Goal: Complete application form: Complete application form

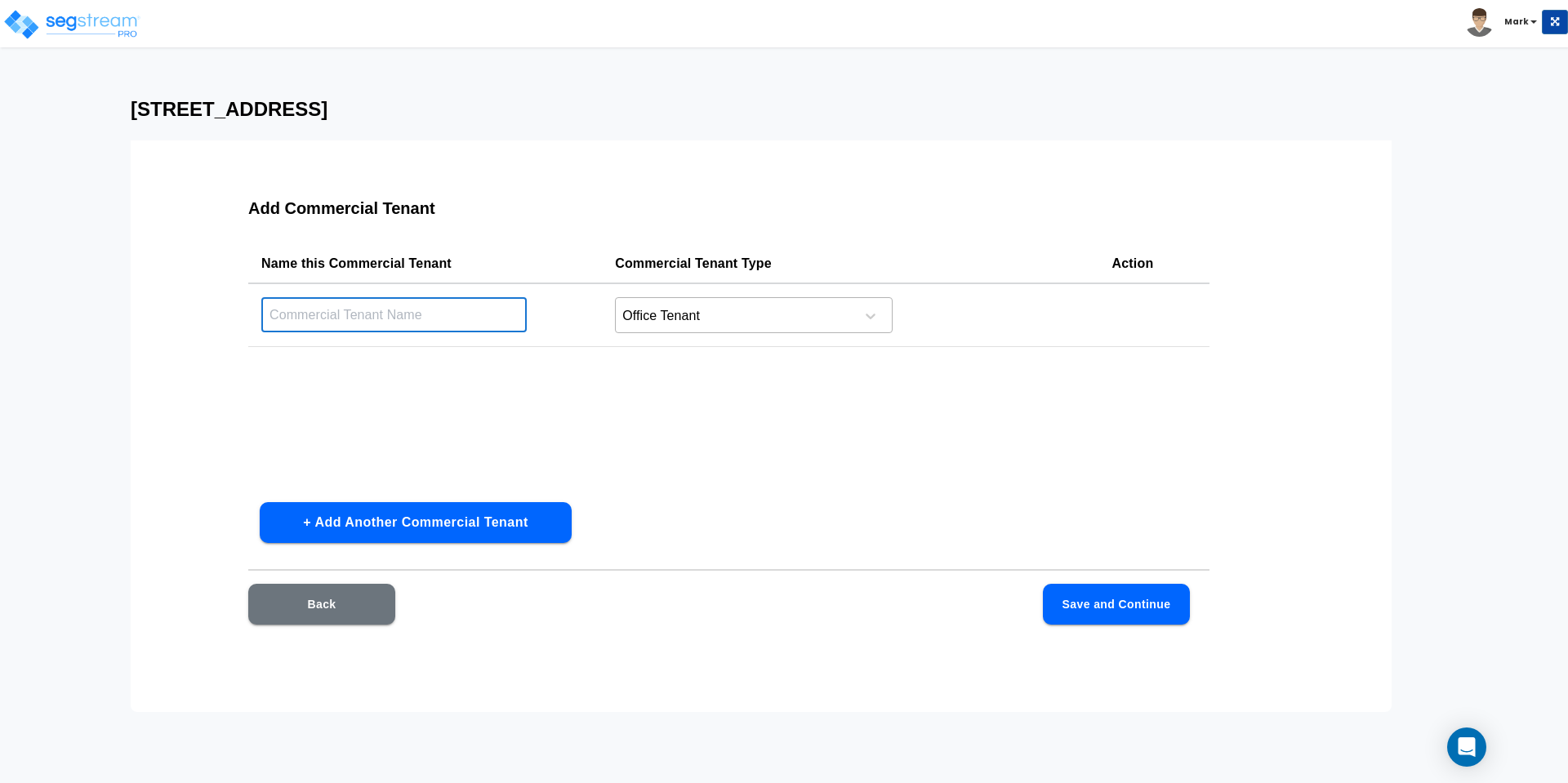
click at [732, 310] on div at bounding box center [732, 316] width 224 height 22
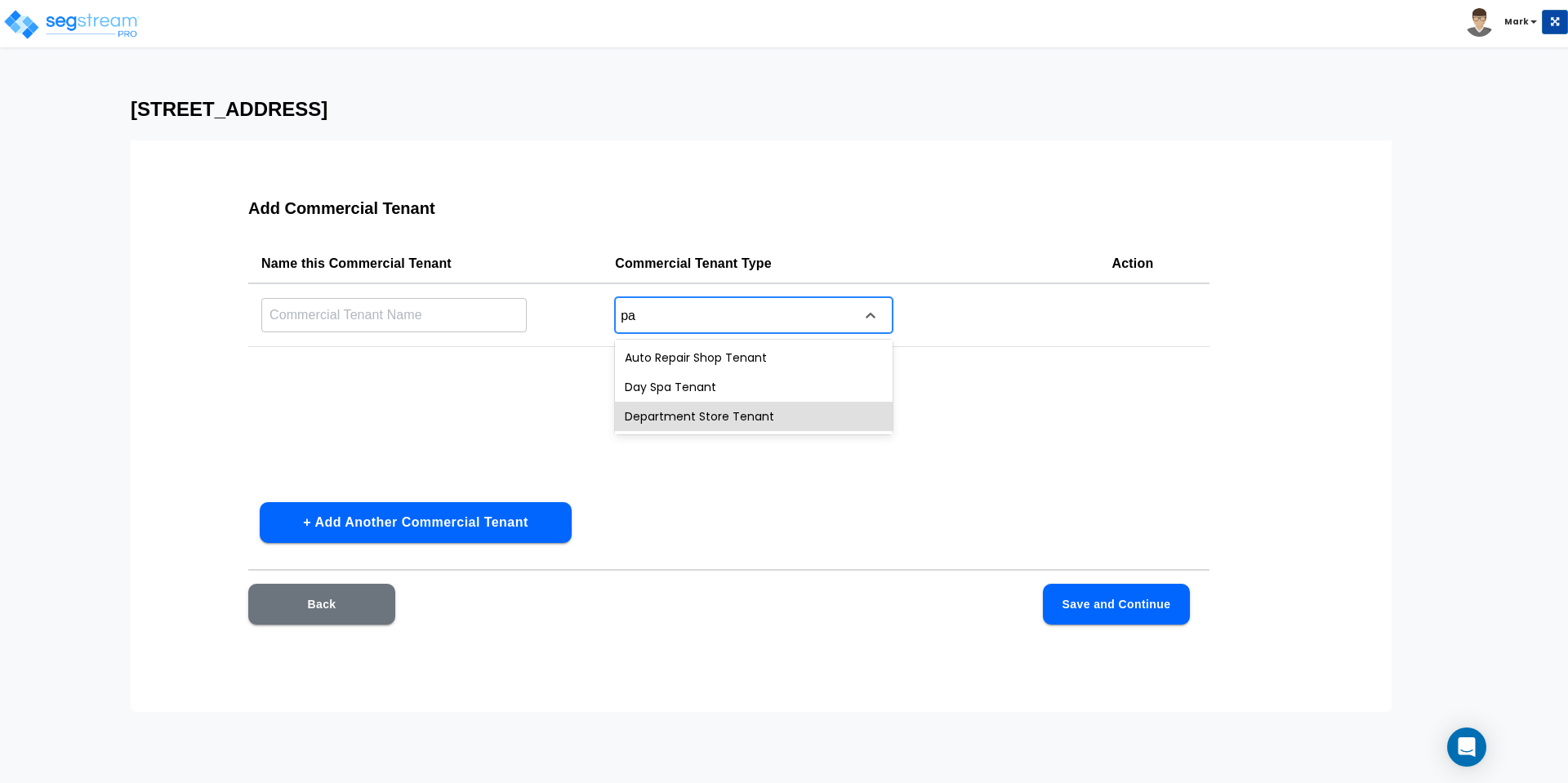
type input "p"
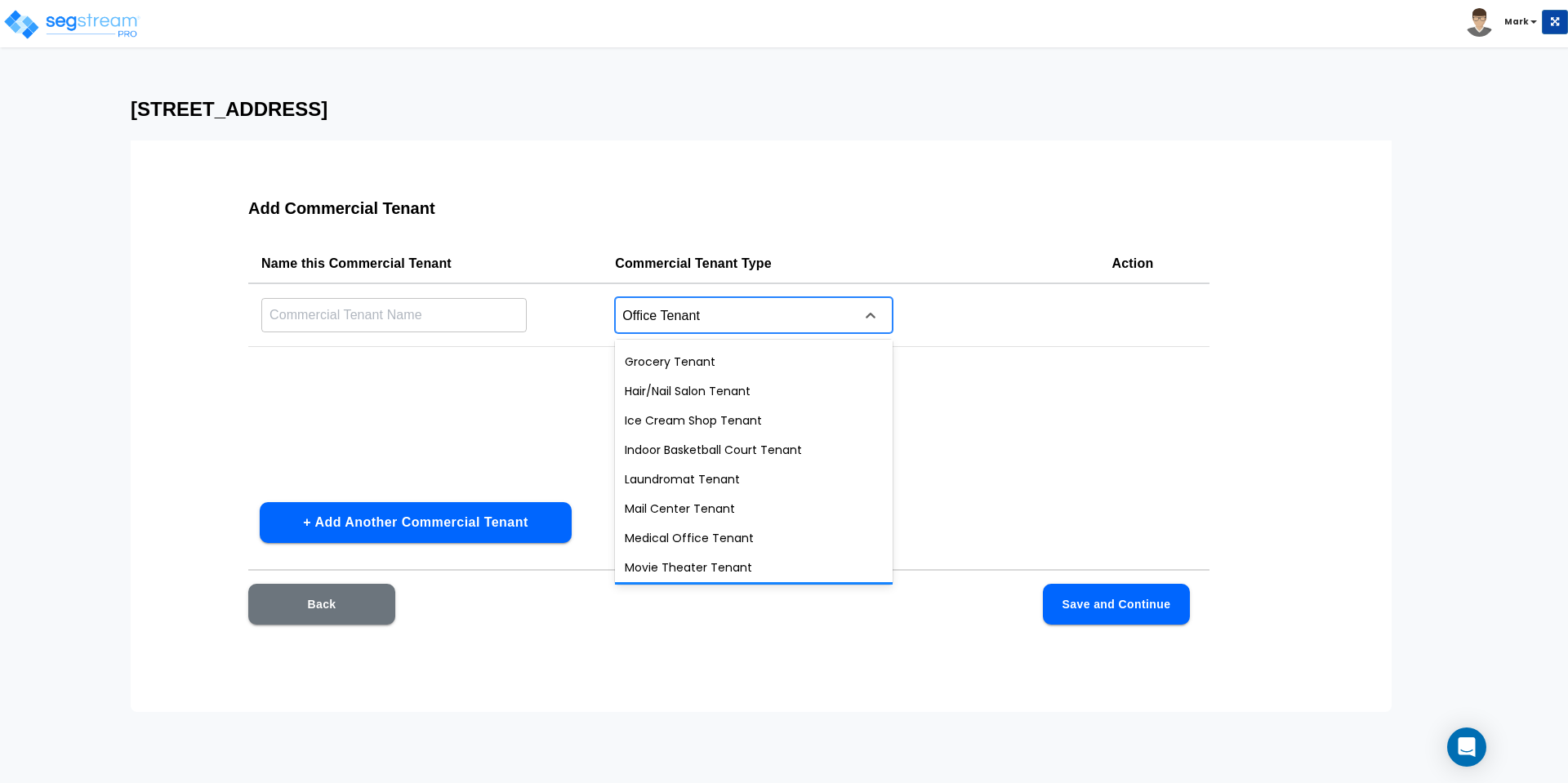
scroll to position [410, 0]
click at [744, 314] on div at bounding box center [732, 316] width 224 height 22
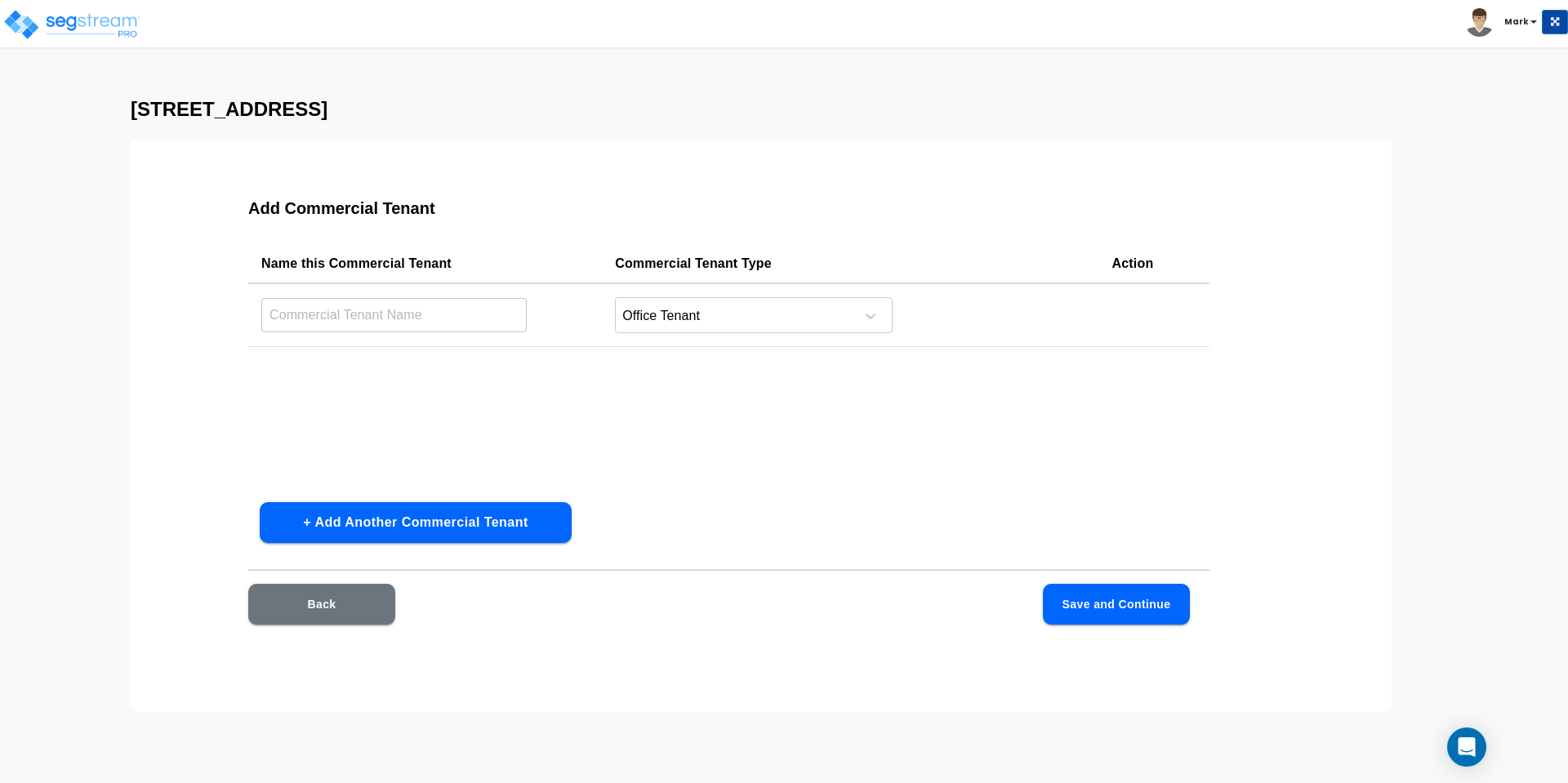
click at [773, 337] on td "Office Tenant" at bounding box center [850, 316] width 497 height 64
click at [399, 316] on input "text" at bounding box center [394, 315] width 266 height 35
type input "Floor B2"
click at [1118, 605] on button "Save and Continue" at bounding box center [1117, 604] width 147 height 41
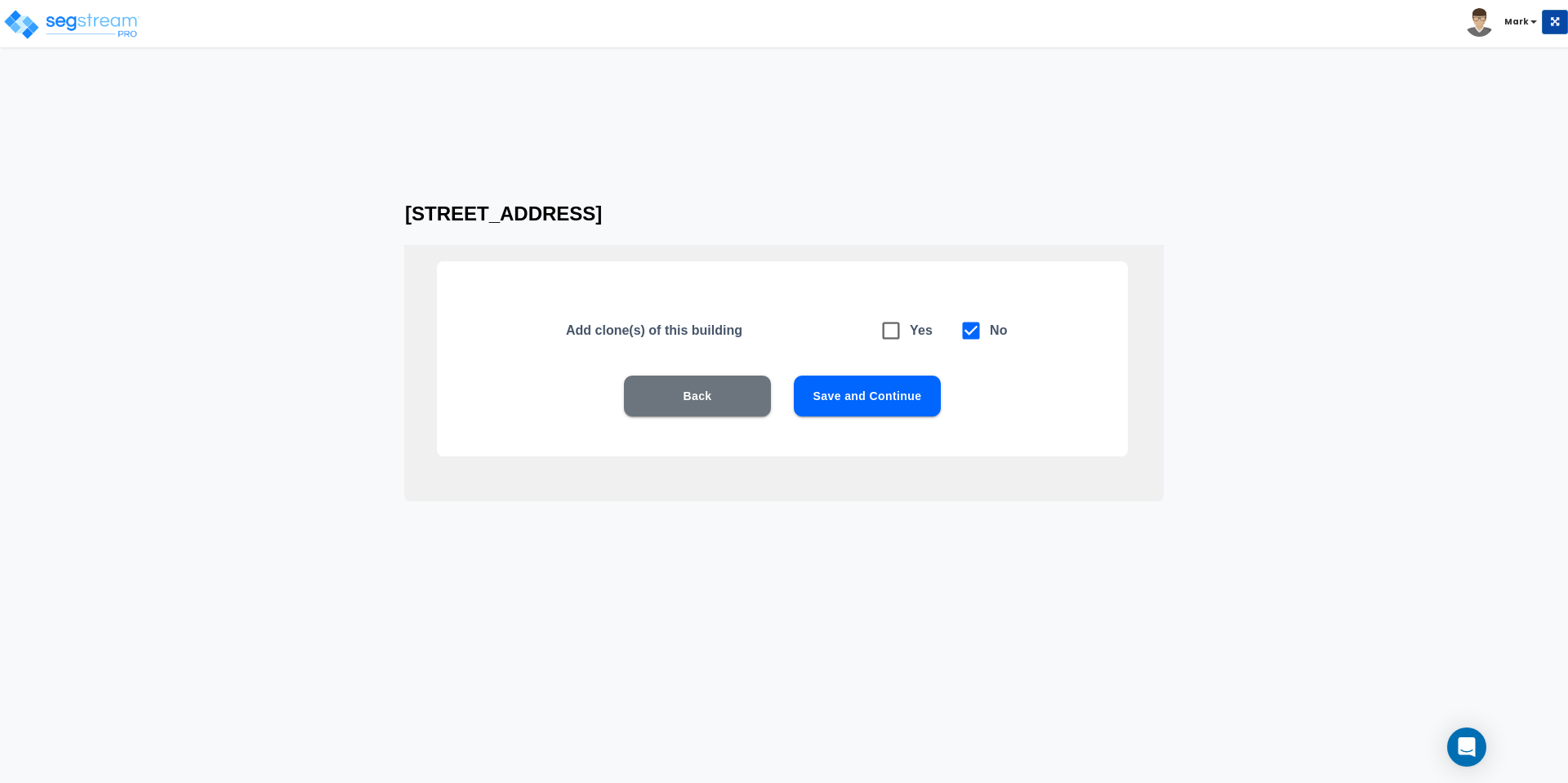
click at [735, 405] on button "Back" at bounding box center [698, 396] width 147 height 41
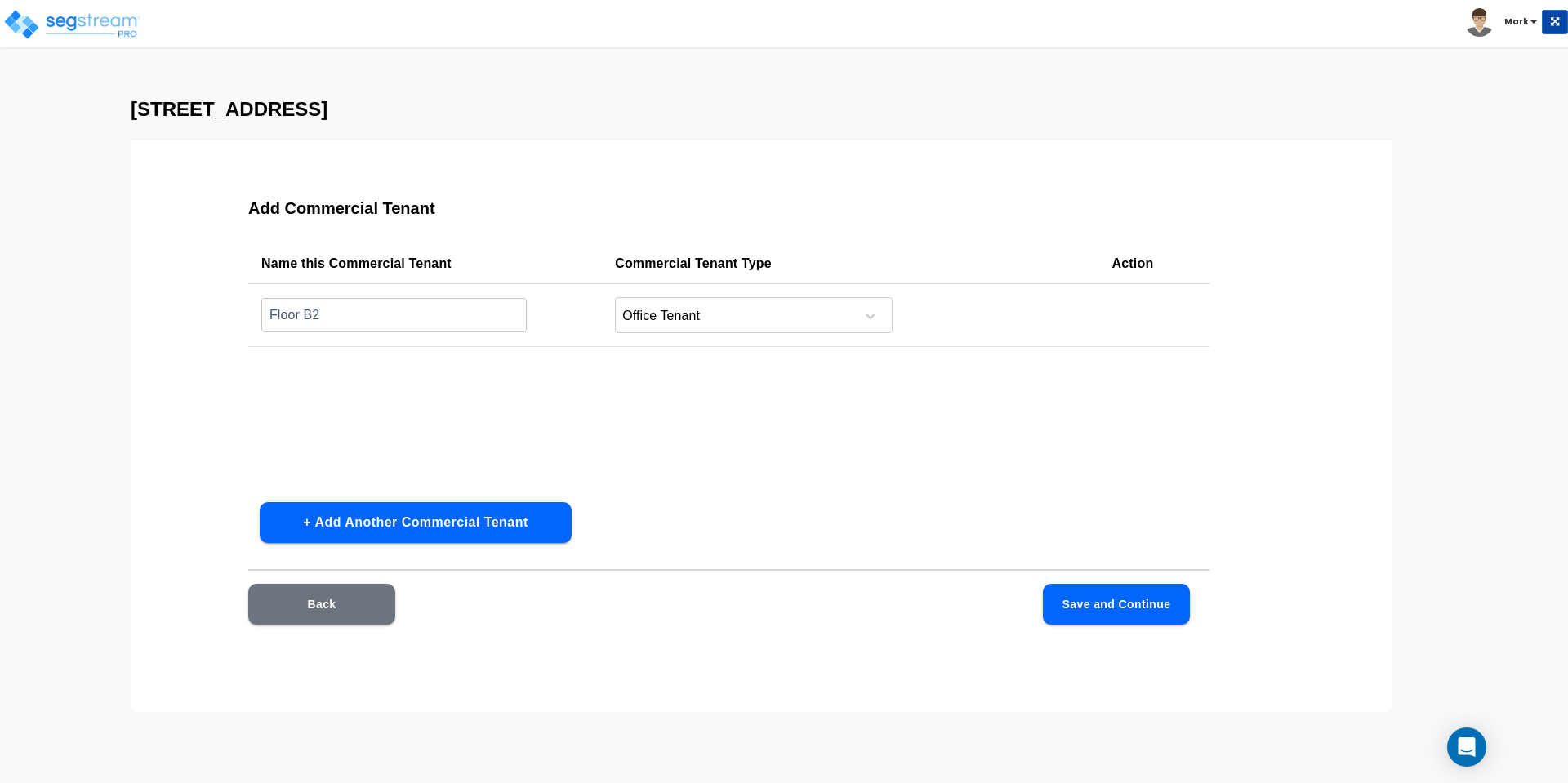
click at [408, 517] on button "+ Add Another Commercial Tenant" at bounding box center [416, 522] width 312 height 41
click at [419, 392] on input "text" at bounding box center [394, 380] width 266 height 35
type input "Floor B1"
click at [700, 383] on div at bounding box center [732, 382] width 224 height 22
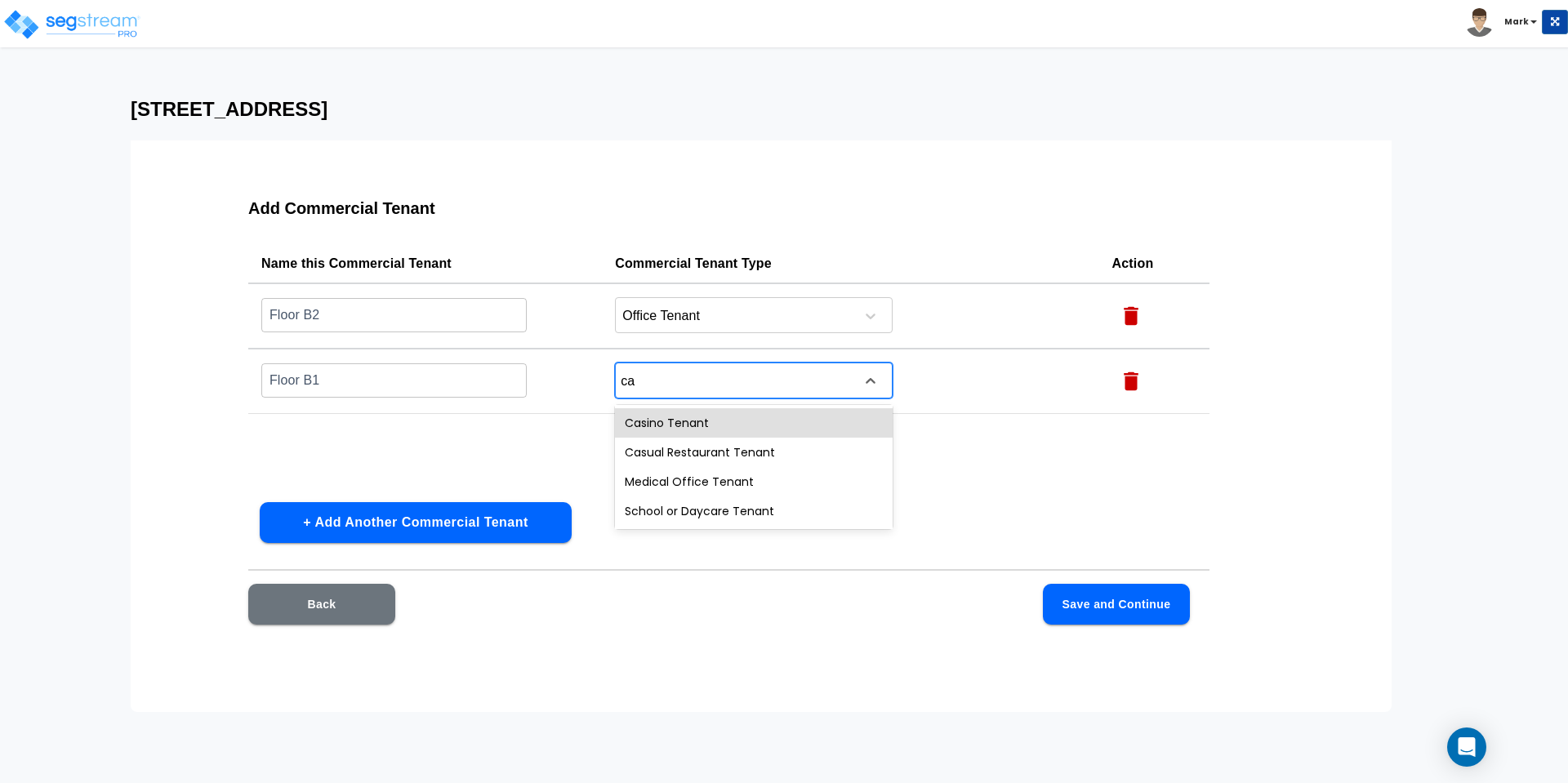
type input "c"
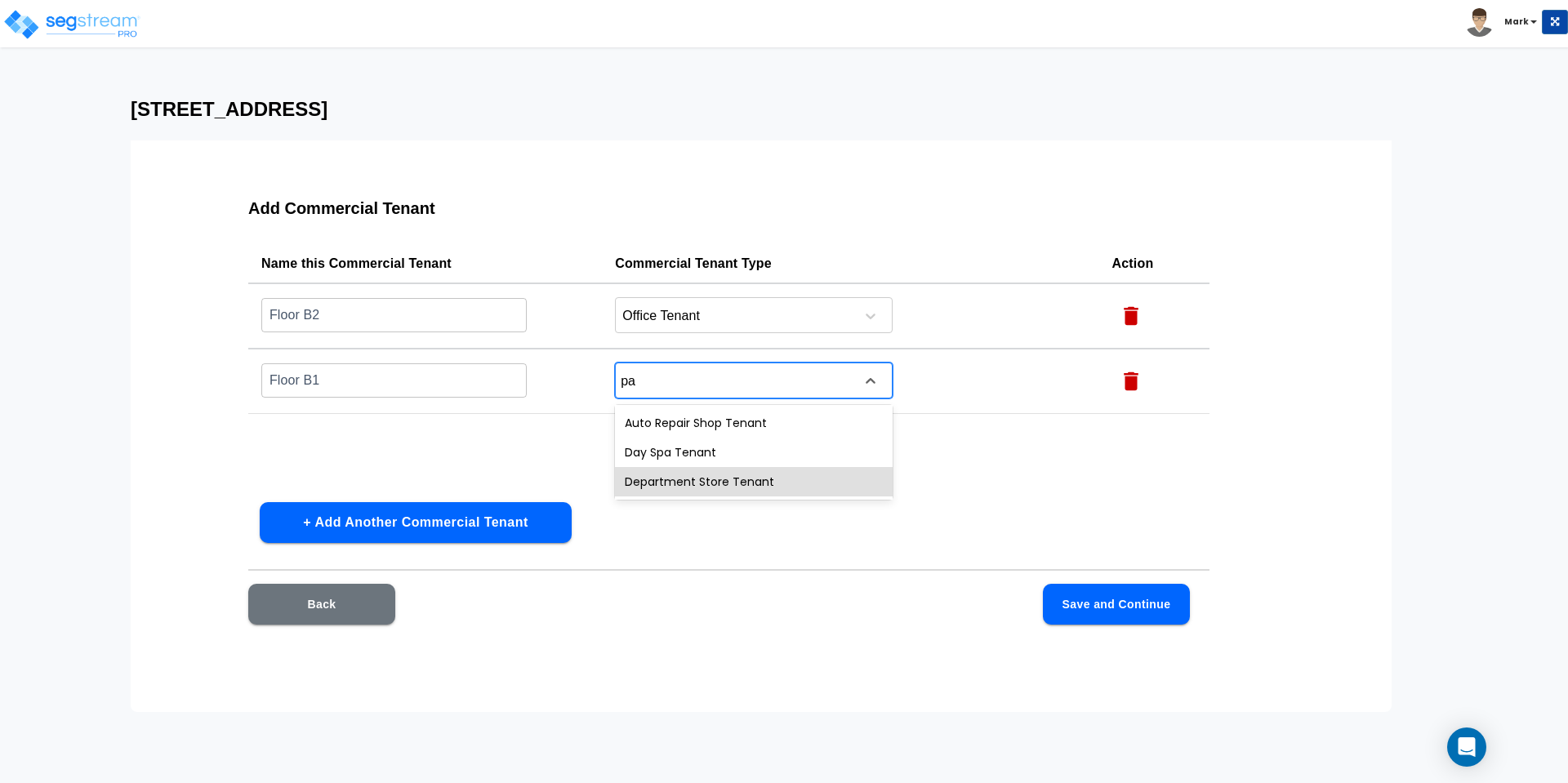
type input "p"
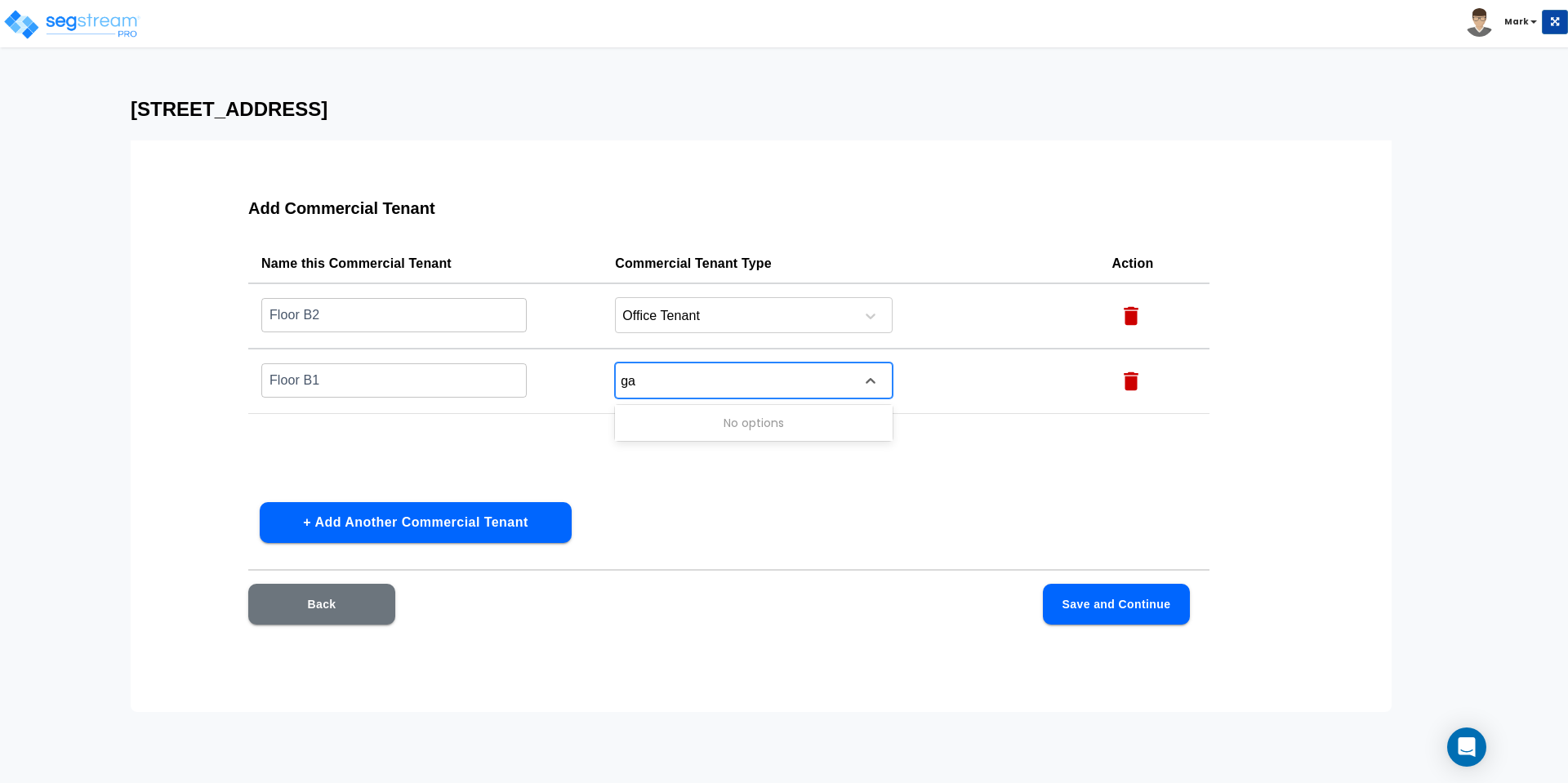
type input "g"
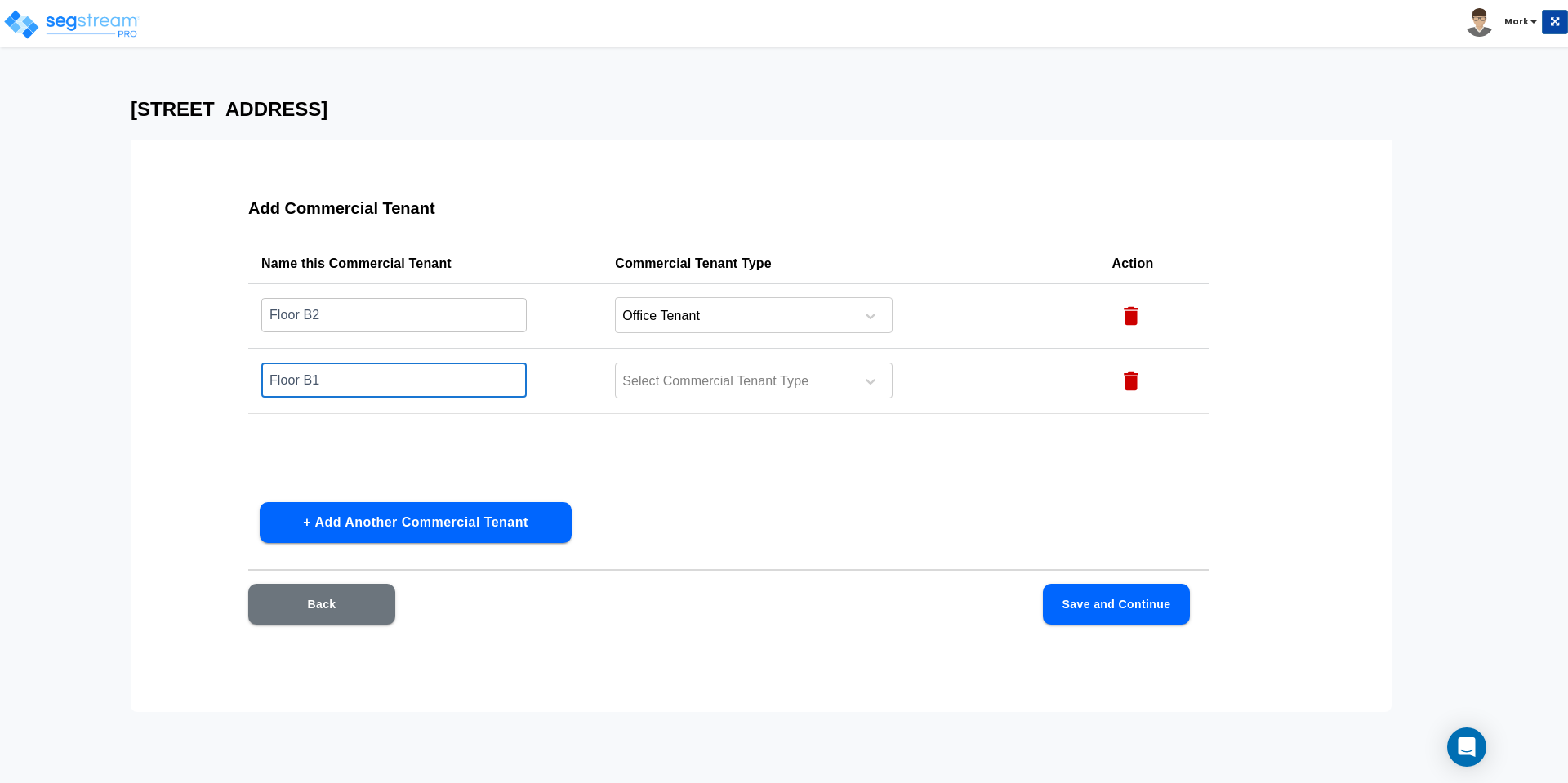
drag, startPoint x: 390, startPoint y: 383, endPoint x: 132, endPoint y: 381, distance: 258.0
click at [132, 381] on div "Add Commercial Tenant Name this Commercial Tenant Commercial Tenant Type Action…" at bounding box center [761, 426] width 1261 height 572
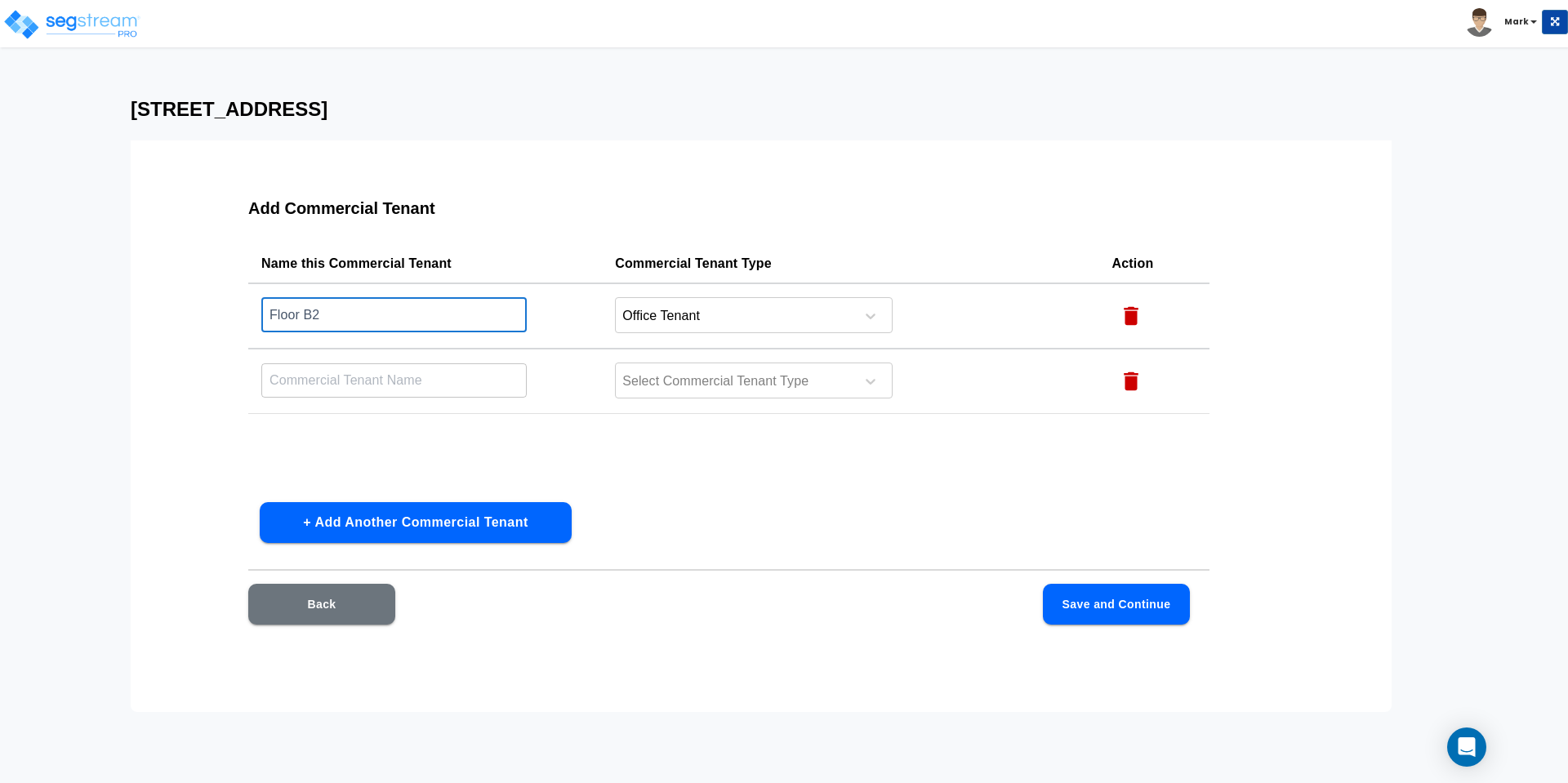
drag, startPoint x: 345, startPoint y: 317, endPoint x: 272, endPoint y: 309, distance: 73.4
click at [272, 309] on input "Floor B2" at bounding box center [394, 315] width 266 height 35
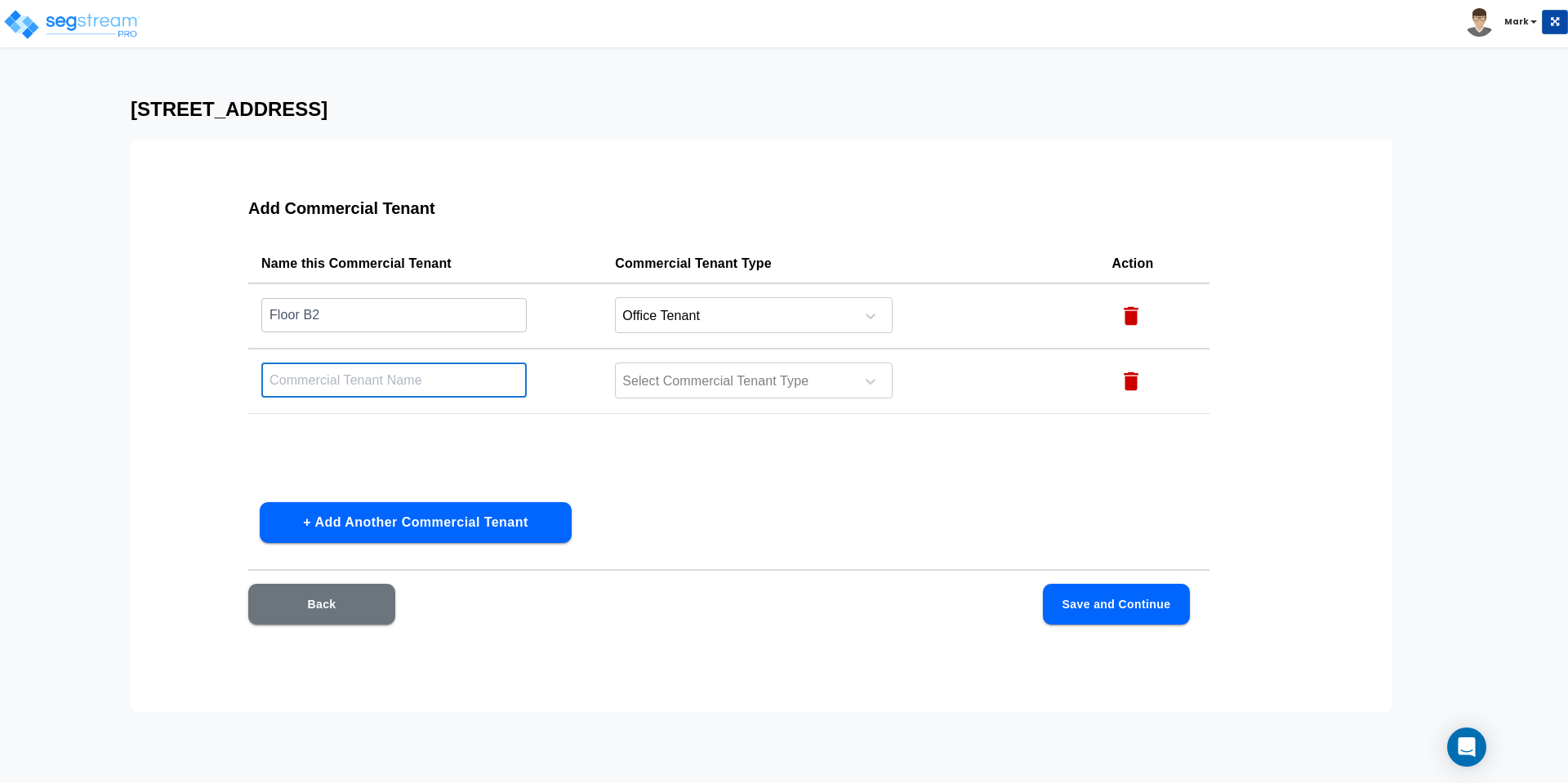
click at [312, 376] on input "text" at bounding box center [394, 380] width 266 height 35
drag, startPoint x: 317, startPoint y: 382, endPoint x: 188, endPoint y: 376, distance: 129.1
click at [188, 376] on div "Add Commercial Tenant Name this Commercial Tenant Commercial Tenant Type Action…" at bounding box center [761, 426] width 1261 height 572
type input "Floor 1"
click at [658, 374] on div at bounding box center [732, 382] width 224 height 22
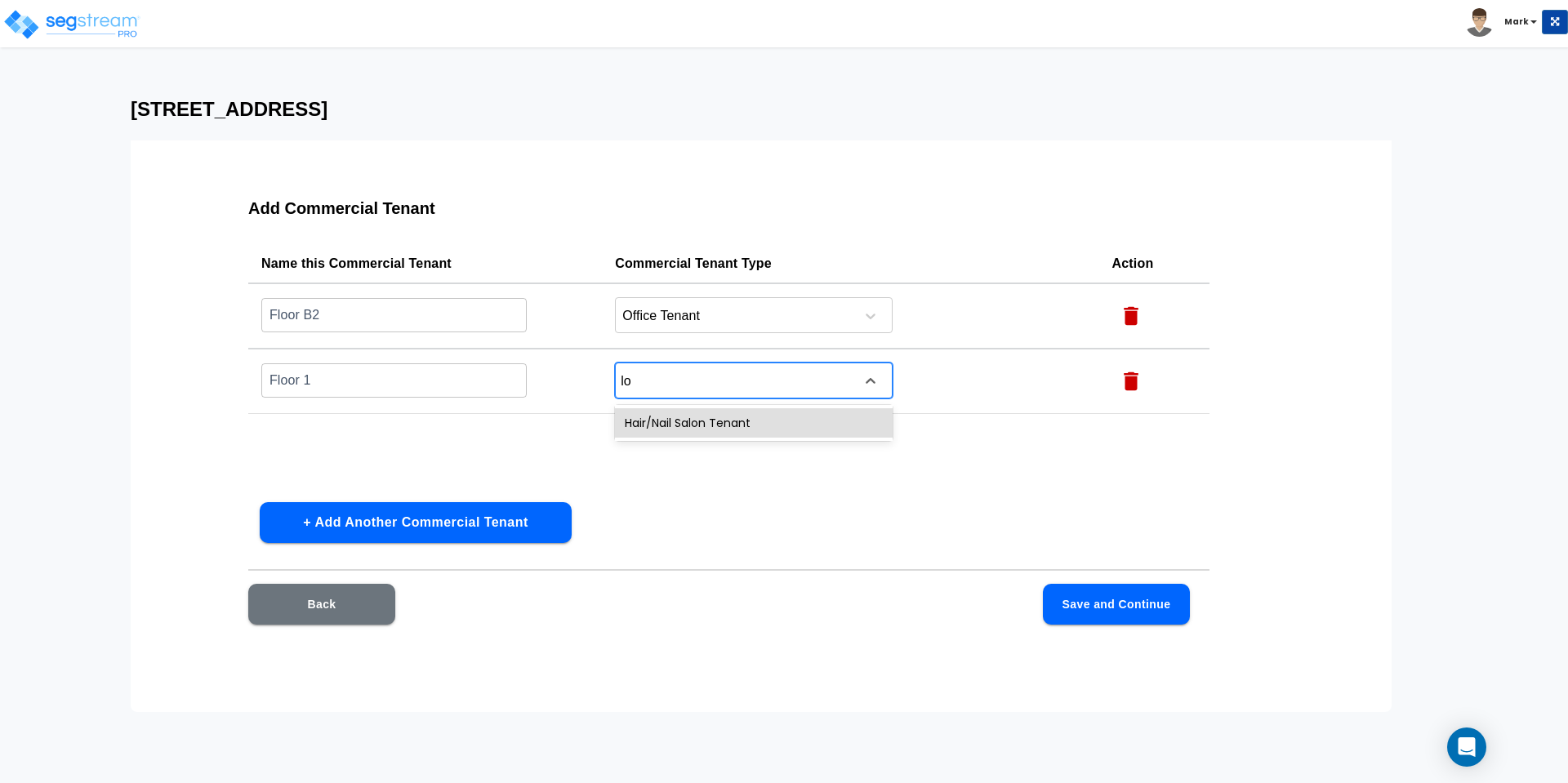
type input "l"
type input "offi"
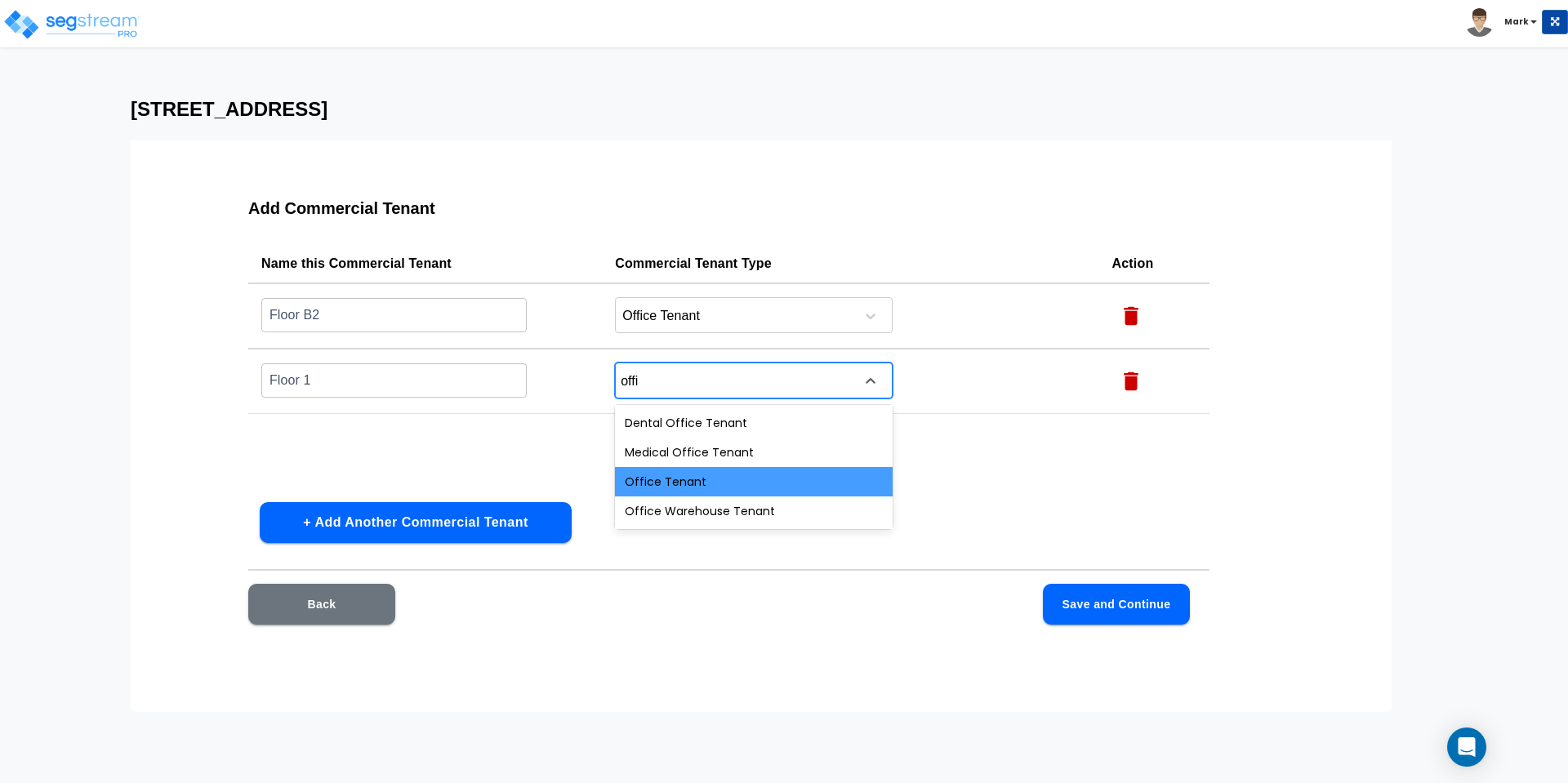
click at [703, 481] on div "Office Tenant" at bounding box center [753, 482] width 277 height 29
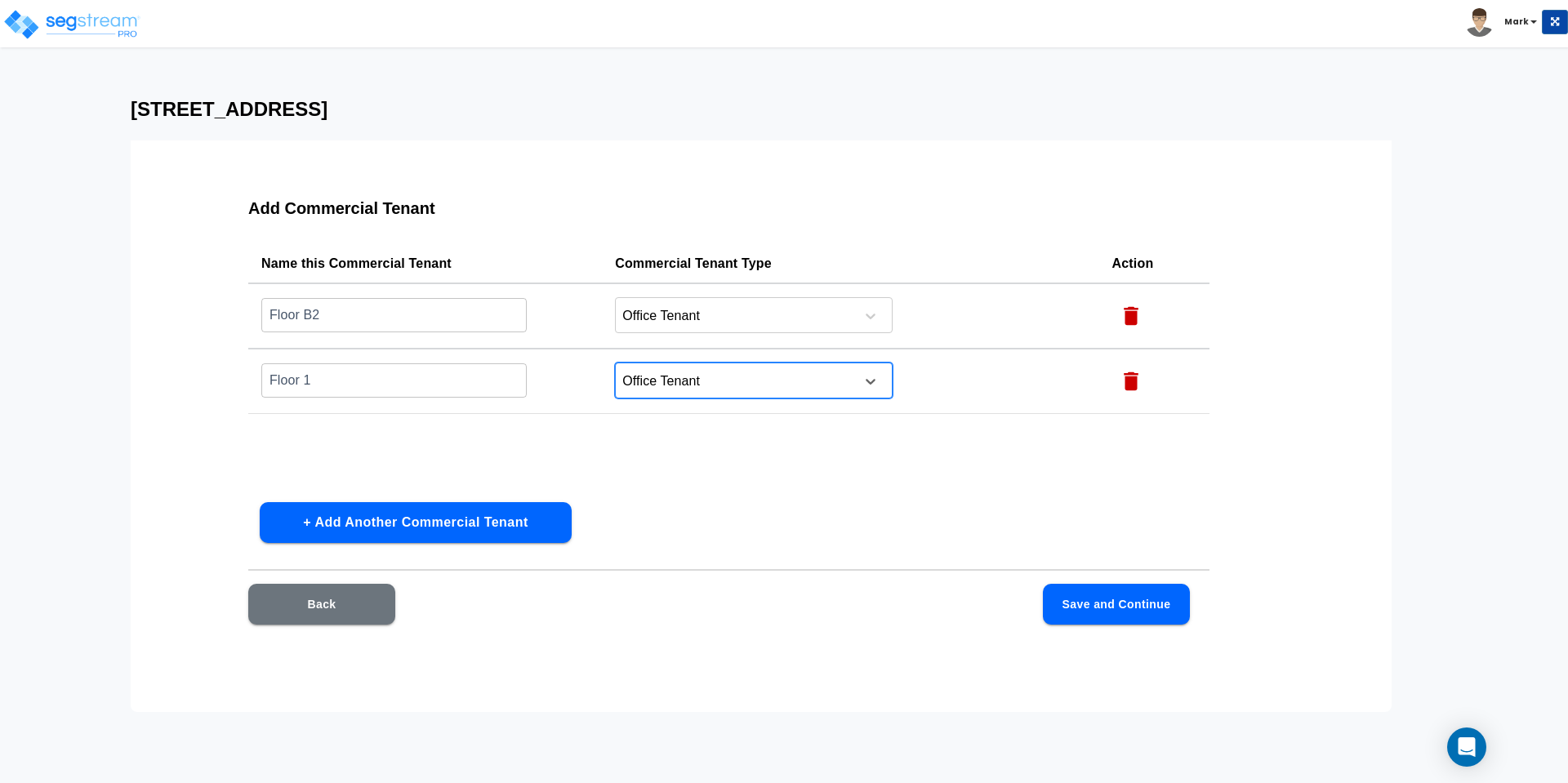
click at [353, 526] on button "+ Add Another Commercial Tenant" at bounding box center [416, 522] width 312 height 41
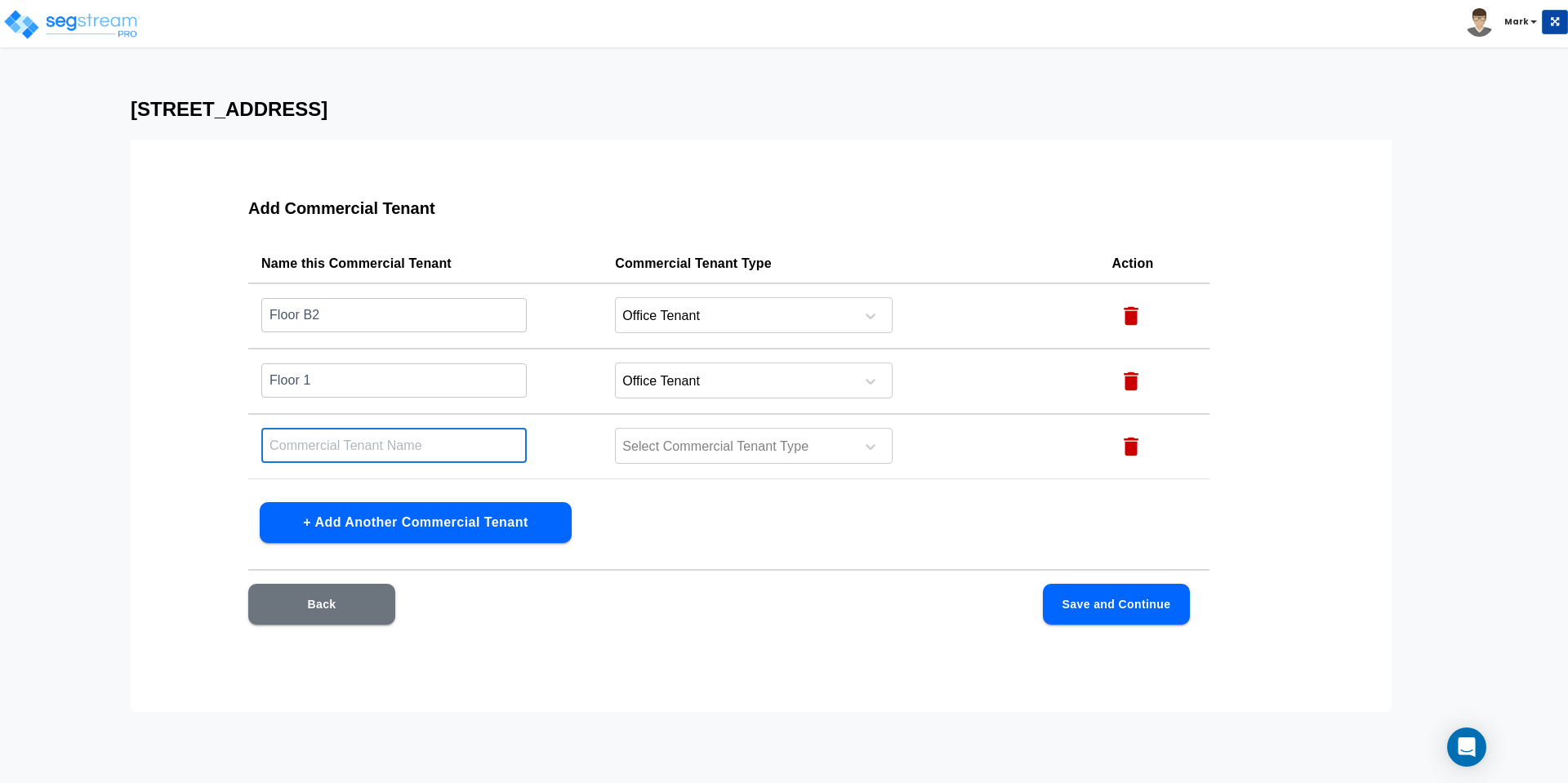
click at [327, 447] on input "text" at bounding box center [394, 446] width 266 height 35
paste input "Floor 1"
type input "Floor 2"
click at [673, 439] on div at bounding box center [732, 447] width 224 height 22
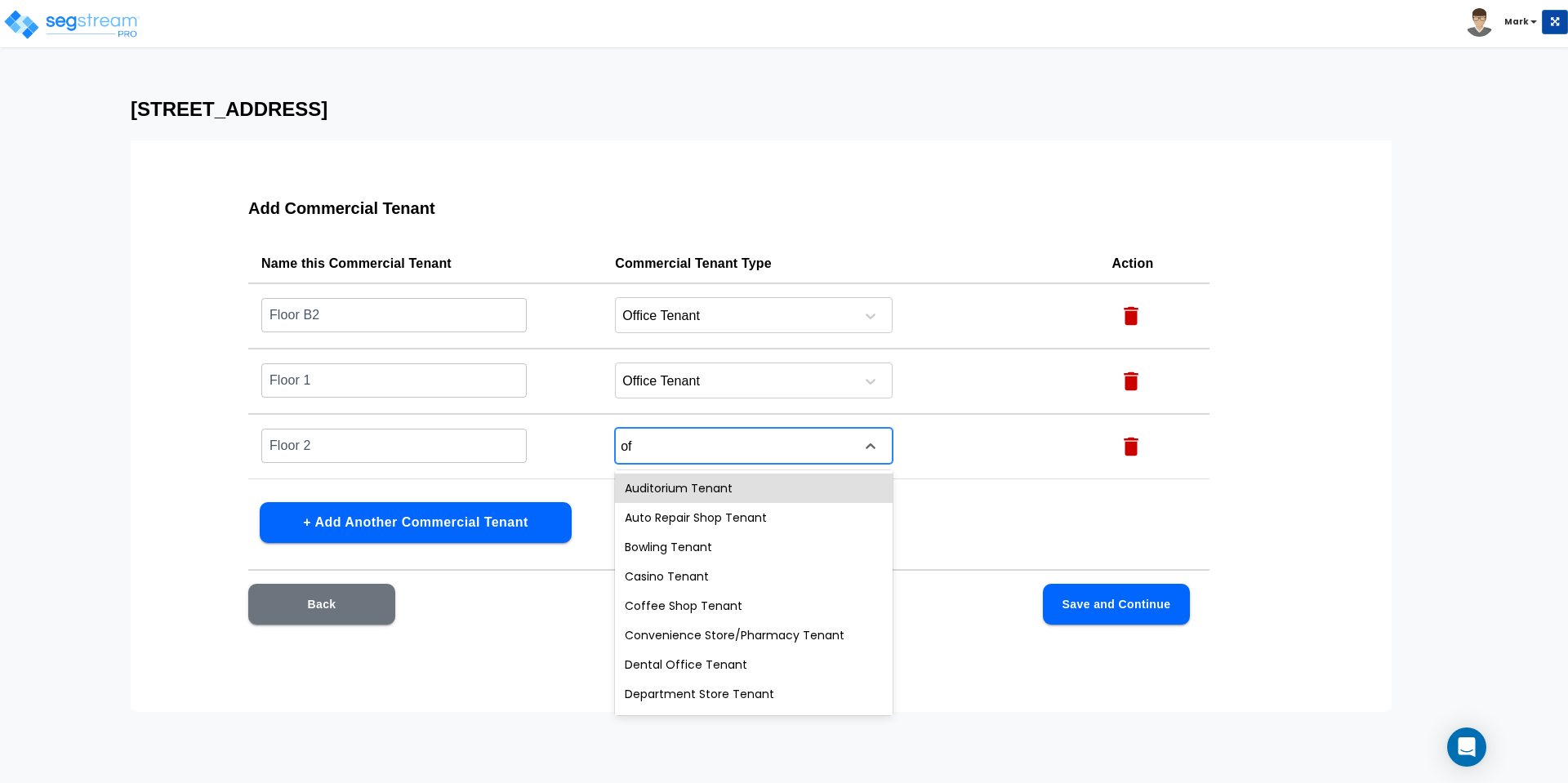
type input "off"
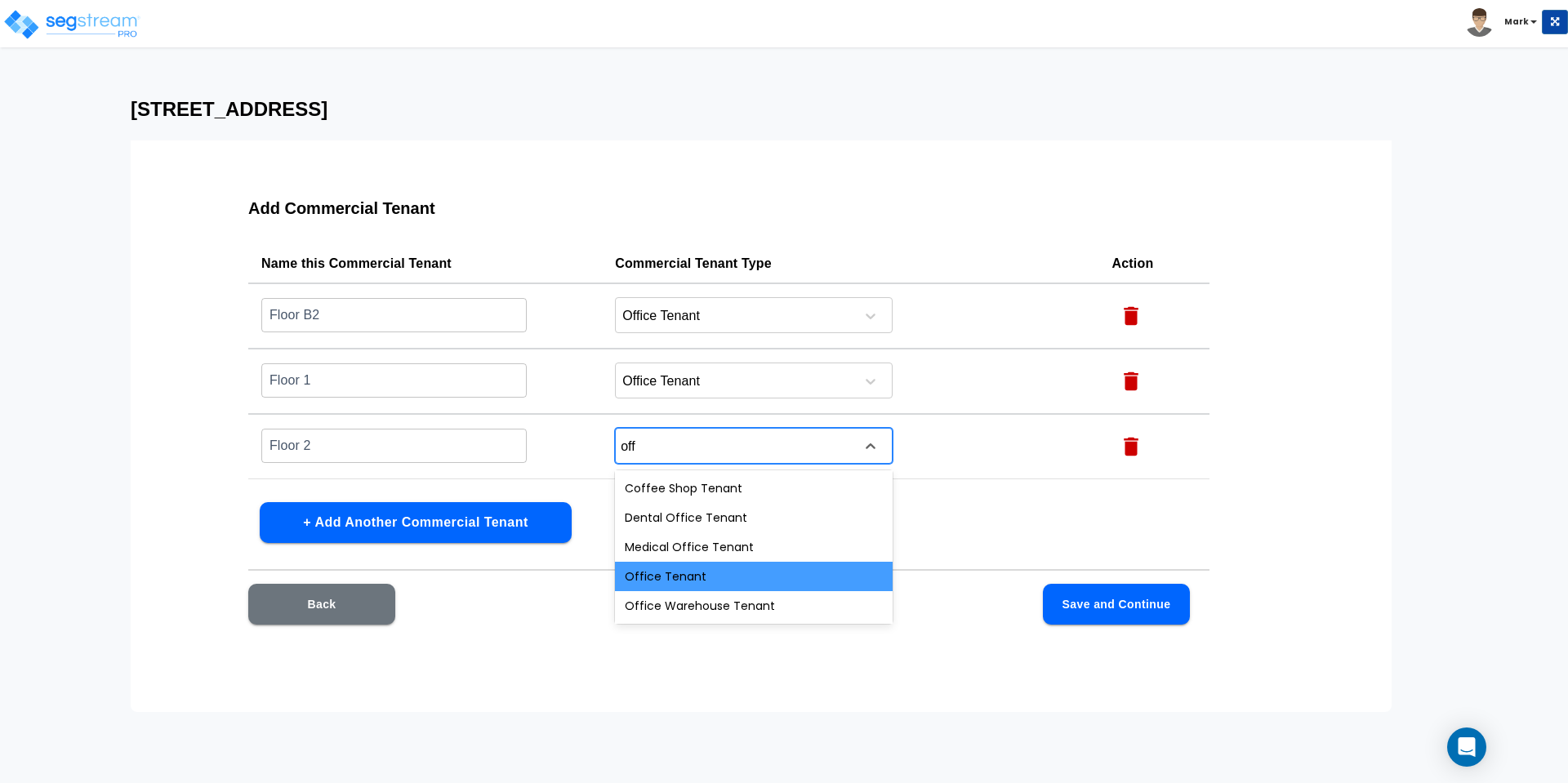
click at [701, 569] on div "Office Tenant" at bounding box center [753, 577] width 277 height 29
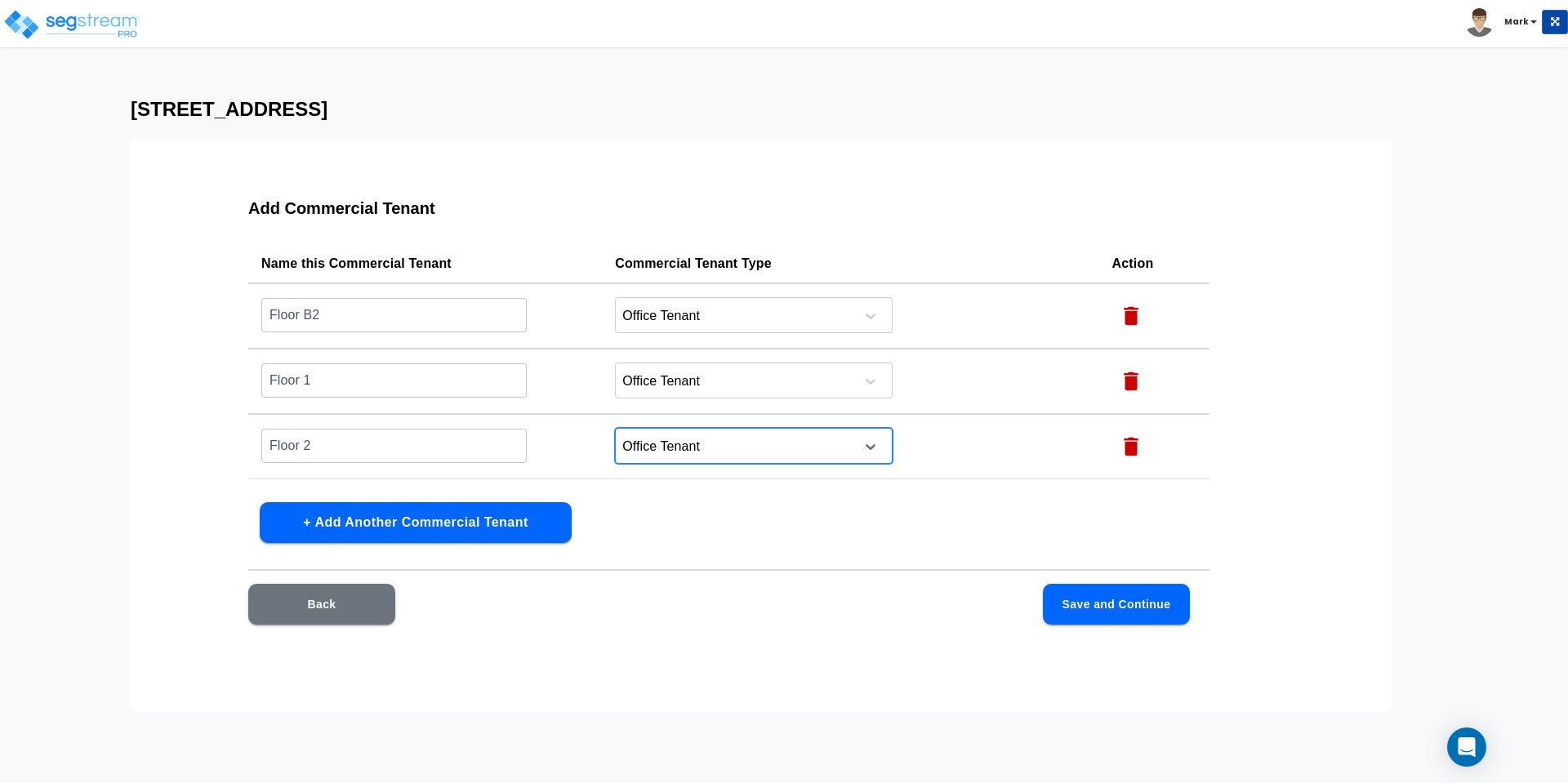
click at [401, 526] on button "+ Add Another Commercial Tenant" at bounding box center [416, 522] width 312 height 41
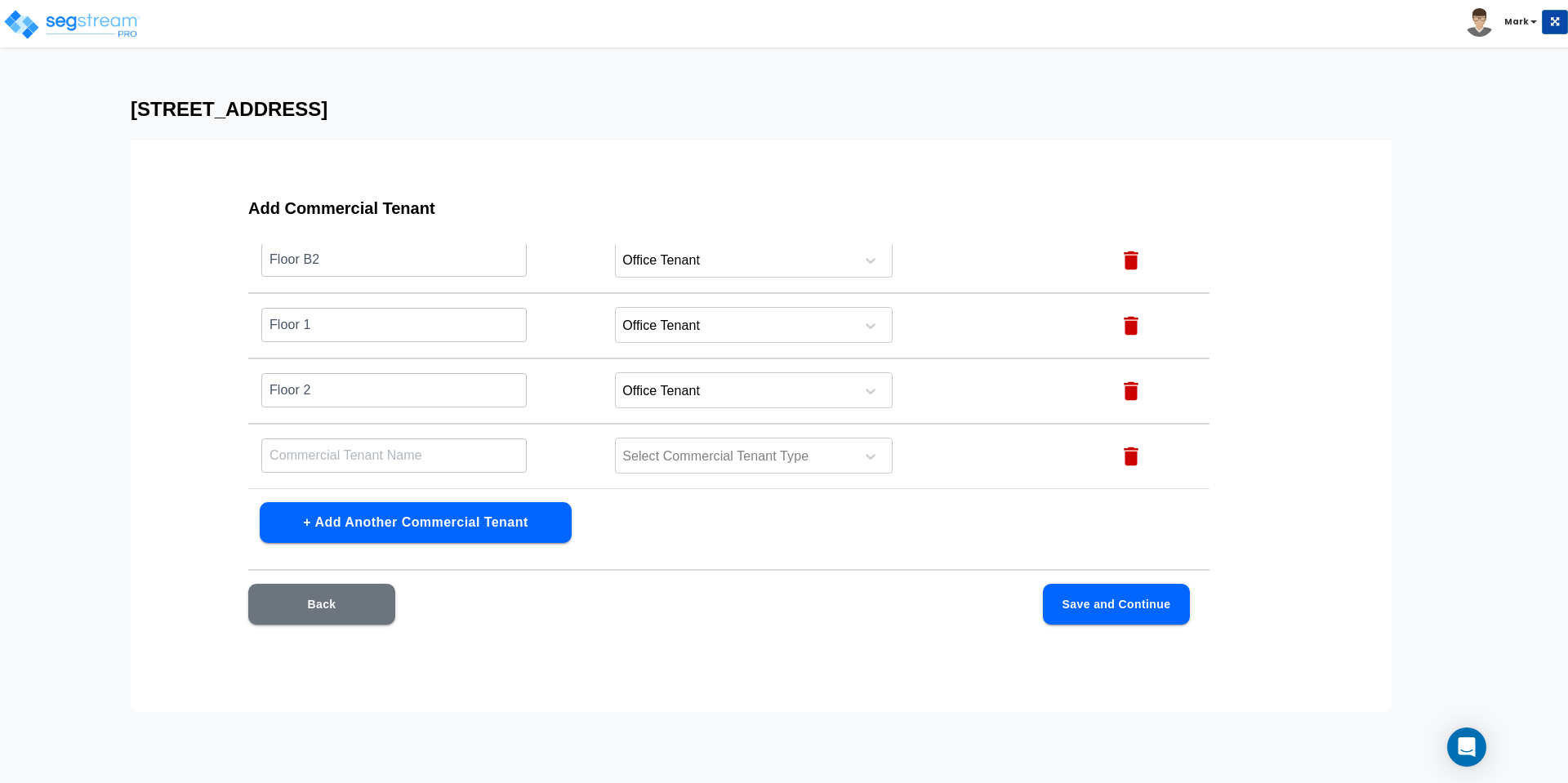
click at [335, 467] on input "text" at bounding box center [394, 455] width 266 height 35
paste input "Floor 1"
type input "Floor 1"
click at [452, 527] on button "+ Add Another Commercial Tenant" at bounding box center [416, 522] width 312 height 41
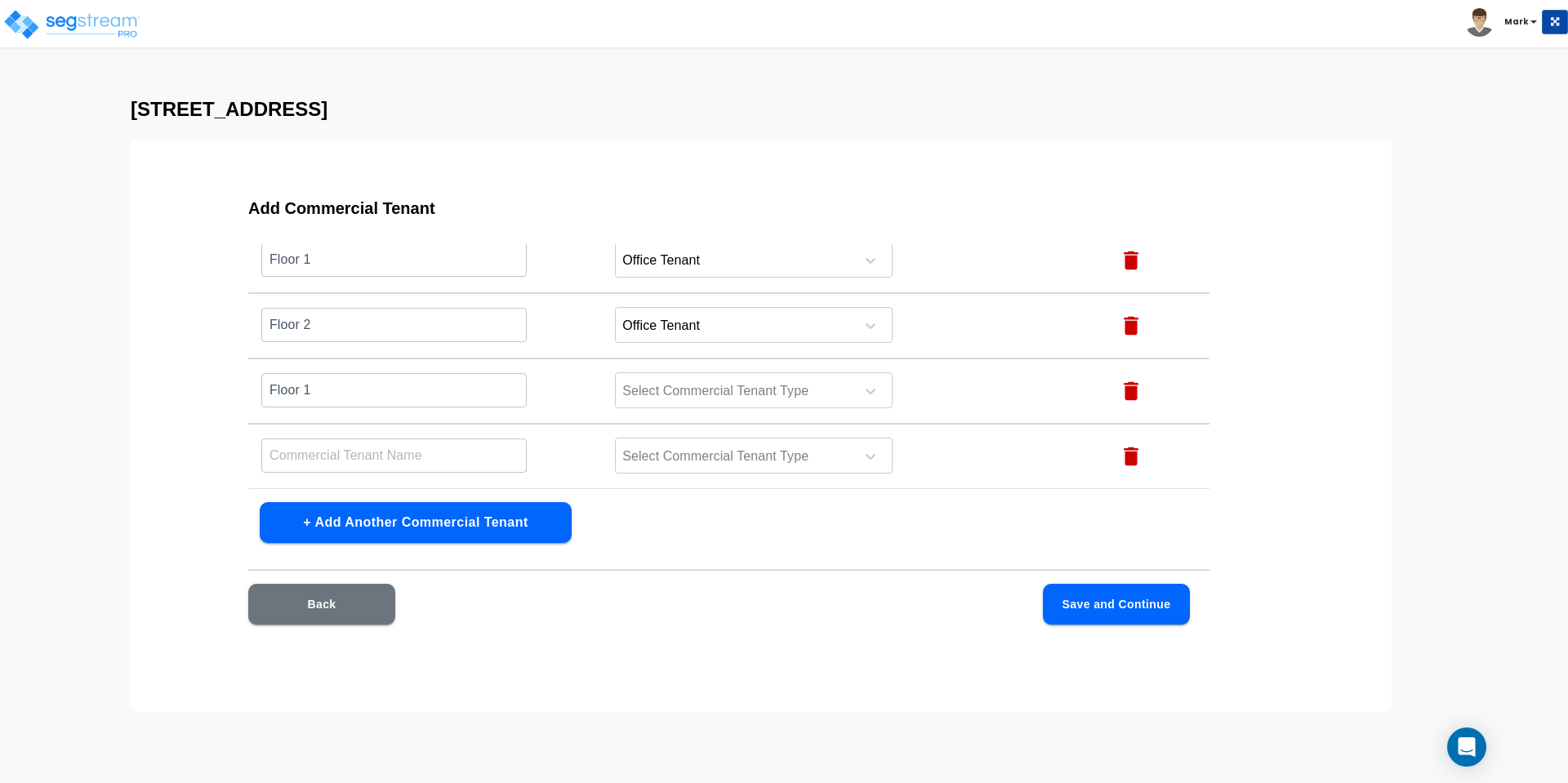
click at [366, 458] on input "text" at bounding box center [394, 455] width 266 height 35
paste input "Floor 1"
type input "Floor 1"
click at [337, 397] on input "Floor 1" at bounding box center [394, 389] width 266 height 35
type input "Floor 3"
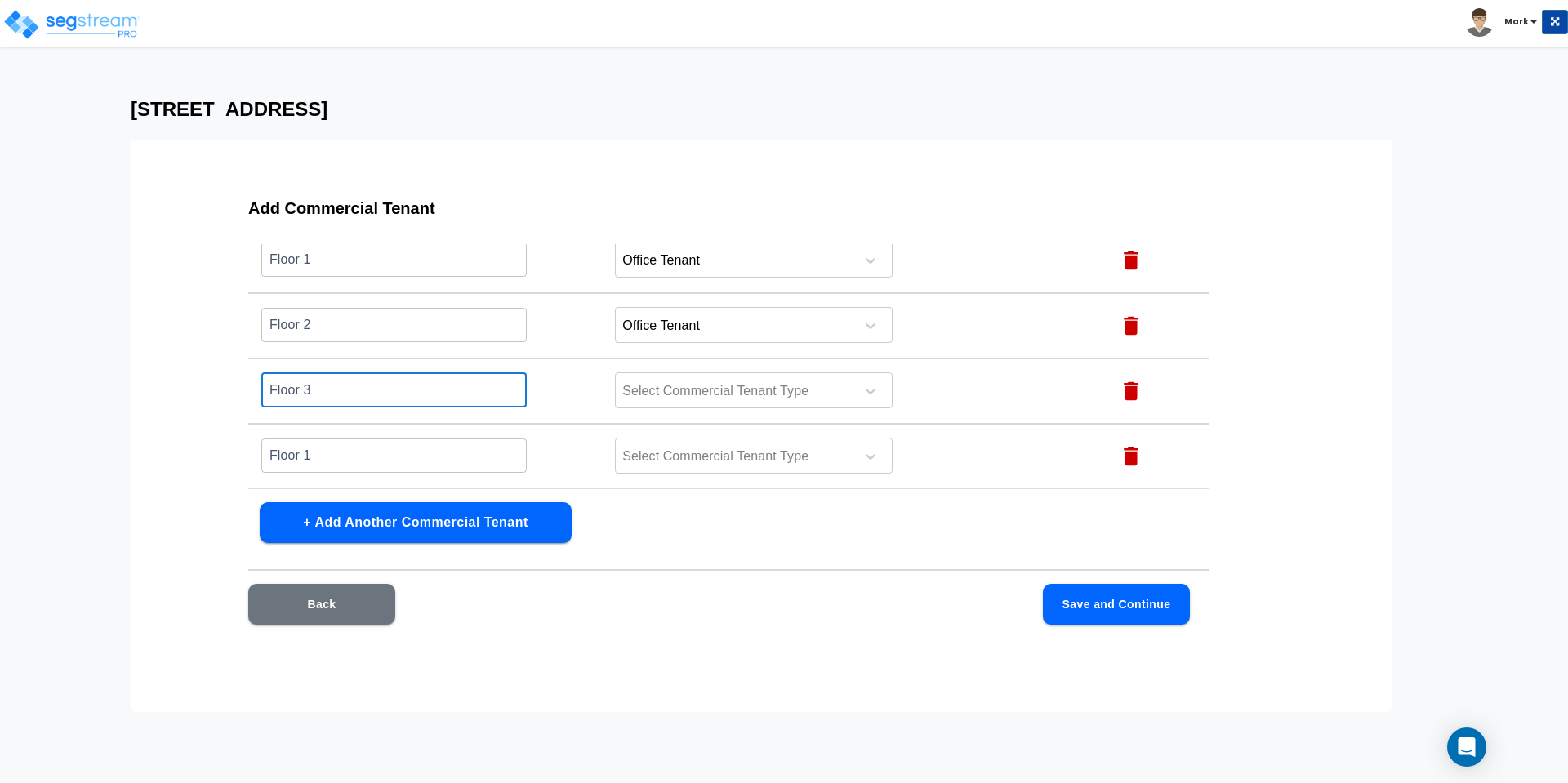
click at [340, 452] on input "Floor 1" at bounding box center [394, 455] width 266 height 35
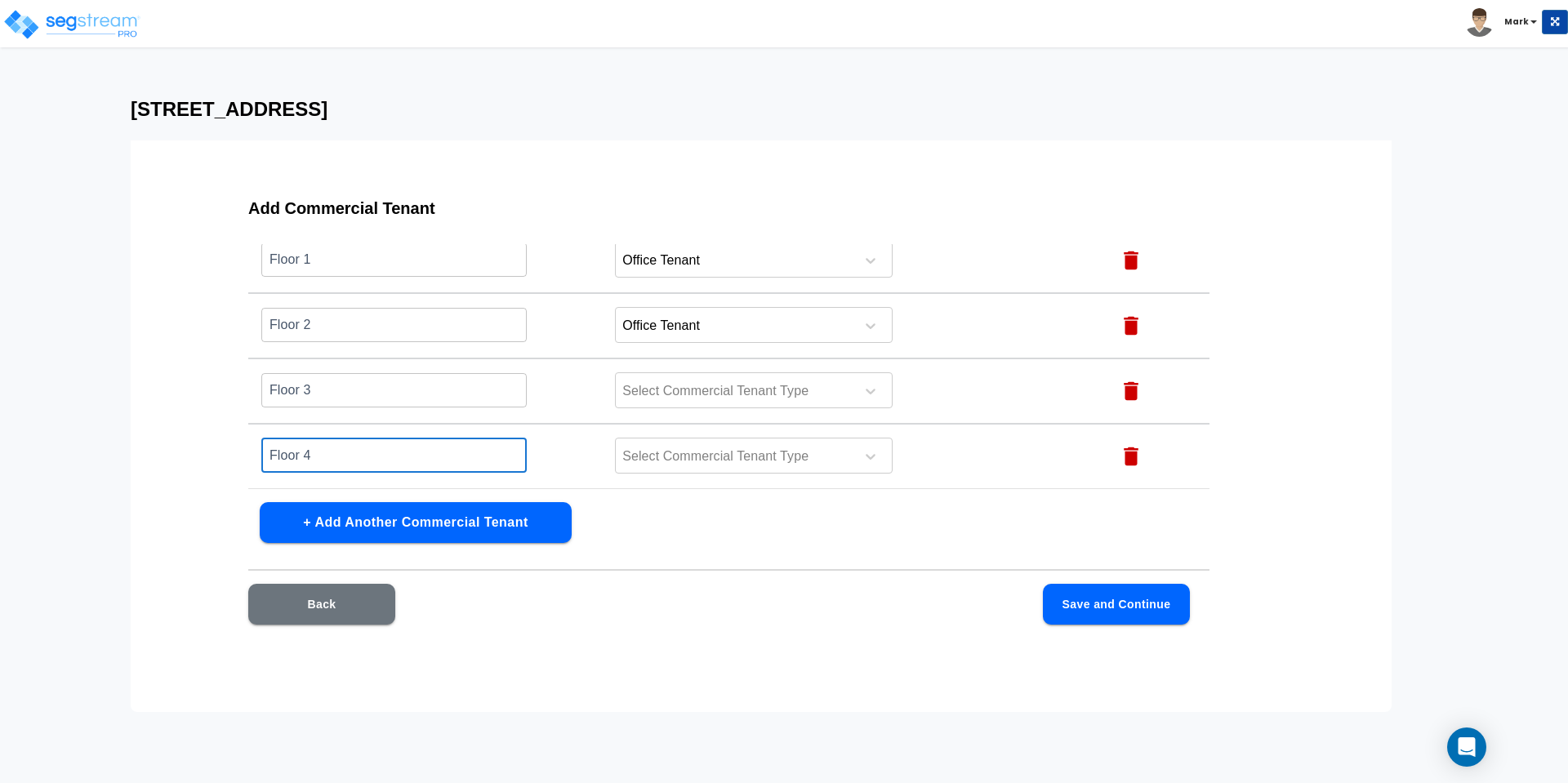
type input "Floor 4"
click at [372, 517] on button "+ Add Another Commercial Tenant" at bounding box center [416, 522] width 312 height 41
click at [357, 463] on input "text" at bounding box center [394, 455] width 266 height 35
paste input "Floor 1"
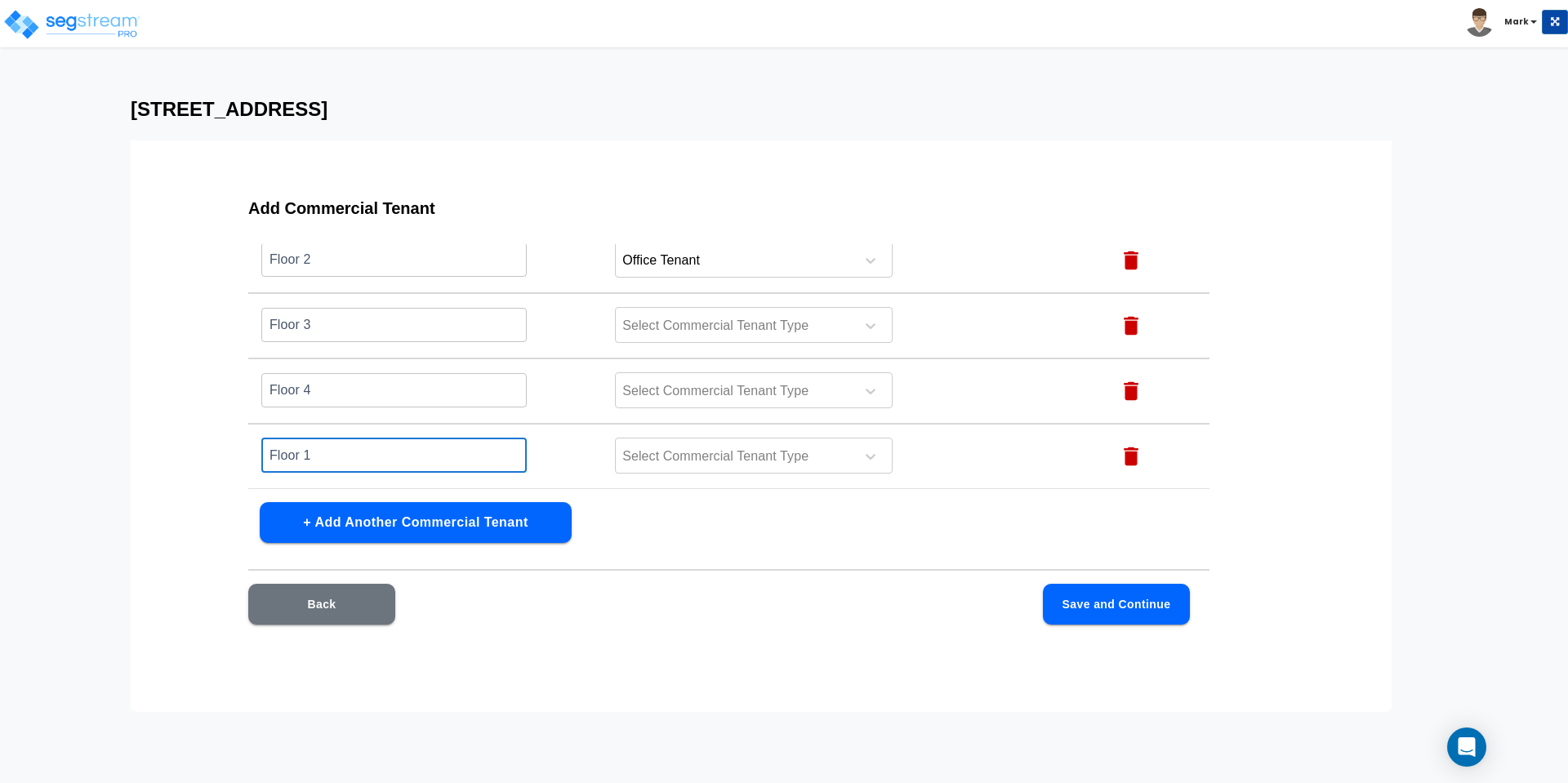
type input "Floor 1"
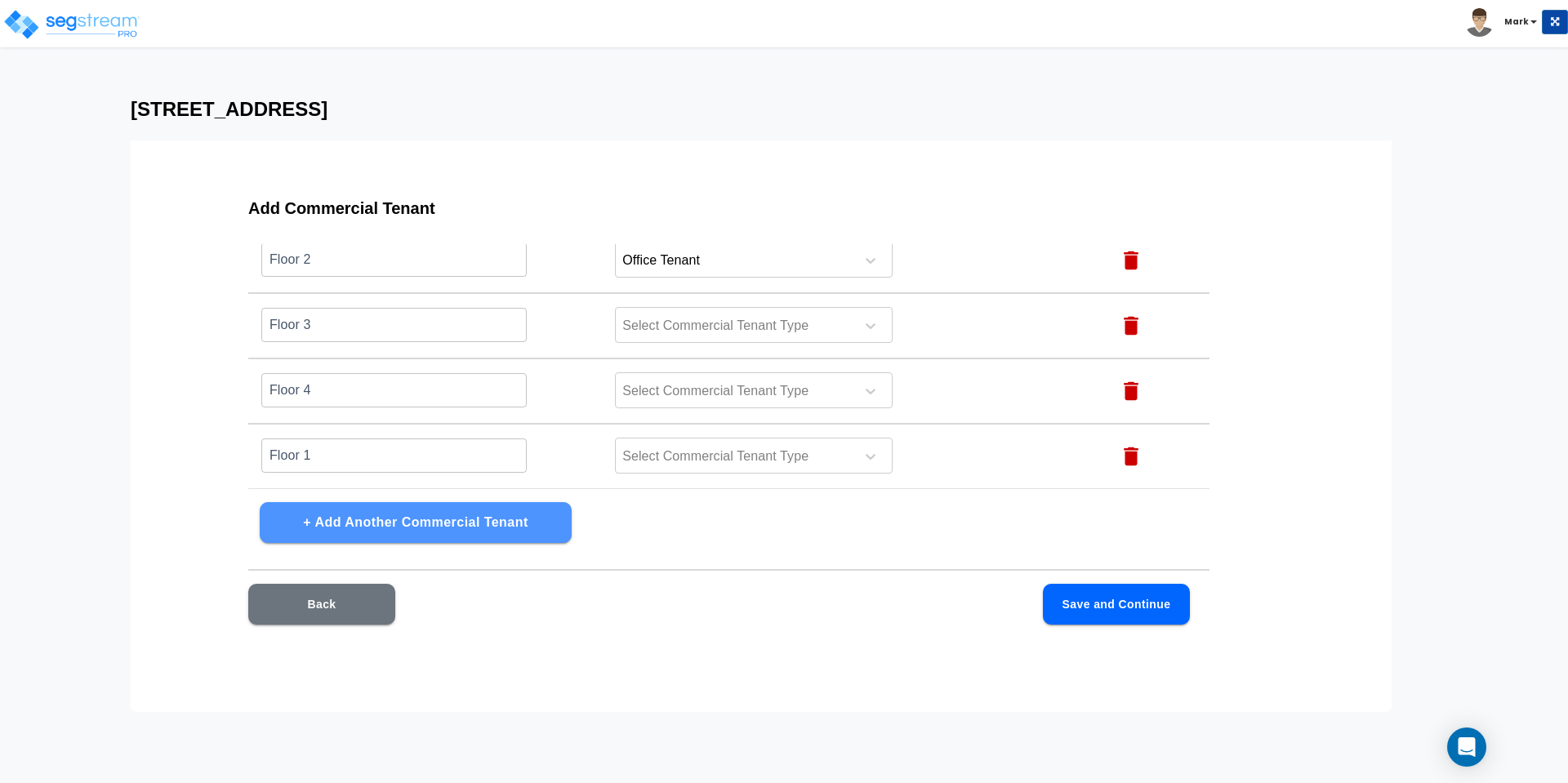
click at [449, 523] on button "+ Add Another Commercial Tenant" at bounding box center [416, 522] width 312 height 41
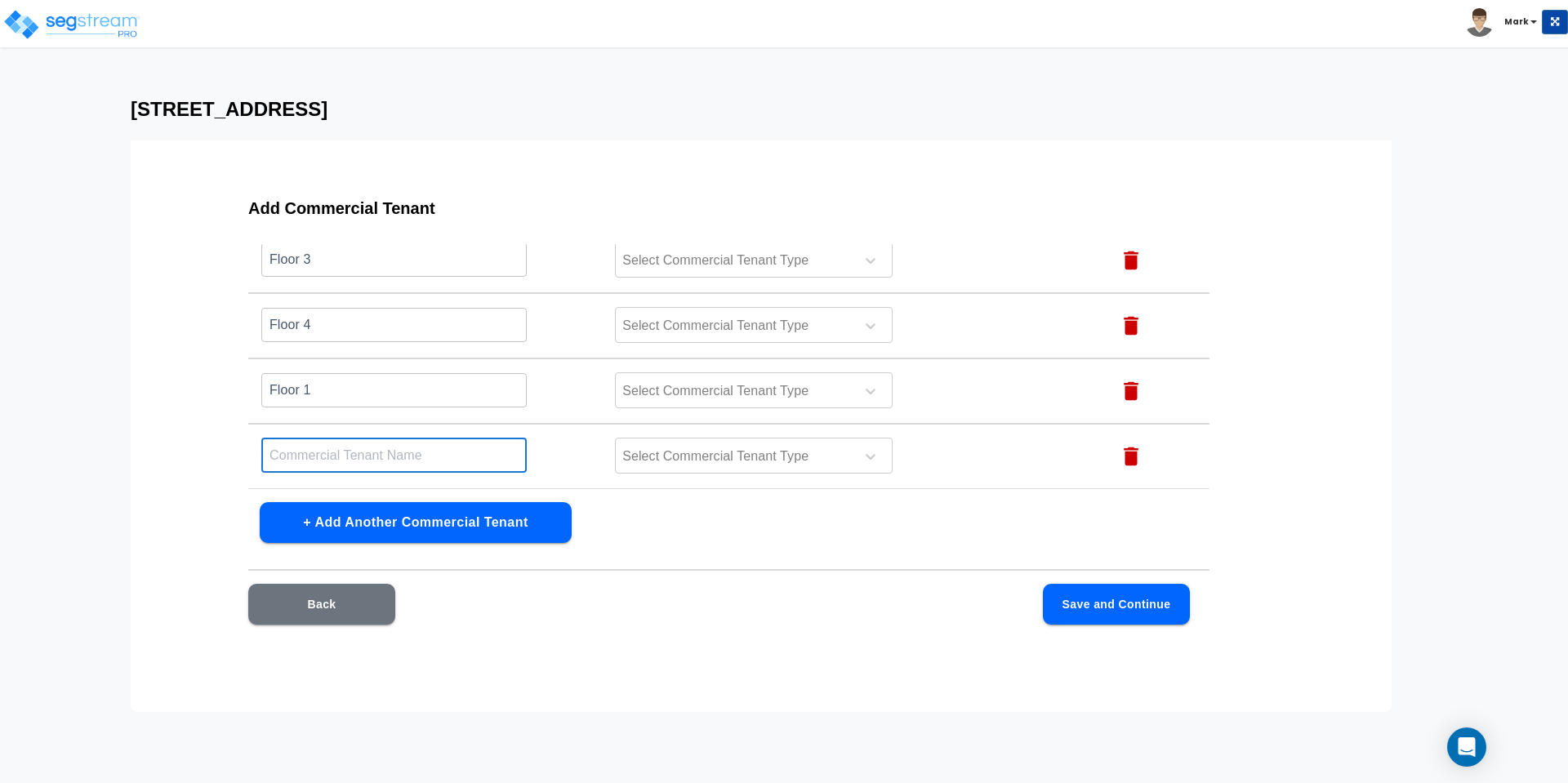
click at [347, 459] on input "text" at bounding box center [394, 455] width 266 height 35
paste input "Floor 1"
type input "Floor 1"
click at [351, 520] on button "+ Add Another Commercial Tenant" at bounding box center [416, 522] width 312 height 41
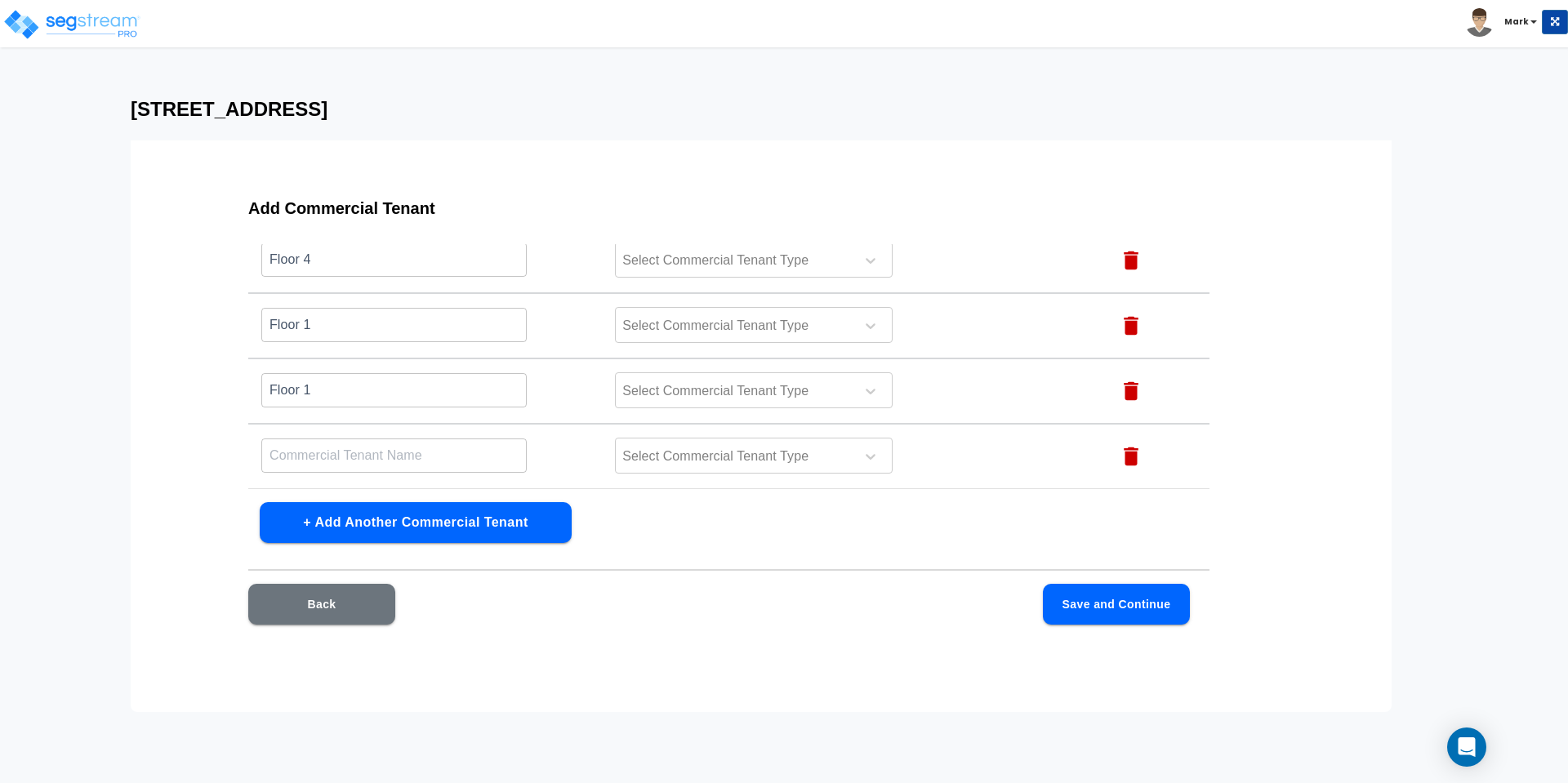
click at [339, 454] on input "text" at bounding box center [394, 455] width 266 height 35
paste input "Floor 1"
type input "Floor 1"
click at [356, 527] on button "+ Add Another Commercial Tenant" at bounding box center [416, 522] width 312 height 41
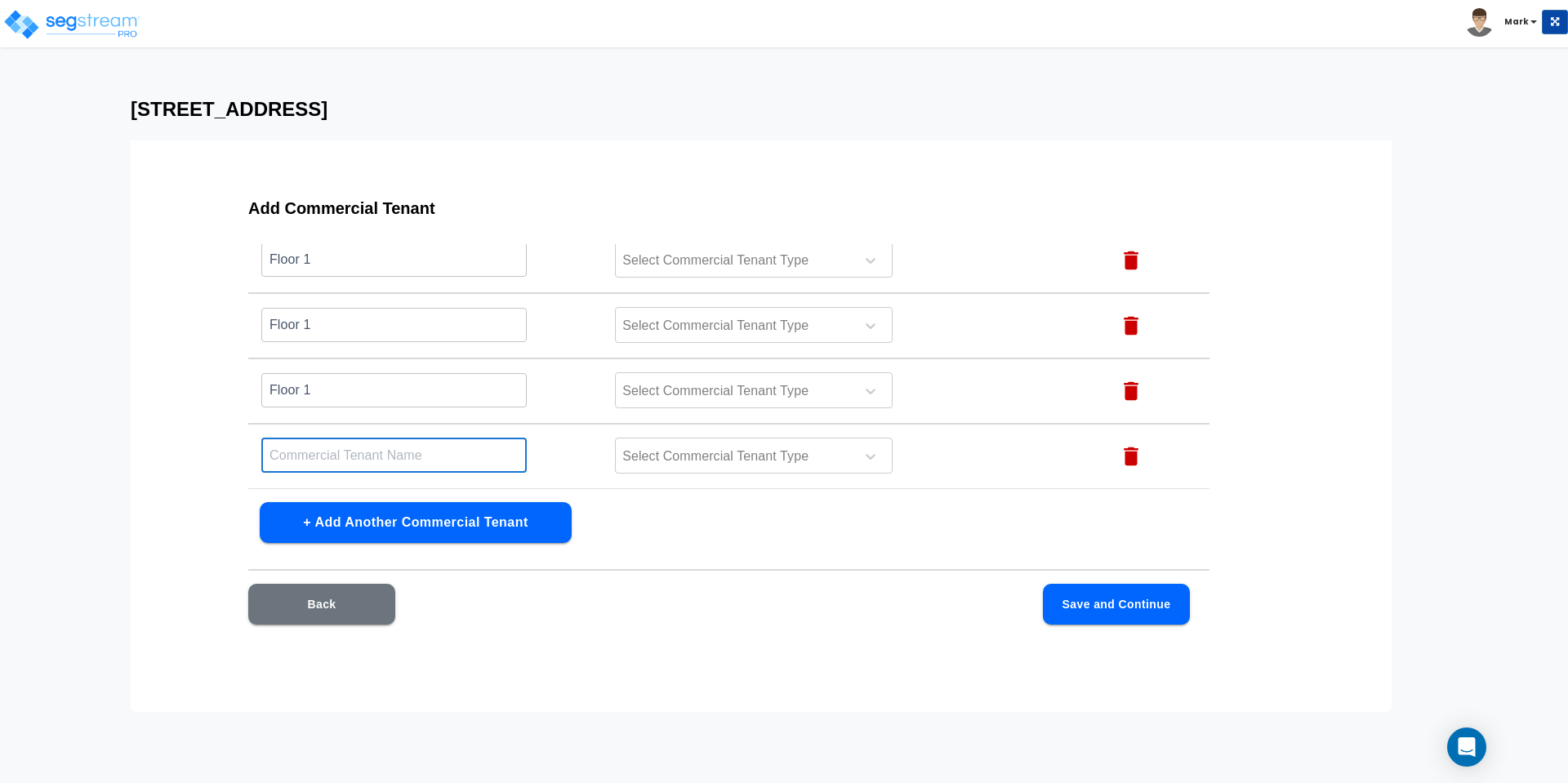
click at [317, 452] on input "text" at bounding box center [394, 455] width 266 height 35
paste input "Floor 1"
type input "Floor 1"
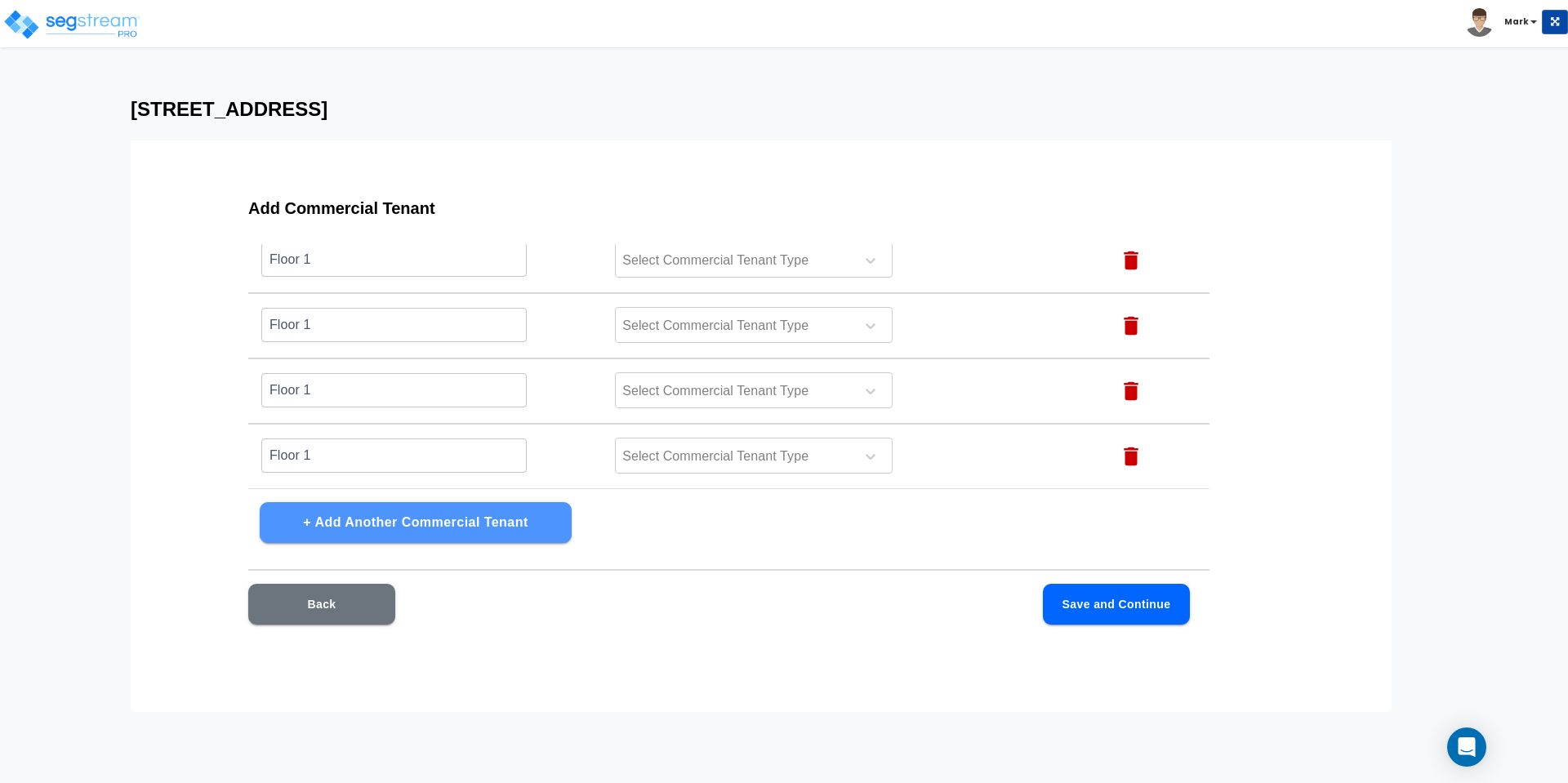
click at [331, 510] on button "+ Add Another Commercial Tenant" at bounding box center [416, 522] width 312 height 41
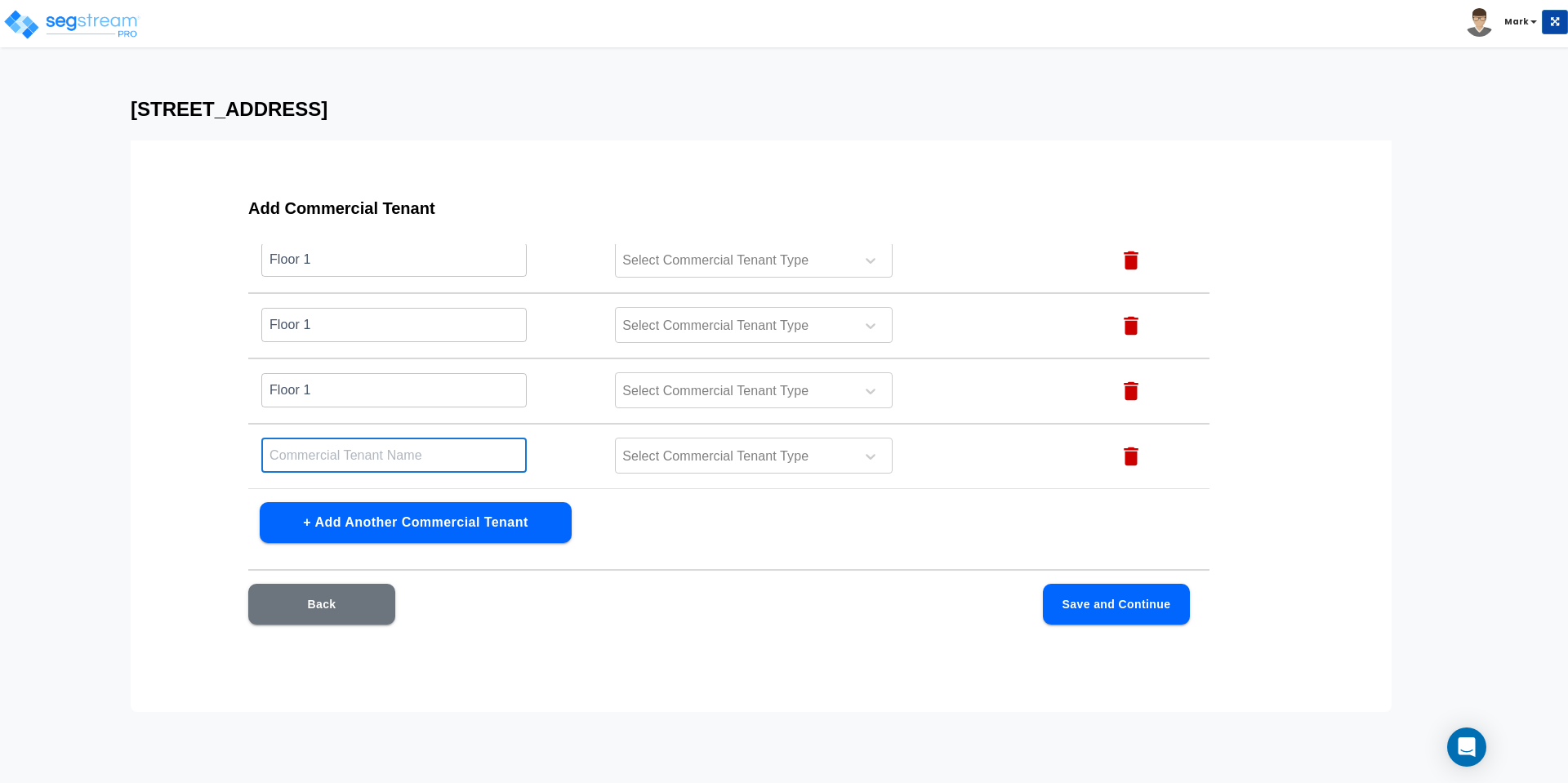
click at [317, 457] on input "text" at bounding box center [394, 455] width 266 height 35
paste input "Floor 1"
type input "Floor 1"
click at [319, 517] on button "+ Add Another Commercial Tenant" at bounding box center [416, 522] width 312 height 41
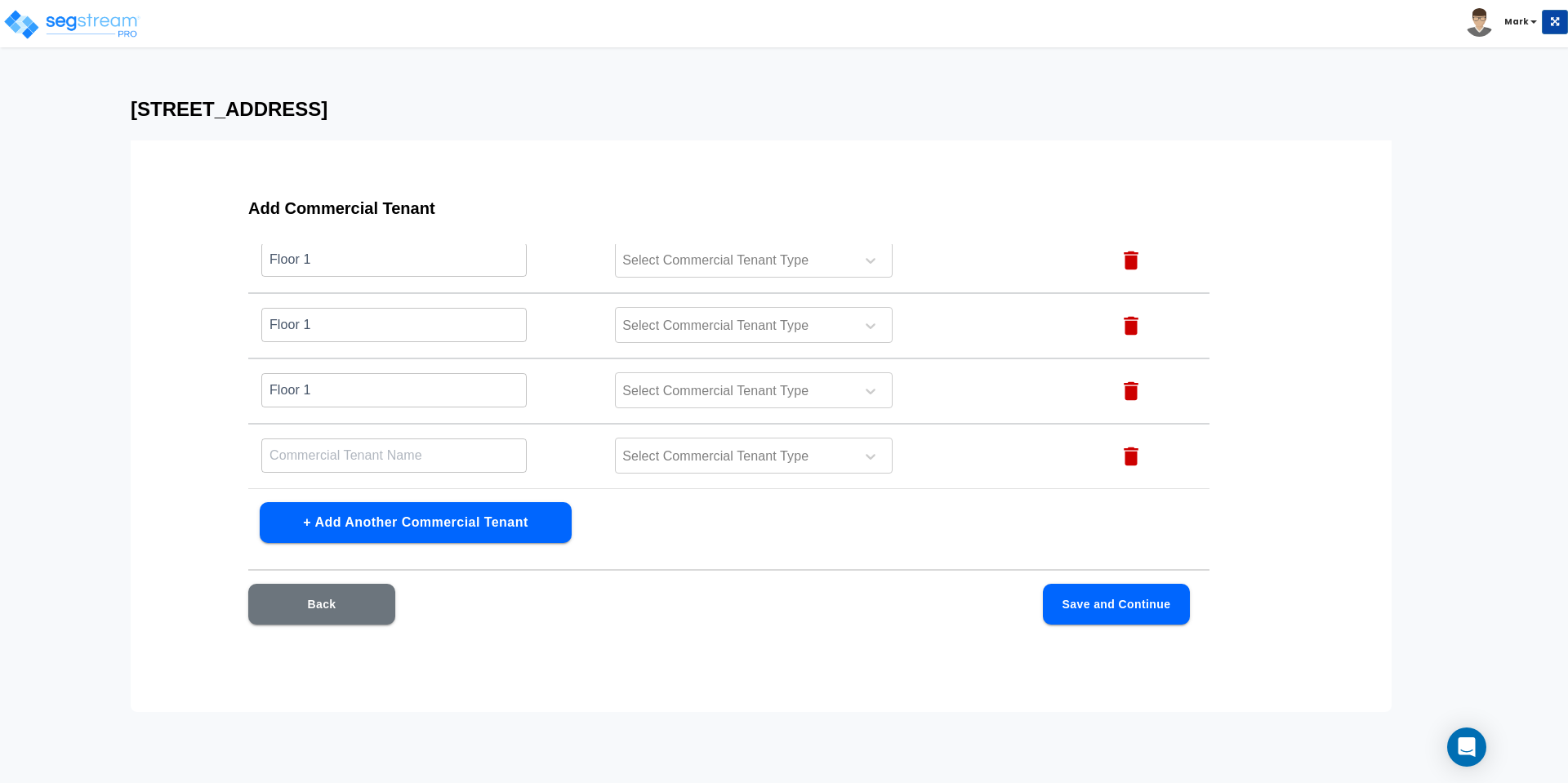
click at [310, 456] on input "text" at bounding box center [394, 455] width 266 height 35
paste input "Floor 1"
type input "Floor 1"
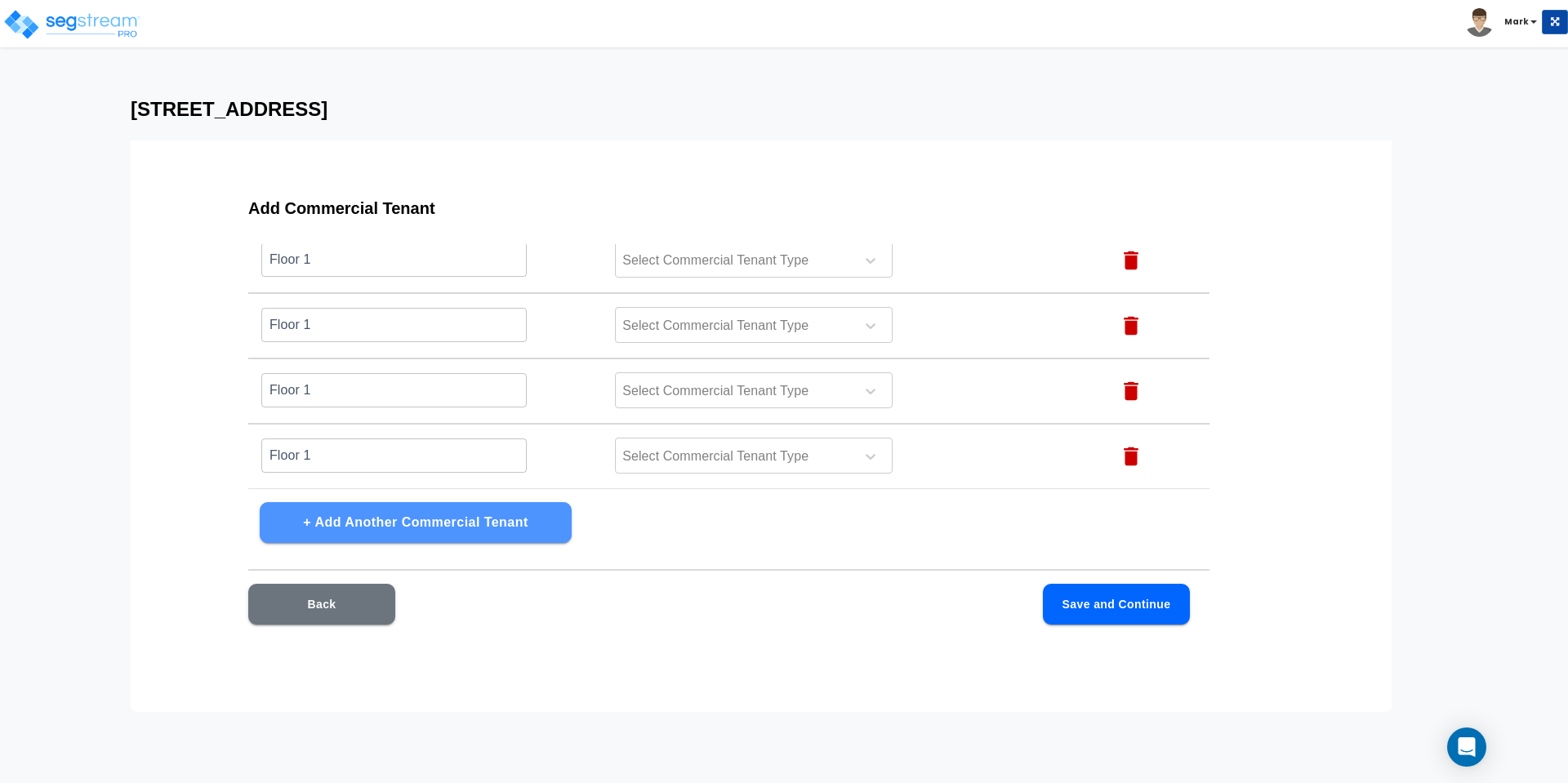
click at [322, 518] on button "+ Add Another Commercial Tenant" at bounding box center [416, 522] width 312 height 41
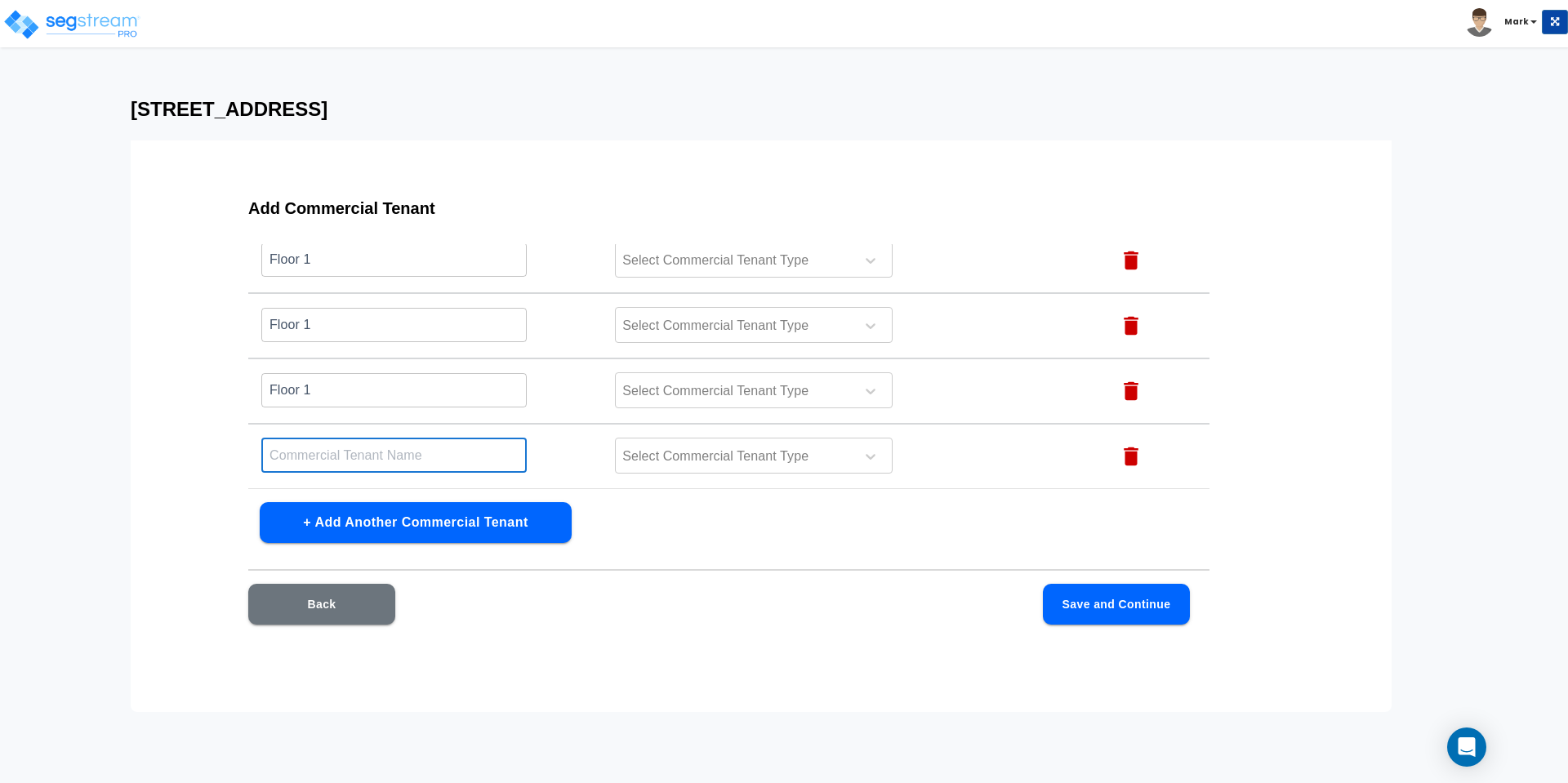
click at [323, 458] on input "text" at bounding box center [394, 455] width 266 height 35
paste input "Floor 1"
type input "Floor 1"
click at [319, 524] on button "+ Add Another Commercial Tenant" at bounding box center [416, 522] width 312 height 41
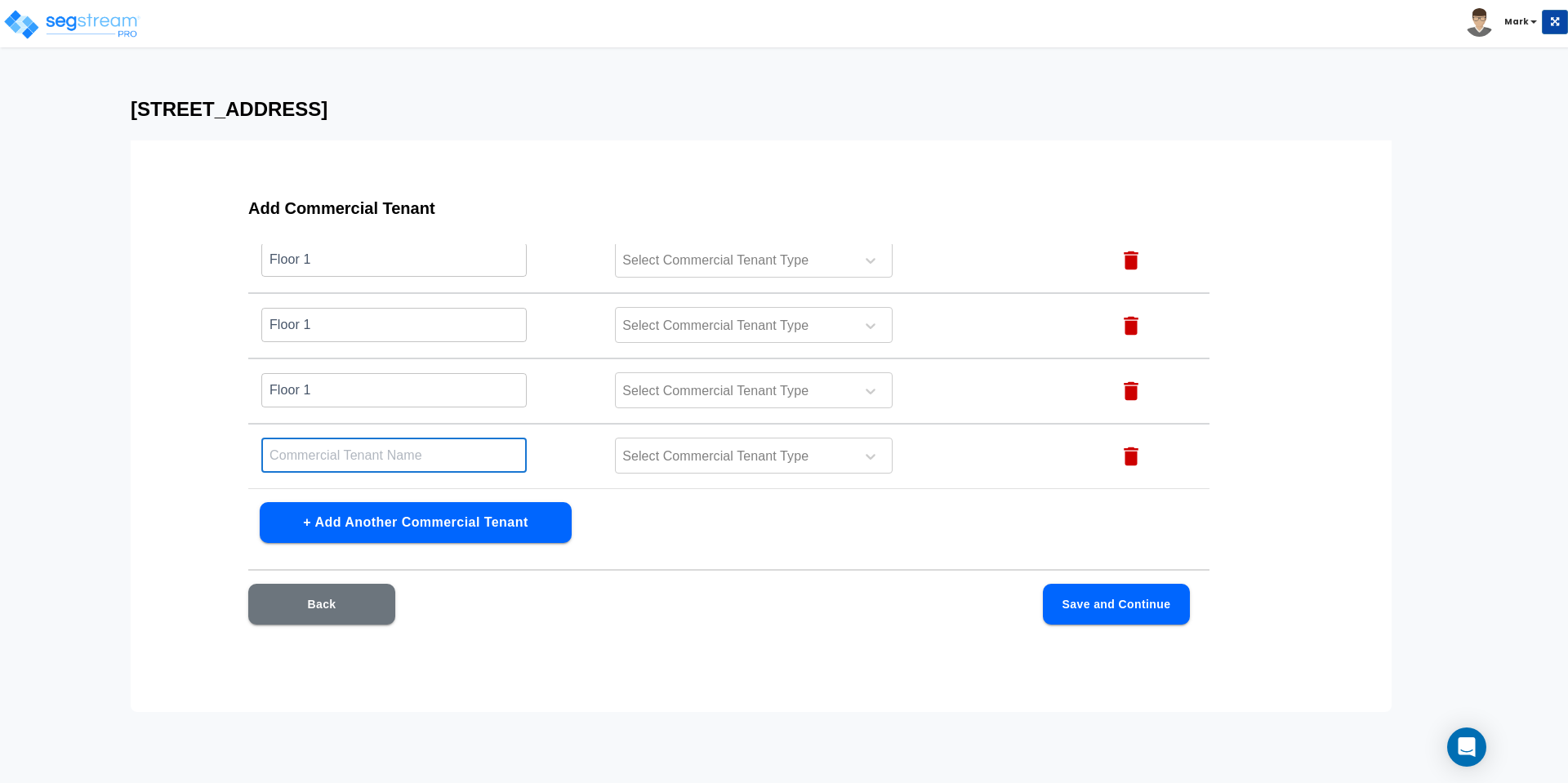
click at [315, 462] on input "text" at bounding box center [394, 455] width 266 height 35
paste input "Floor 1"
type input "Floor 1"
click at [323, 519] on button "+ Add Another Commercial Tenant" at bounding box center [416, 522] width 312 height 41
click at [327, 457] on input "text" at bounding box center [394, 455] width 266 height 35
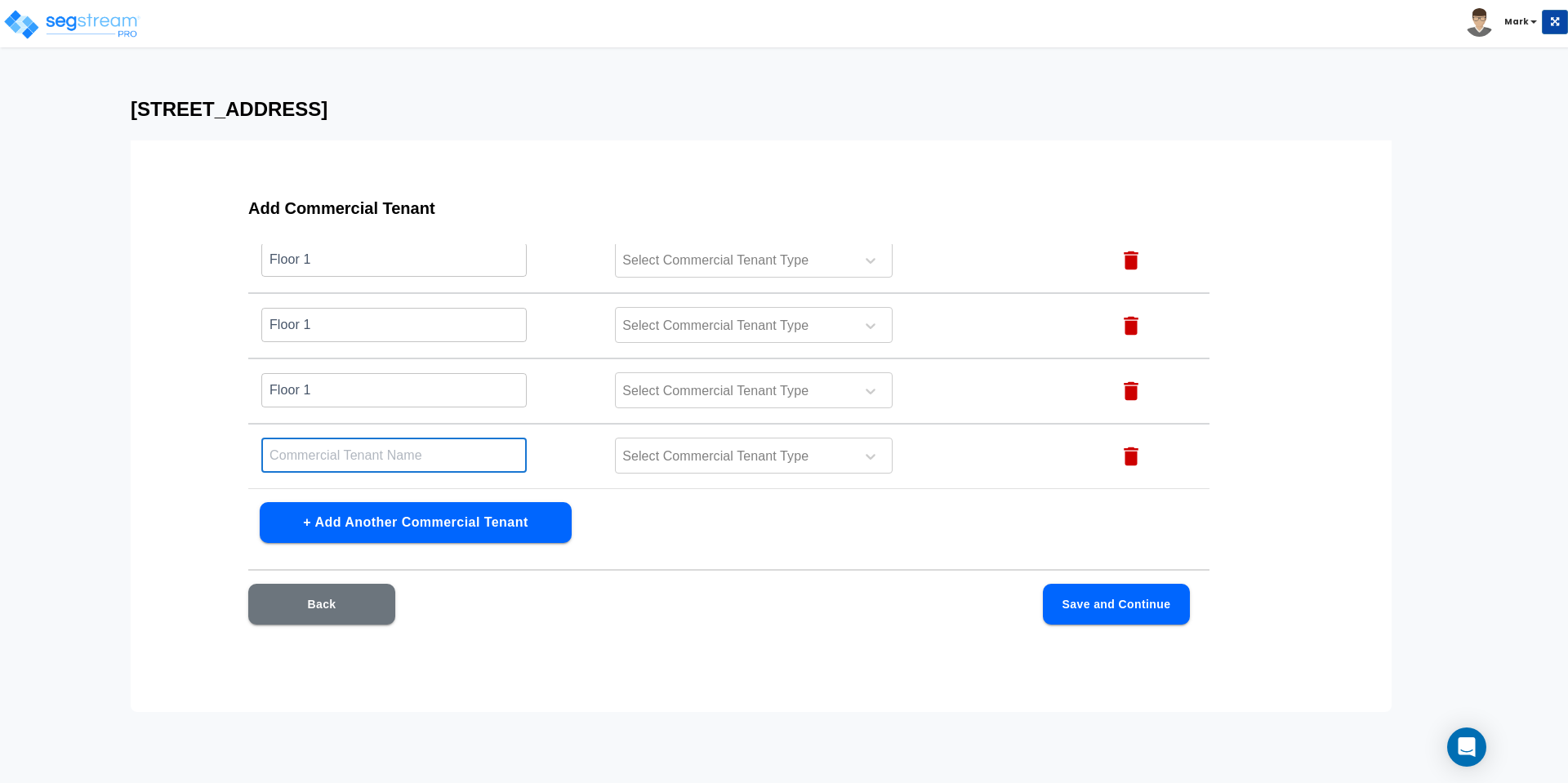
paste input "Floor 1"
type input "Floor 1"
click at [331, 517] on button "+ Add Another Commercial Tenant" at bounding box center [416, 522] width 312 height 41
click at [332, 445] on input "text" at bounding box center [394, 455] width 266 height 35
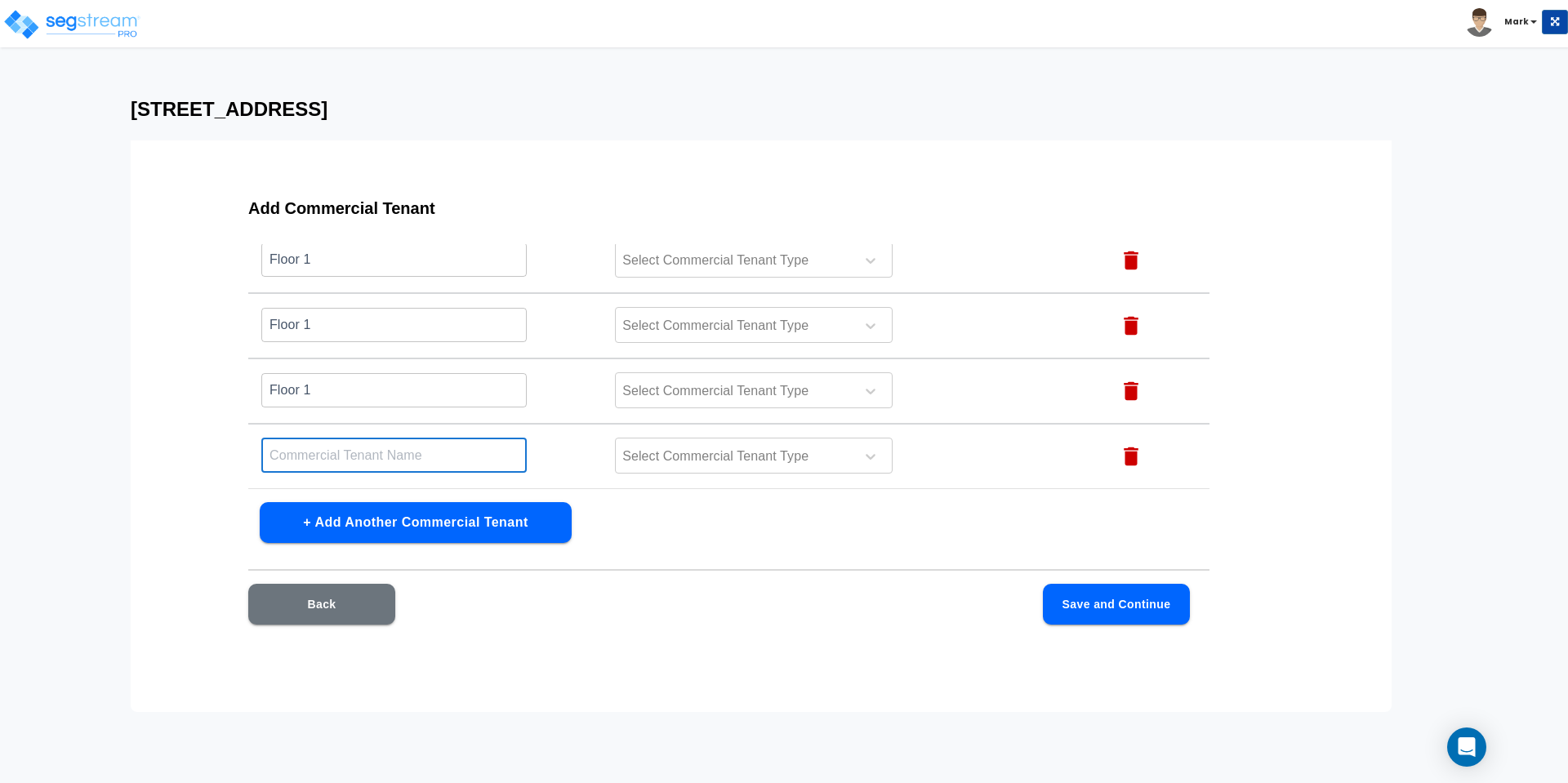
paste input "Floor 1"
type input "Floor 1"
click at [336, 509] on button "+ Add Another Commercial Tenant" at bounding box center [416, 522] width 312 height 41
click at [334, 448] on input "text" at bounding box center [394, 455] width 266 height 35
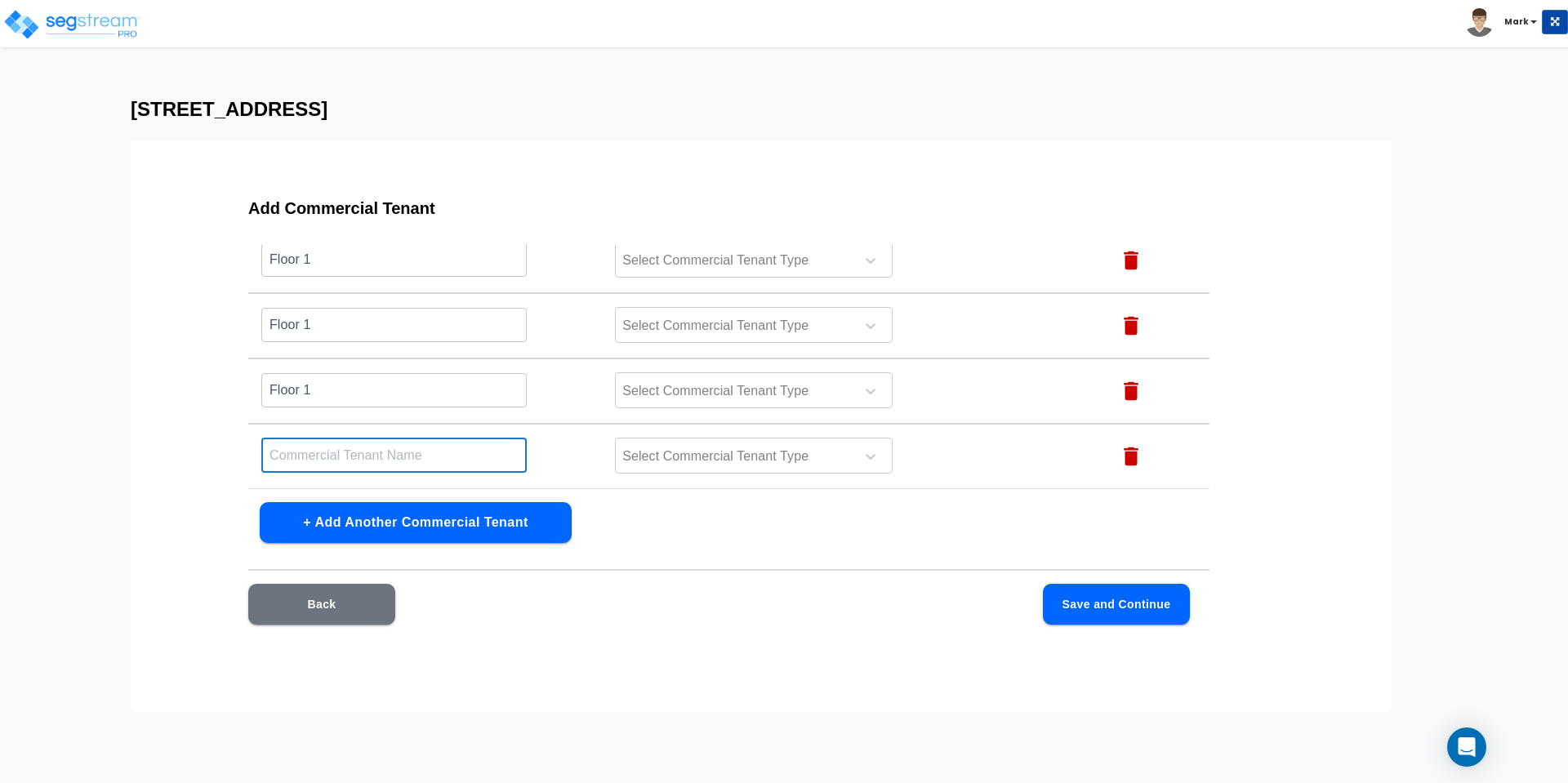
paste input "Floor 1"
type input "Floor 1"
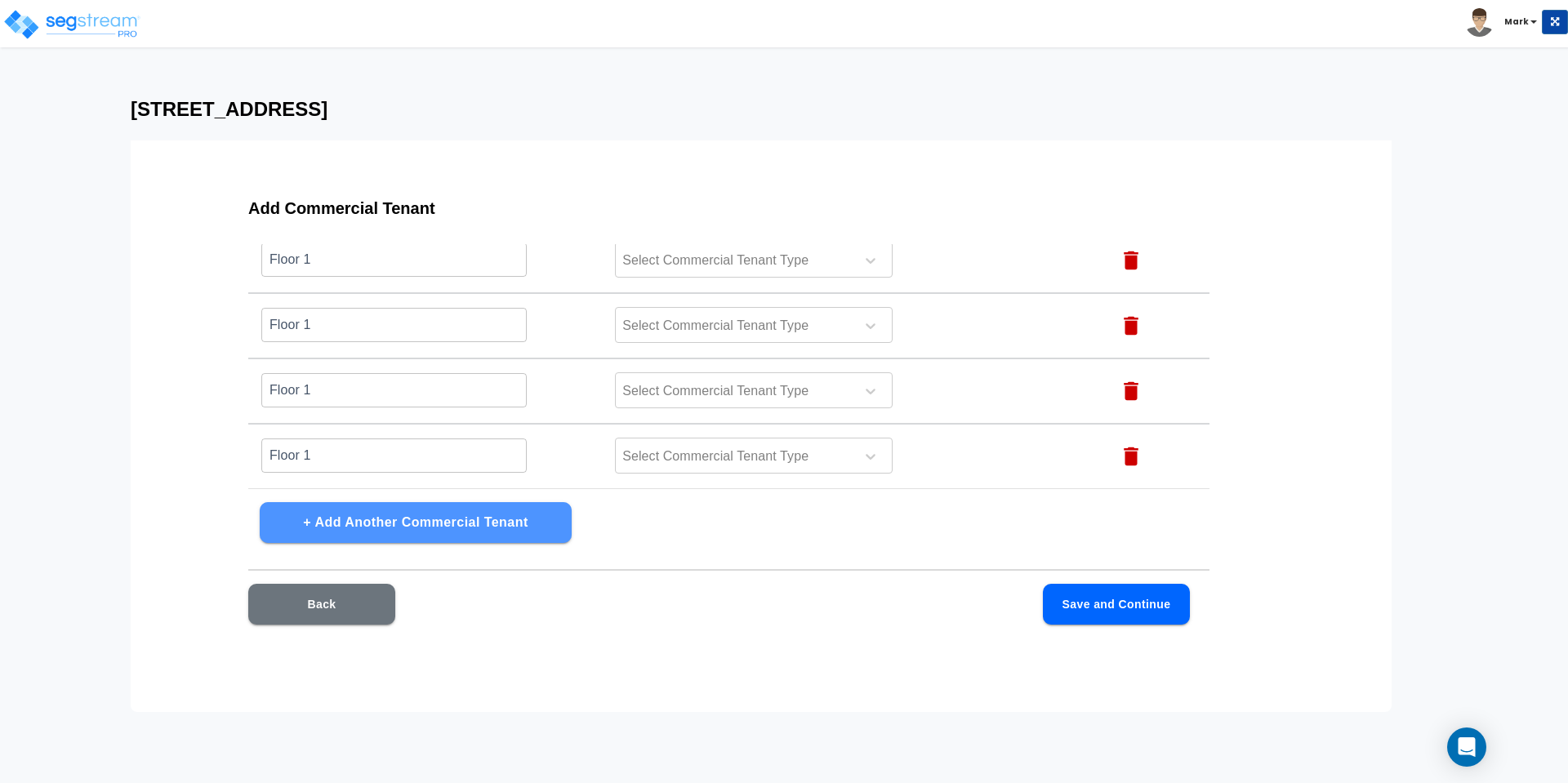
click at [327, 514] on button "+ Add Another Commercial Tenant" at bounding box center [416, 522] width 312 height 41
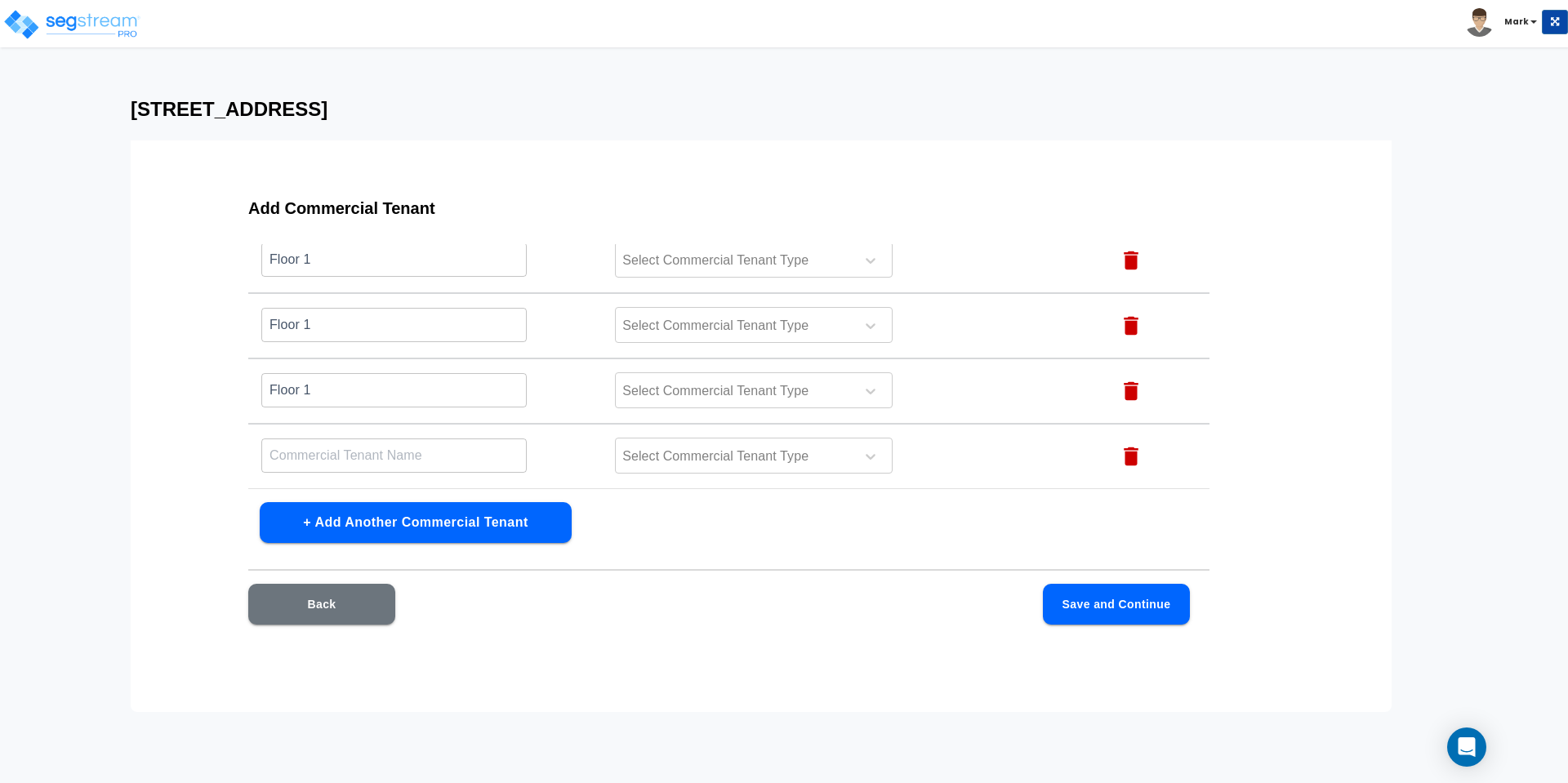
click at [332, 458] on input "text" at bounding box center [394, 455] width 266 height 35
paste input "Floor 1"
type input "Floor 1"
click at [319, 523] on button "+ Add Another Commercial Tenant" at bounding box center [416, 522] width 312 height 41
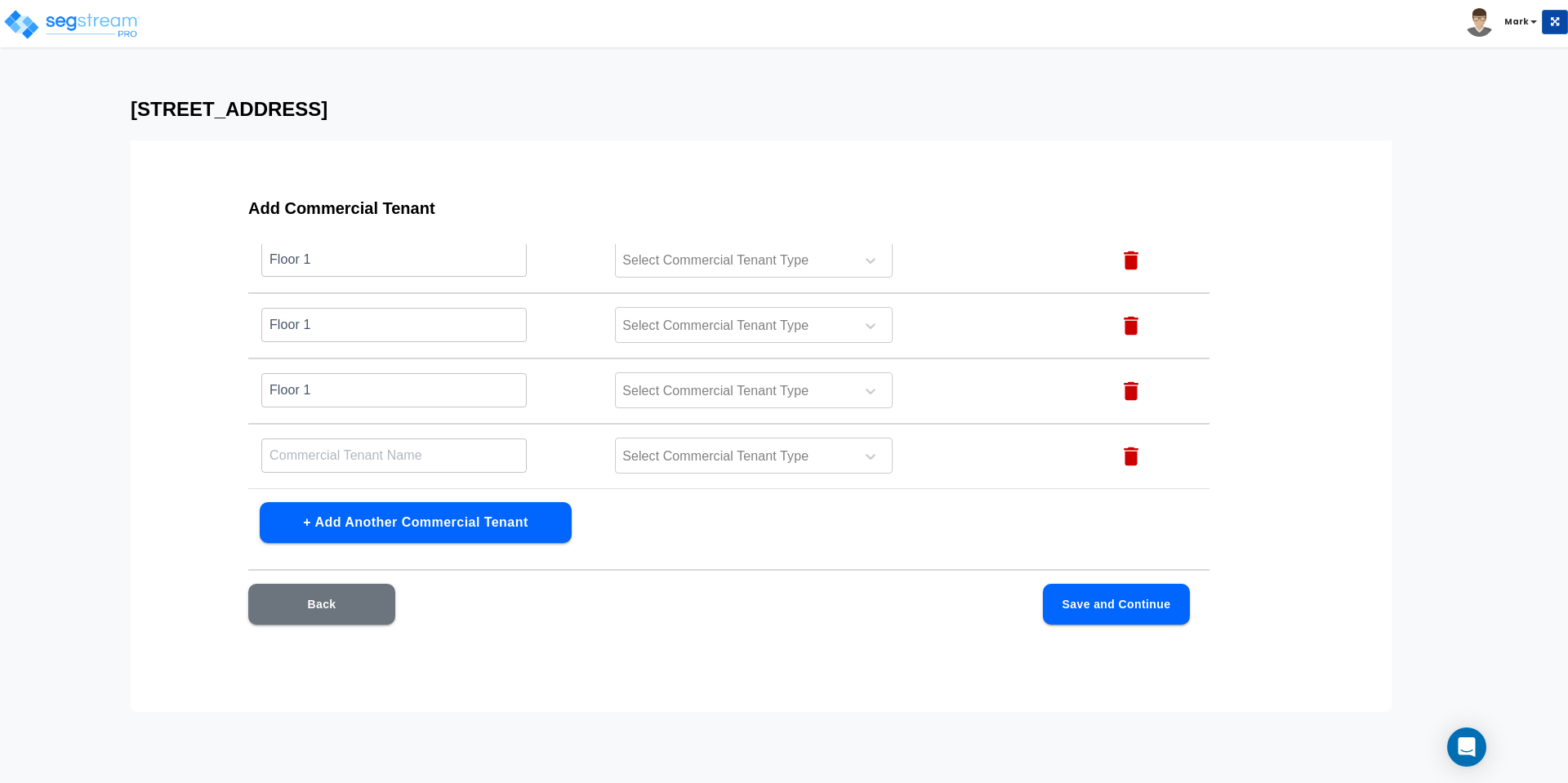
click at [319, 456] on input "text" at bounding box center [394, 455] width 266 height 35
paste input "Floor 1"
type input "Floor 1"
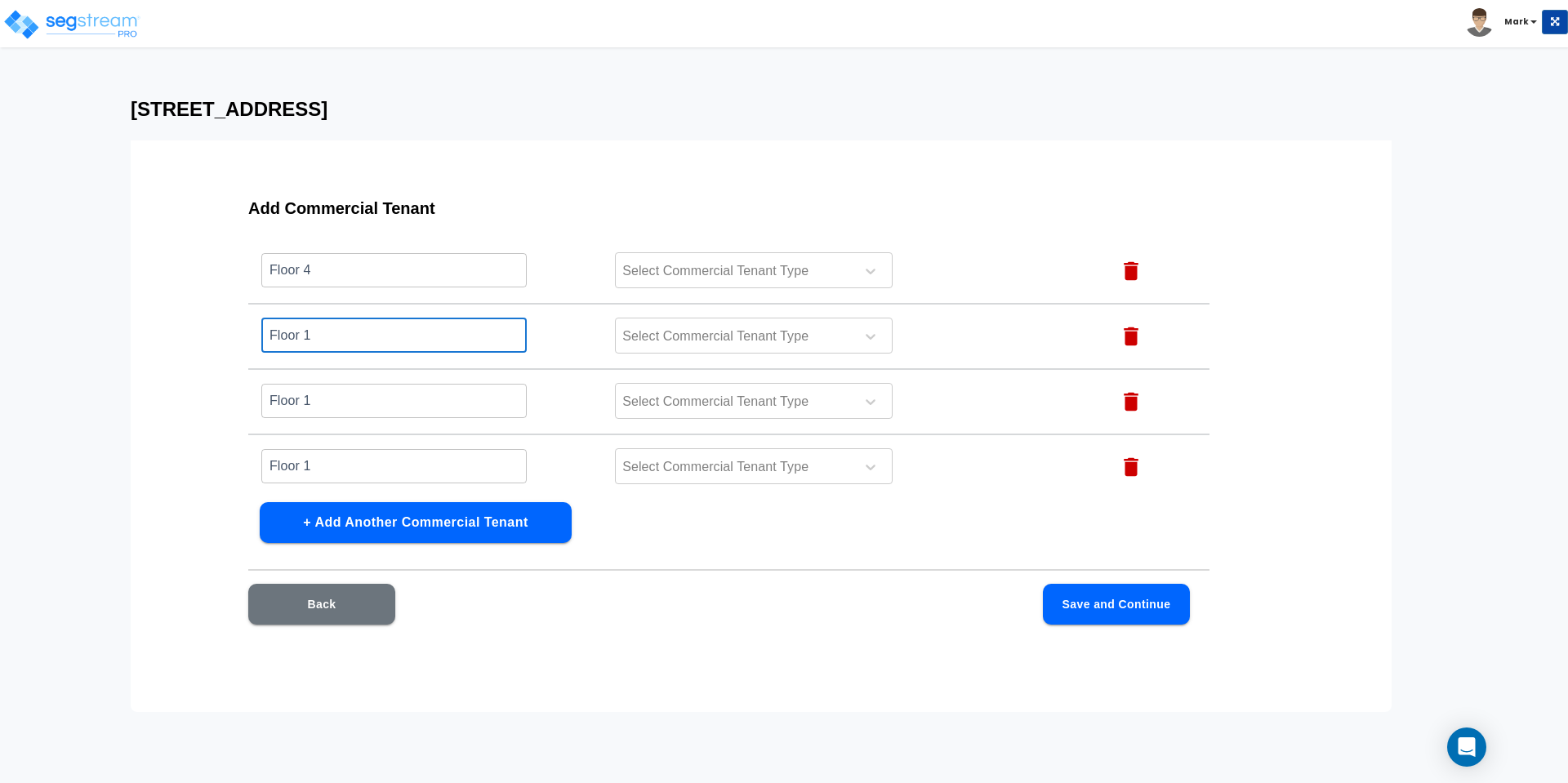
click at [365, 343] on input "Floor 1" at bounding box center [394, 335] width 266 height 35
type input "Floor 5"
click at [336, 400] on input "Floor 1" at bounding box center [394, 400] width 266 height 35
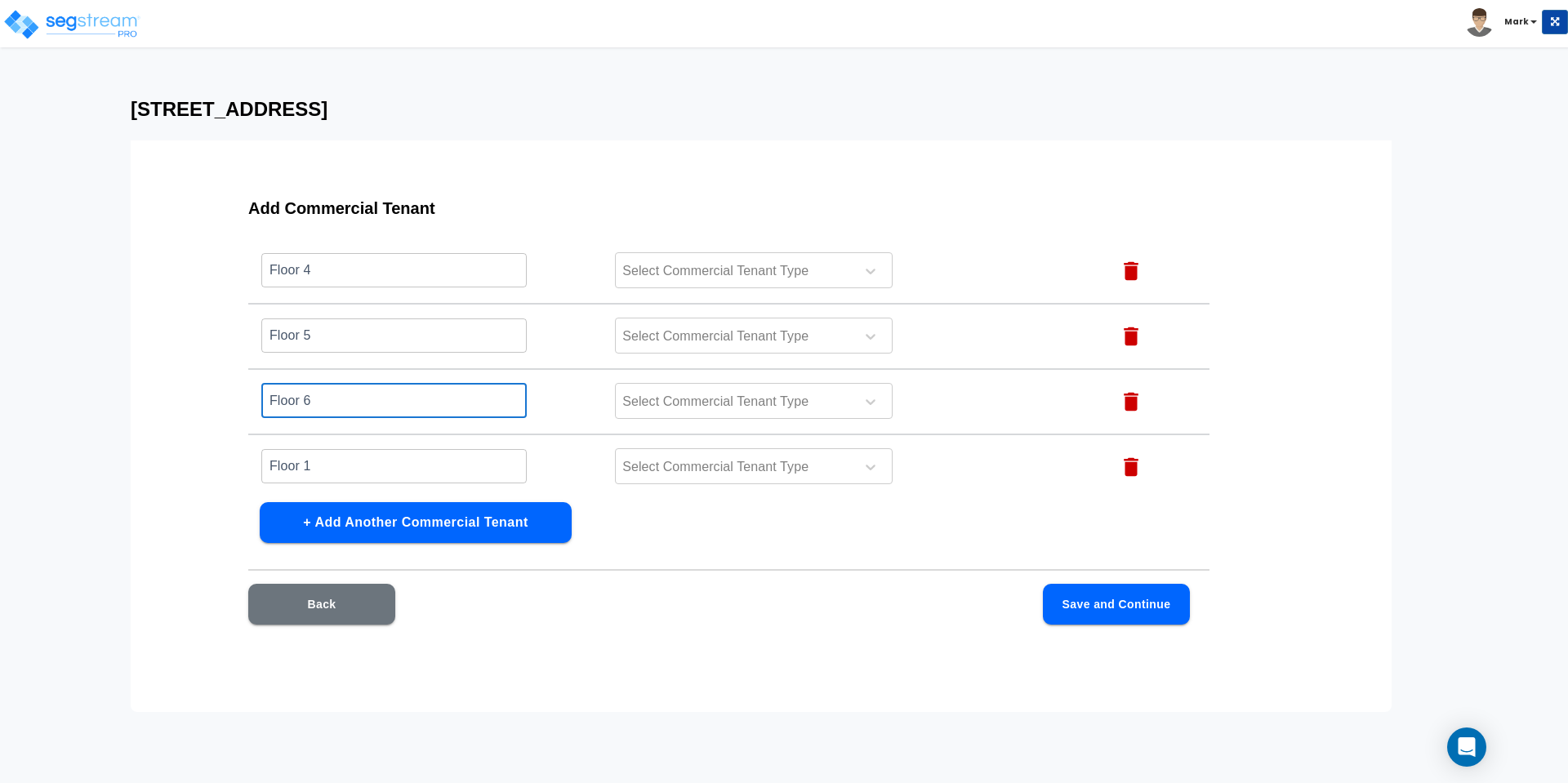
type input "Floor 6"
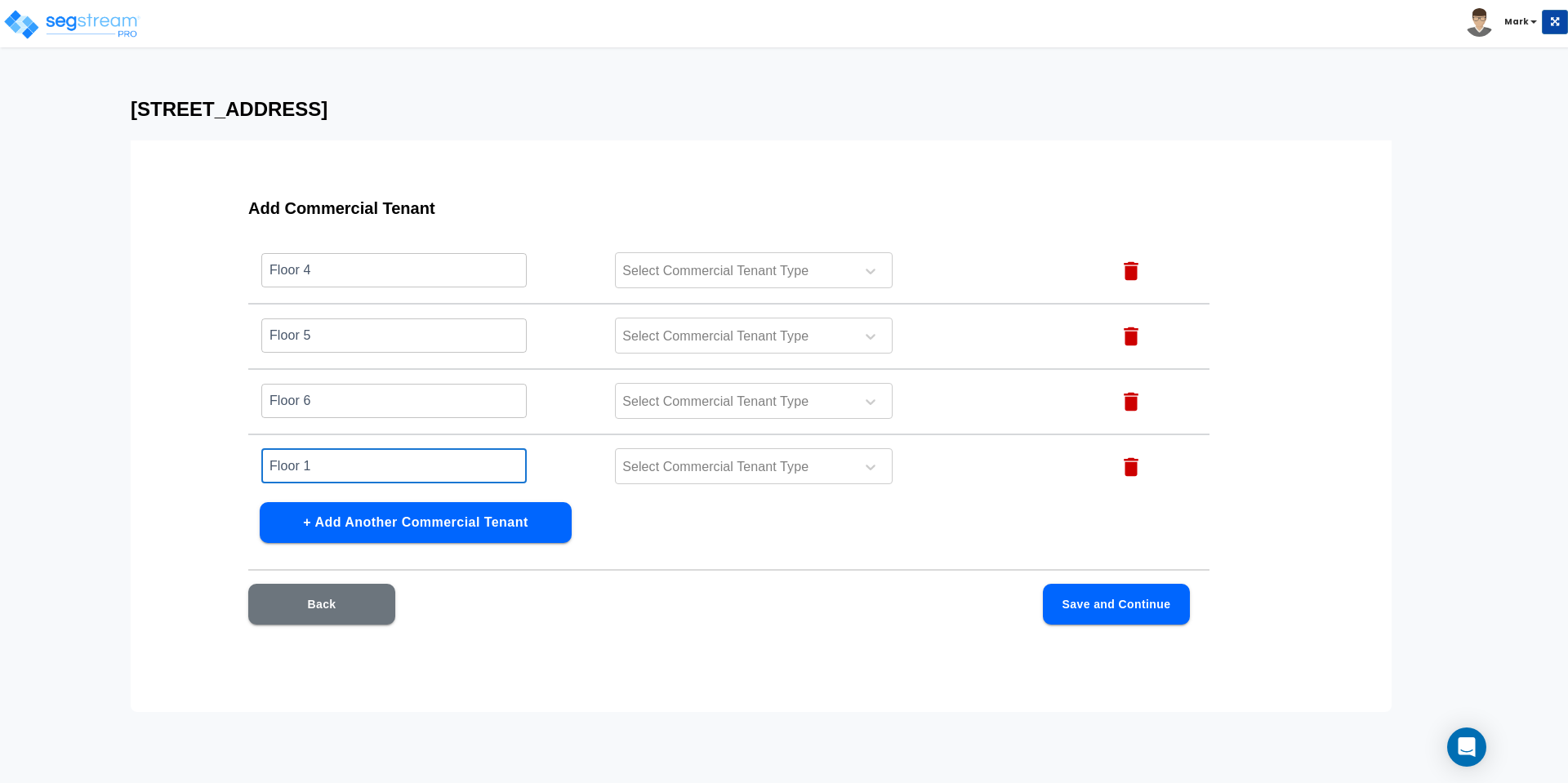
click at [327, 467] on input "Floor 1" at bounding box center [394, 466] width 266 height 35
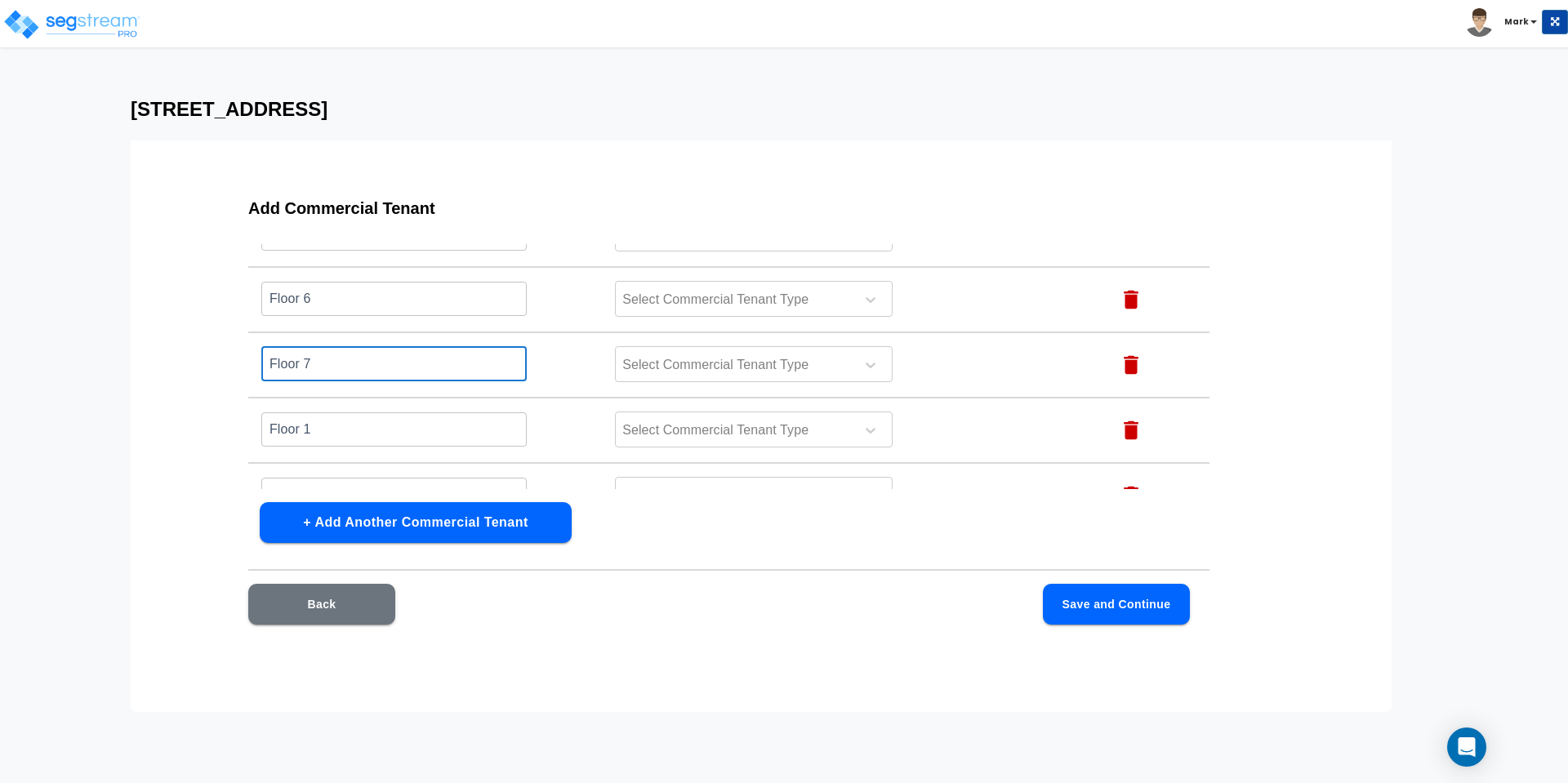
type input "Floor 7"
click at [357, 428] on input "Floor 1" at bounding box center [394, 429] width 266 height 35
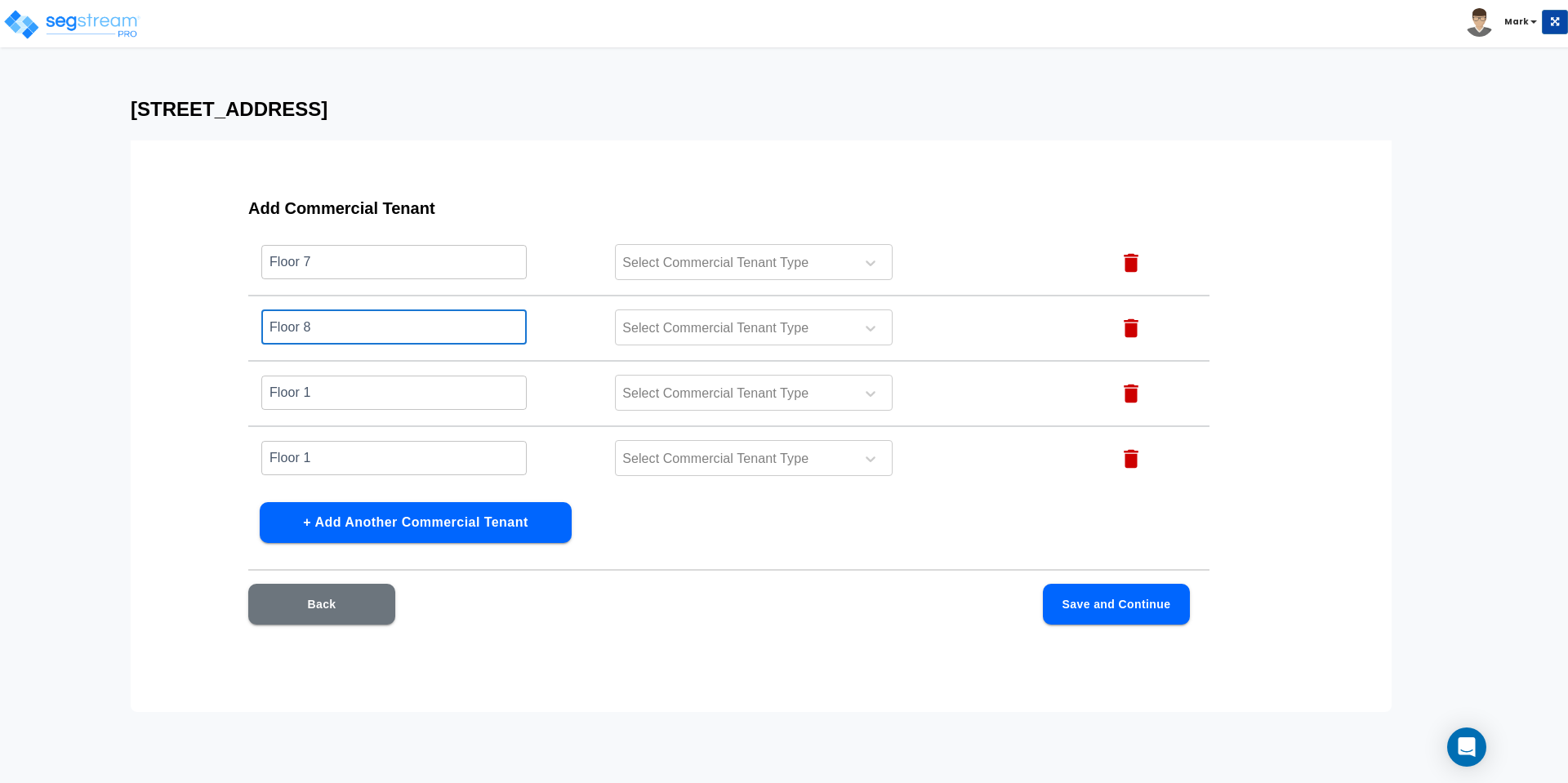
type input "Floor 8"
click at [370, 397] on input "Floor 1" at bounding box center [394, 392] width 266 height 35
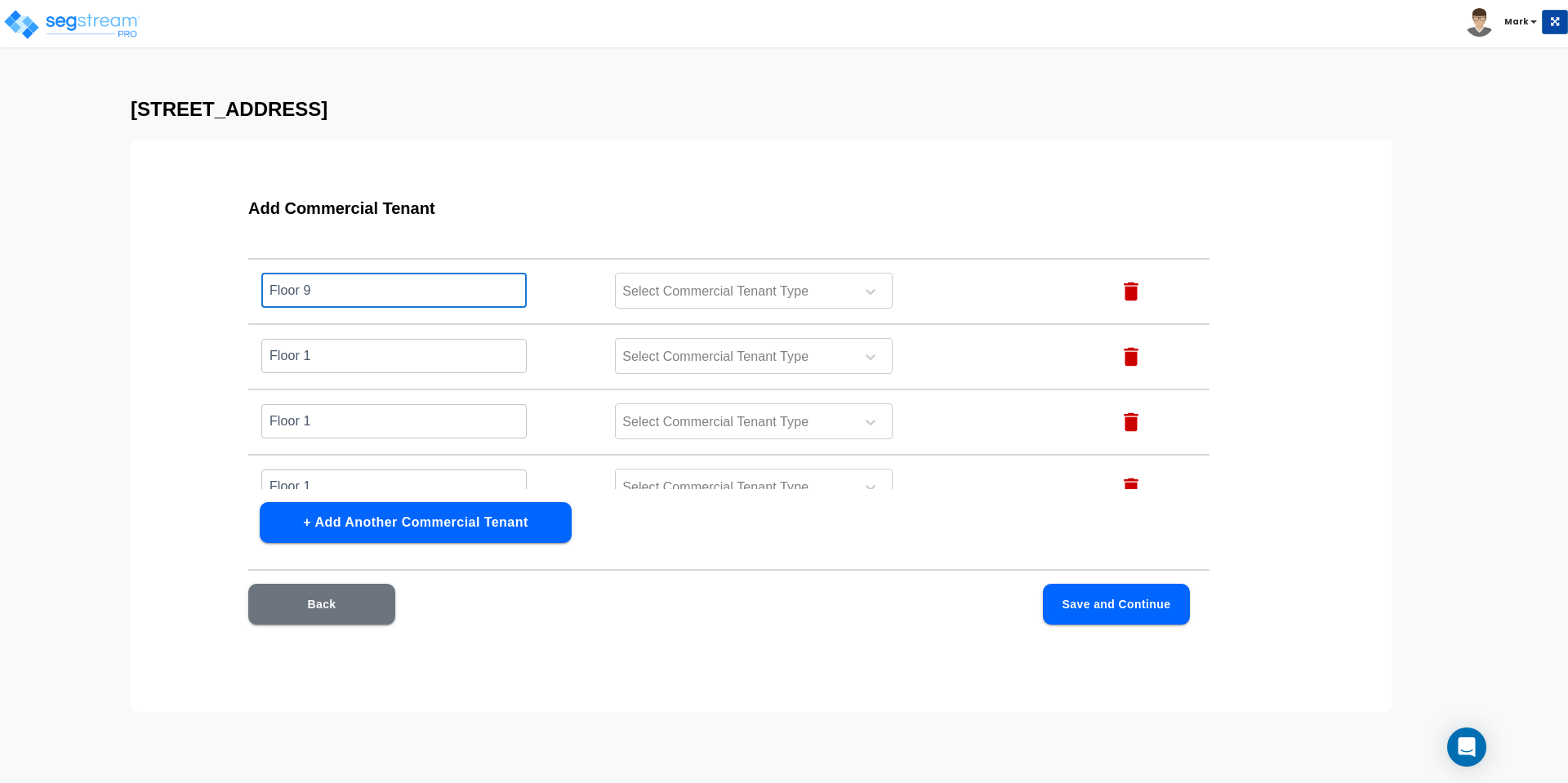
type input "Floor 9"
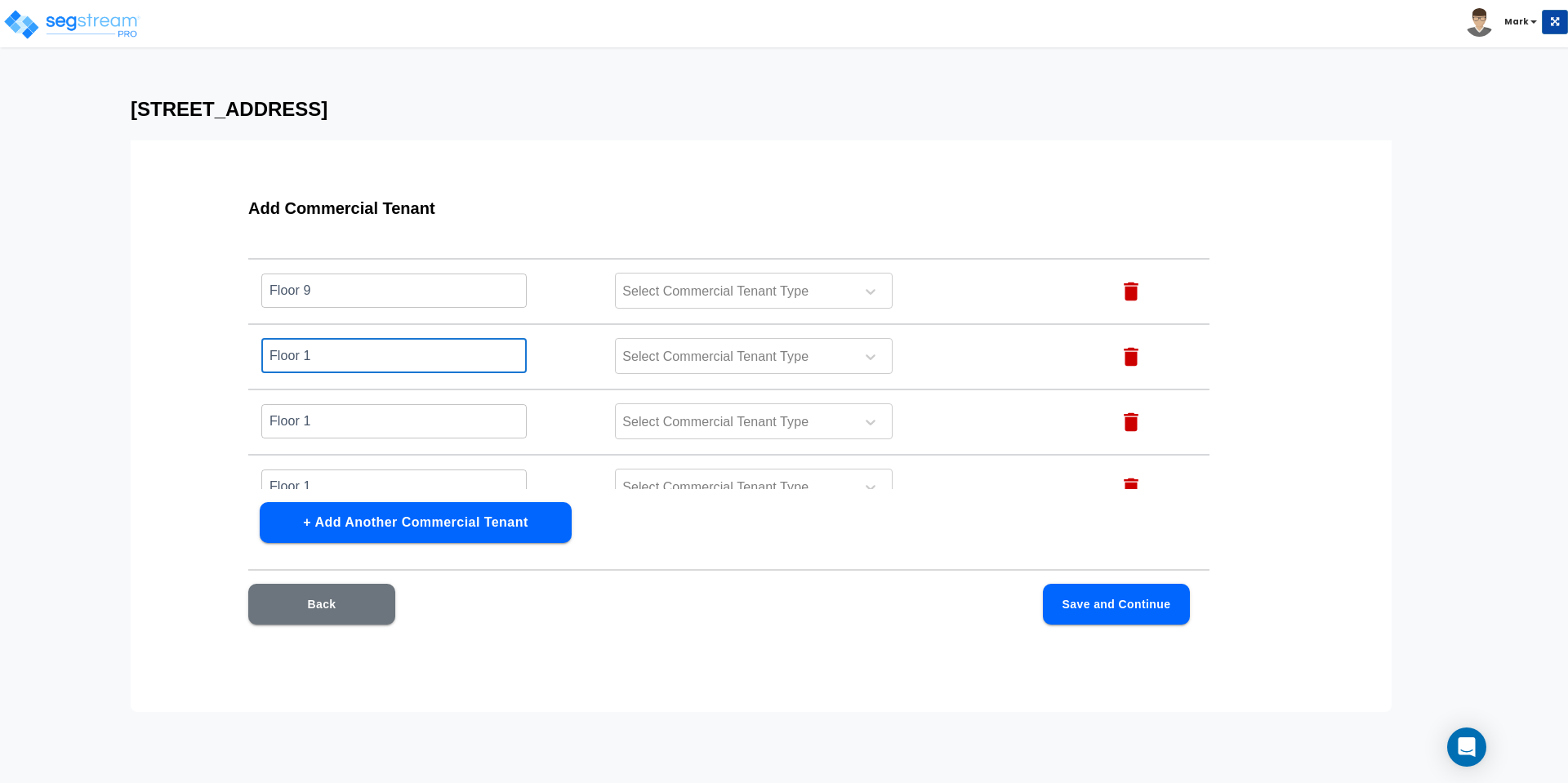
click at [366, 359] on input "Floor 1" at bounding box center [394, 356] width 266 height 35
type input "Floor 10"
click at [342, 427] on input "Floor 1" at bounding box center [394, 421] width 266 height 35
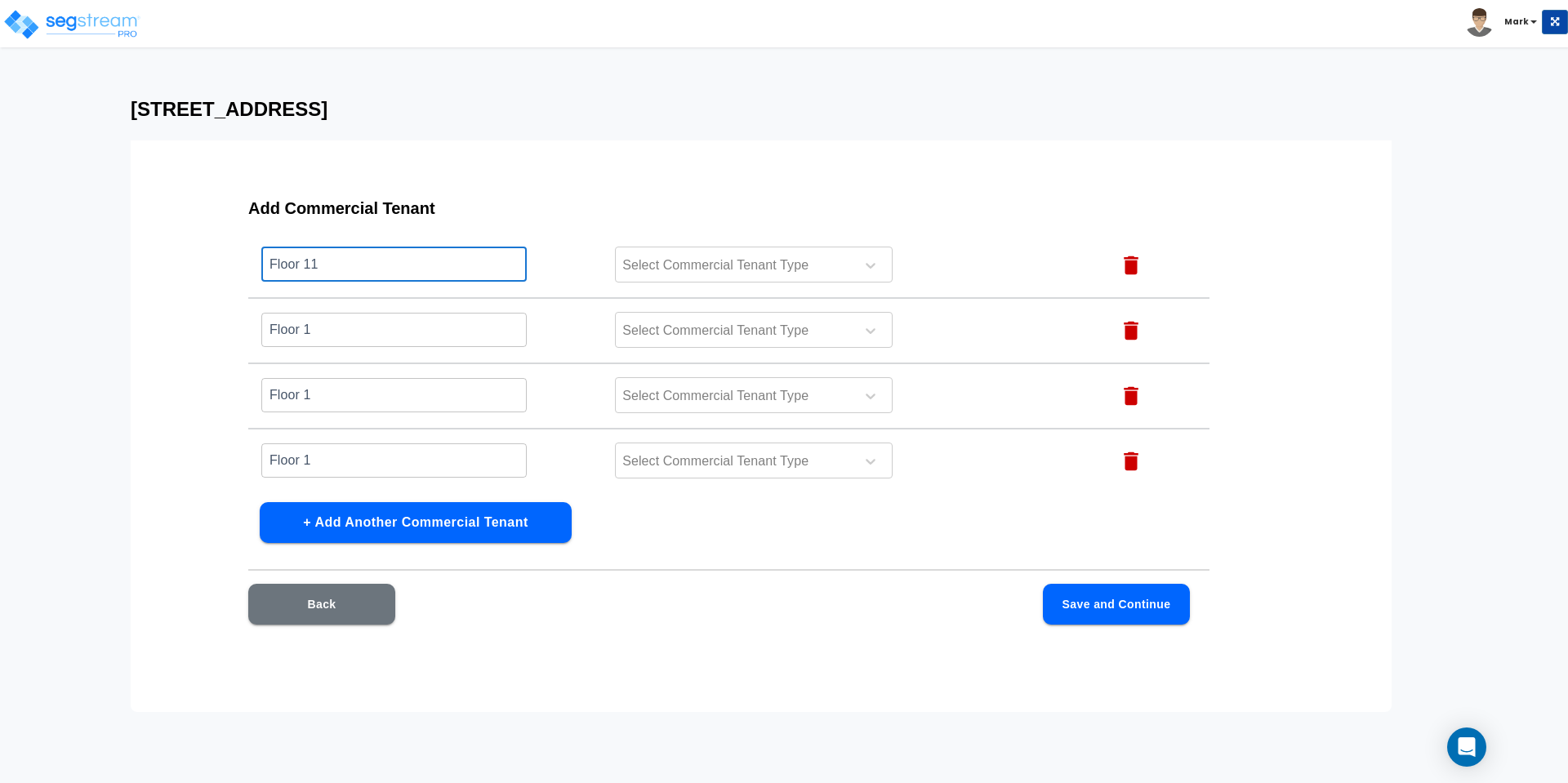
scroll to position [817, 0]
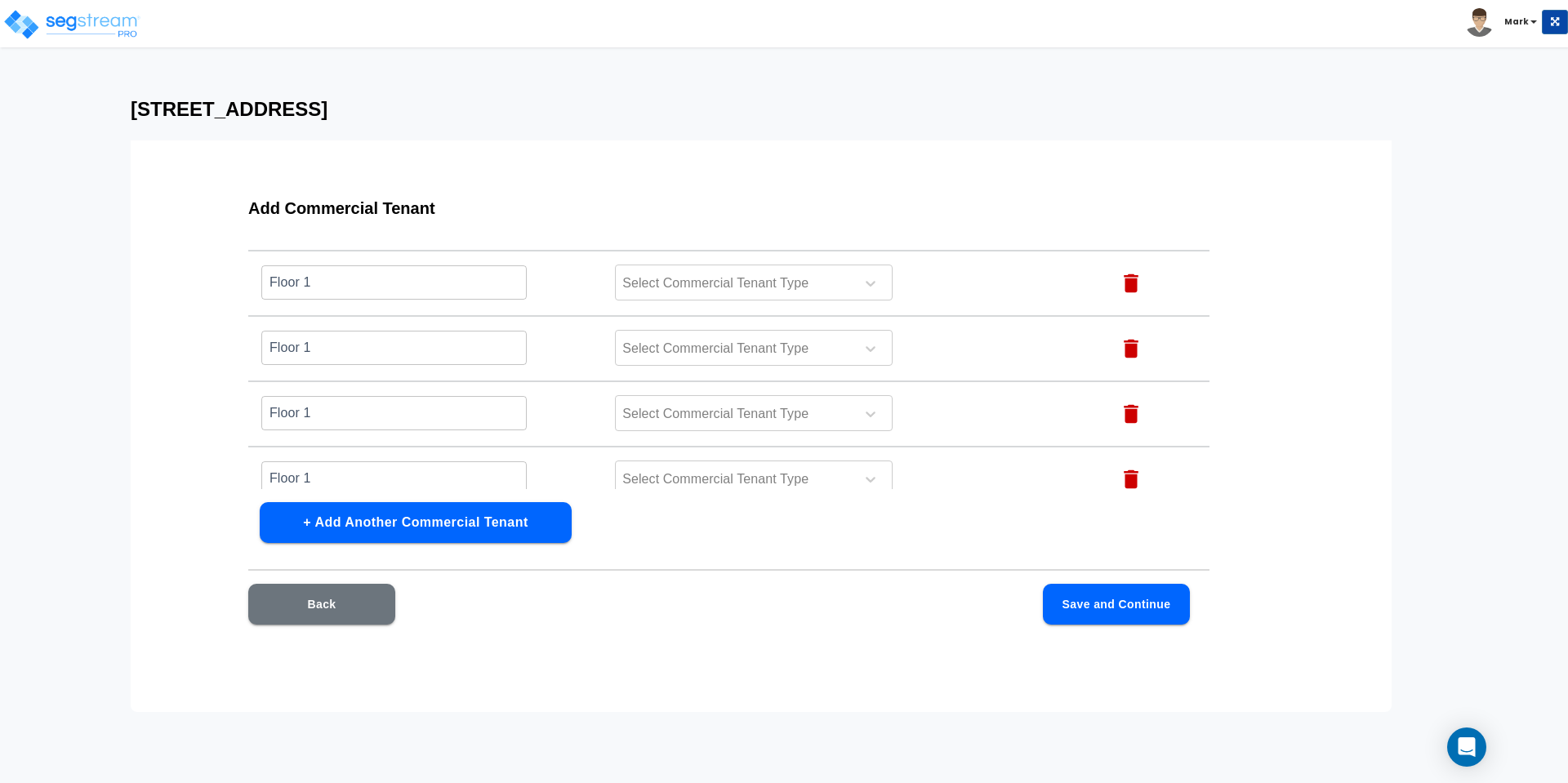
type input "Floor 11"
click at [338, 286] on input "Floor 1" at bounding box center [394, 282] width 266 height 35
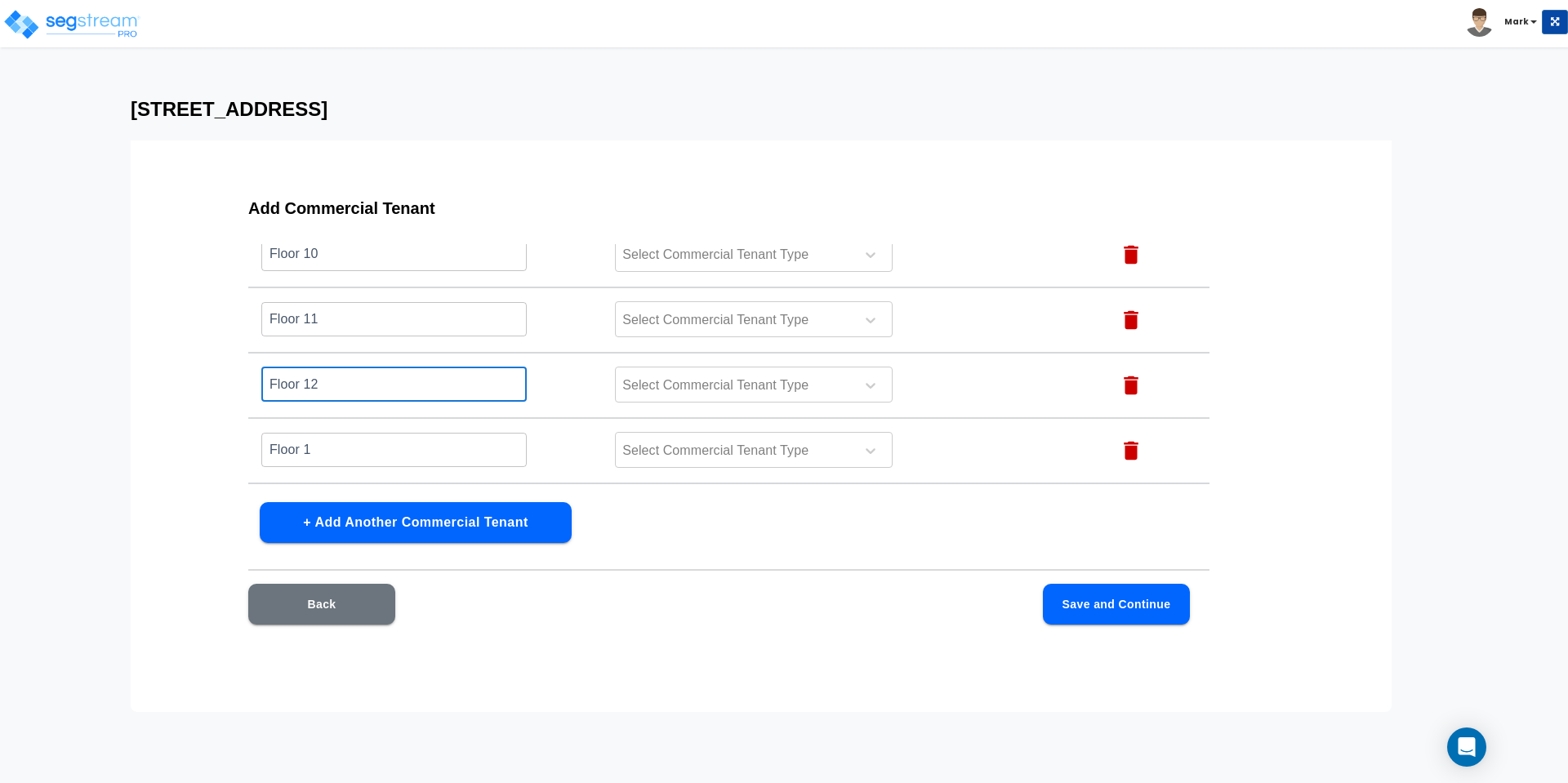
type input "Floor 12"
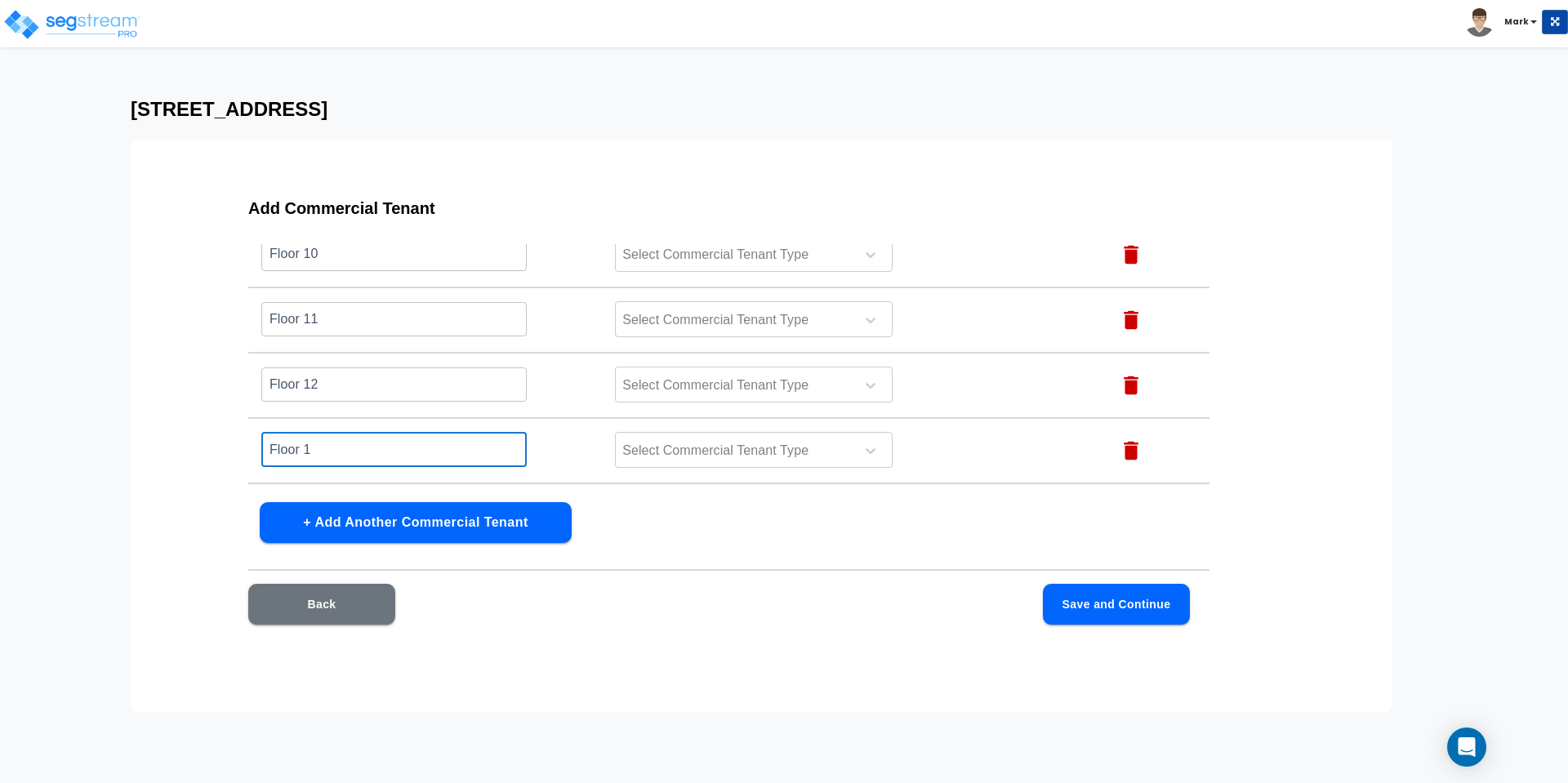
click at [351, 453] on input "Floor 1" at bounding box center [394, 449] width 266 height 35
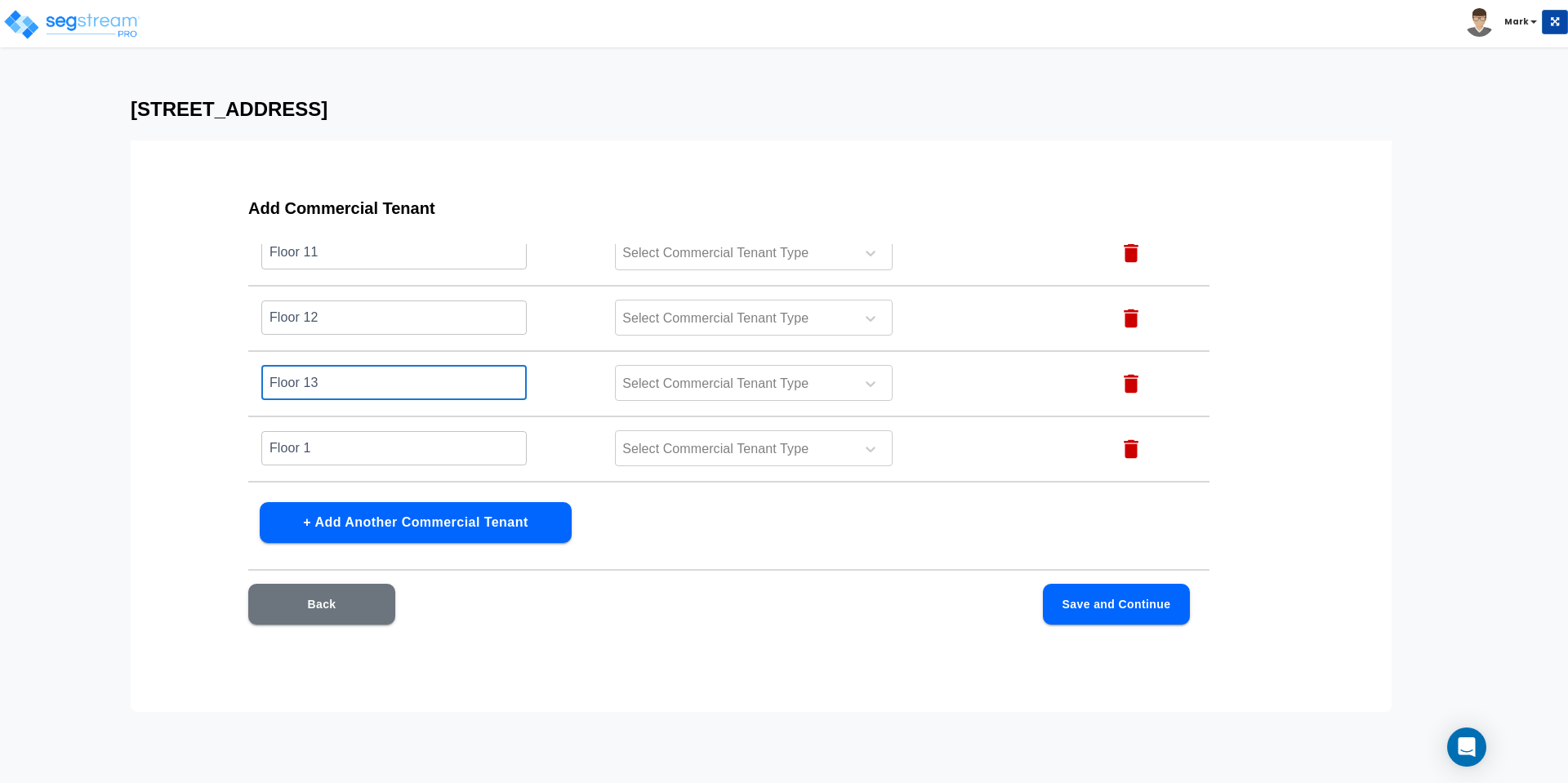
scroll to position [817, 0]
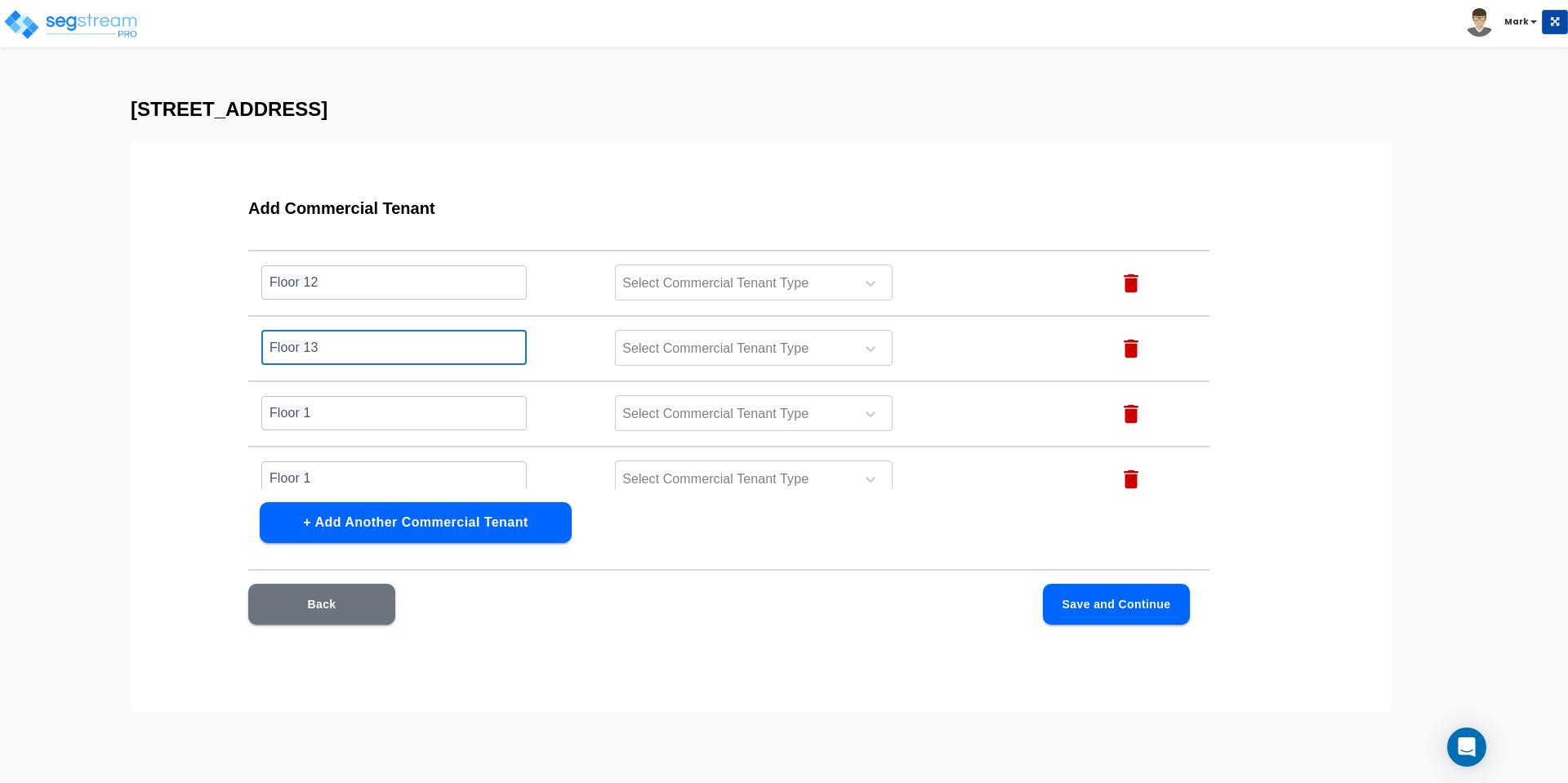
type input "Floor 13"
click at [355, 417] on input "Floor 1" at bounding box center [394, 413] width 266 height 35
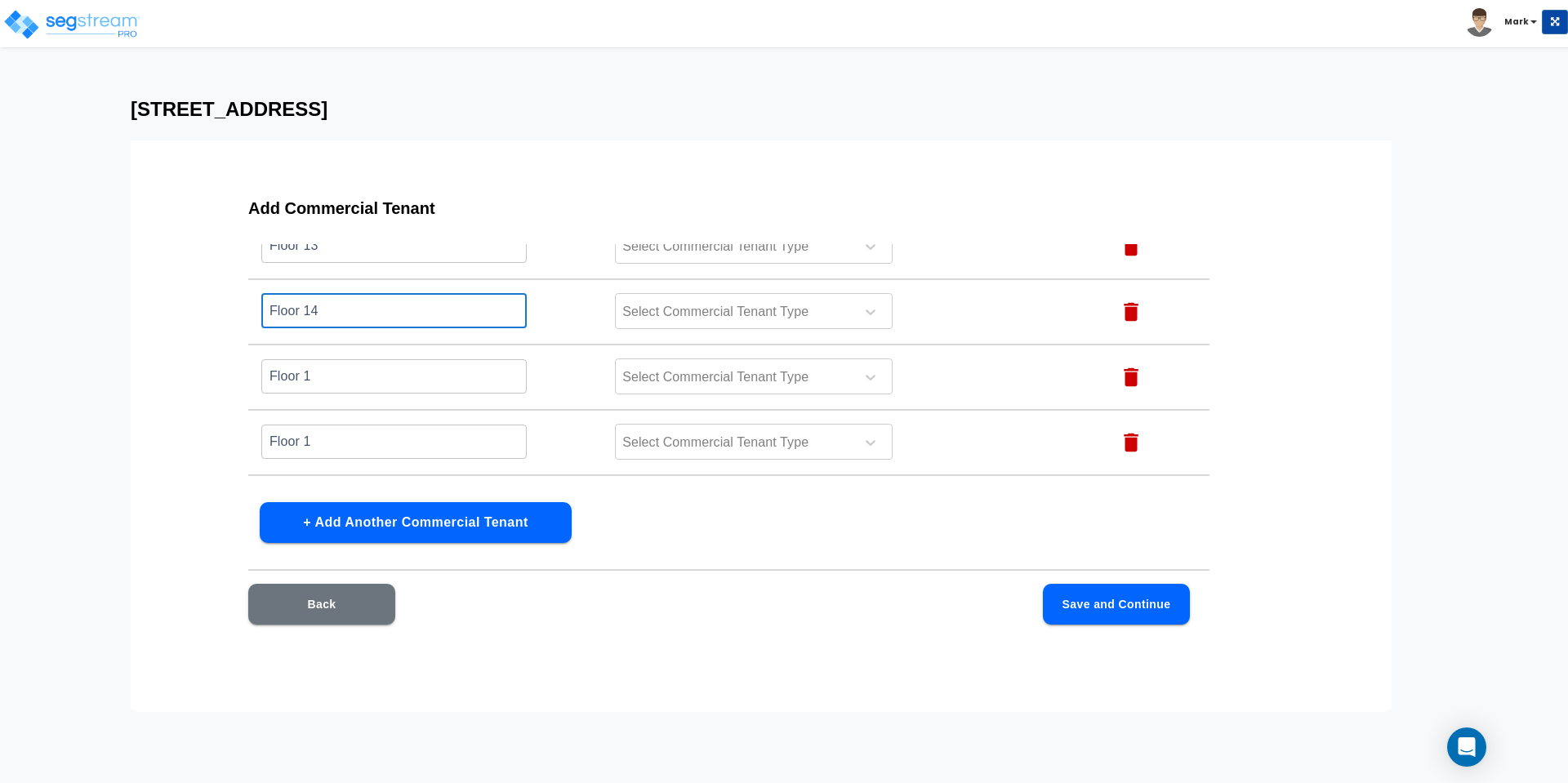
type input "Floor 14"
click at [339, 373] on input "Floor 1" at bounding box center [394, 376] width 266 height 35
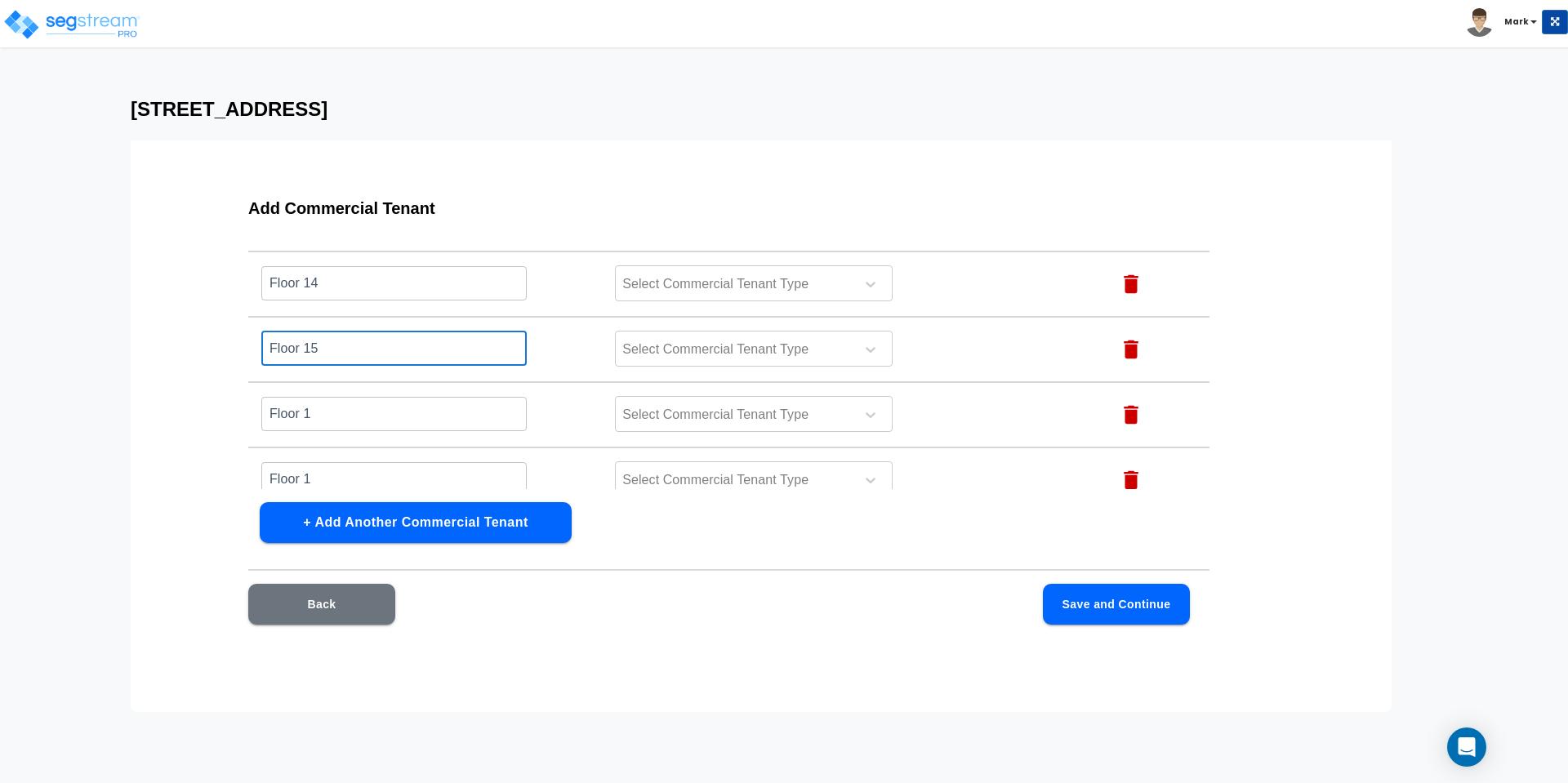
scroll to position [970, 0]
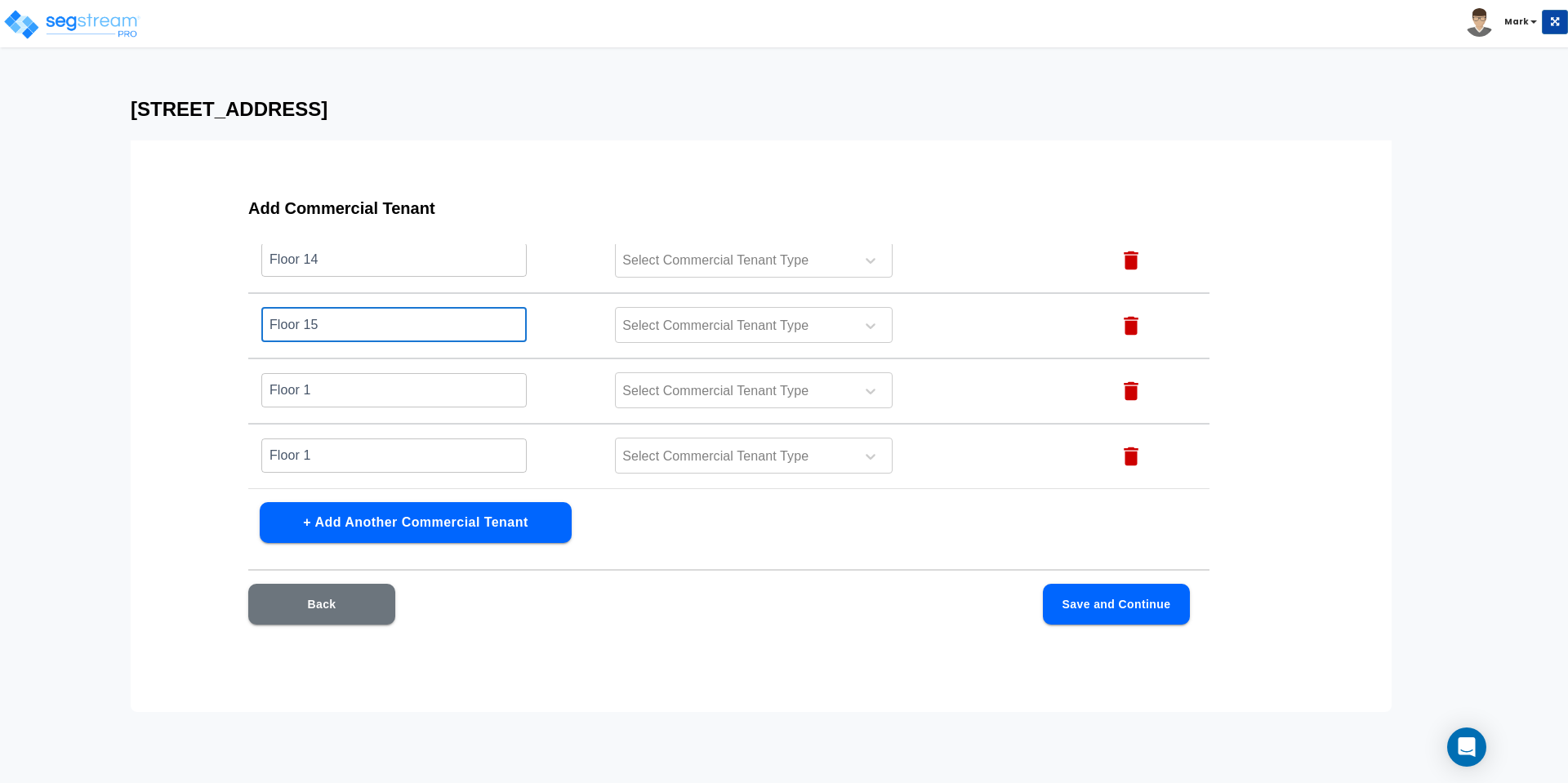
type input "Floor 15"
click at [342, 391] on input "Floor 1" at bounding box center [394, 389] width 266 height 35
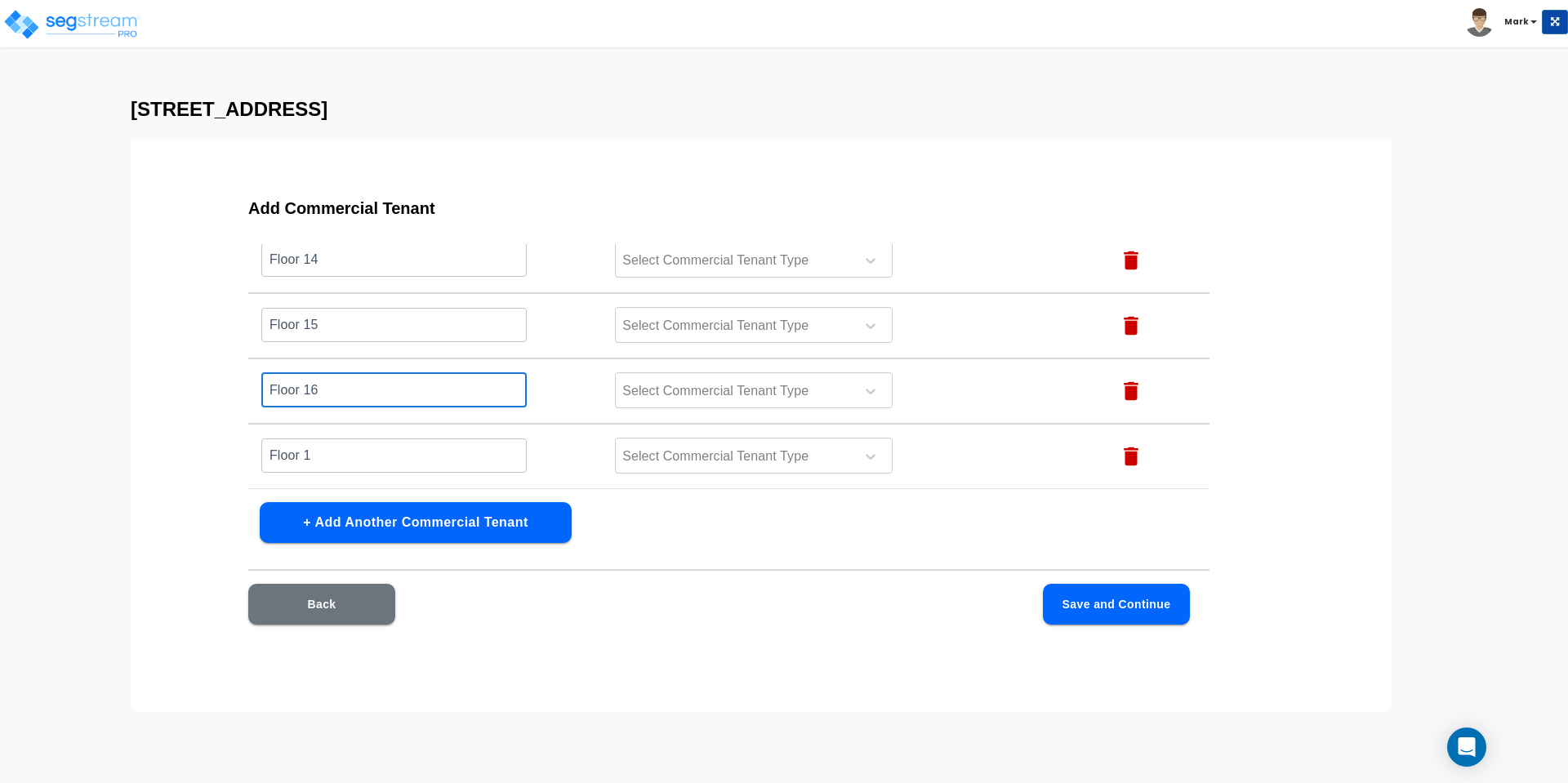
type input "Floor 16"
click at [367, 448] on input "Floor 1" at bounding box center [394, 455] width 266 height 35
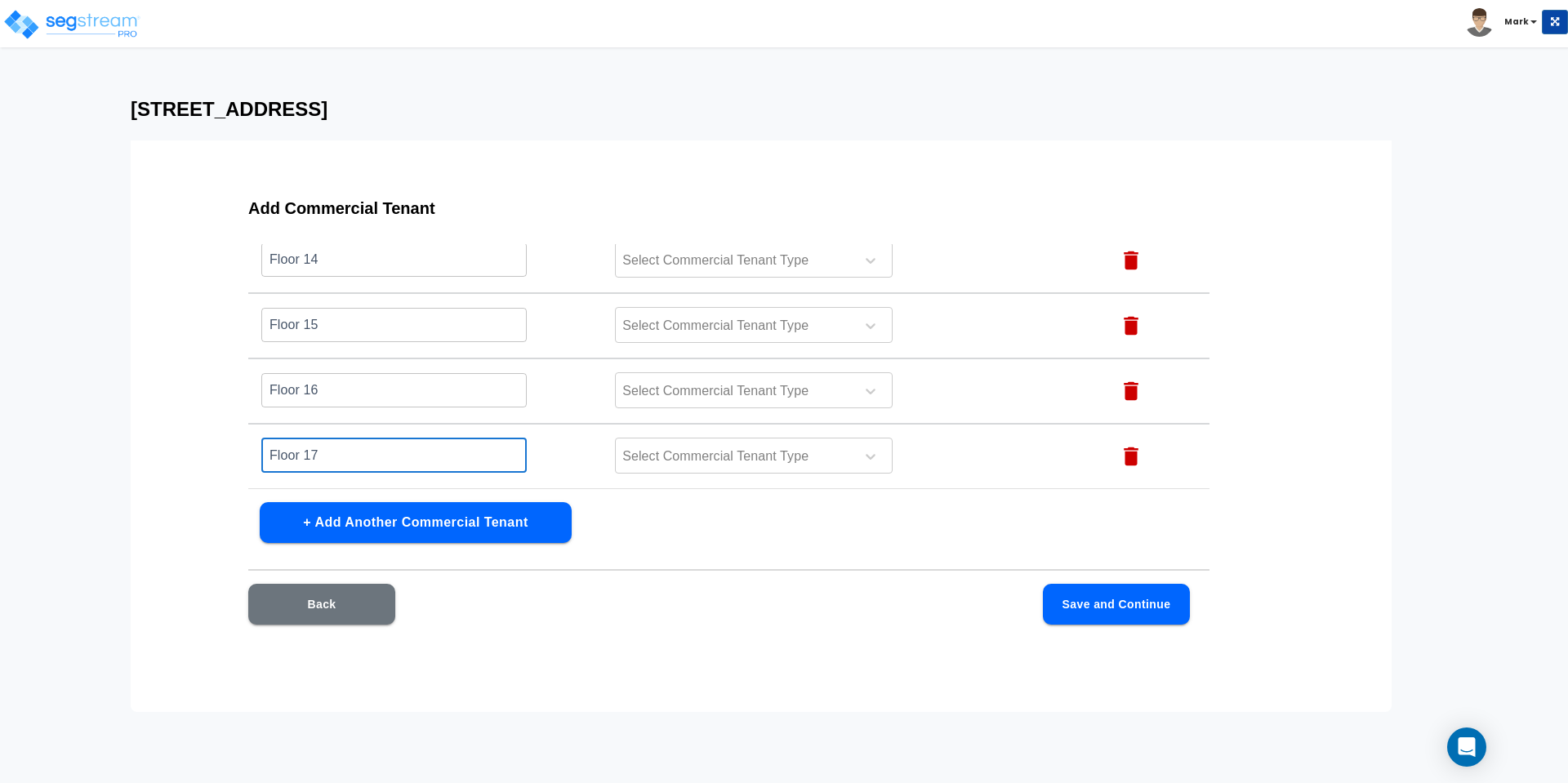
type input "Floor 17"
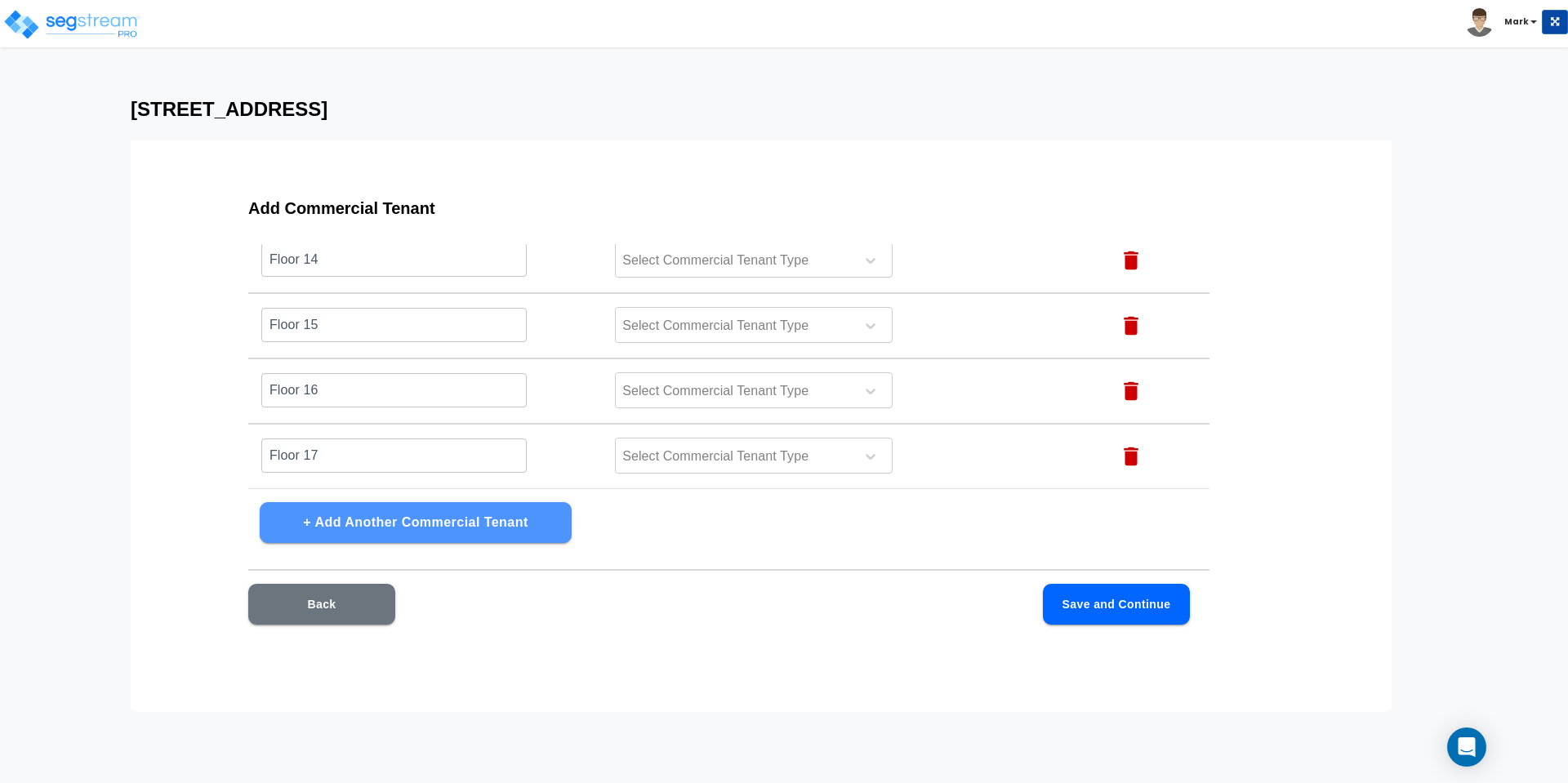
click at [387, 517] on button "+ Add Another Commercial Tenant" at bounding box center [416, 522] width 312 height 41
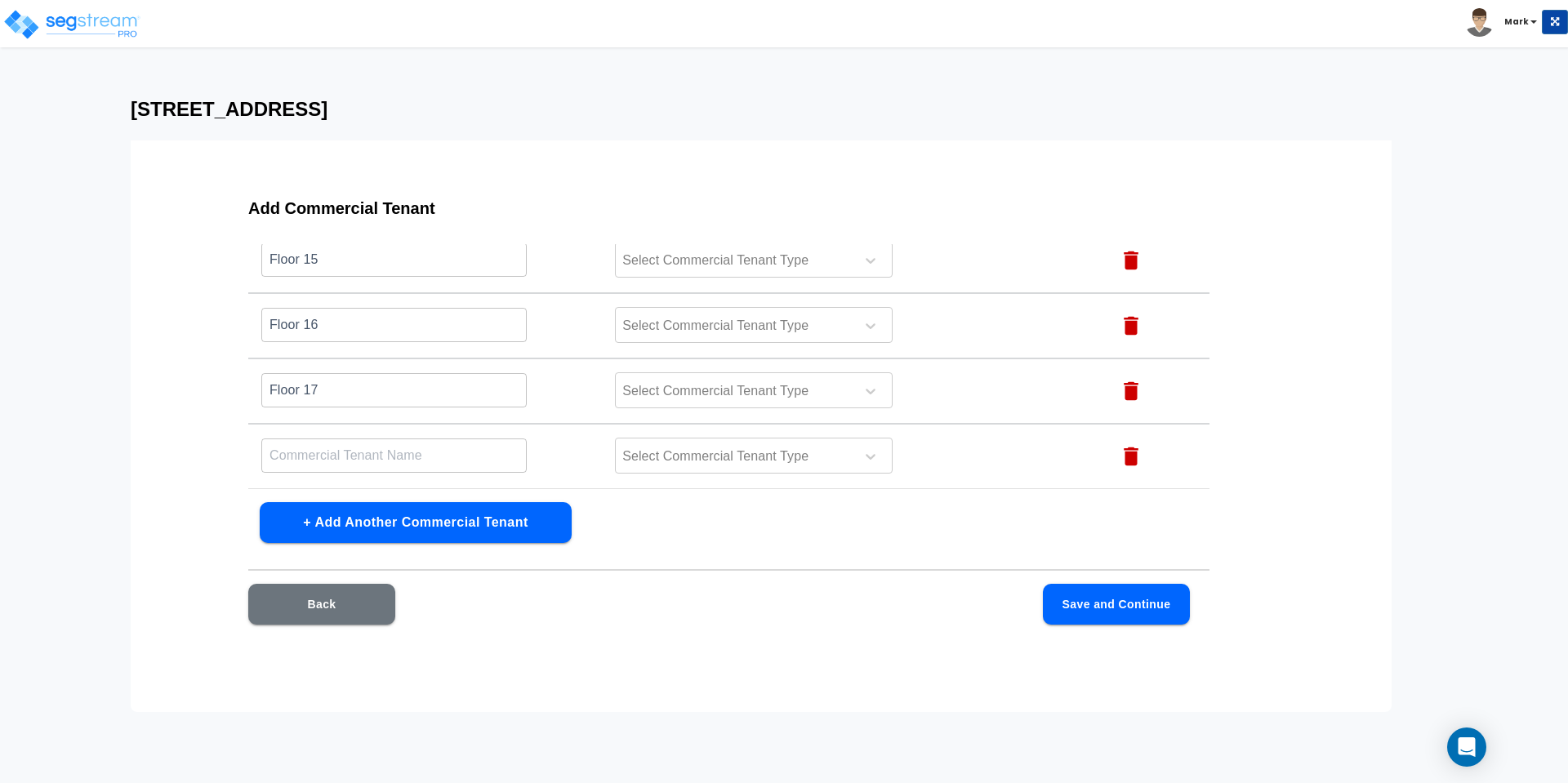
click at [365, 463] on input "text" at bounding box center [394, 455] width 266 height 35
paste input "Floor 1"
type input "Floor 1"
click at [357, 527] on button "+ Add Another Commercial Tenant" at bounding box center [416, 522] width 312 height 41
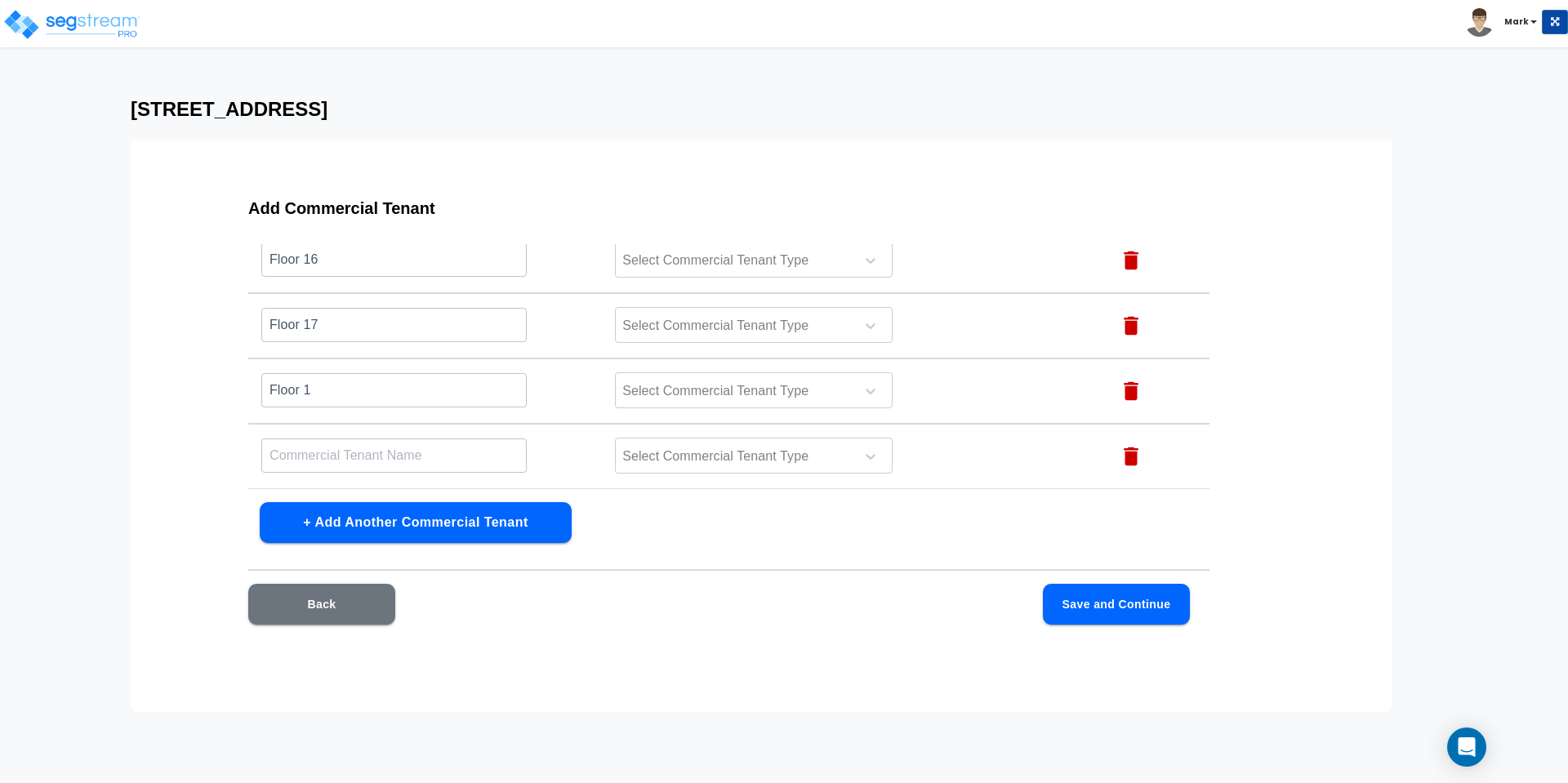
click at [332, 450] on input "text" at bounding box center [394, 455] width 266 height 35
paste input "Floor 1"
type input "Floor 1"
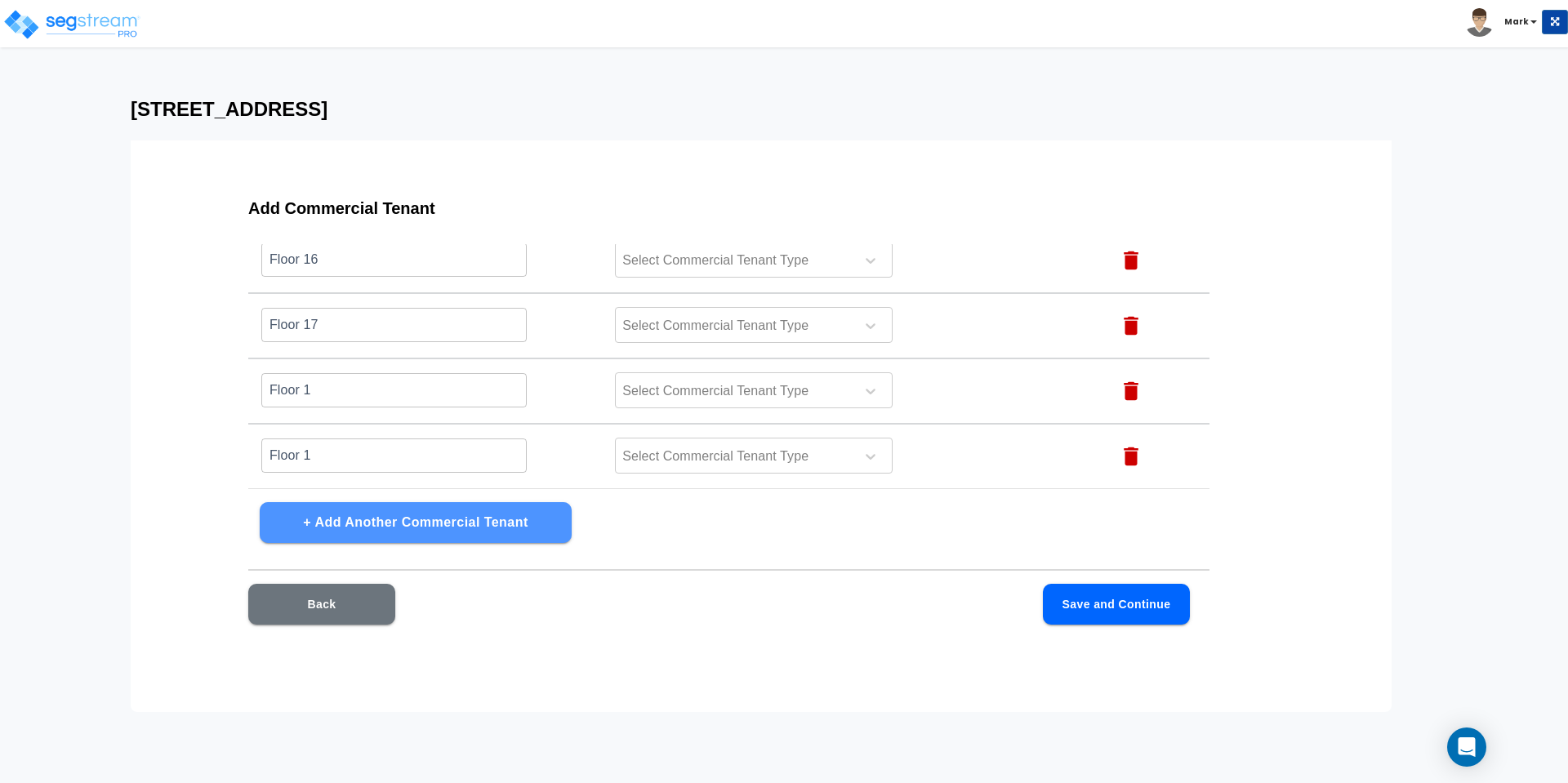
click at [327, 517] on button "+ Add Another Commercial Tenant" at bounding box center [416, 522] width 312 height 41
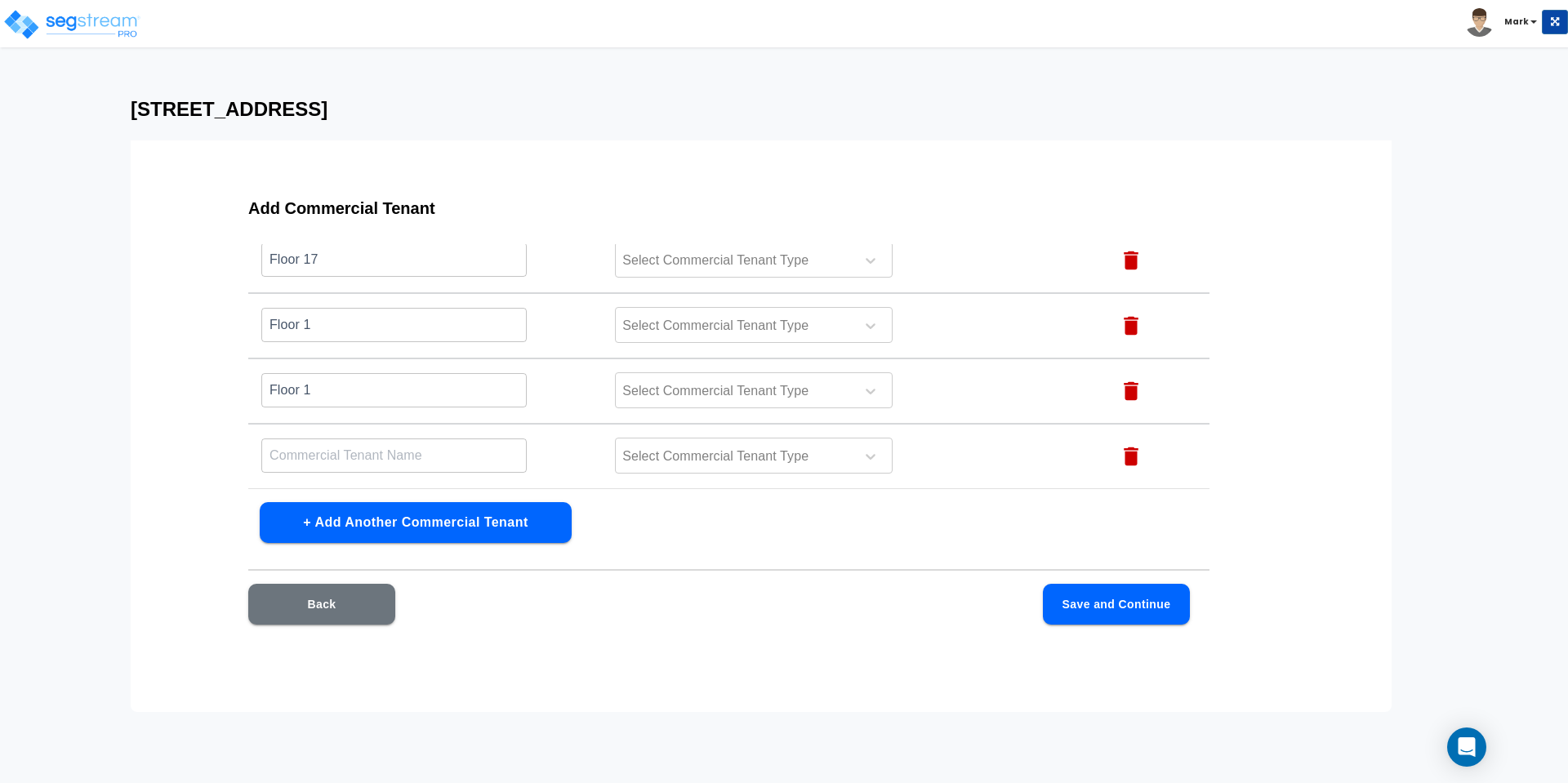
click at [325, 460] on input "text" at bounding box center [394, 455] width 266 height 35
paste input "Floor 1"
type input "Floor 1"
click at [317, 521] on button "+ Add Another Commercial Tenant" at bounding box center [416, 522] width 312 height 41
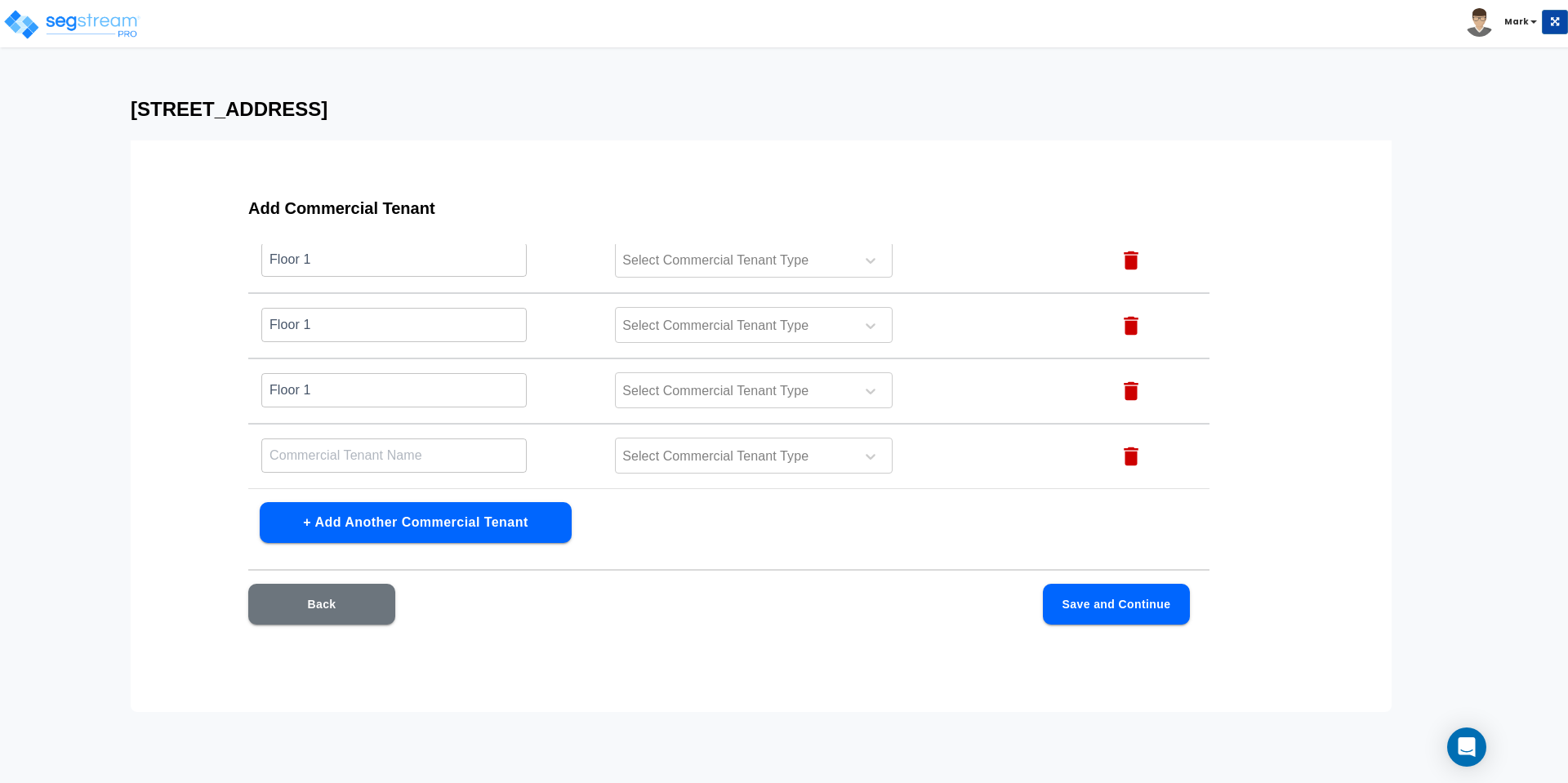
click at [316, 458] on input "text" at bounding box center [394, 455] width 266 height 35
paste input "Floor 1"
type input "Floor 1"
click at [306, 525] on button "+ Add Another Commercial Tenant" at bounding box center [416, 522] width 312 height 41
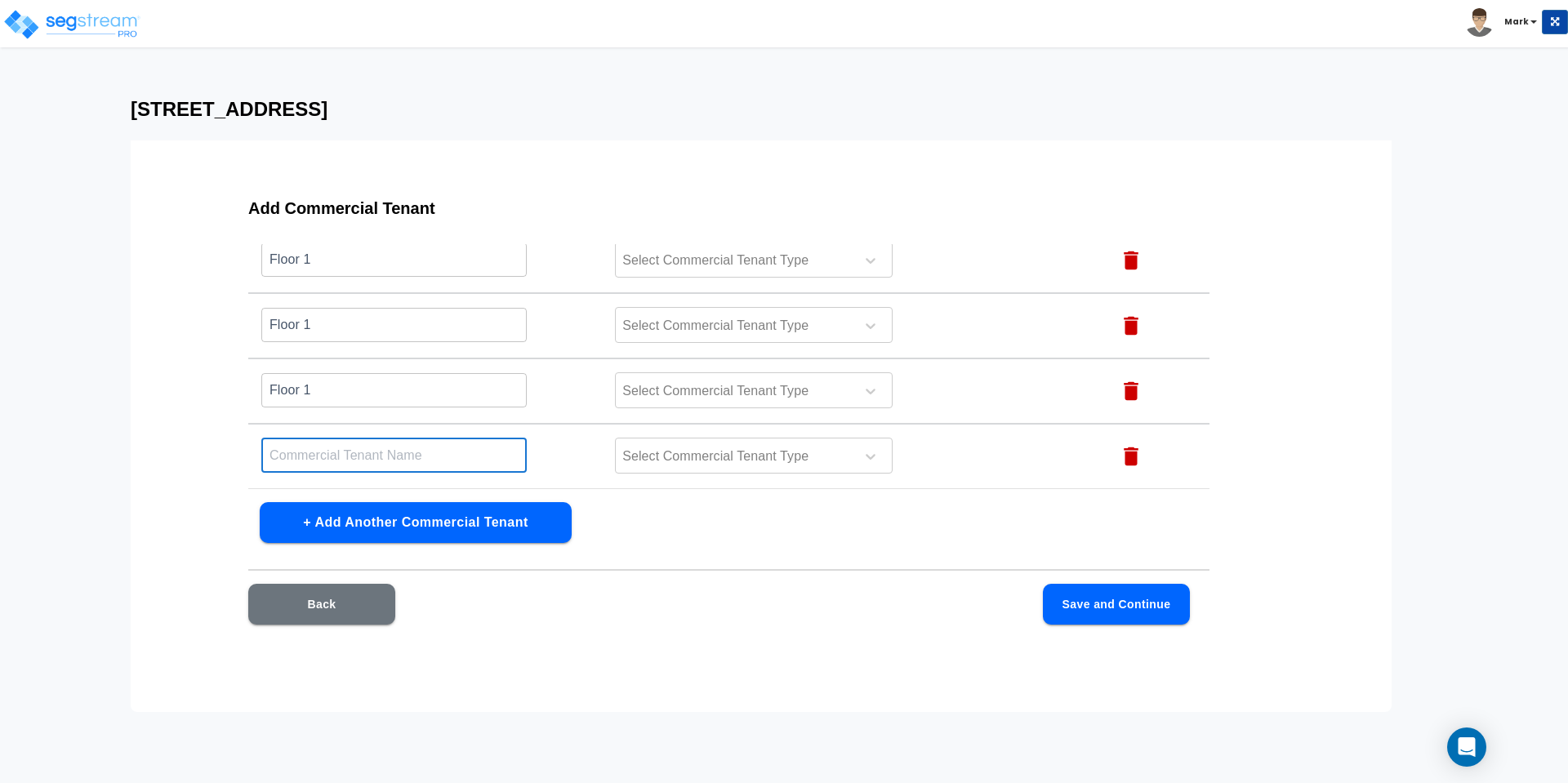
click at [308, 461] on input "text" at bounding box center [394, 455] width 266 height 35
paste input "Floor 1"
type input "Floor 1"
click at [289, 524] on button "+ Add Another Commercial Tenant" at bounding box center [416, 522] width 312 height 41
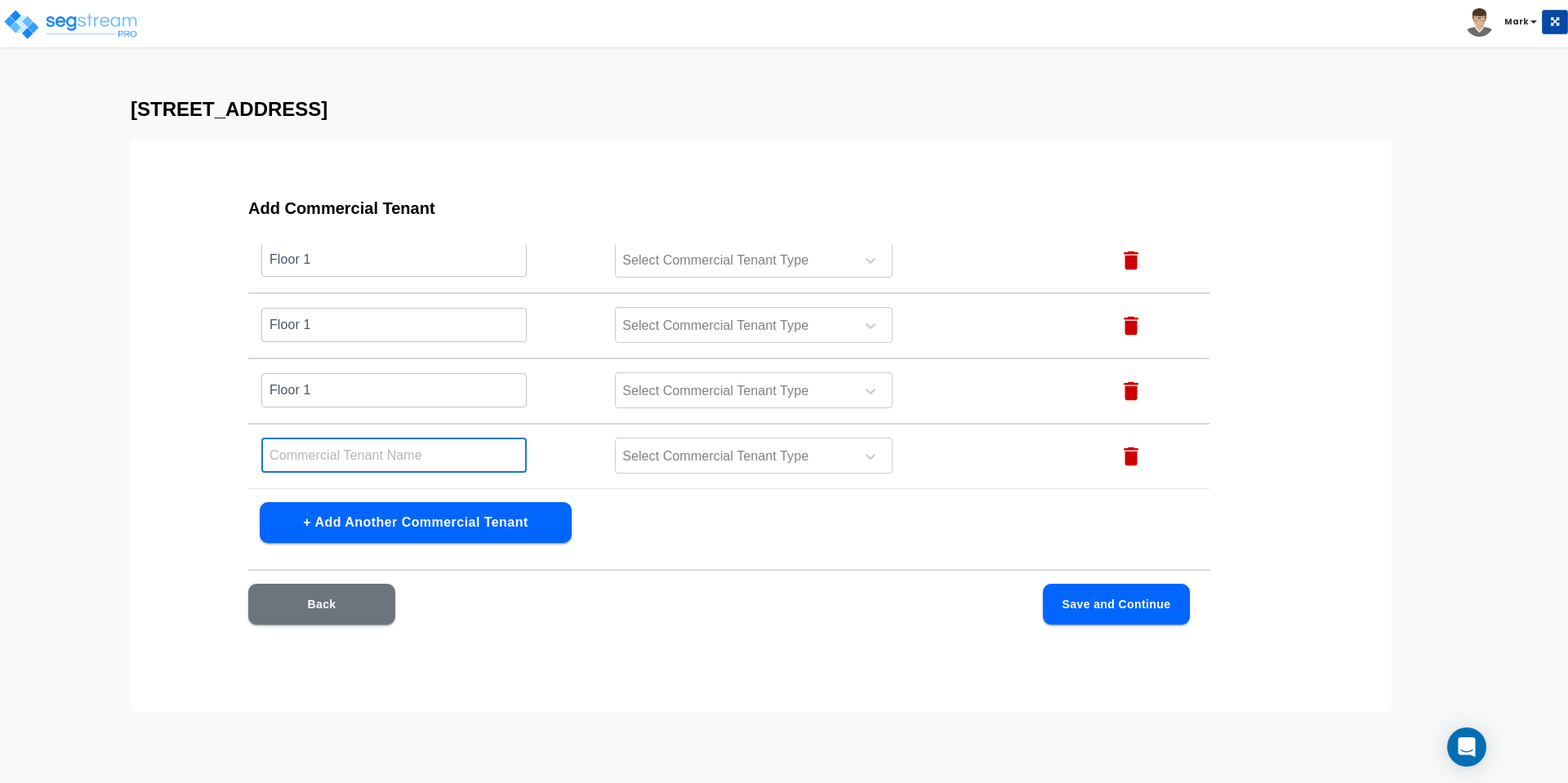
click at [300, 460] on input "text" at bounding box center [394, 455] width 266 height 35
paste input "Floor 1"
type input "Floor 1"
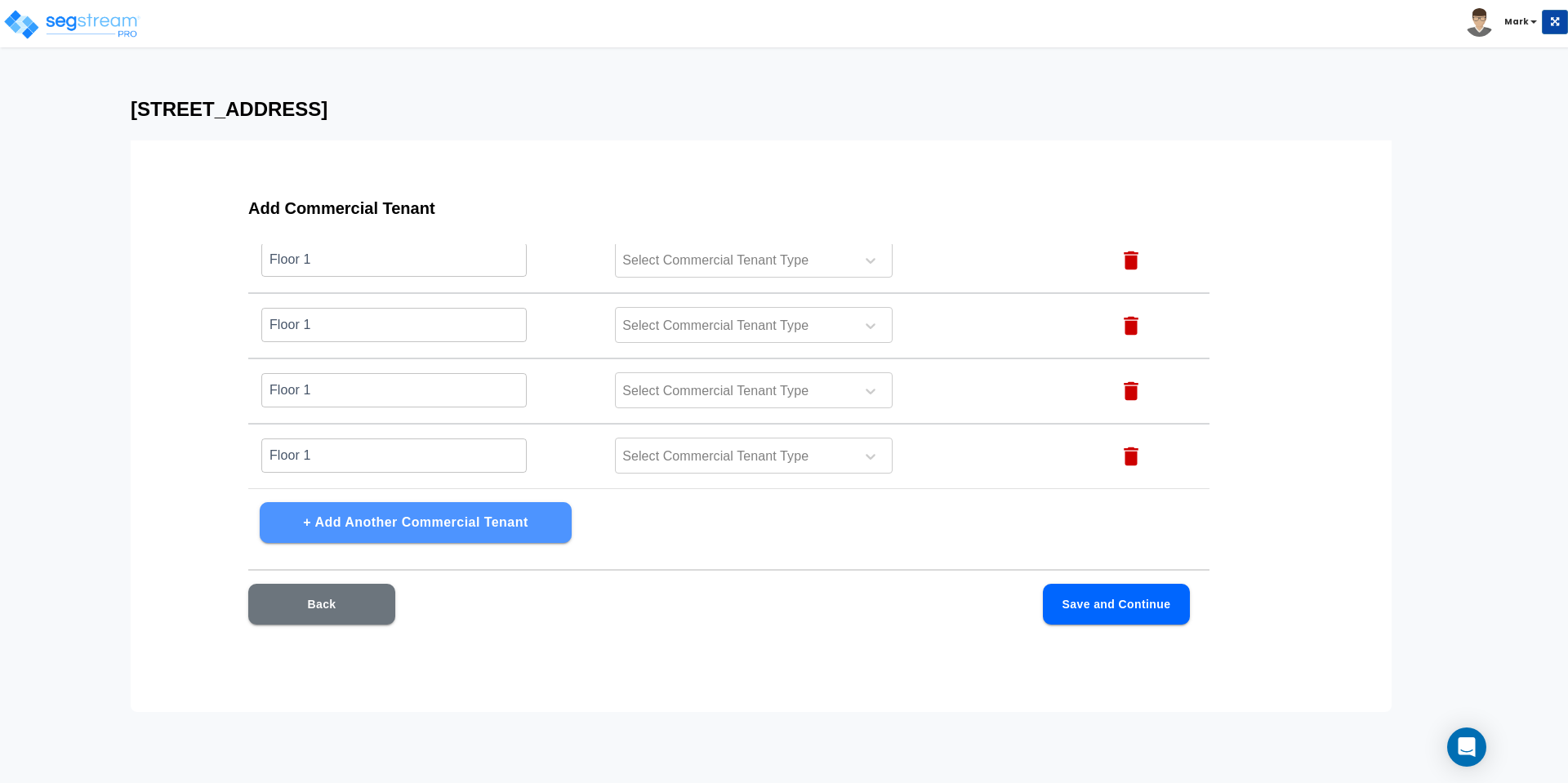
click at [304, 523] on button "+ Add Another Commercial Tenant" at bounding box center [416, 522] width 312 height 41
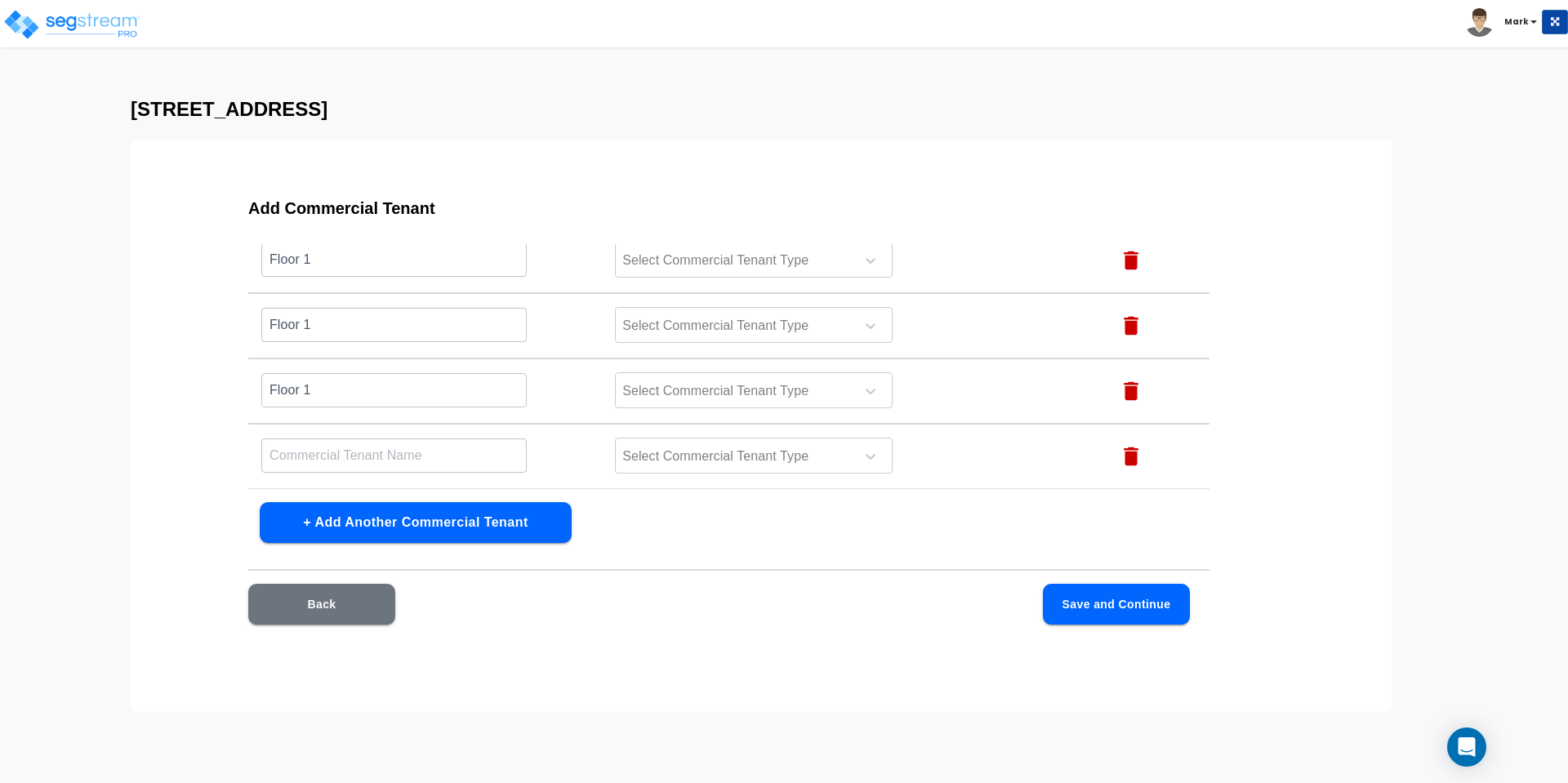
click at [299, 456] on input "text" at bounding box center [394, 455] width 266 height 35
paste input "Floor 1"
type input "Floor 1"
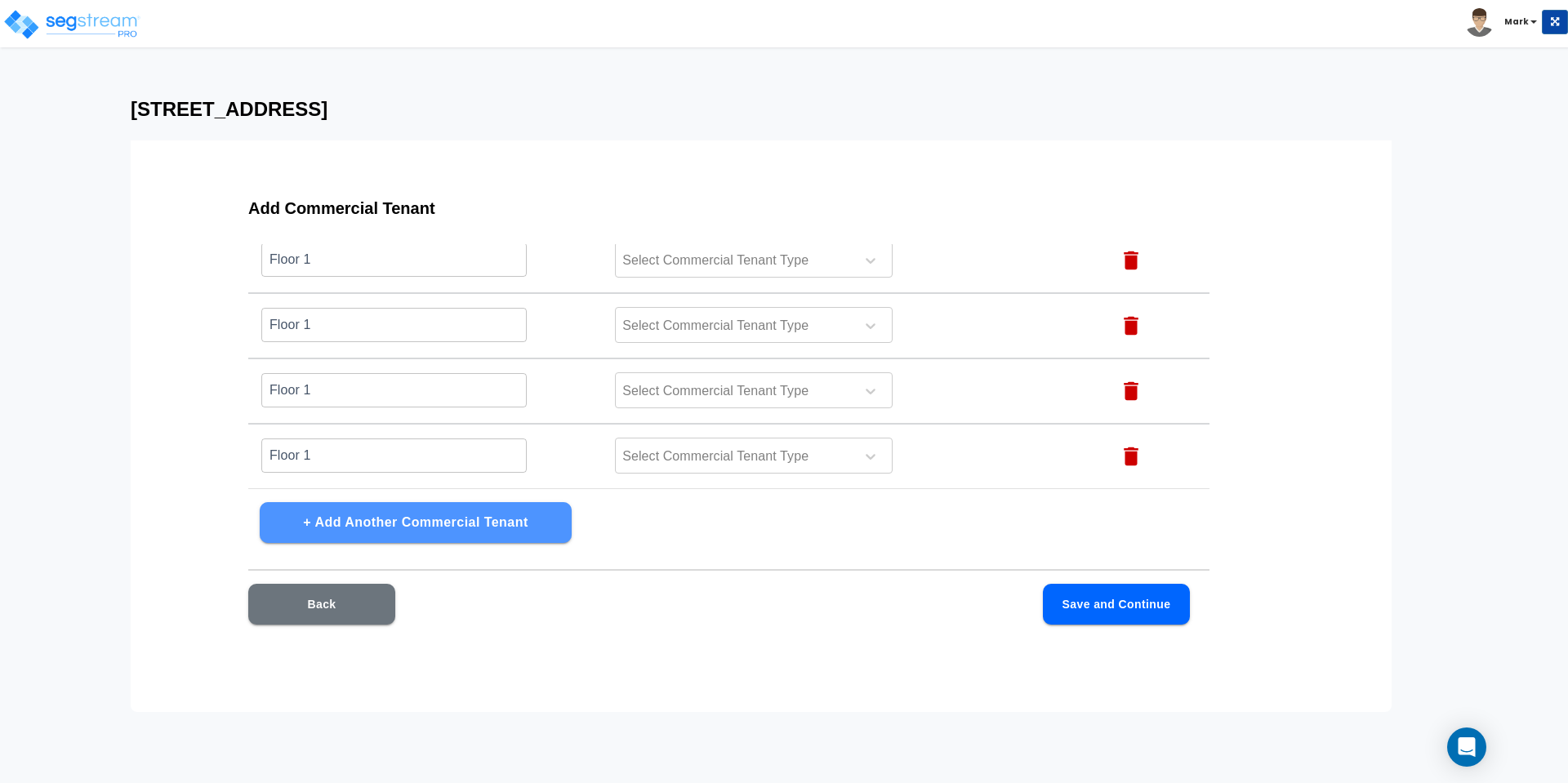
click at [291, 519] on button "+ Add Another Commercial Tenant" at bounding box center [416, 522] width 312 height 41
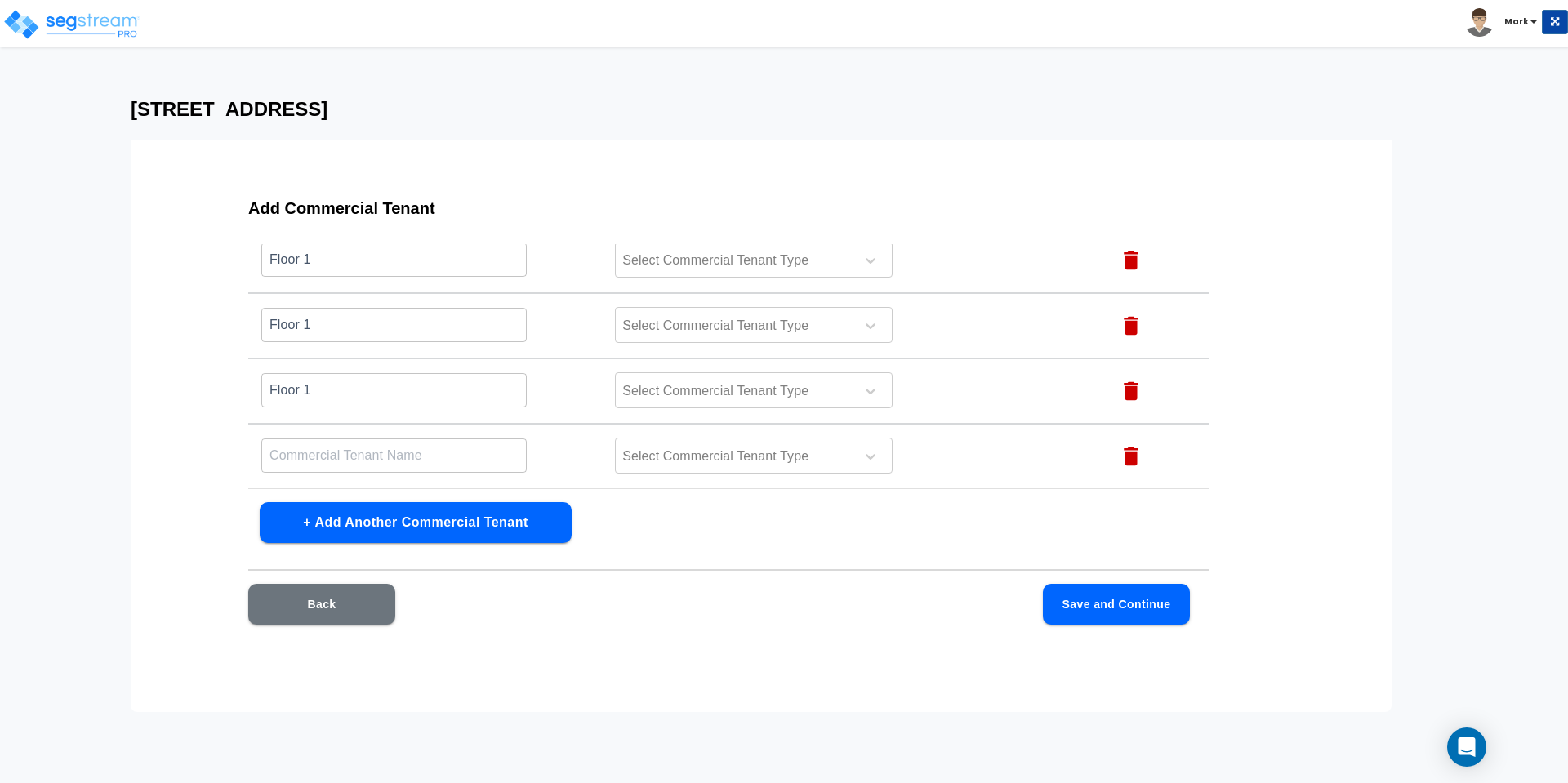
click at [300, 460] on input "text" at bounding box center [394, 455] width 266 height 35
paste input "Floor 1"
type input "Floor 1"
click at [297, 529] on button "+ Add Another Commercial Tenant" at bounding box center [416, 522] width 312 height 41
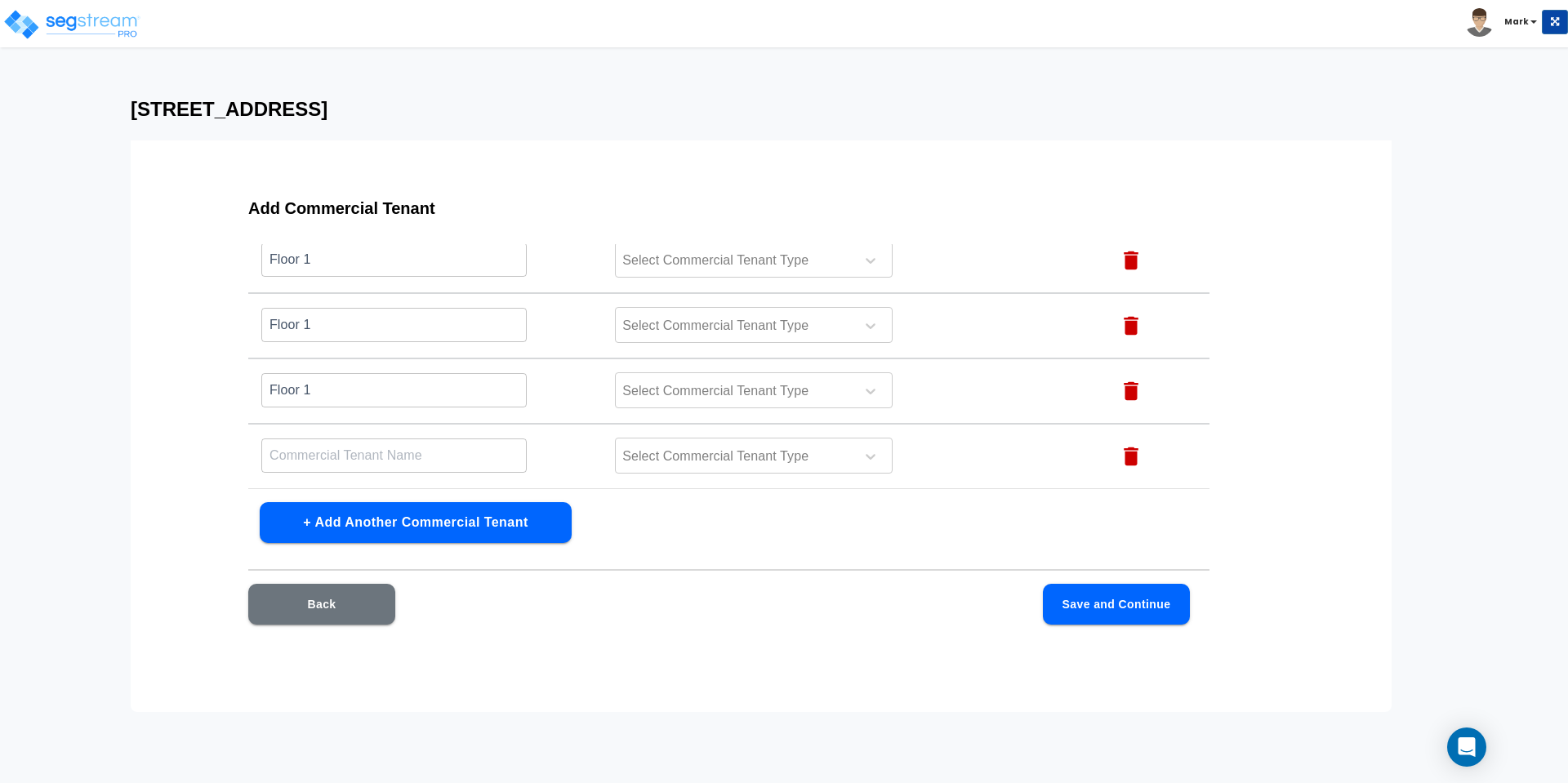
click at [295, 457] on input "text" at bounding box center [394, 455] width 266 height 35
paste input "Floor 1"
type input "Floor 1"
click at [295, 529] on button "+ Add Another Commercial Tenant" at bounding box center [416, 522] width 312 height 41
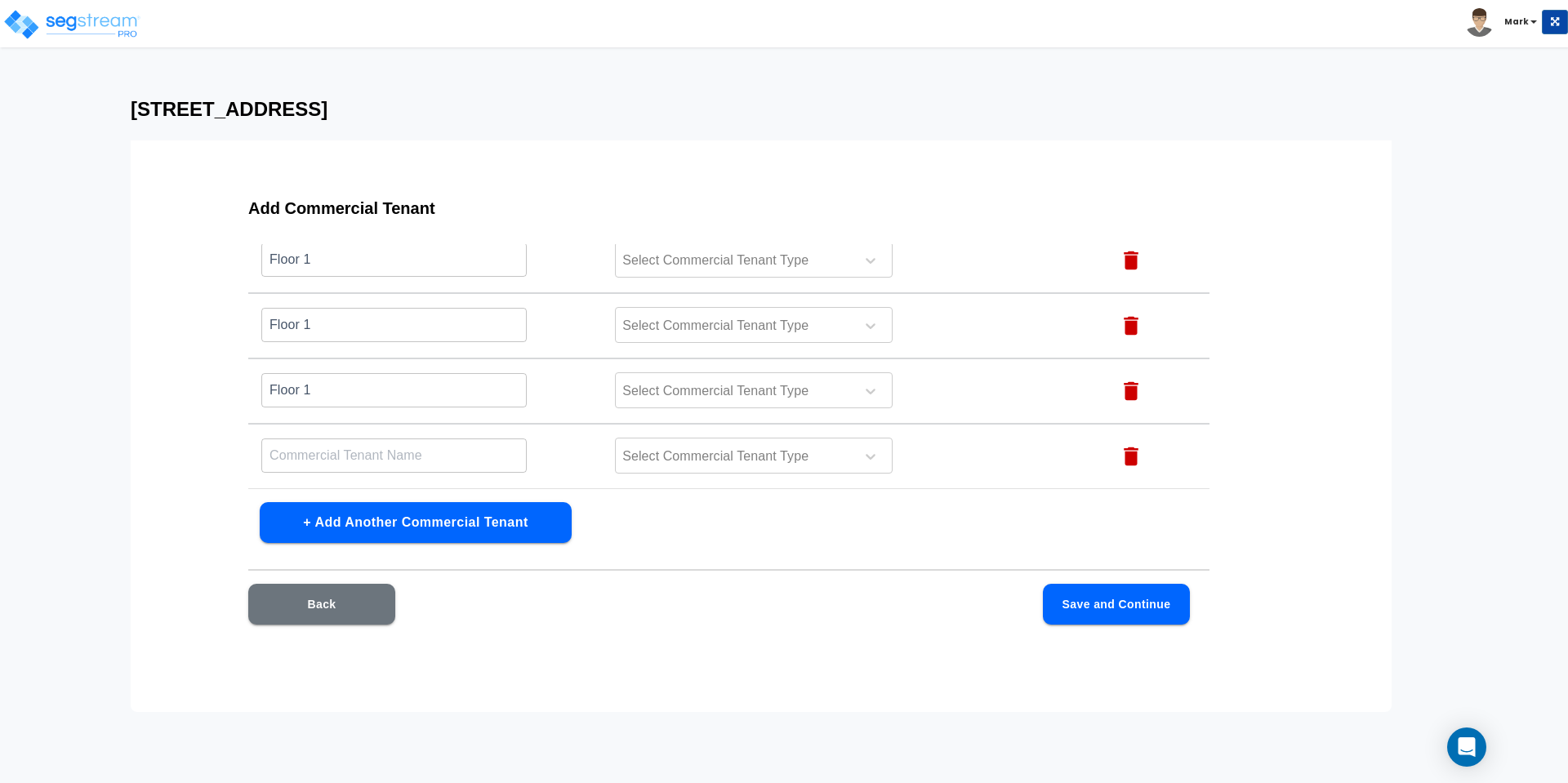
click at [296, 458] on input "text" at bounding box center [394, 455] width 266 height 35
paste input "Floor 1"
type input "Floor 1"
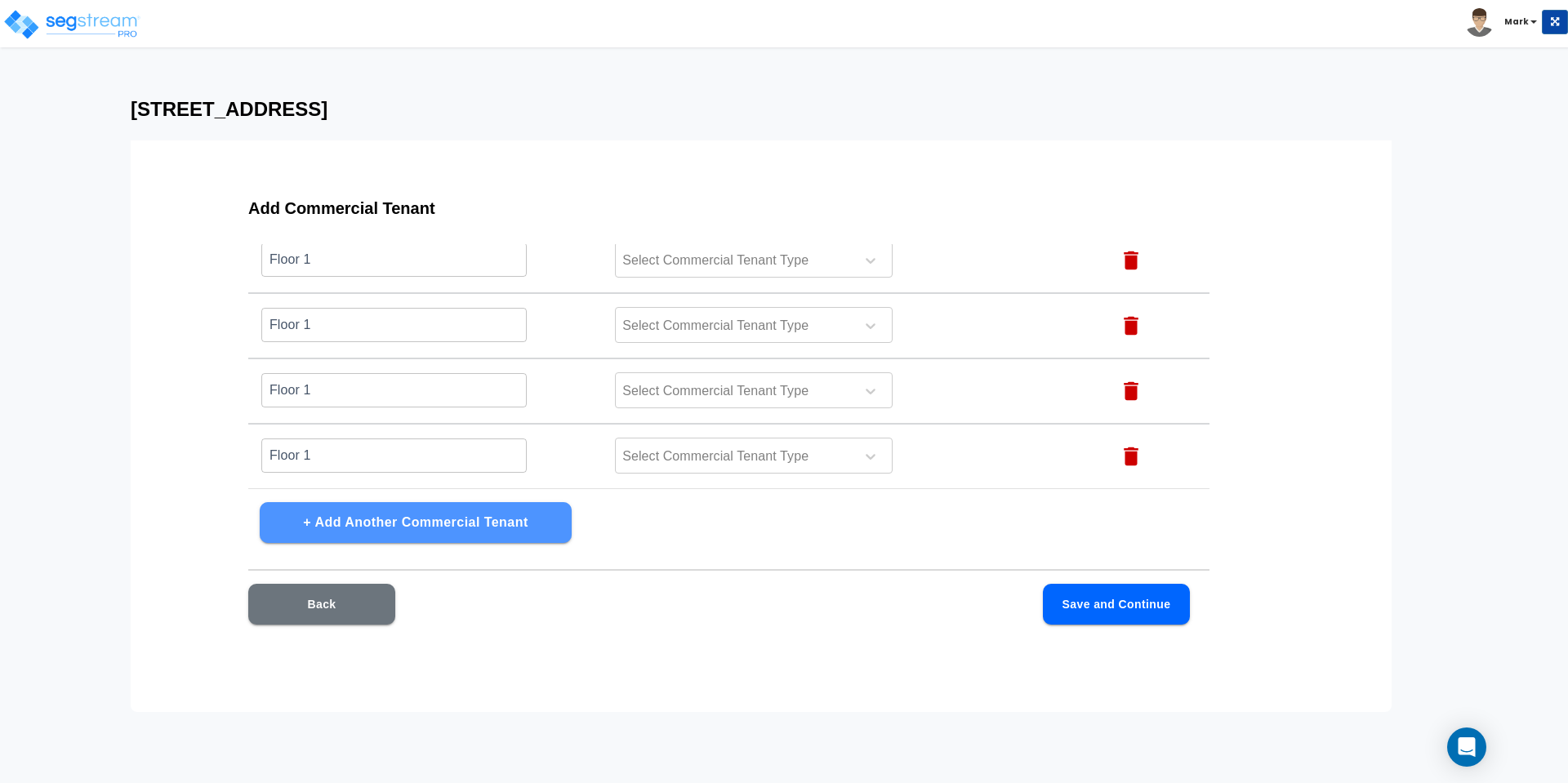
click at [301, 527] on button "+ Add Another Commercial Tenant" at bounding box center [416, 522] width 312 height 41
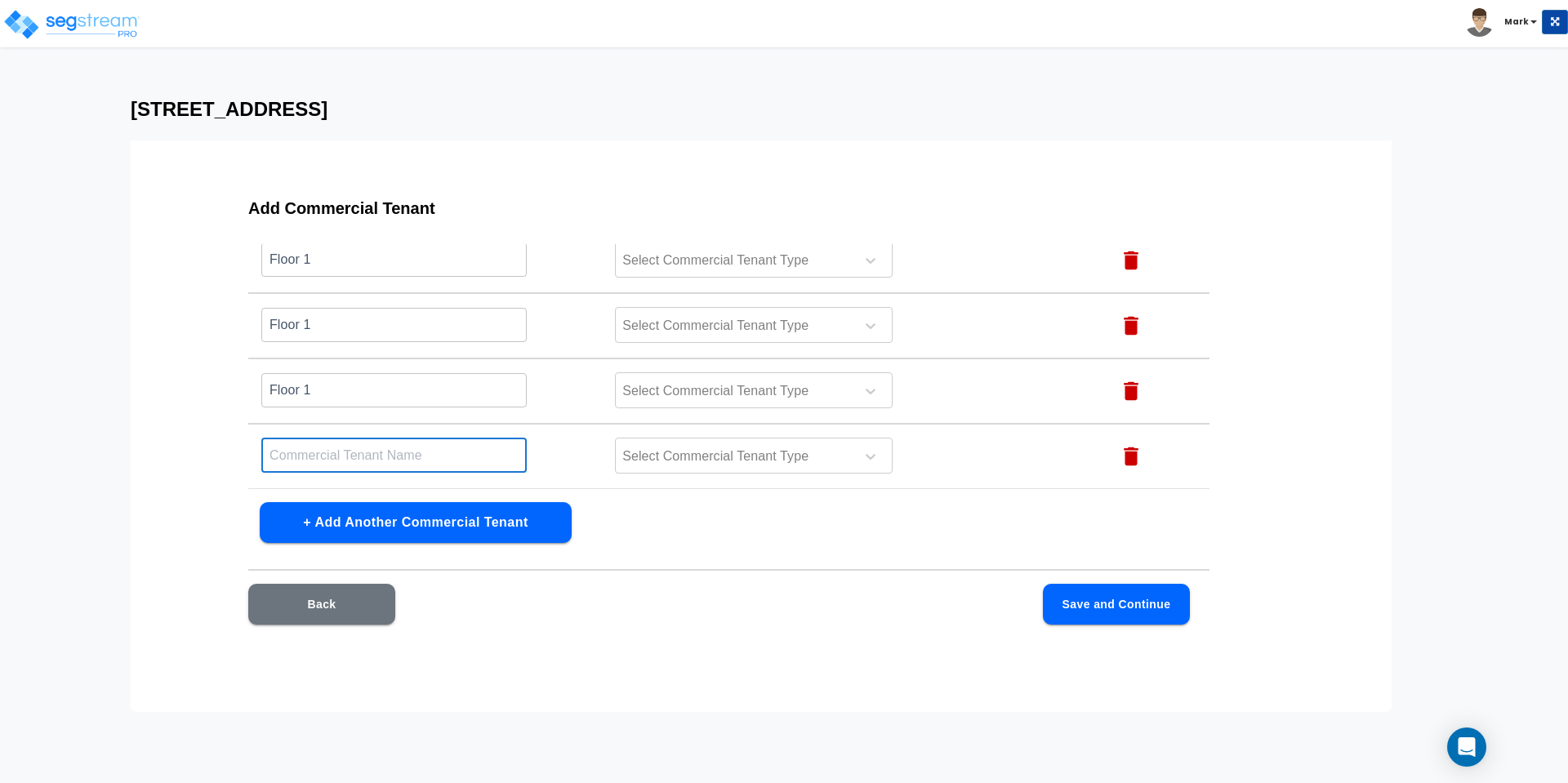
click at [297, 458] on input "text" at bounding box center [394, 455] width 266 height 35
paste input "Floor 1"
type input "Floor 1"
click at [300, 522] on button "+ Add Another Commercial Tenant" at bounding box center [416, 522] width 312 height 41
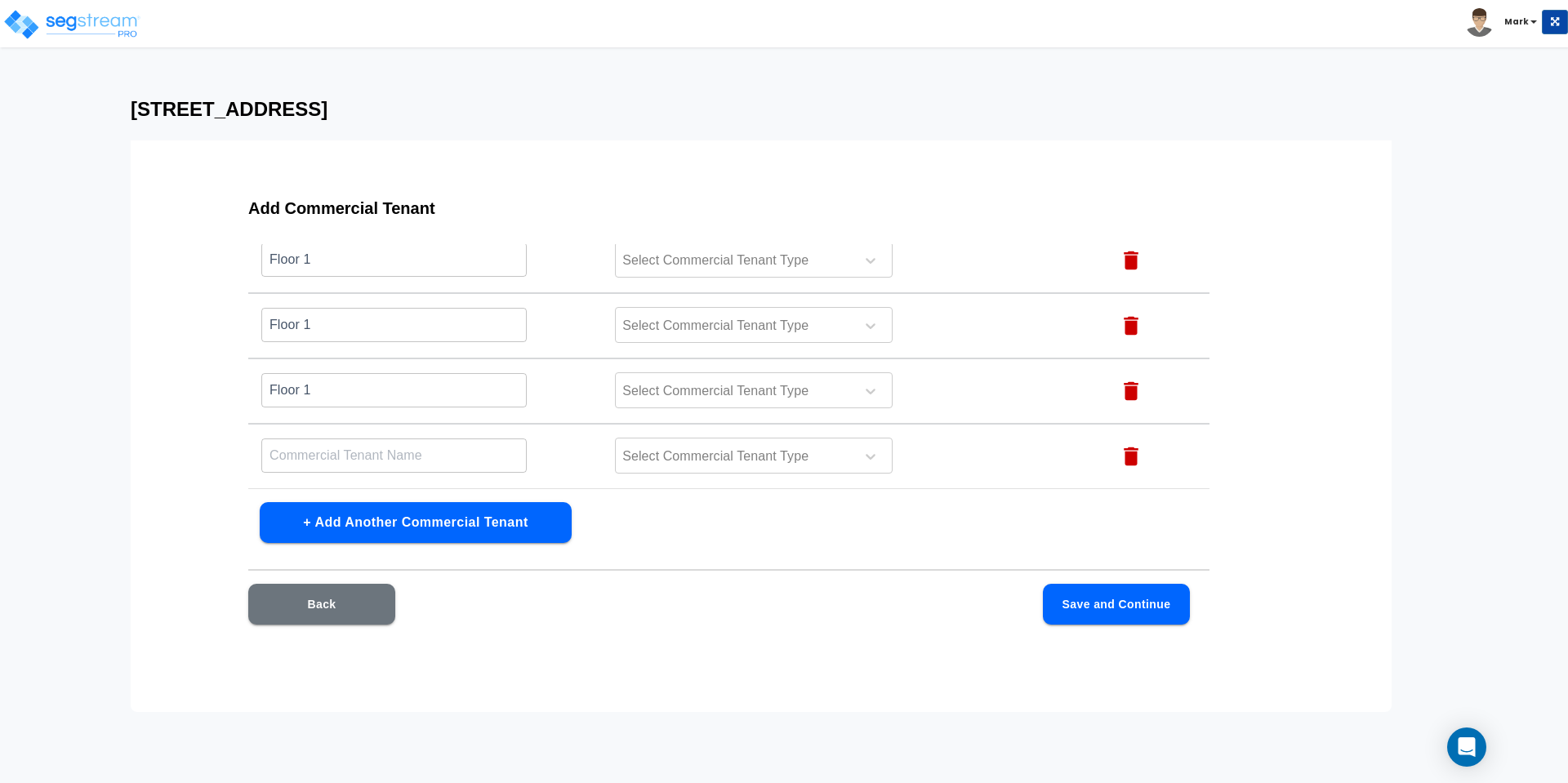
click at [300, 464] on input "text" at bounding box center [394, 455] width 266 height 35
paste input "Floor 1"
type input "Floor 1"
click at [307, 525] on button "+ Add Another Commercial Tenant" at bounding box center [416, 522] width 312 height 41
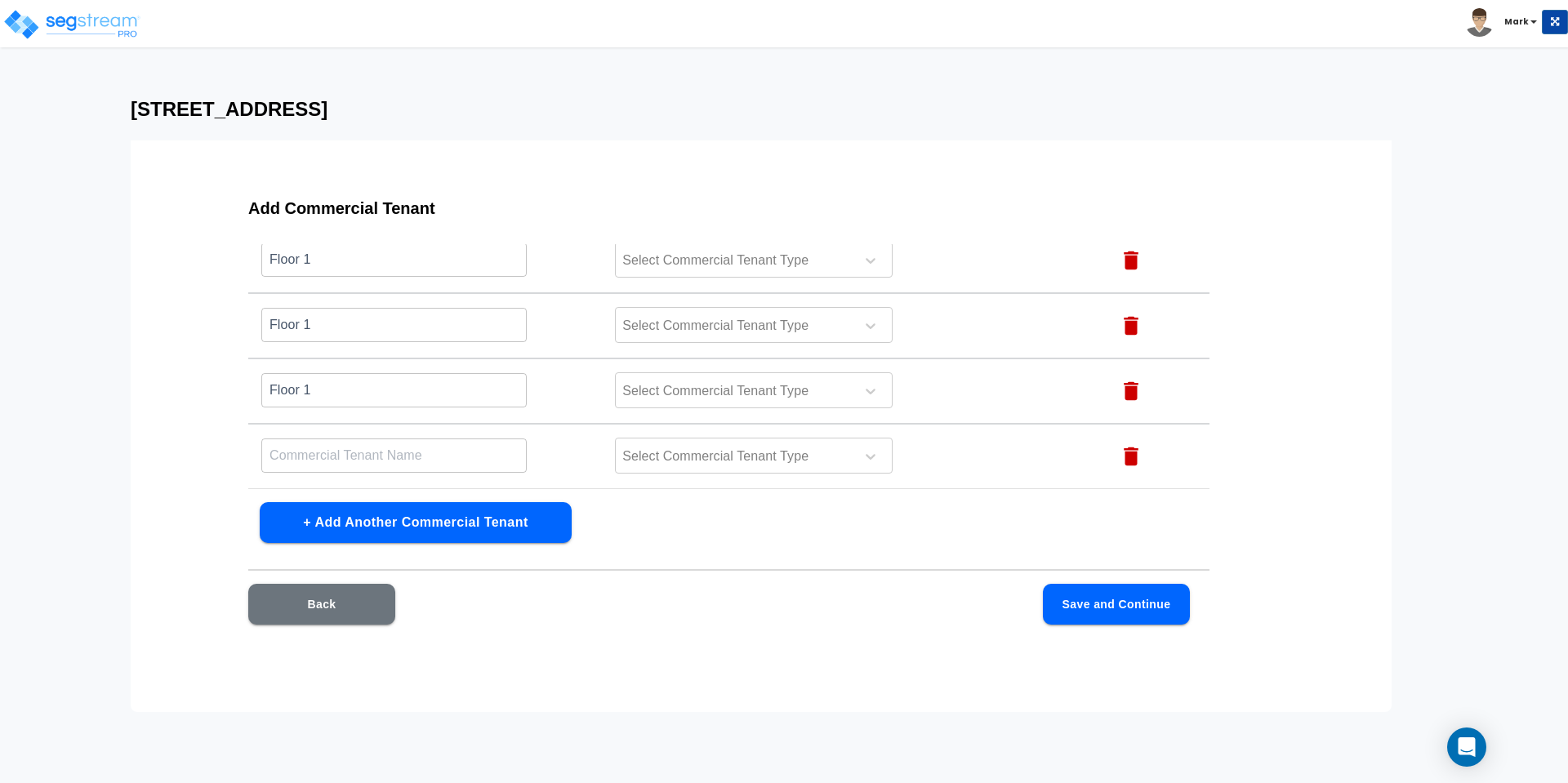
click at [296, 458] on input "text" at bounding box center [394, 455] width 266 height 35
paste input "Floor 1"
type input "Floor 1"
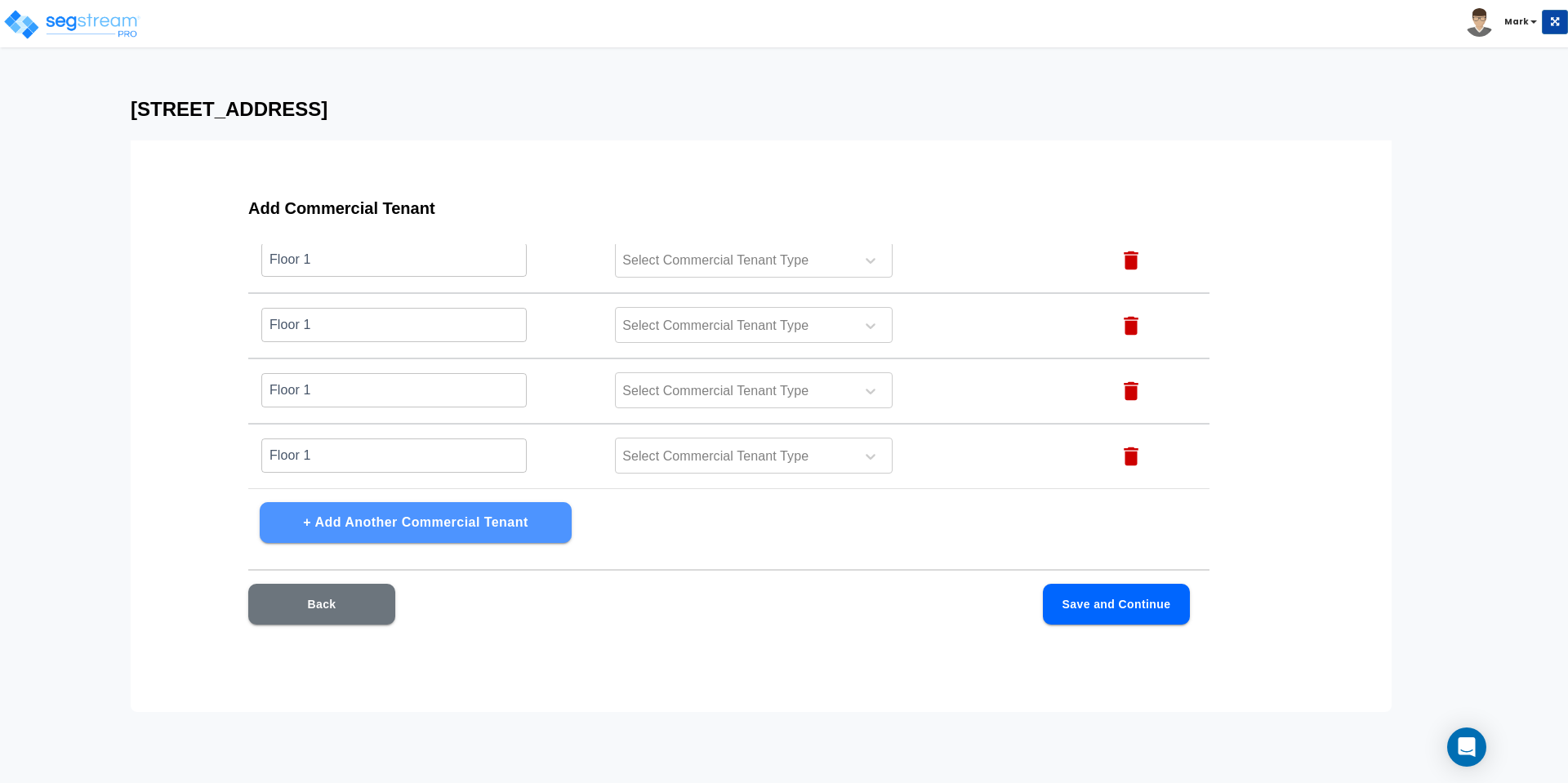
drag, startPoint x: 303, startPoint y: 527, endPoint x: 301, endPoint y: 491, distance: 36.1
click at [303, 527] on button "+ Add Another Commercial Tenant" at bounding box center [416, 522] width 312 height 41
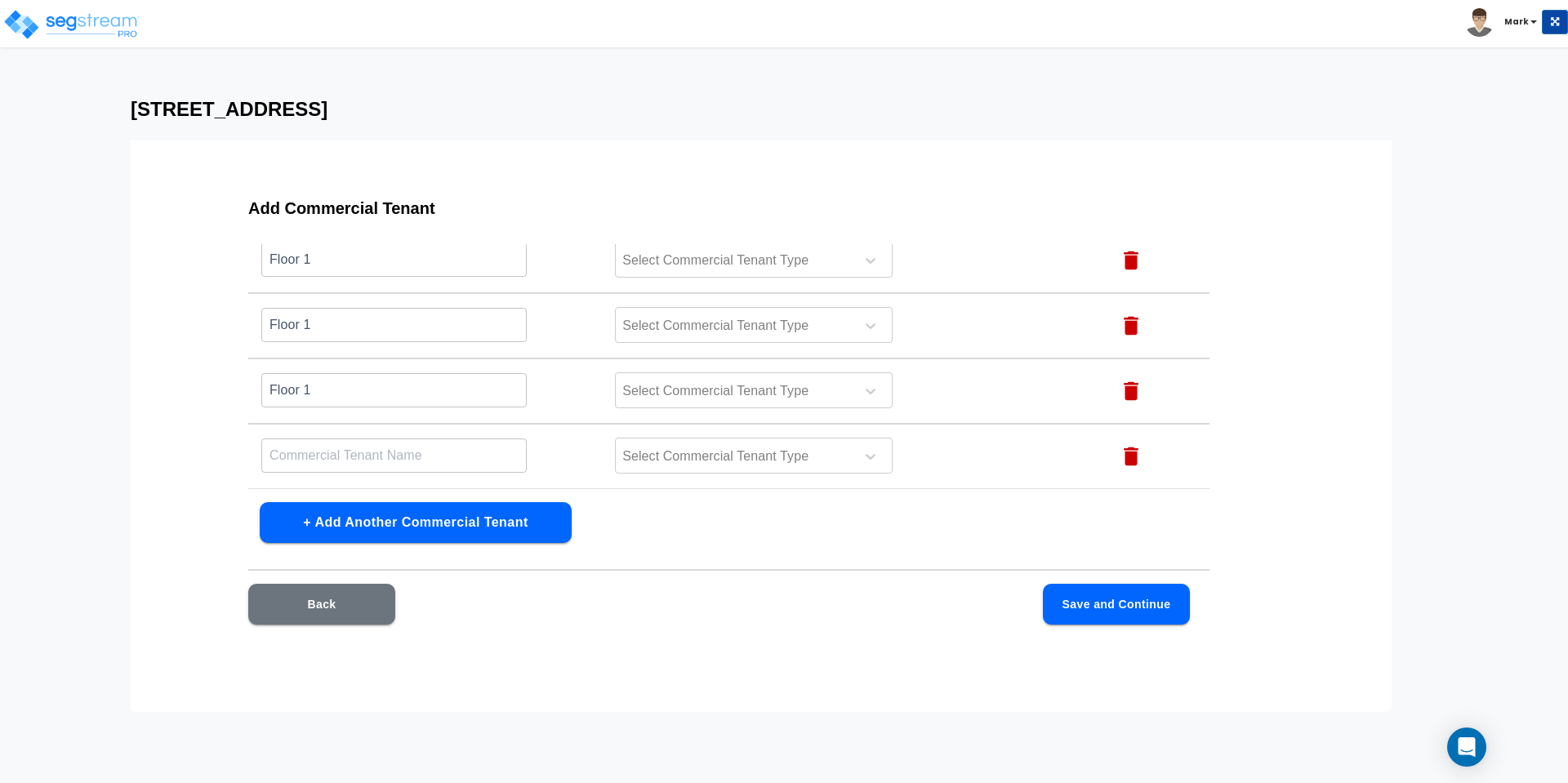
click at [298, 460] on input "text" at bounding box center [394, 455] width 266 height 35
paste input "Floor 1"
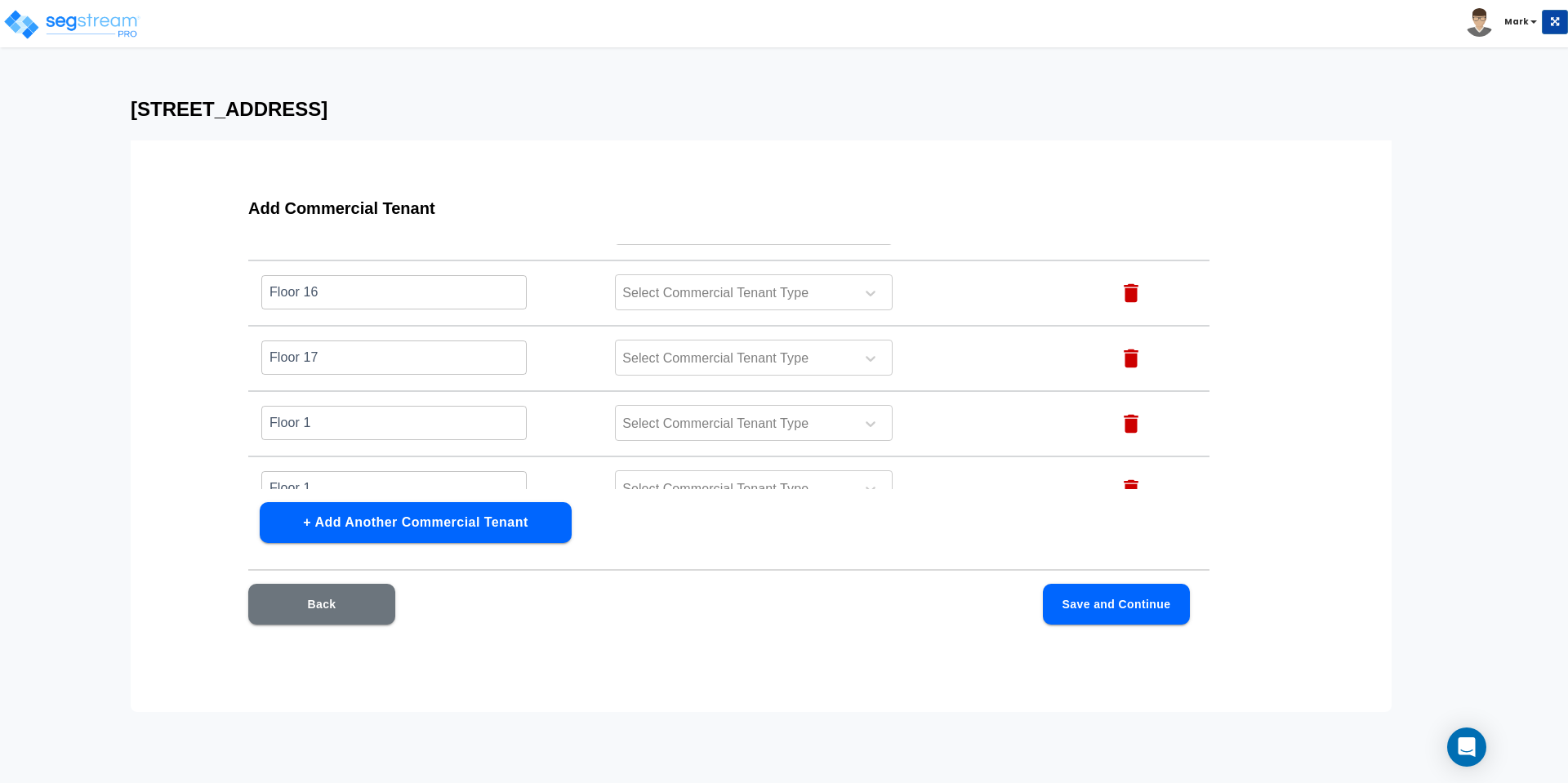
type input "Floor 1"
click at [349, 421] on input "Floor 1" at bounding box center [394, 422] width 266 height 35
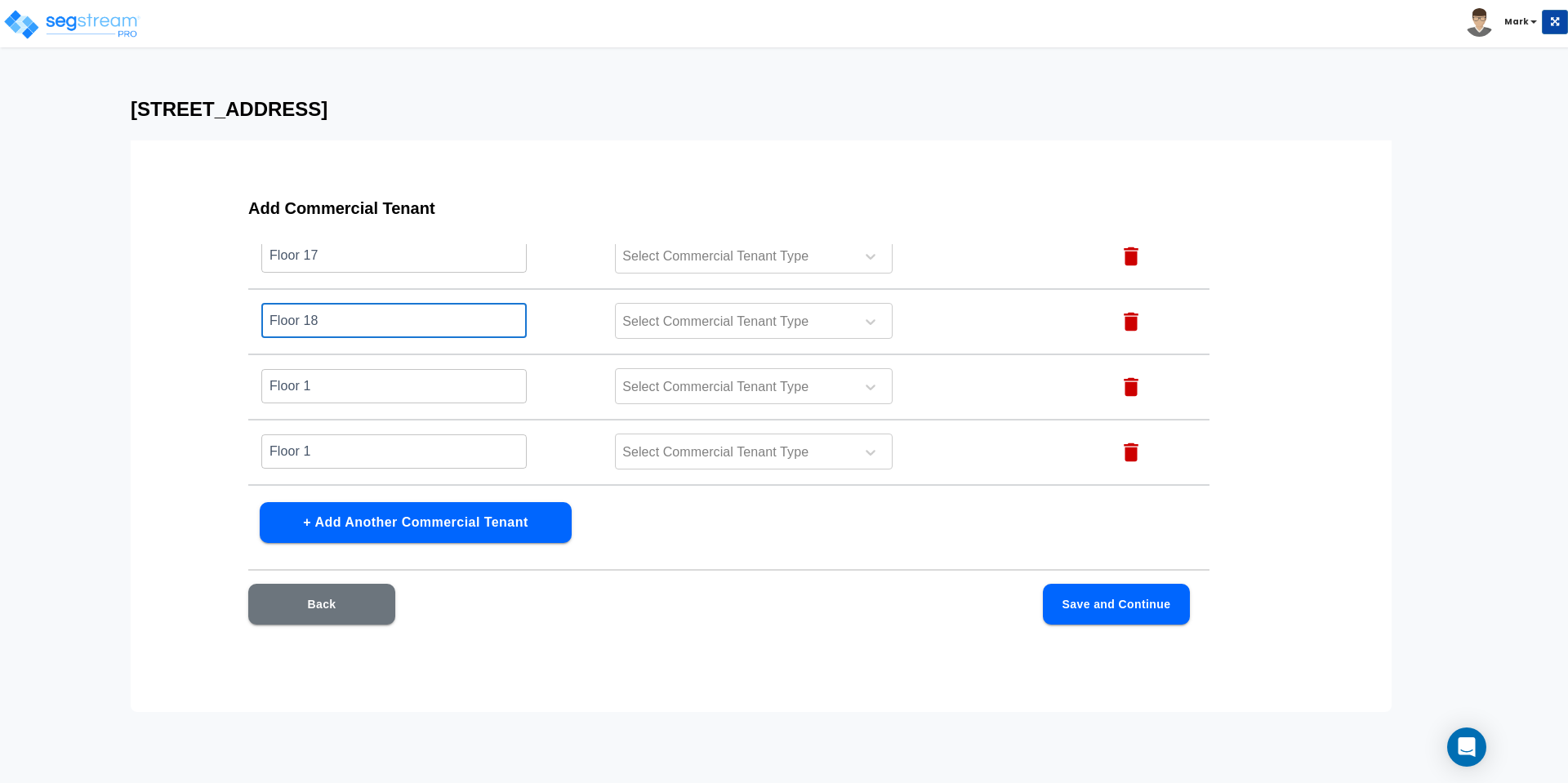
type input "Floor 18"
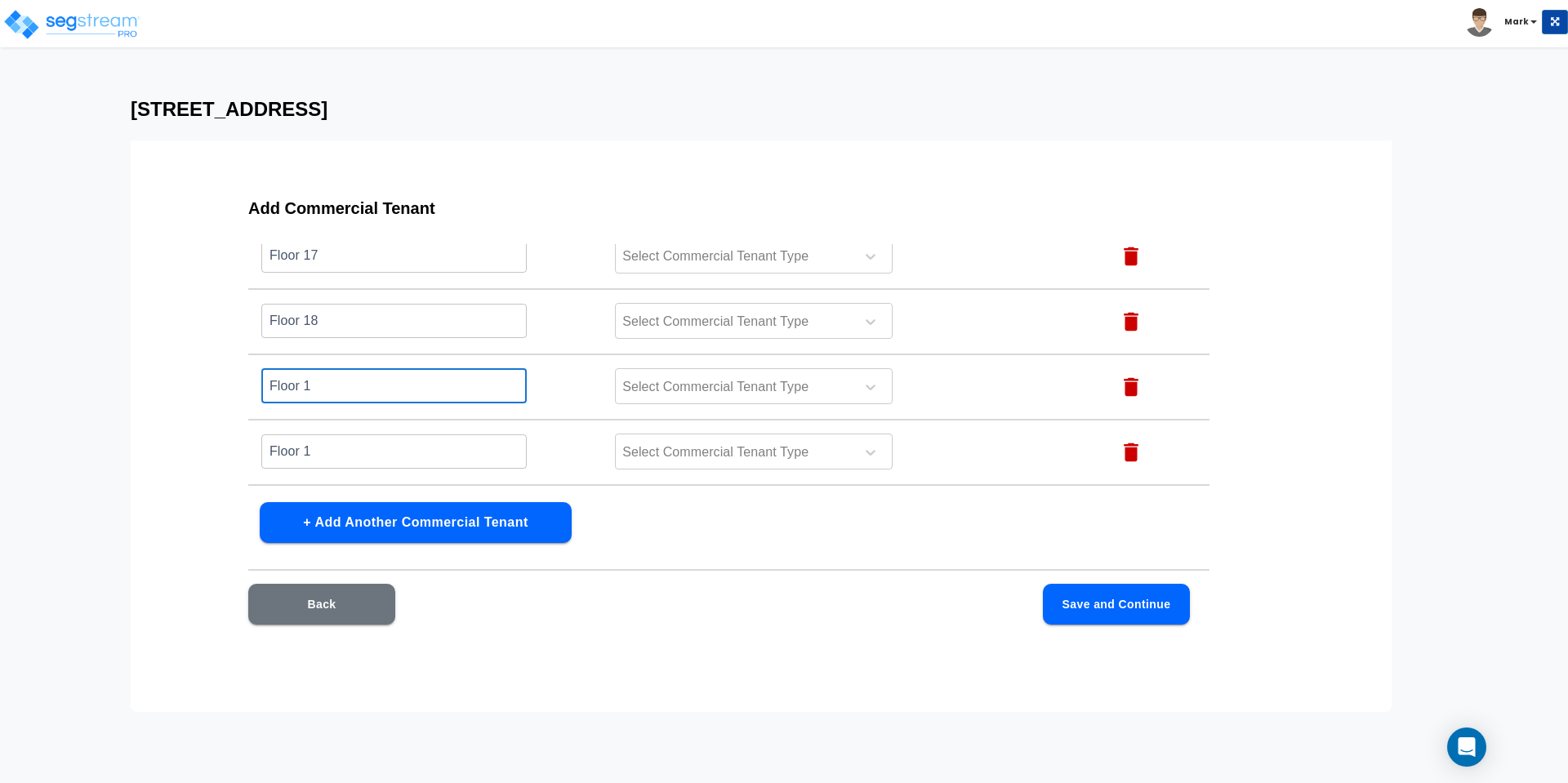
click at [340, 390] on input "Floor 1" at bounding box center [394, 386] width 266 height 35
type input "Floor 19"
click at [326, 446] on input "Floor 1" at bounding box center [394, 451] width 266 height 35
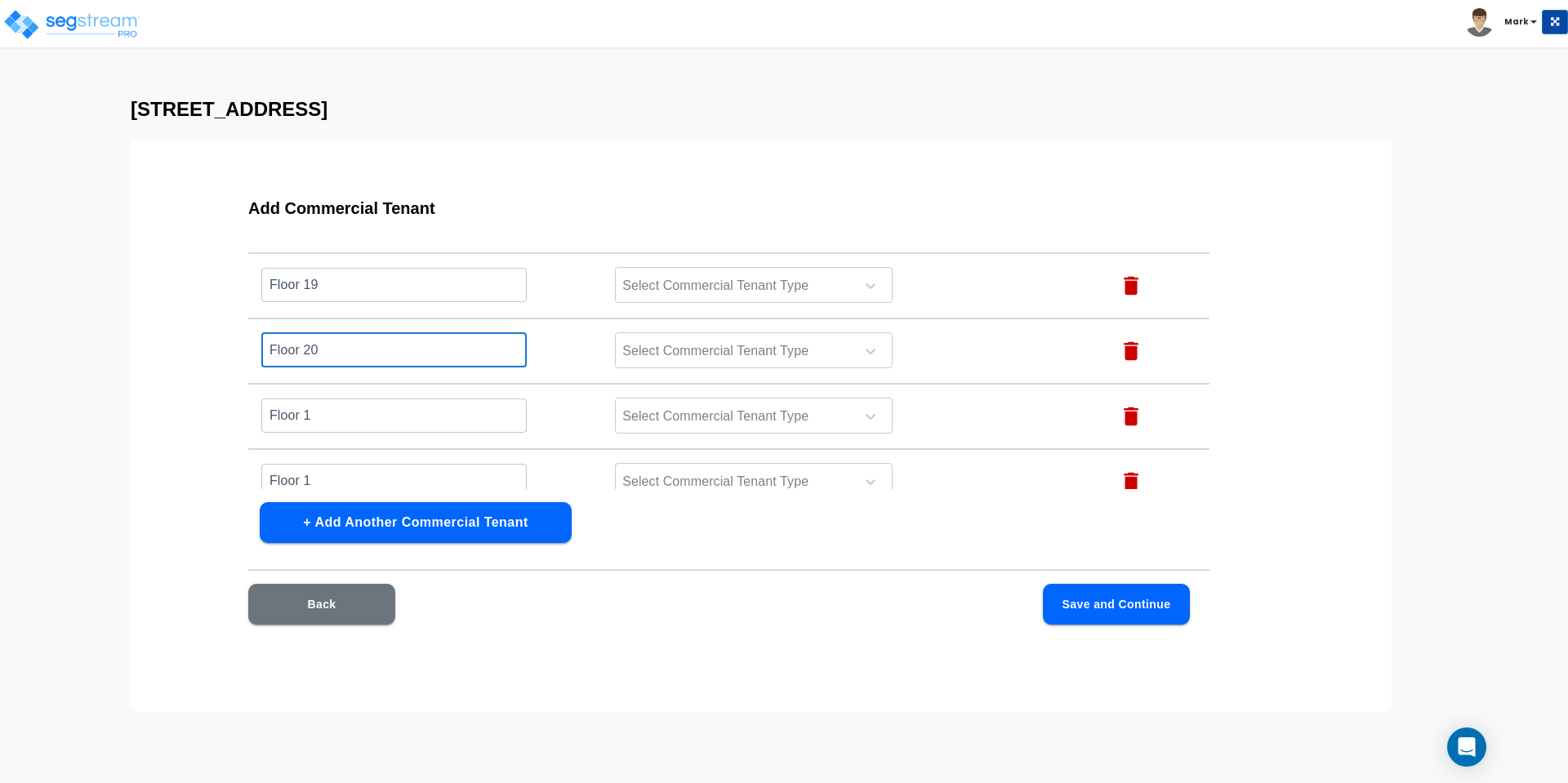
scroll to position [1272, 0]
type input "Floor 20"
click at [329, 417] on input "Floor 1" at bounding box center [394, 414] width 266 height 35
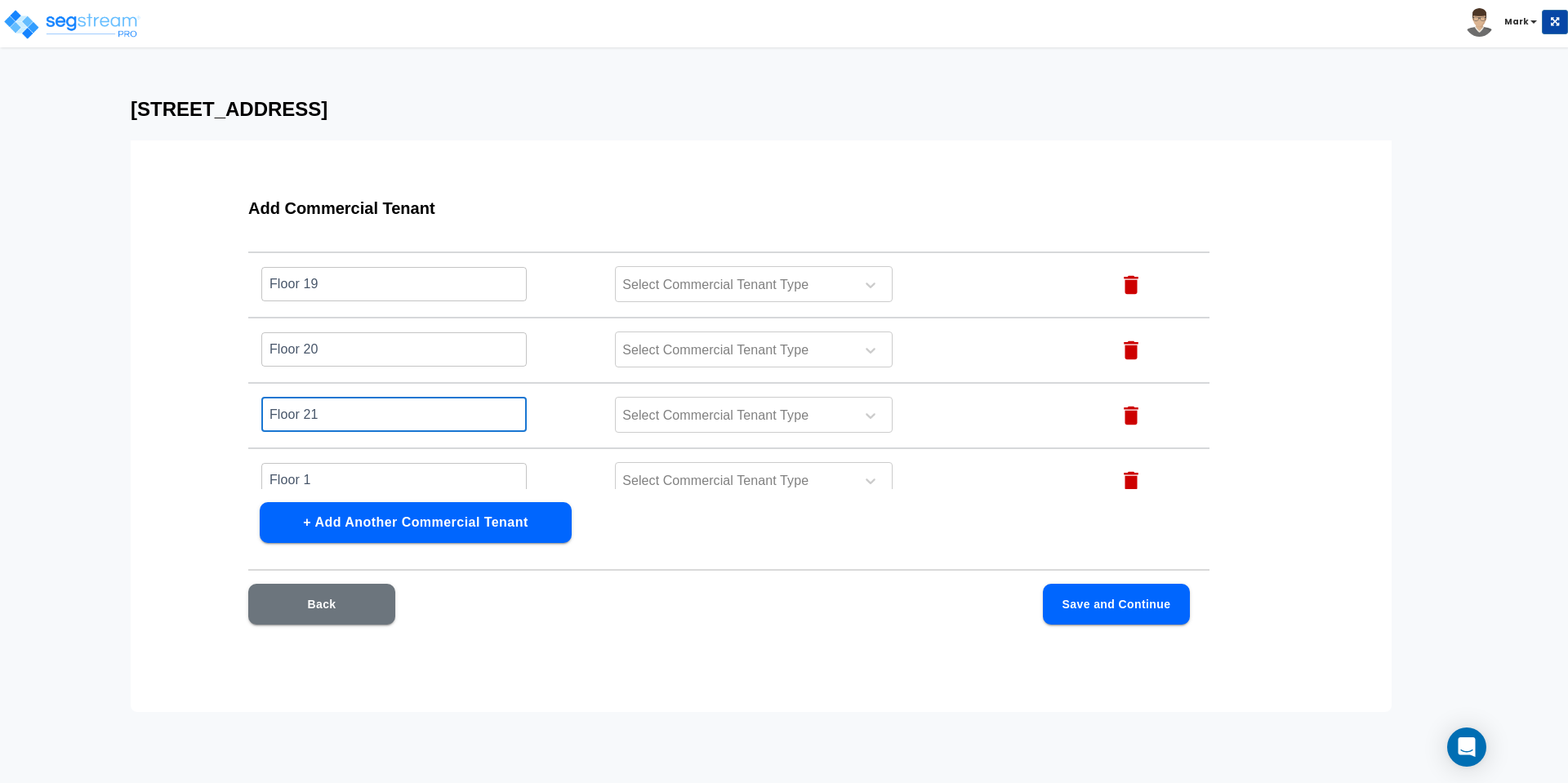
type input "Floor 21"
click at [357, 490] on div "Add Commercial Tenant Name this Commercial Tenant Commercial Tenant Type Action…" at bounding box center [729, 421] width 1066 height 490
click at [338, 476] on input "Floor 1" at bounding box center [394, 479] width 266 height 35
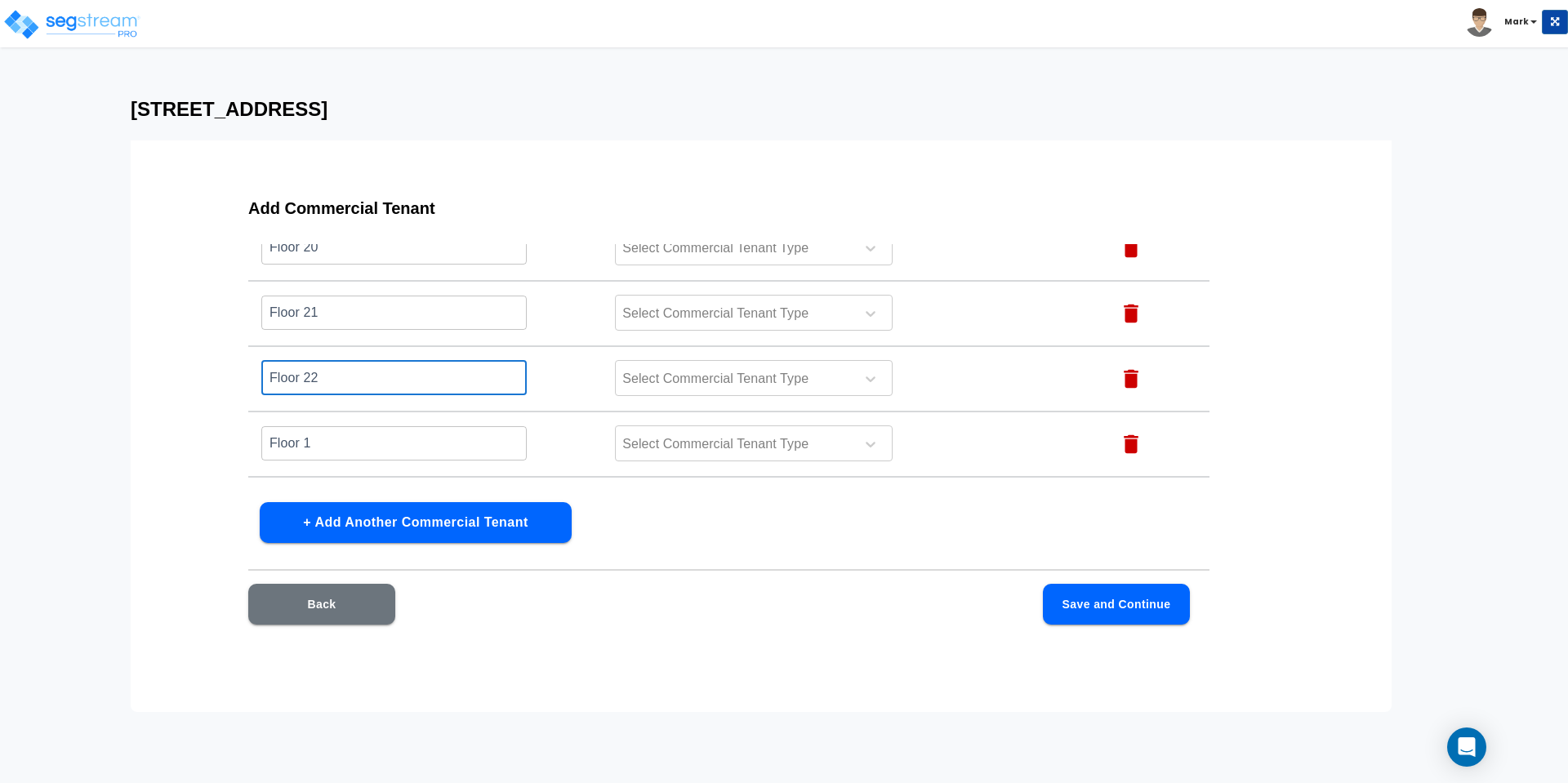
type input "Floor 22"
click at [332, 433] on input "Floor 1" at bounding box center [394, 443] width 266 height 35
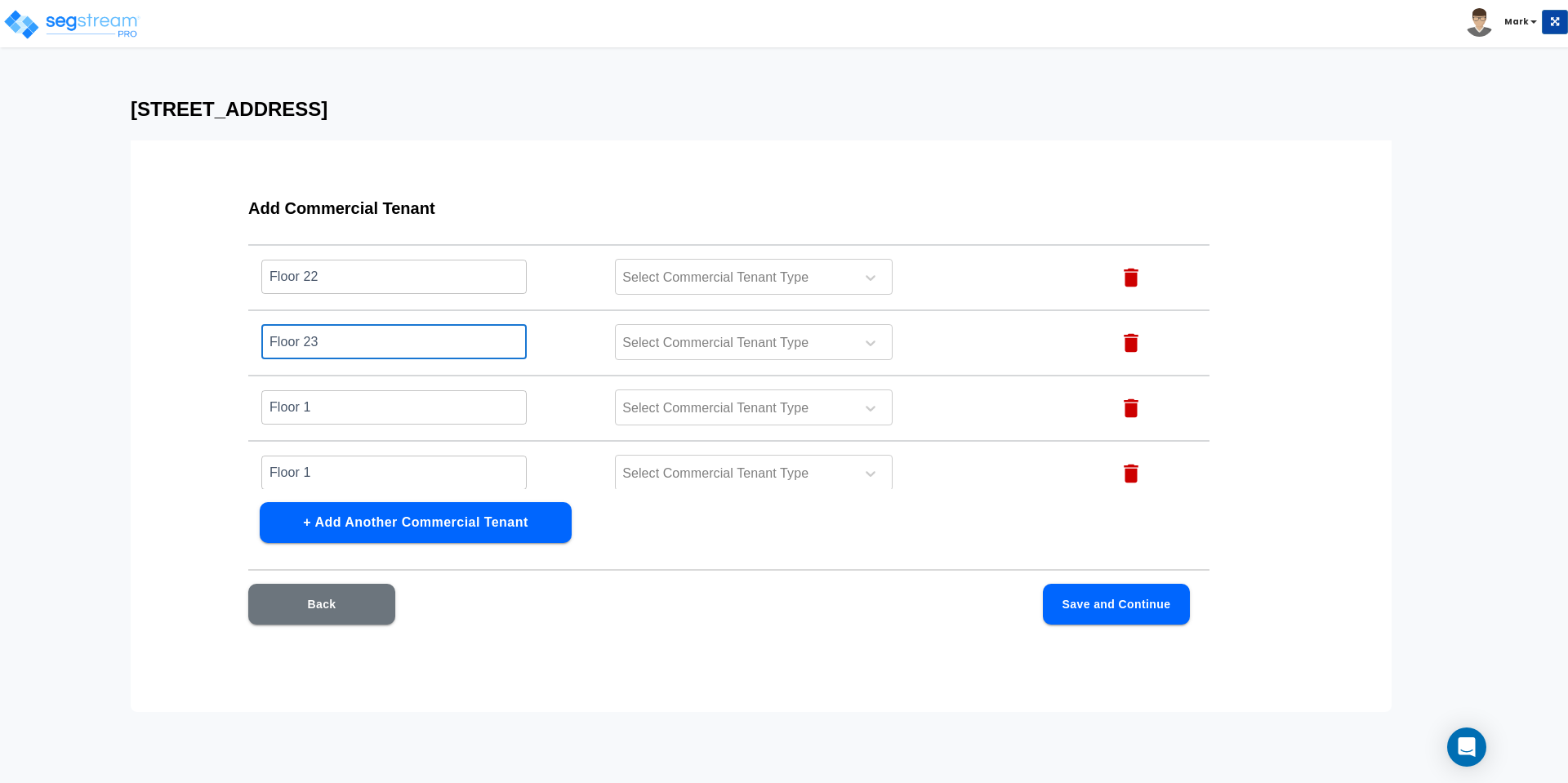
scroll to position [1477, 0]
type input "Floor 23"
click at [334, 408] on input "Floor 1" at bounding box center [394, 406] width 266 height 35
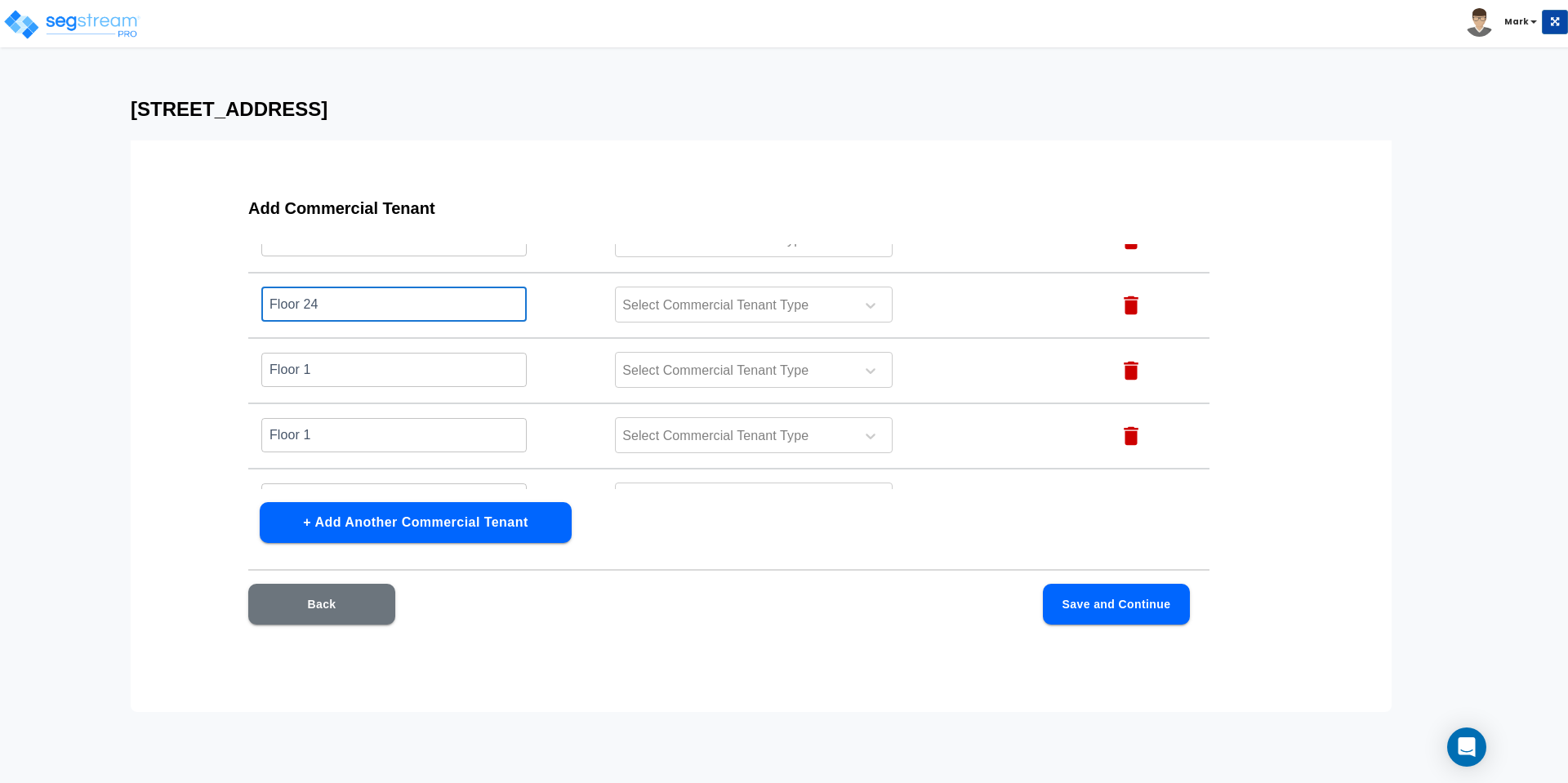
type input "Floor 24"
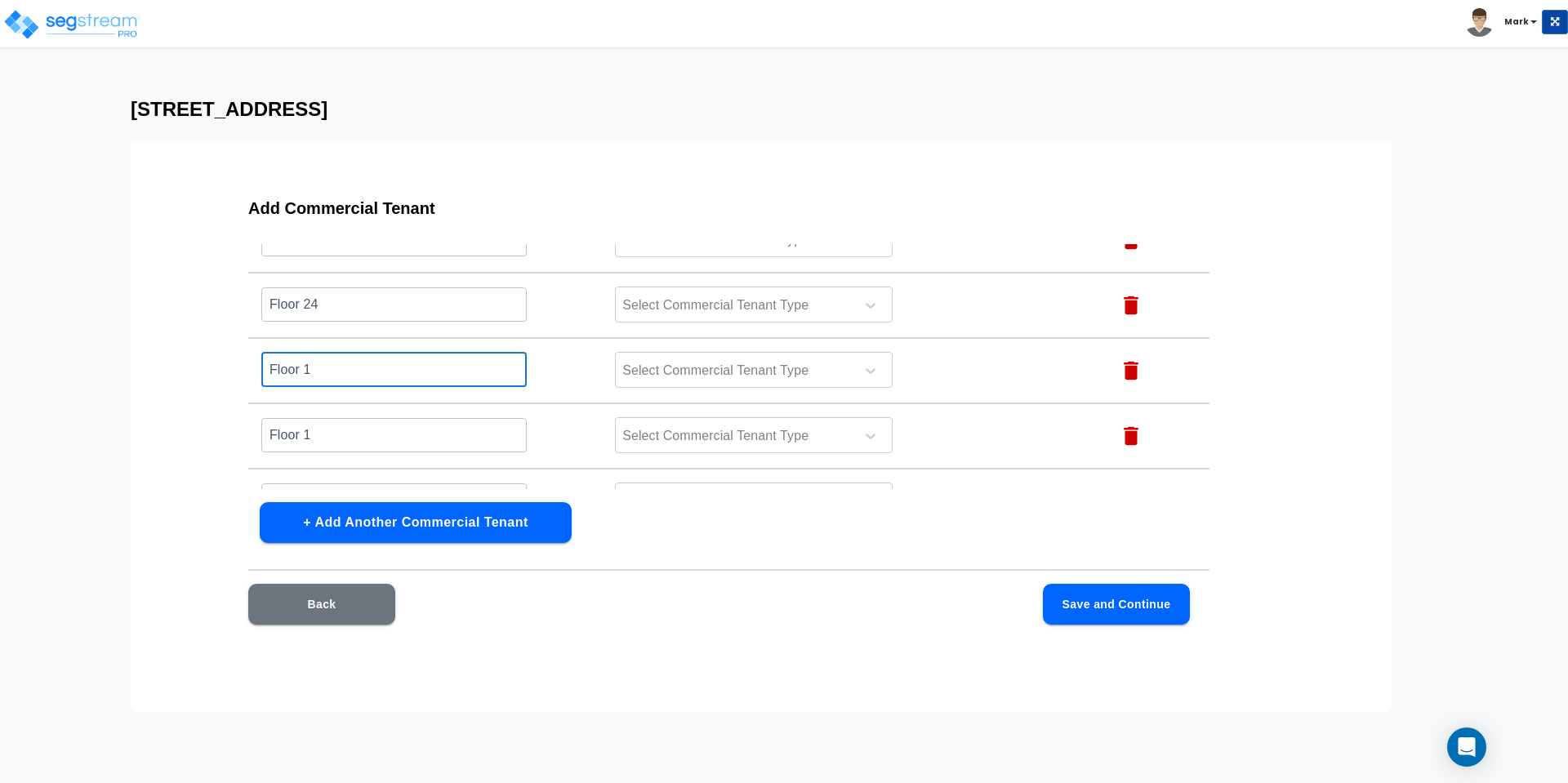
click at [346, 373] on input "Floor 1" at bounding box center [394, 369] width 266 height 35
type input "Floor 25"
click at [351, 436] on input "Floor 1" at bounding box center [394, 435] width 266 height 35
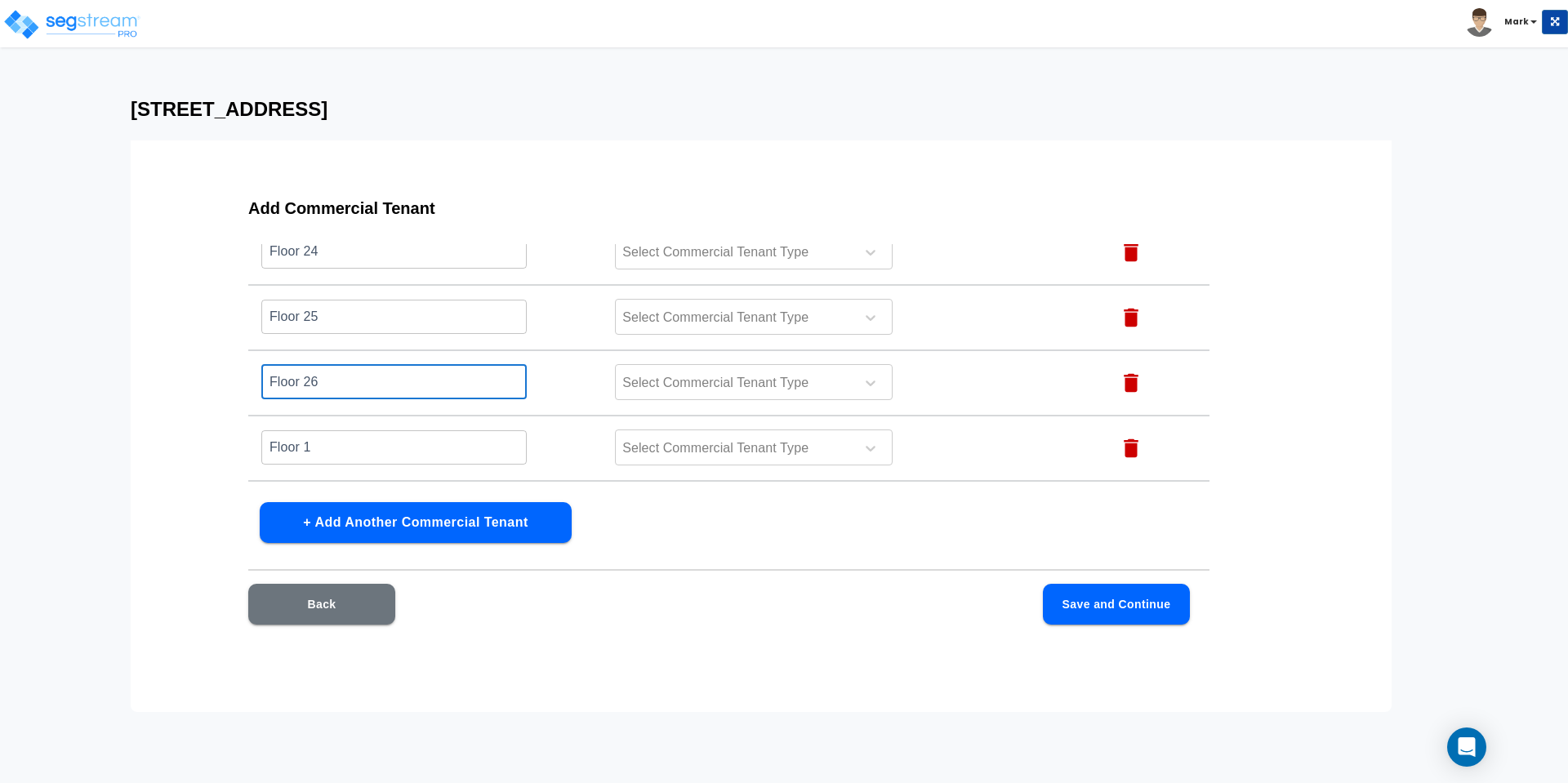
scroll to position [1681, 0]
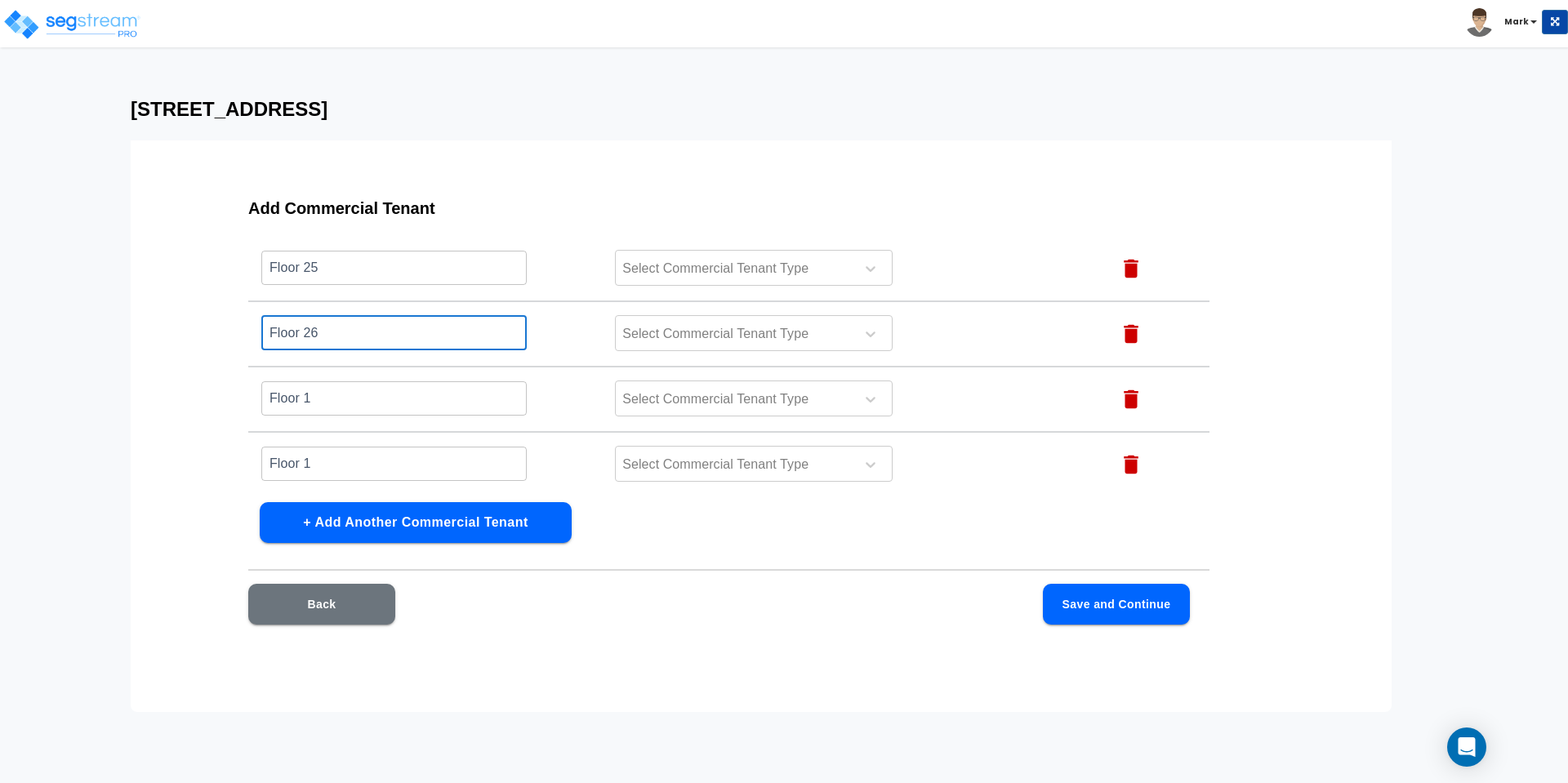
type input "Floor 26"
click at [340, 408] on input "Floor 1" at bounding box center [394, 397] width 266 height 35
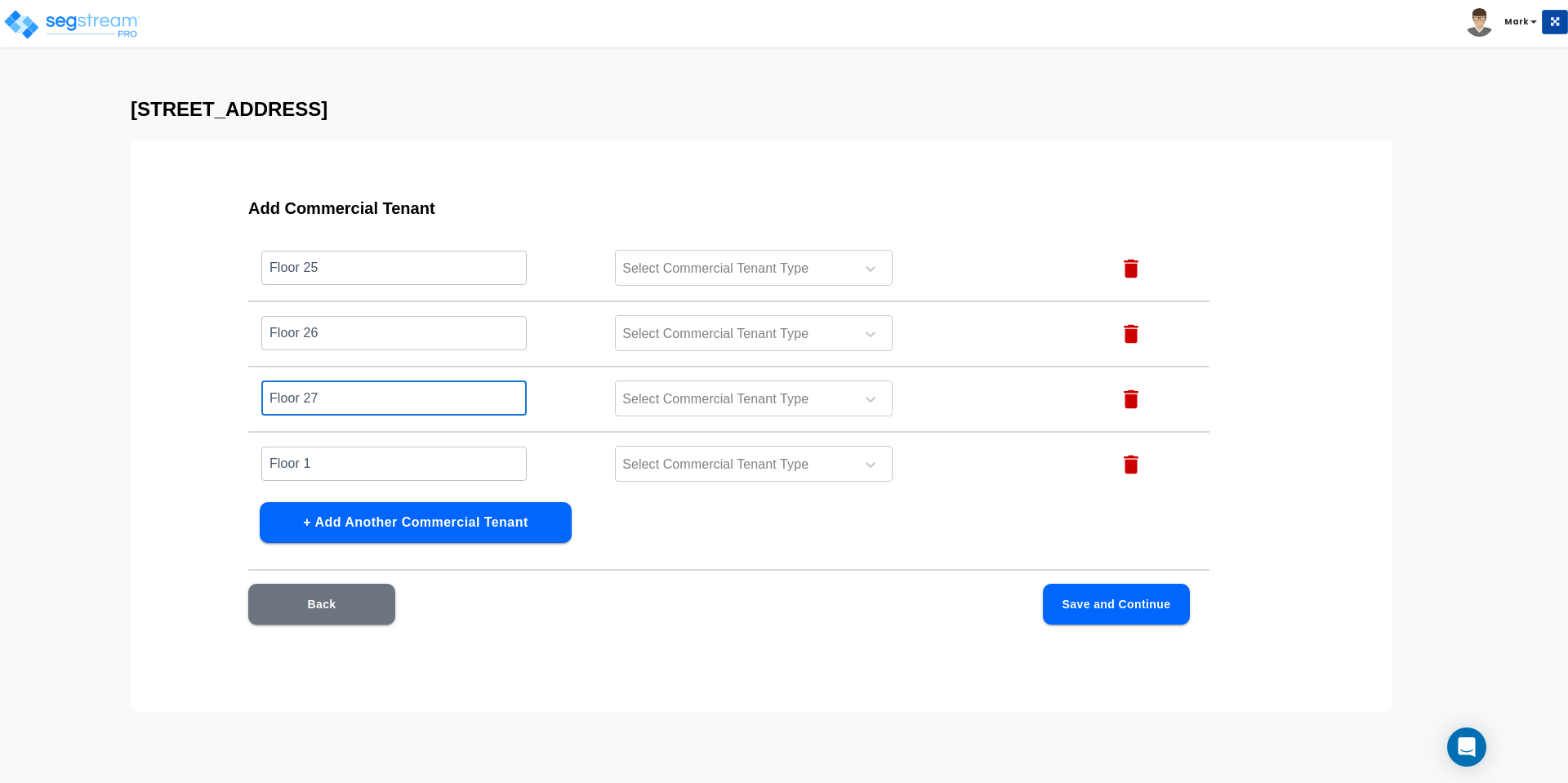
type input "Floor 27"
click at [357, 467] on input "Floor 1" at bounding box center [394, 463] width 266 height 35
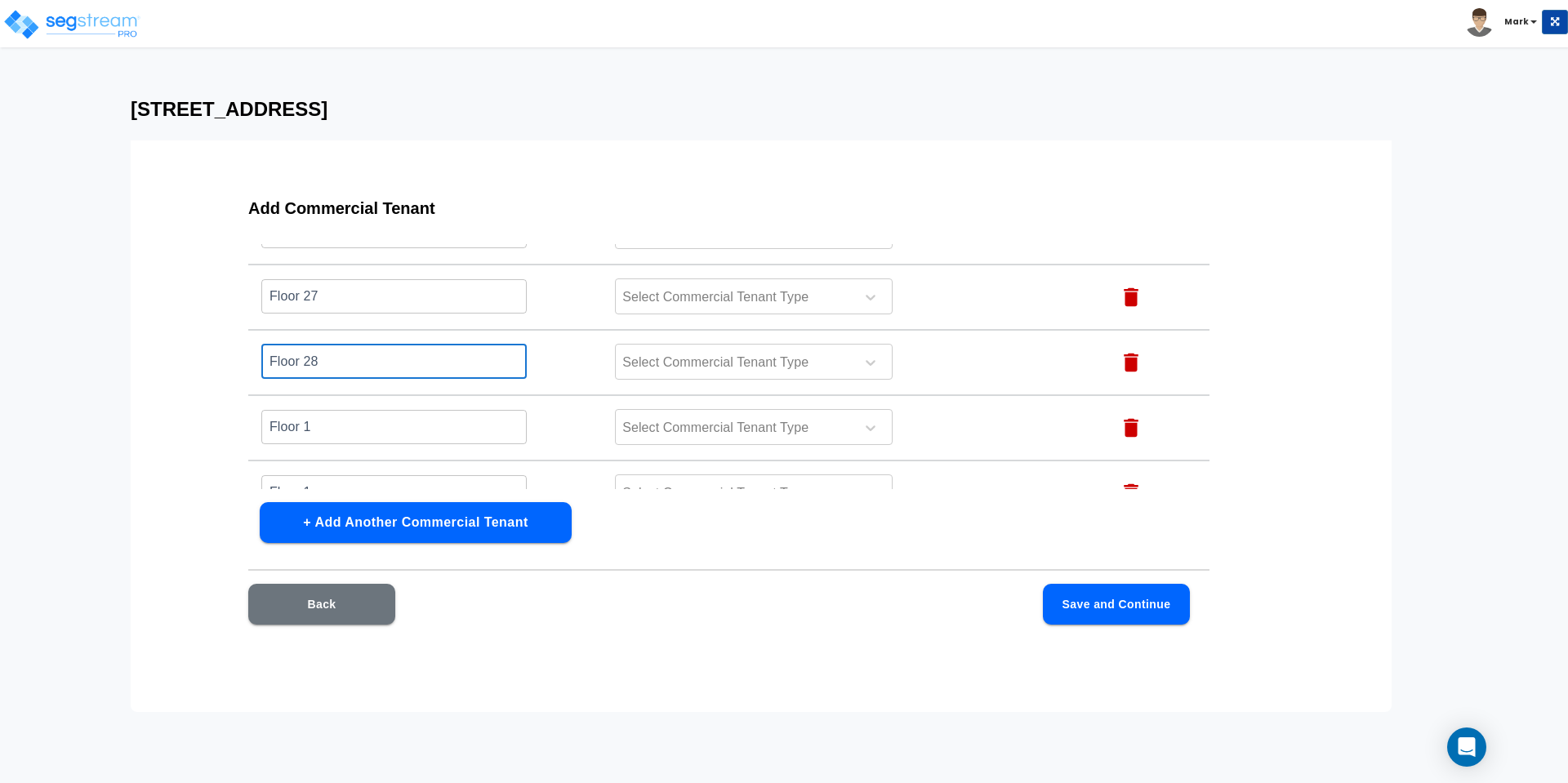
type input "Floor 28"
click at [357, 426] on input "Floor 1" at bounding box center [394, 427] width 266 height 35
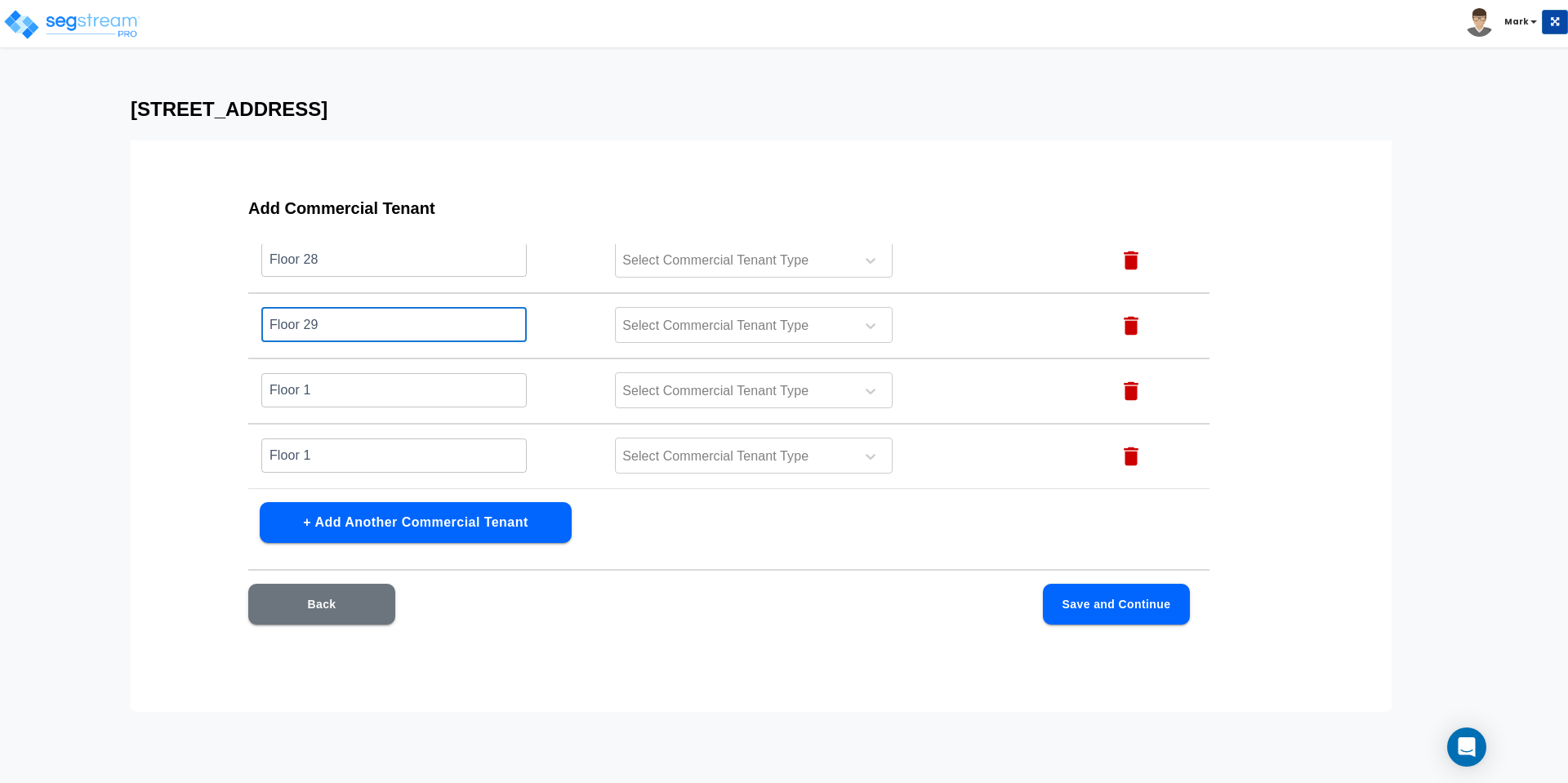
type input "Floor 29"
click at [350, 388] on input "Floor 1" at bounding box center [394, 389] width 266 height 35
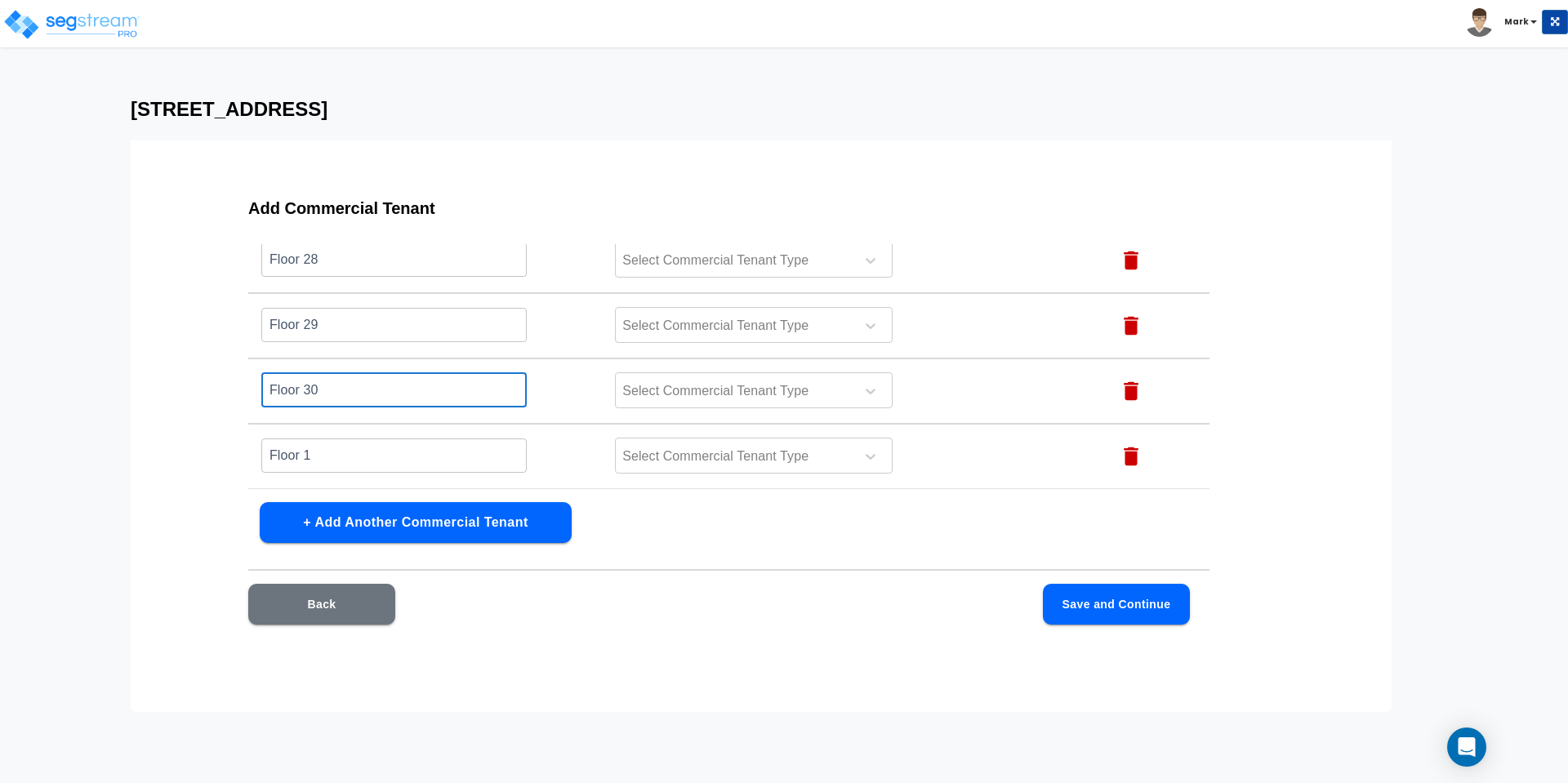
type input "Floor 30"
click at [372, 459] on input "Floor 1" at bounding box center [394, 455] width 266 height 35
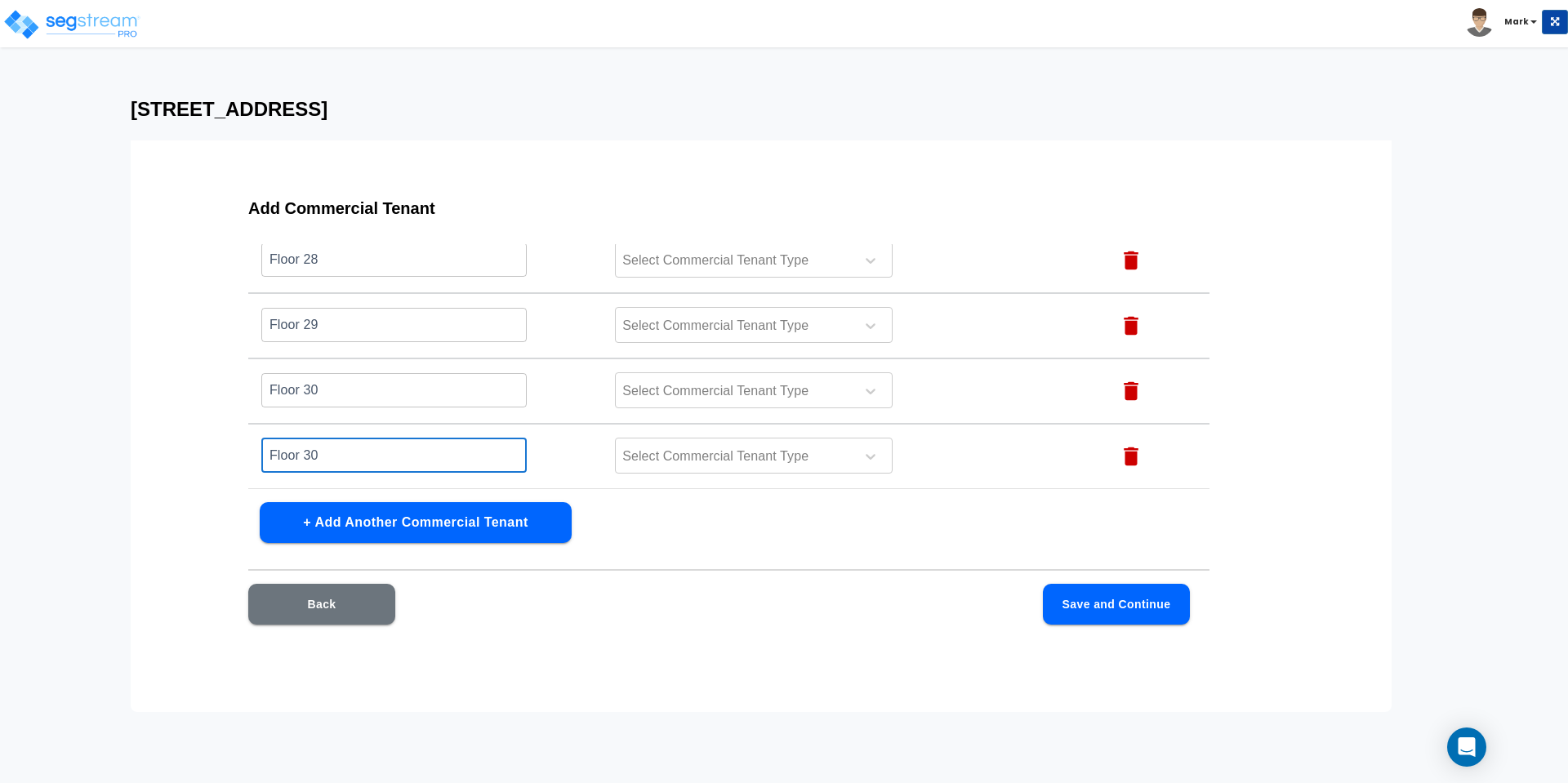
type input "Floor 30"
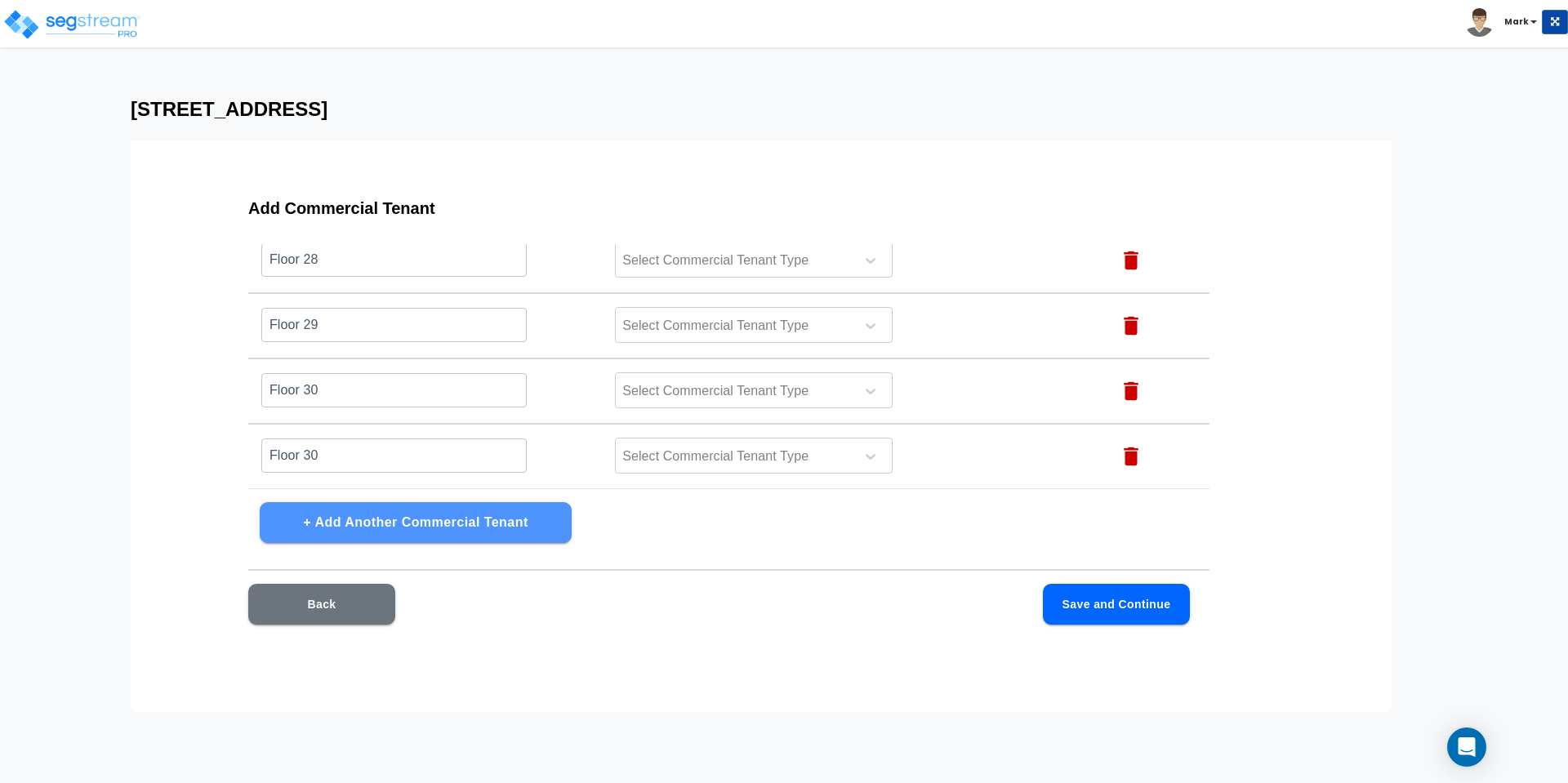
click at [340, 520] on button "+ Add Another Commercial Tenant" at bounding box center [416, 522] width 312 height 41
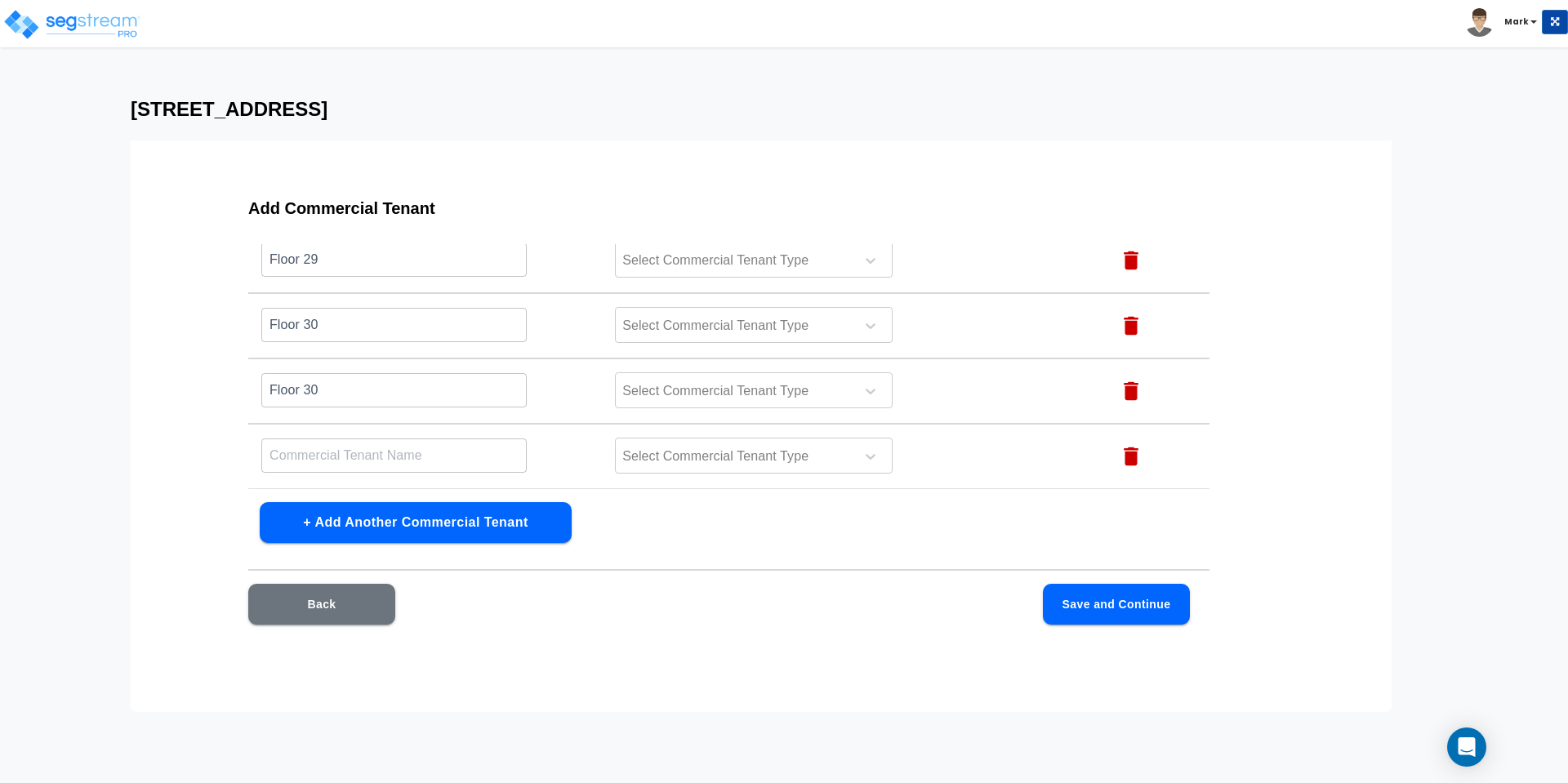
click at [302, 452] on input "text" at bounding box center [394, 455] width 266 height 35
paste input "Floor 1"
type input "Floor 1"
click at [308, 517] on button "+ Add Another Commercial Tenant" at bounding box center [416, 522] width 312 height 41
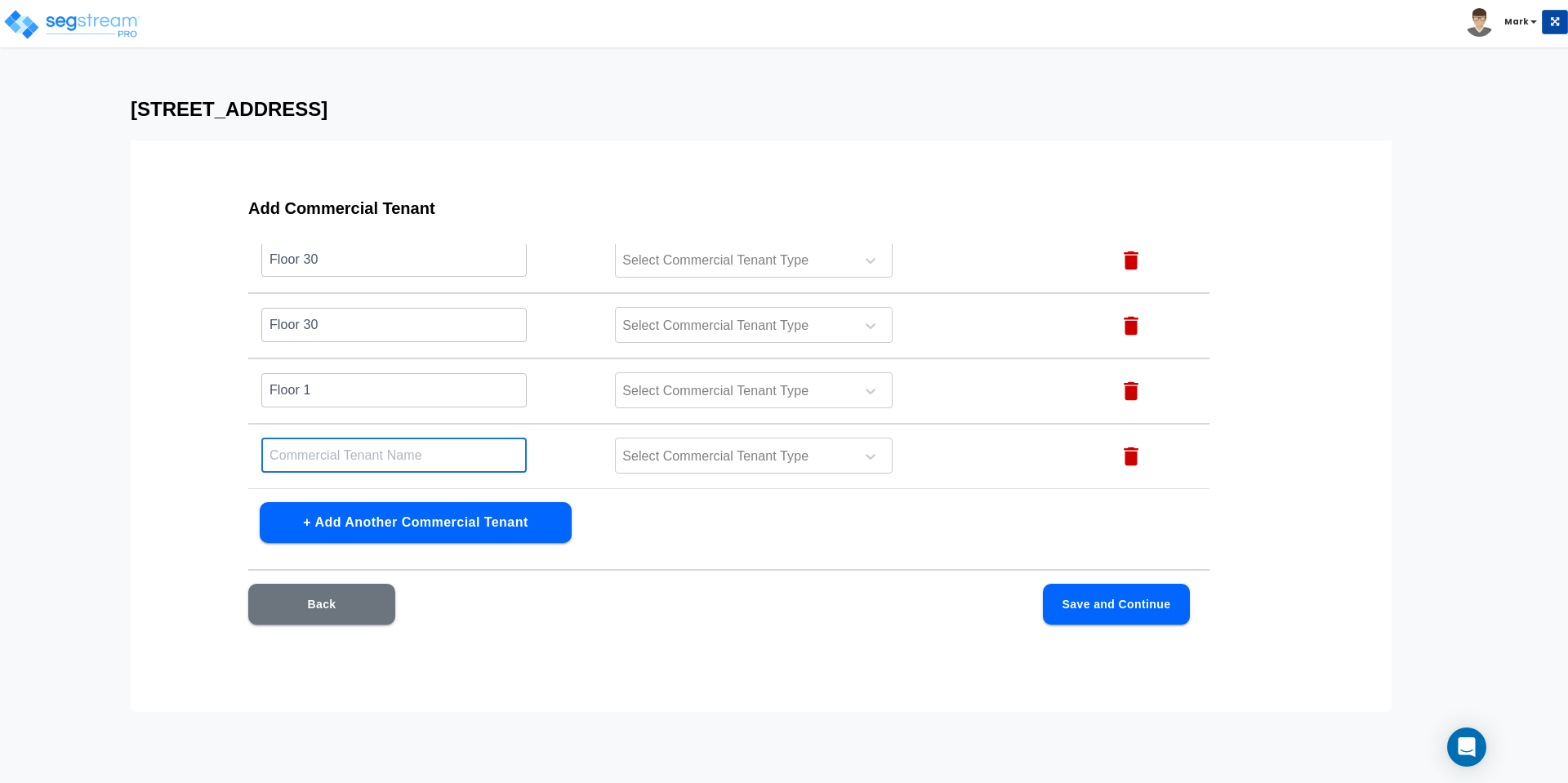
drag, startPoint x: 331, startPoint y: 457, endPoint x: 333, endPoint y: 466, distance: 9.2
click at [331, 456] on input "text" at bounding box center [394, 455] width 266 height 35
paste input "Floor 1"
type input "Floor 1"
click at [325, 524] on button "+ Add Another Commercial Tenant" at bounding box center [416, 522] width 312 height 41
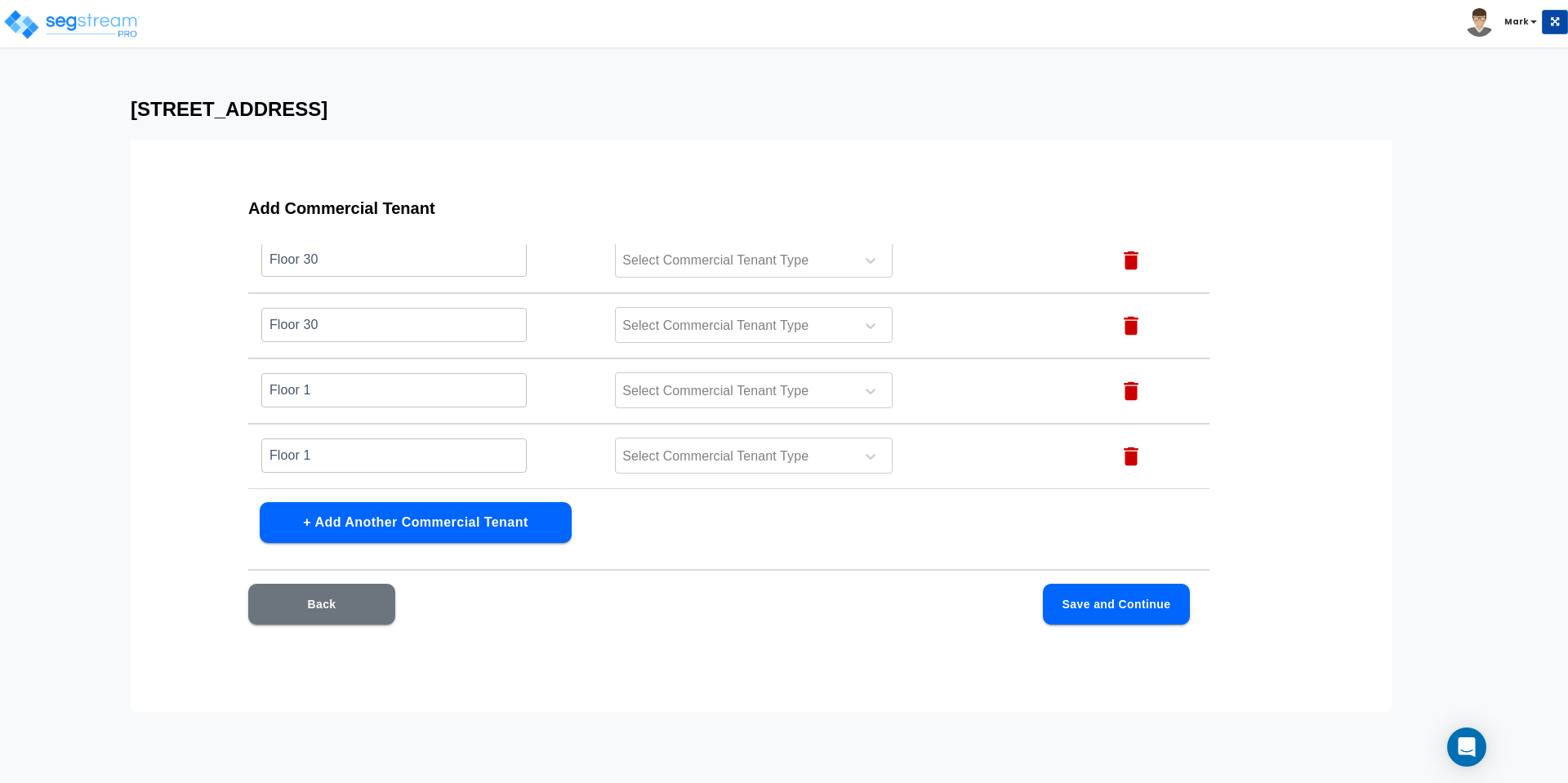
scroll to position [2081, 0]
click at [336, 452] on input "text" at bounding box center [394, 455] width 266 height 35
click at [327, 331] on input "Floor 1" at bounding box center [394, 325] width 266 height 35
drag, startPoint x: 218, startPoint y: 327, endPoint x: 181, endPoint y: 331, distance: 37.2
click at [181, 331] on div "Add Commercial Tenant Name this Commercial Tenant Commercial Tenant Type Action…" at bounding box center [761, 426] width 1261 height 572
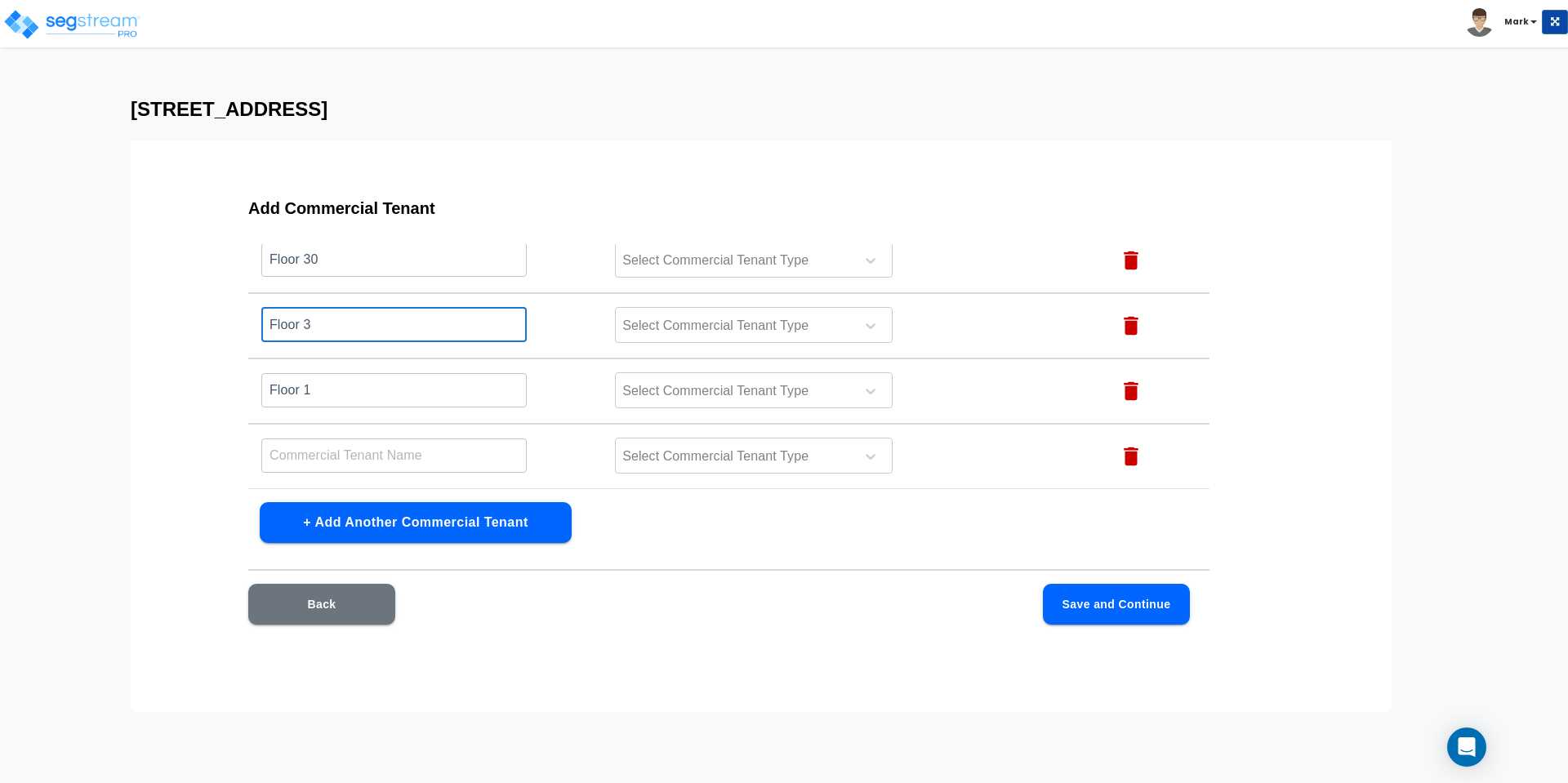
type input "Floor 3"
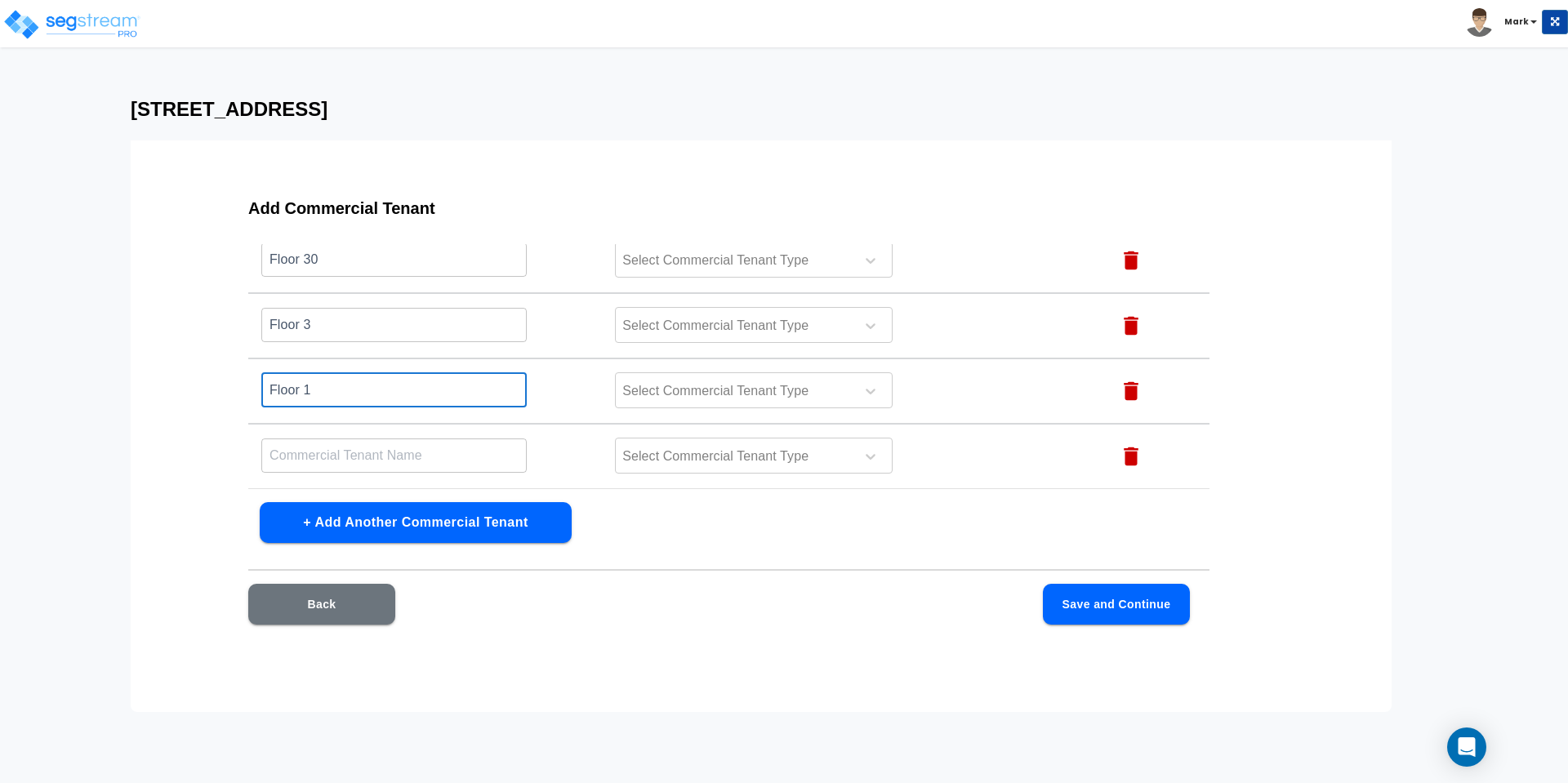
drag, startPoint x: 267, startPoint y: 384, endPoint x: 252, endPoint y: 382, distance: 15.1
click at [252, 382] on td "Floor 1 ​" at bounding box center [425, 391] width 354 height 65
paste input "3"
type input "Floor 3"
click at [357, 462] on input "text" at bounding box center [394, 455] width 266 height 35
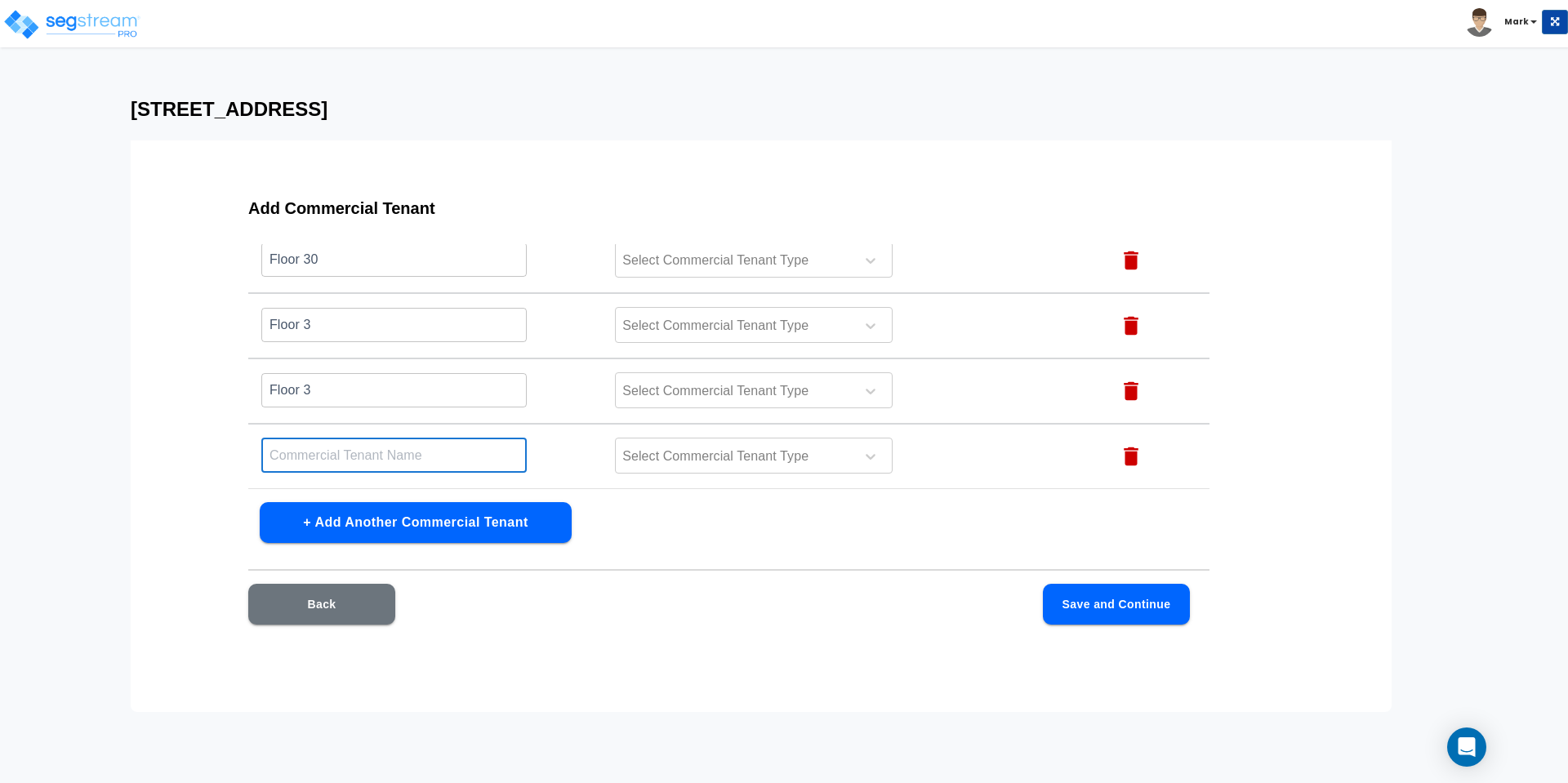
paste input "Floor 3"
type input "Floor 3"
click at [371, 529] on button "+ Add Another Commercial Tenant" at bounding box center [416, 522] width 312 height 41
click at [317, 457] on input "text" at bounding box center [394, 455] width 266 height 35
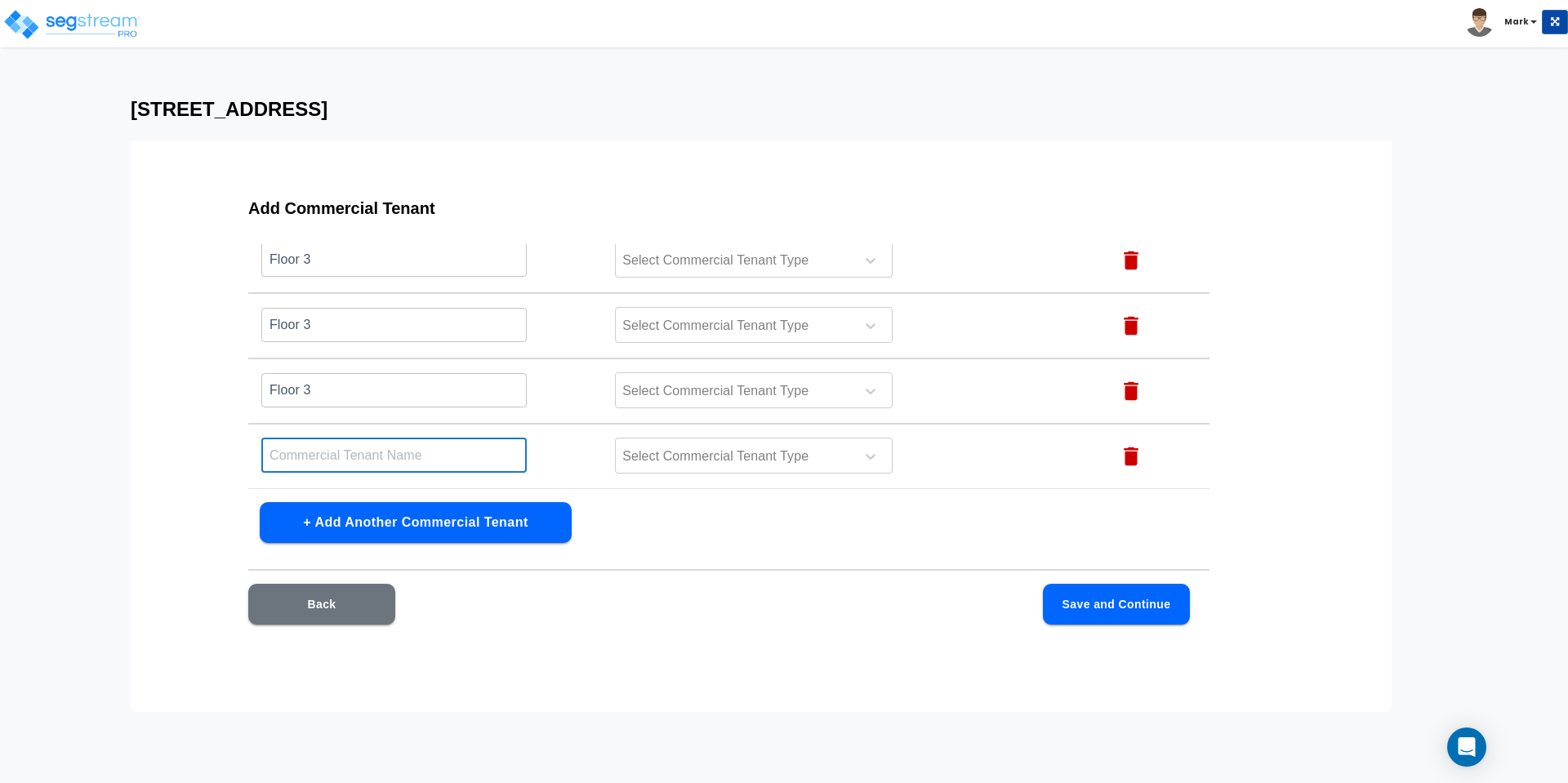
paste input "Floor 3"
type input "Floor 3"
click at [357, 524] on button "+ Add Another Commercial Tenant" at bounding box center [416, 522] width 312 height 41
click at [335, 457] on input "text" at bounding box center [394, 455] width 266 height 35
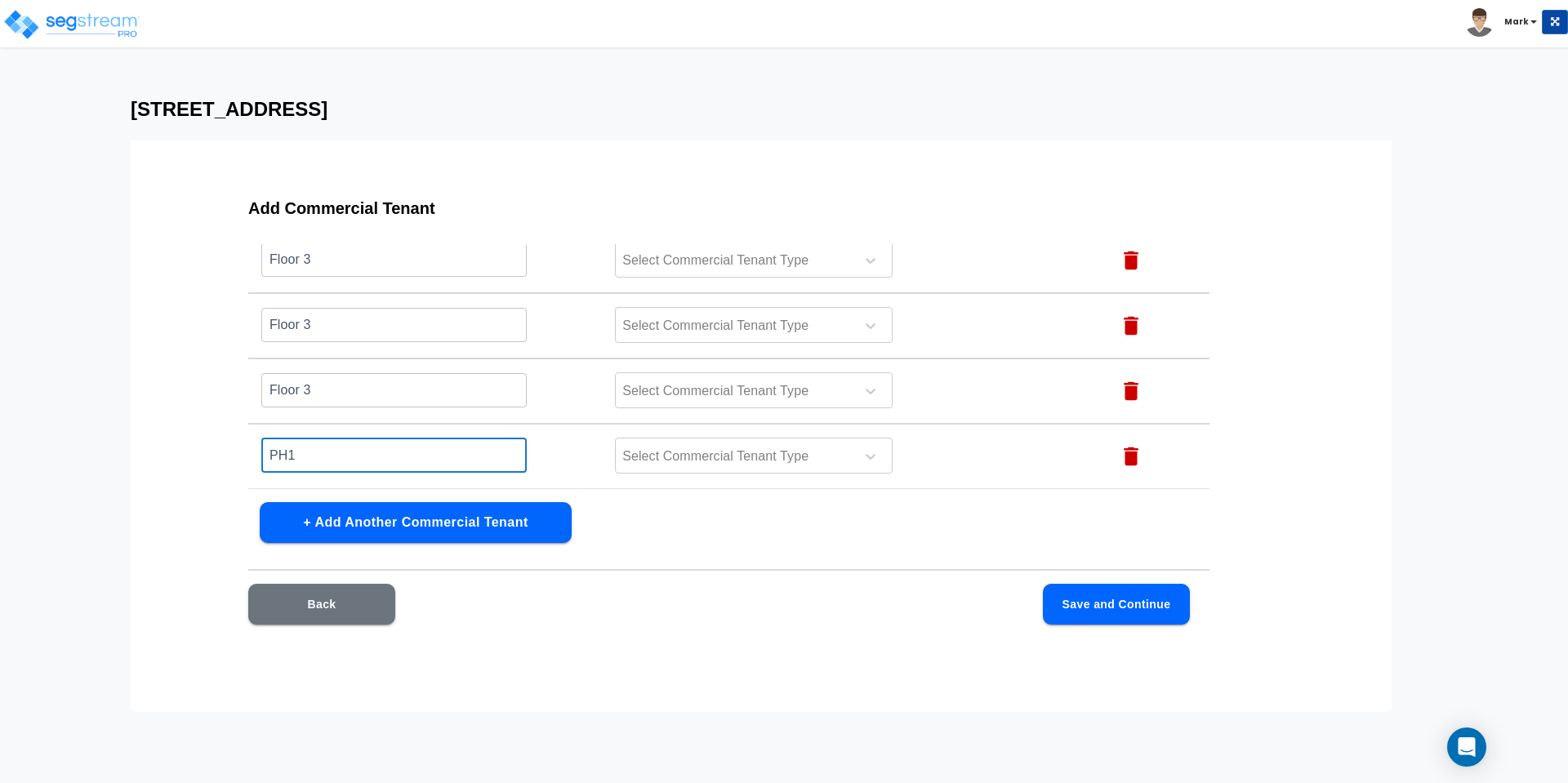
type input "PH1"
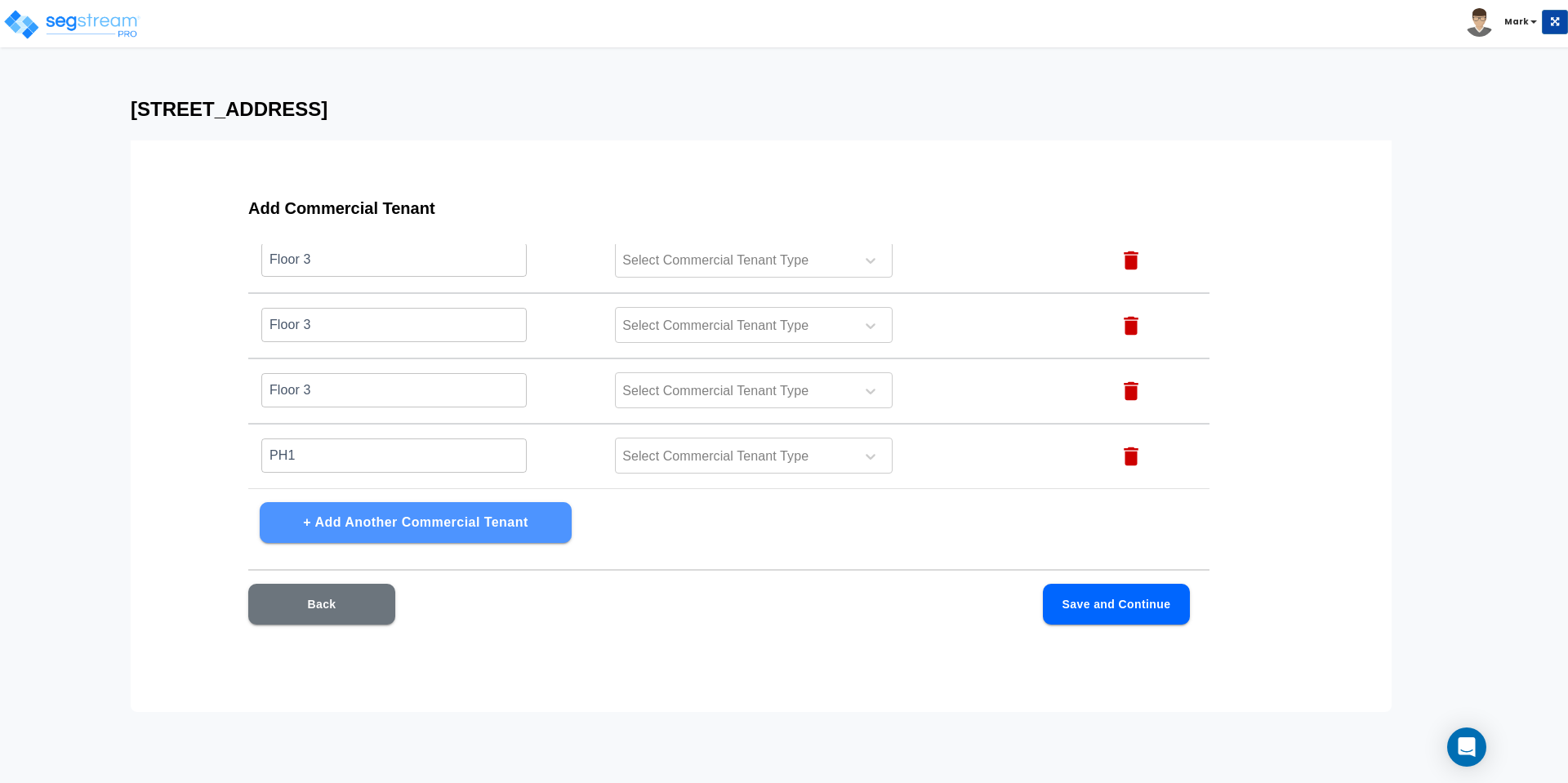
click at [434, 525] on button "+ Add Another Commercial Tenant" at bounding box center [416, 522] width 312 height 41
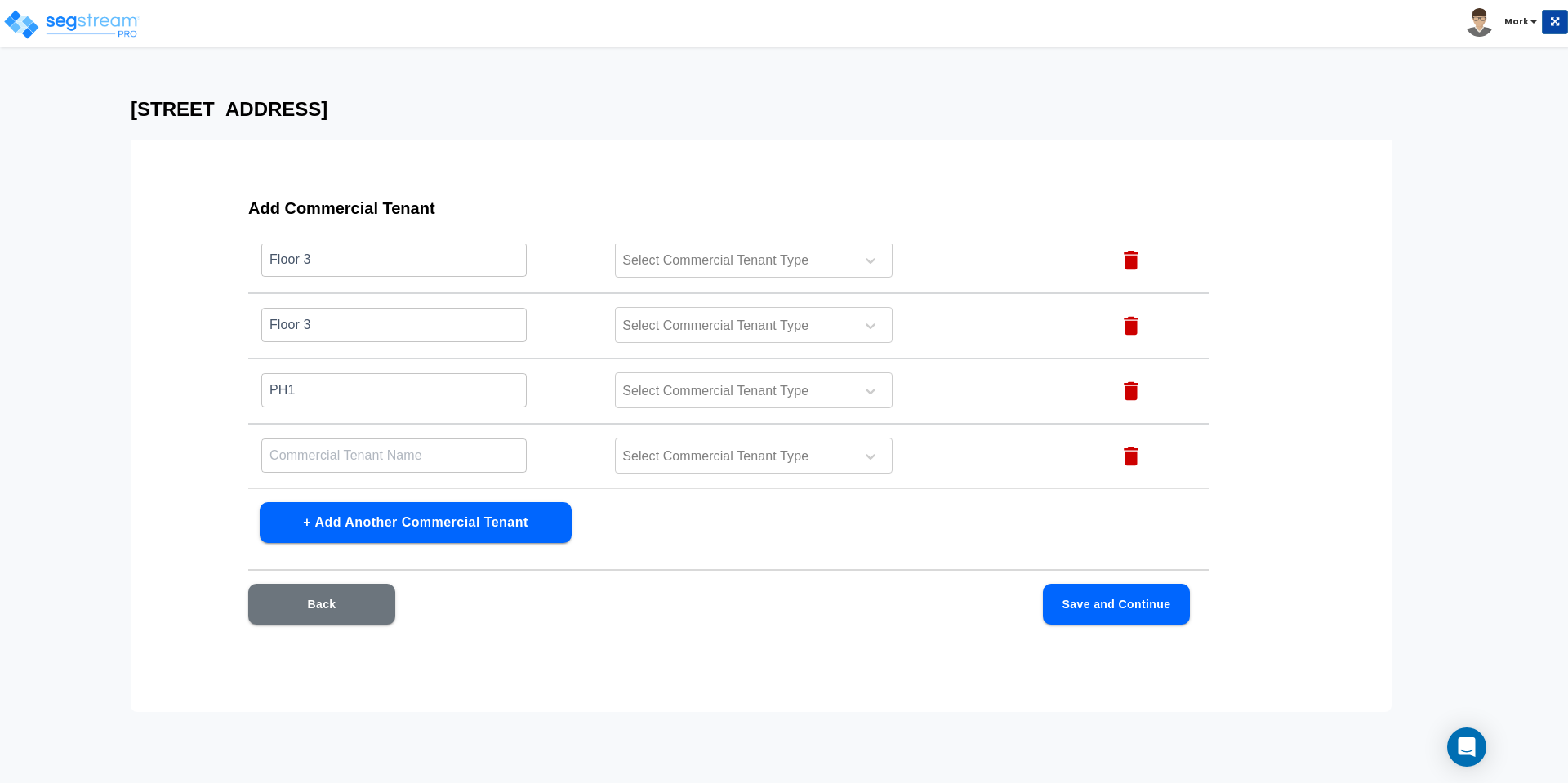
click at [333, 458] on input "text" at bounding box center [394, 455] width 266 height 35
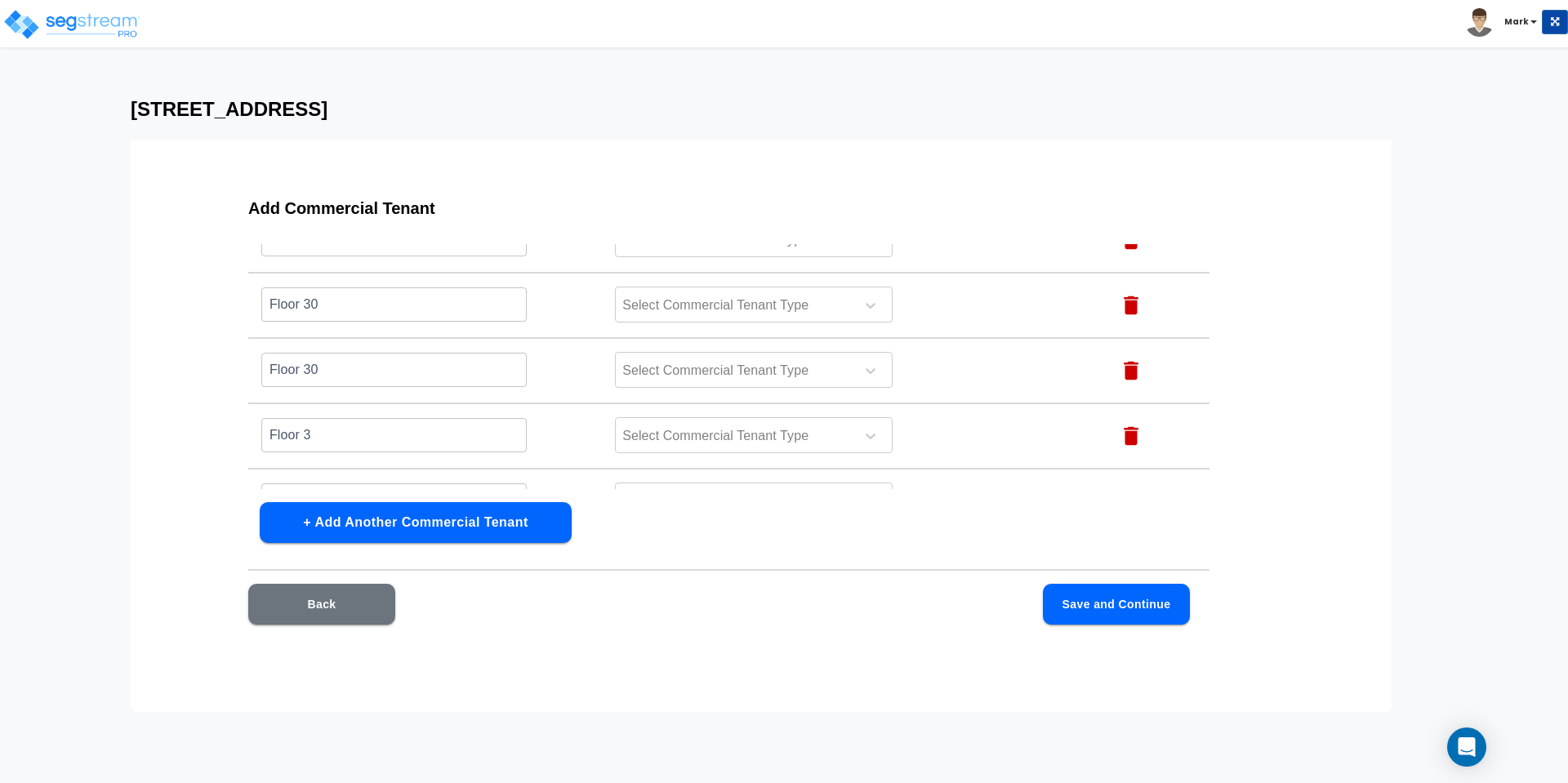
type input "PH Mezz"
click at [372, 422] on input "Floor 3" at bounding box center [394, 435] width 266 height 35
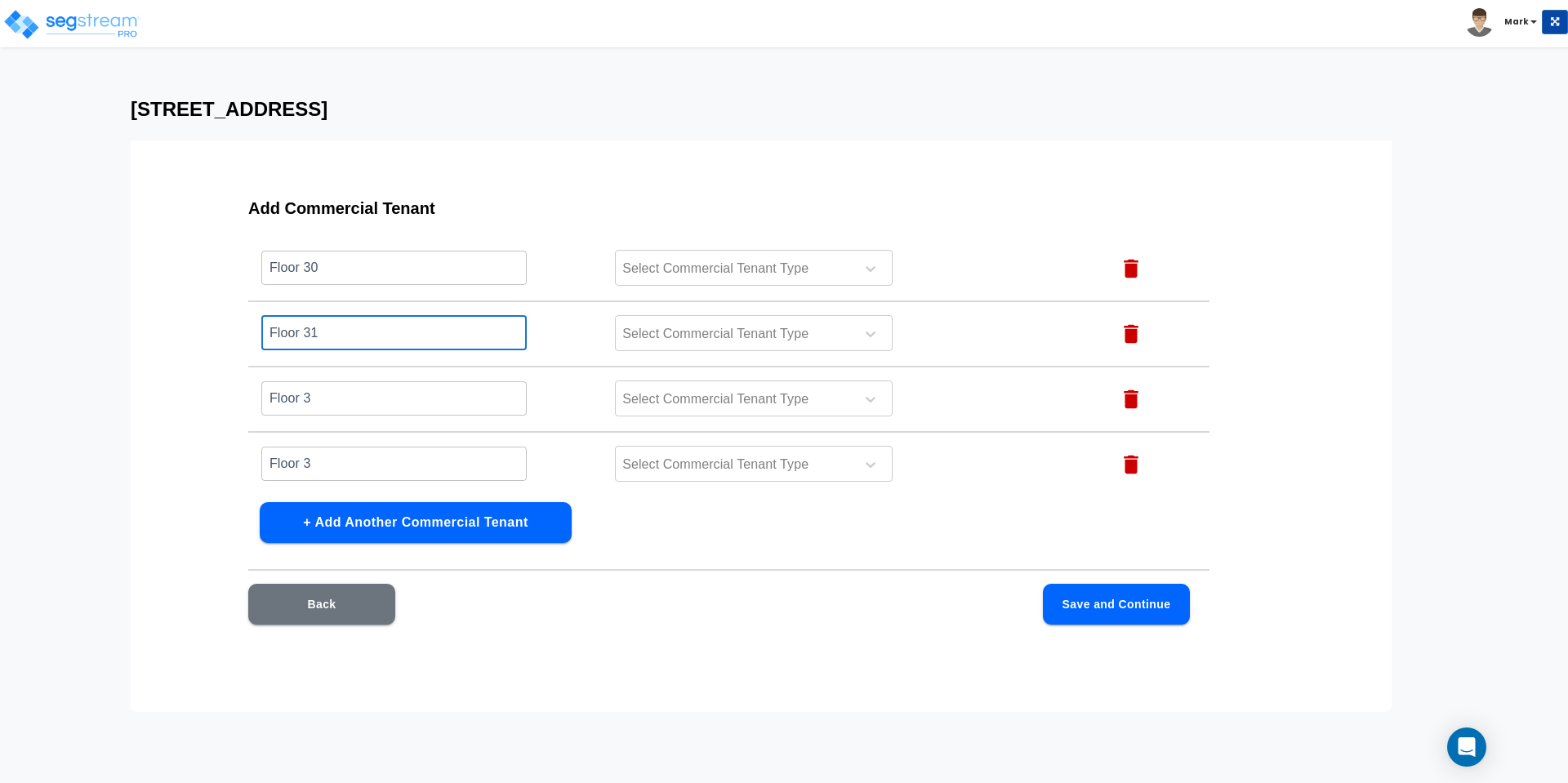
type input "Floor 31"
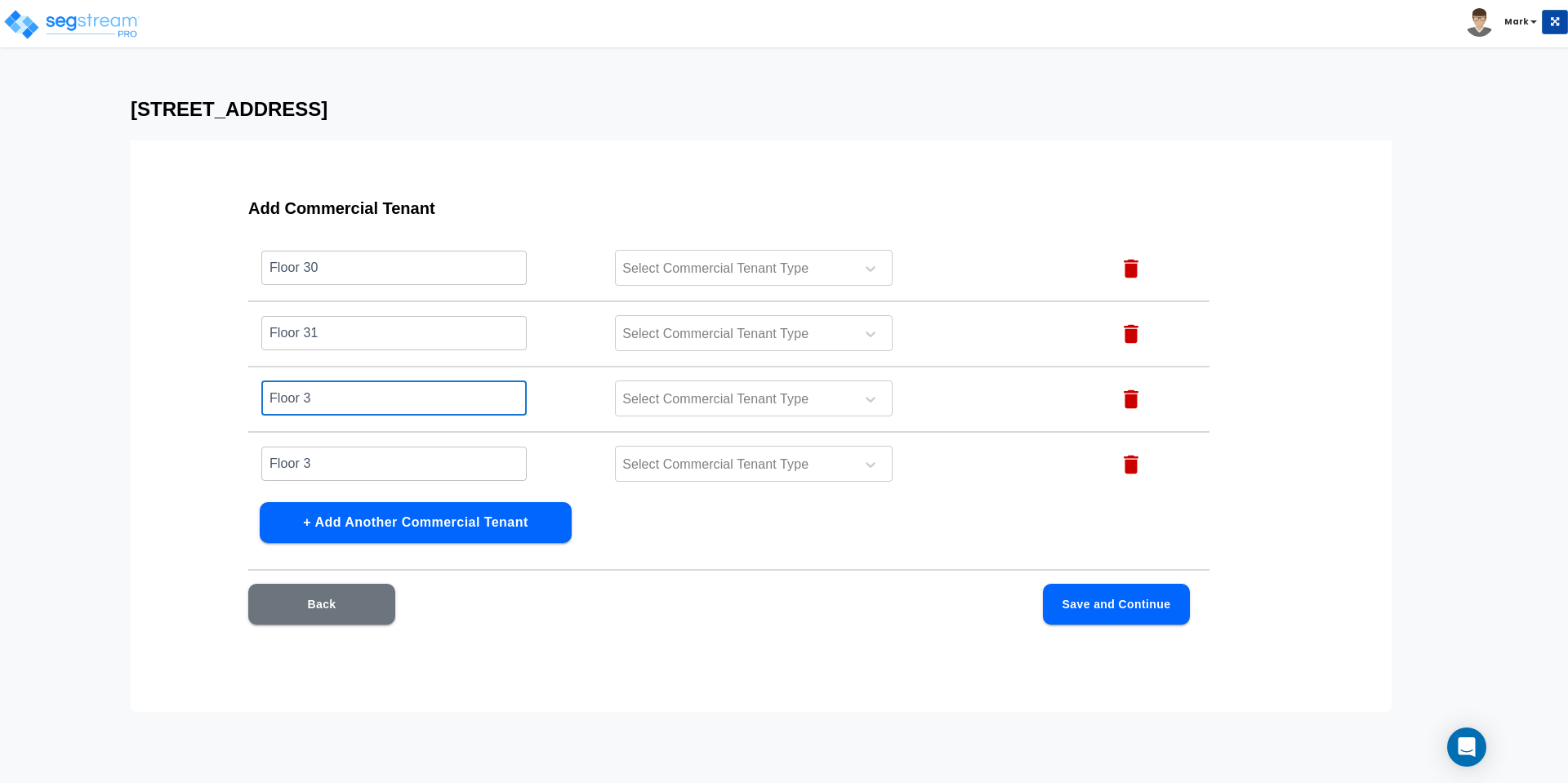
click at [332, 401] on input "Floor 3" at bounding box center [394, 397] width 266 height 35
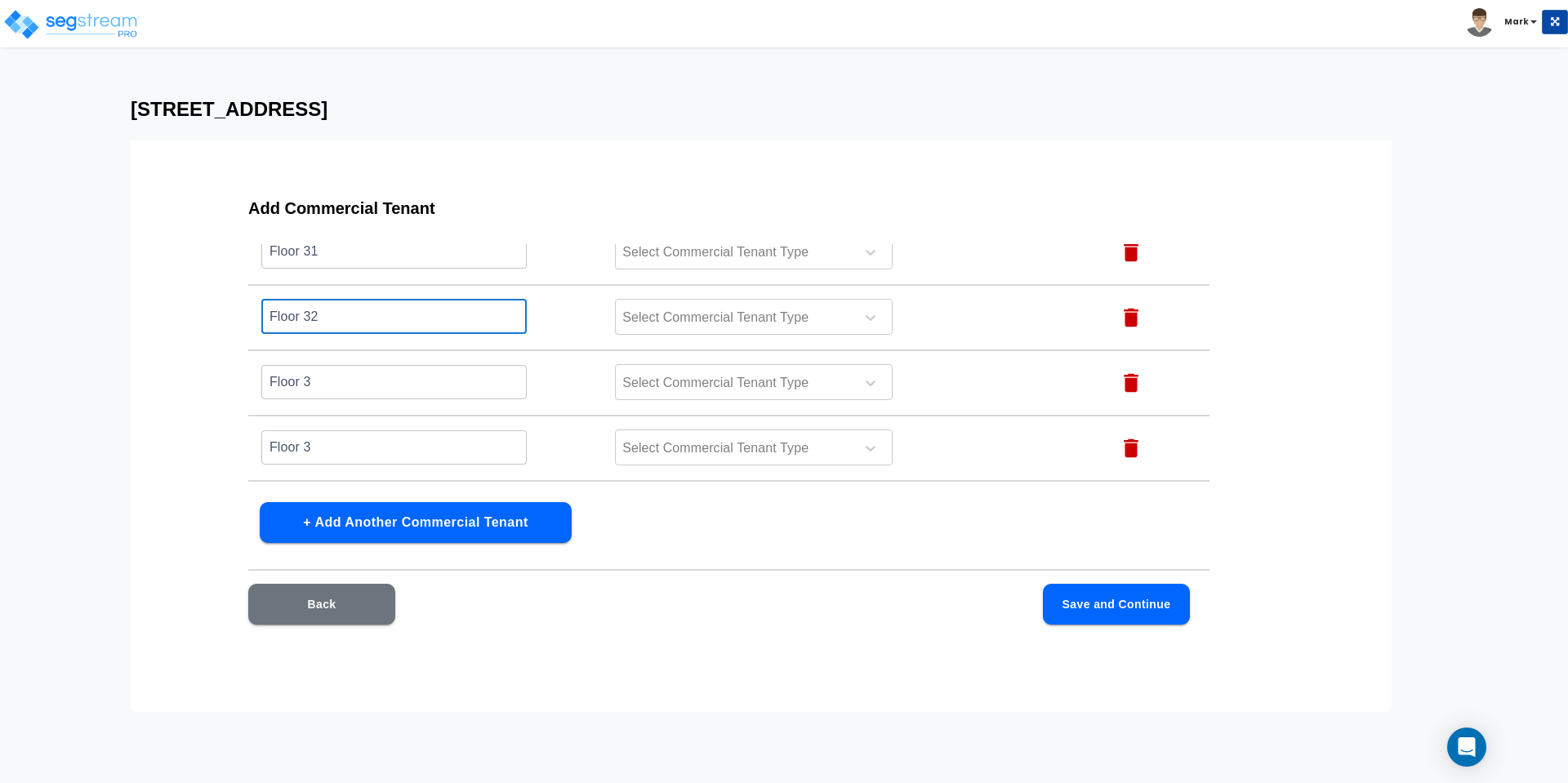
scroll to position [2277, 0]
type input "Floor 32"
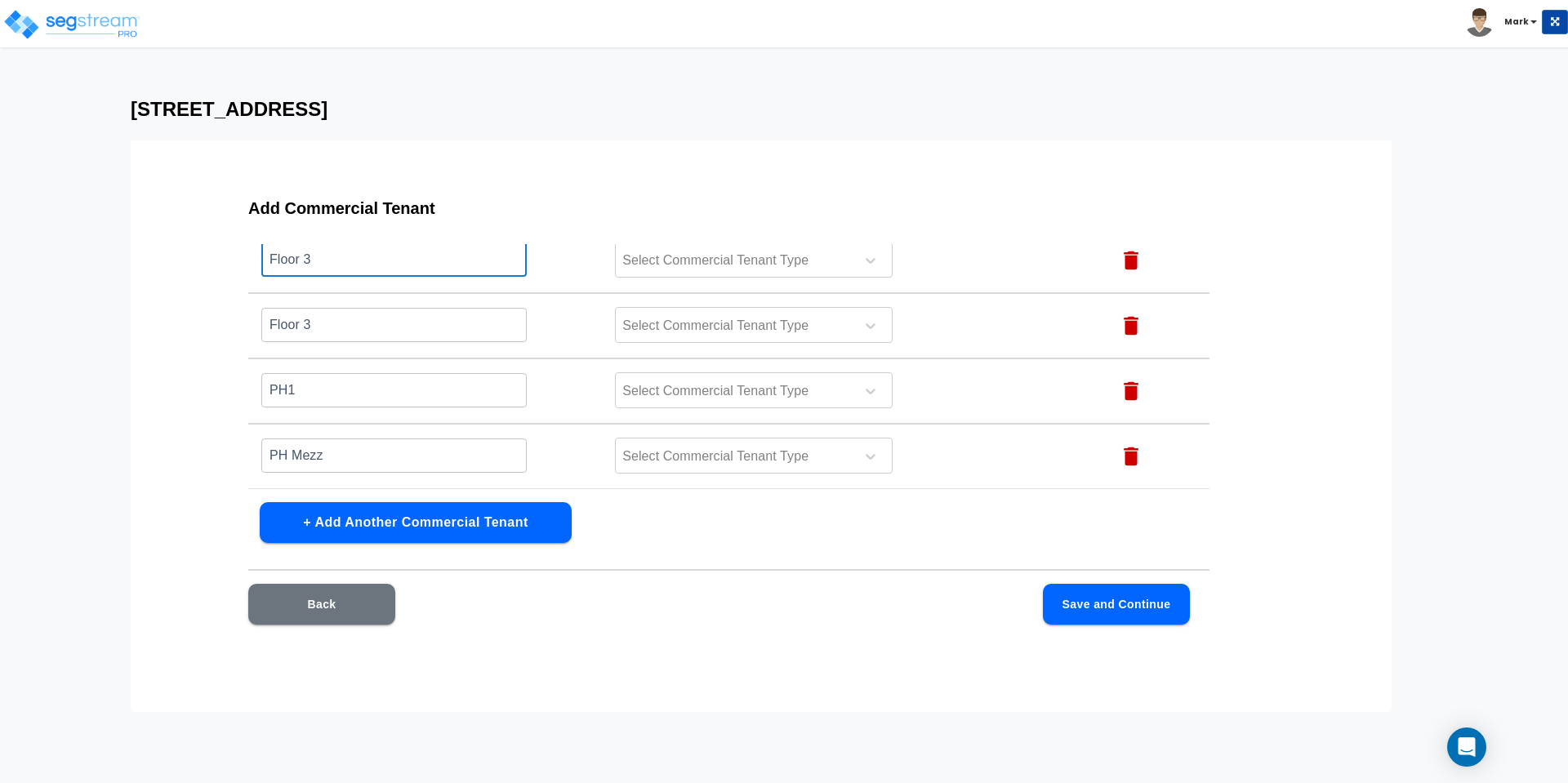
click at [351, 265] on input "Floor 3" at bounding box center [394, 259] width 266 height 35
type input "Floor 33"
click at [339, 323] on input "Floor 3" at bounding box center [394, 325] width 266 height 35
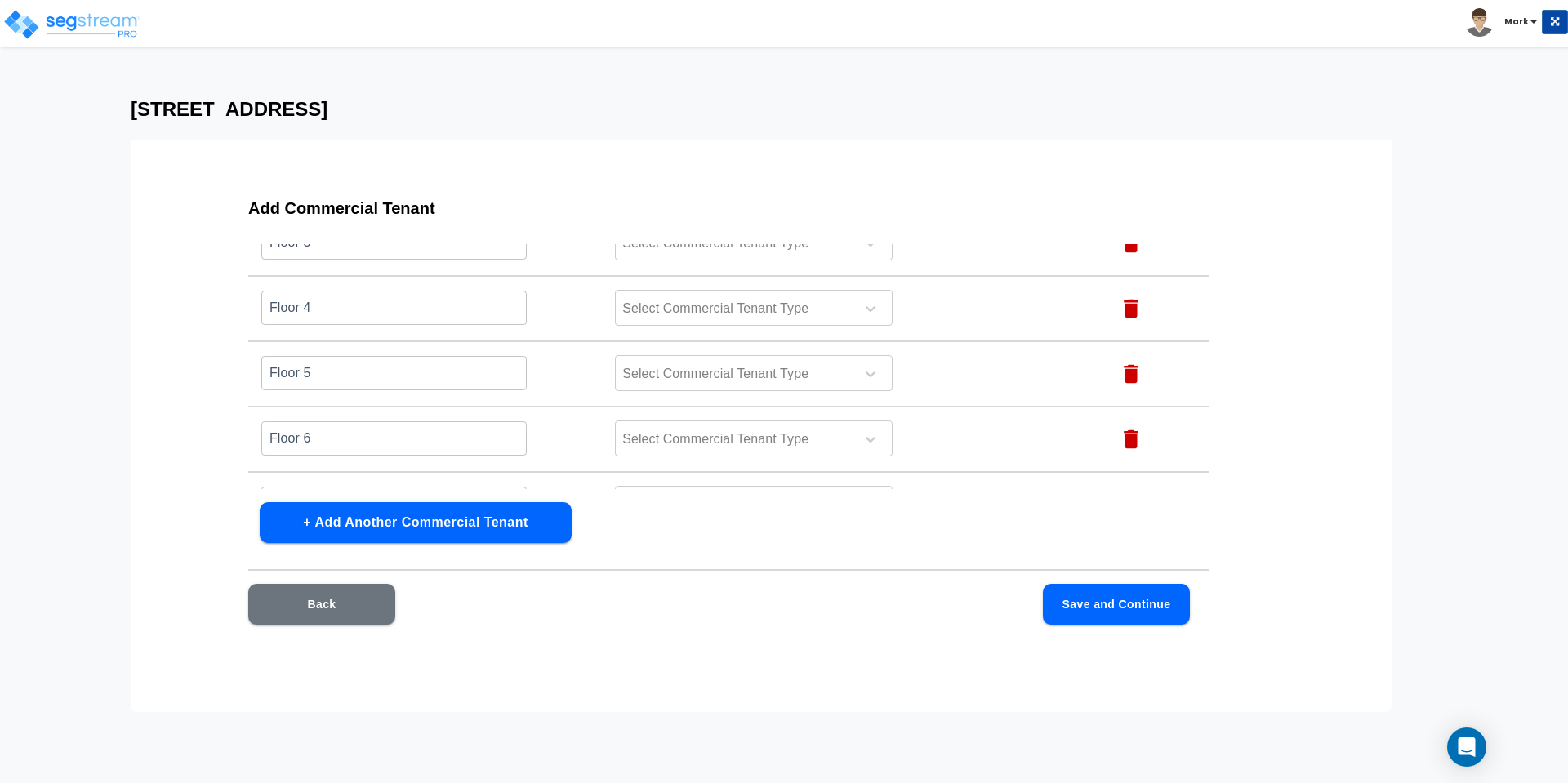
scroll to position [102, 0]
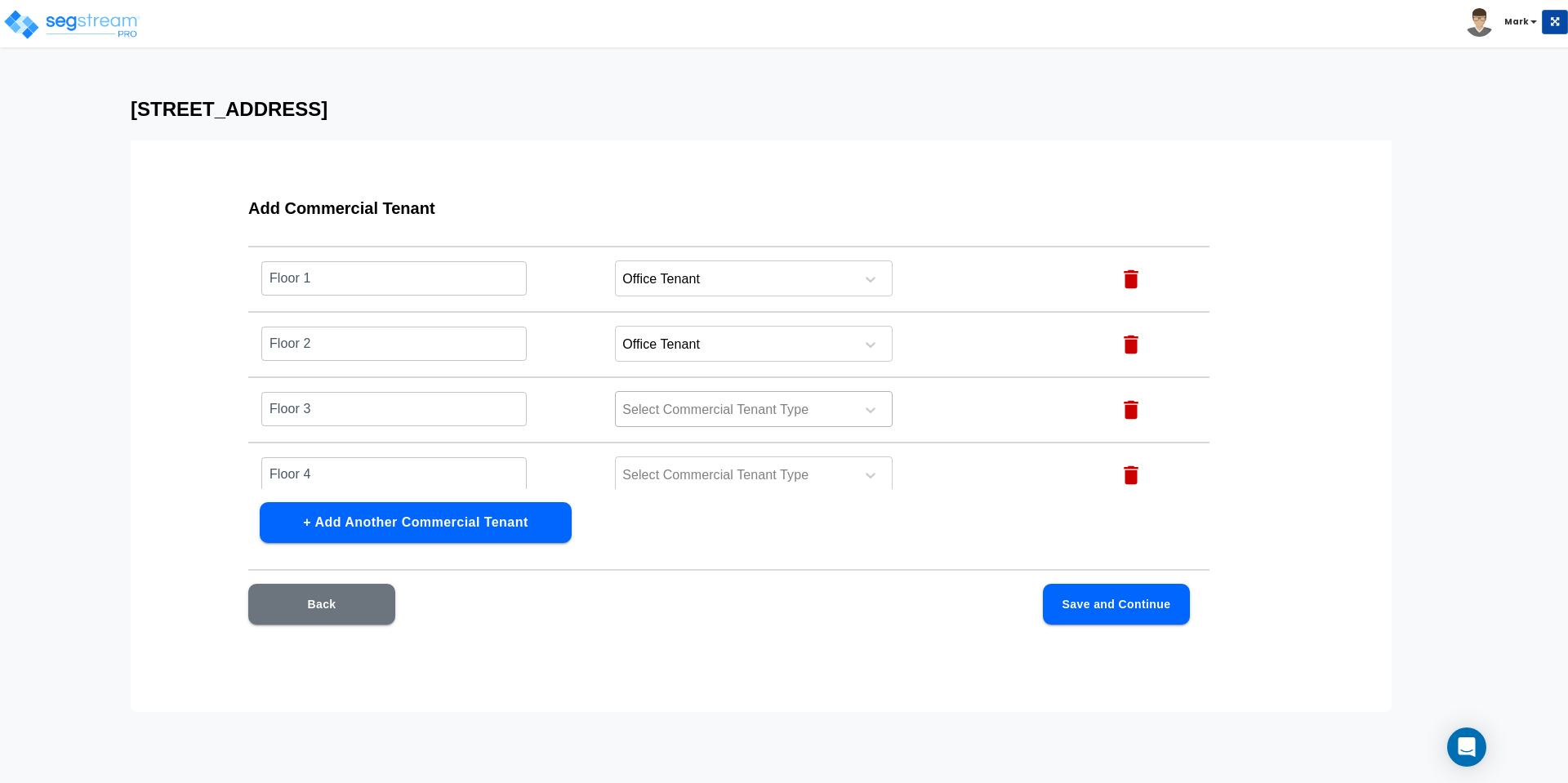
type input "Floor 34"
click at [792, 414] on div at bounding box center [732, 410] width 224 height 22
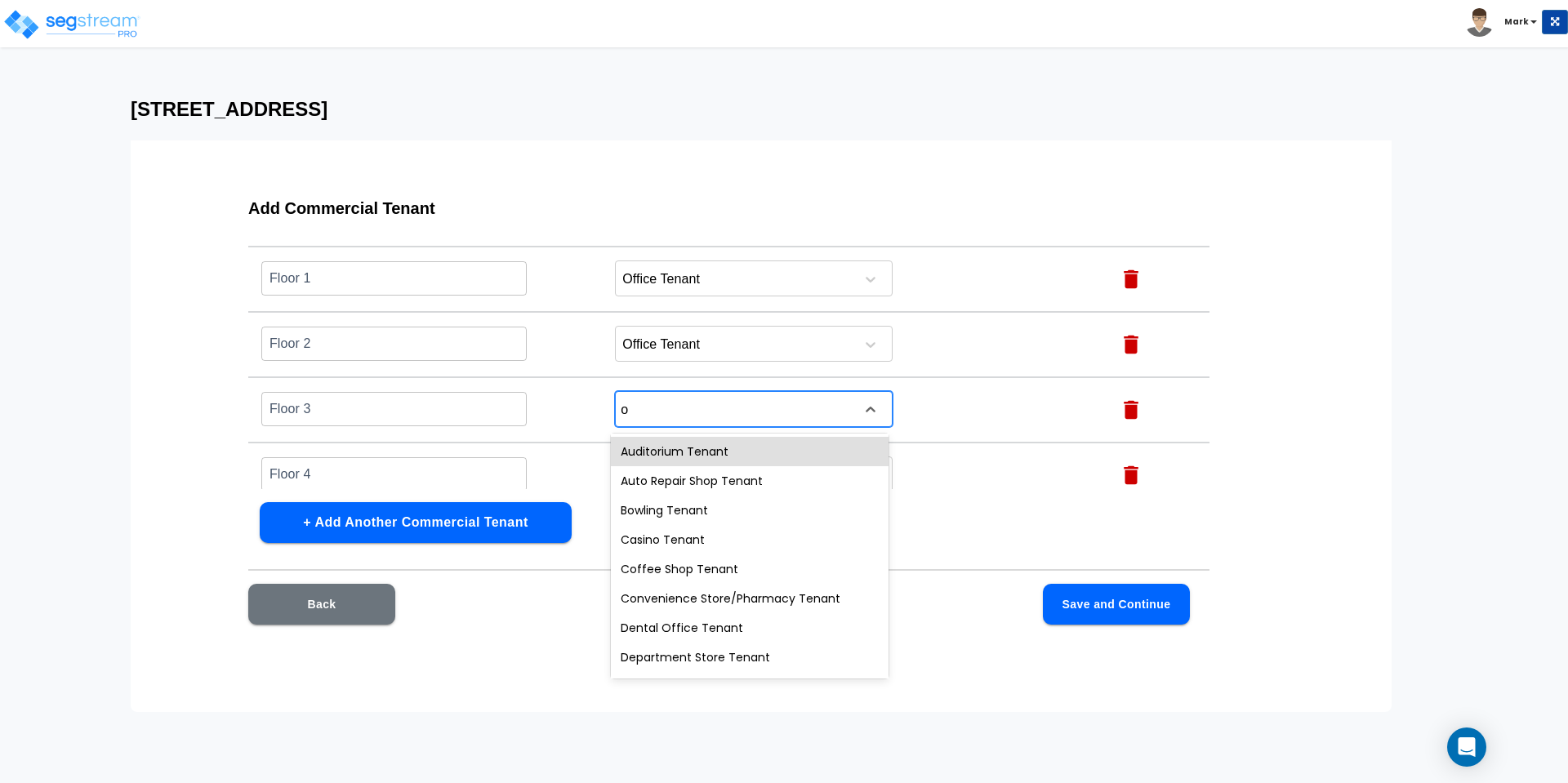
type input "of"
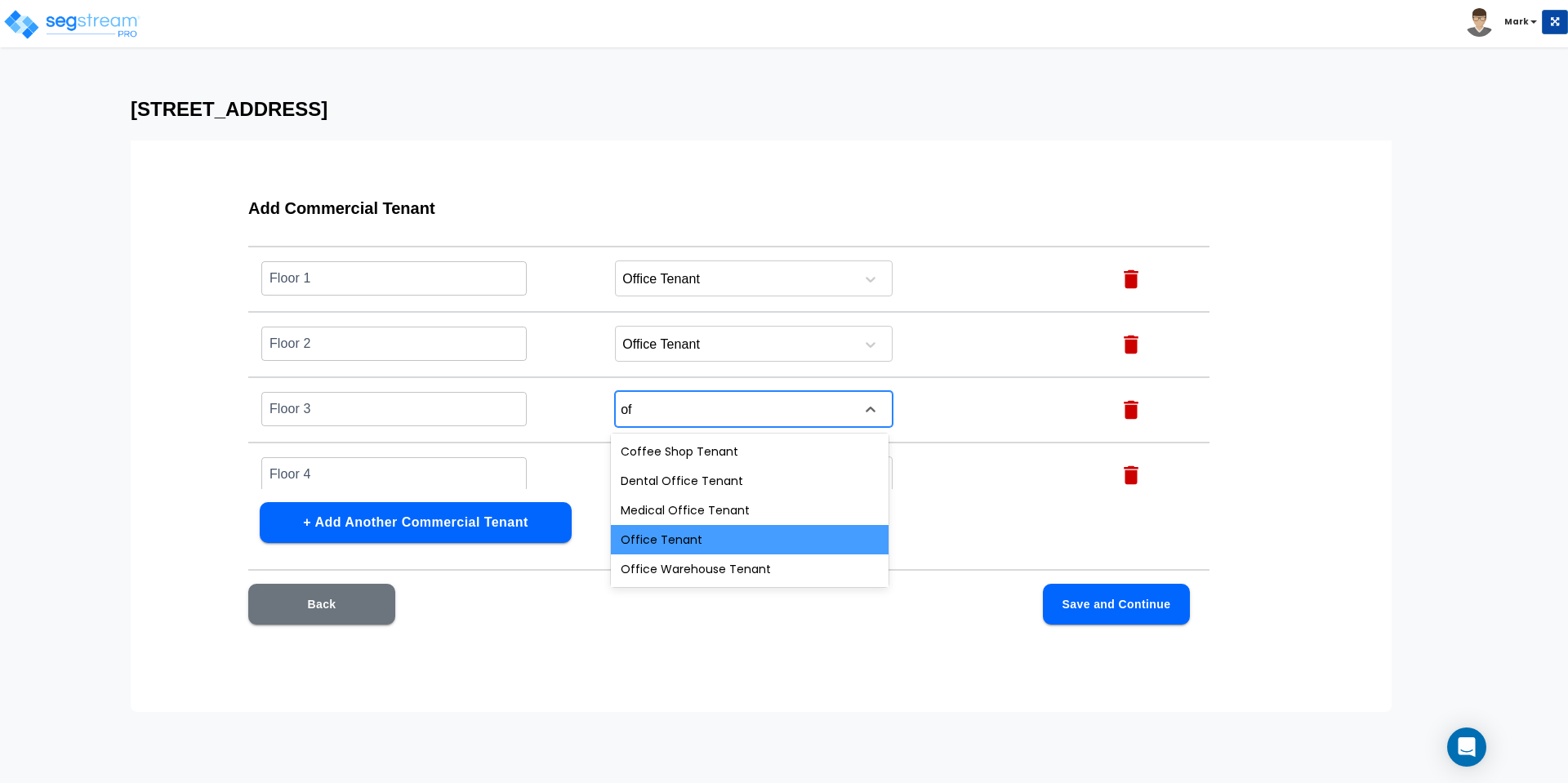
click at [705, 536] on div "Office Tenant" at bounding box center [749, 539] width 277 height 29
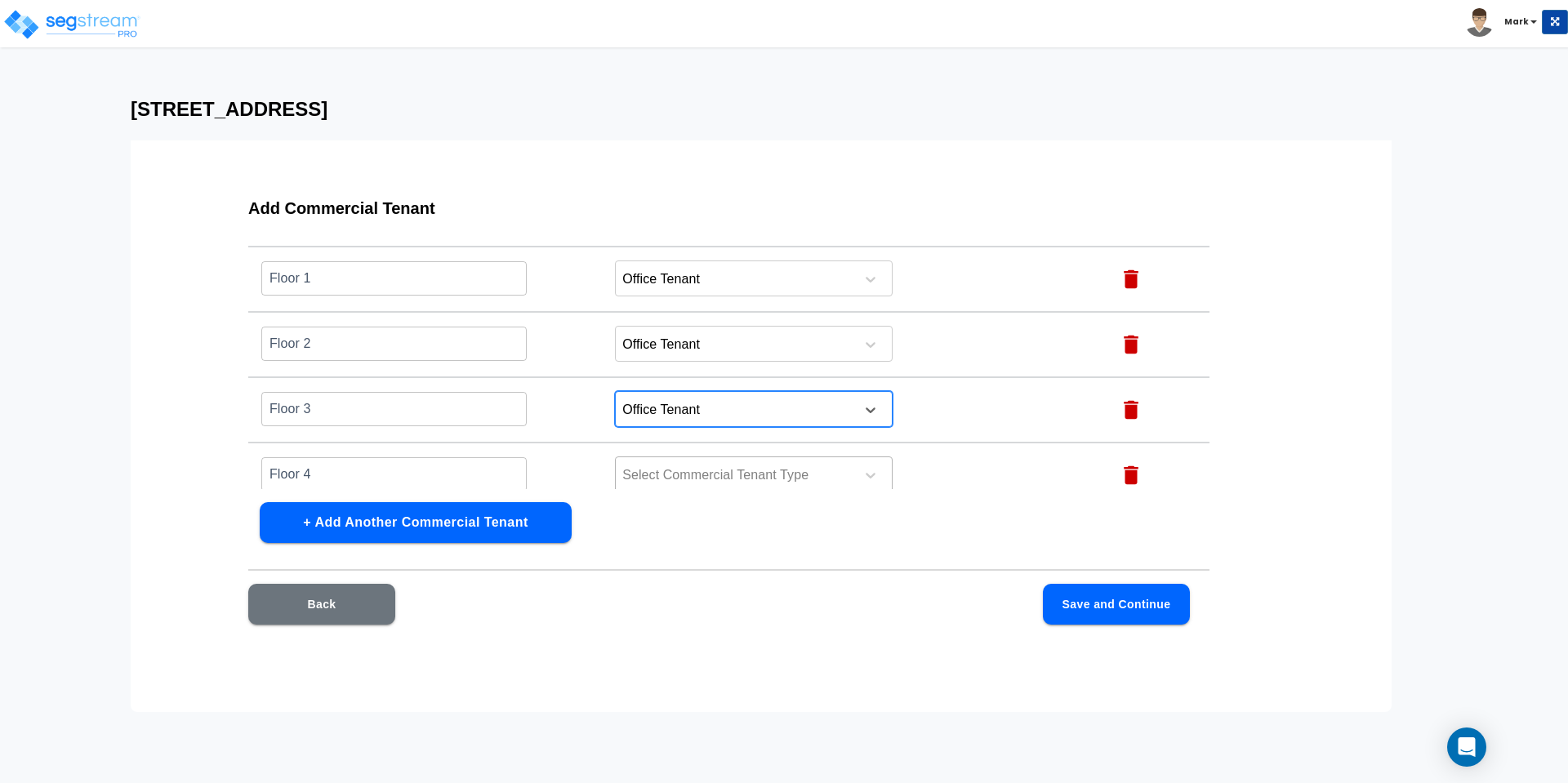
click at [729, 477] on div at bounding box center [732, 476] width 224 height 22
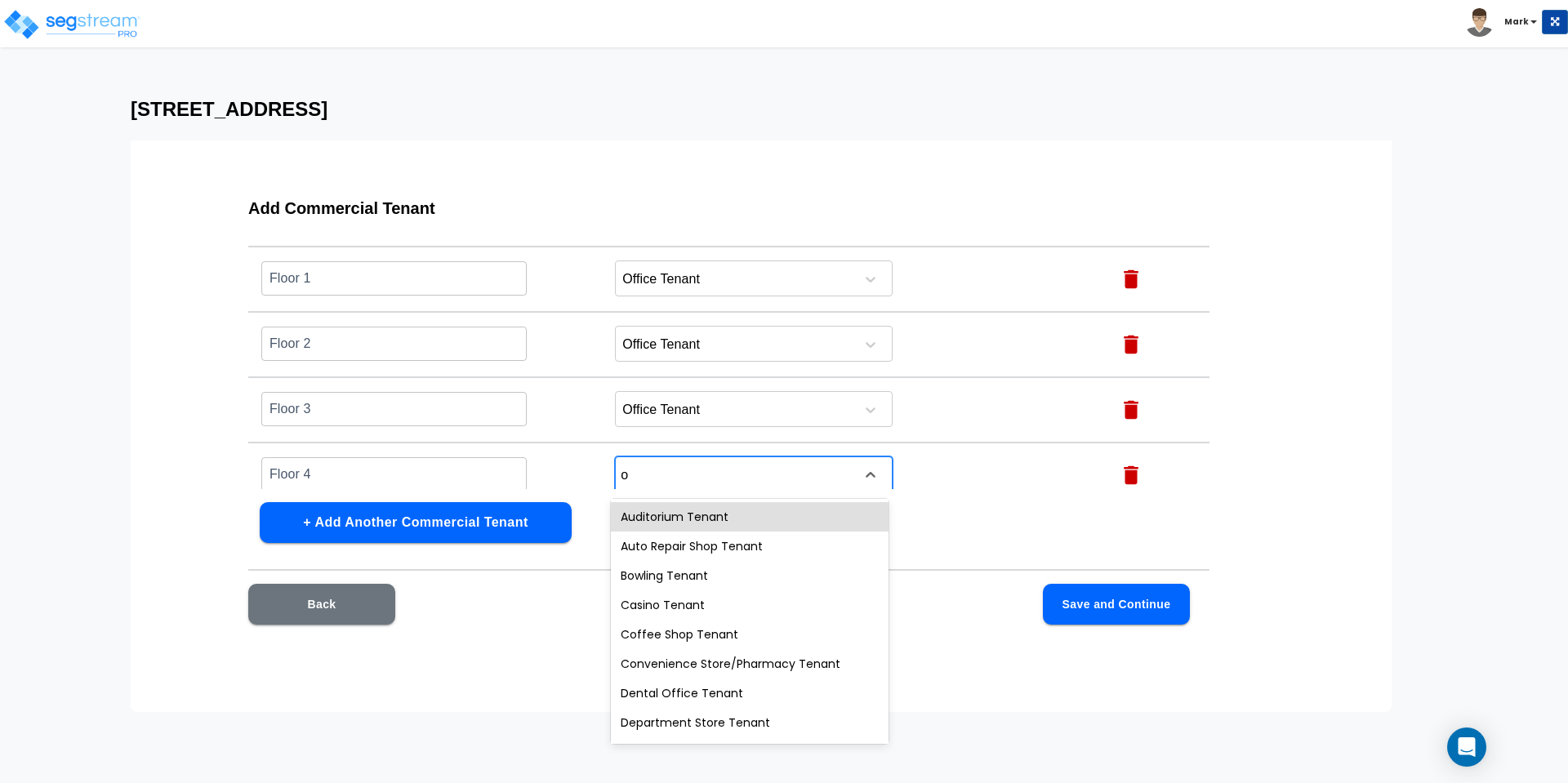
type input "of"
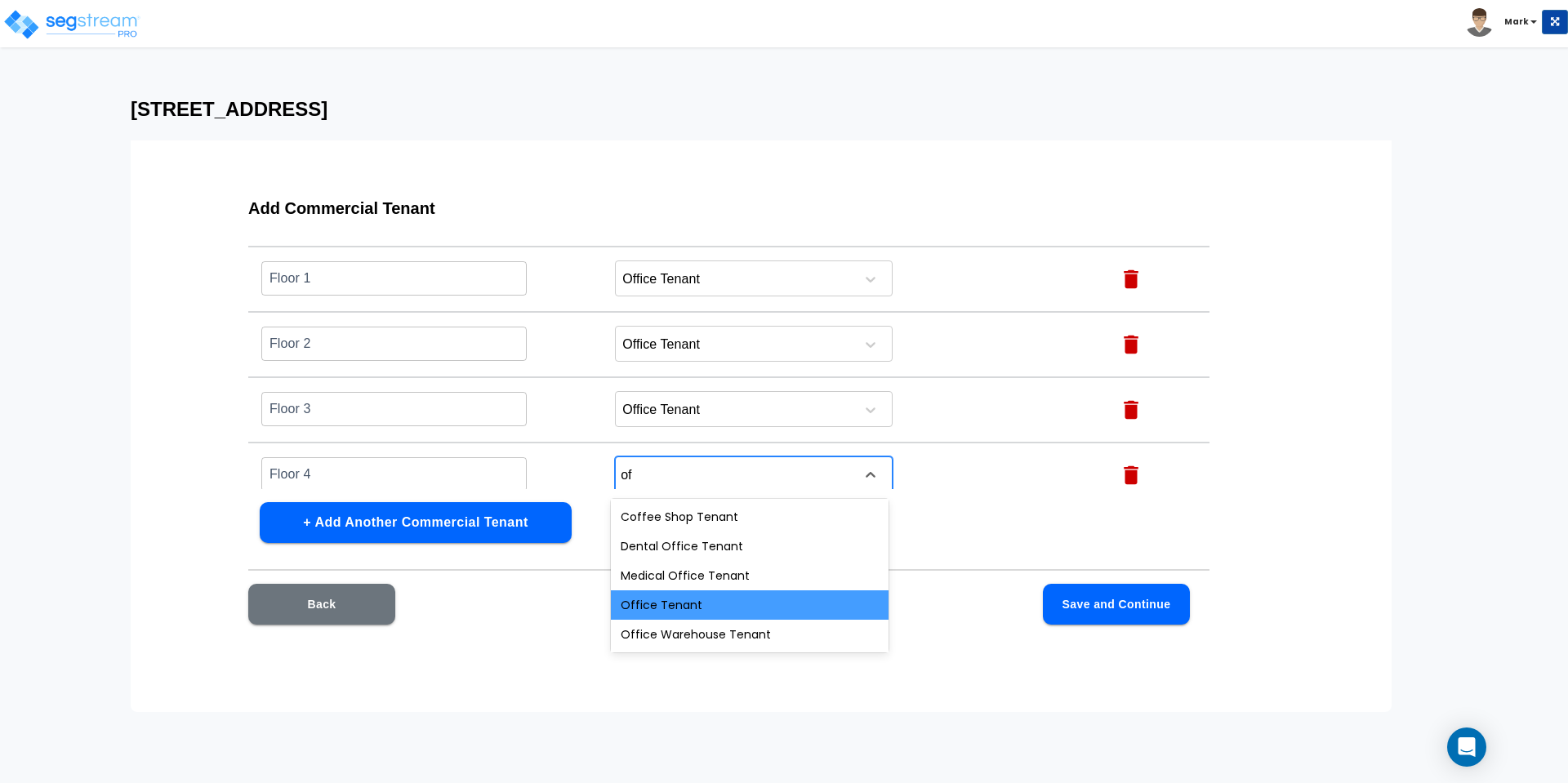
click at [697, 594] on div "Office Tenant" at bounding box center [749, 605] width 277 height 29
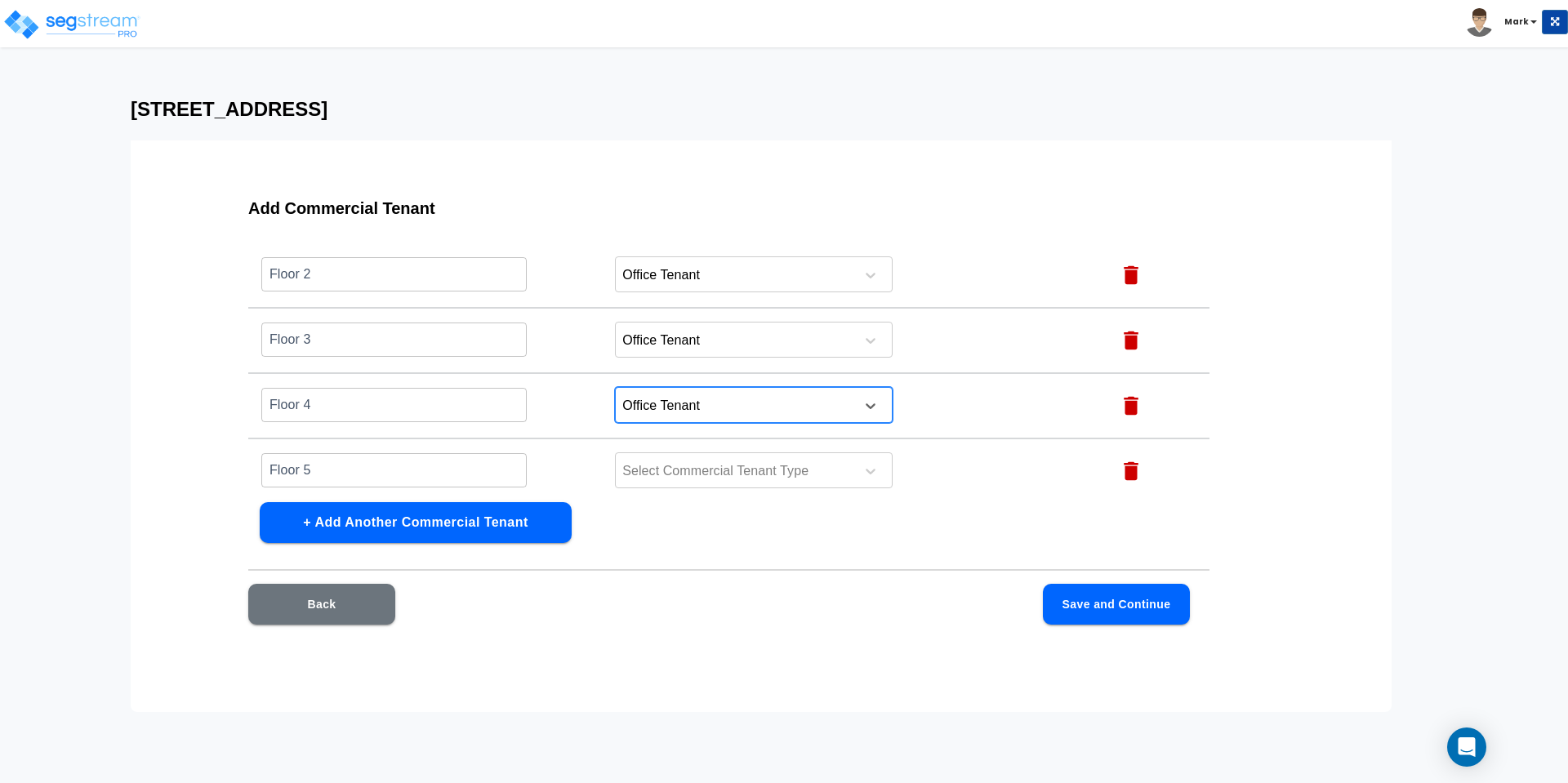
scroll to position [204, 0]
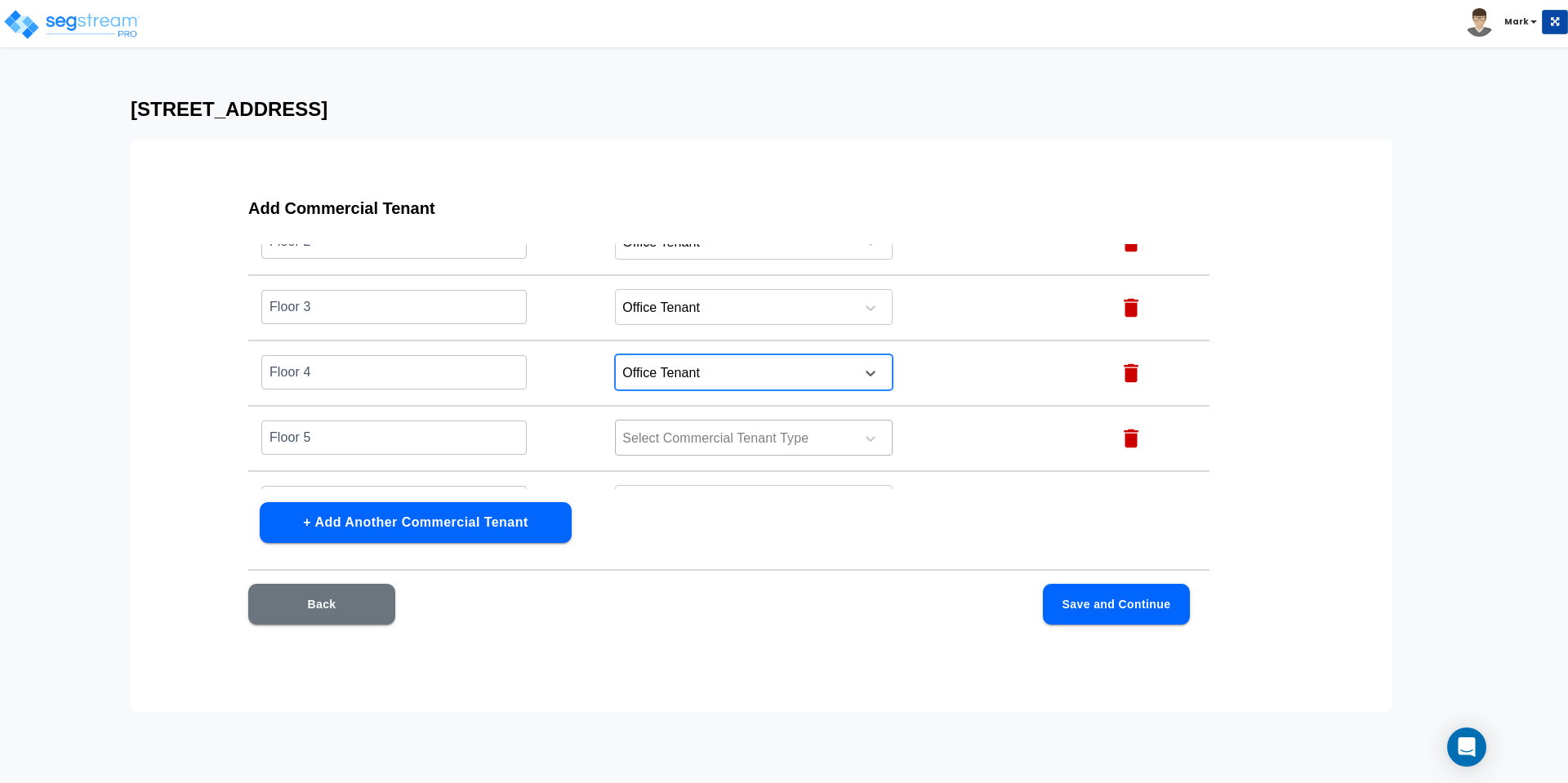
click at [685, 438] on div at bounding box center [732, 439] width 224 height 22
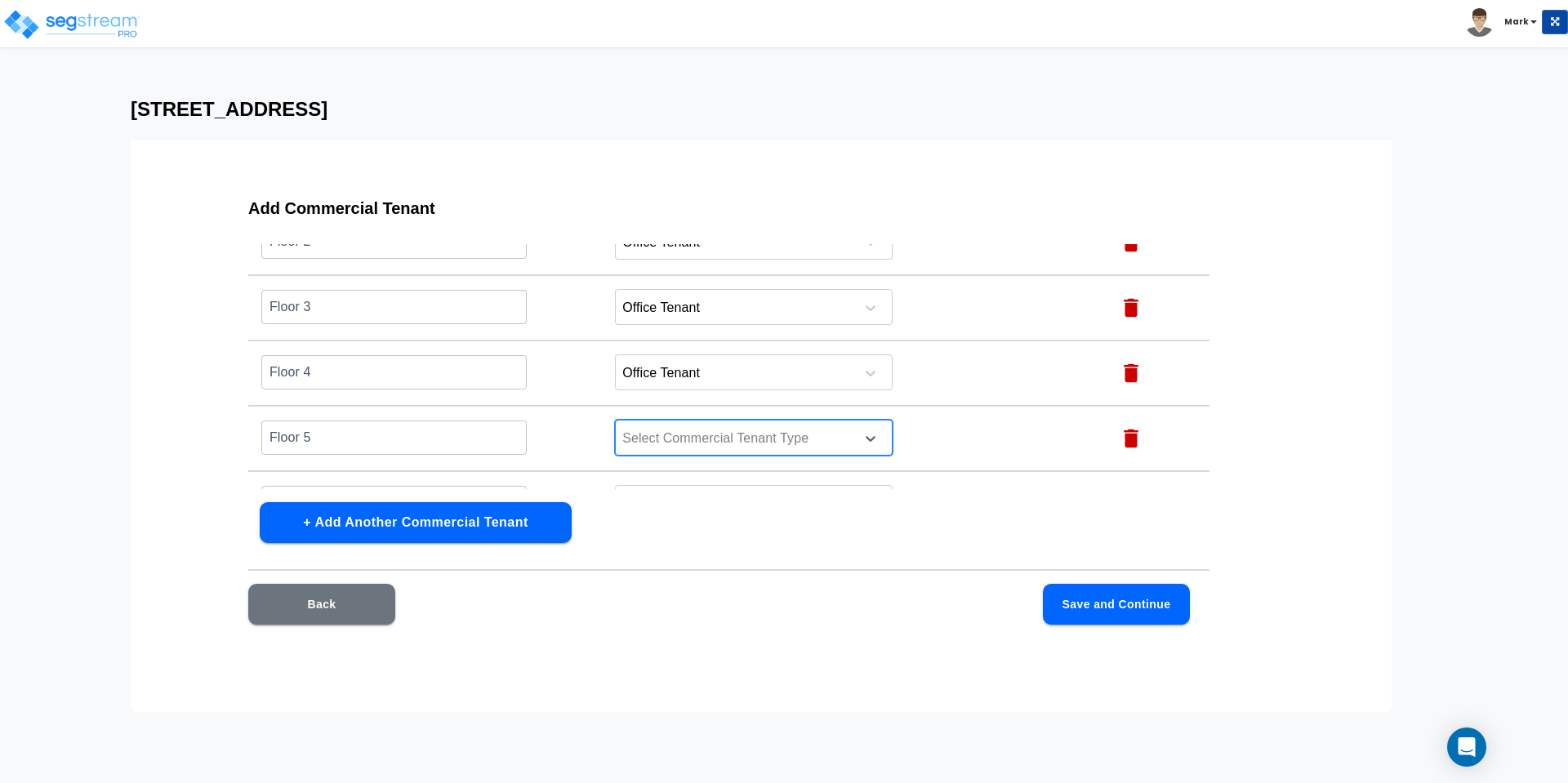
drag, startPoint x: 683, startPoint y: 427, endPoint x: 1047, endPoint y: 209, distance: 424.3
click at [1047, 209] on h3 "Add Commercial Tenant" at bounding box center [729, 208] width 961 height 19
click at [643, 440] on div at bounding box center [732, 439] width 224 height 22
type input "p"
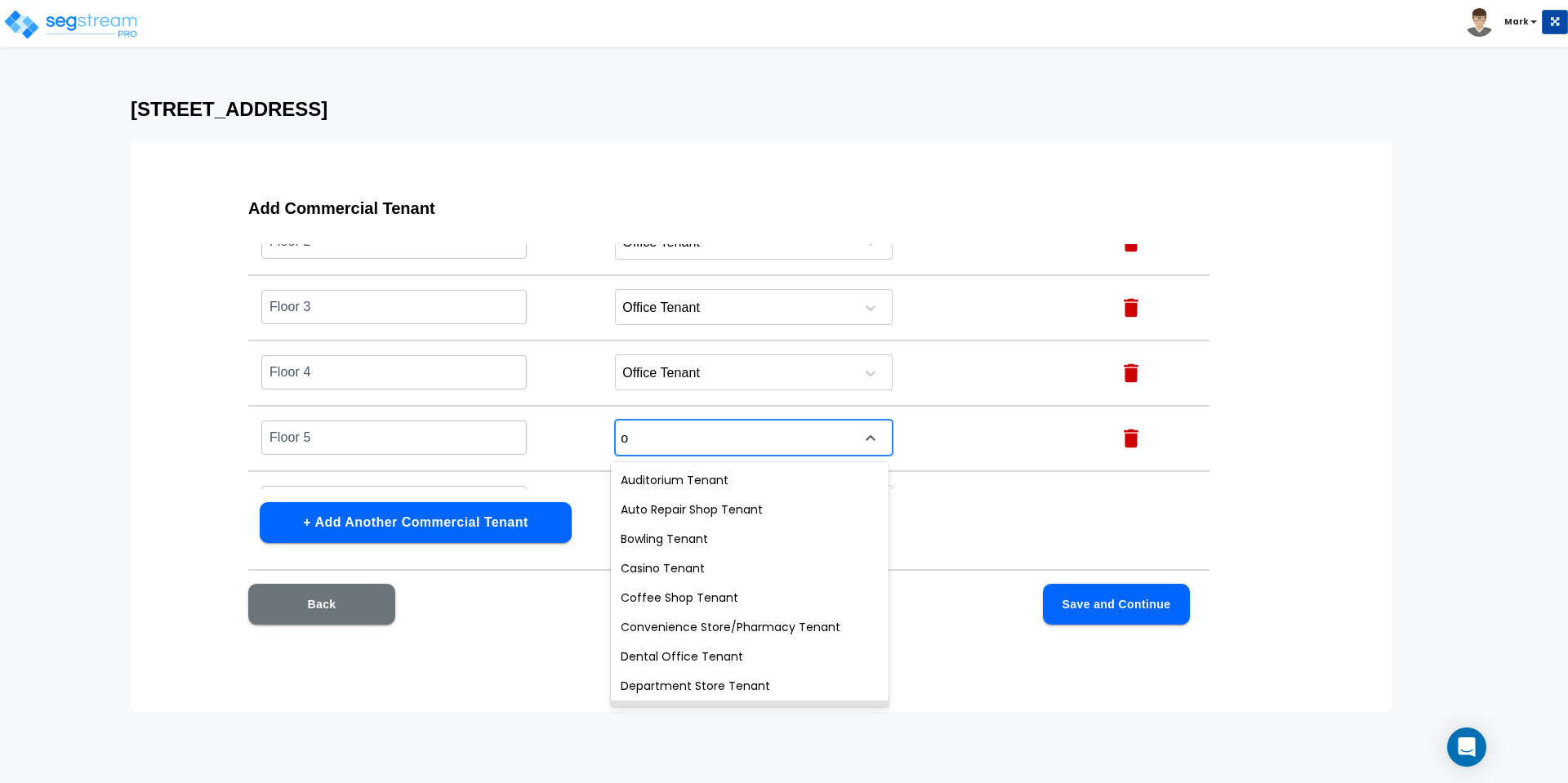
type input "of"
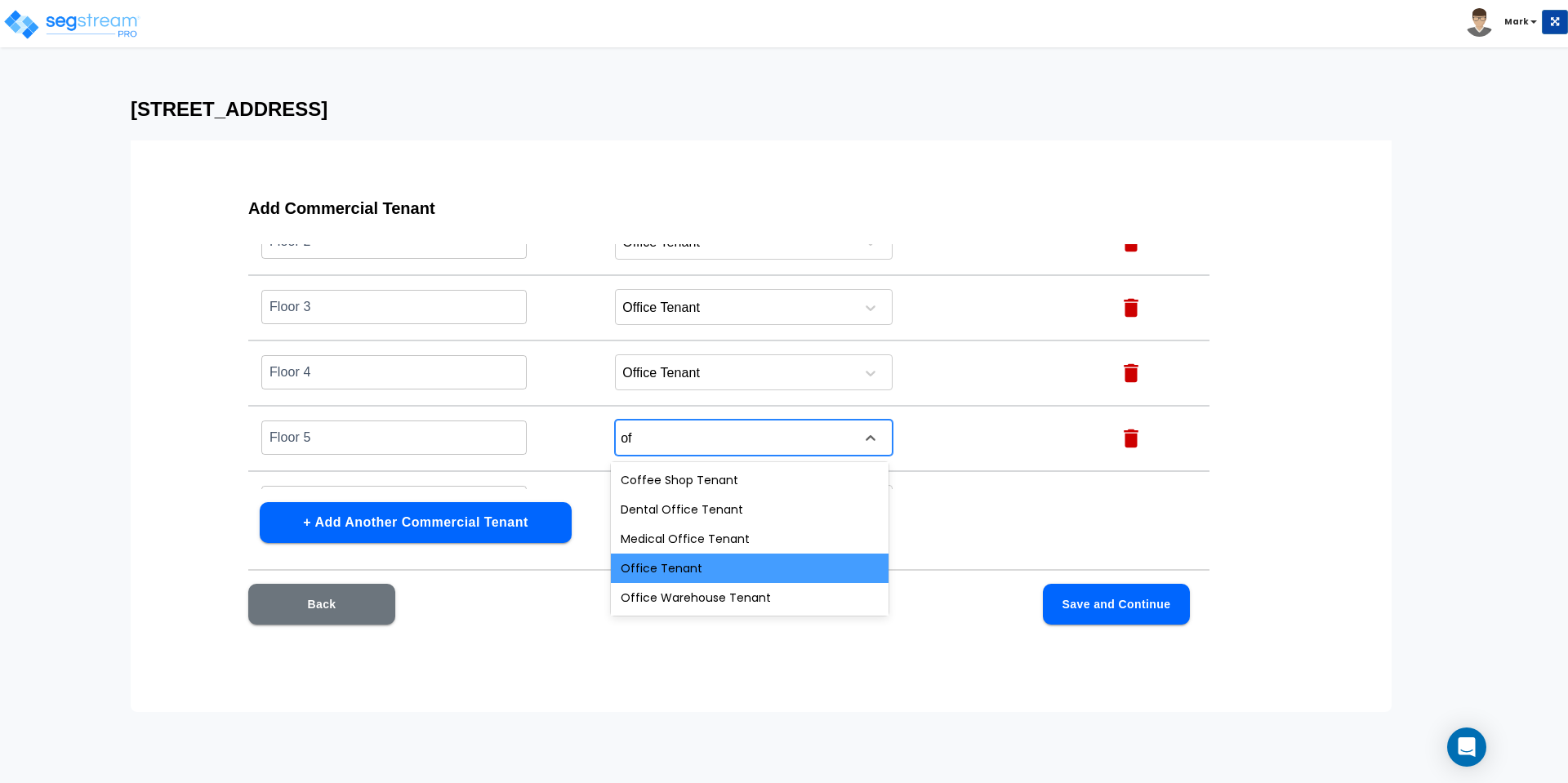
click at [645, 568] on div "Office Tenant" at bounding box center [749, 568] width 277 height 29
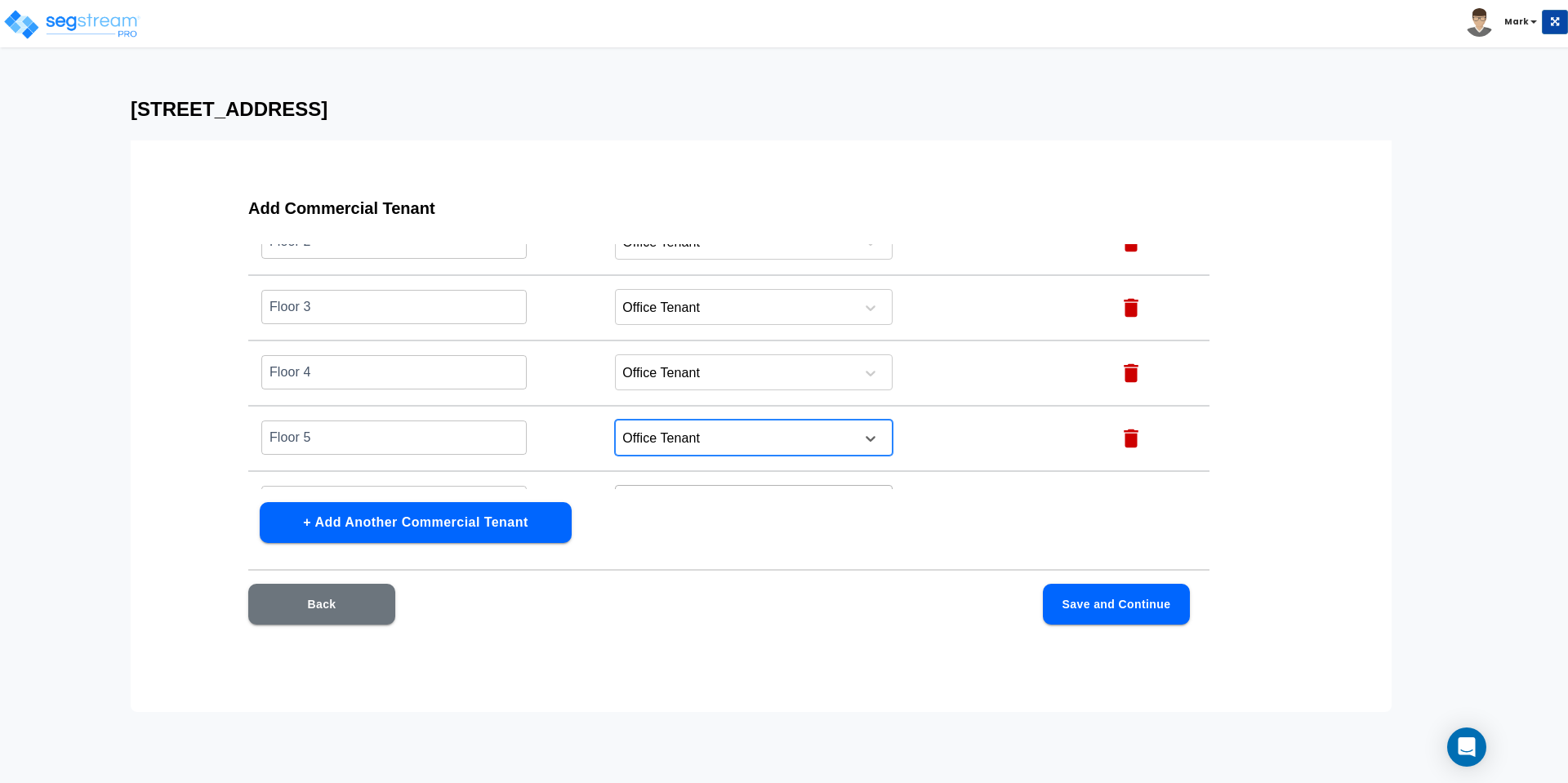
scroll to position [306, 0]
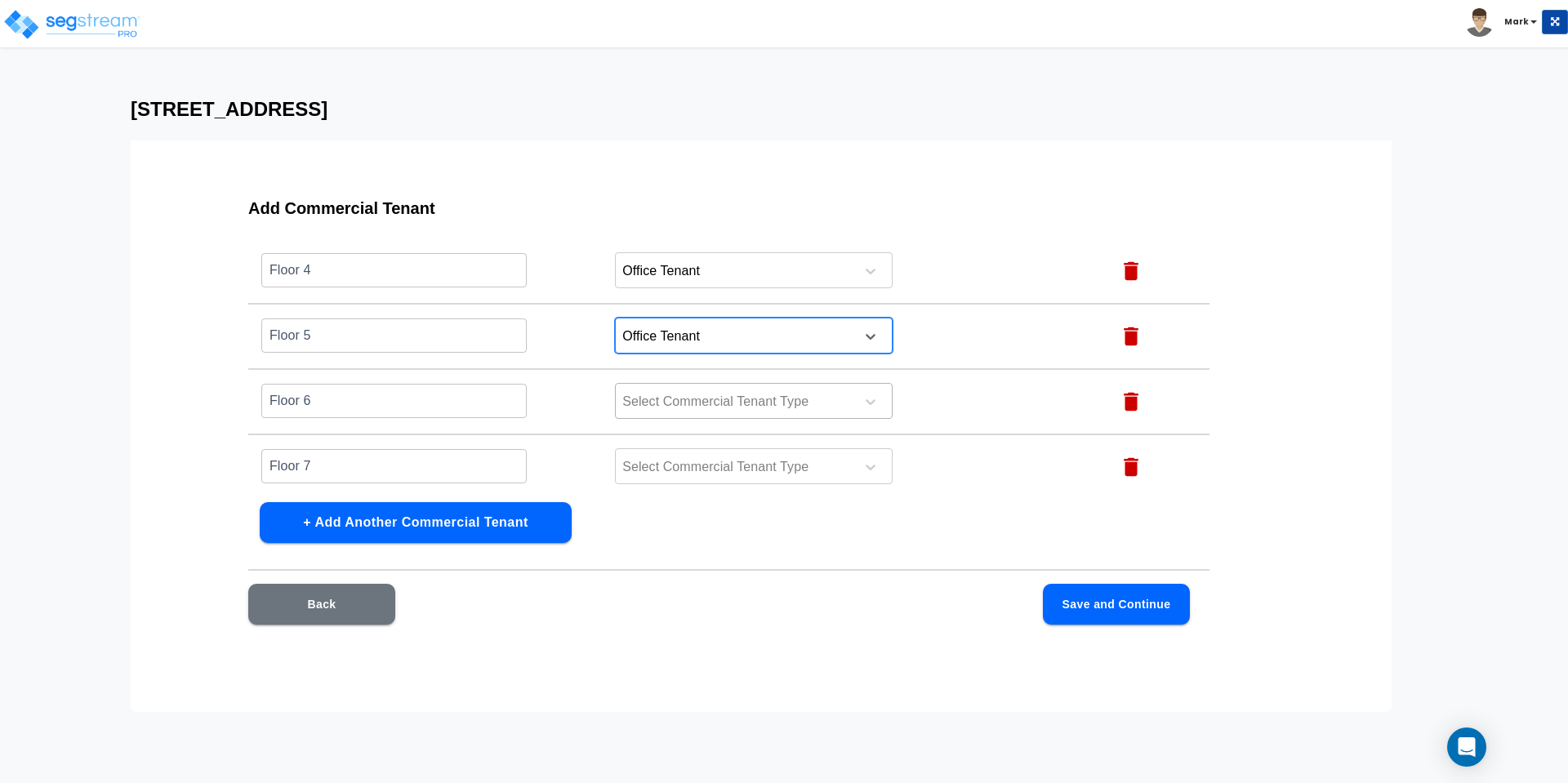
click at [675, 398] on div at bounding box center [732, 402] width 224 height 22
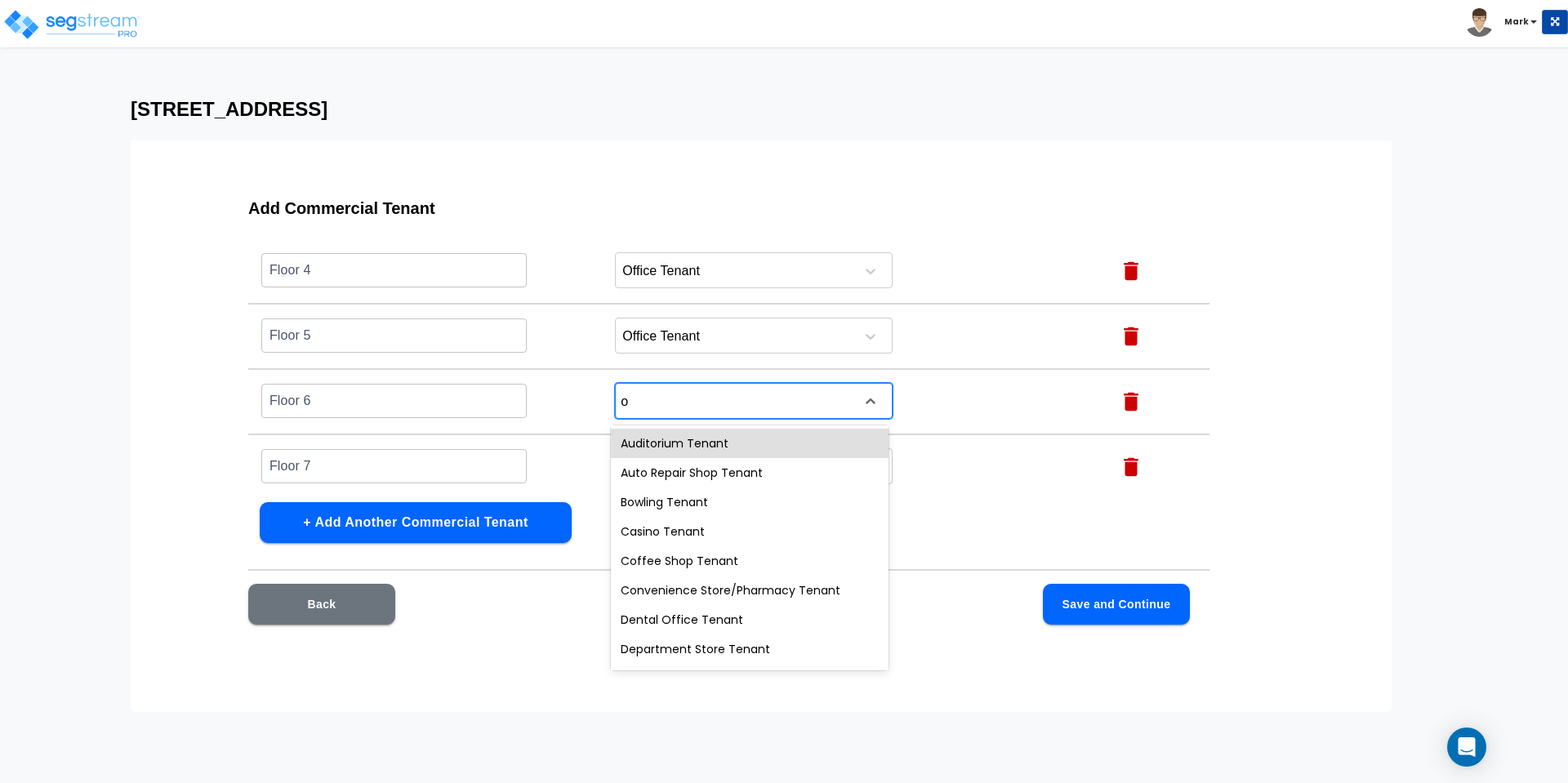
type input "of"
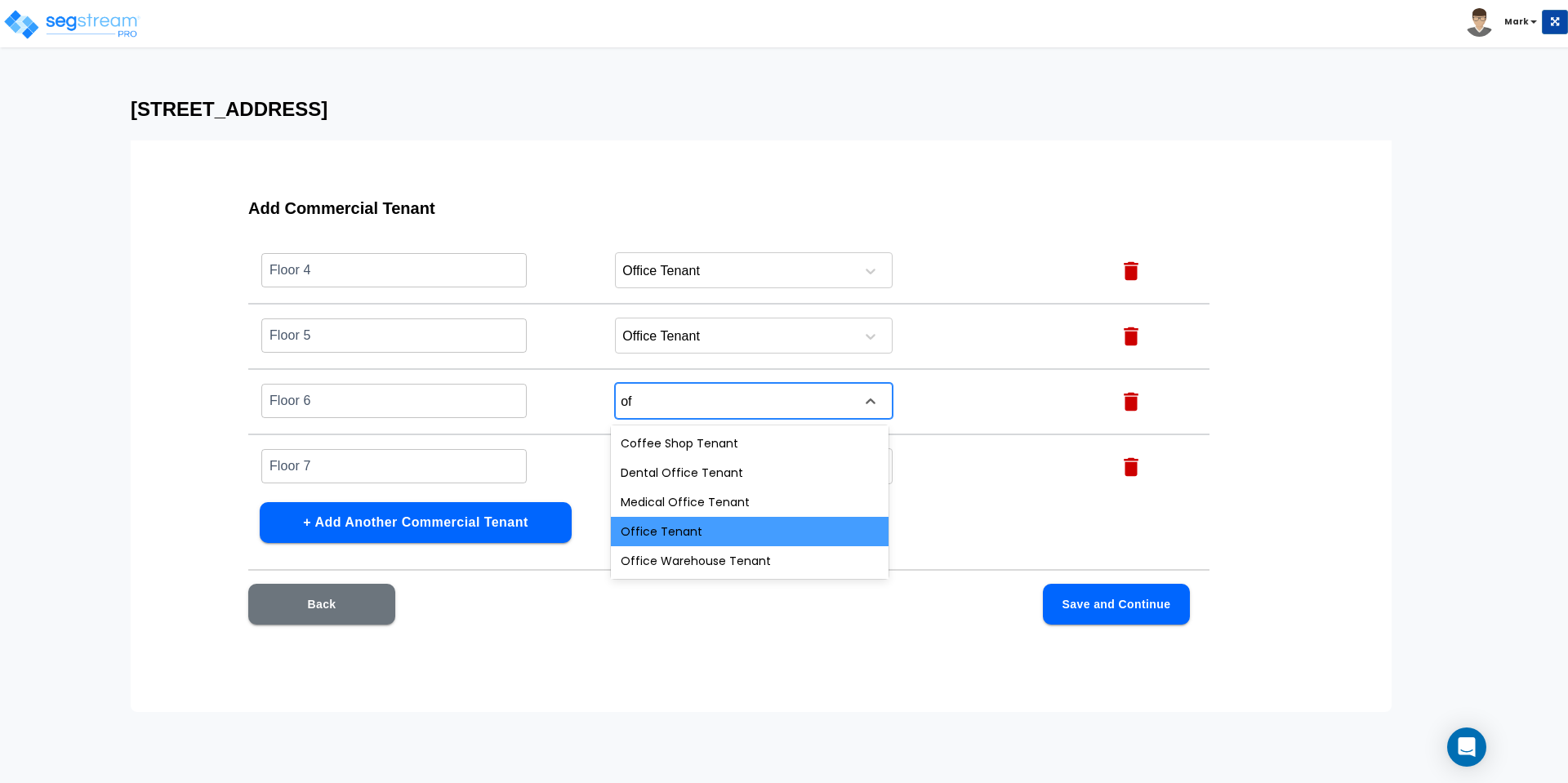
click at [668, 537] on div "Office Tenant" at bounding box center [749, 531] width 277 height 29
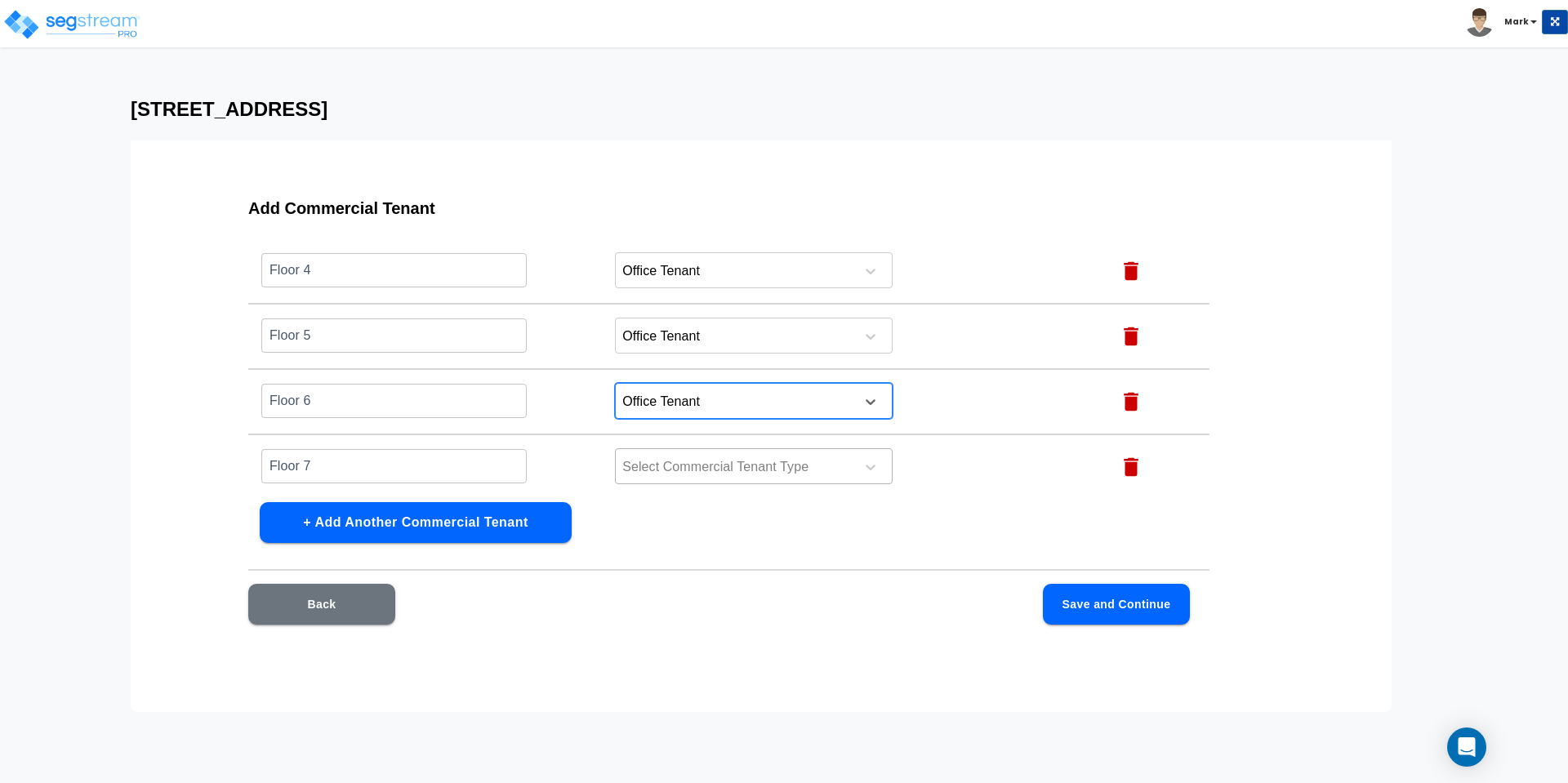
click at [667, 467] on div at bounding box center [732, 467] width 224 height 22
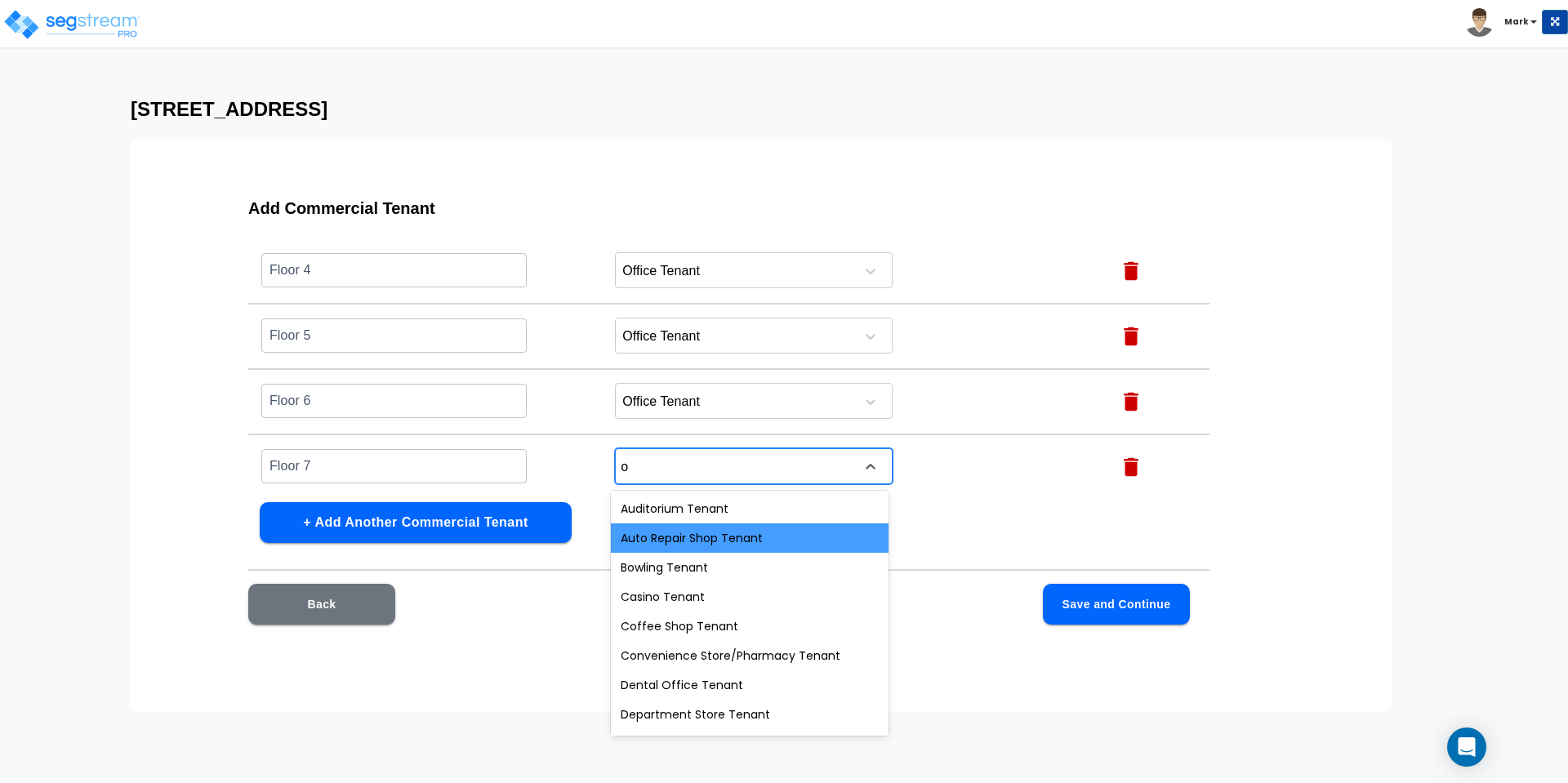
type input "of"
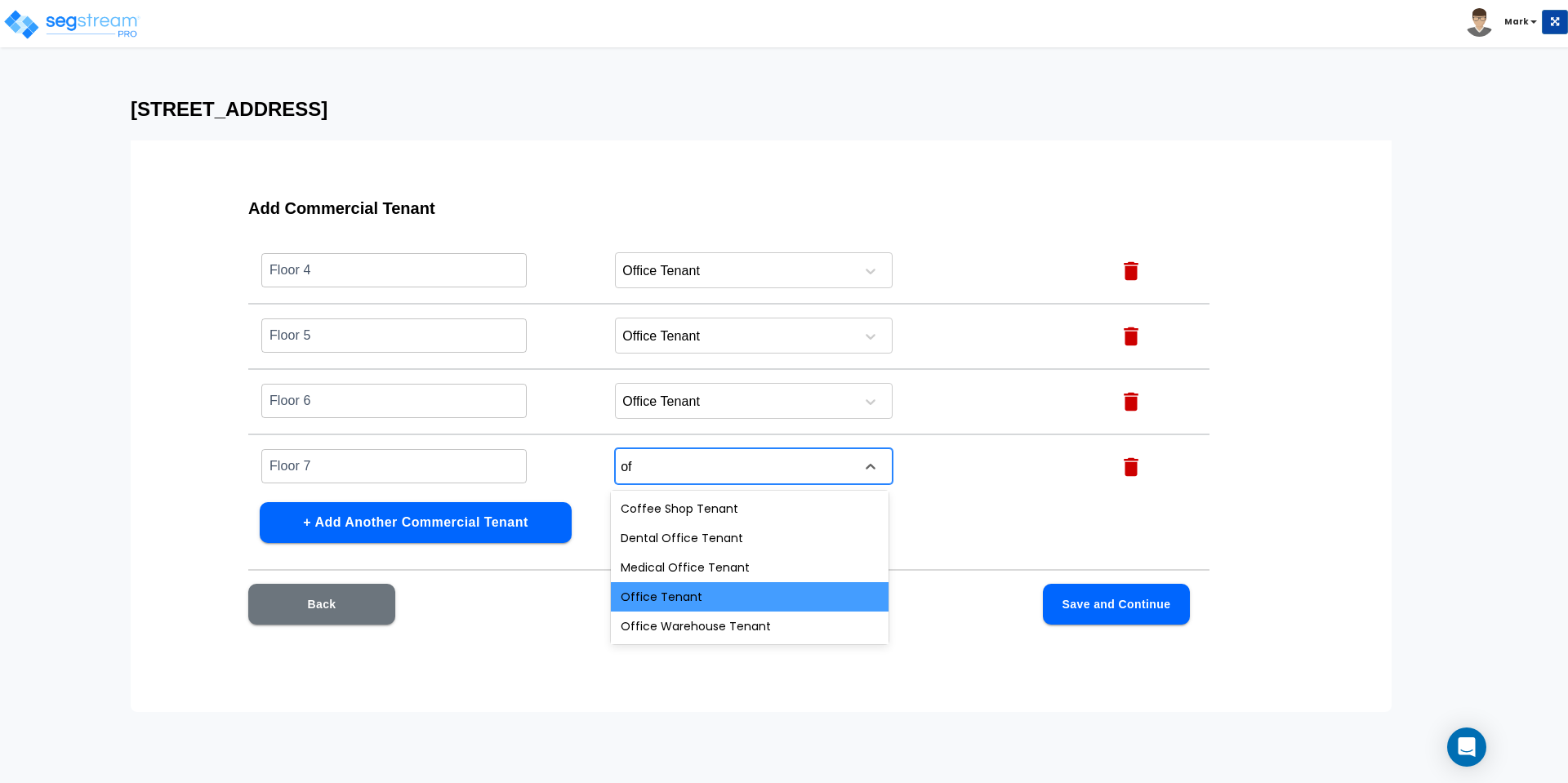
click at [660, 598] on div "Office Tenant" at bounding box center [749, 597] width 277 height 29
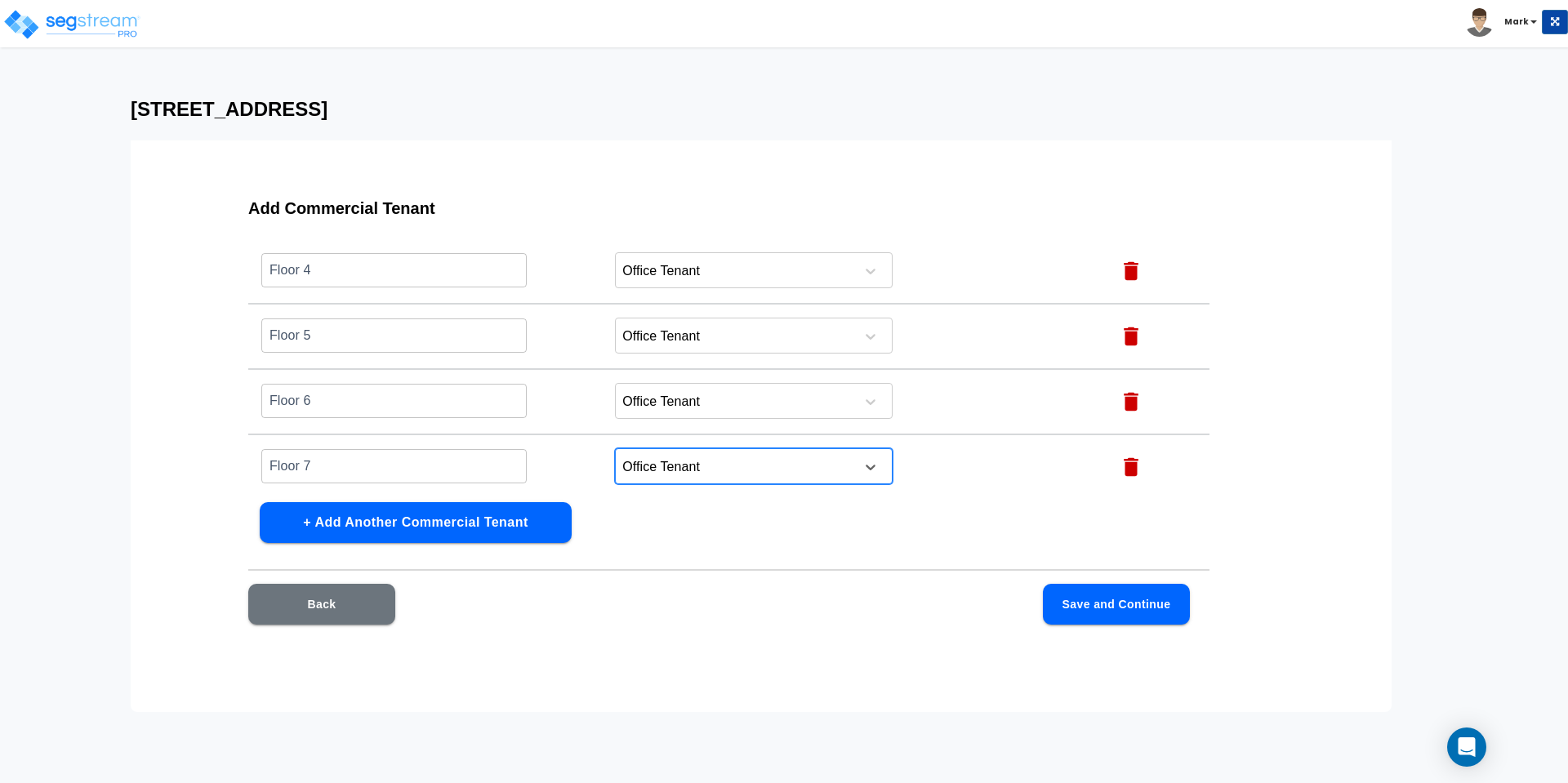
scroll to position [408, 0]
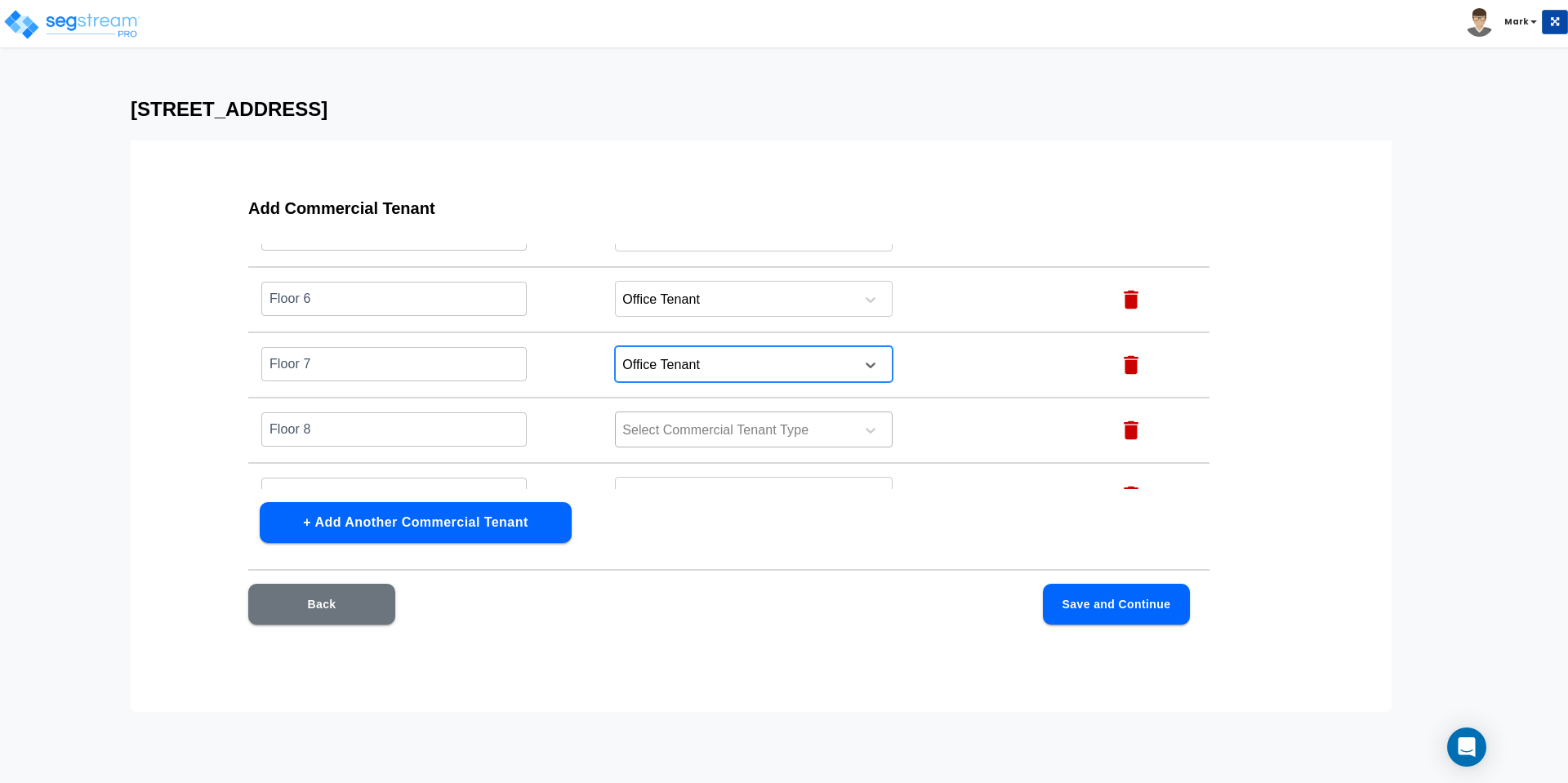
click at [677, 418] on div "Select Commercial Tenant Type" at bounding box center [732, 430] width 234 height 25
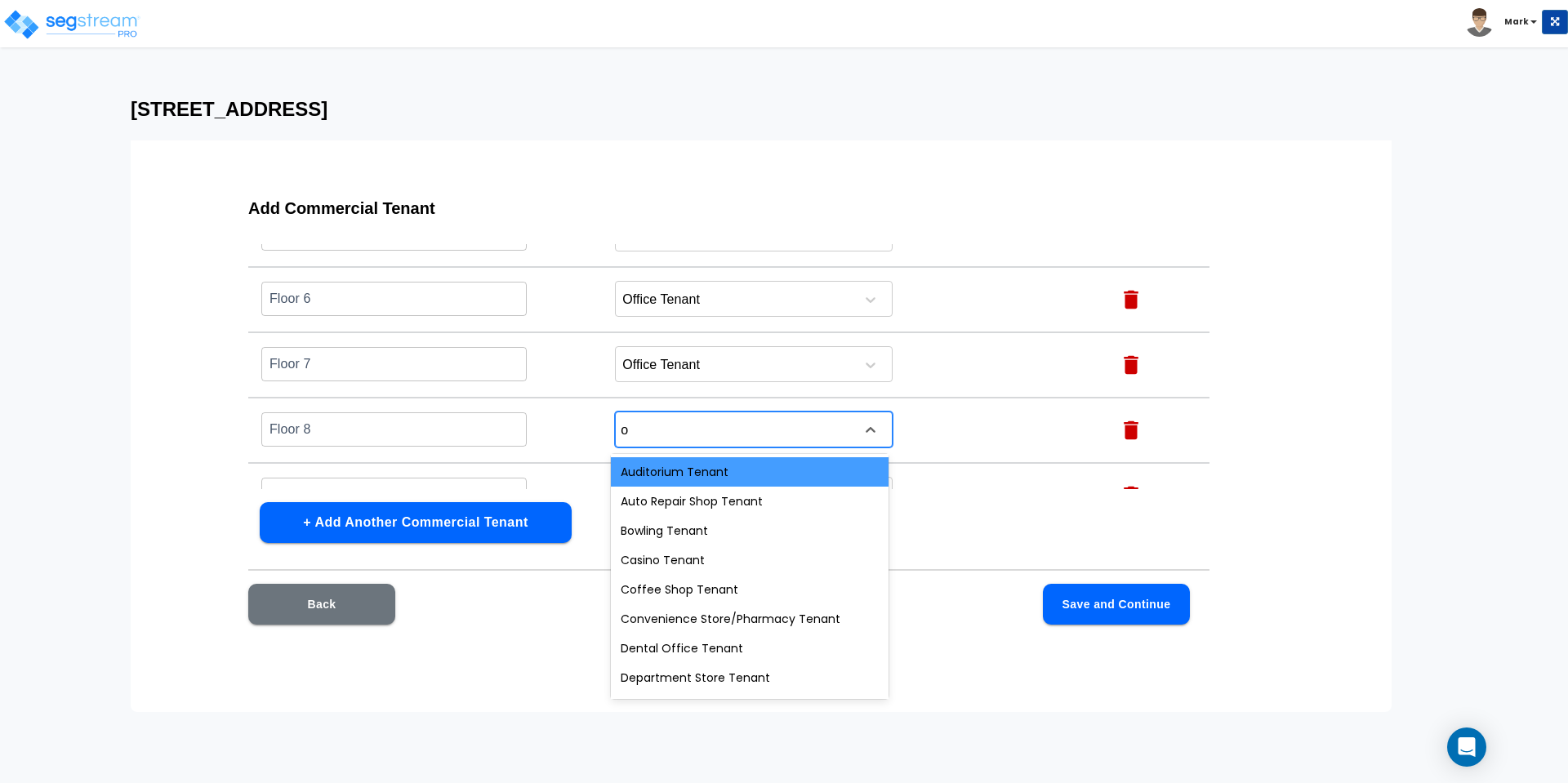
type input "of"
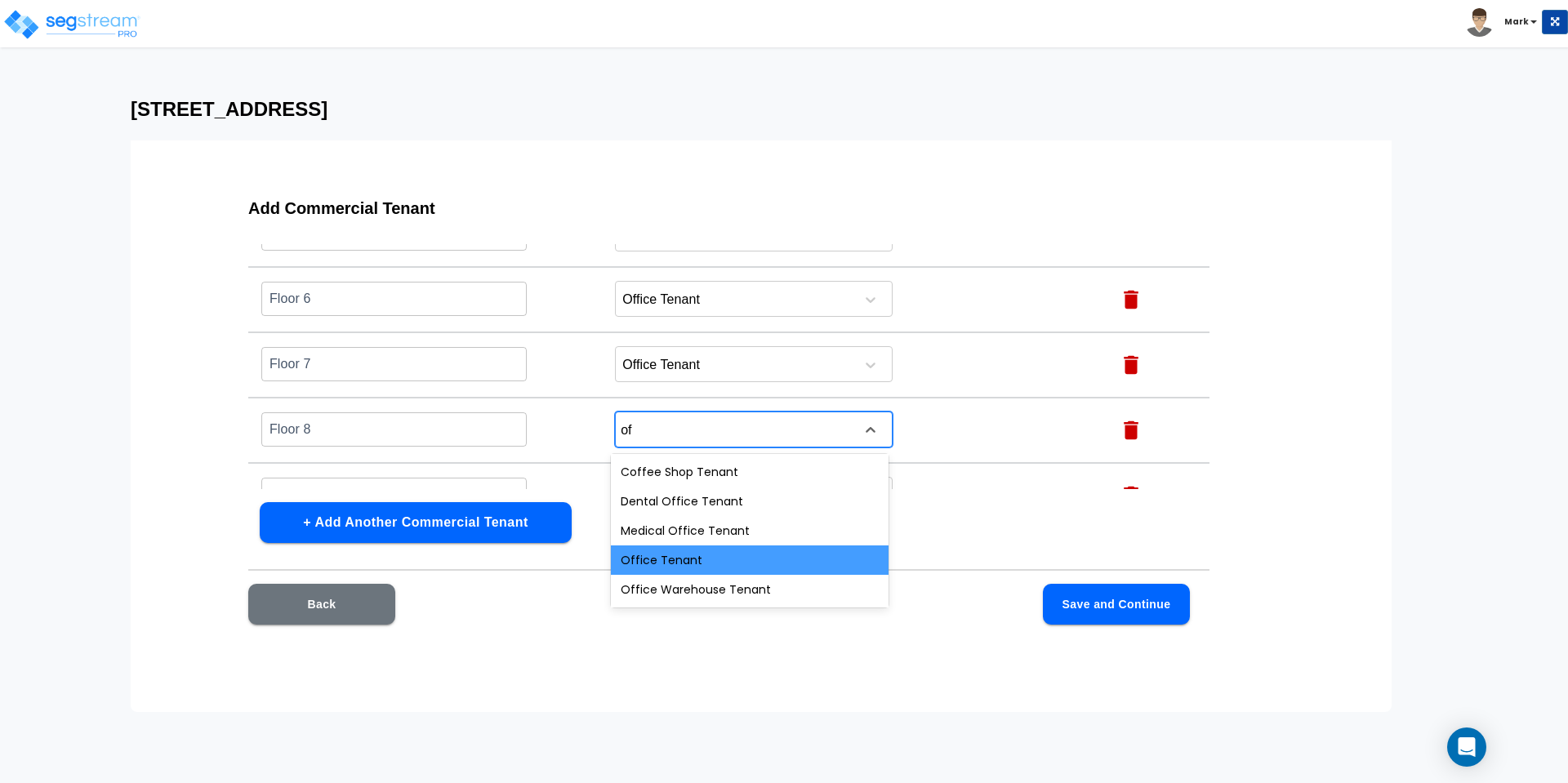
click at [688, 563] on div "Office Tenant" at bounding box center [749, 560] width 277 height 29
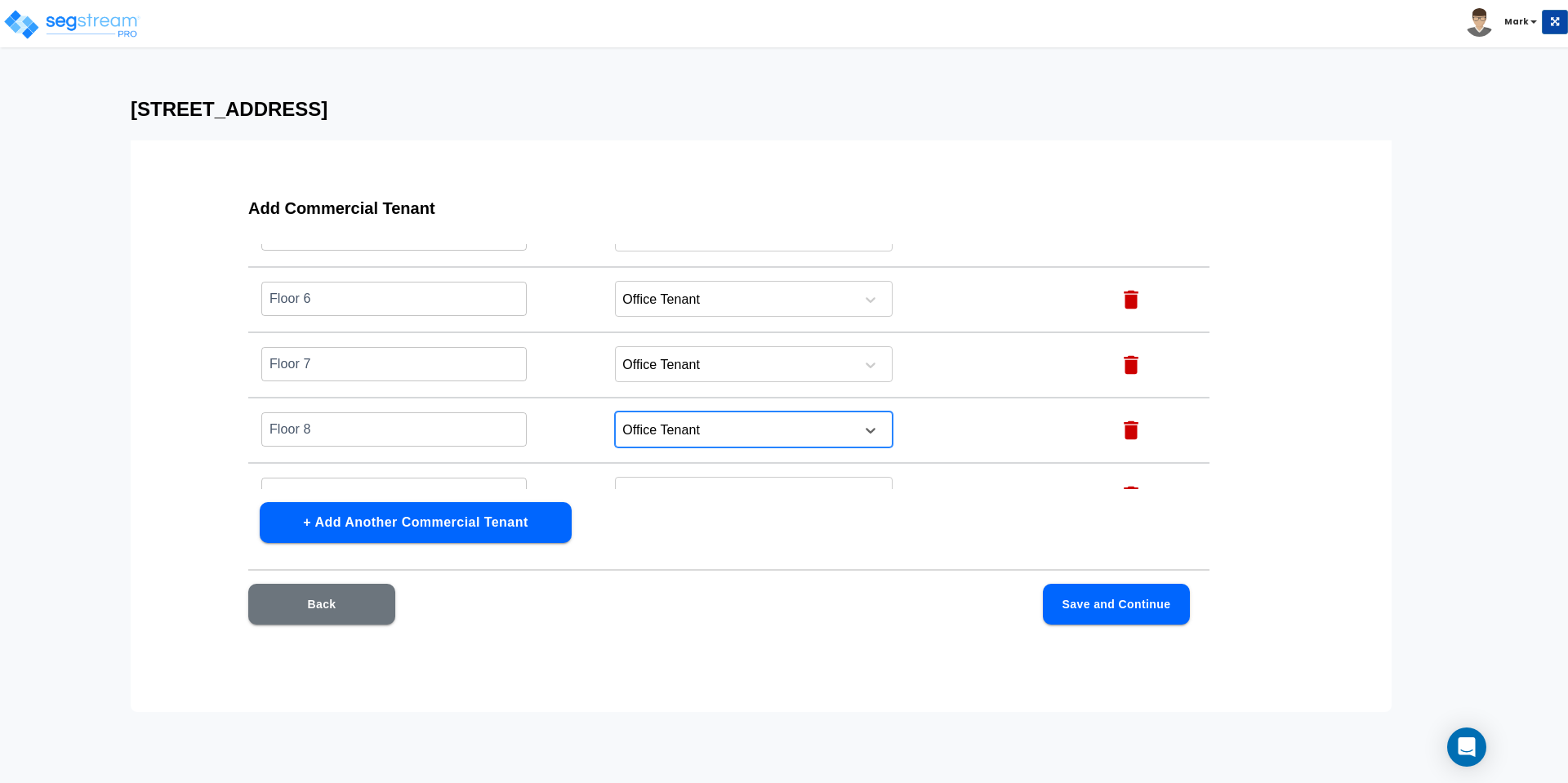
scroll to position [510, 0]
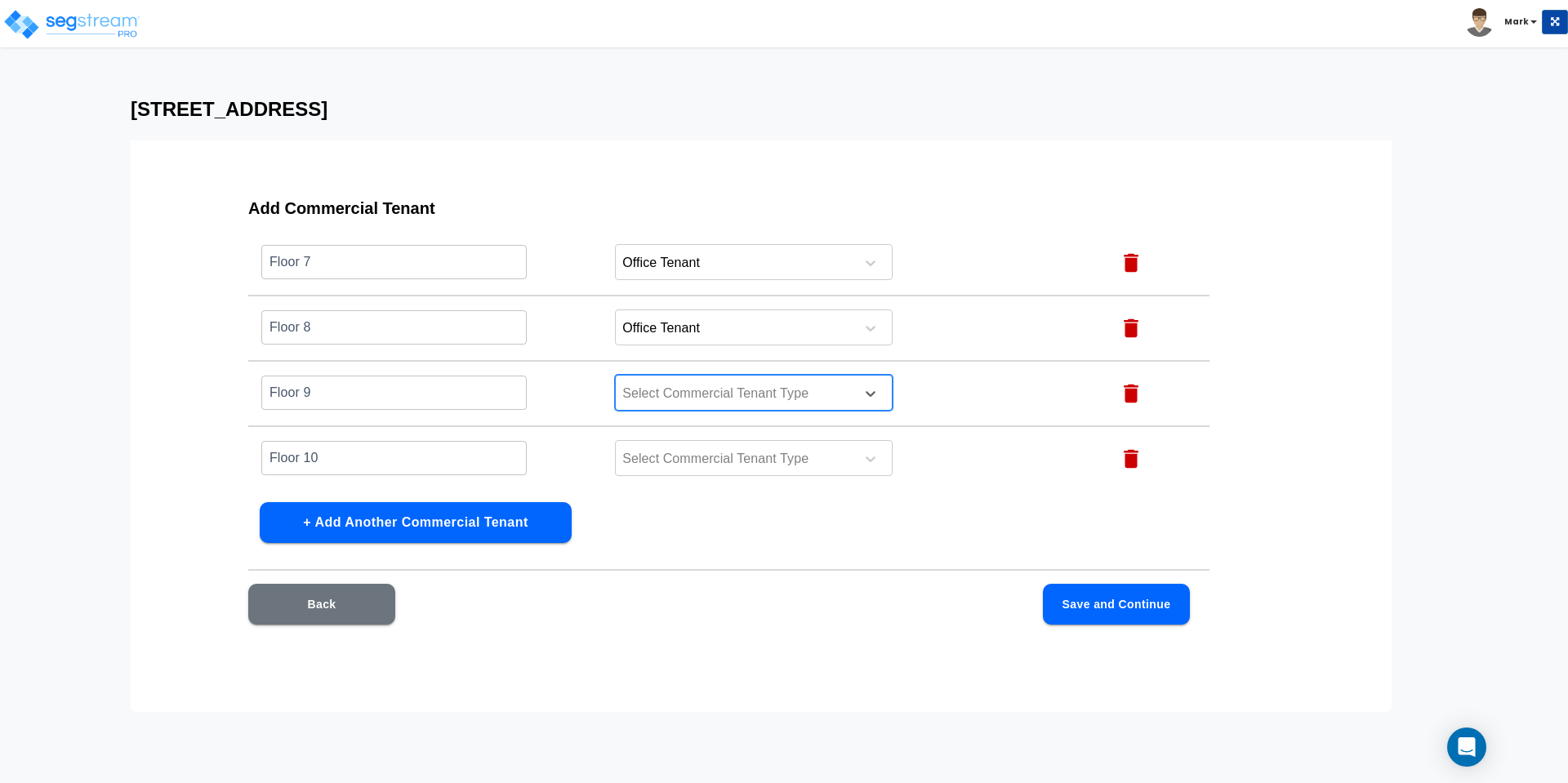
click at [676, 395] on div at bounding box center [732, 394] width 224 height 22
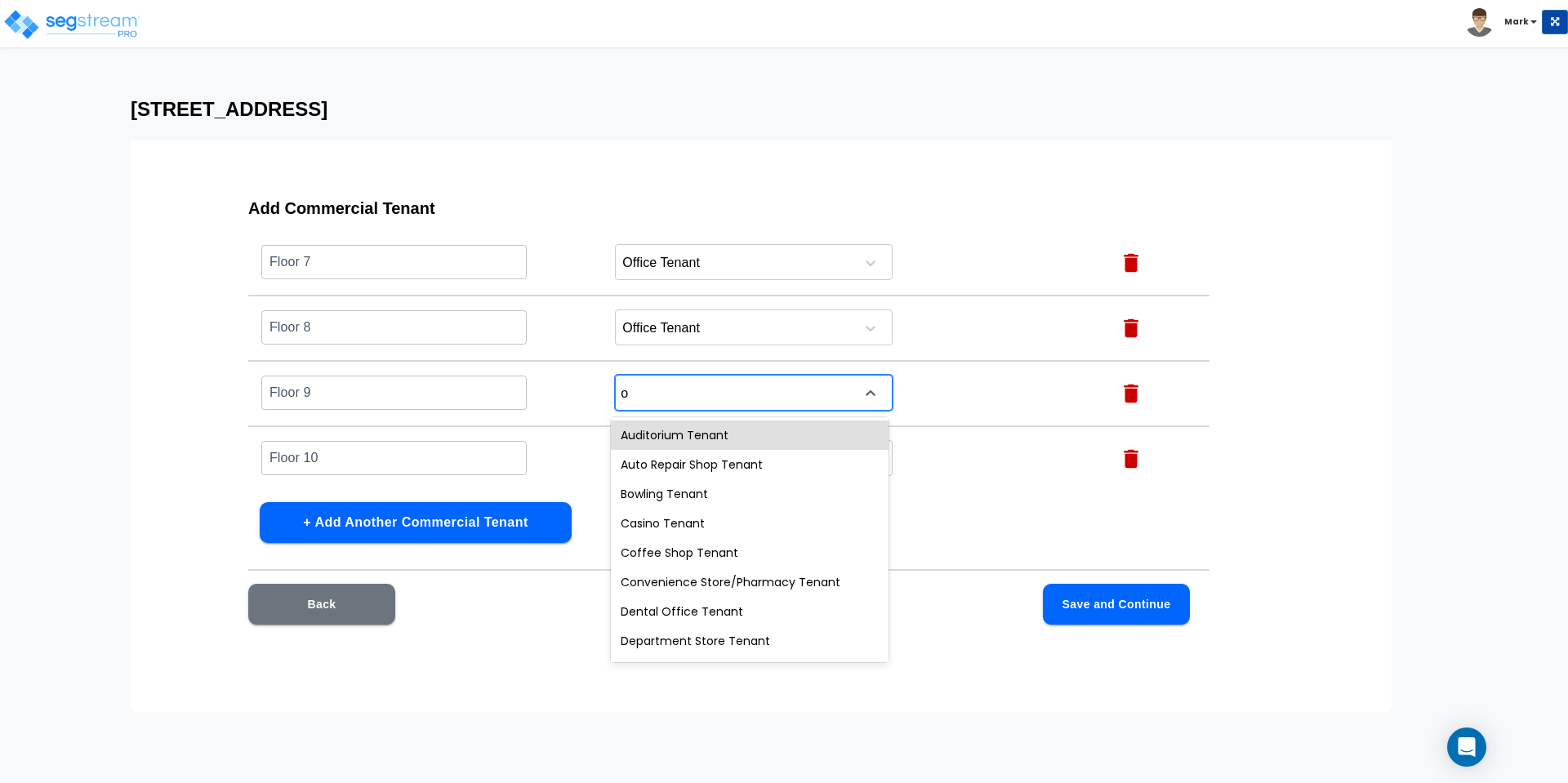
type input "of"
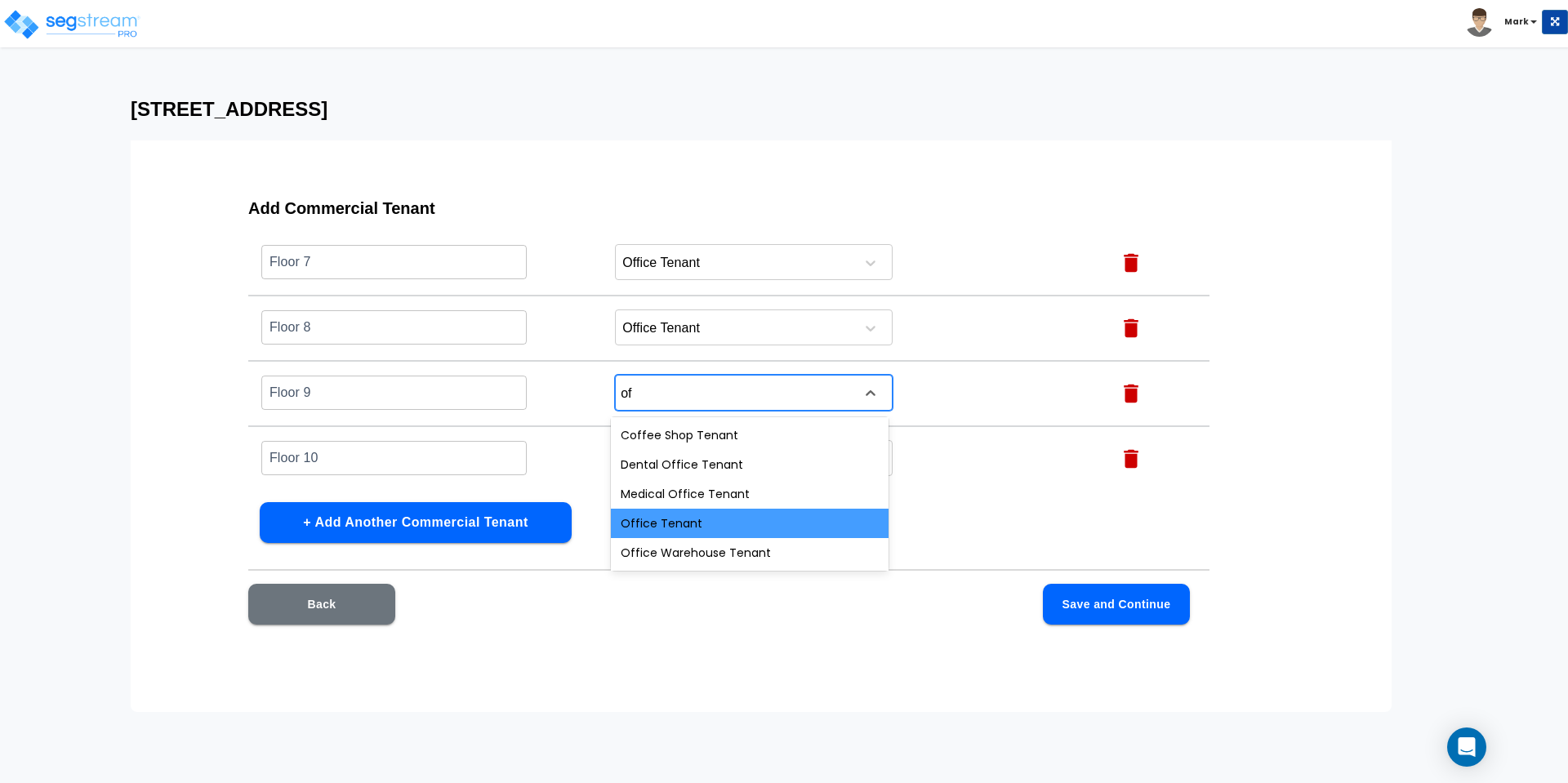
click at [676, 527] on div "Office Tenant" at bounding box center [749, 523] width 277 height 29
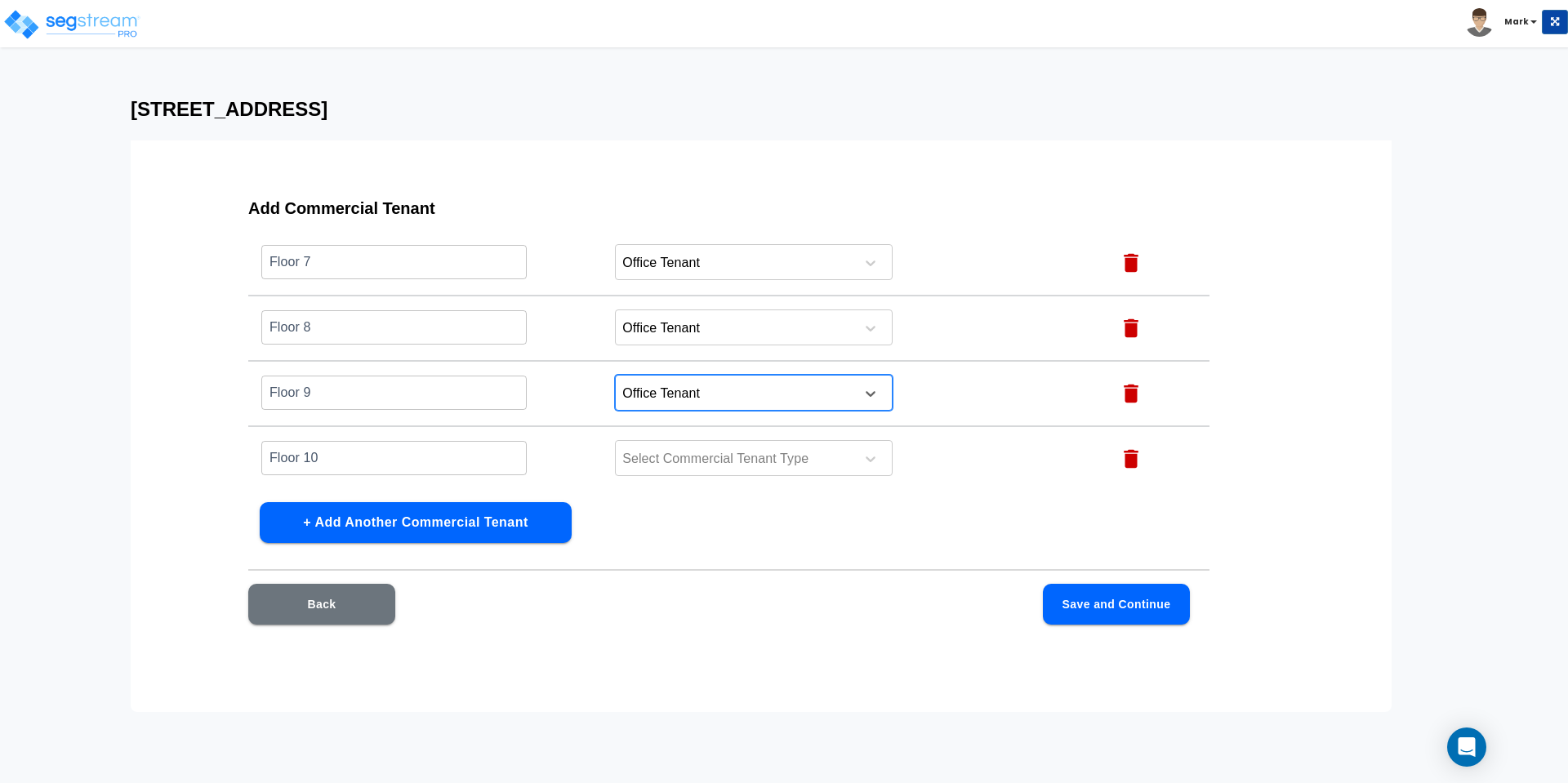
scroll to position [612, 0]
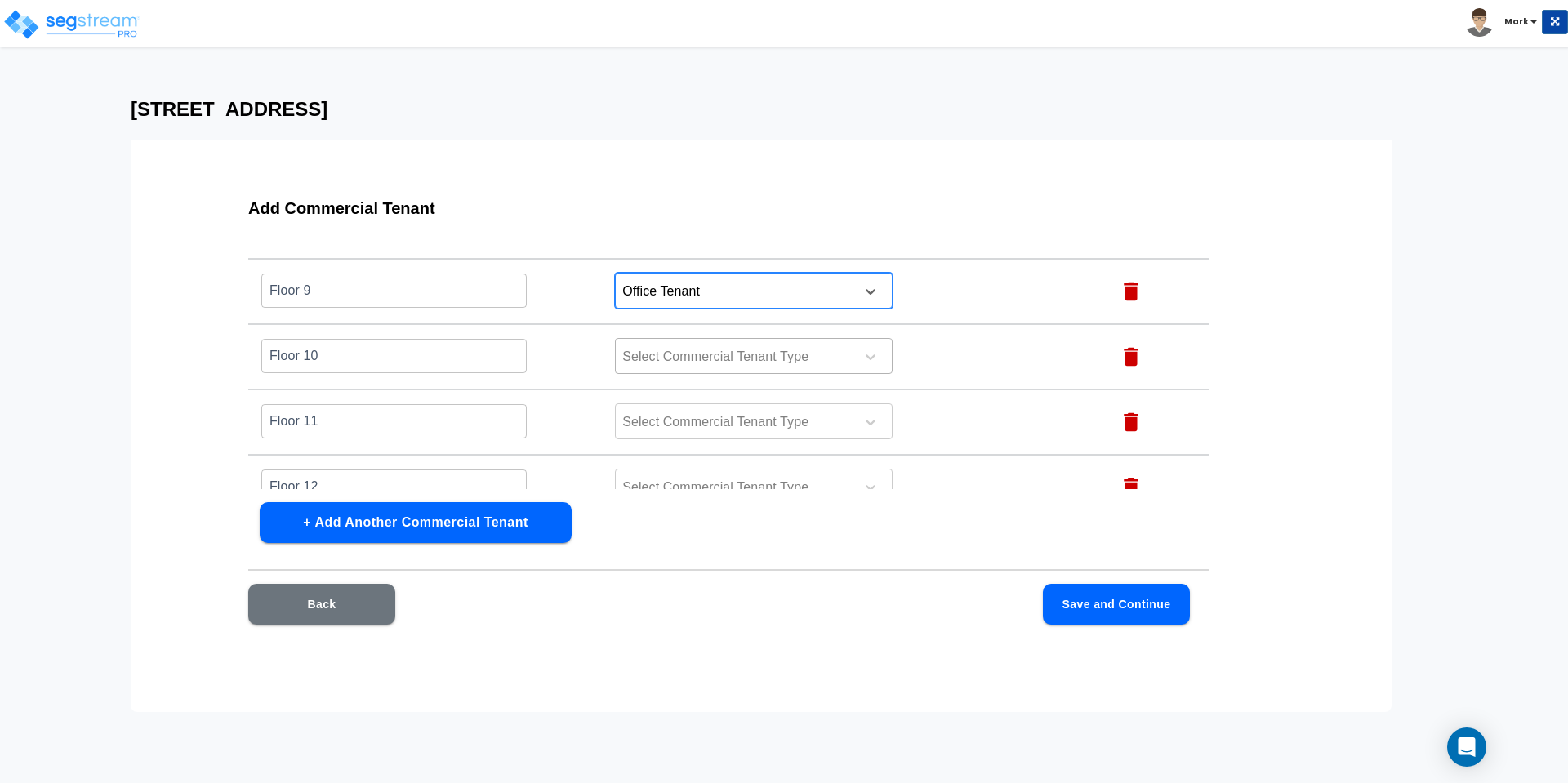
click at [666, 356] on div at bounding box center [732, 357] width 224 height 22
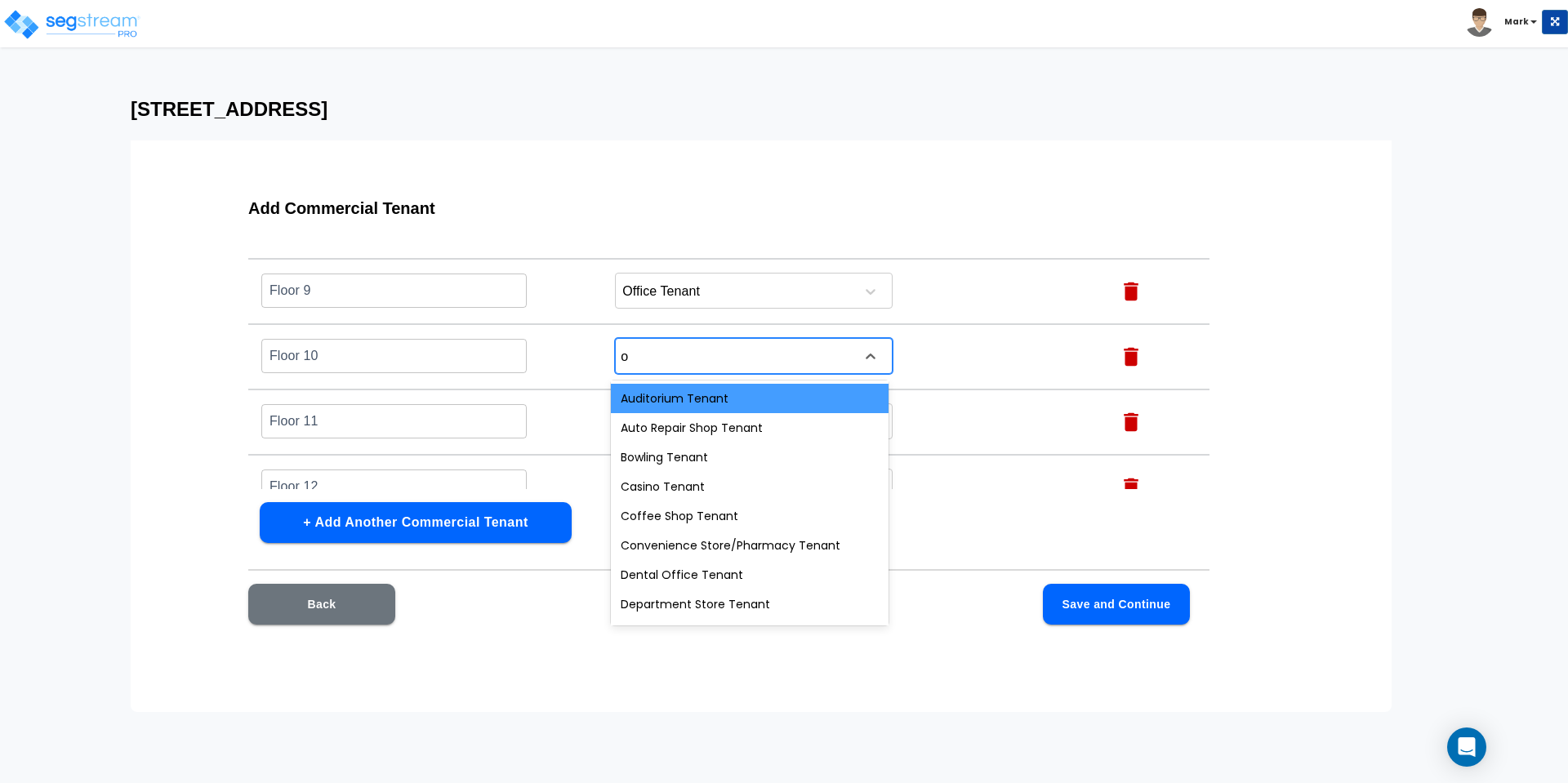
type input "of"
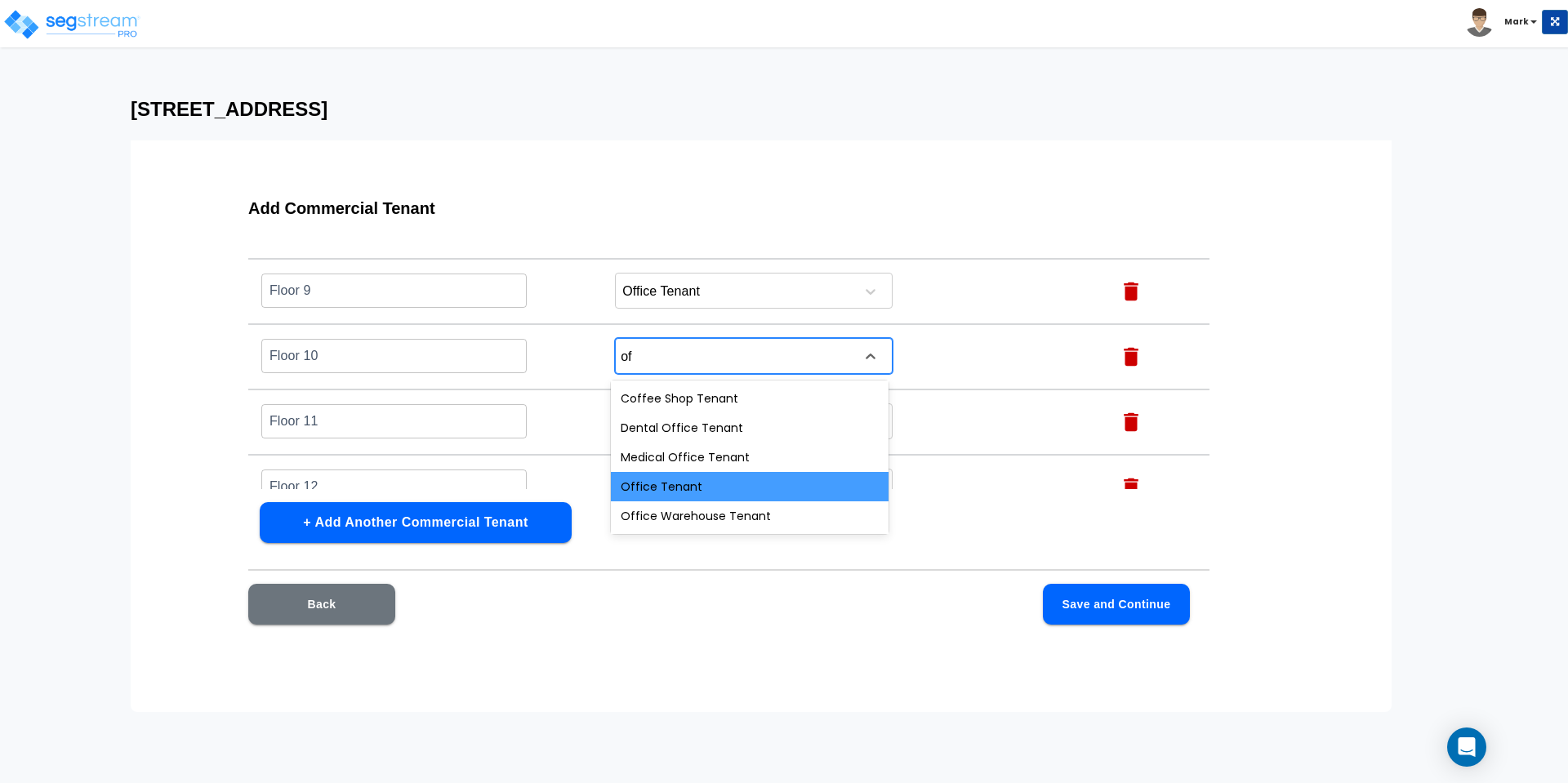
click at [677, 485] on div "Office Tenant" at bounding box center [749, 487] width 277 height 29
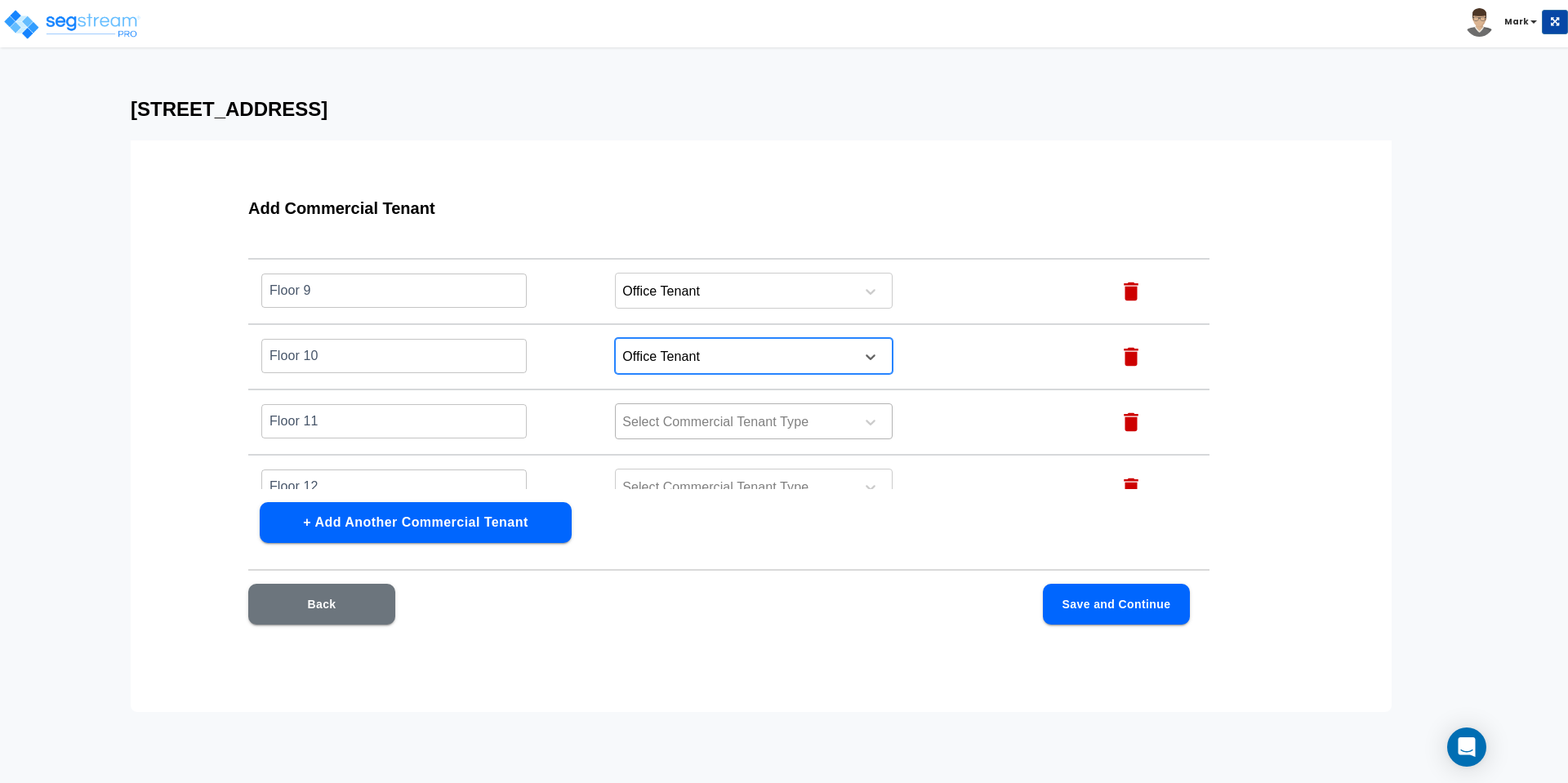
click at [677, 427] on div at bounding box center [732, 423] width 224 height 22
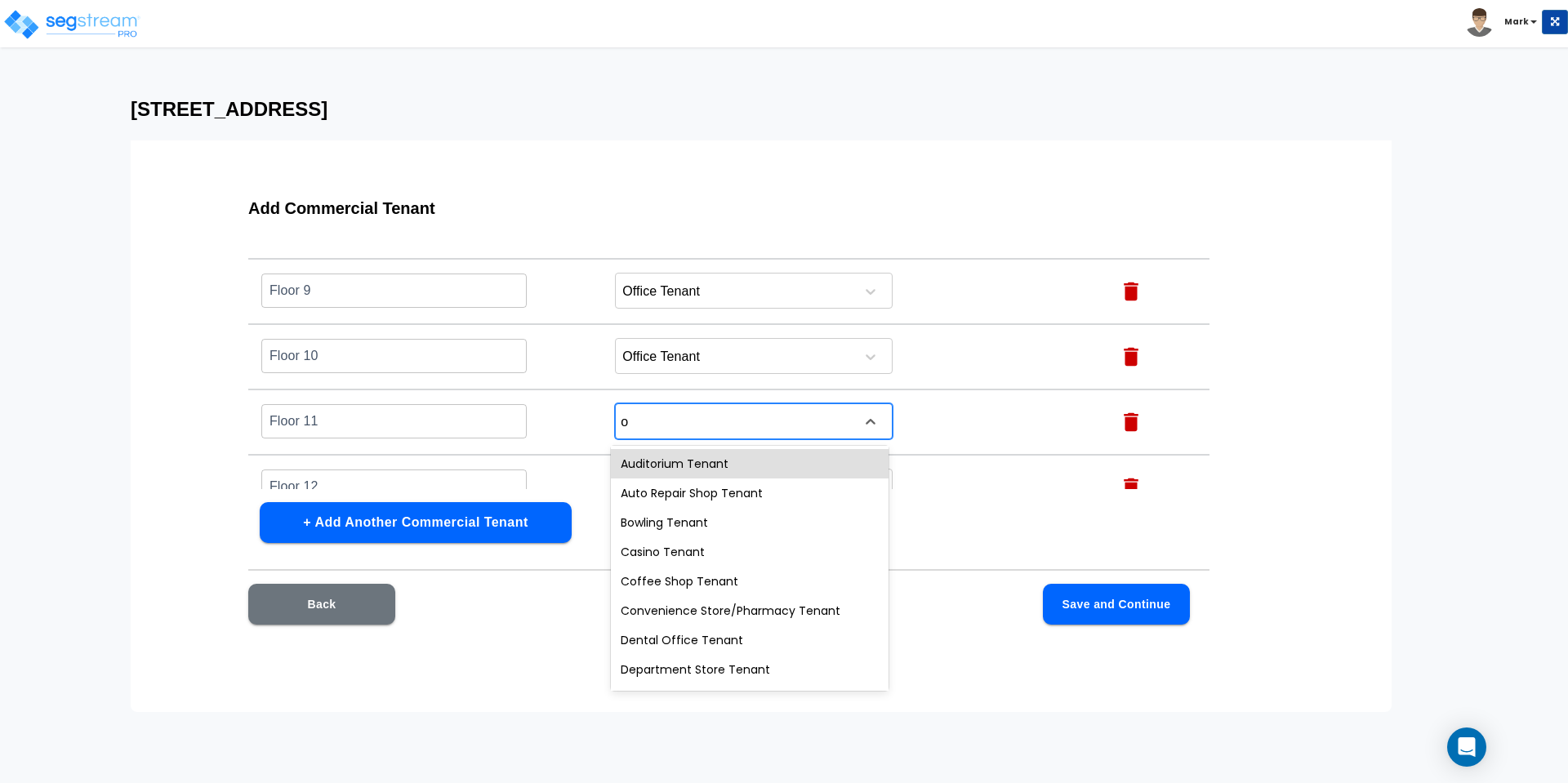
type input "of"
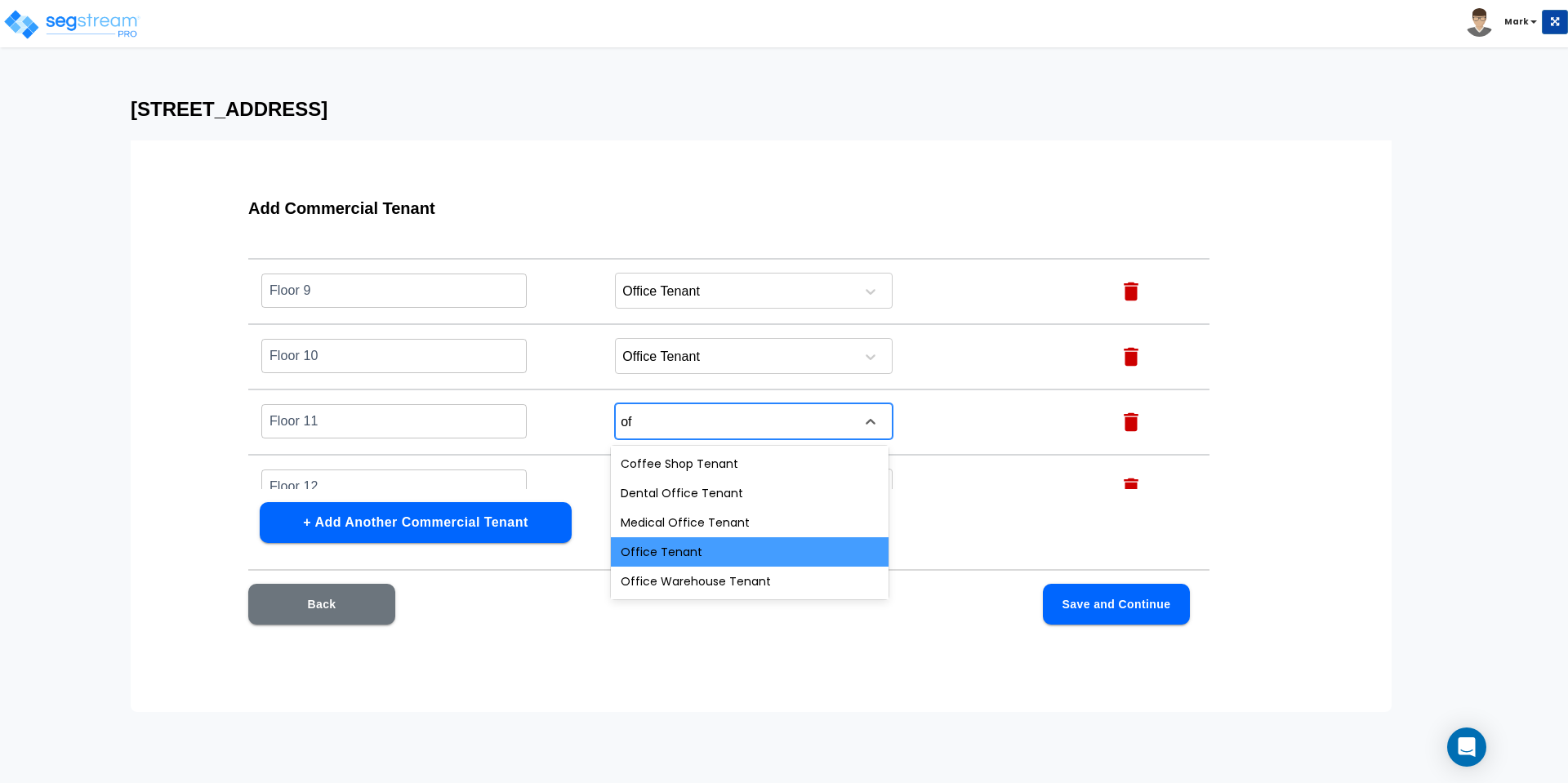
click at [670, 544] on div "Office Tenant" at bounding box center [749, 552] width 277 height 29
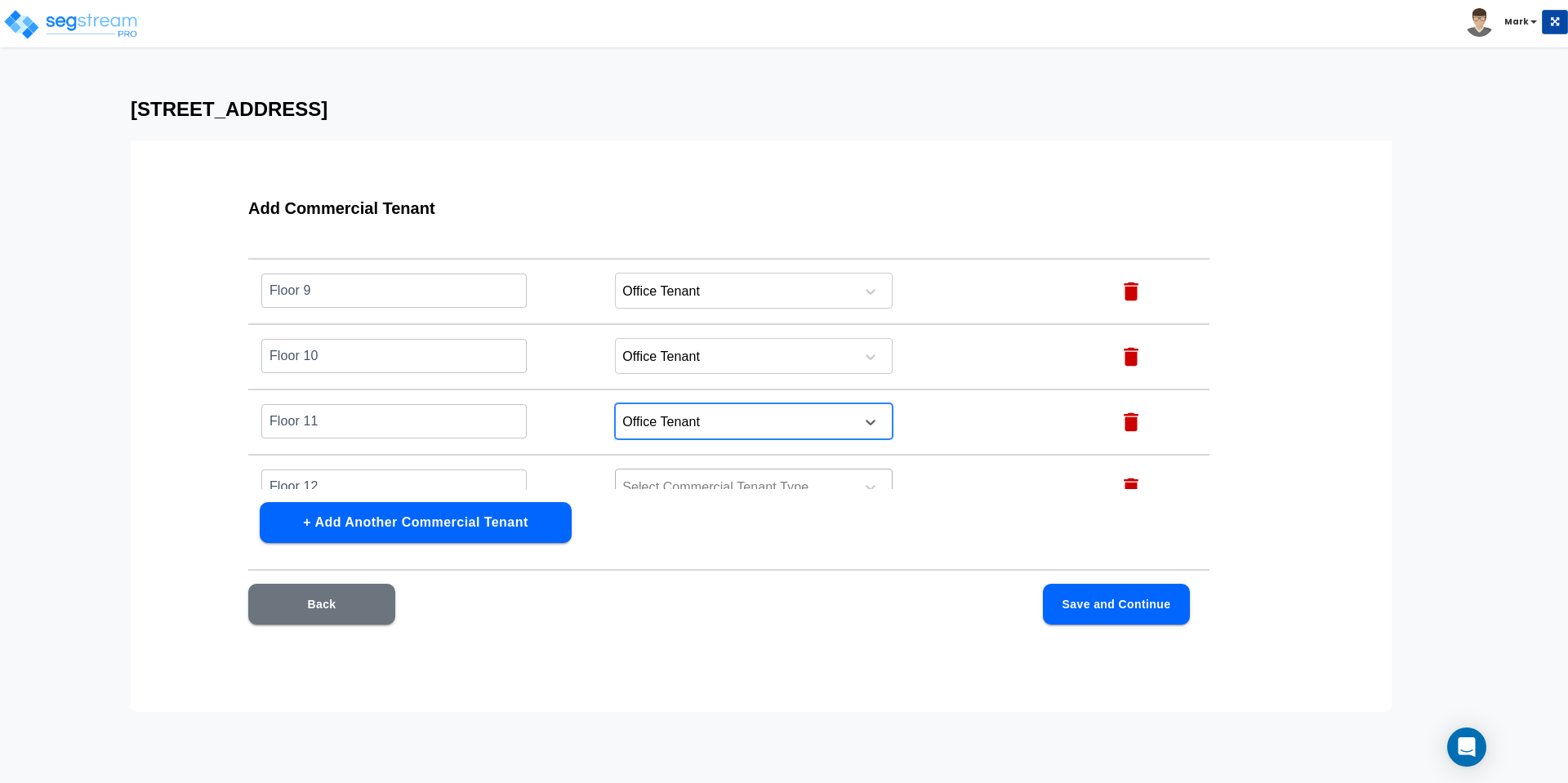
click at [680, 477] on div at bounding box center [732, 487] width 224 height 22
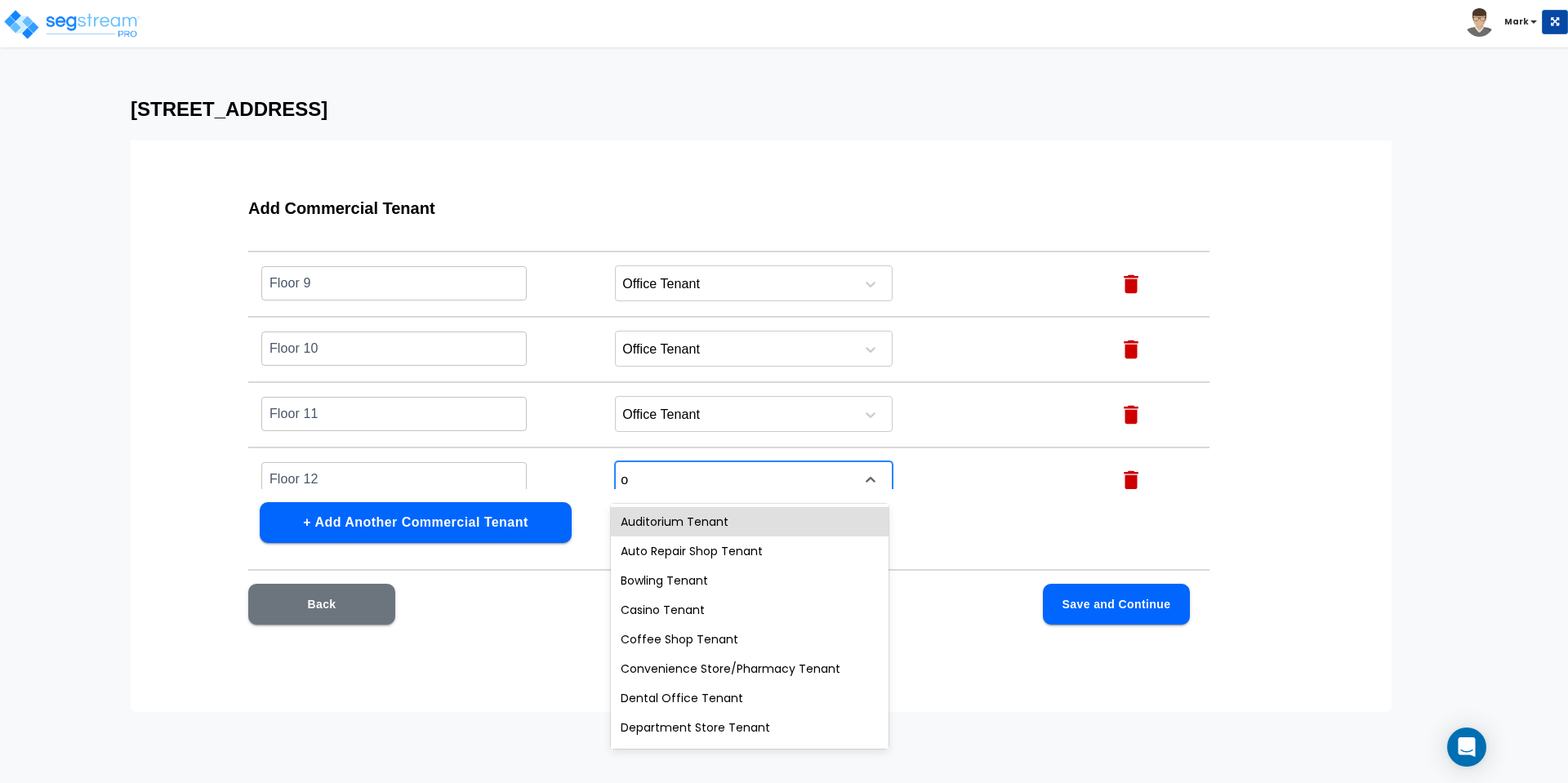
type input "of"
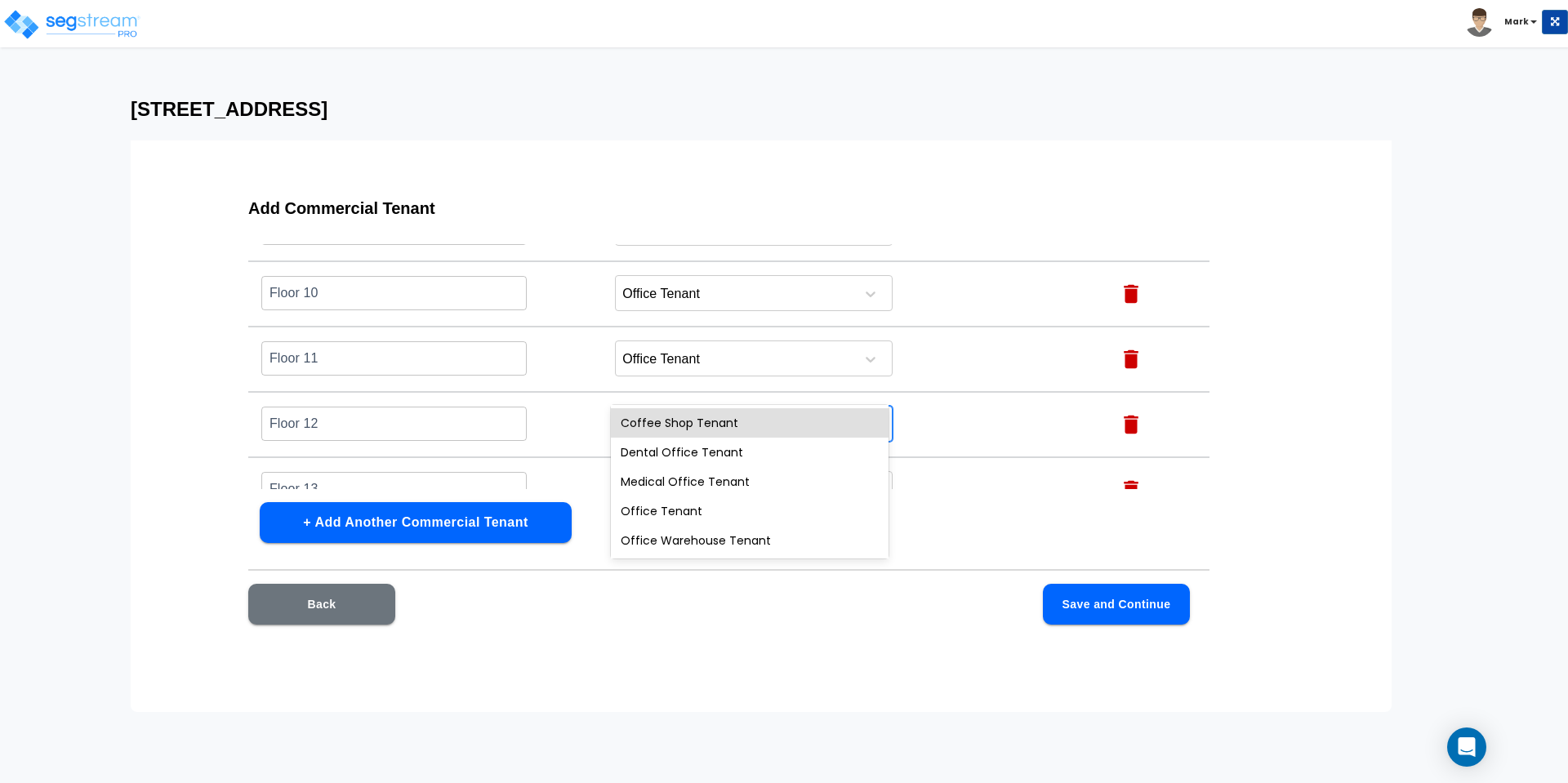
scroll to position [722, 0]
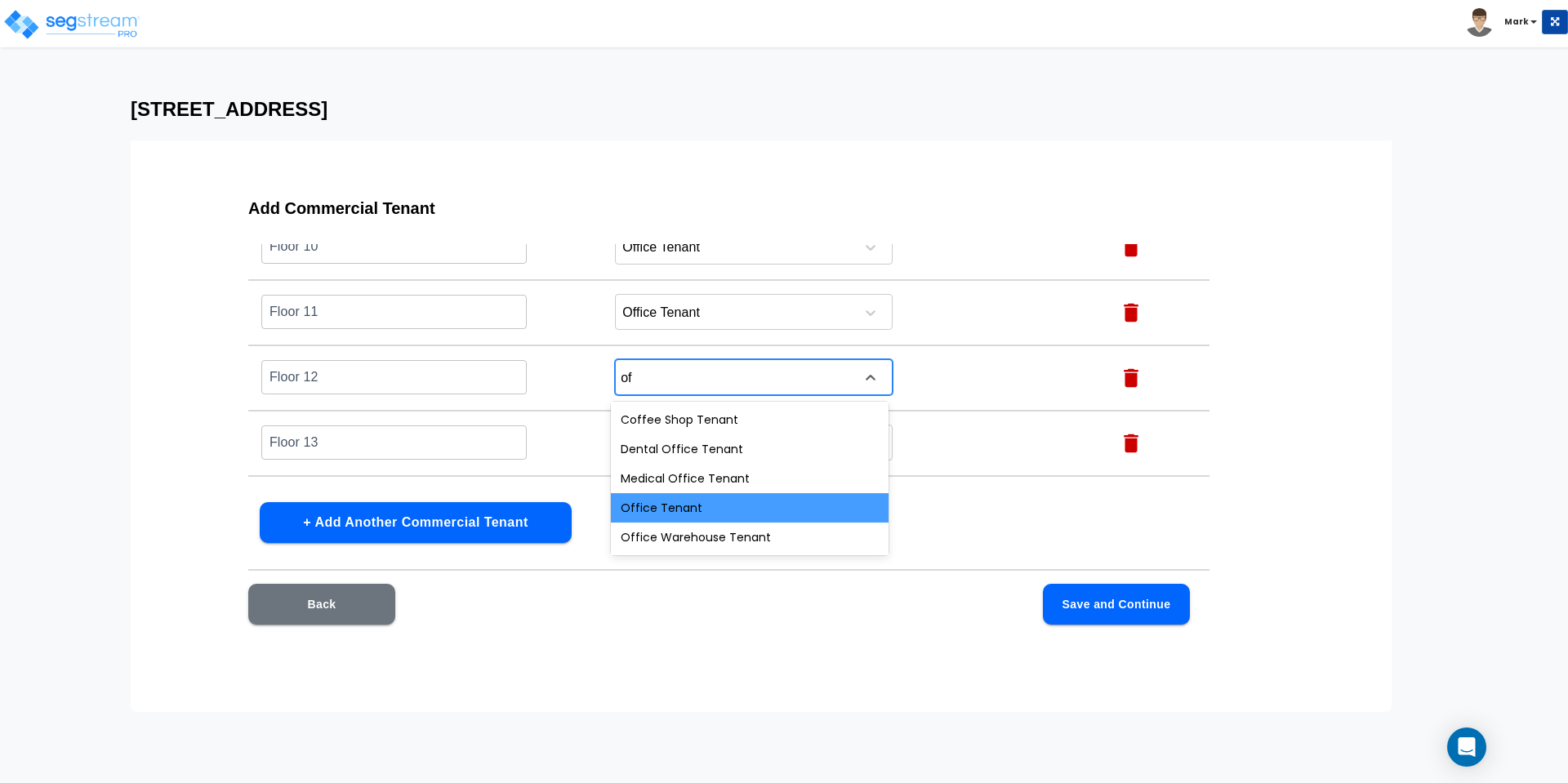
click at [673, 499] on div "Office Tenant" at bounding box center [749, 507] width 277 height 29
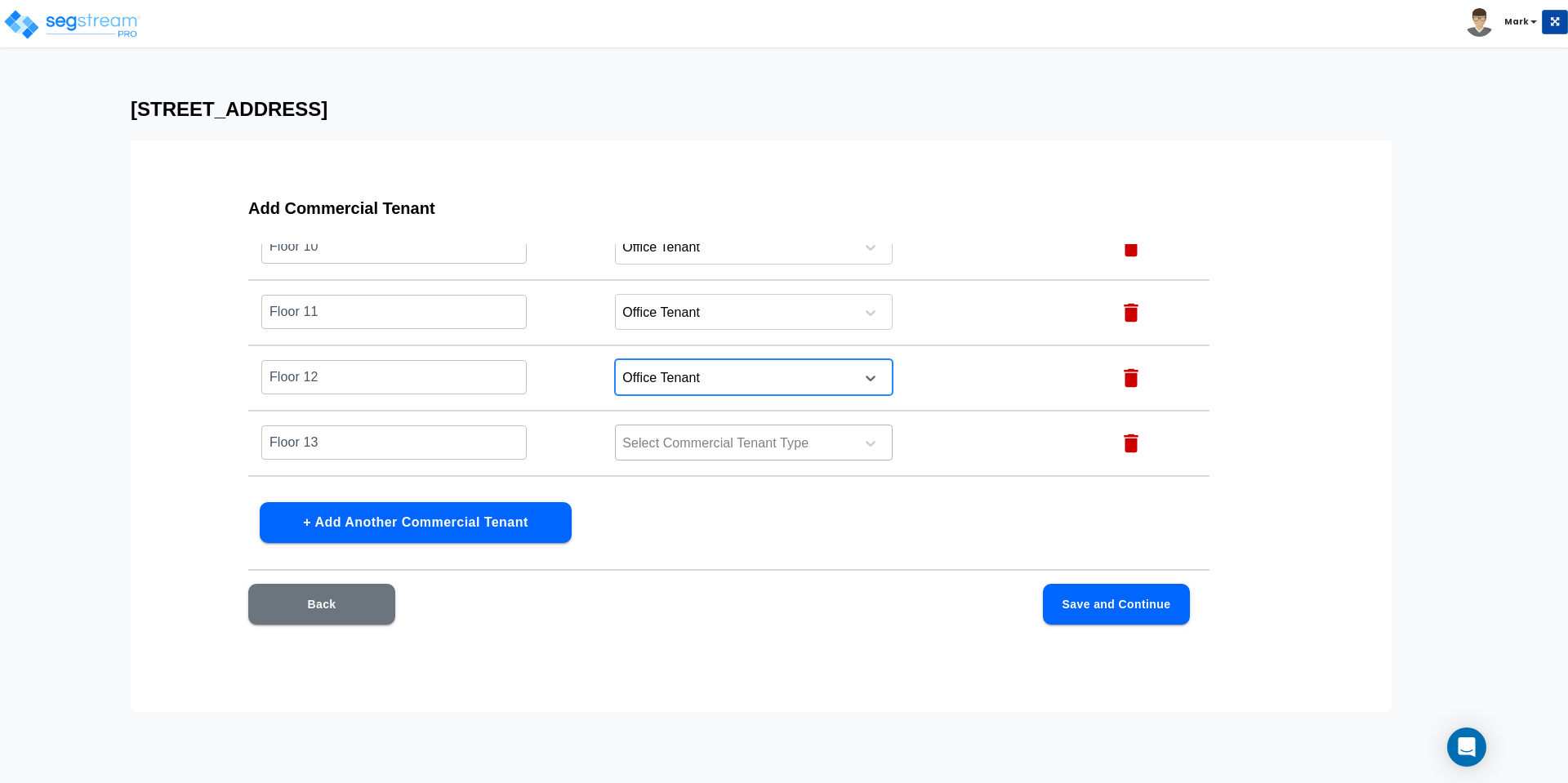
click at [692, 446] on div at bounding box center [732, 444] width 224 height 22
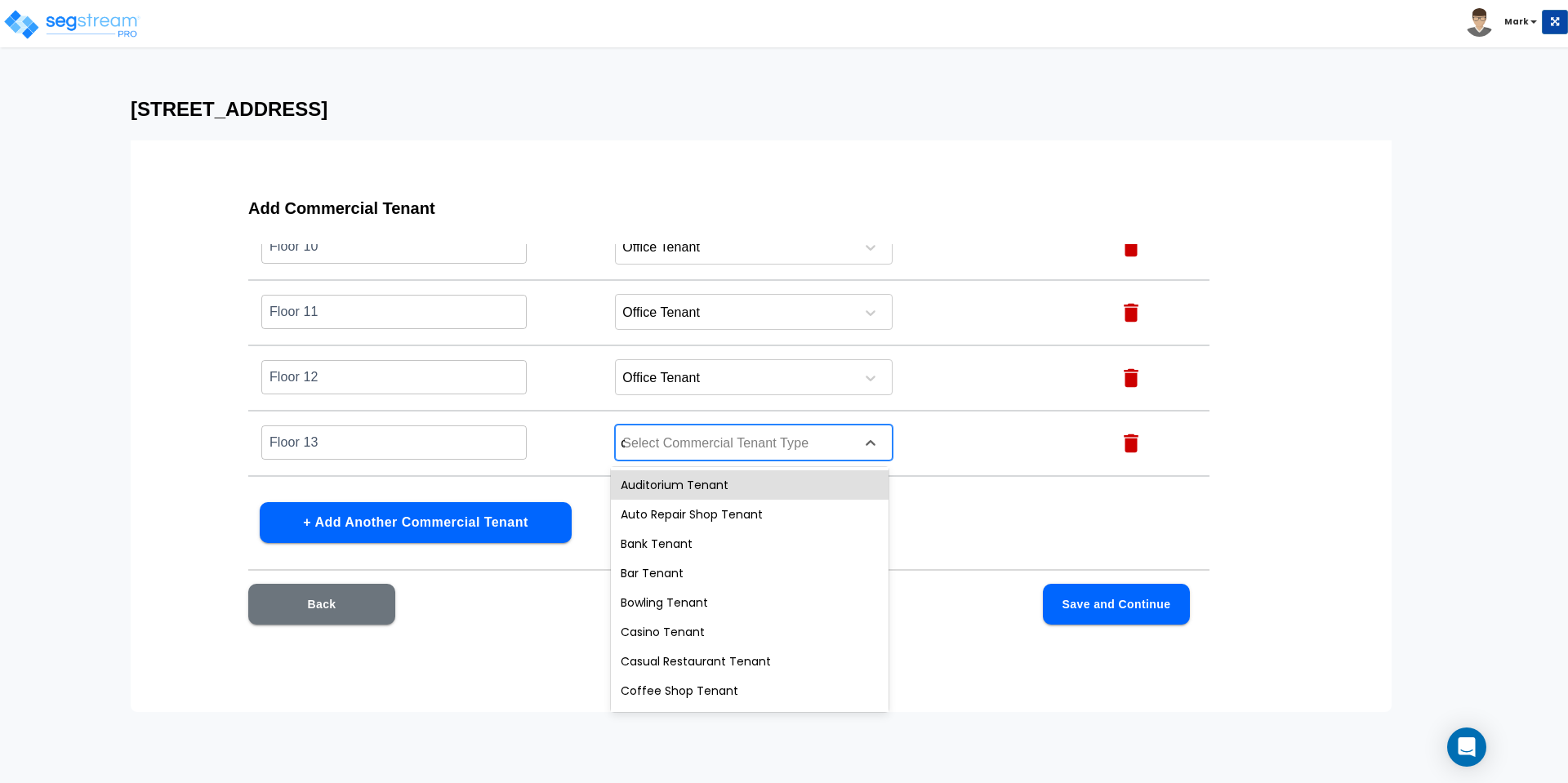
type input "of"
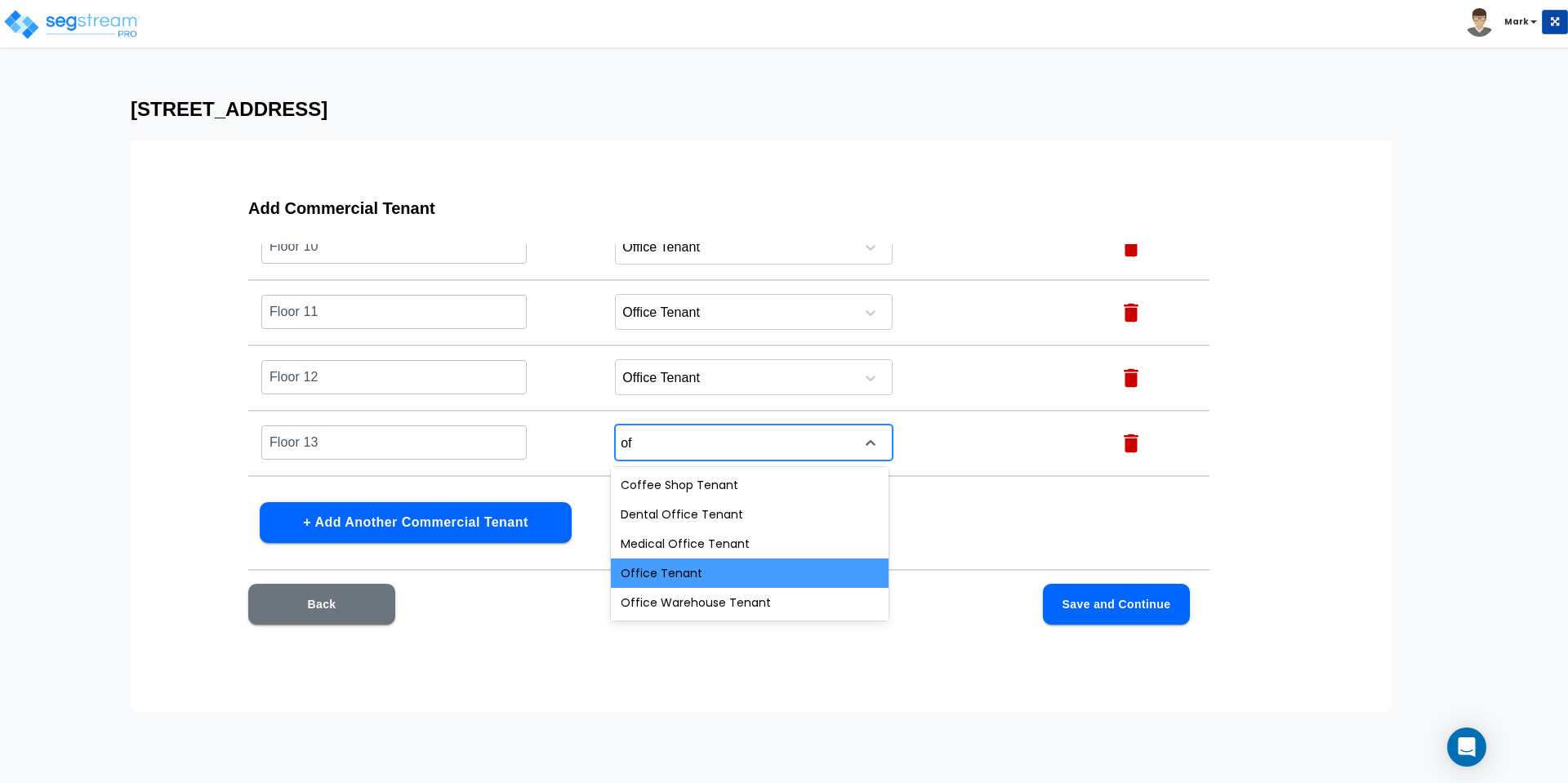
click at [680, 568] on div "Office Tenant" at bounding box center [749, 573] width 277 height 29
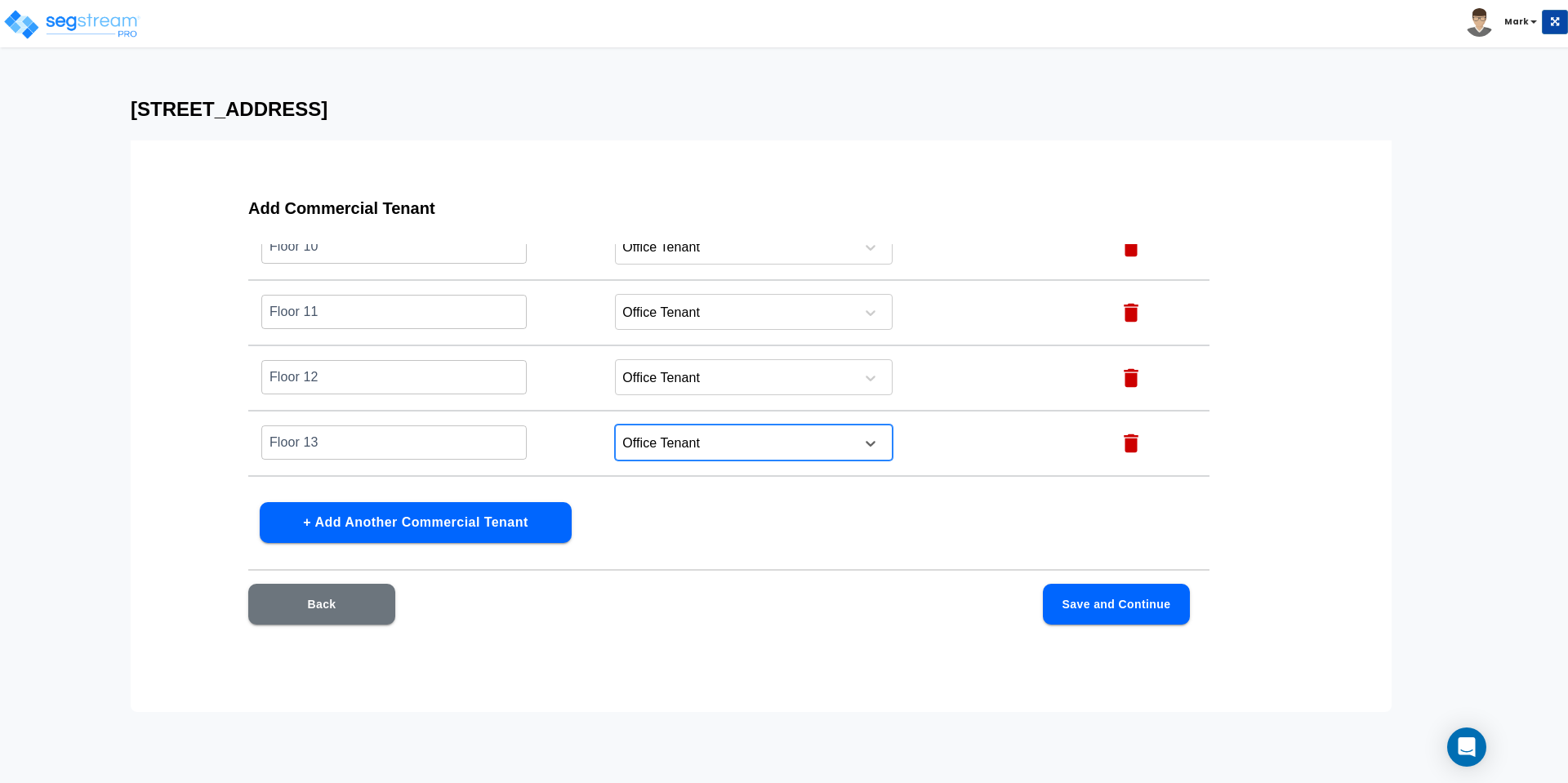
scroll to position [824, 0]
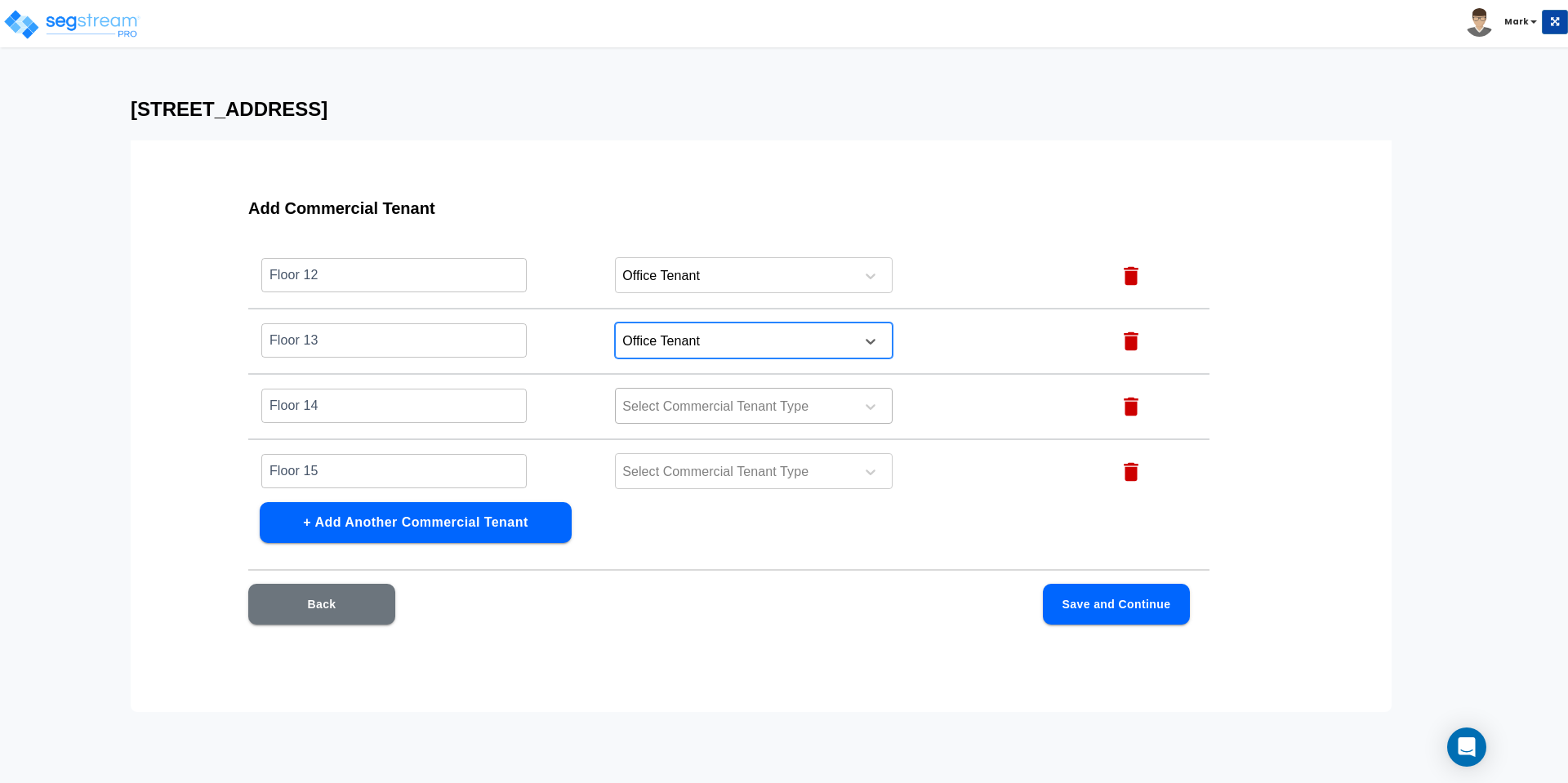
click at [686, 406] on div at bounding box center [732, 407] width 224 height 22
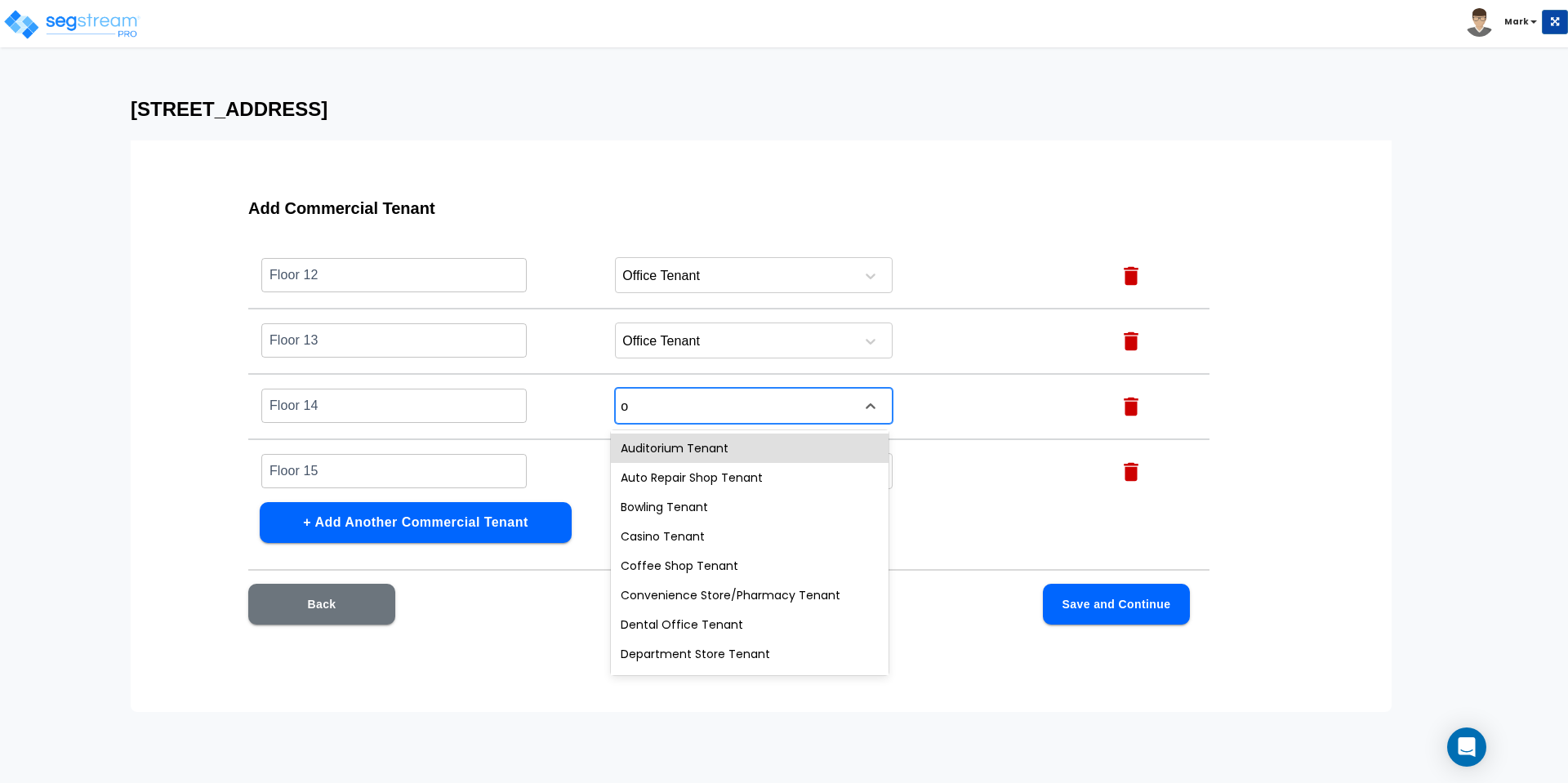
type input "of"
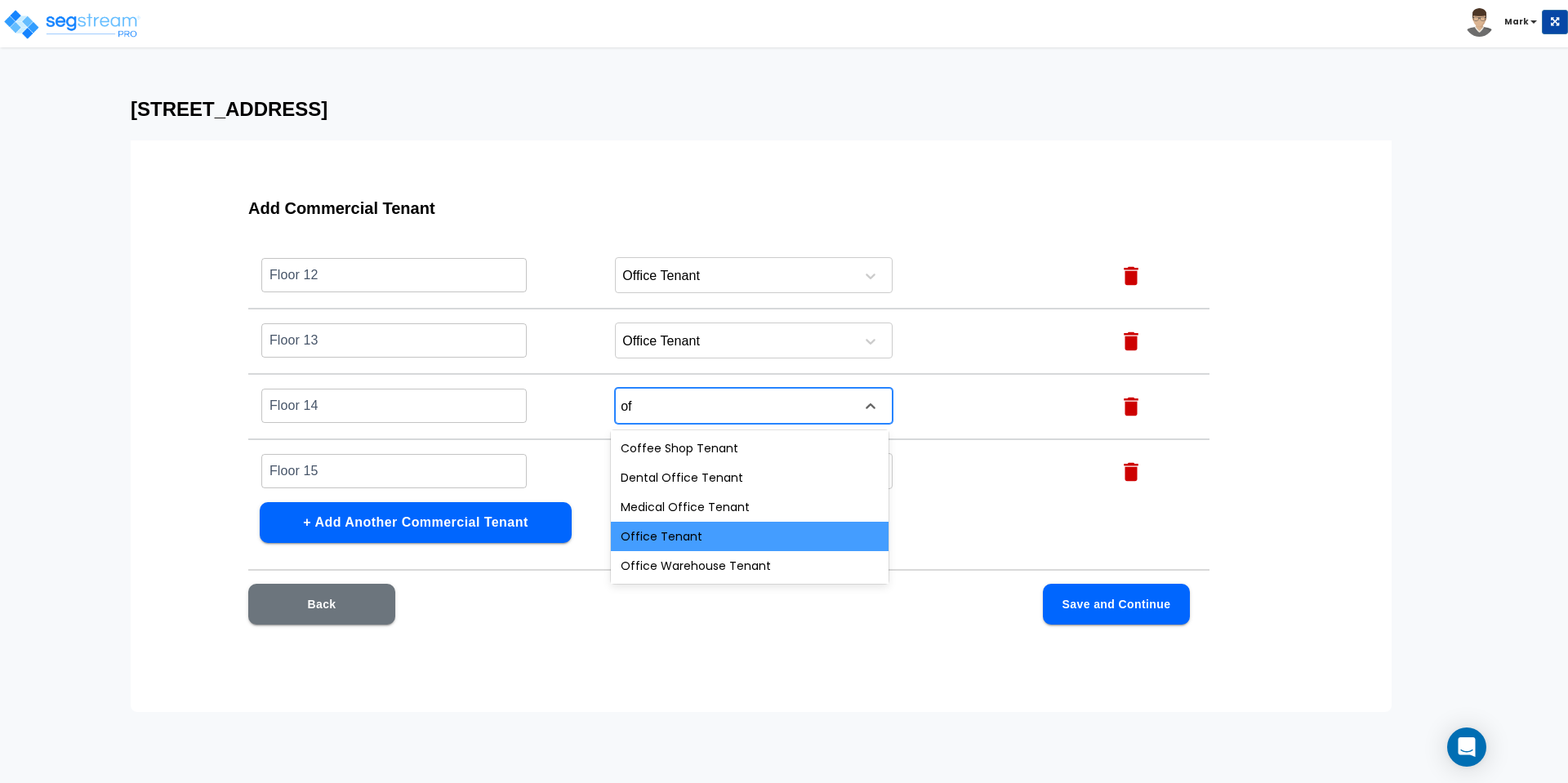
click at [671, 535] on div "Office Tenant" at bounding box center [749, 537] width 277 height 29
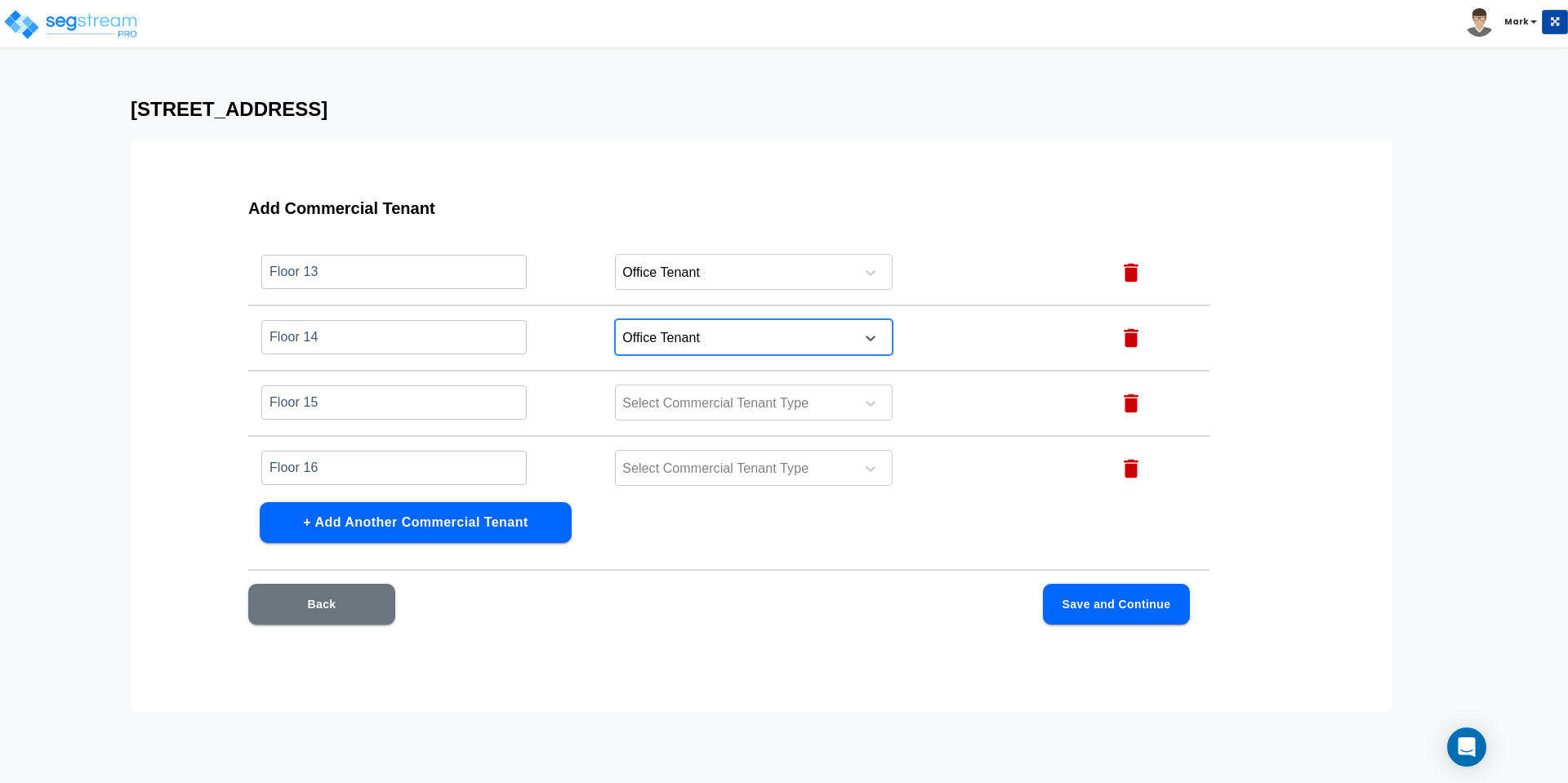
scroll to position [926, 0]
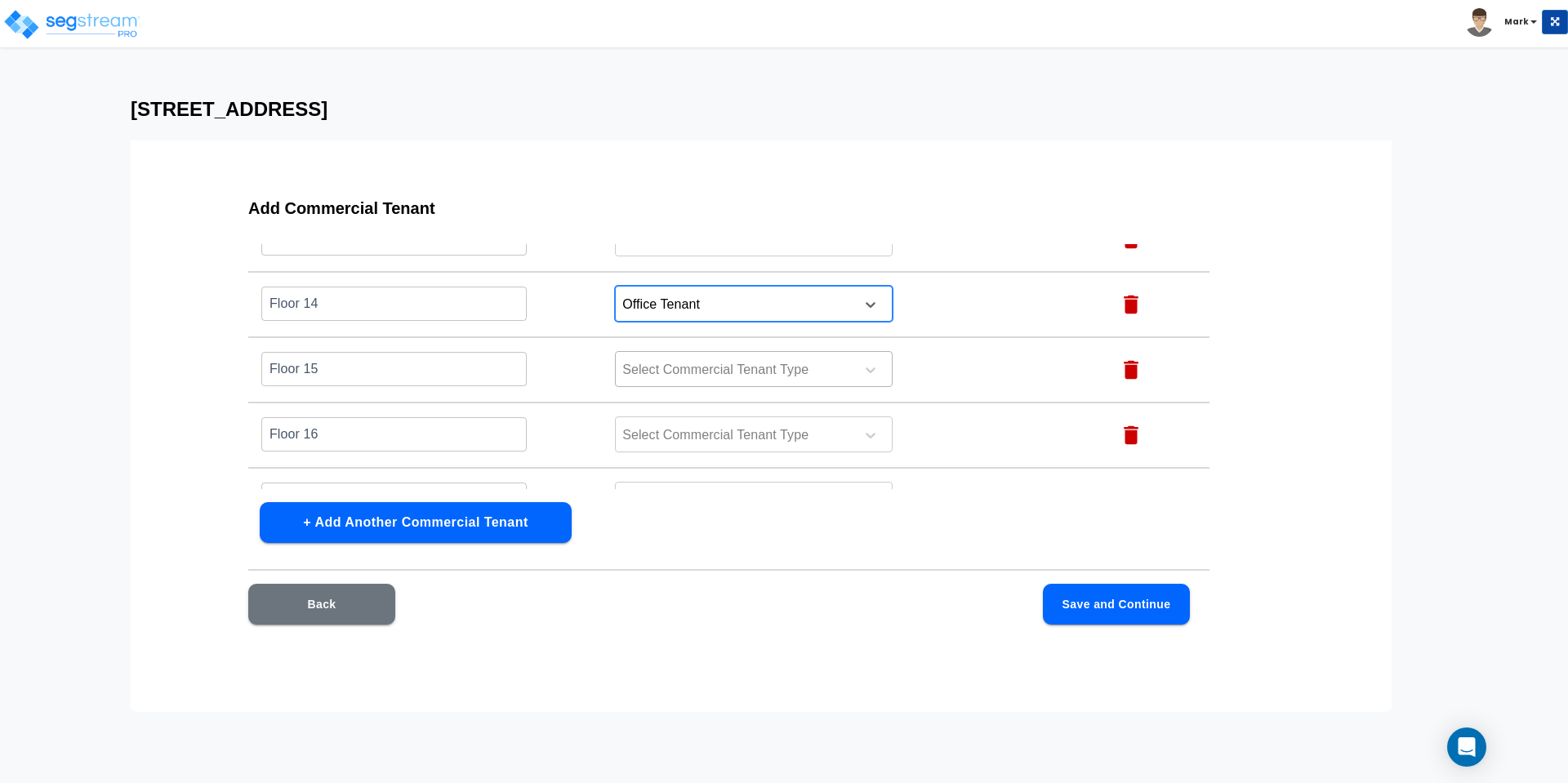
click at [695, 371] on div at bounding box center [732, 370] width 224 height 22
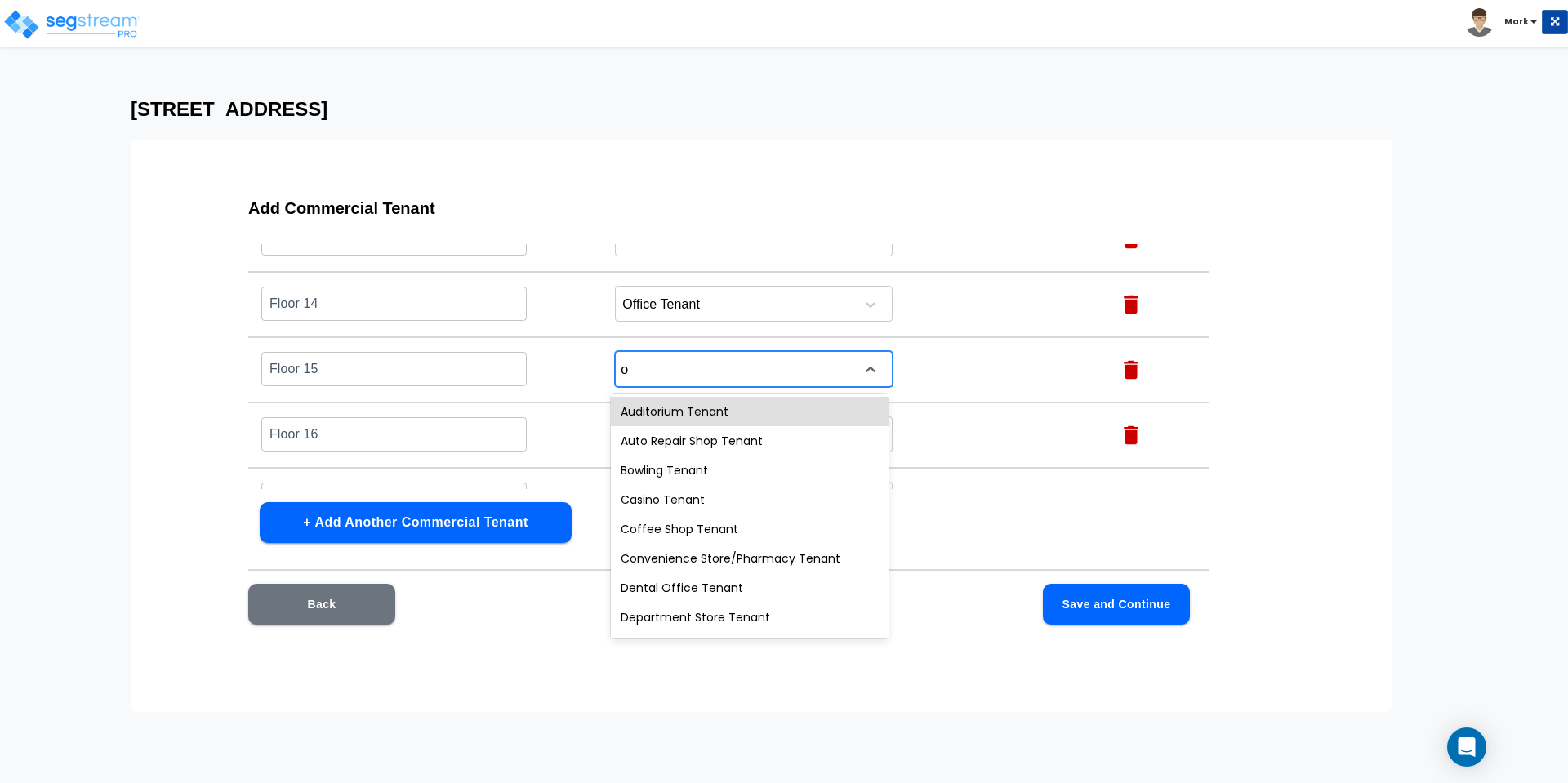
type input "of"
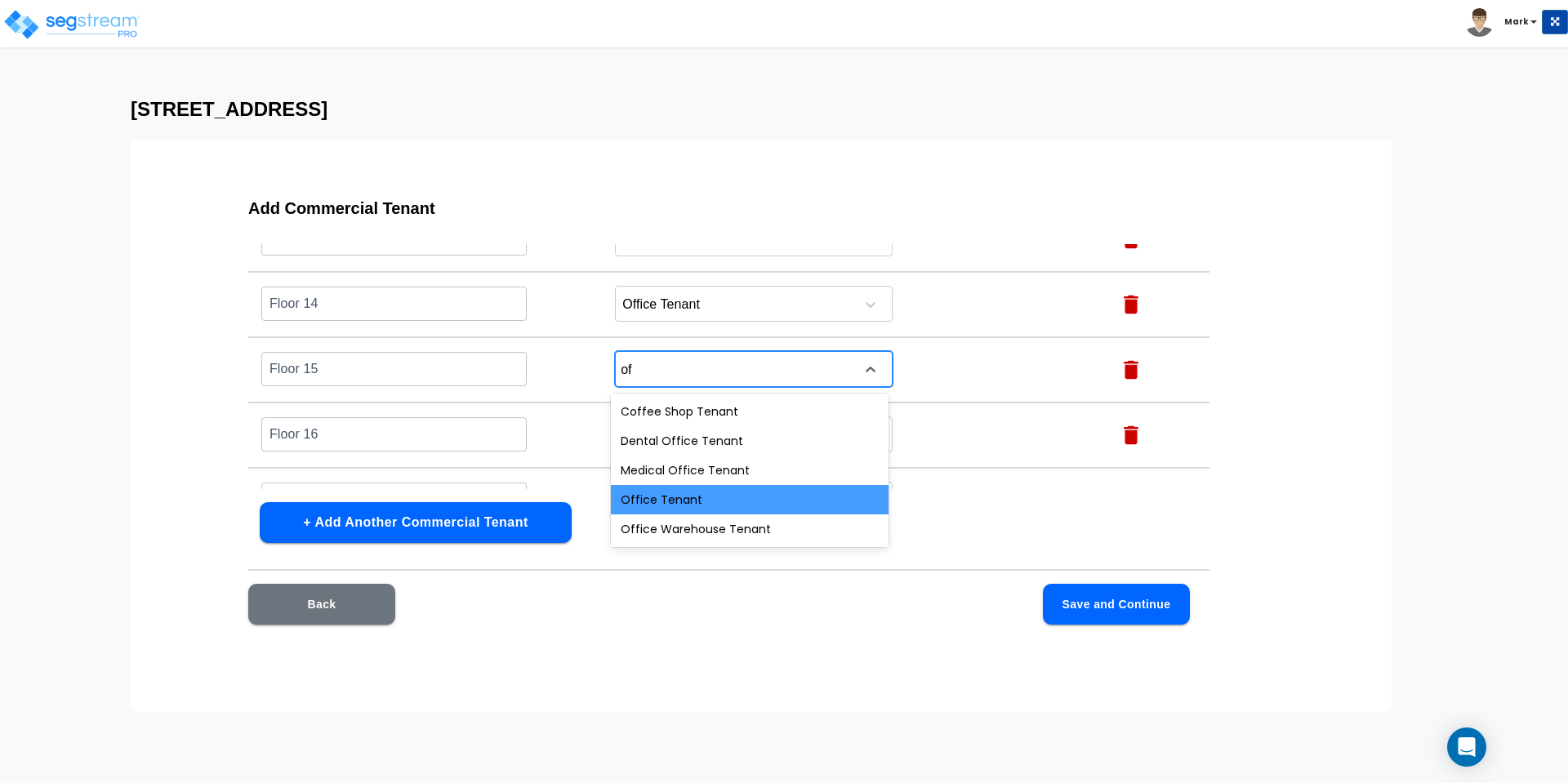
click at [648, 492] on div "Office Tenant" at bounding box center [749, 499] width 277 height 29
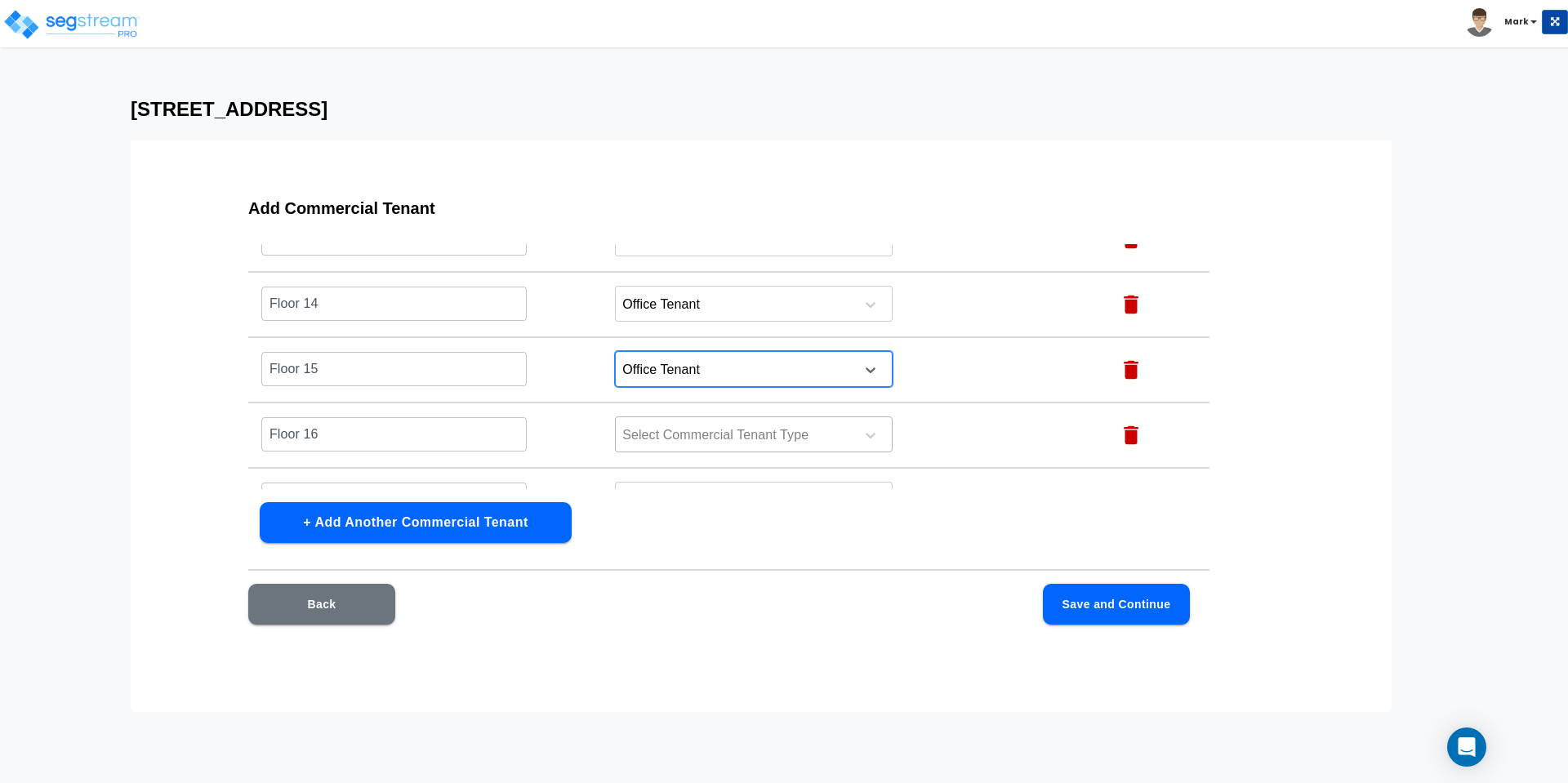
click at [657, 435] on div at bounding box center [732, 436] width 224 height 22
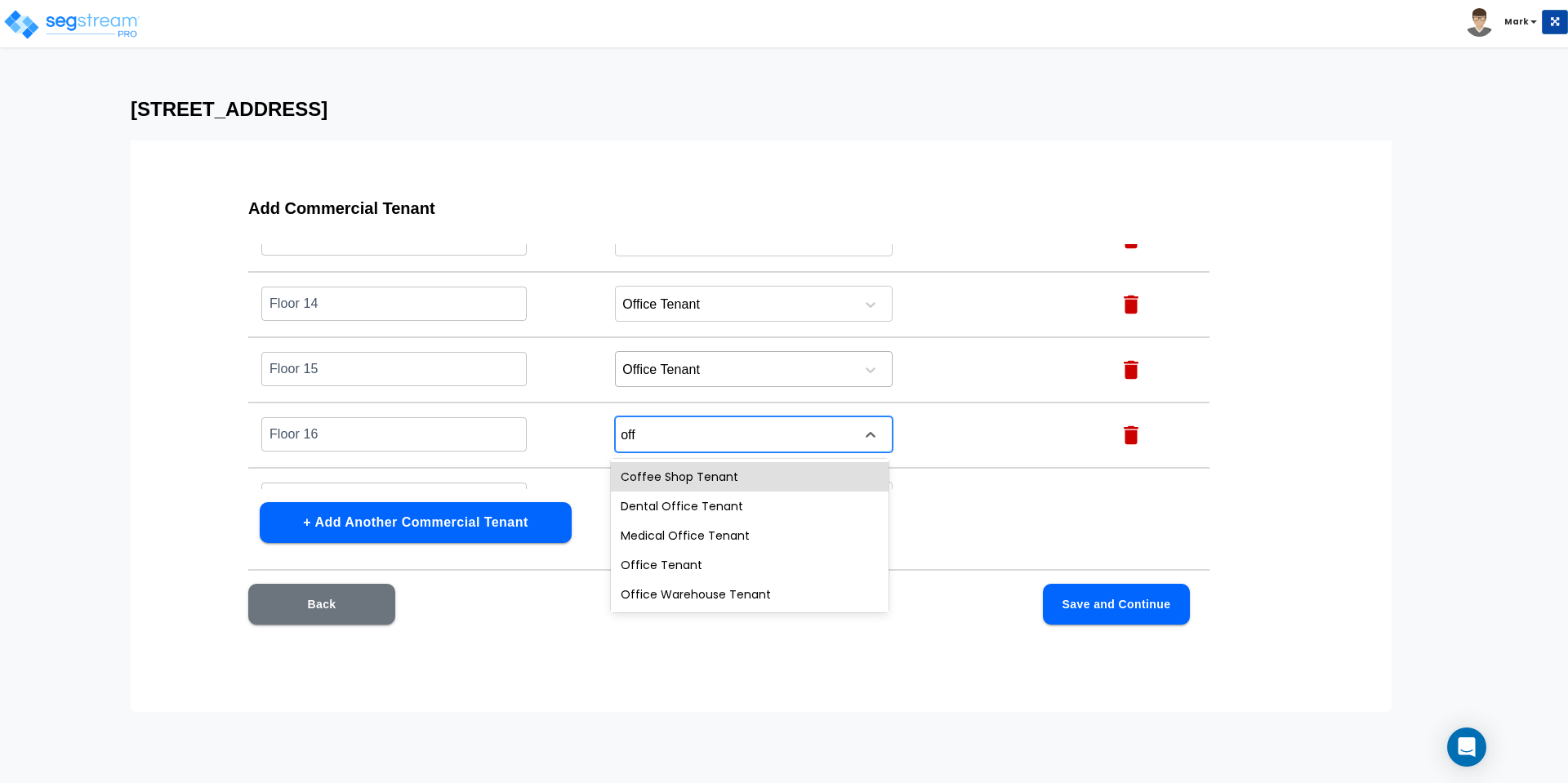
type input "of"
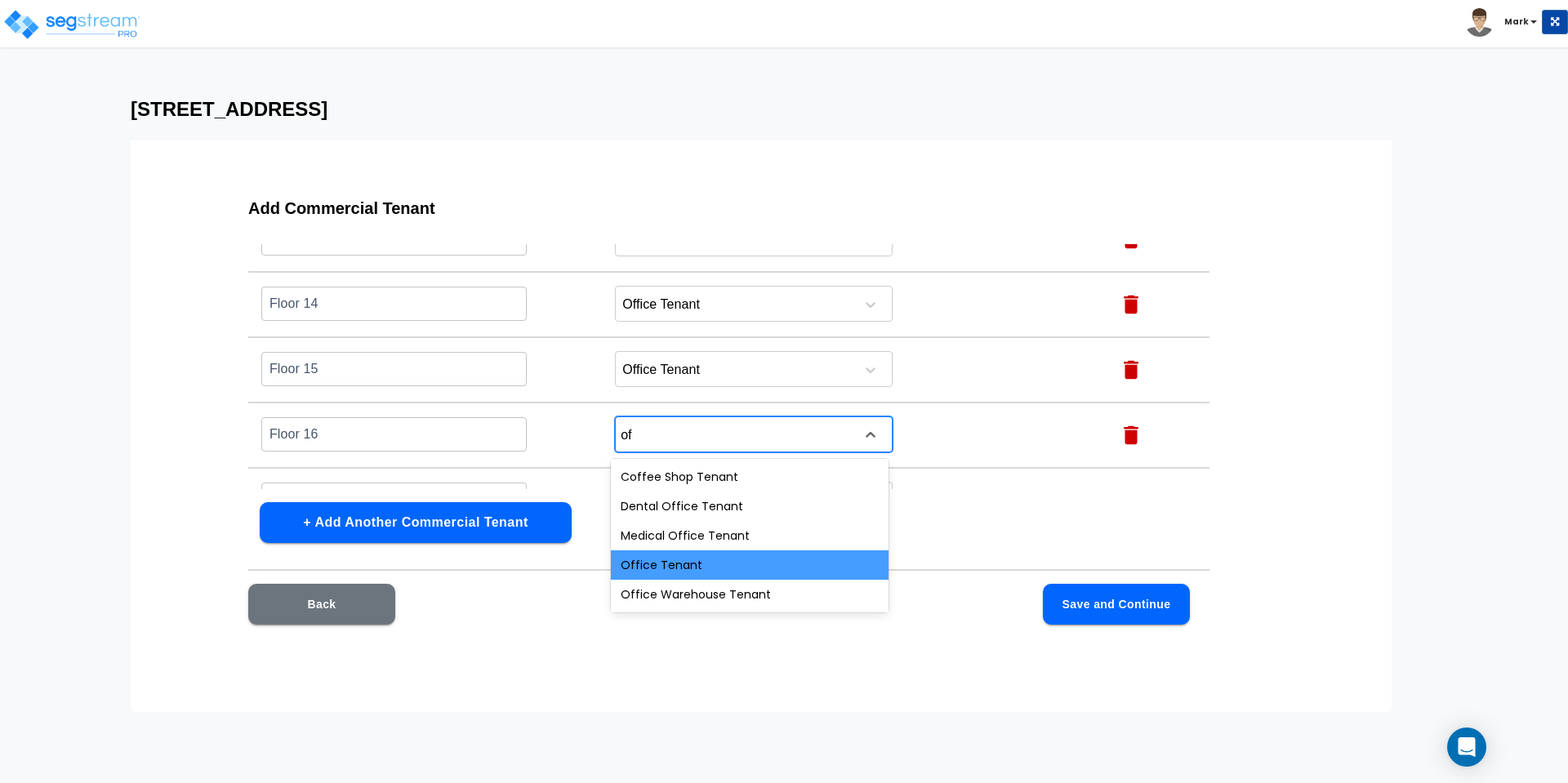
click at [703, 561] on div "Office Tenant" at bounding box center [749, 565] width 277 height 29
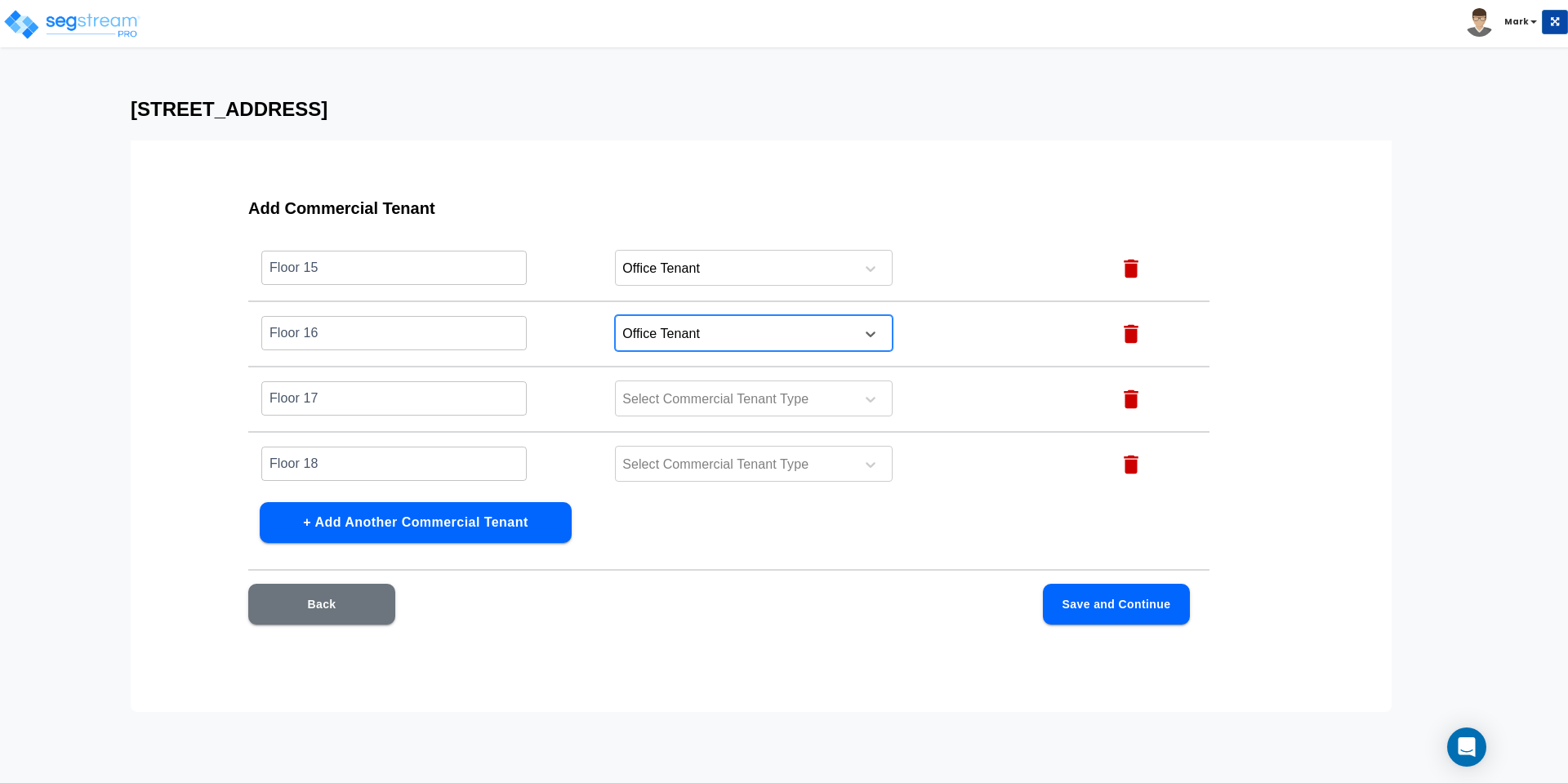
scroll to position [1029, 0]
click at [689, 397] on div at bounding box center [732, 399] width 224 height 22
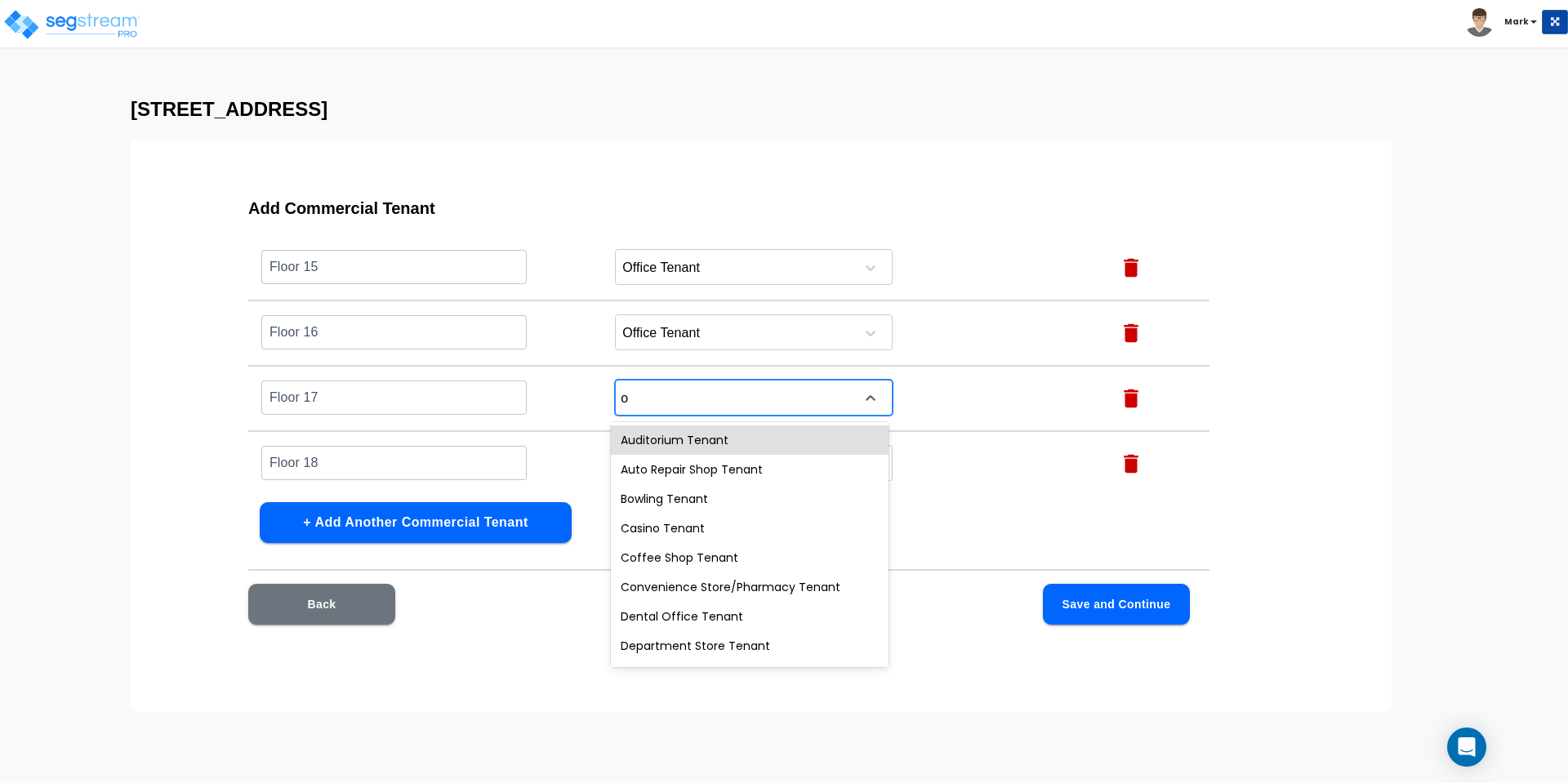
type input "of"
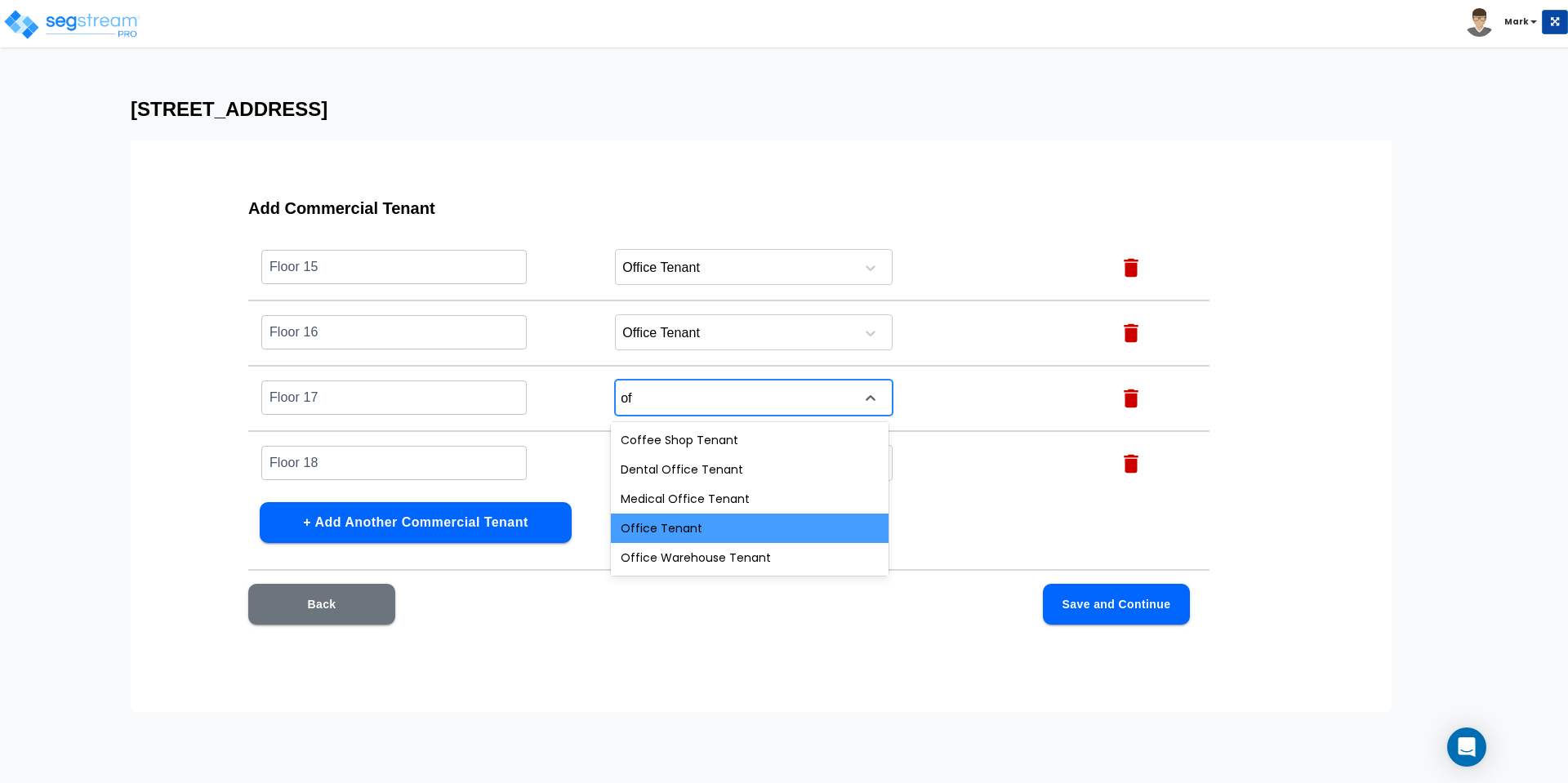
click at [660, 517] on div "Office Tenant" at bounding box center [749, 528] width 277 height 29
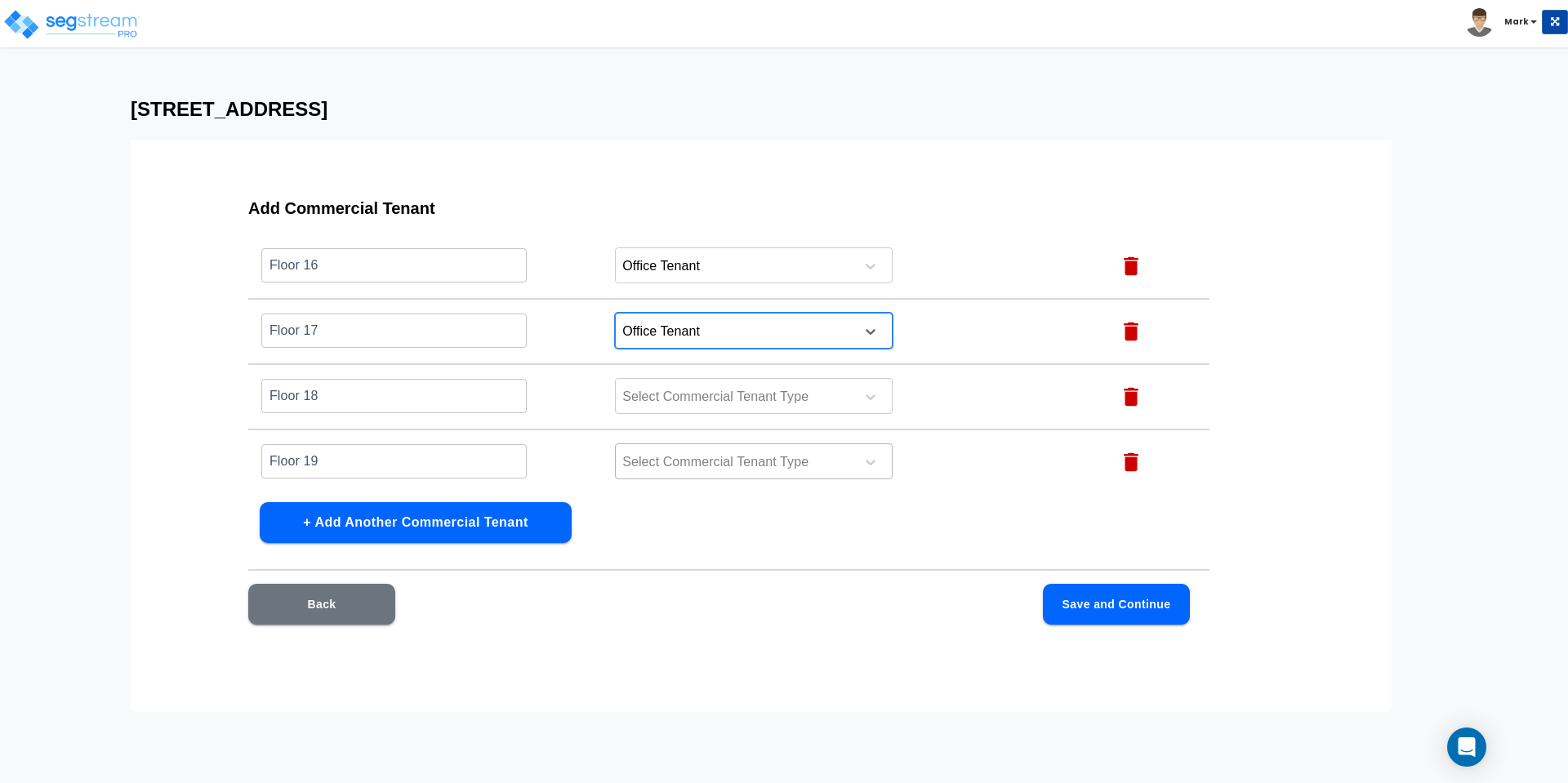
scroll to position [1130, 0]
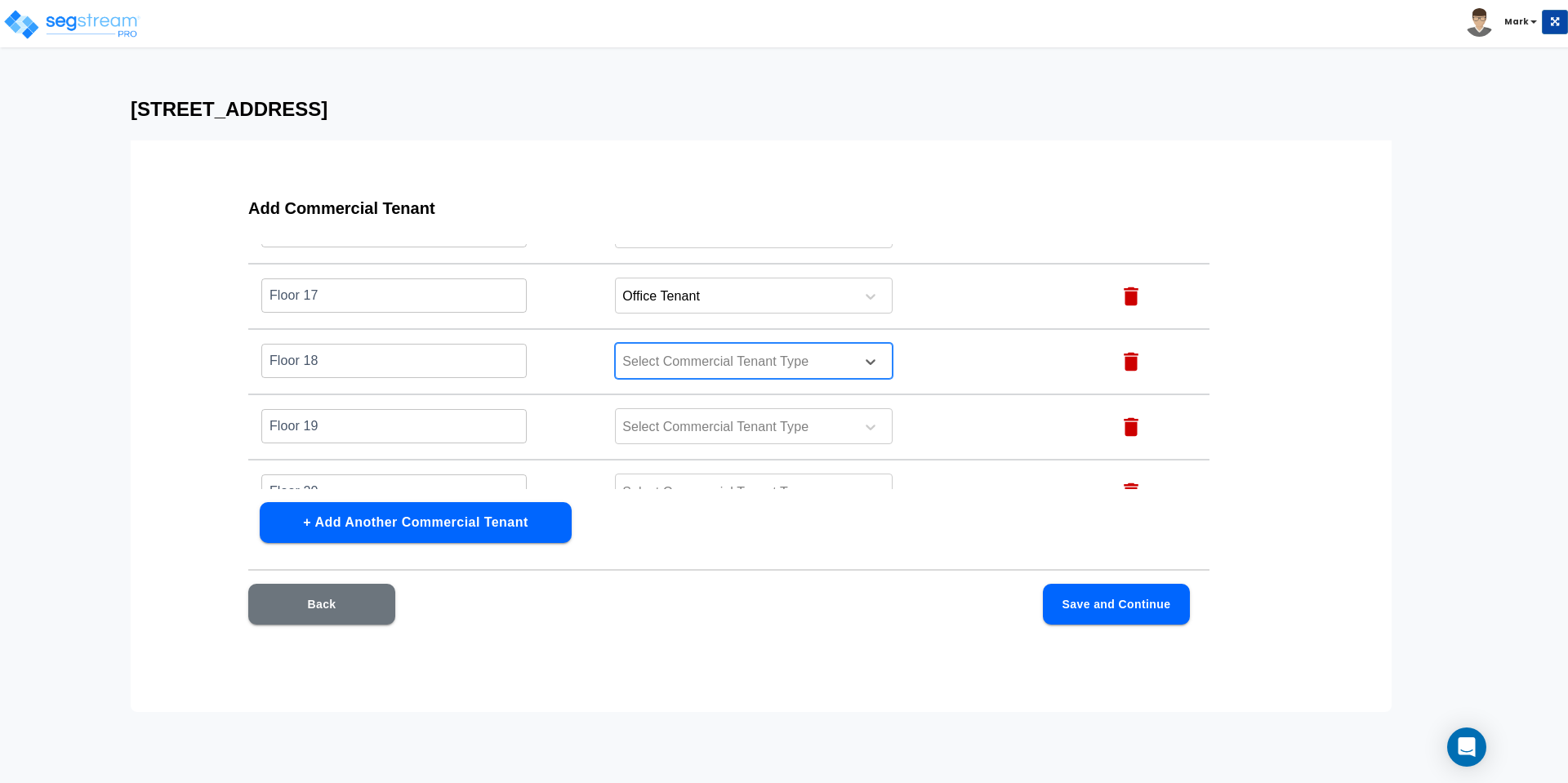
click at [651, 368] on div at bounding box center [732, 362] width 224 height 22
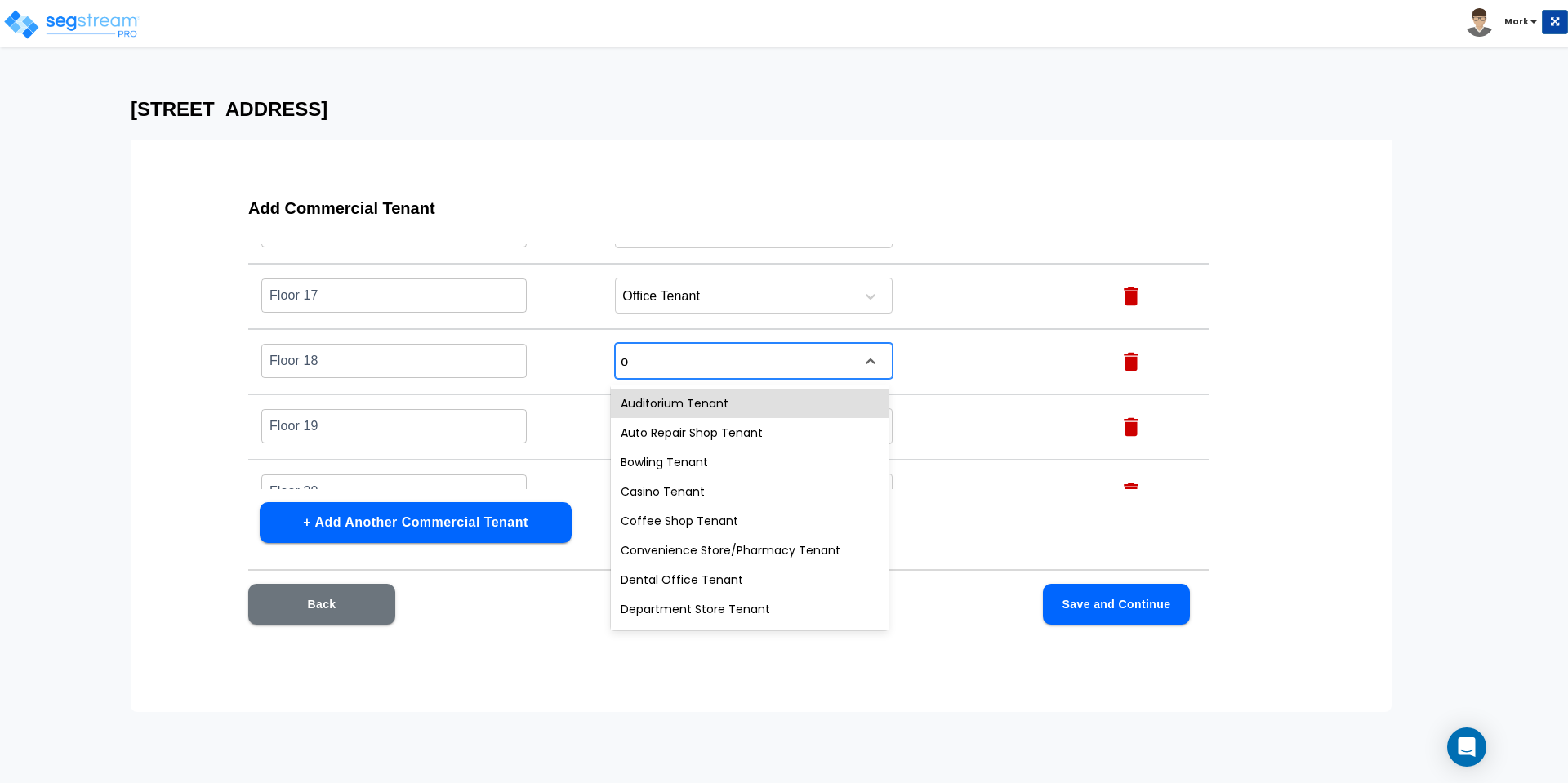
type input "of"
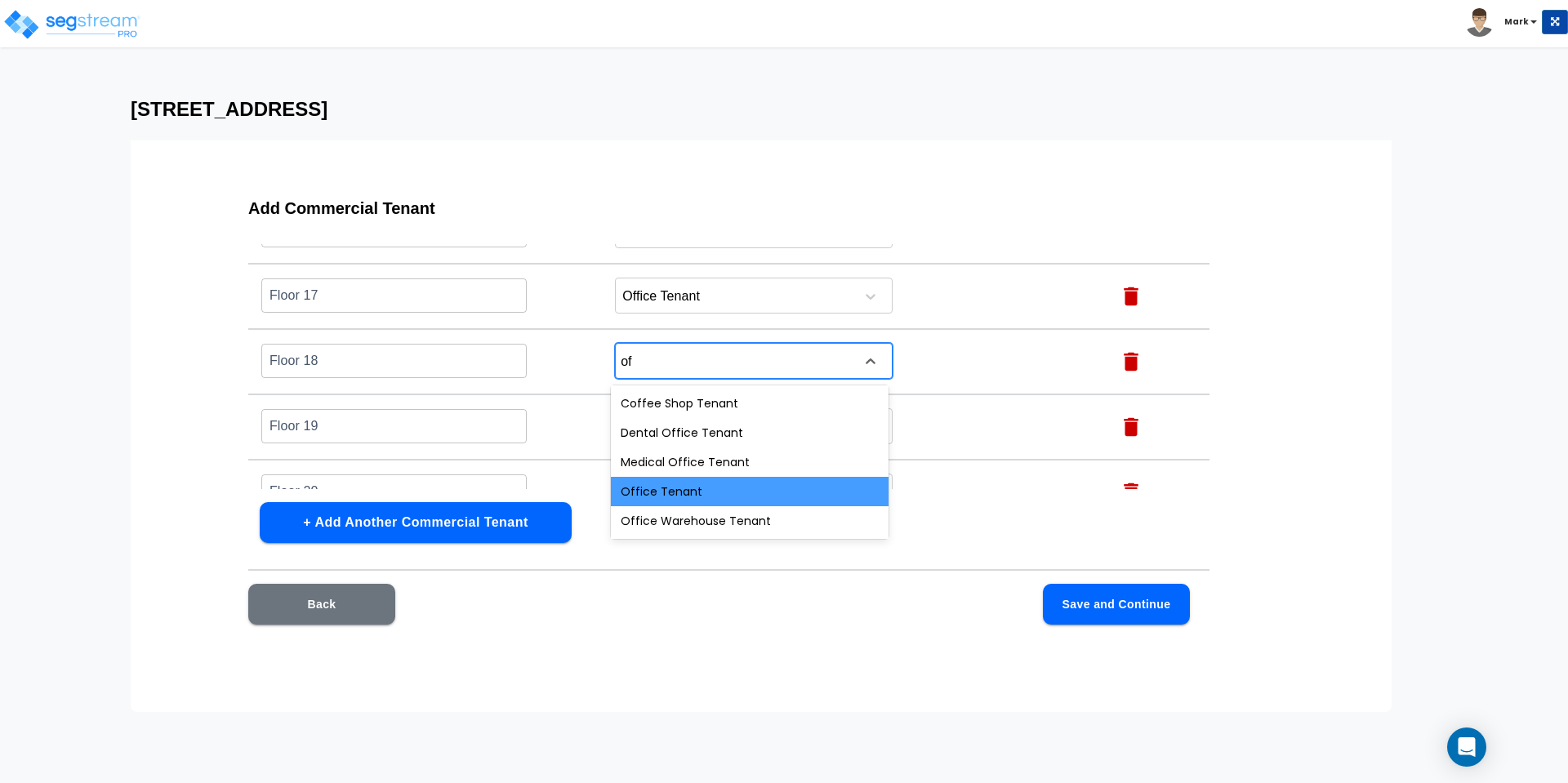
click at [666, 493] on div "Office Tenant" at bounding box center [749, 491] width 277 height 29
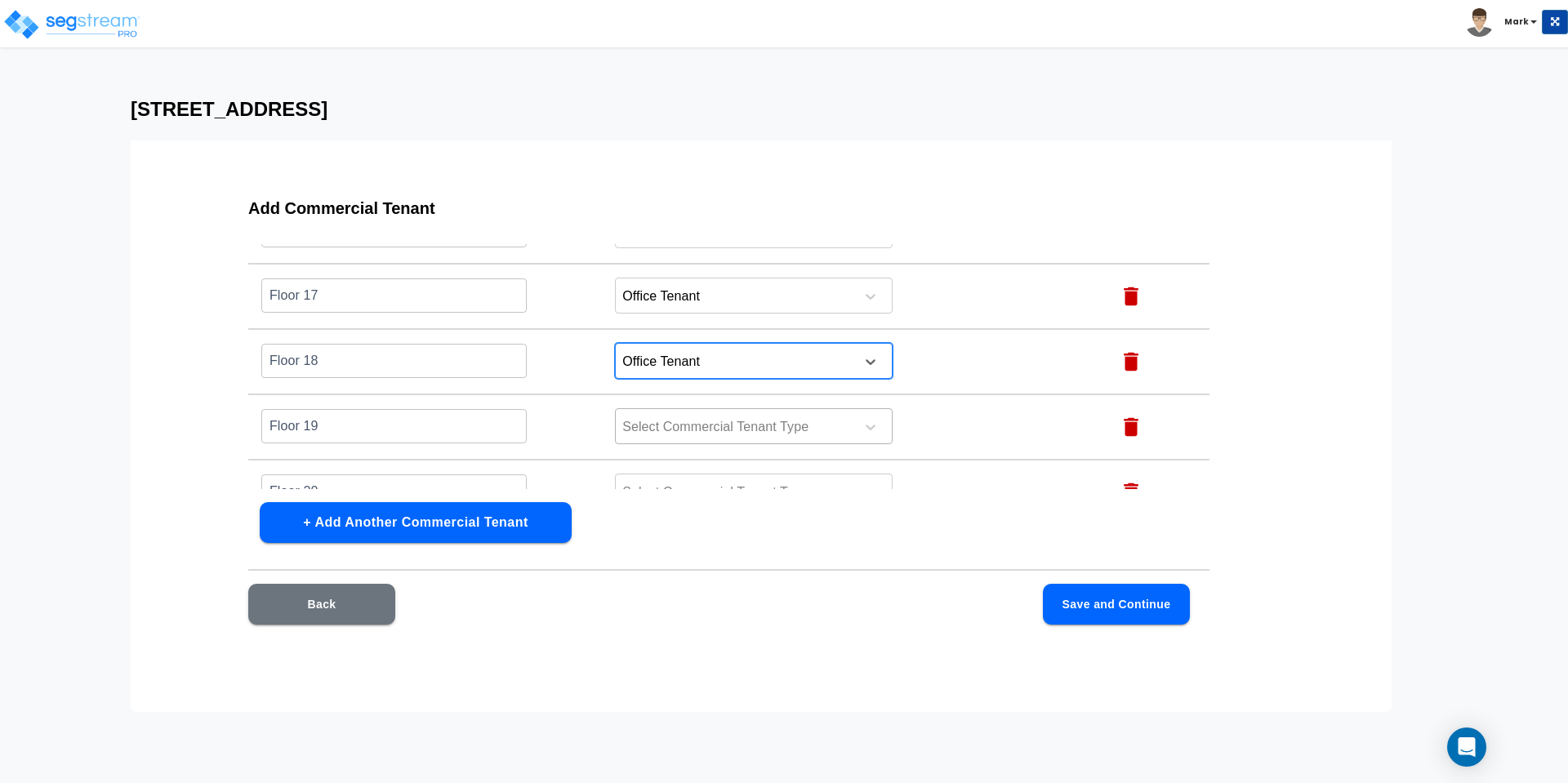
click at [672, 426] on div at bounding box center [732, 427] width 224 height 22
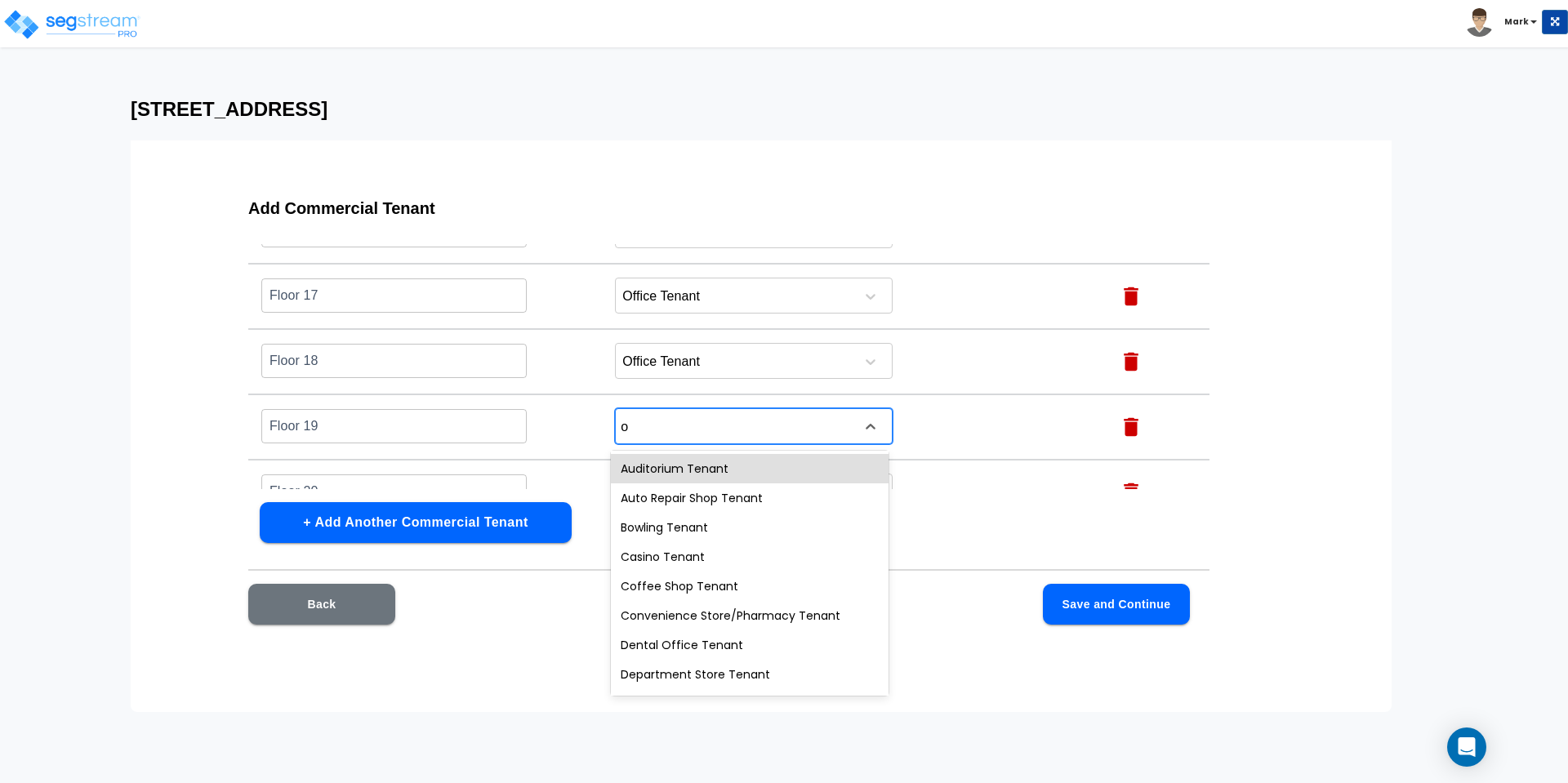
type input "of"
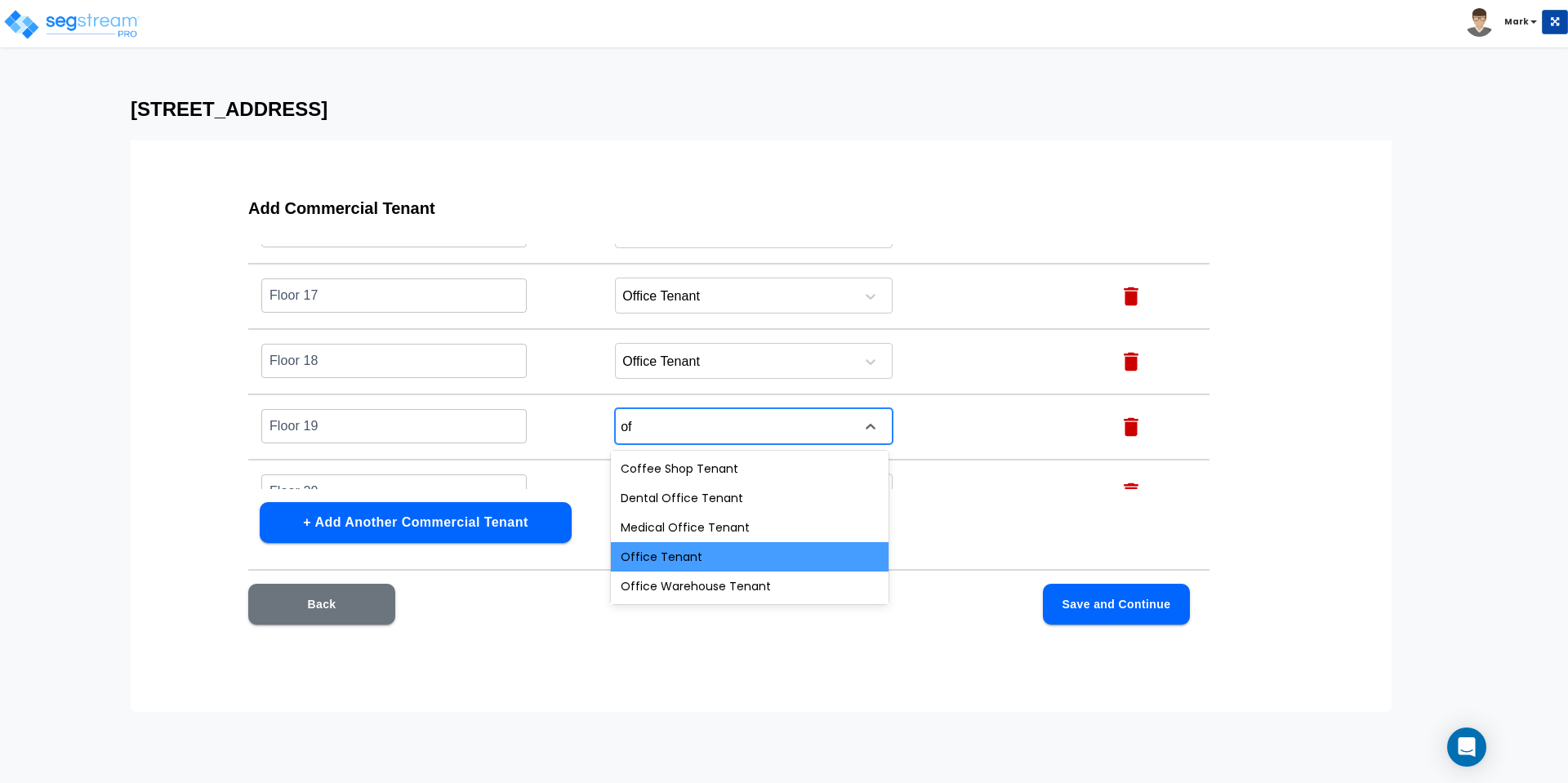
click at [675, 554] on div "Office Tenant" at bounding box center [749, 557] width 277 height 29
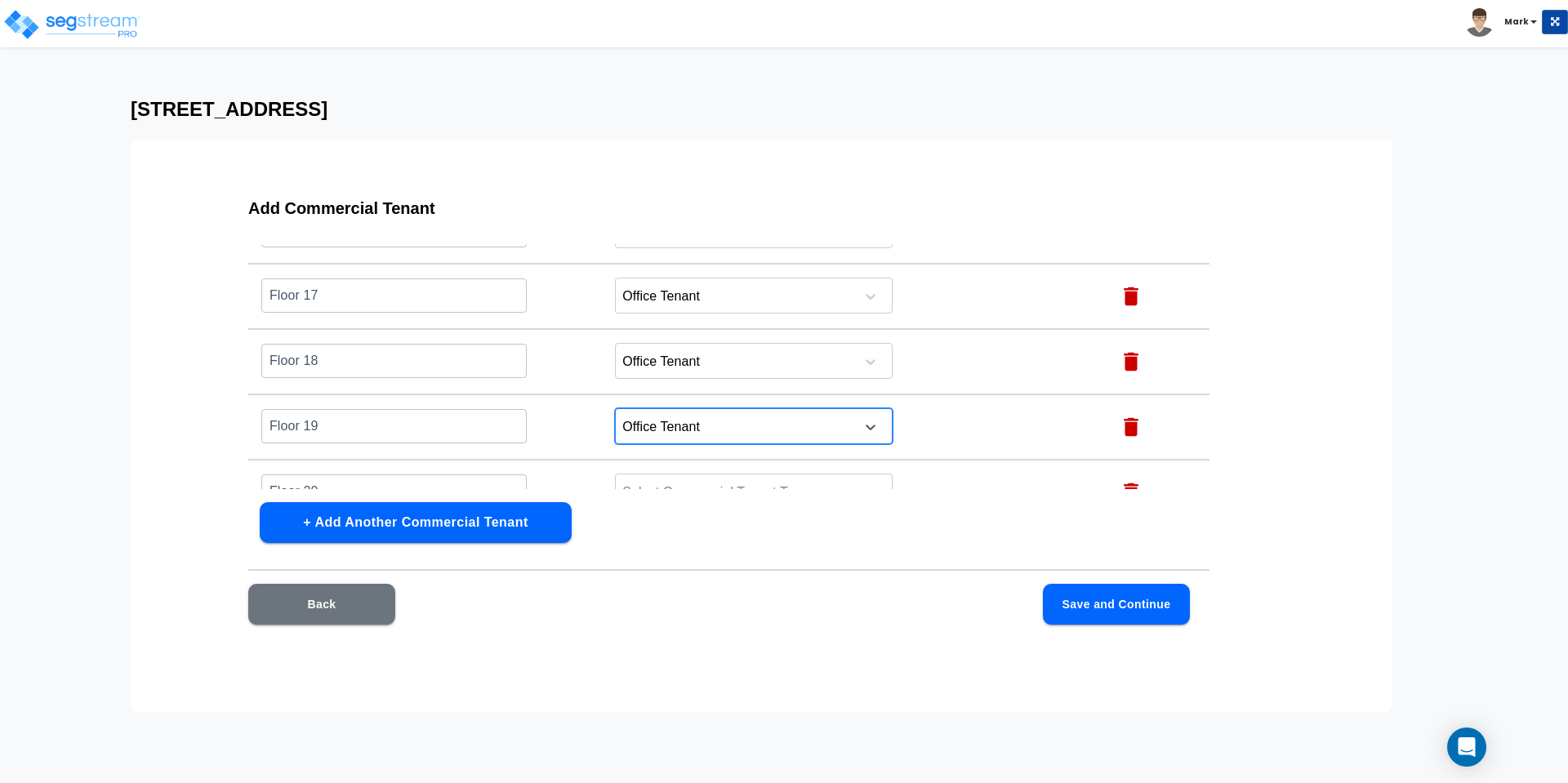
scroll to position [1232, 0]
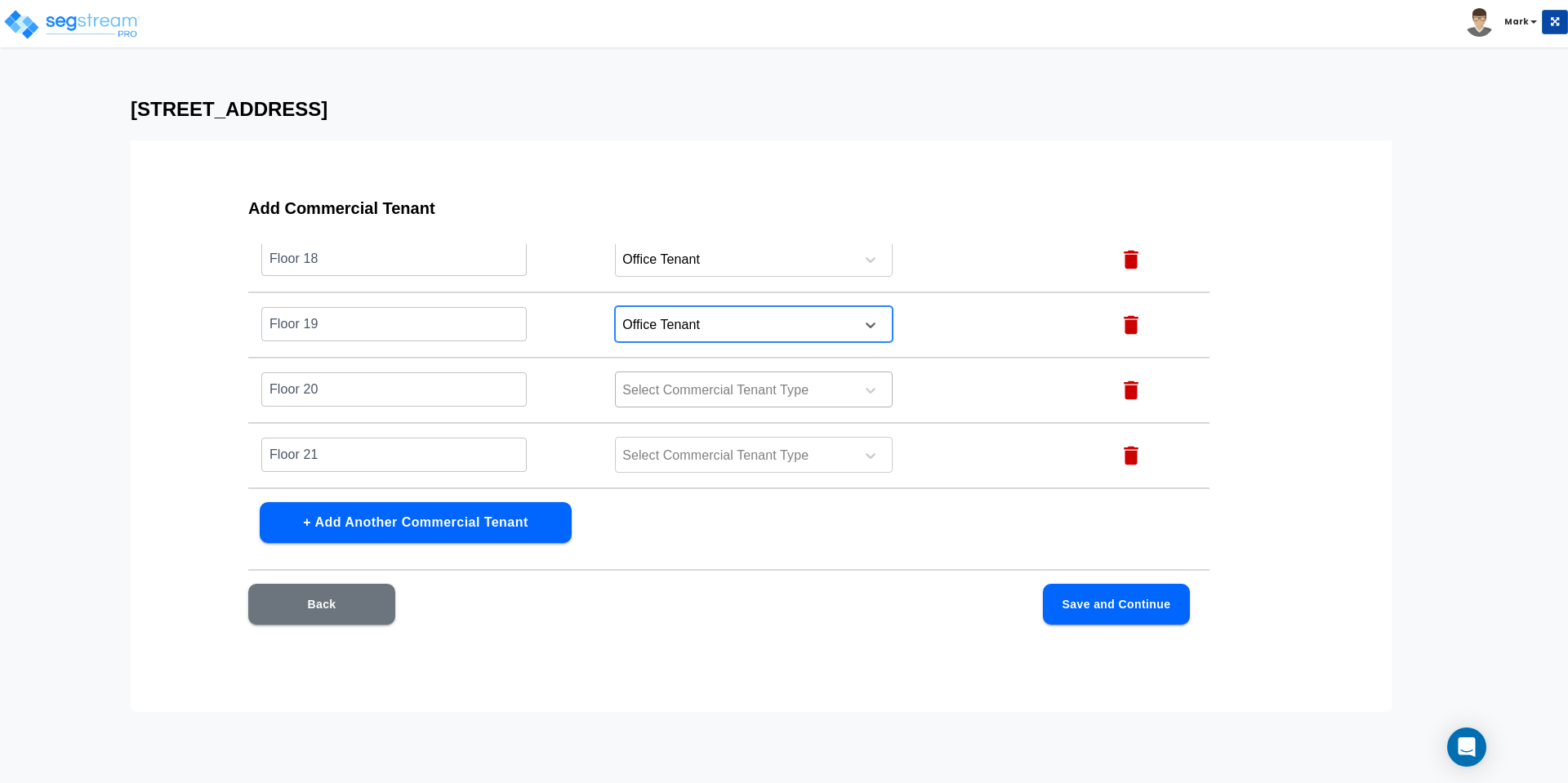
click at [654, 390] on div at bounding box center [732, 391] width 224 height 22
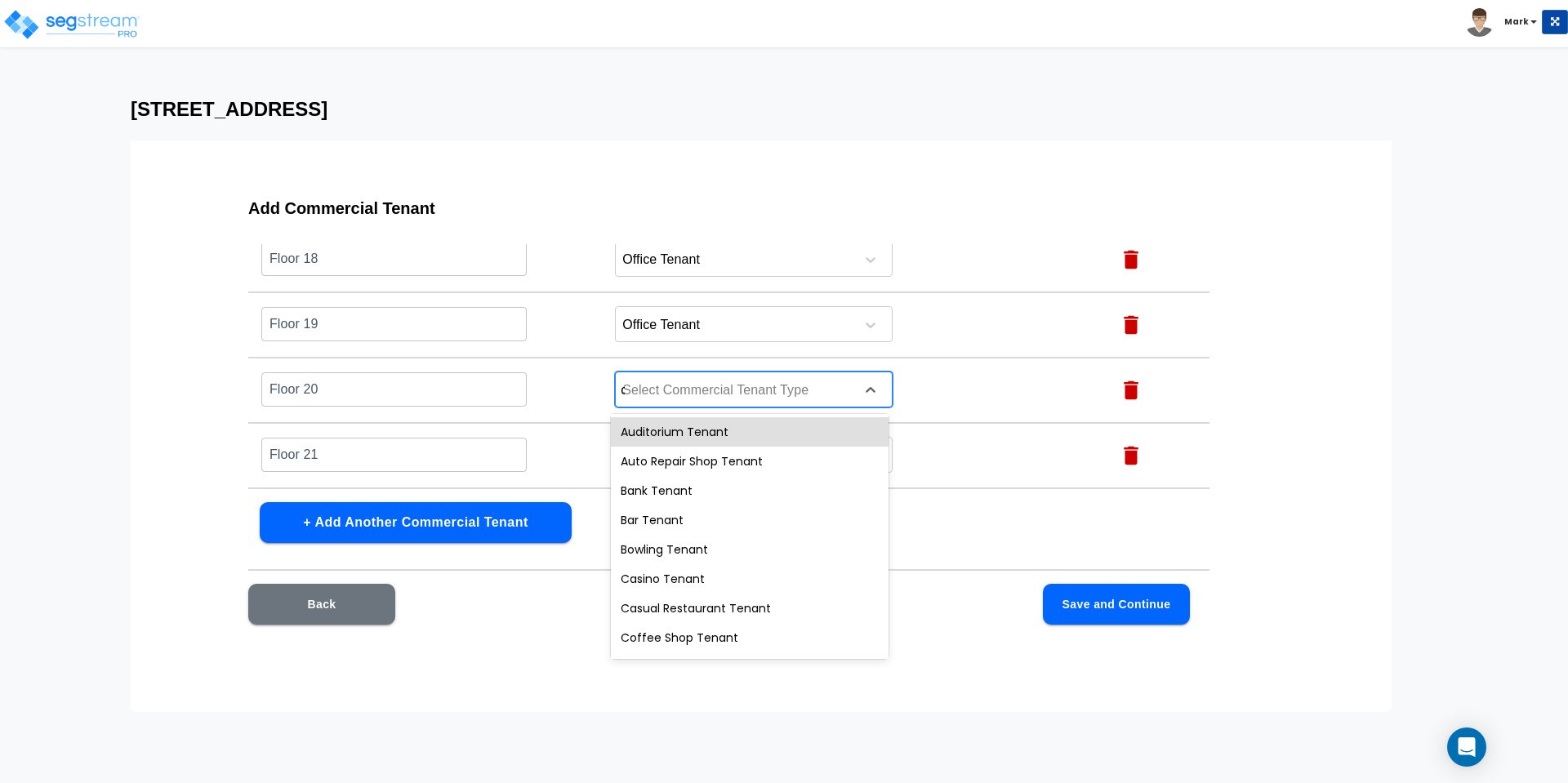
type input "of"
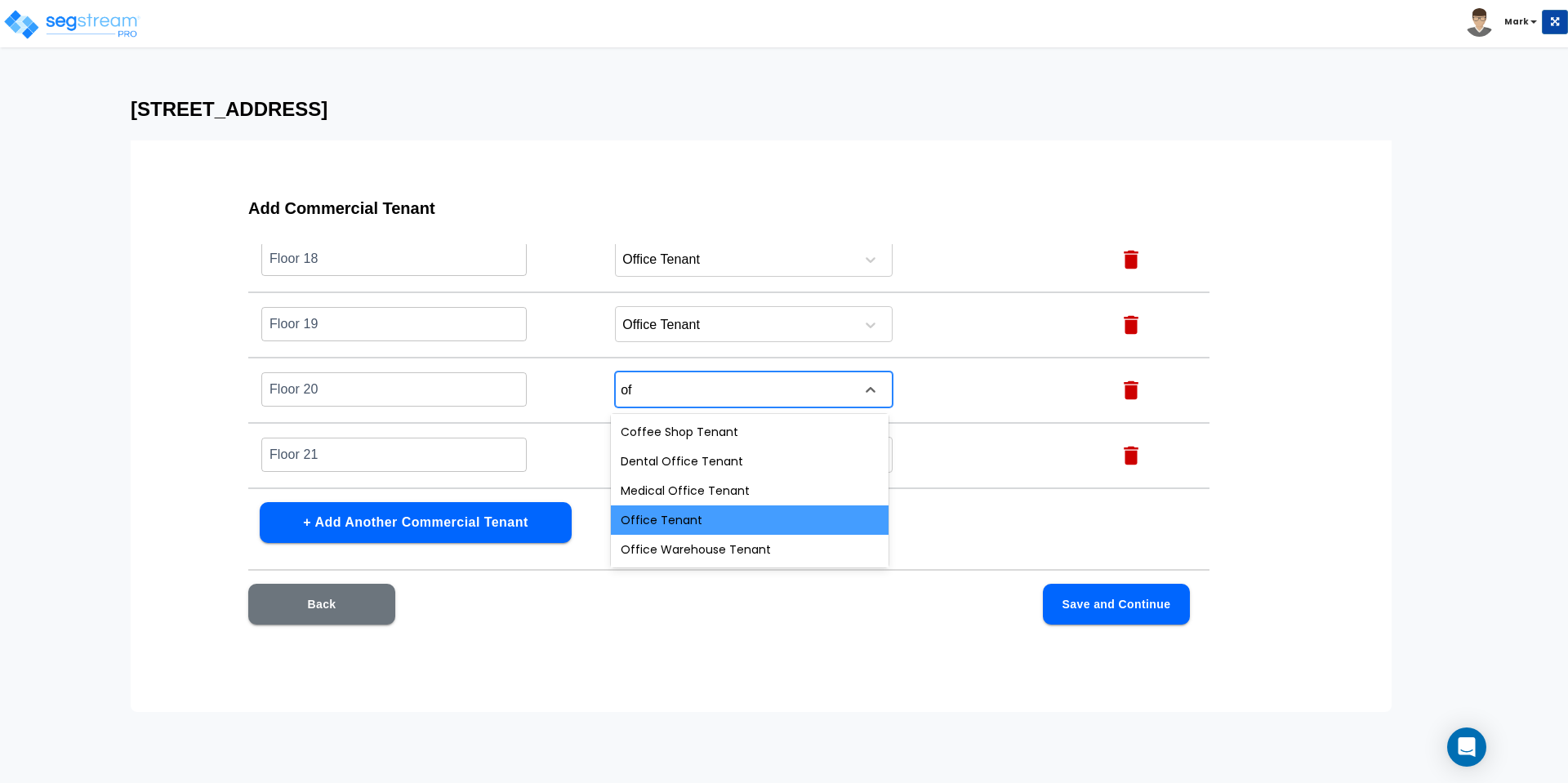
click at [677, 525] on div "Office Tenant" at bounding box center [749, 520] width 277 height 29
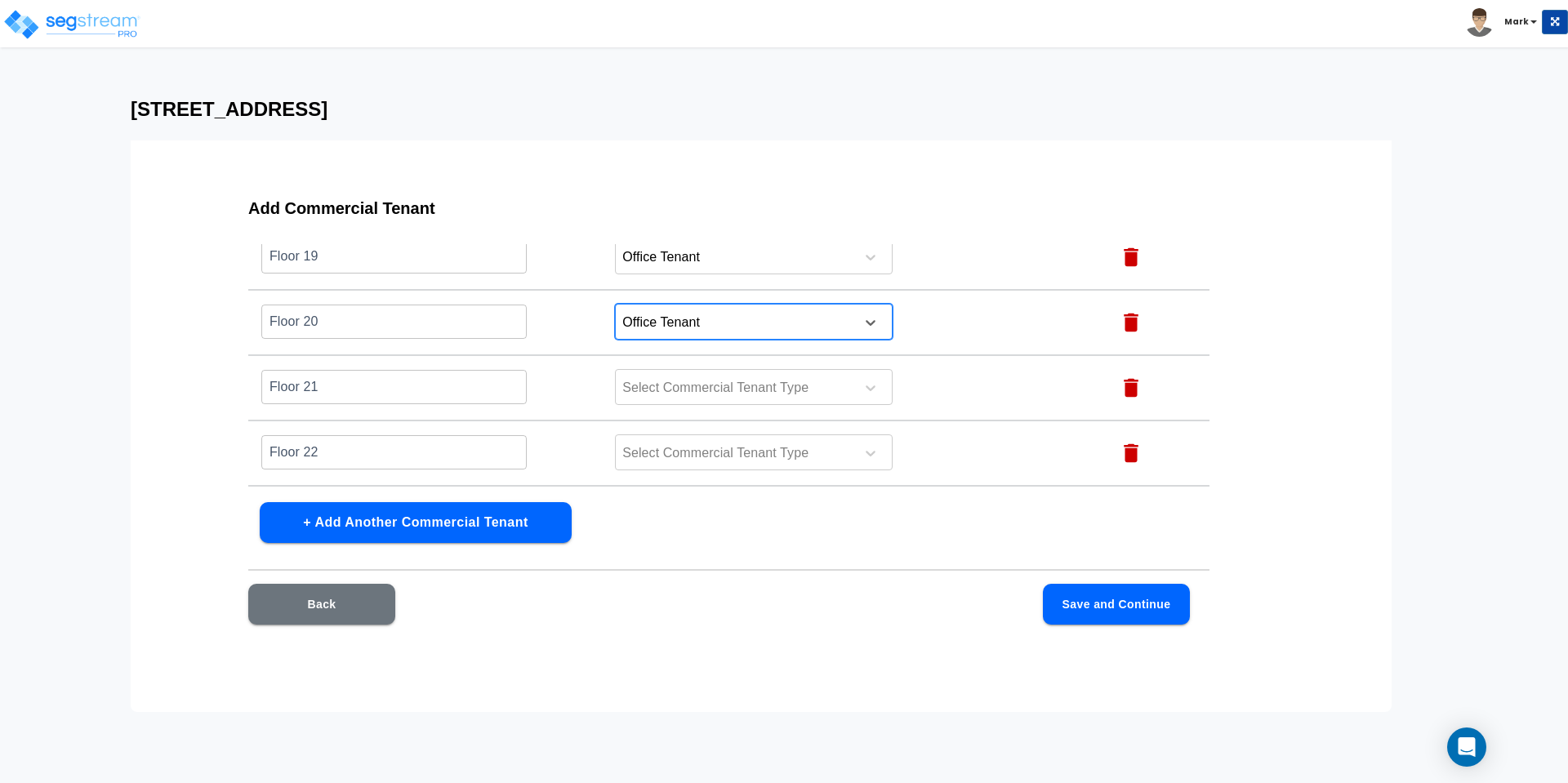
scroll to position [1334, 0]
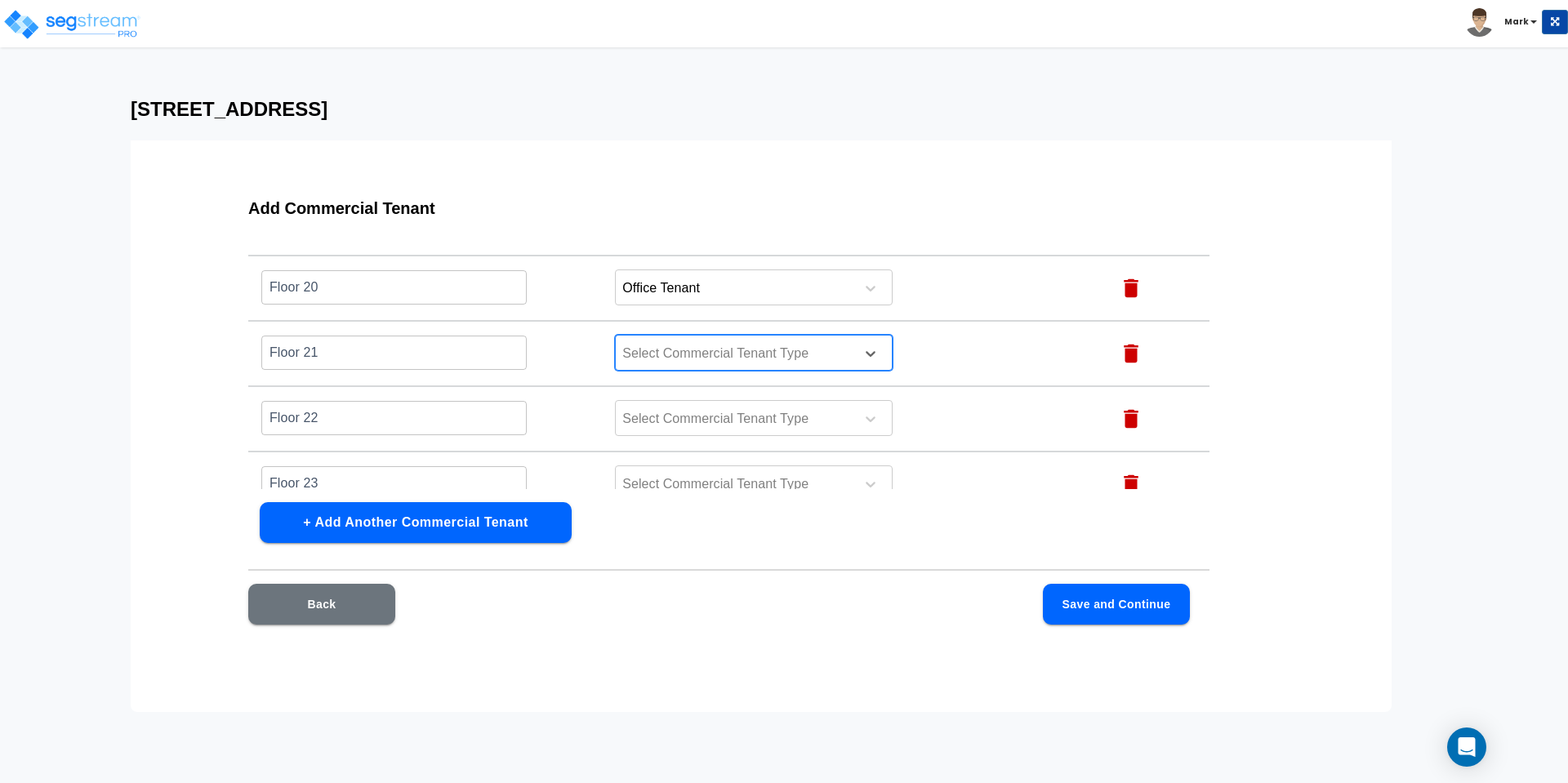
click at [656, 358] on div at bounding box center [732, 354] width 224 height 22
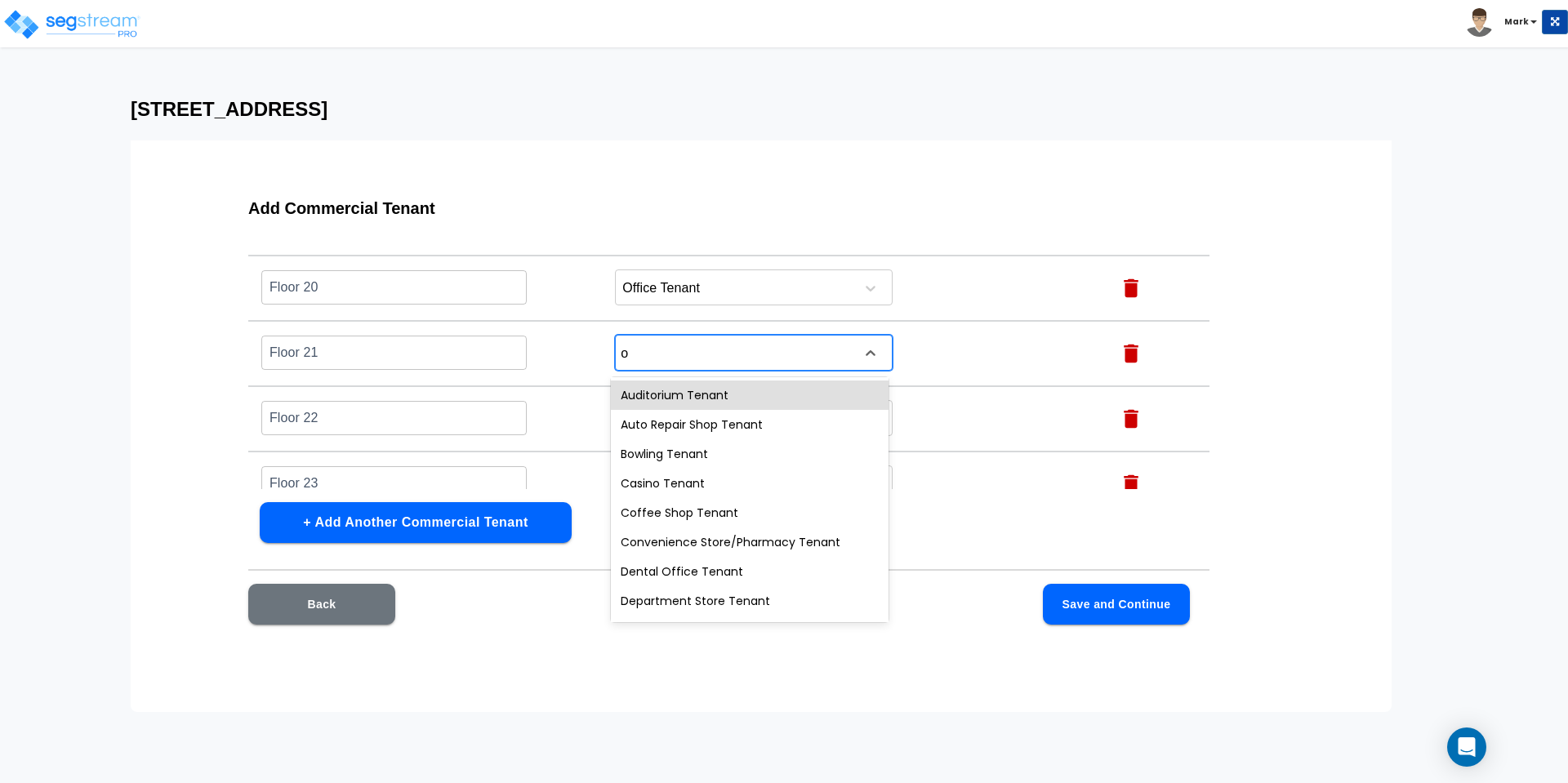
type input "of"
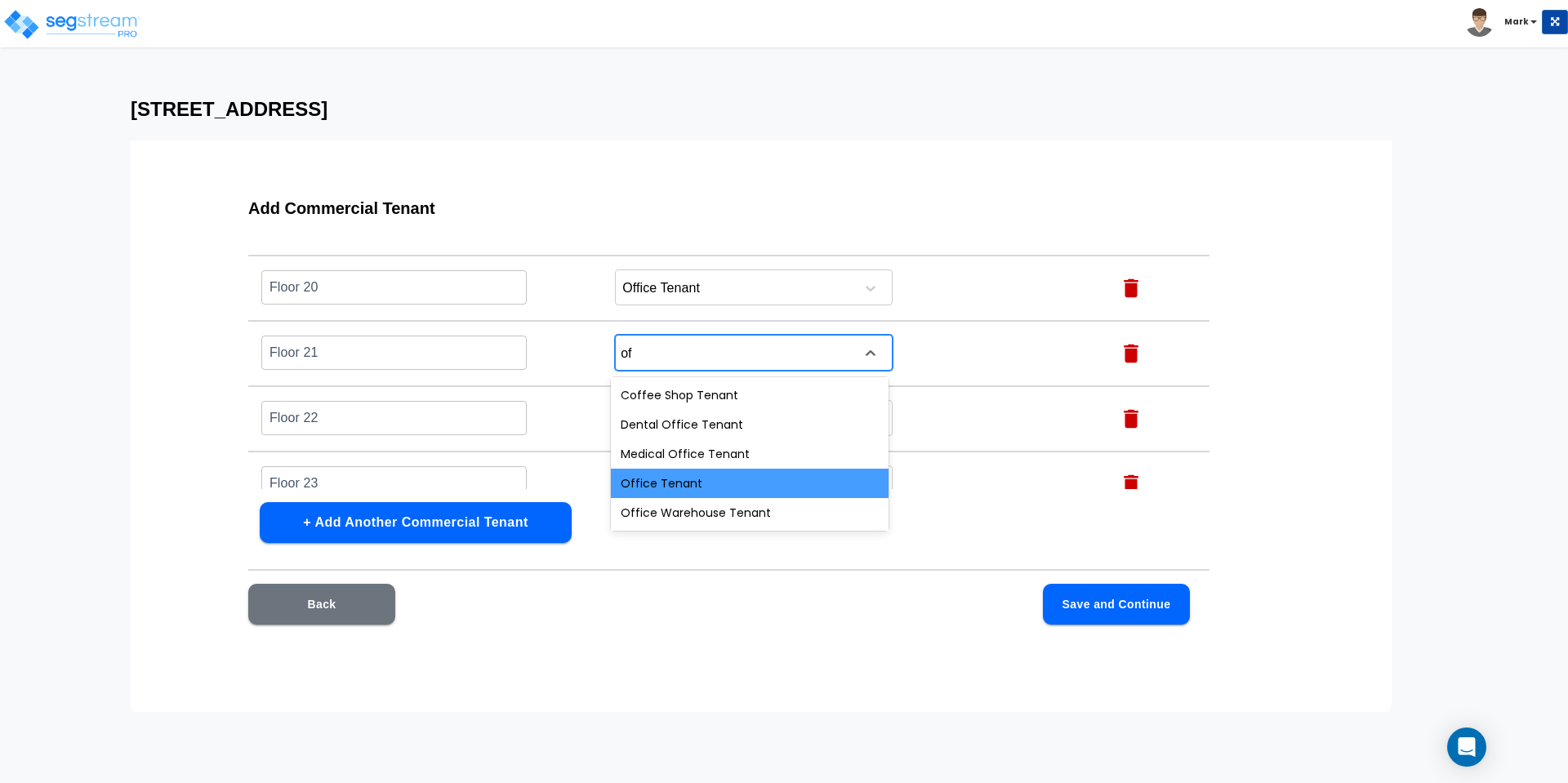
click at [662, 485] on div "Office Tenant" at bounding box center [749, 483] width 277 height 29
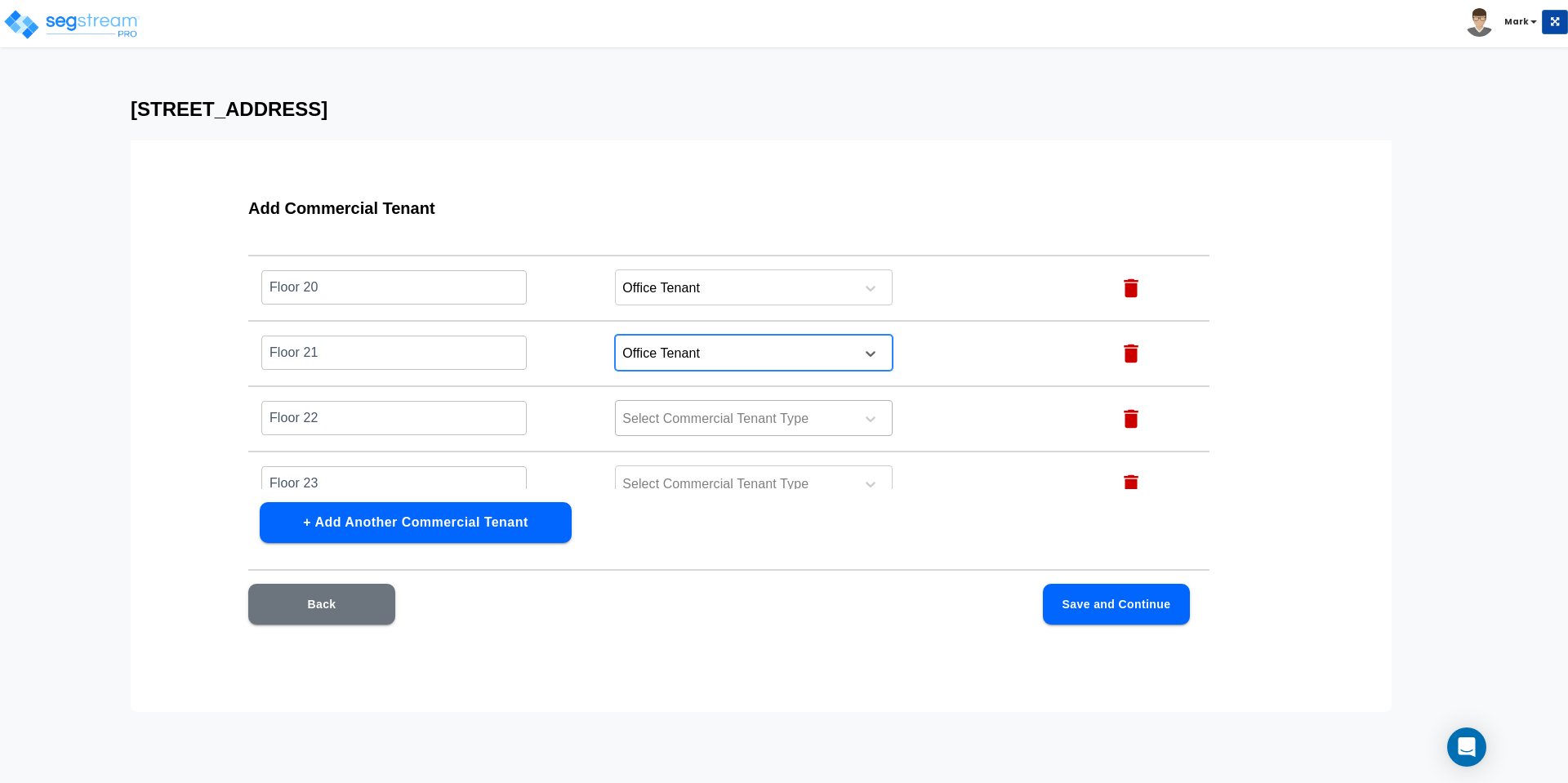
click at [678, 422] on div at bounding box center [732, 419] width 224 height 22
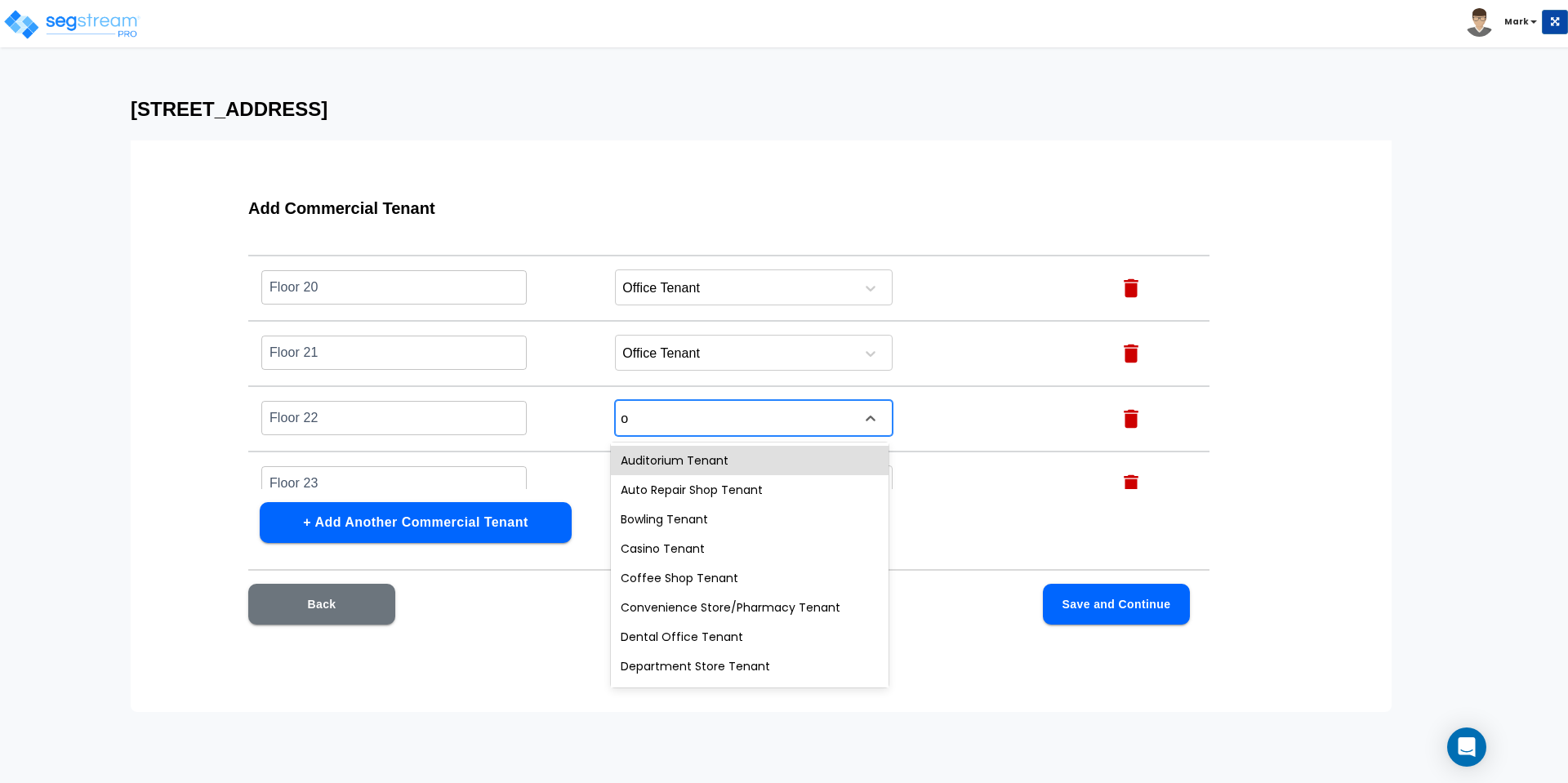
type input "of"
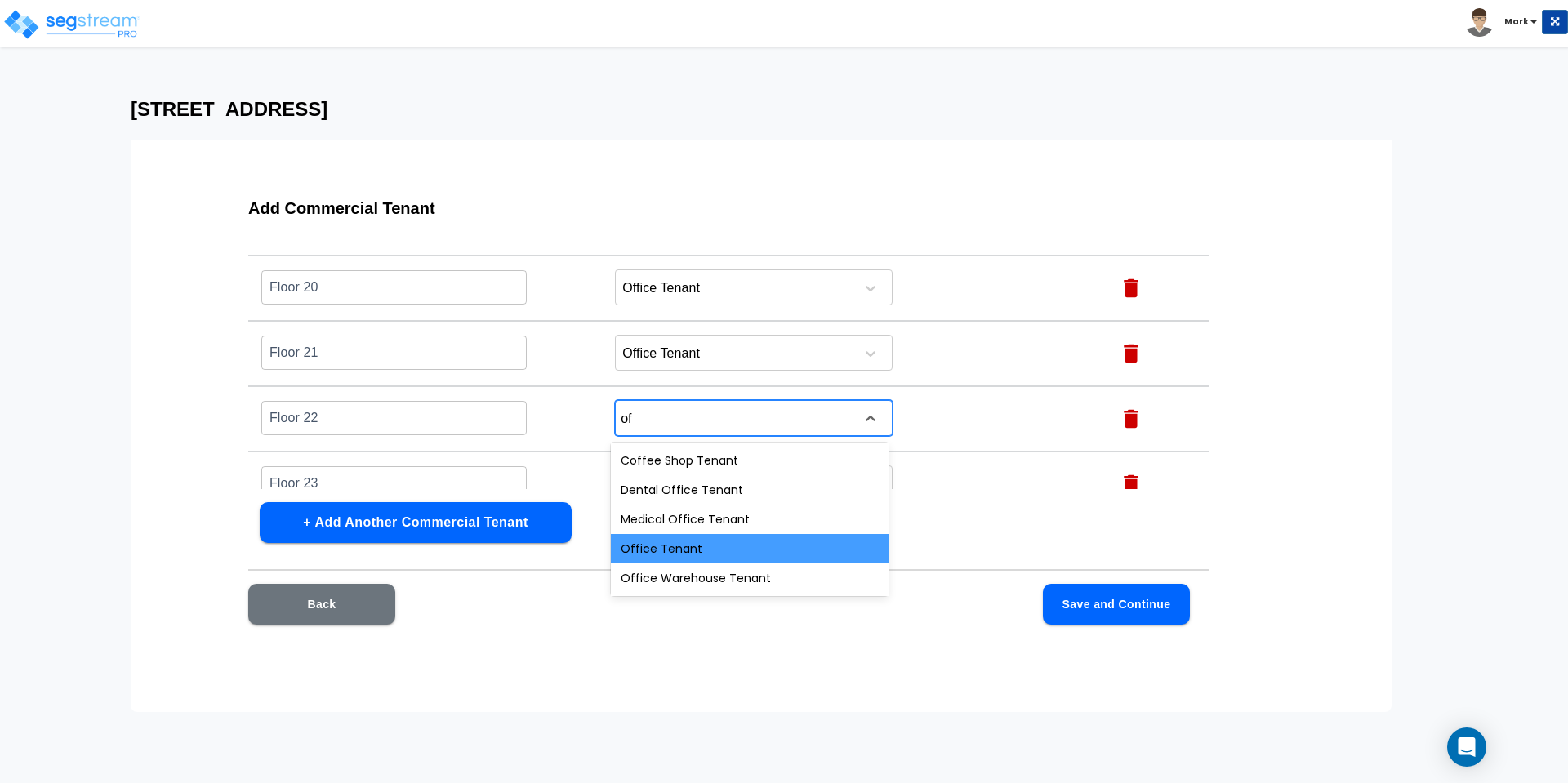
click at [680, 539] on div "Office Tenant" at bounding box center [749, 548] width 277 height 29
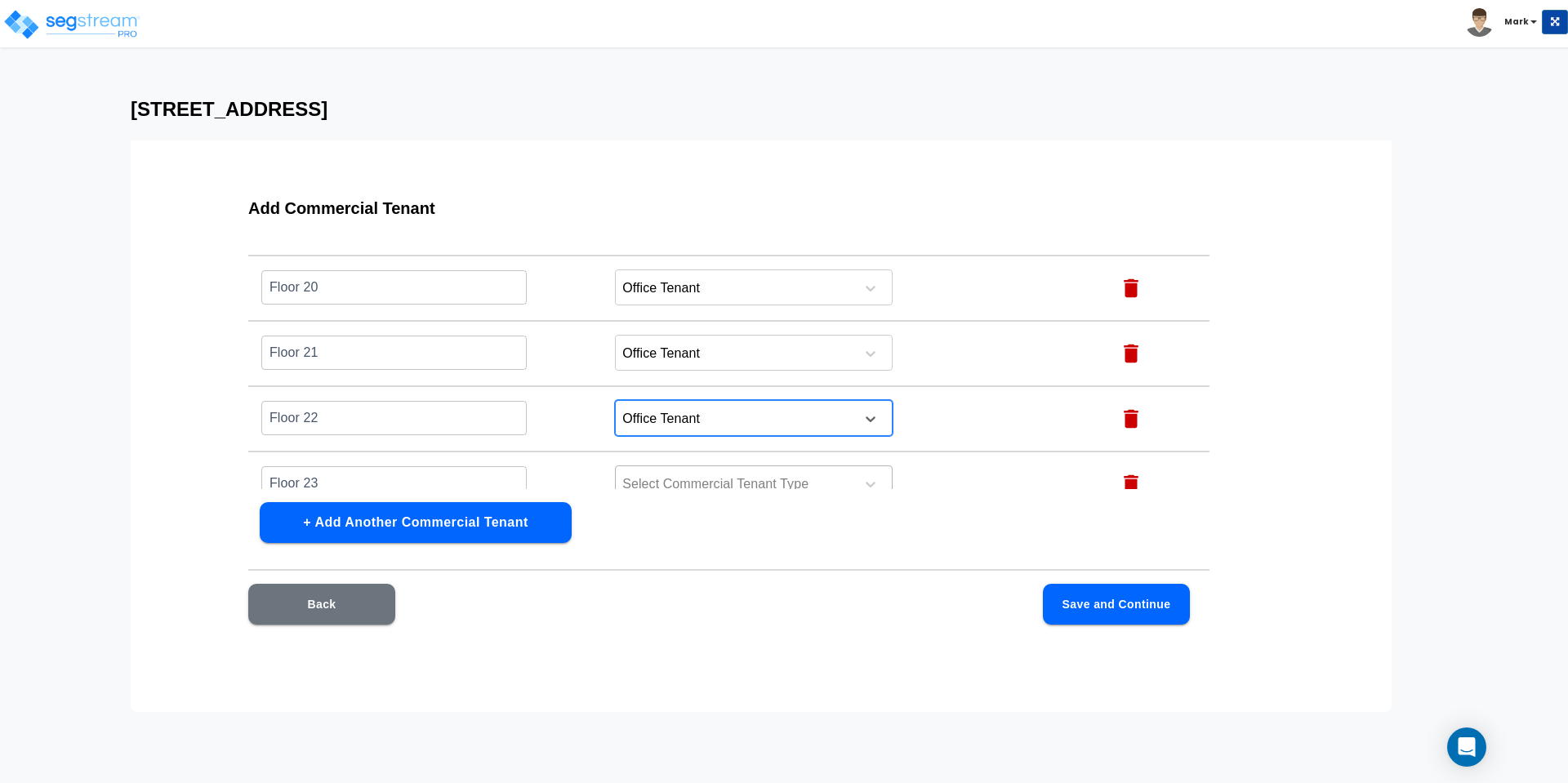
scroll to position [1437, 0]
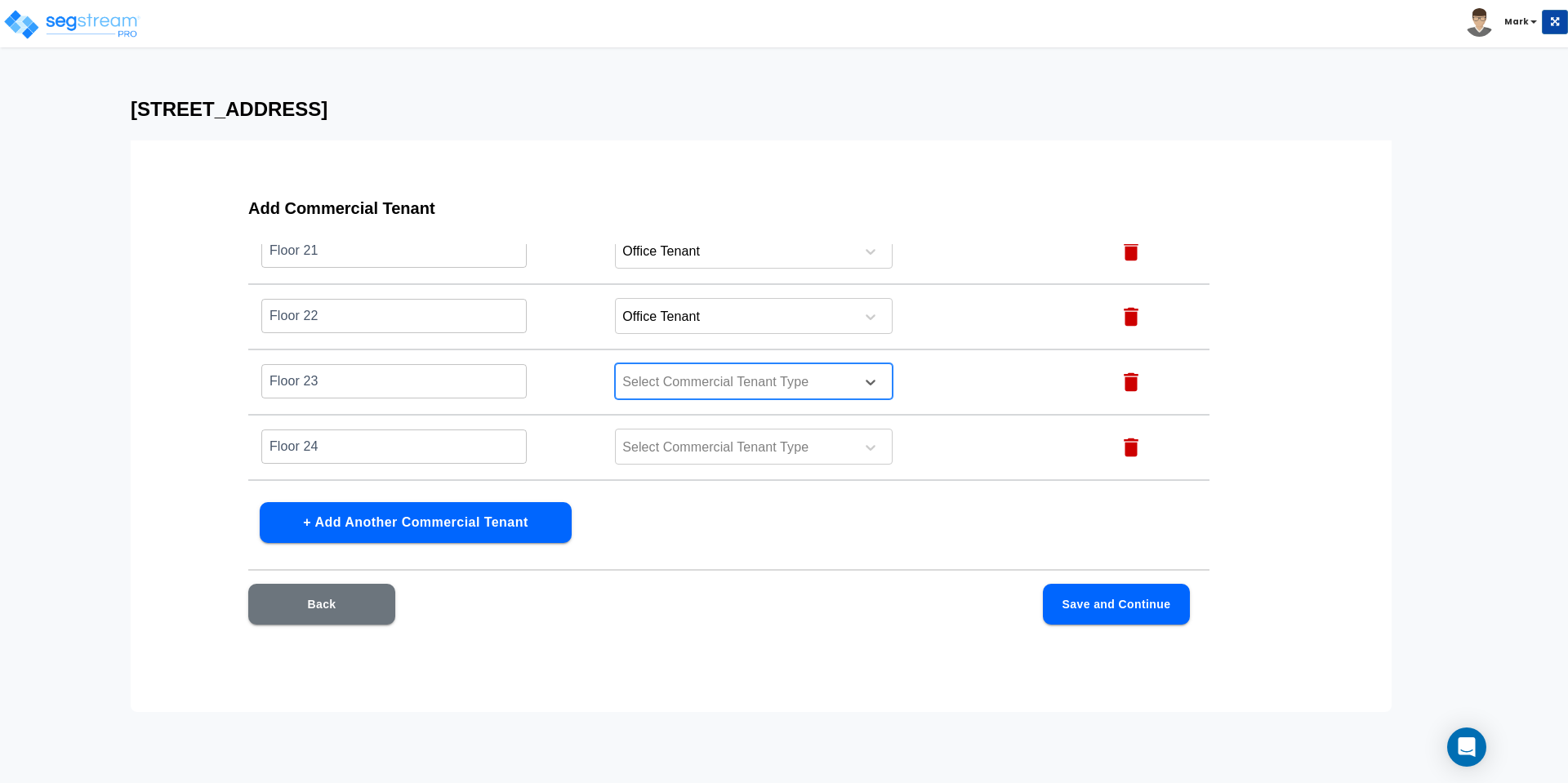
click at [671, 379] on div at bounding box center [732, 383] width 224 height 22
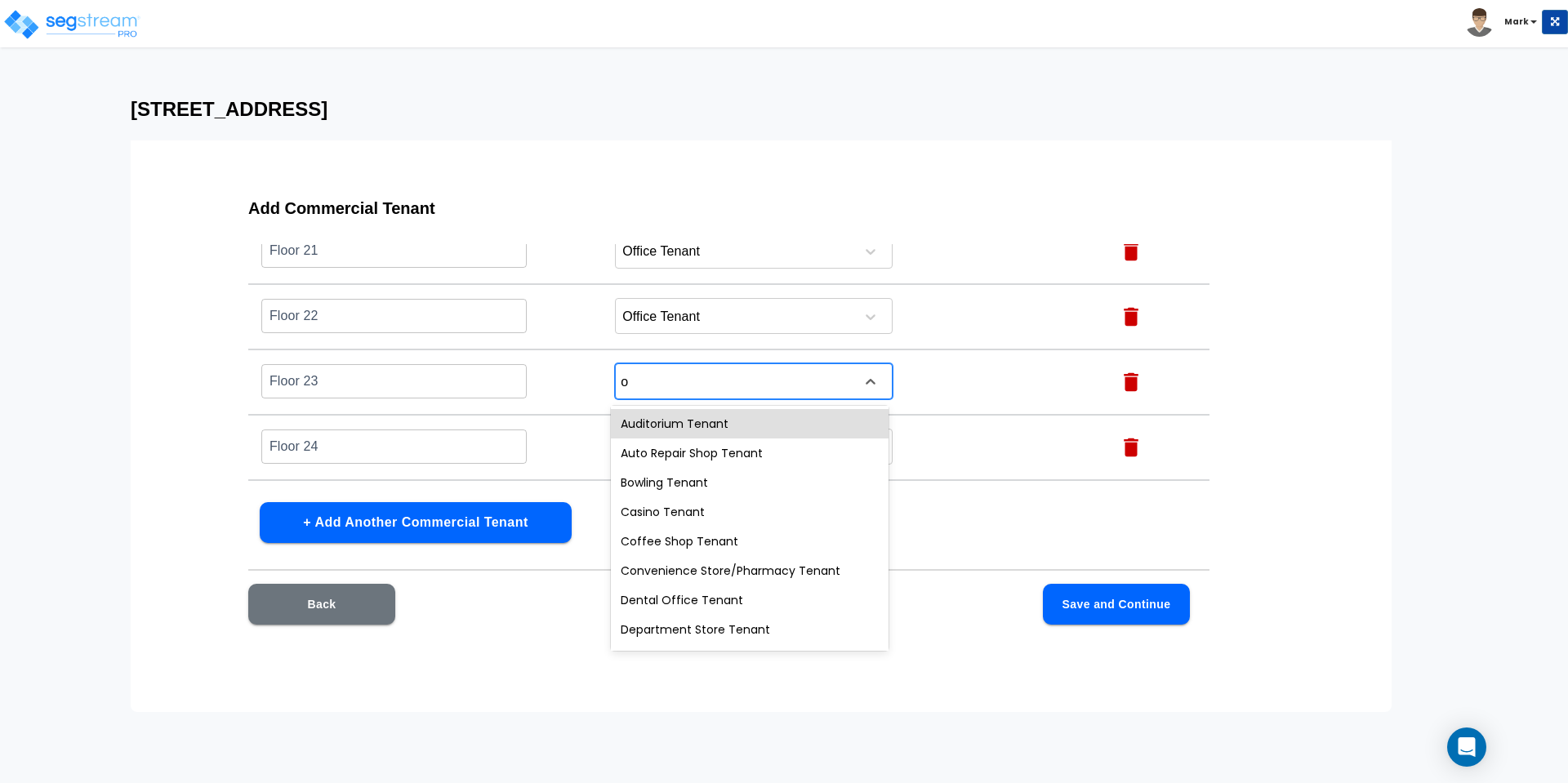
type input "of"
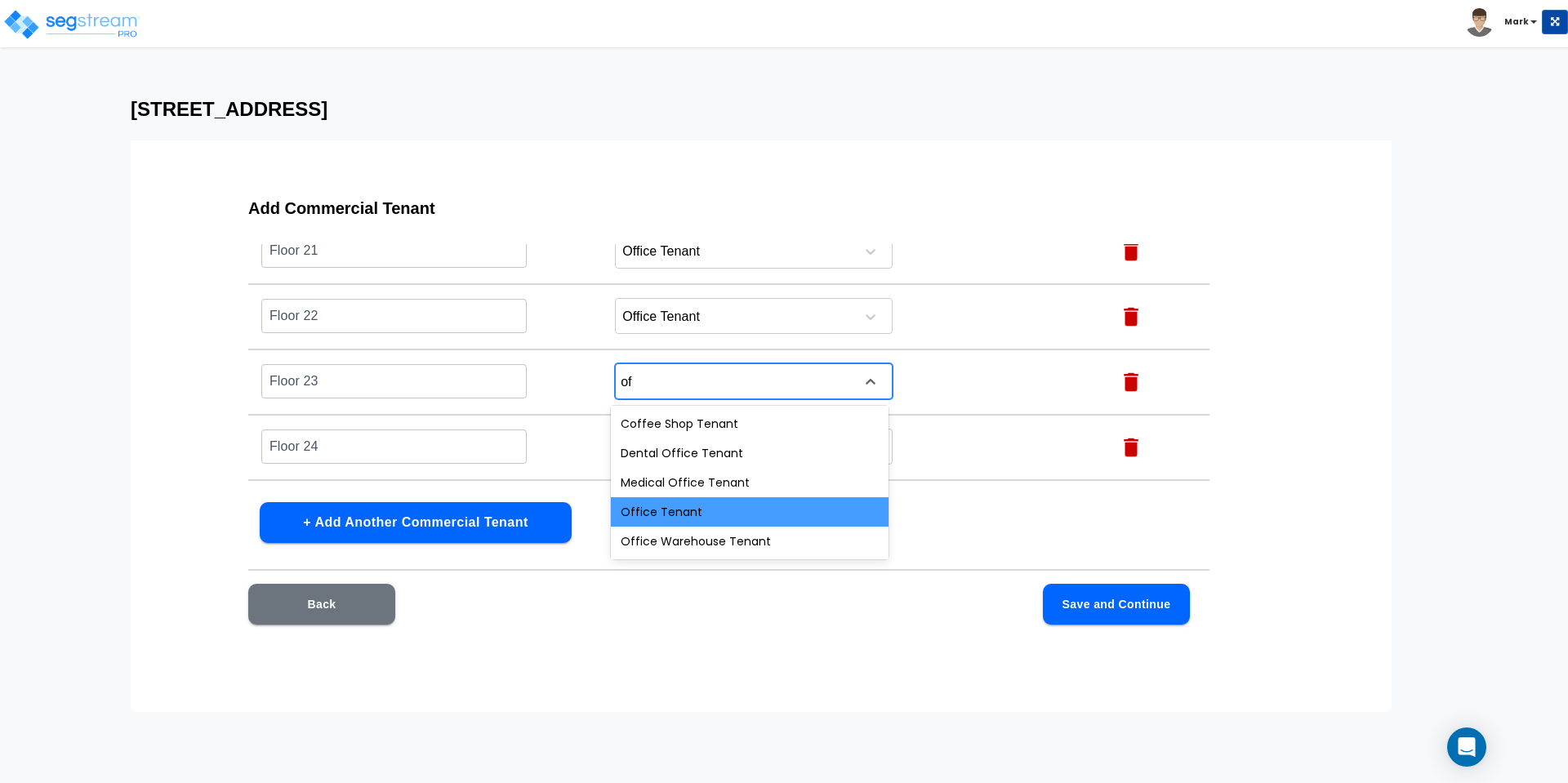
click at [690, 517] on div "Office Tenant" at bounding box center [749, 512] width 277 height 29
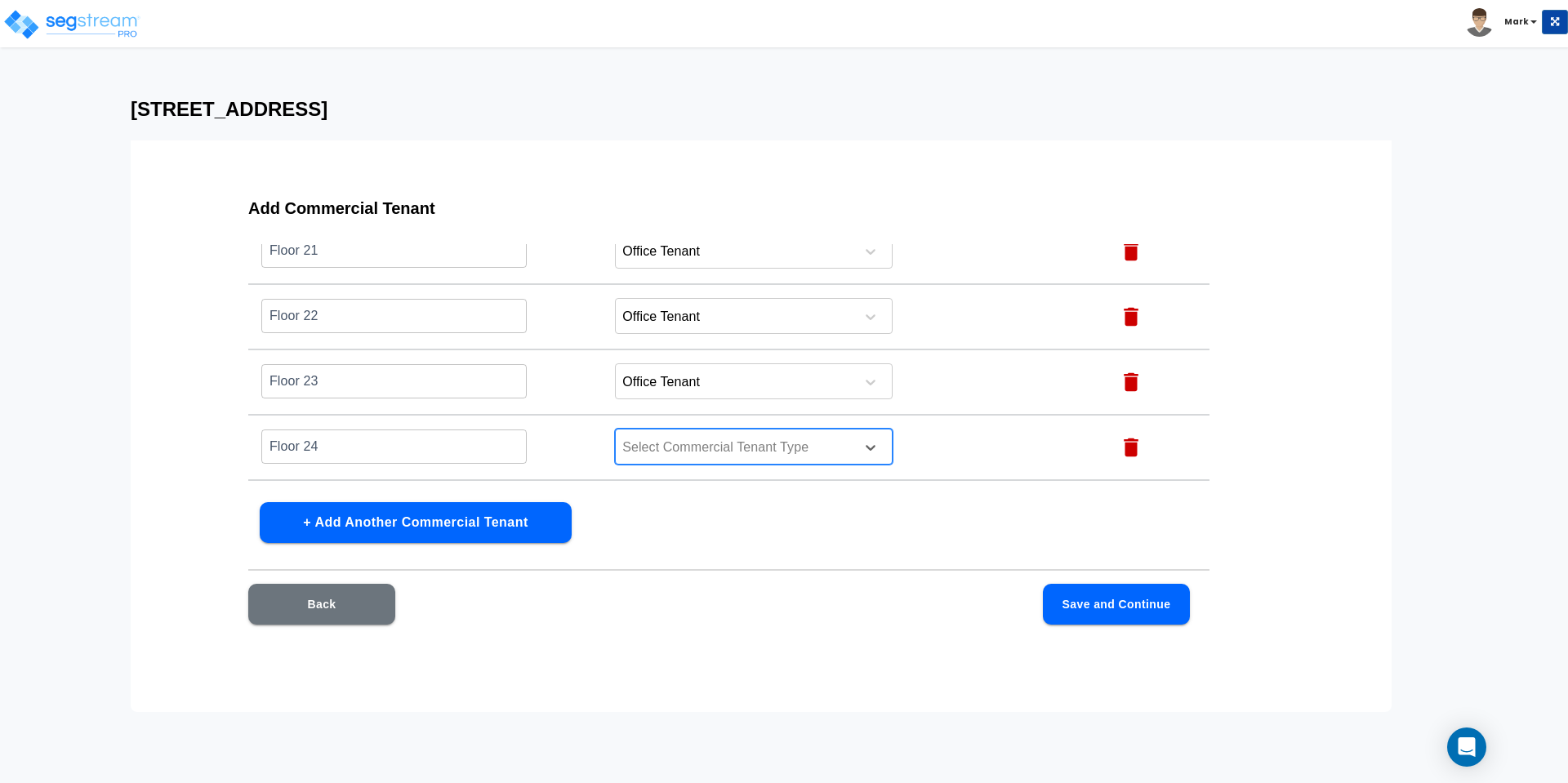
click at [685, 447] on div at bounding box center [732, 447] width 224 height 22
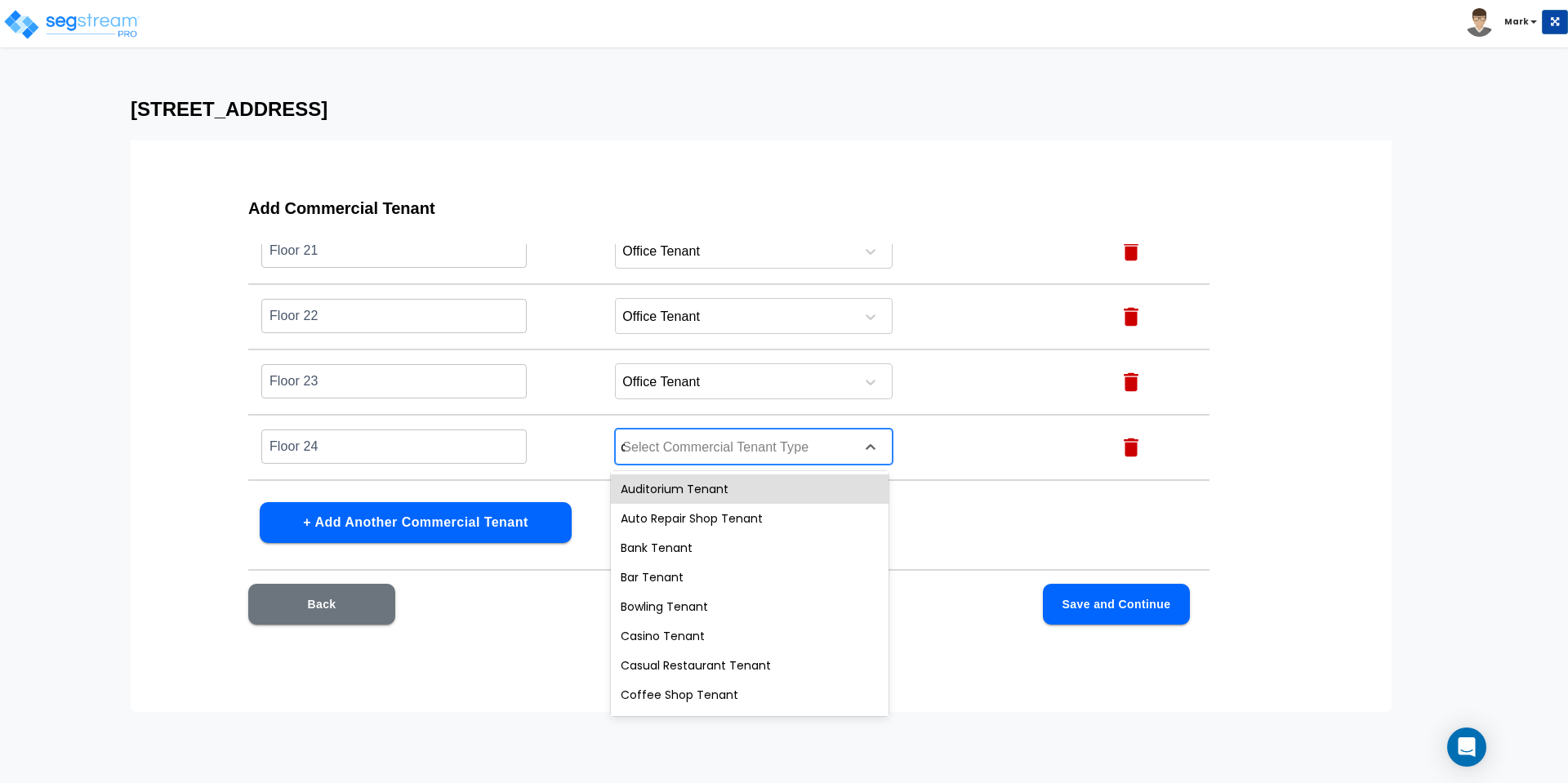
type input "of"
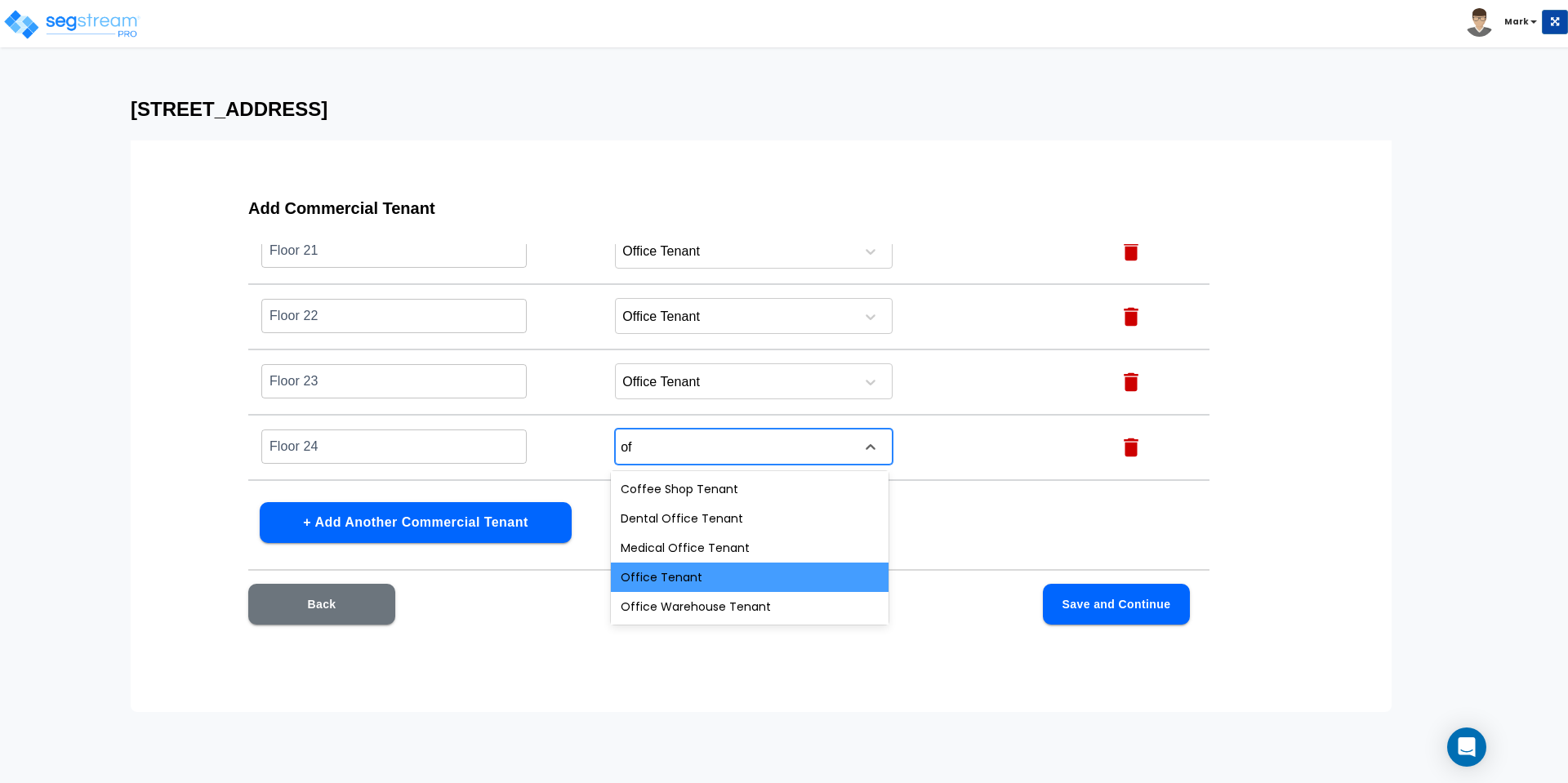
click at [697, 572] on div "Office Tenant" at bounding box center [749, 577] width 277 height 29
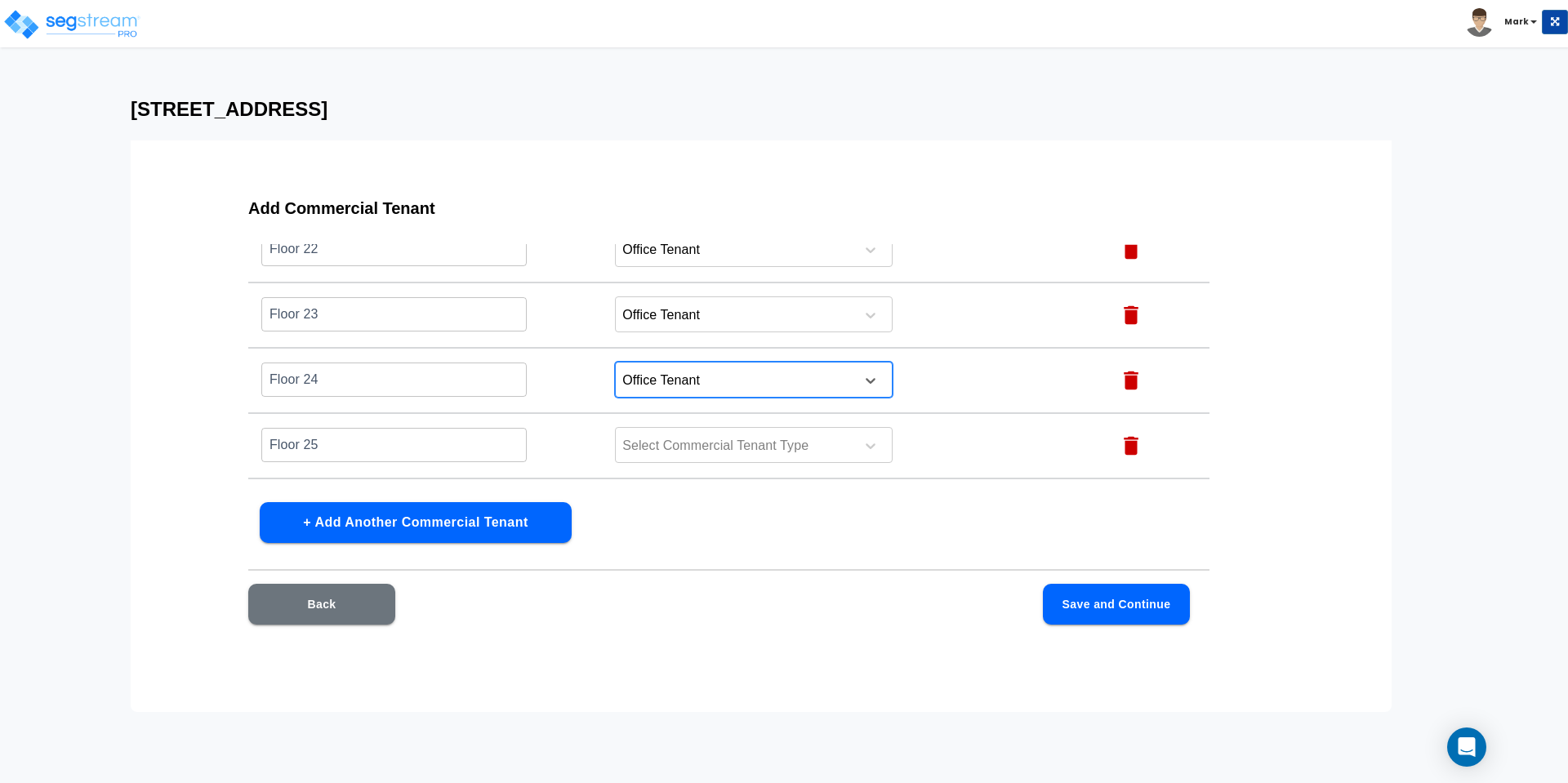
scroll to position [1539, 0]
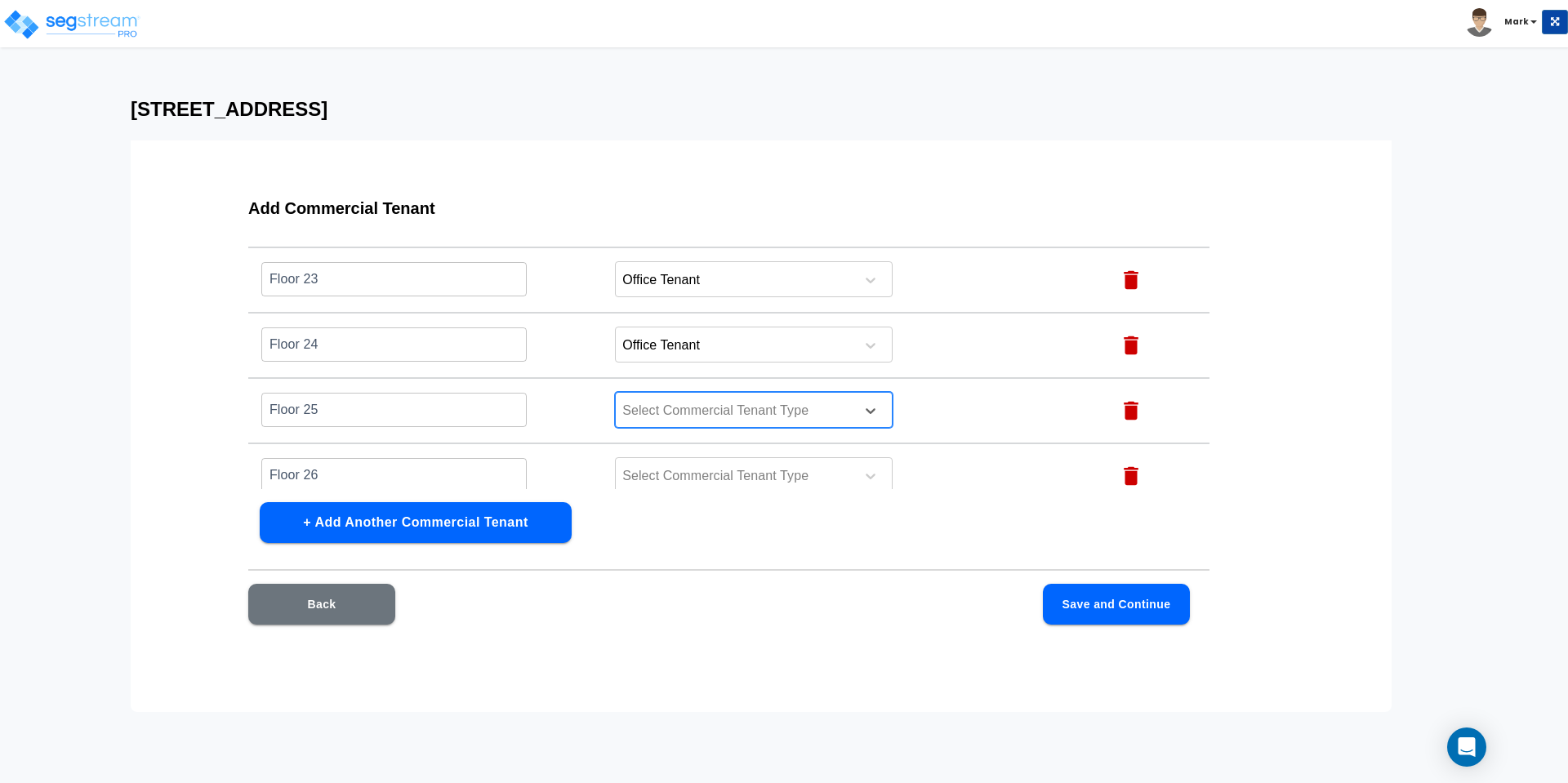
click at [677, 414] on div at bounding box center [732, 411] width 224 height 22
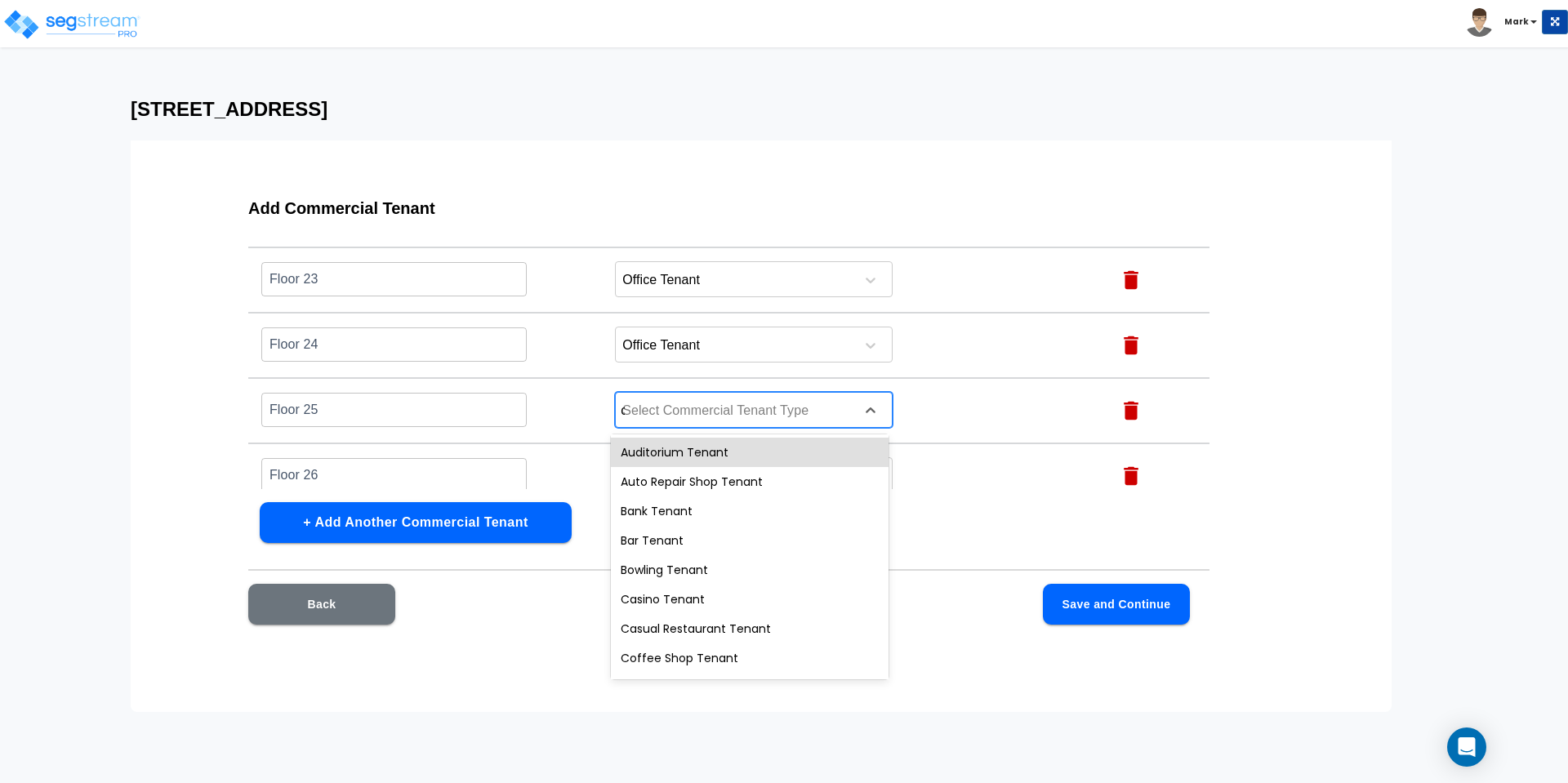
type input "of"
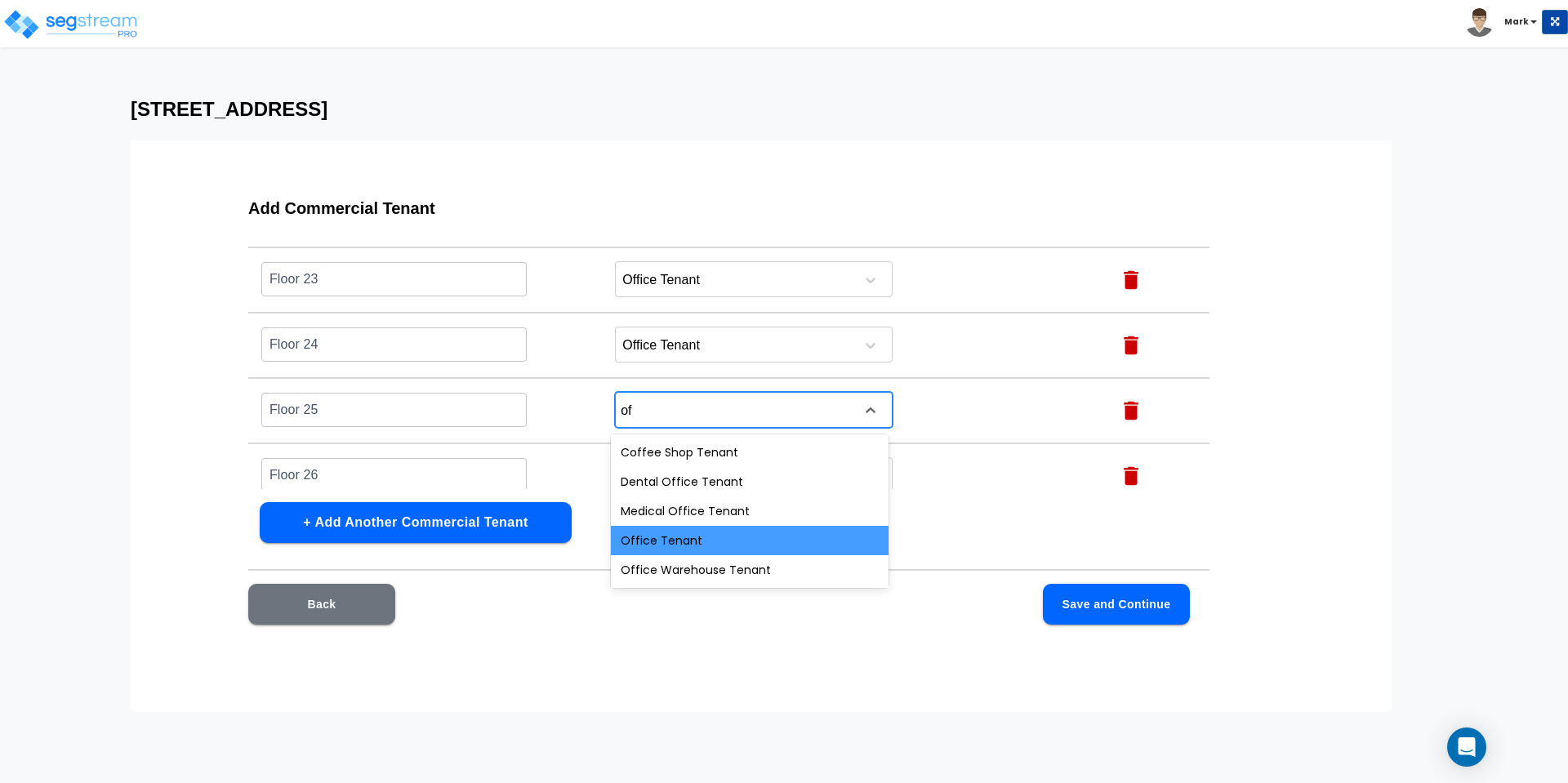
click at [674, 540] on div "Office Tenant" at bounding box center [749, 540] width 277 height 29
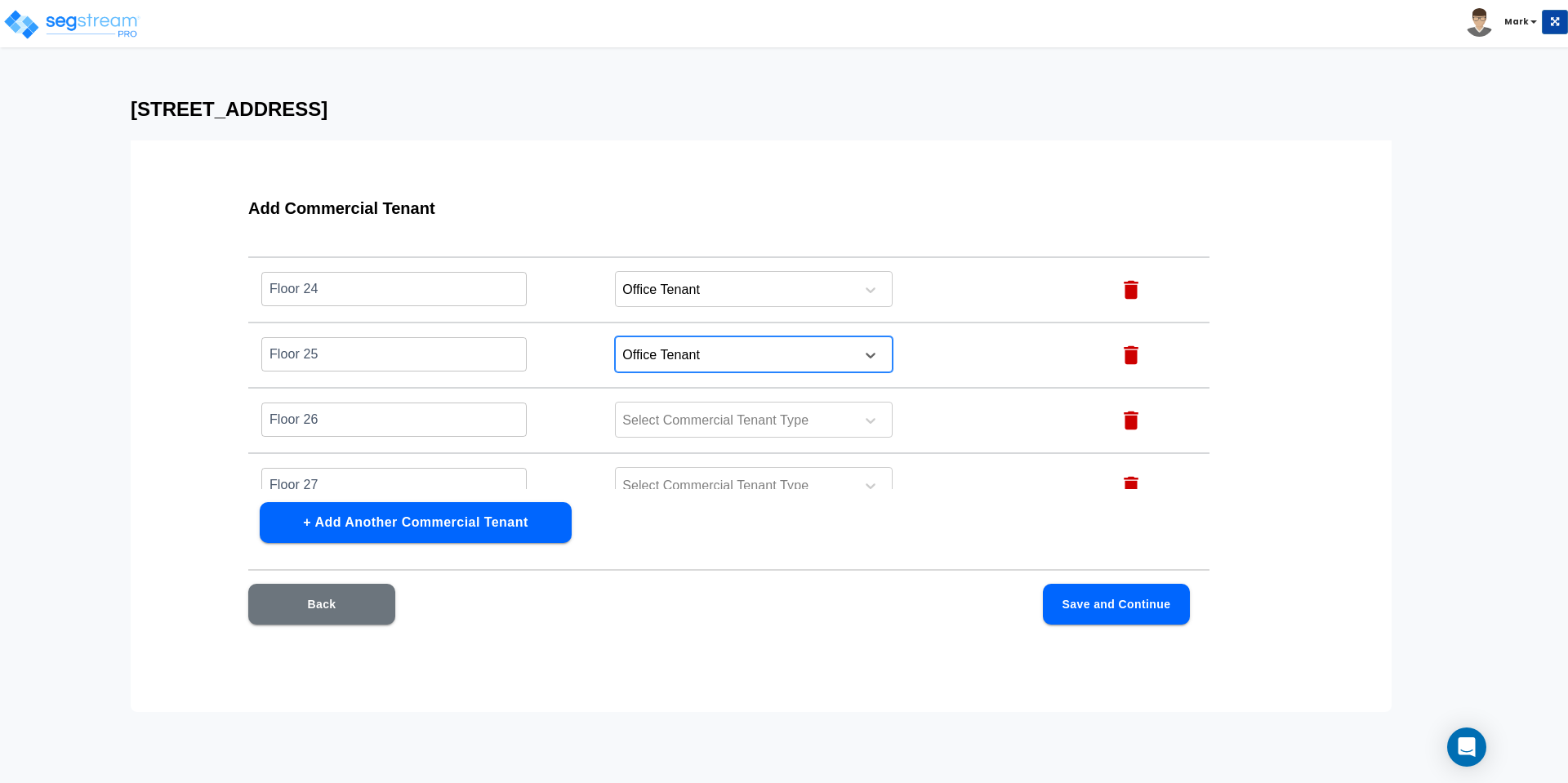
scroll to position [1641, 0]
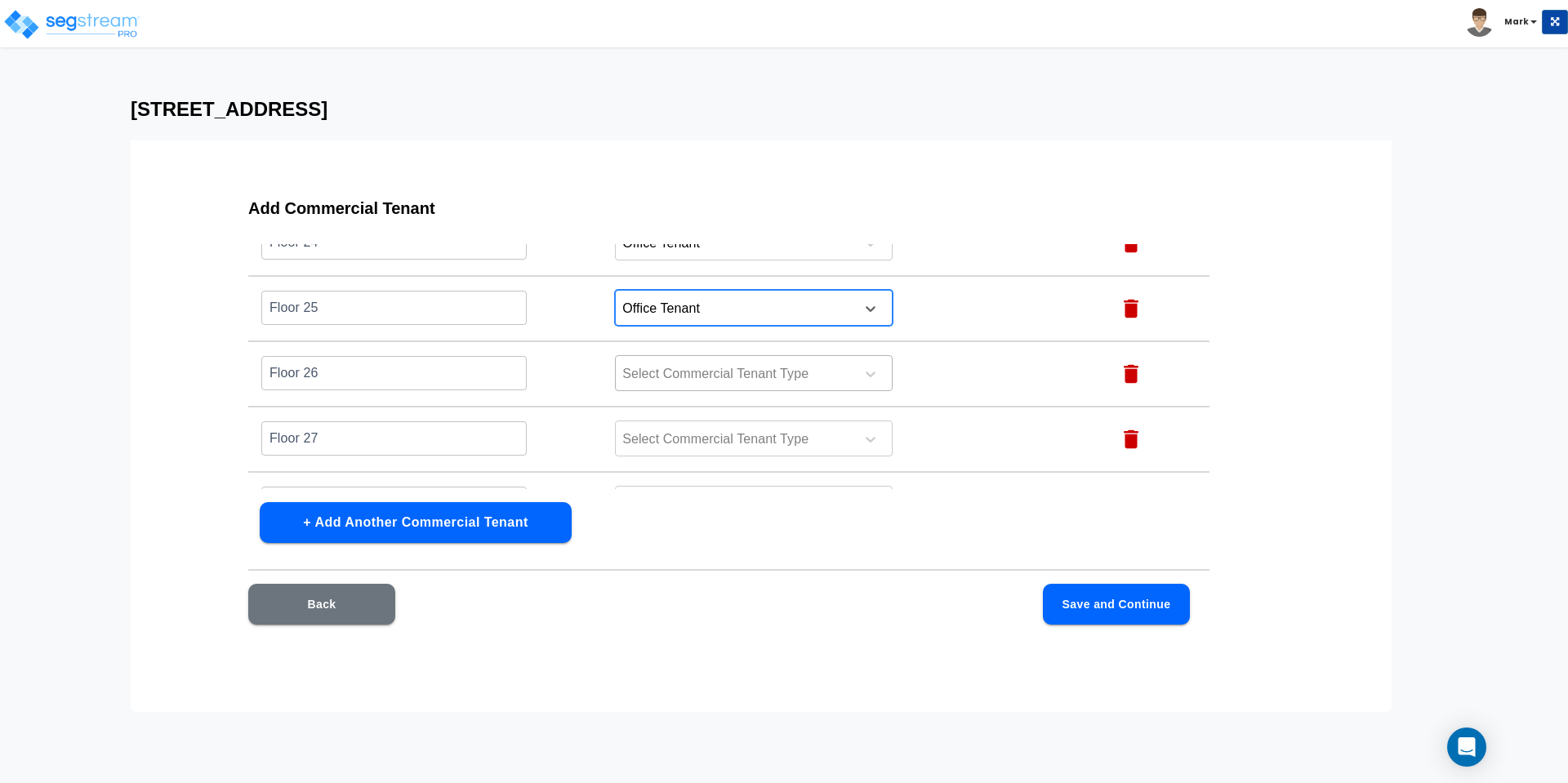
click at [668, 377] on div at bounding box center [732, 375] width 224 height 22
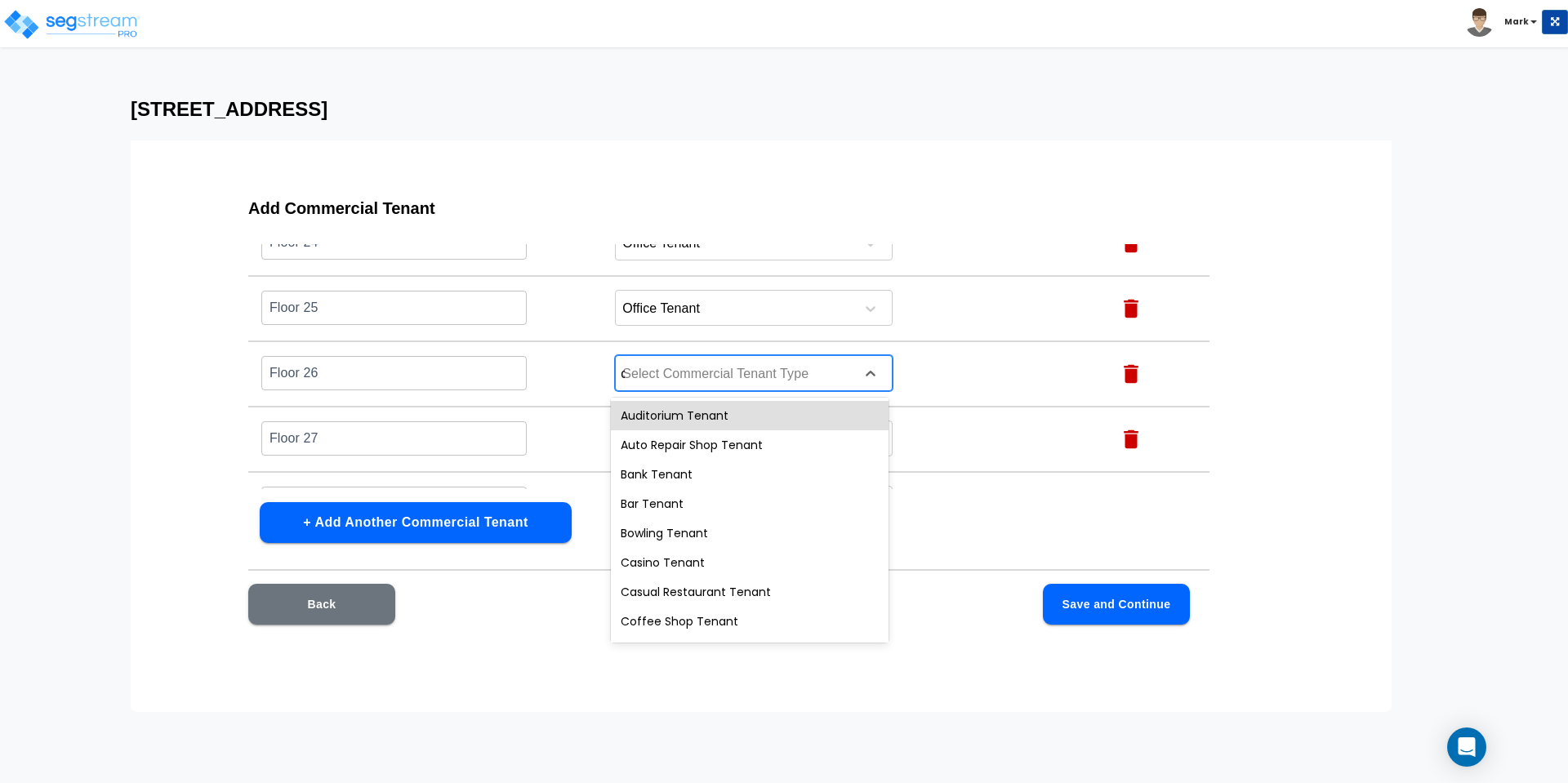
type input "of"
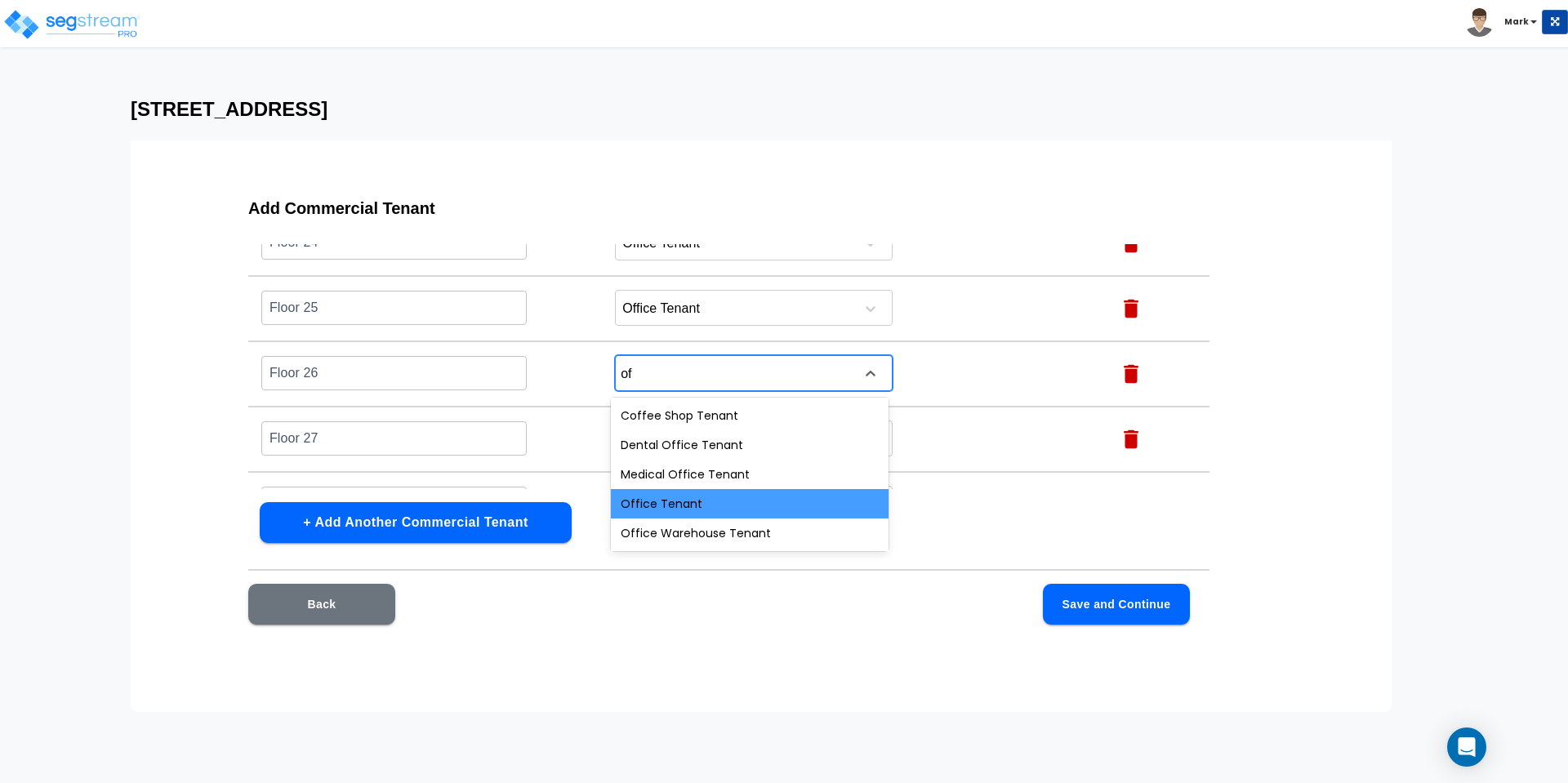
click at [686, 505] on div "Office Tenant" at bounding box center [749, 504] width 277 height 29
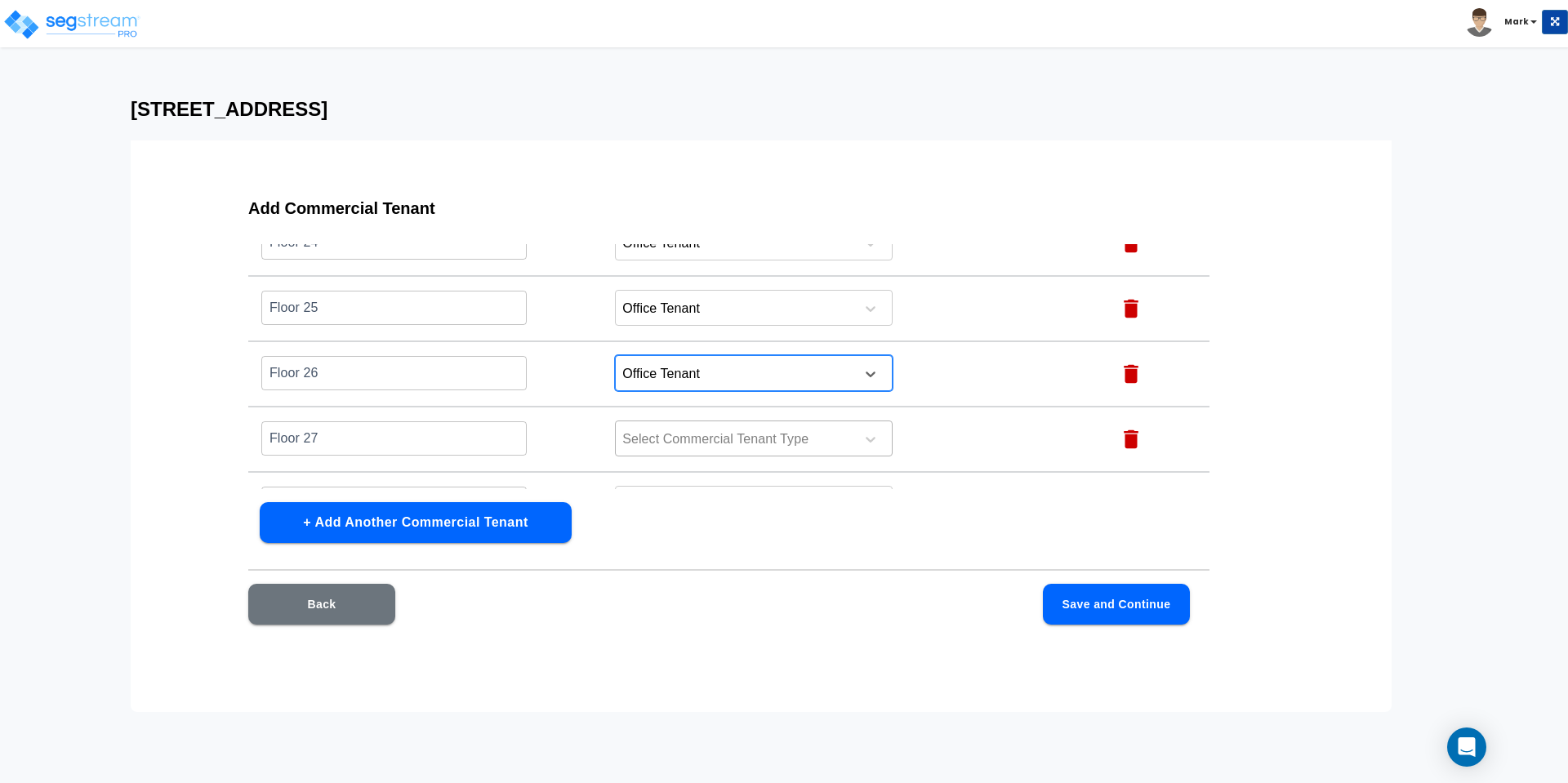
click at [681, 438] on div at bounding box center [732, 439] width 224 height 22
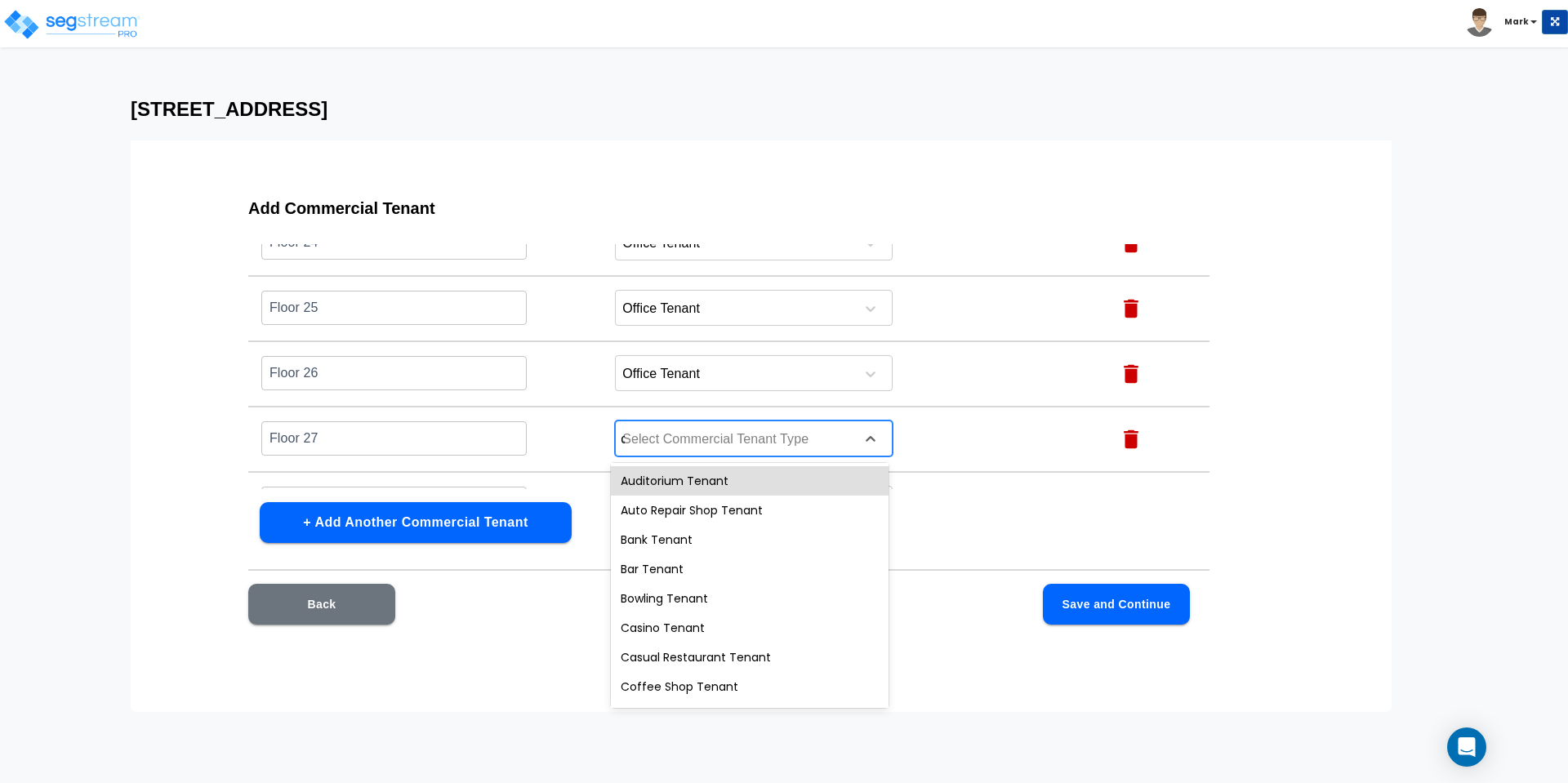
type input "of"
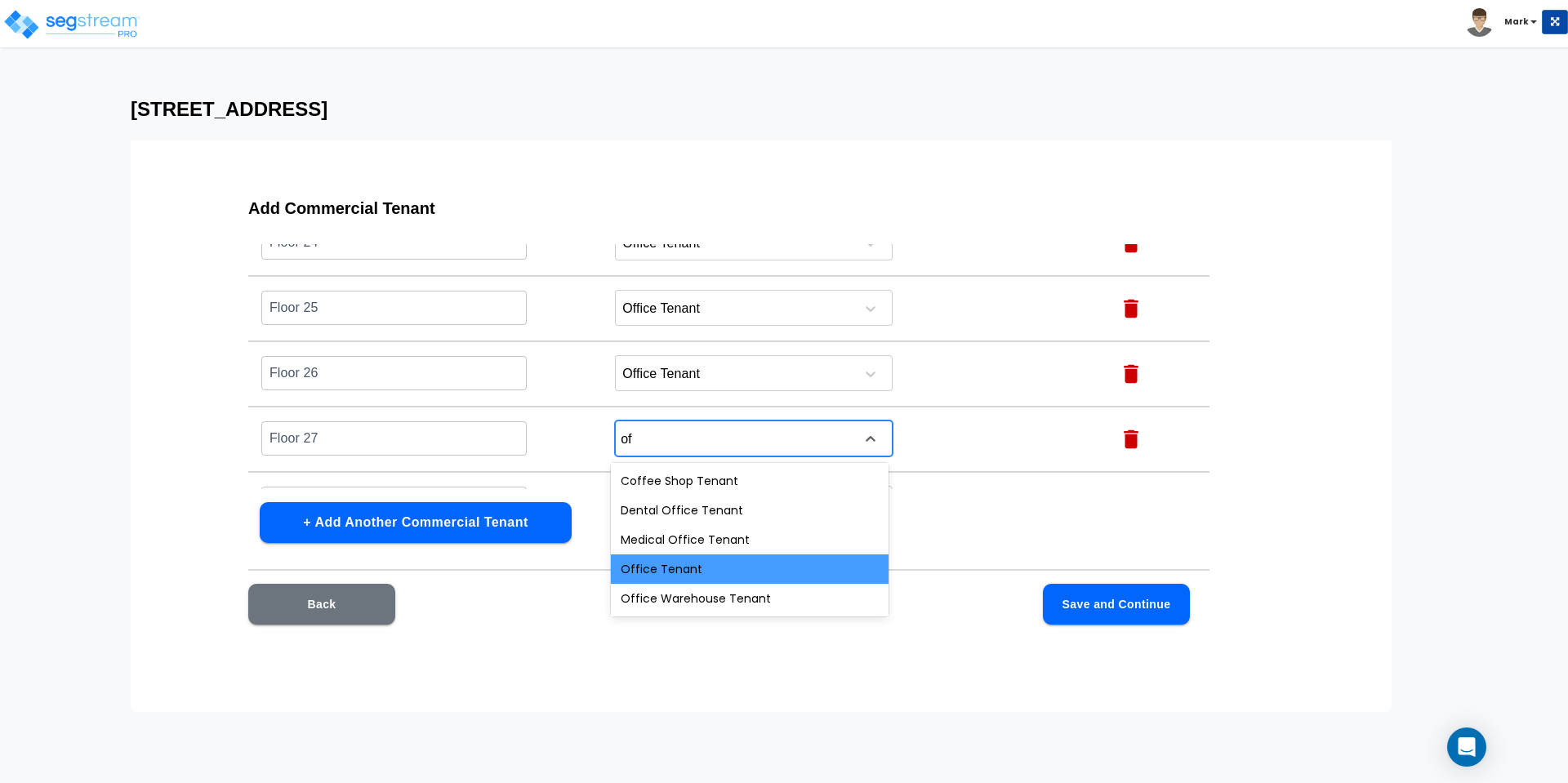
click at [693, 565] on div "Office Tenant" at bounding box center [749, 569] width 277 height 29
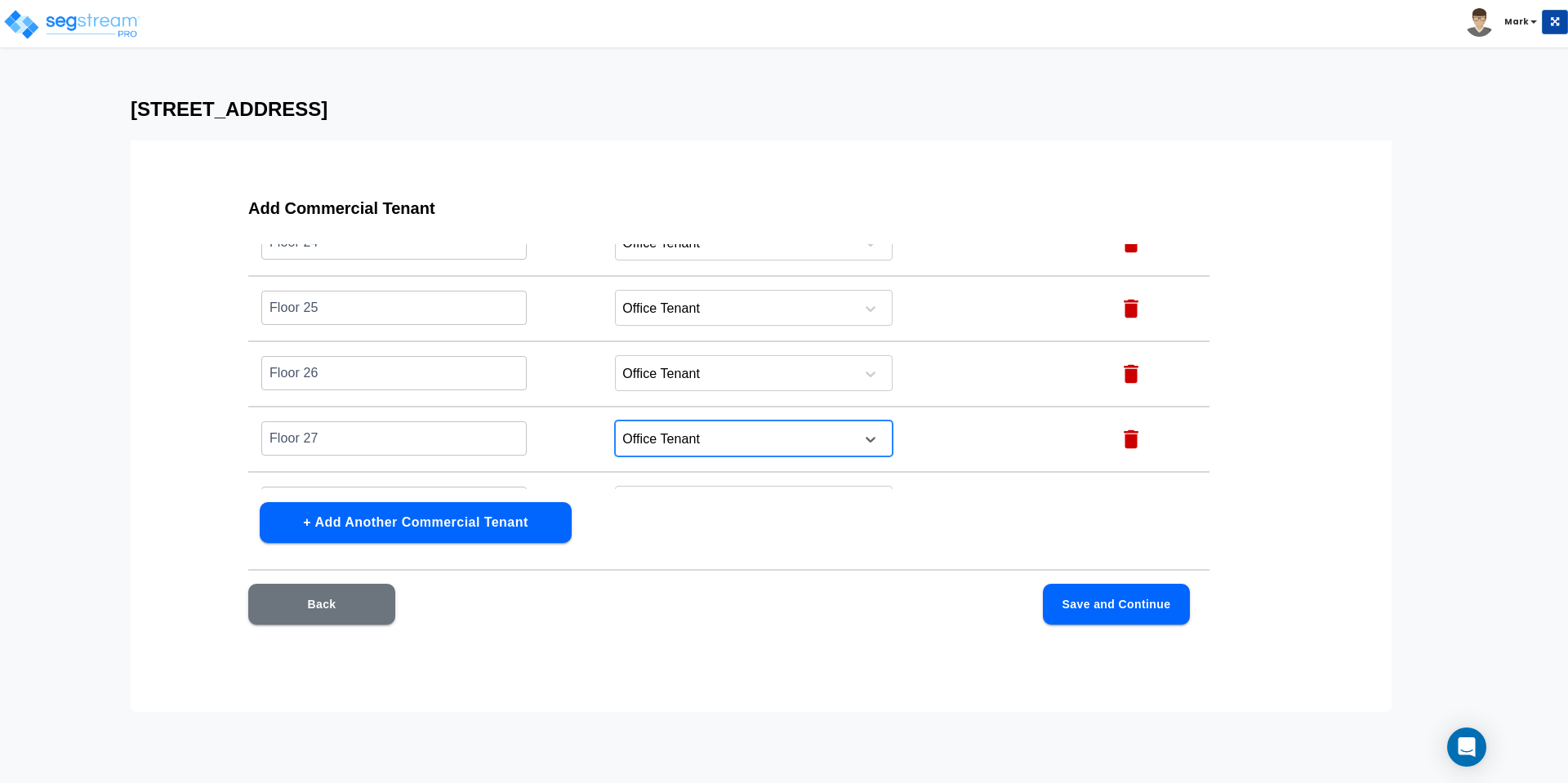
scroll to position [1742, 0]
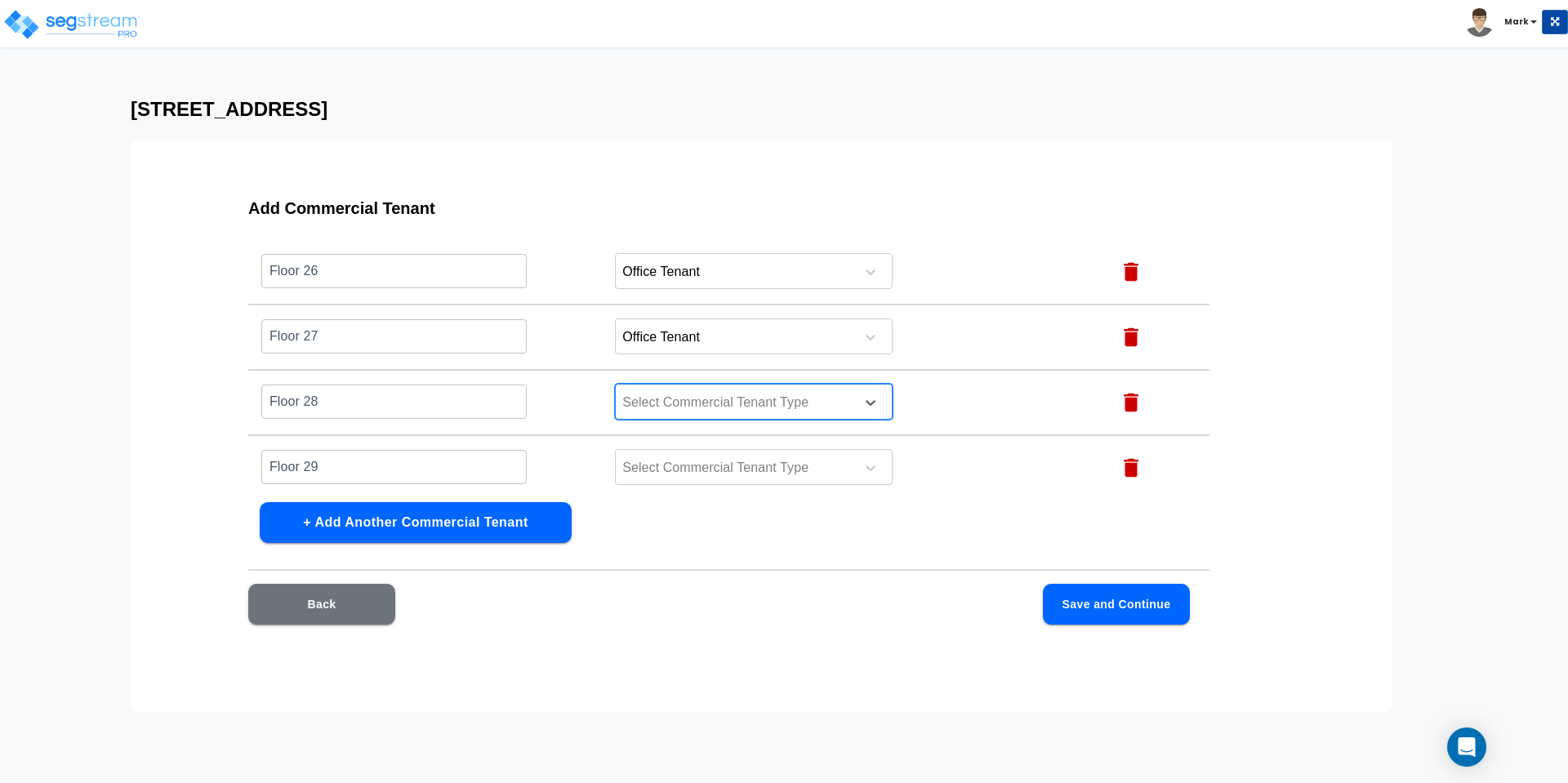
click at [680, 408] on div at bounding box center [732, 403] width 224 height 22
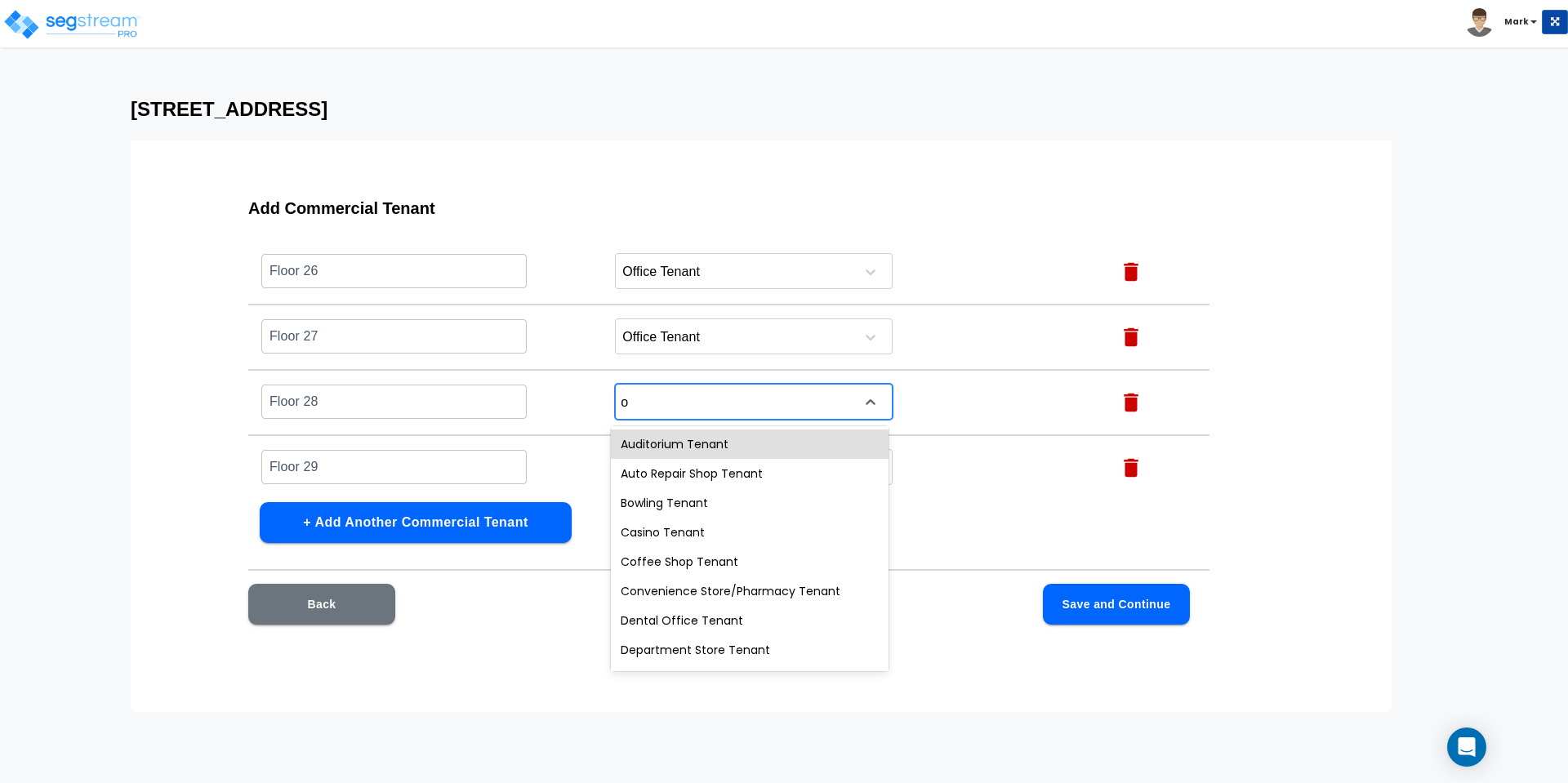
type input "of"
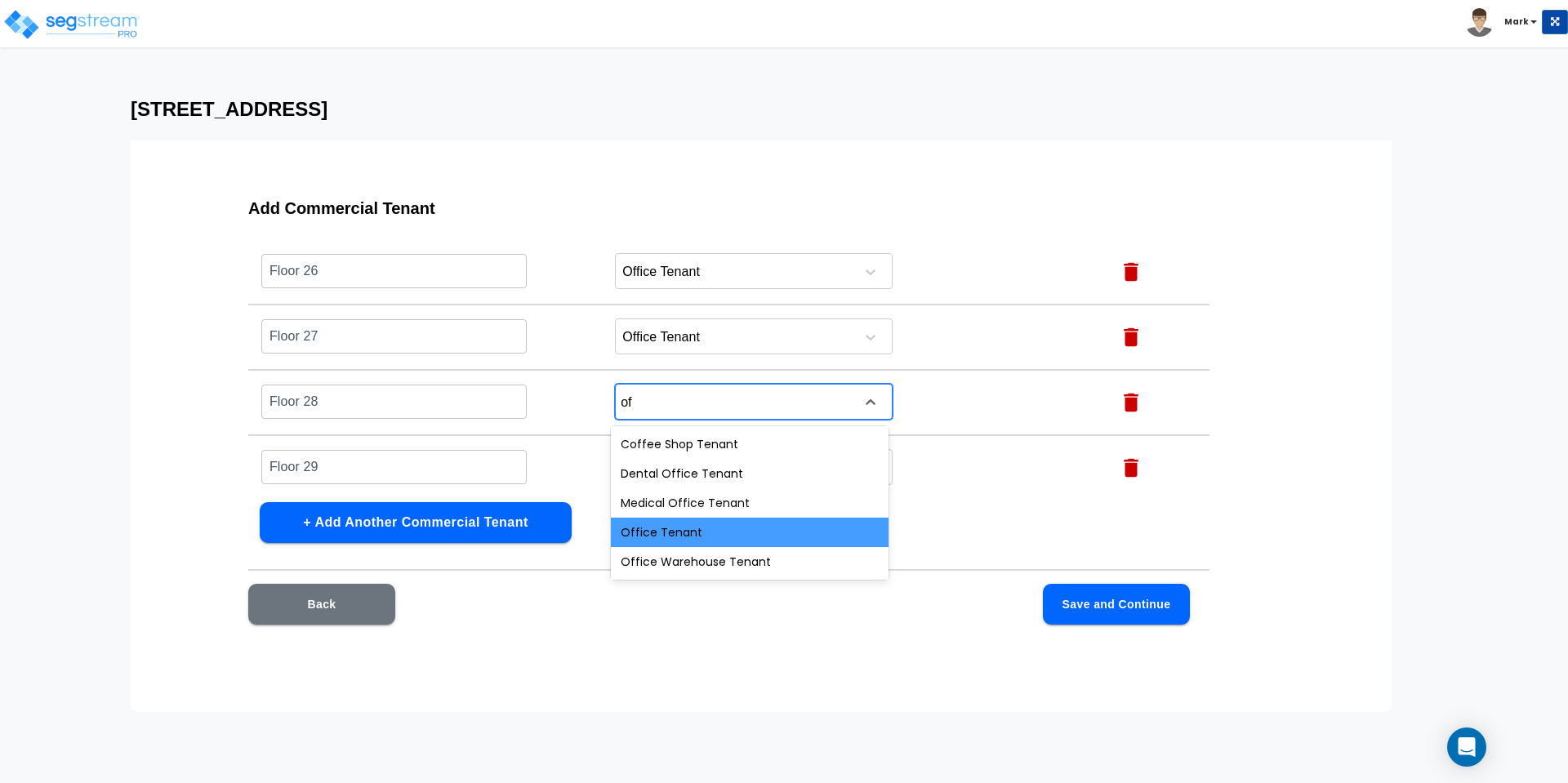
click at [678, 525] on div "Office Tenant" at bounding box center [749, 532] width 277 height 29
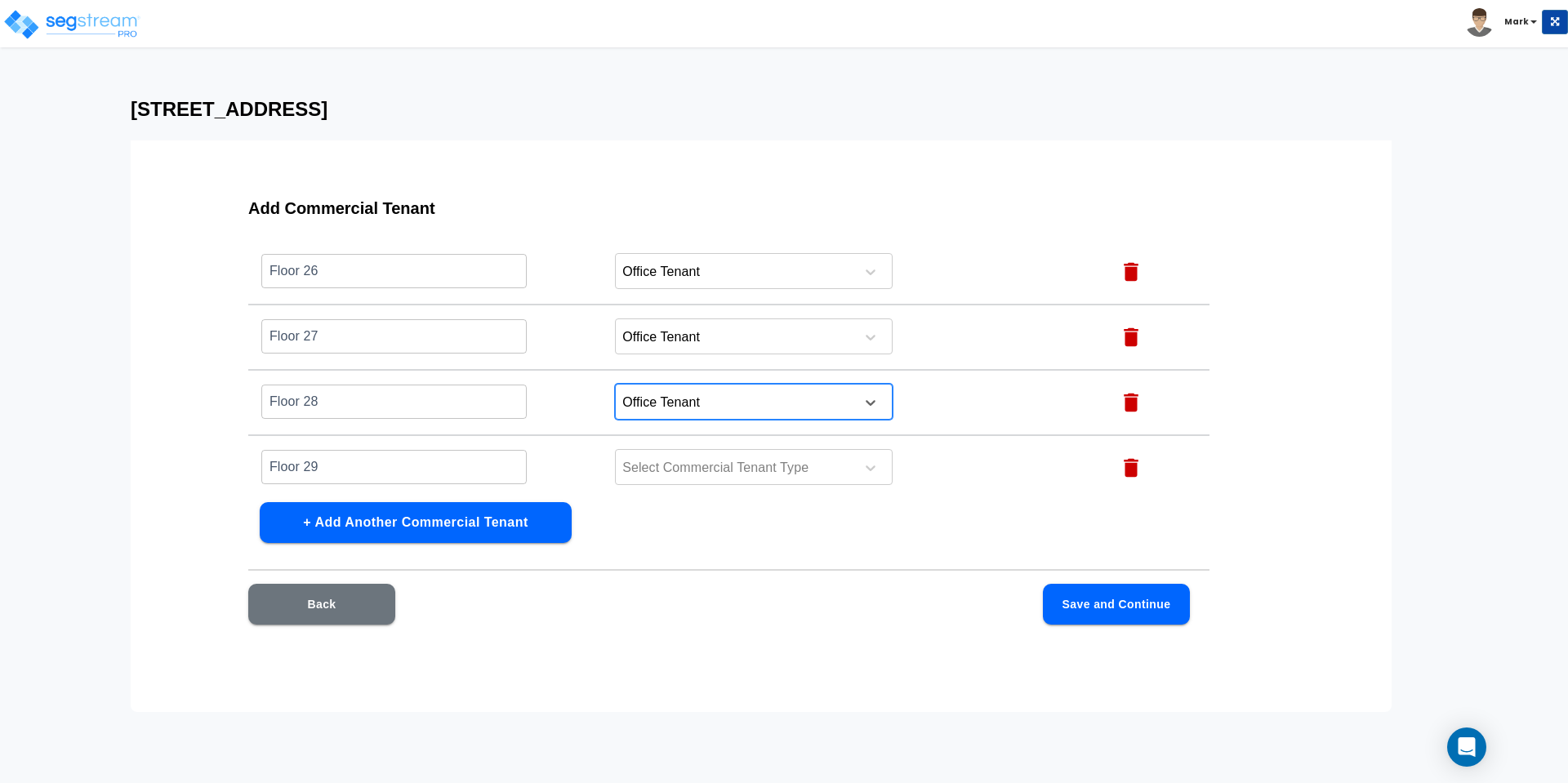
scroll to position [1845, 0]
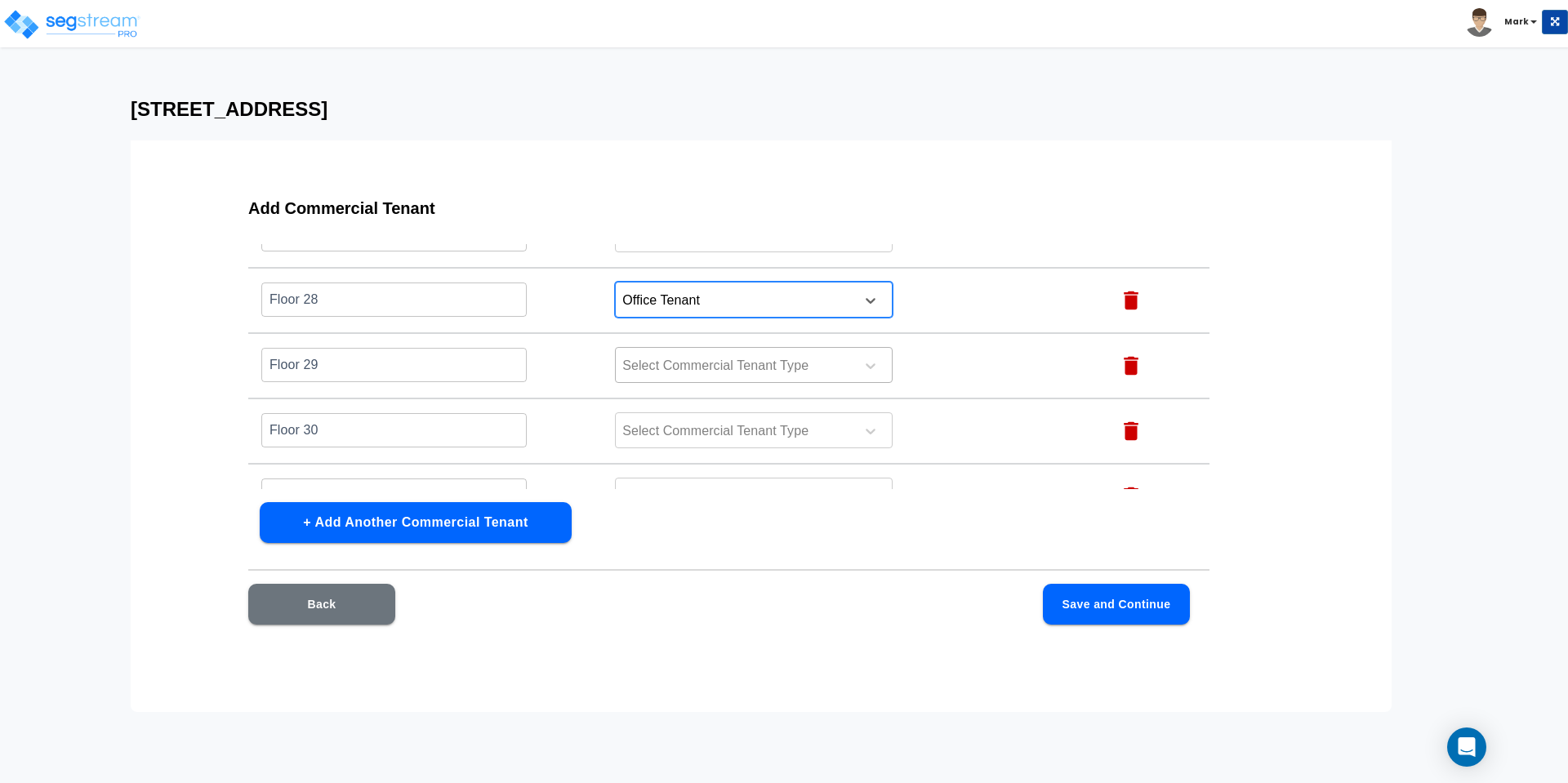
click at [666, 371] on div at bounding box center [732, 366] width 224 height 22
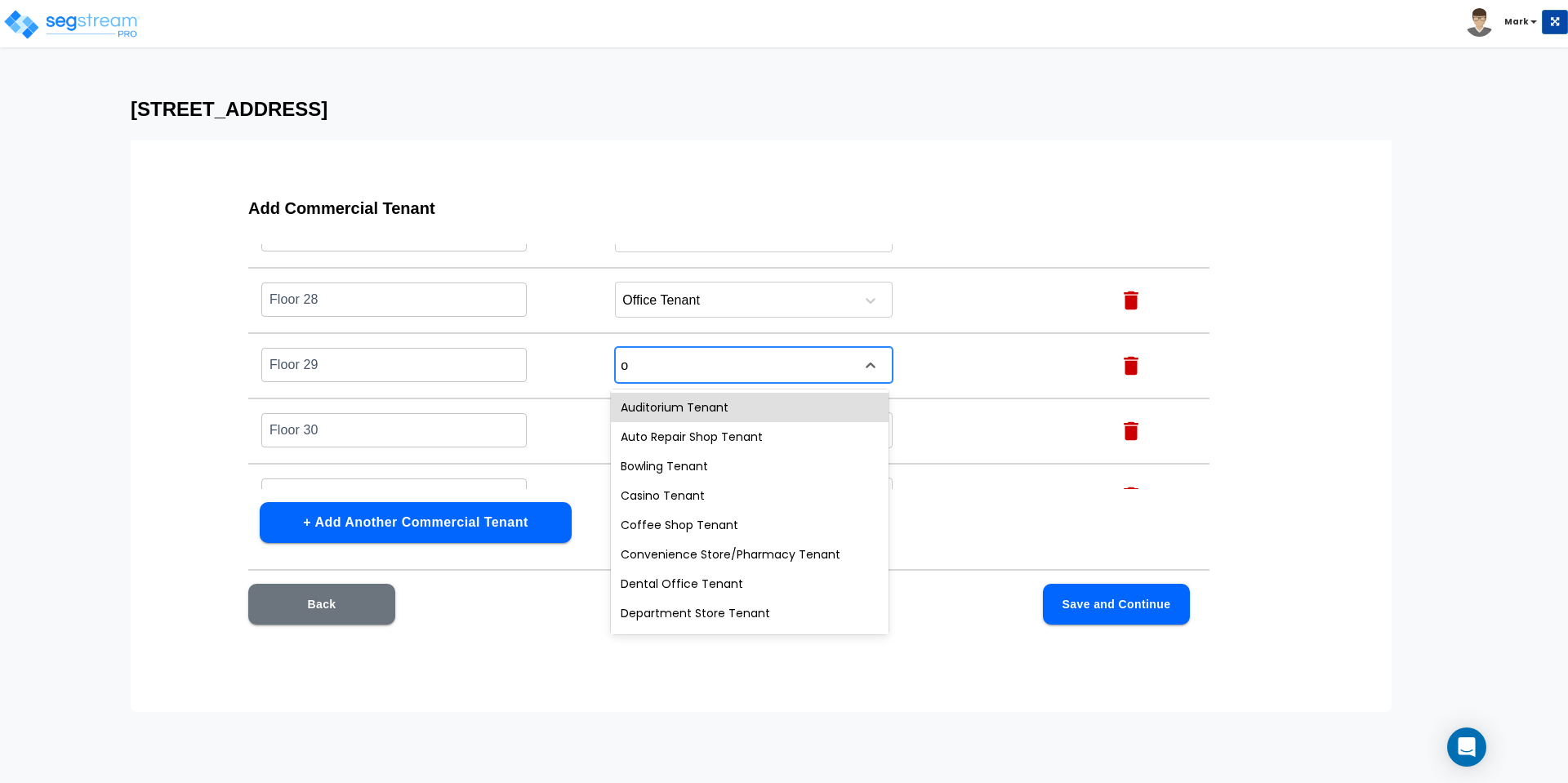
type input "of"
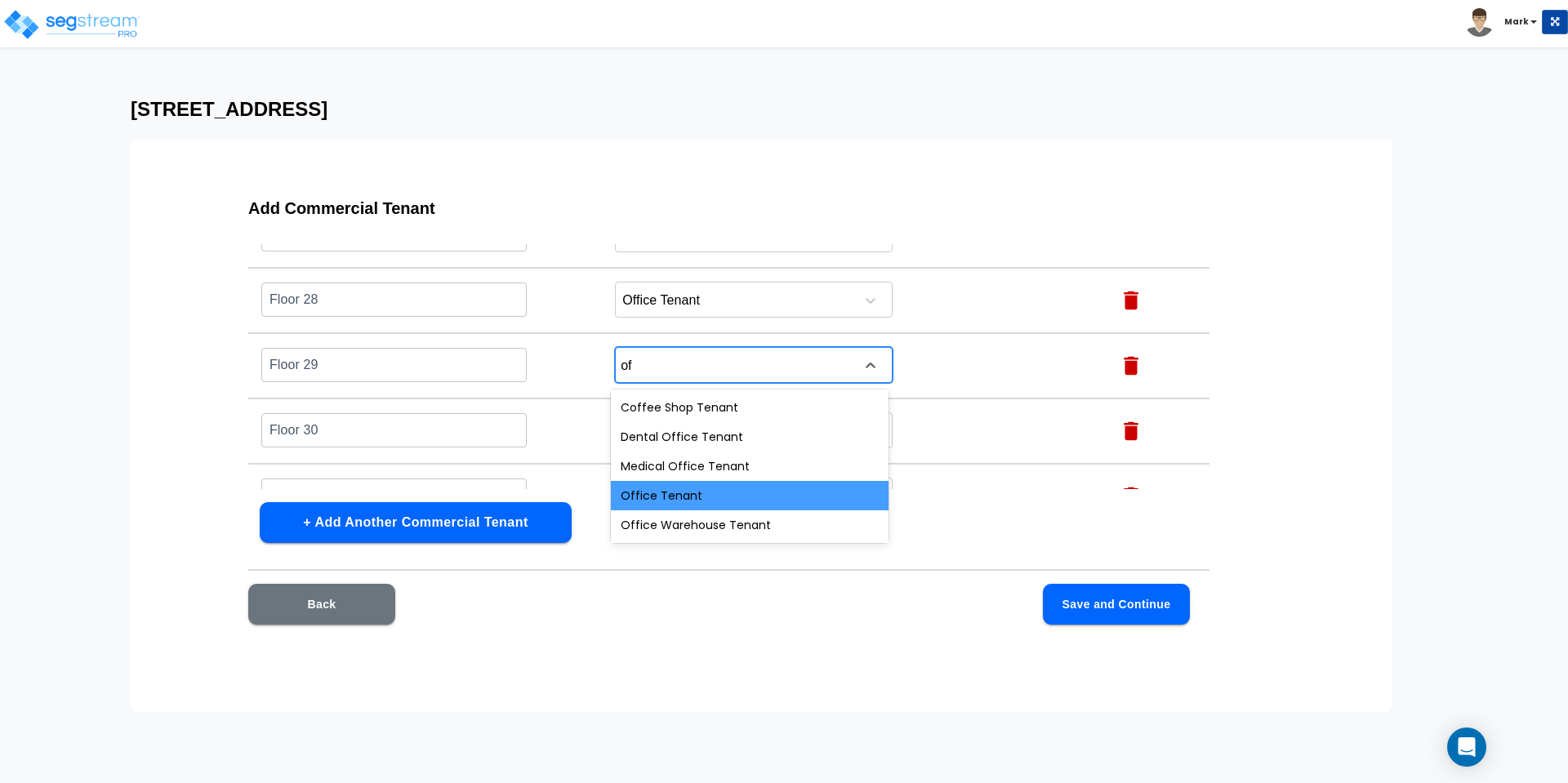
click at [671, 494] on div "Office Tenant" at bounding box center [749, 496] width 277 height 29
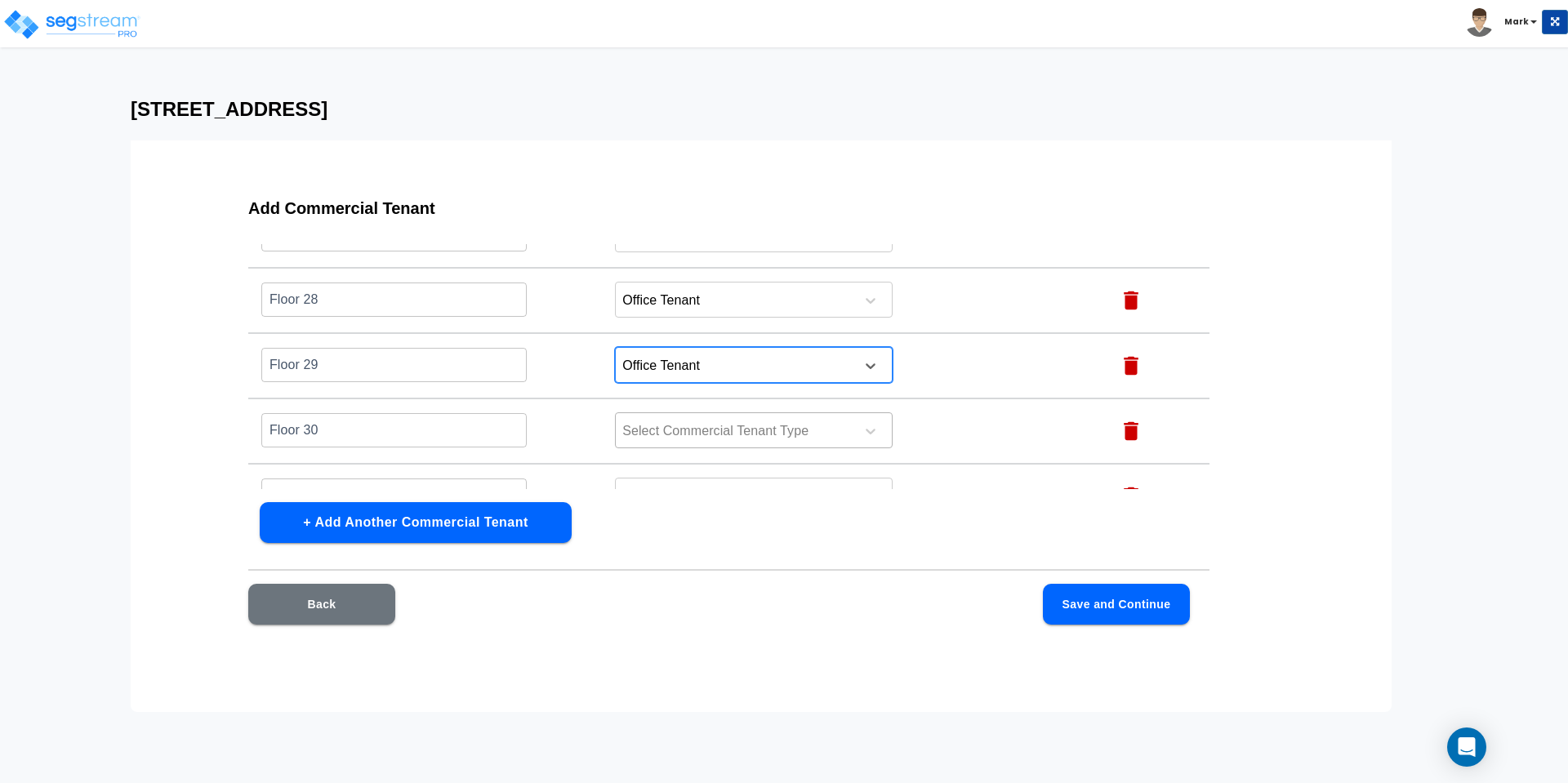
click at [676, 423] on div at bounding box center [732, 431] width 224 height 22
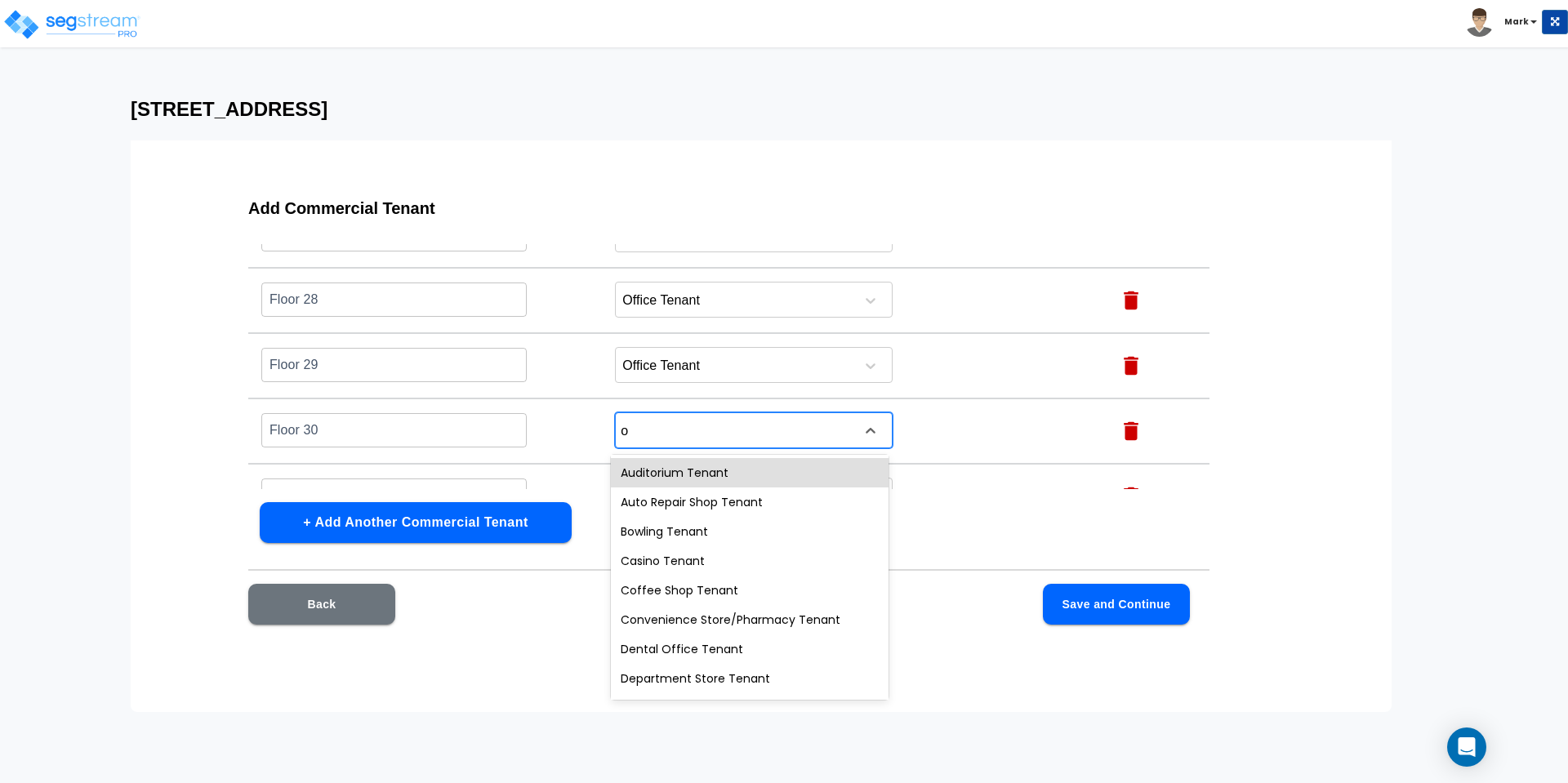
type input "of"
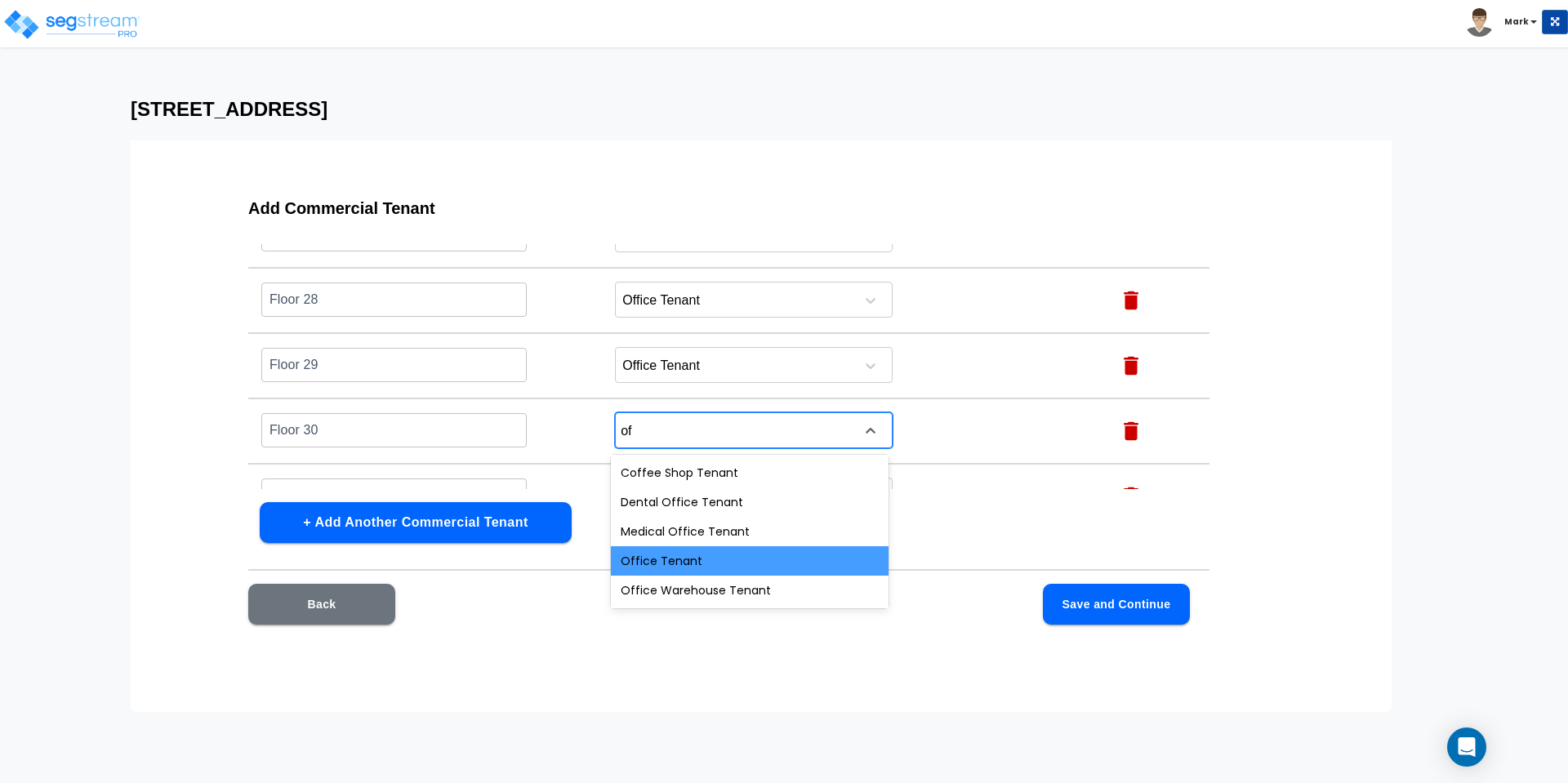
click at [692, 550] on div "Office Tenant" at bounding box center [749, 561] width 277 height 29
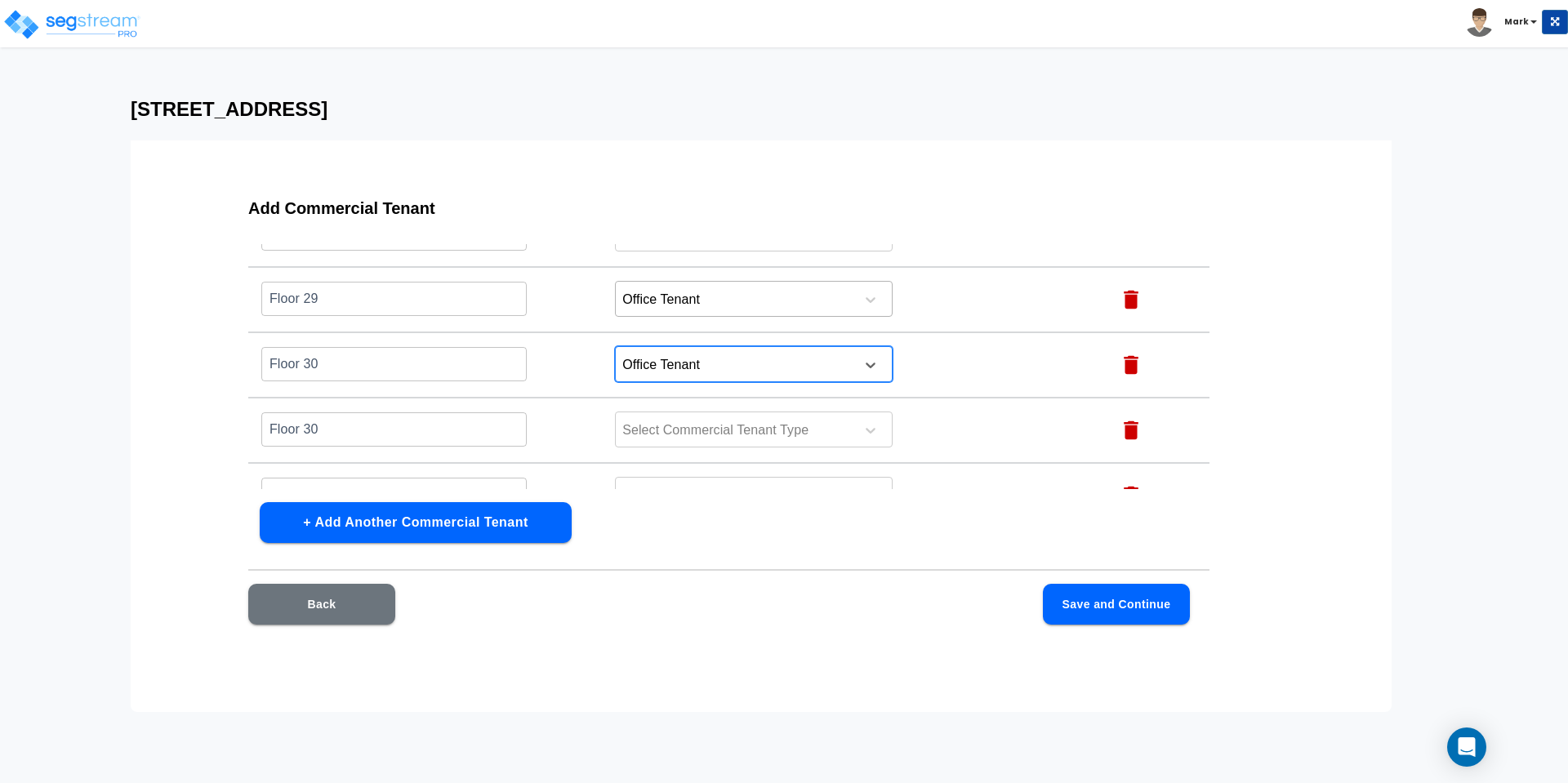
scroll to position [1947, 0]
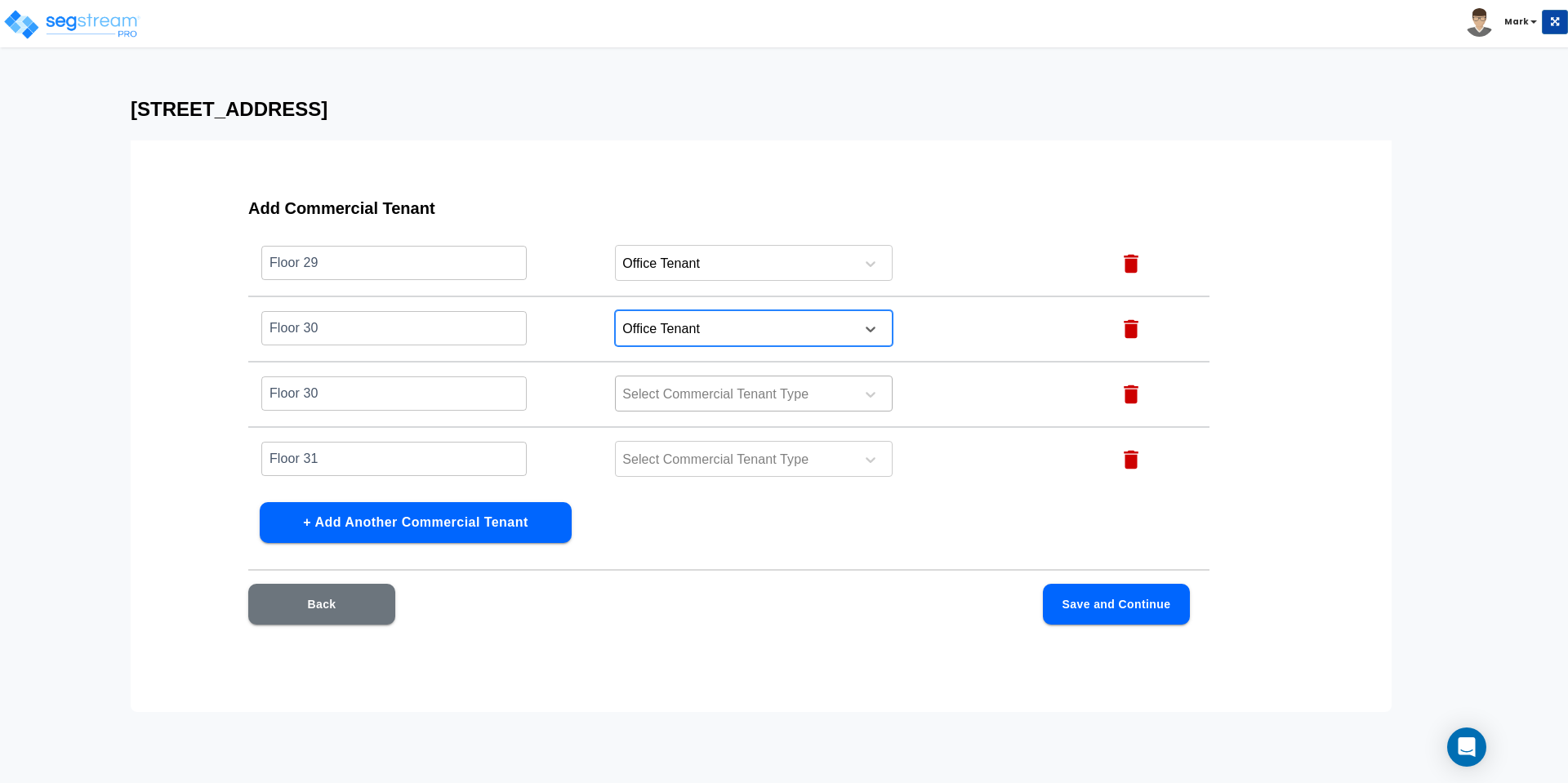
click at [680, 378] on div "Select Commercial Tenant Type" at bounding box center [753, 394] width 277 height 36
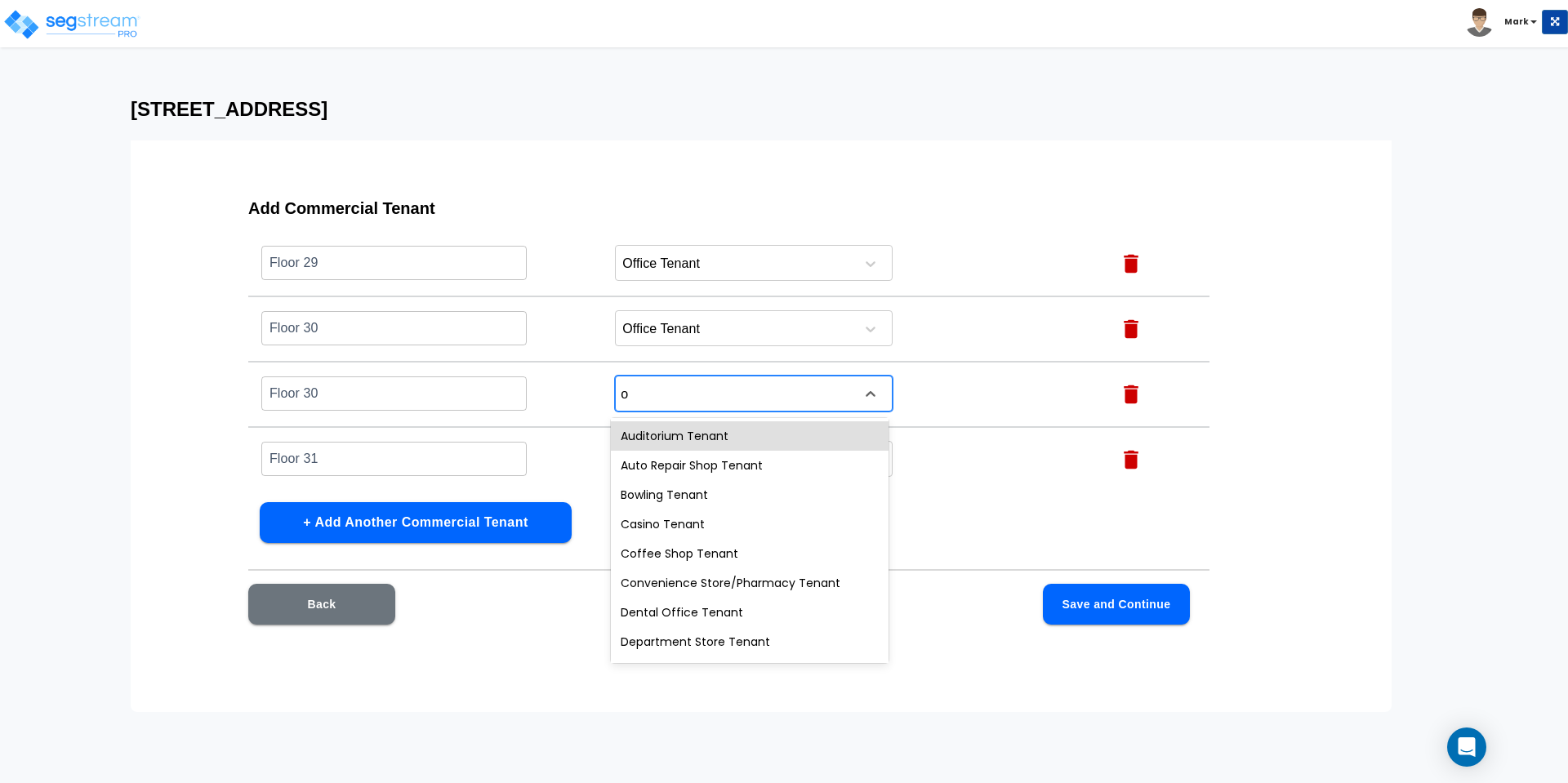
type input "of"
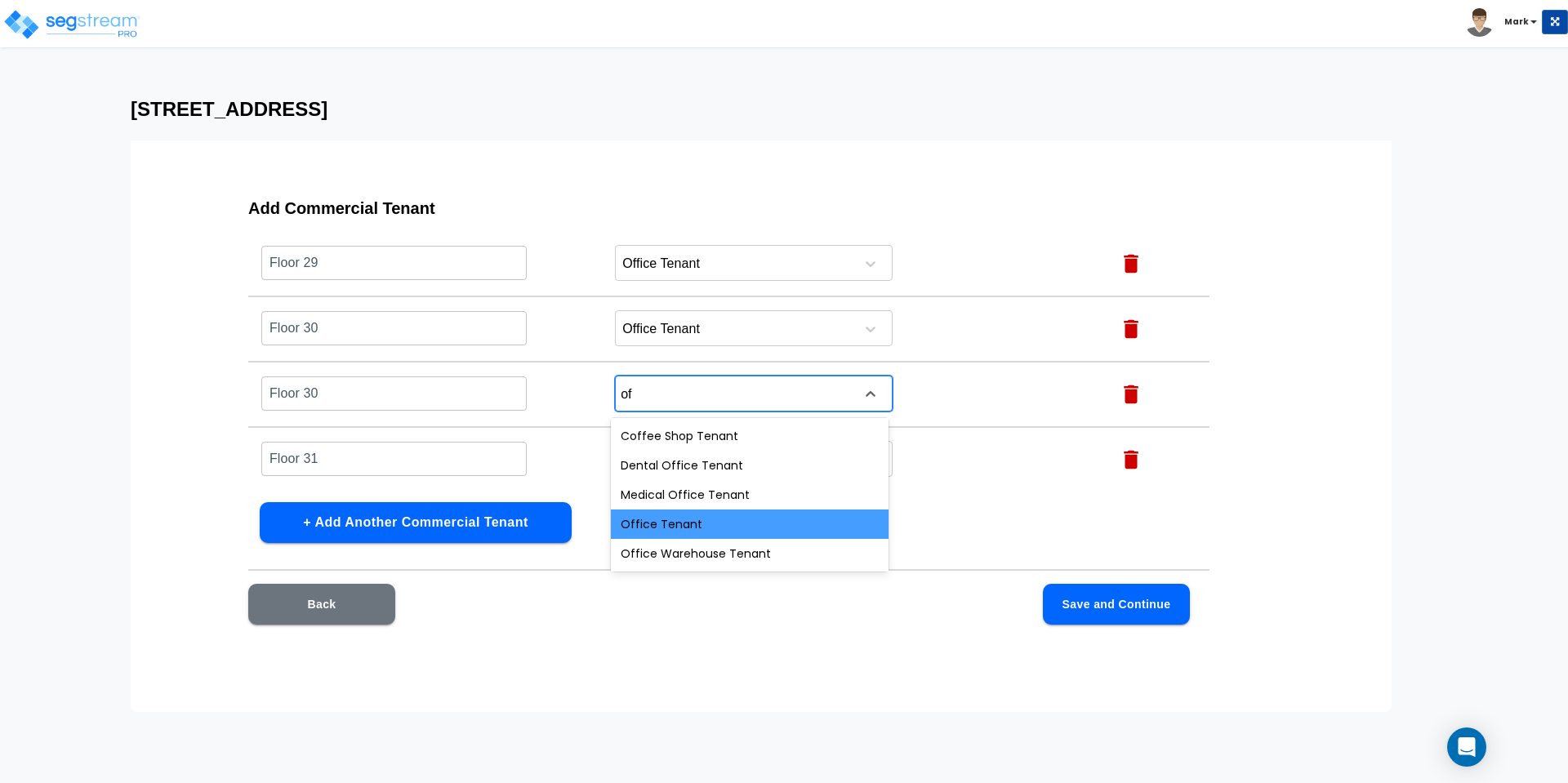
click at [691, 521] on div "Office Tenant" at bounding box center [749, 524] width 277 height 29
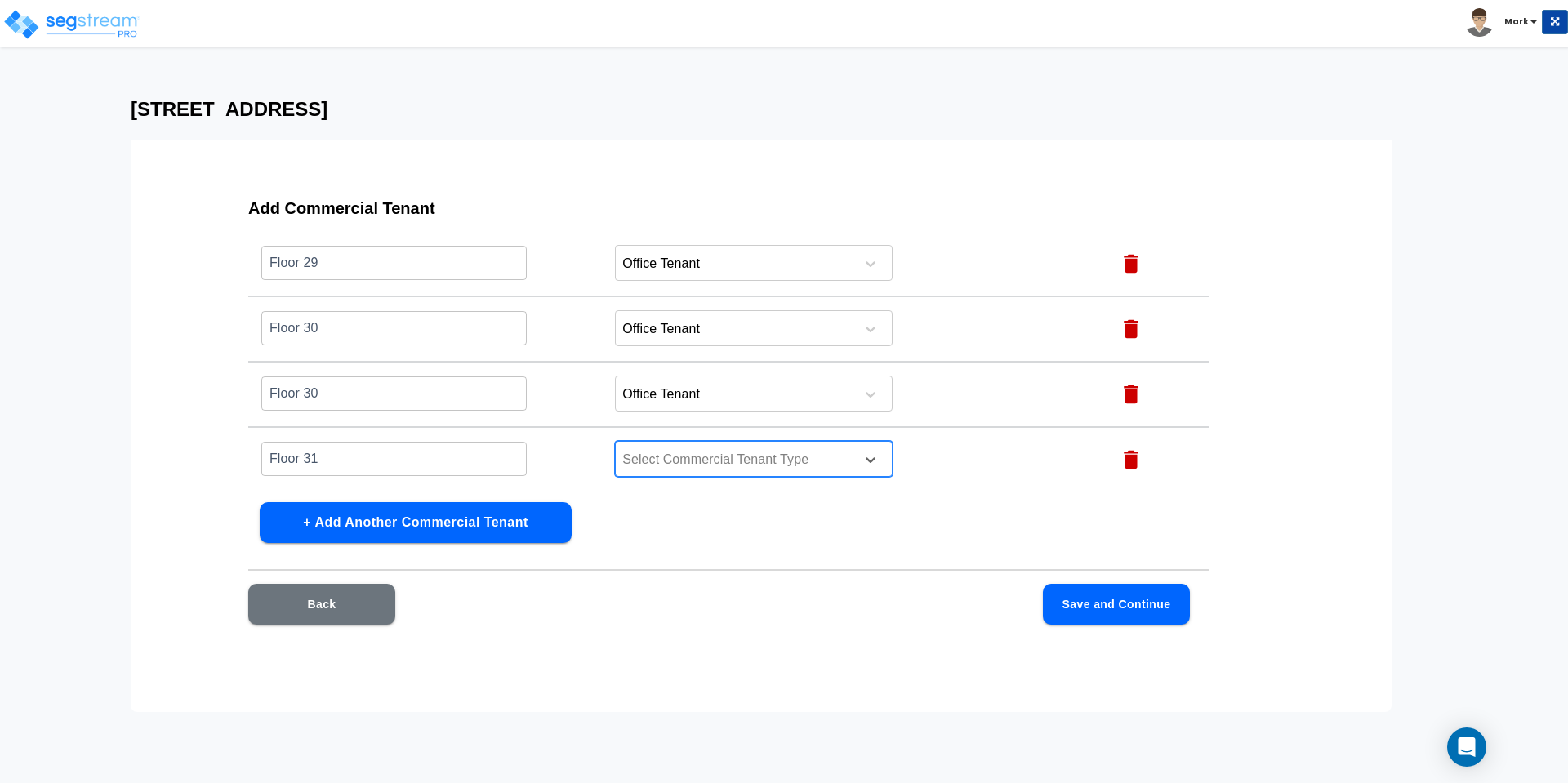
click at [673, 457] on div at bounding box center [732, 460] width 224 height 22
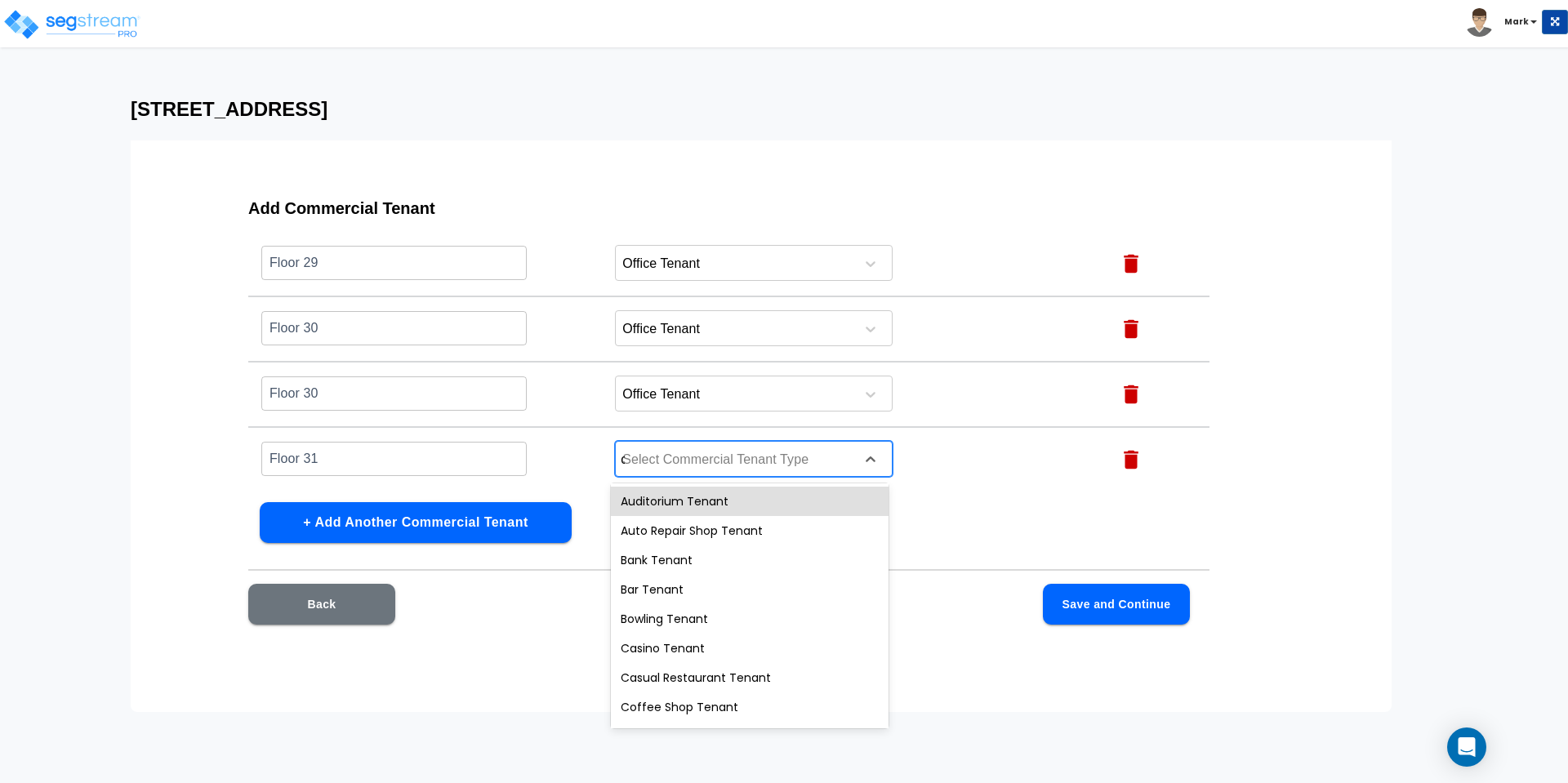
type input "of"
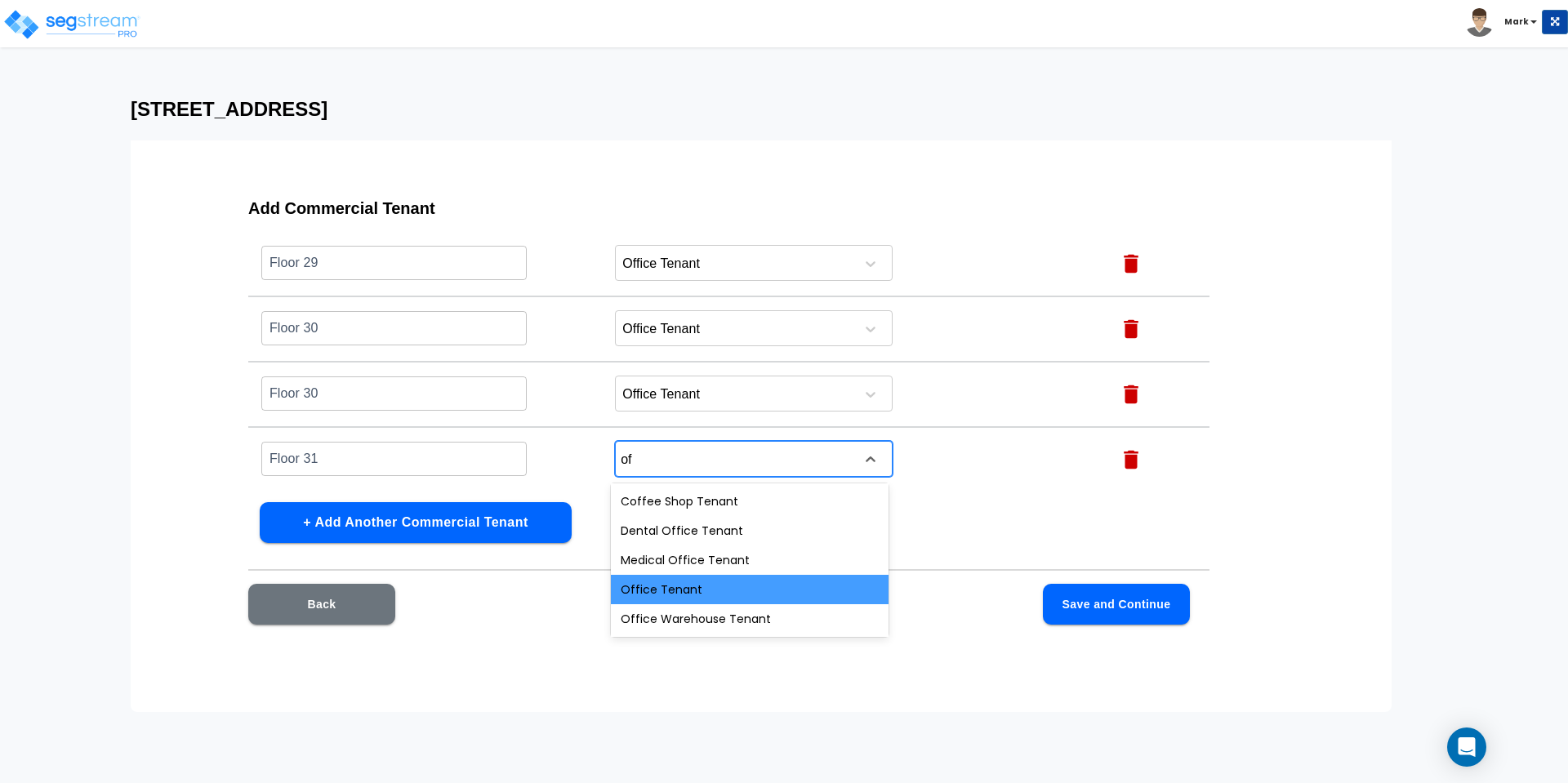
click at [667, 596] on div "Office Tenant" at bounding box center [749, 589] width 277 height 29
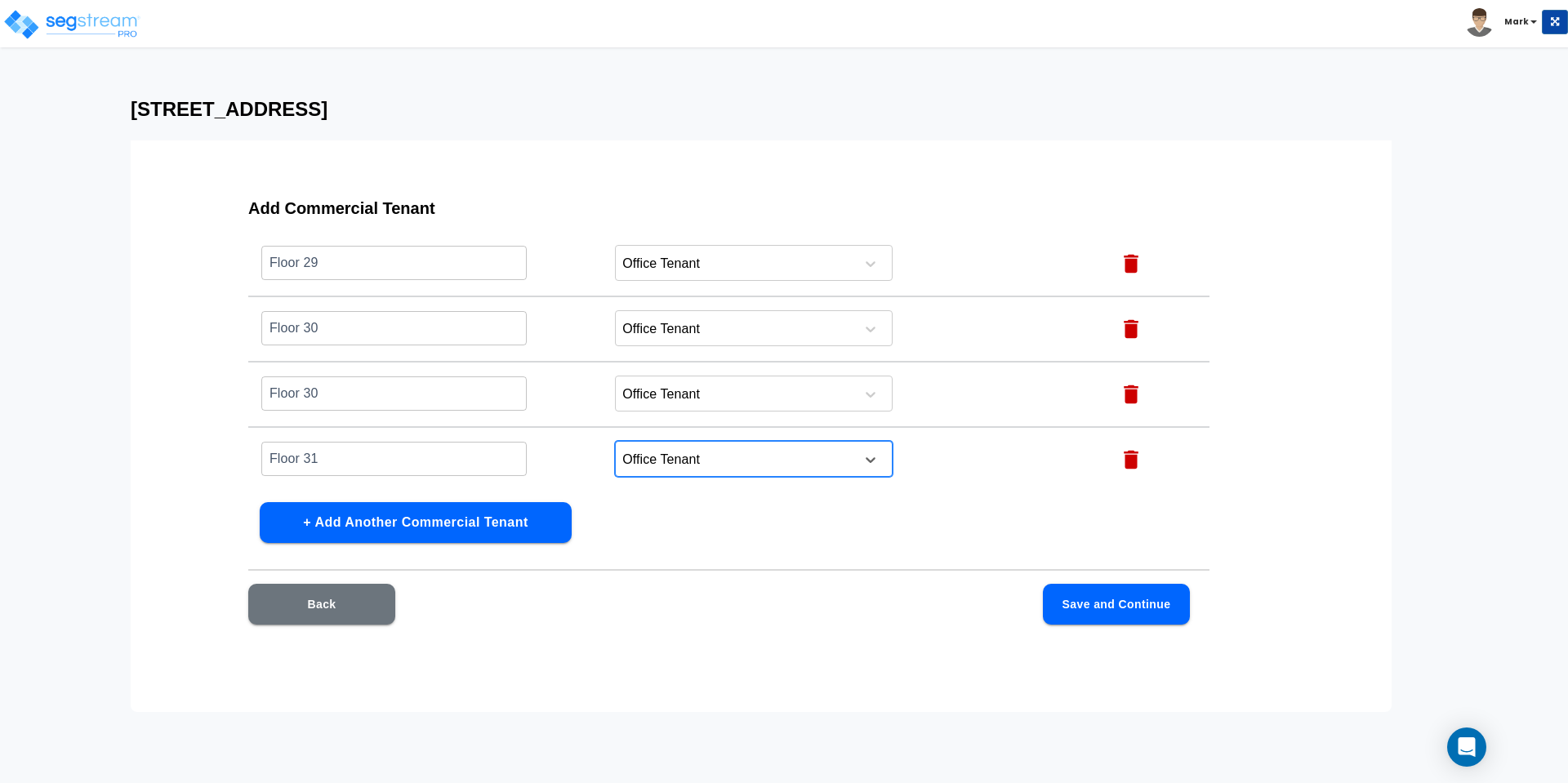
scroll to position [2049, 0]
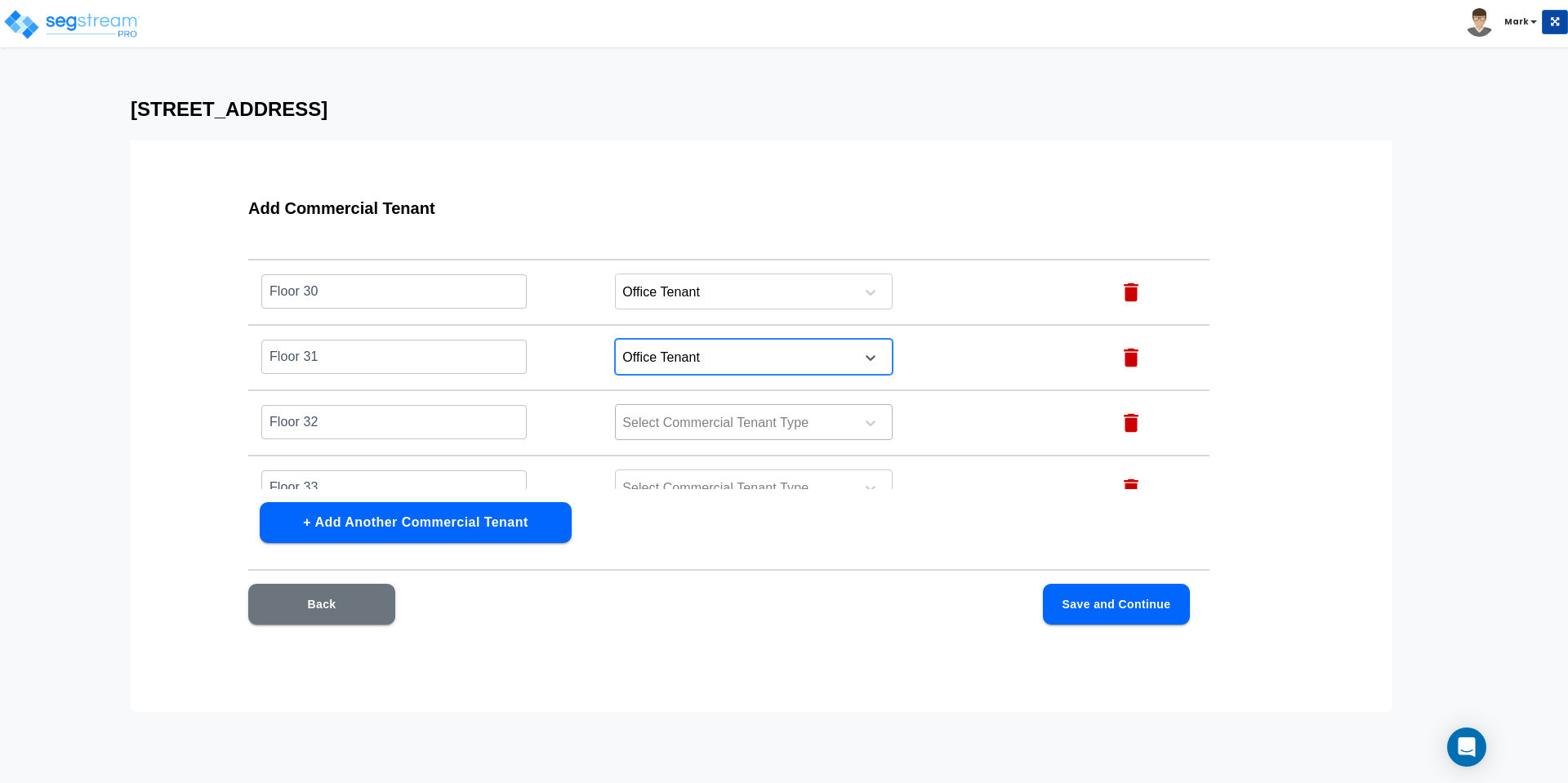
click at [671, 425] on div at bounding box center [732, 423] width 224 height 22
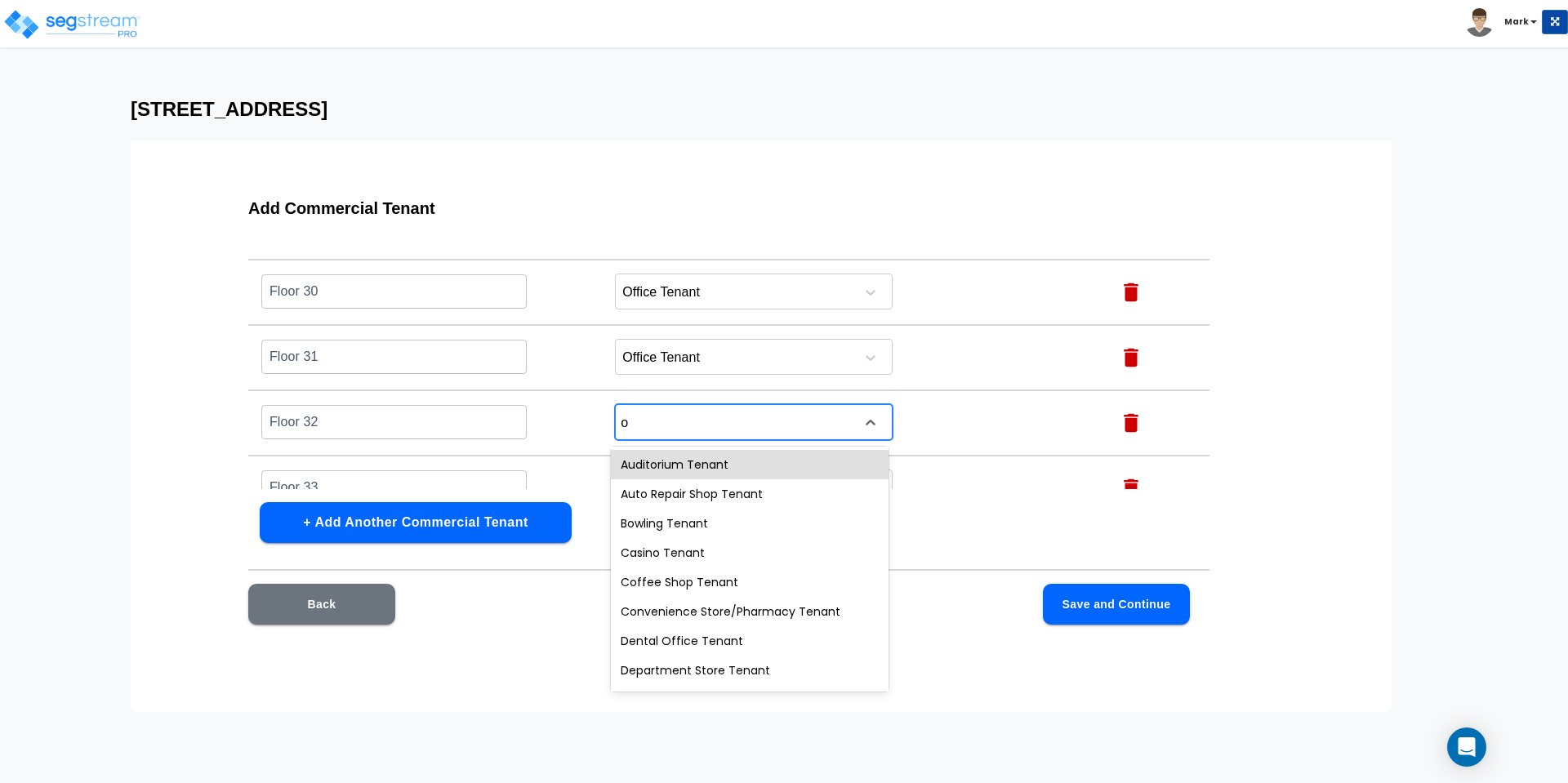
type input "of"
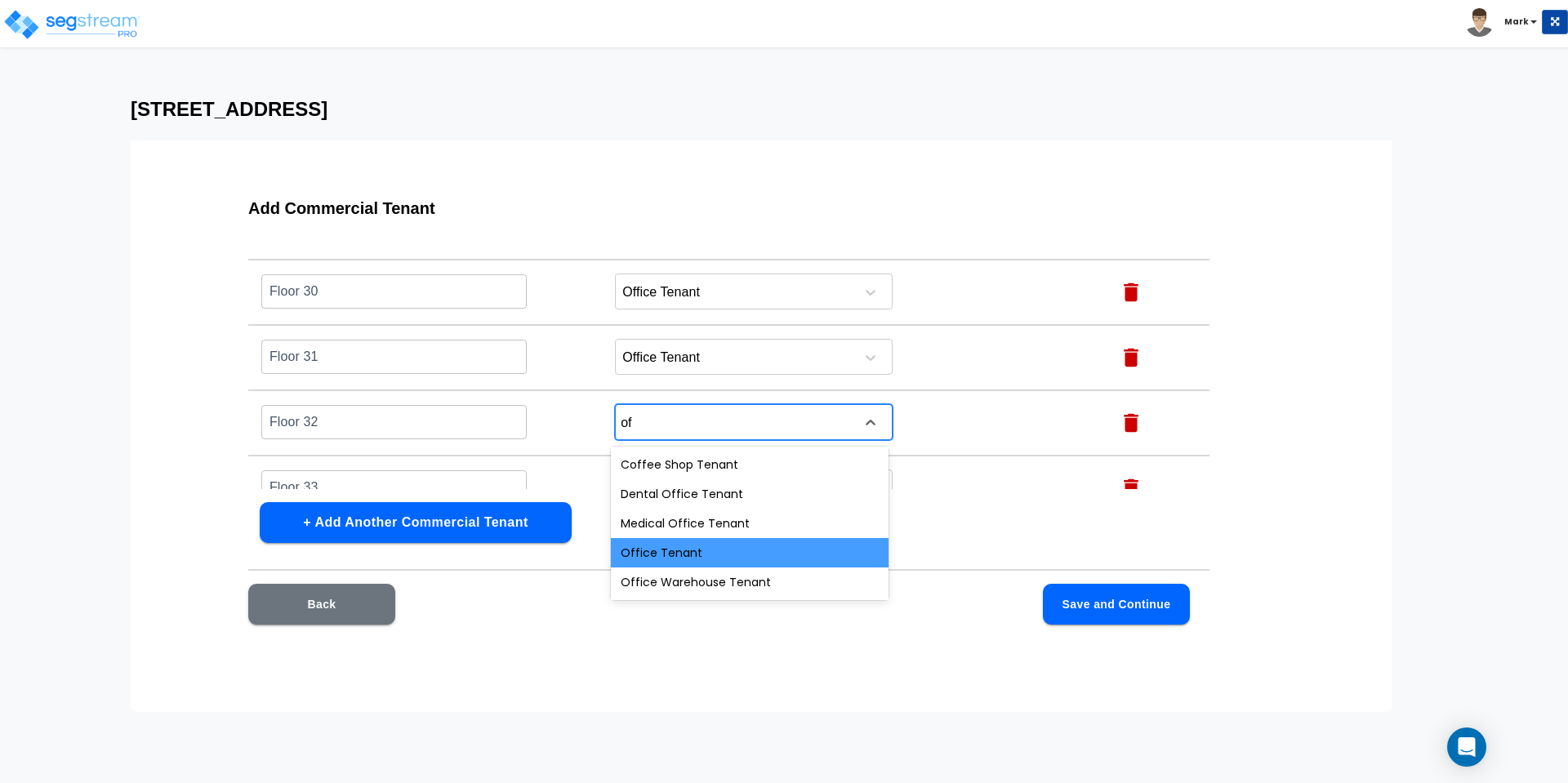
click at [681, 551] on div "Office Tenant" at bounding box center [749, 553] width 277 height 29
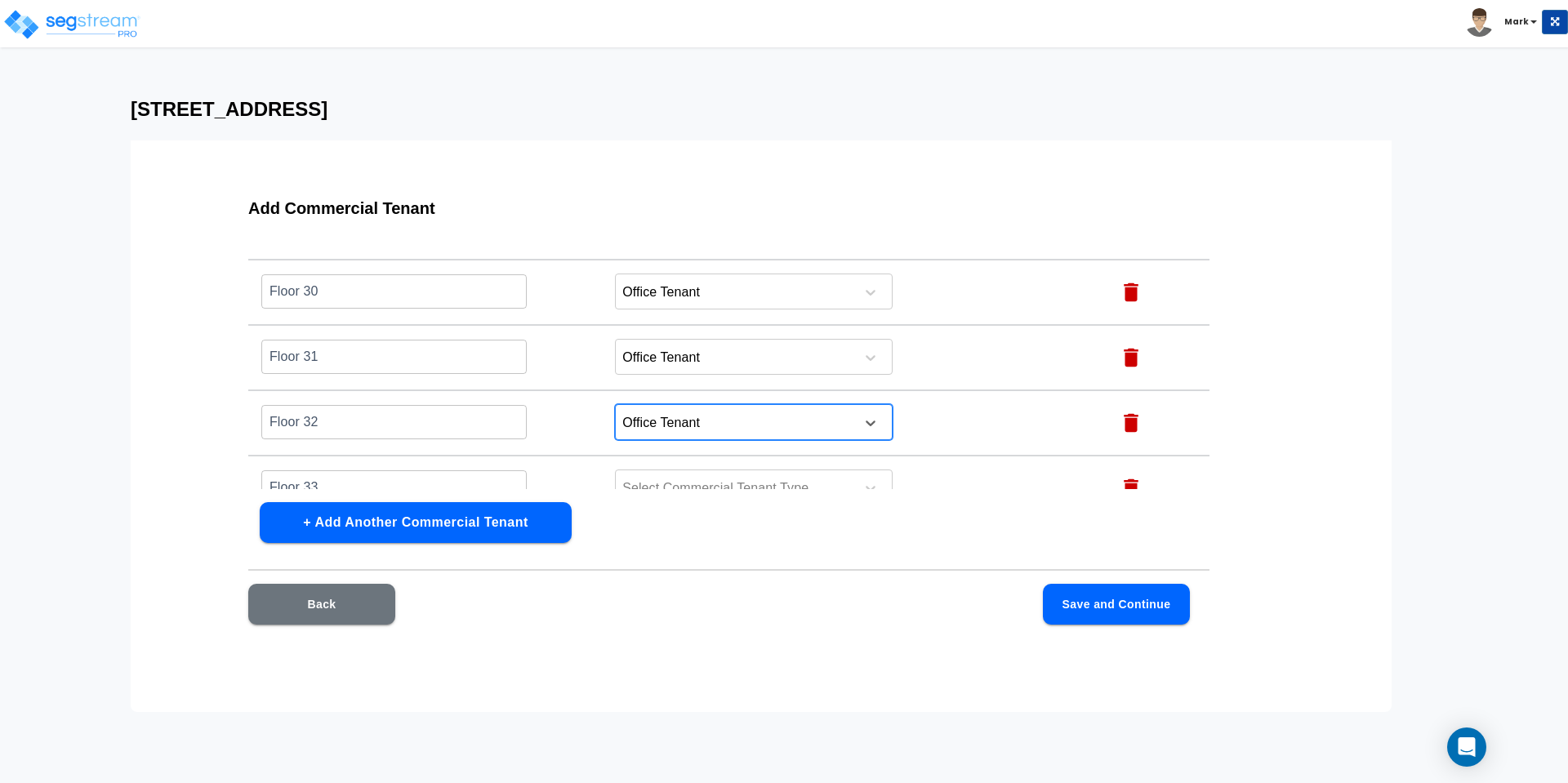
scroll to position [2151, 0]
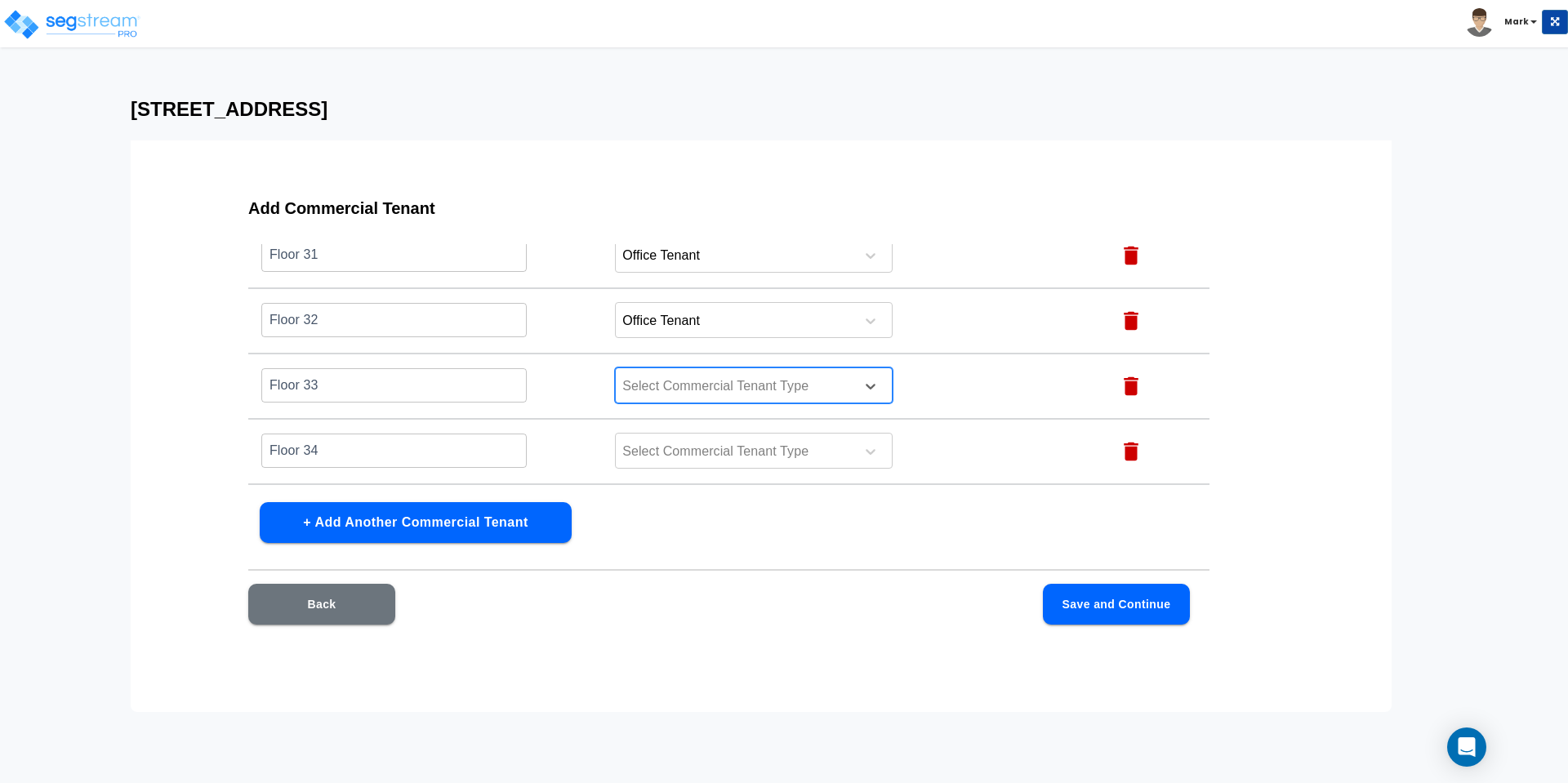
click at [682, 390] on div at bounding box center [732, 386] width 224 height 22
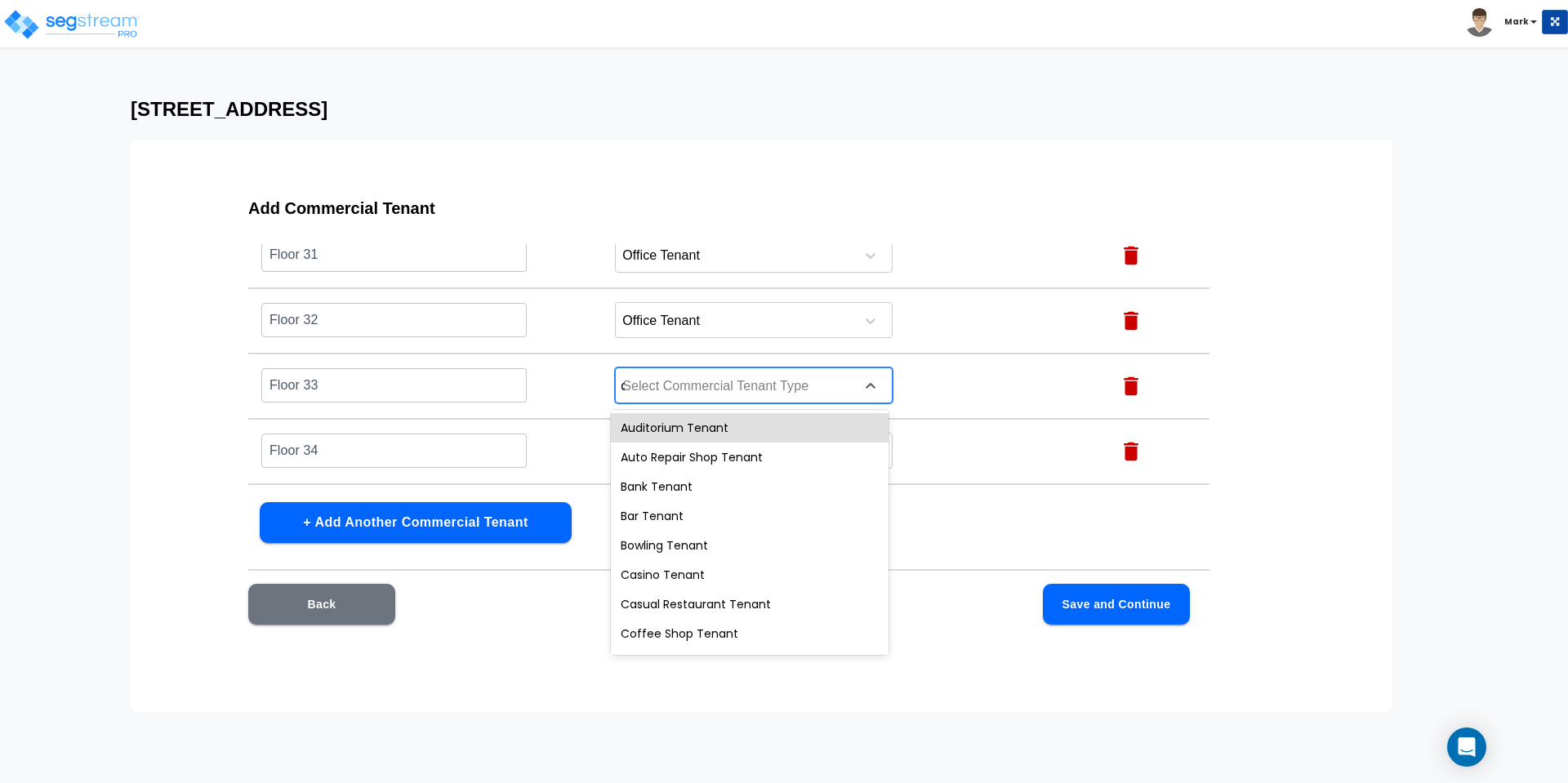
type input "of"
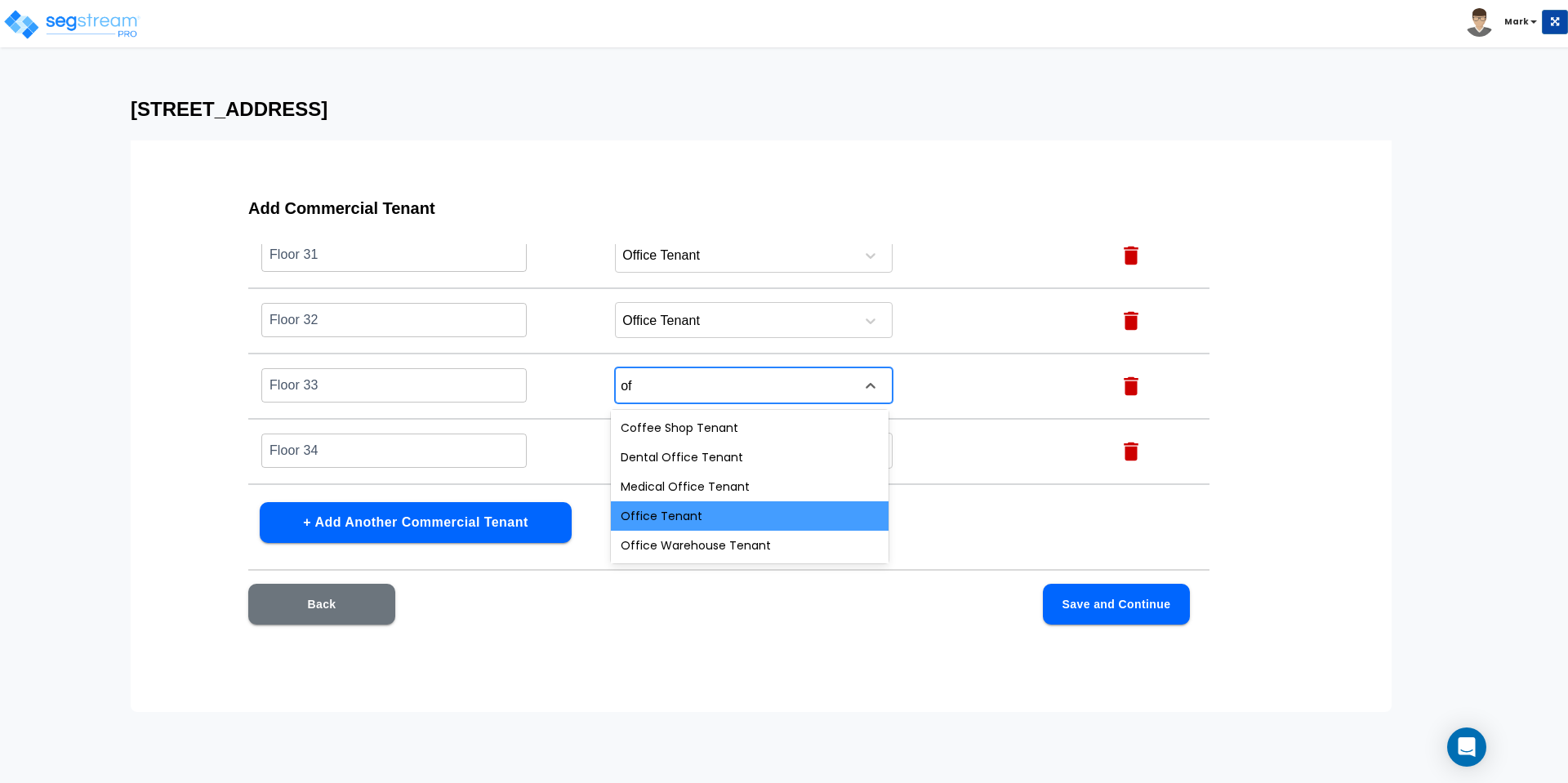
click at [664, 512] on div "Office Tenant" at bounding box center [749, 516] width 277 height 29
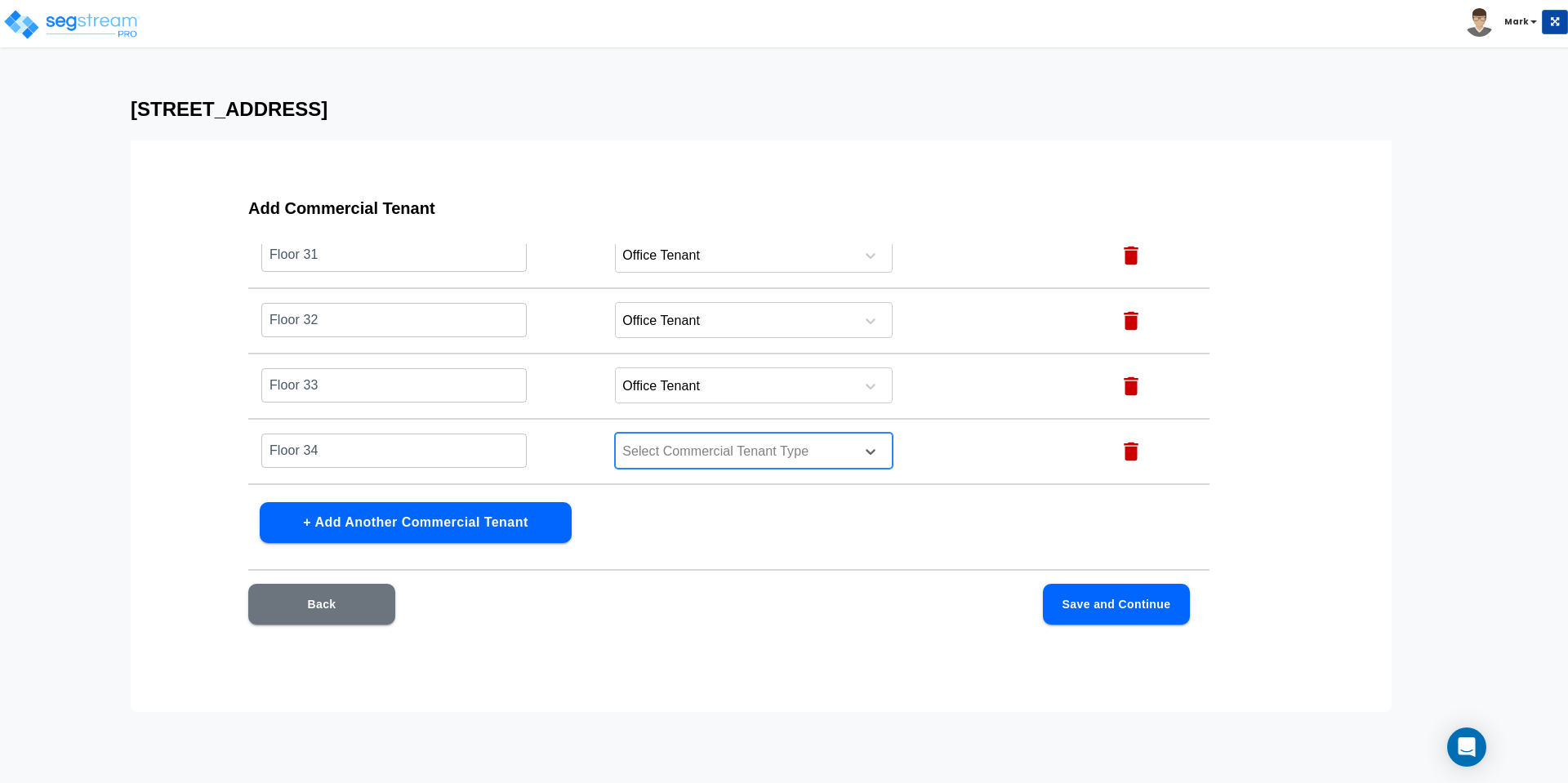
click at [697, 452] on div at bounding box center [732, 452] width 224 height 22
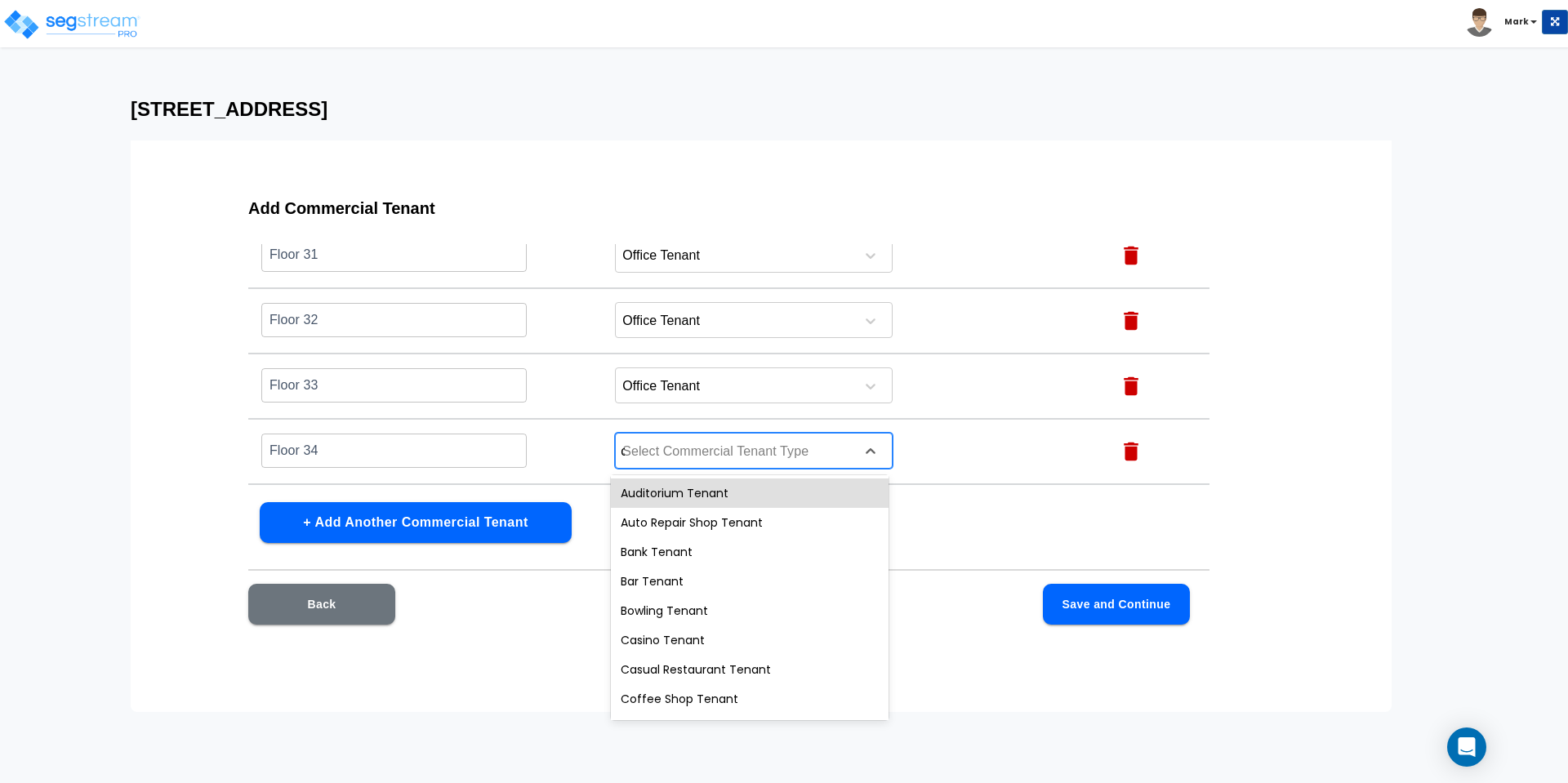
type input "of"
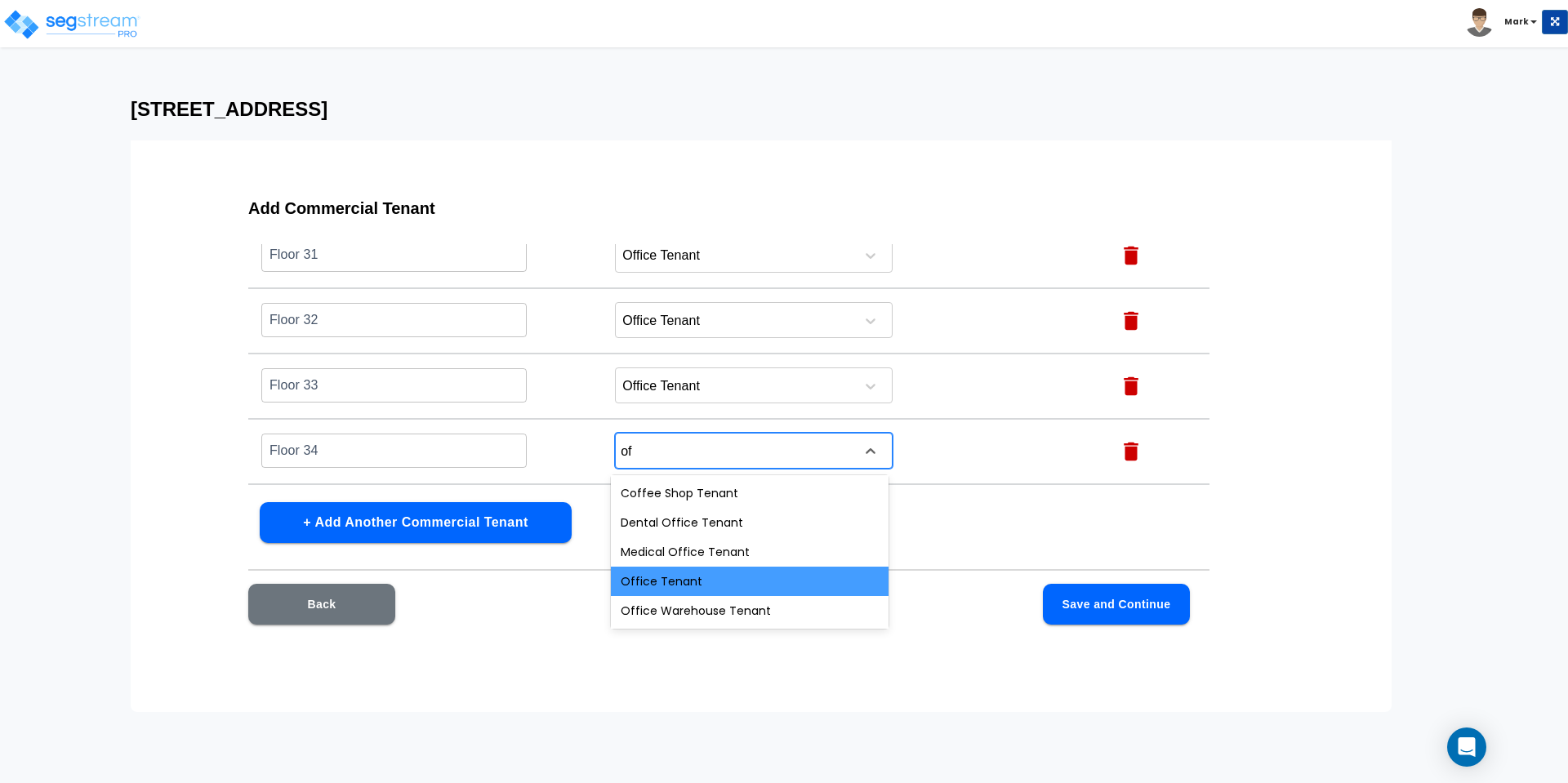
click at [680, 571] on div "Office Tenant" at bounding box center [749, 581] width 277 height 29
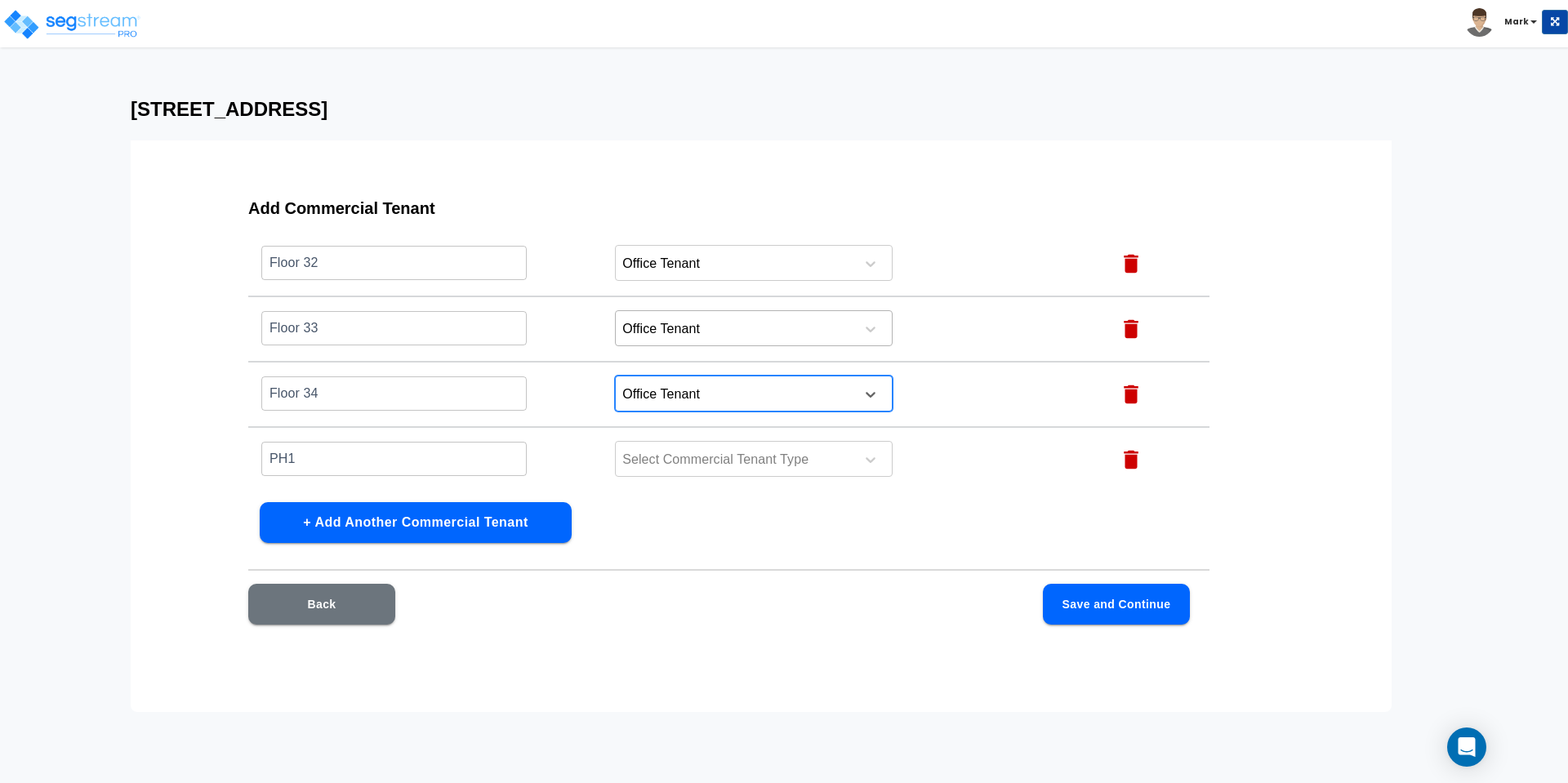
scroll to position [2254, 0]
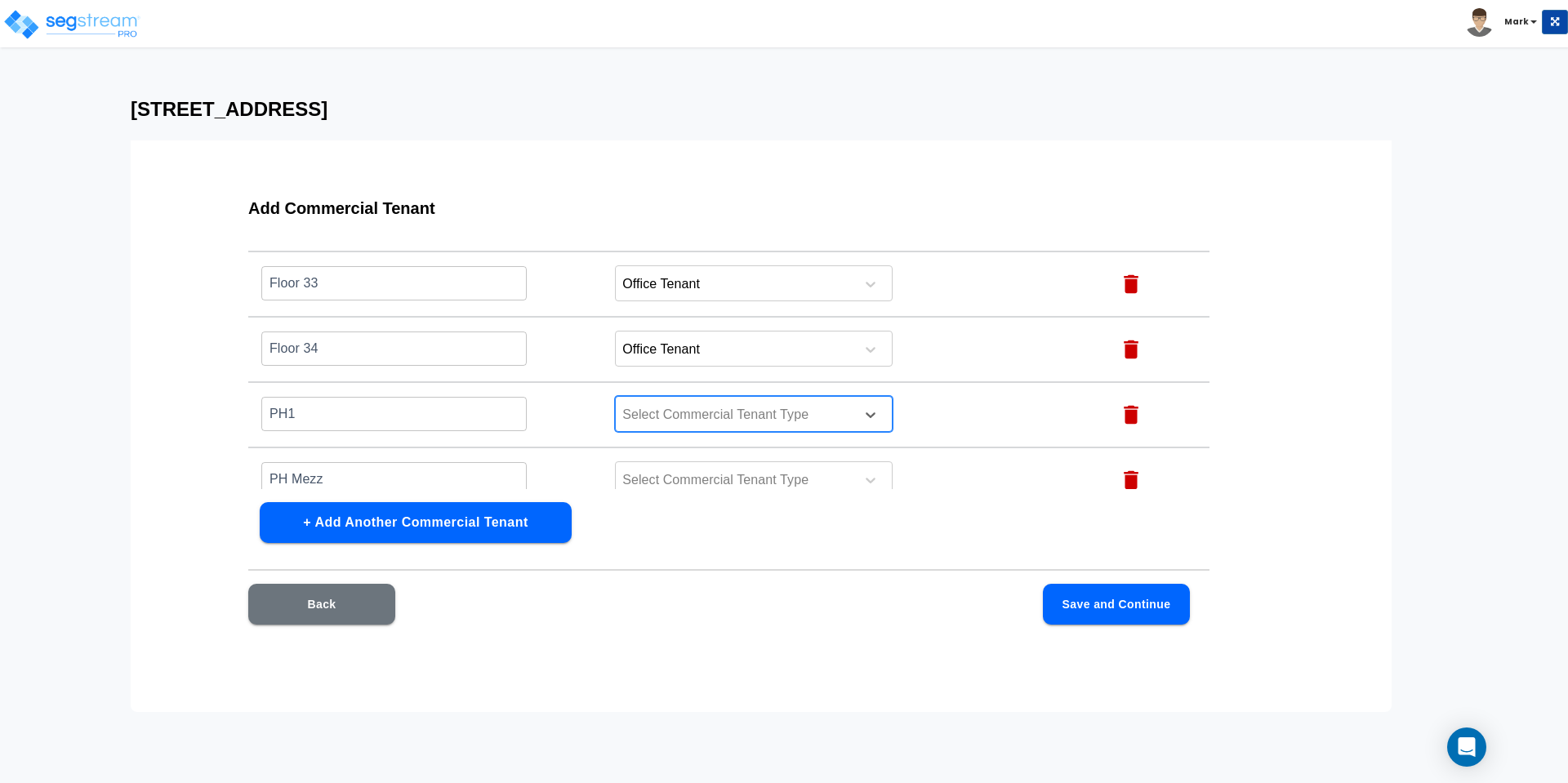
click at [663, 412] on div at bounding box center [732, 416] width 224 height 22
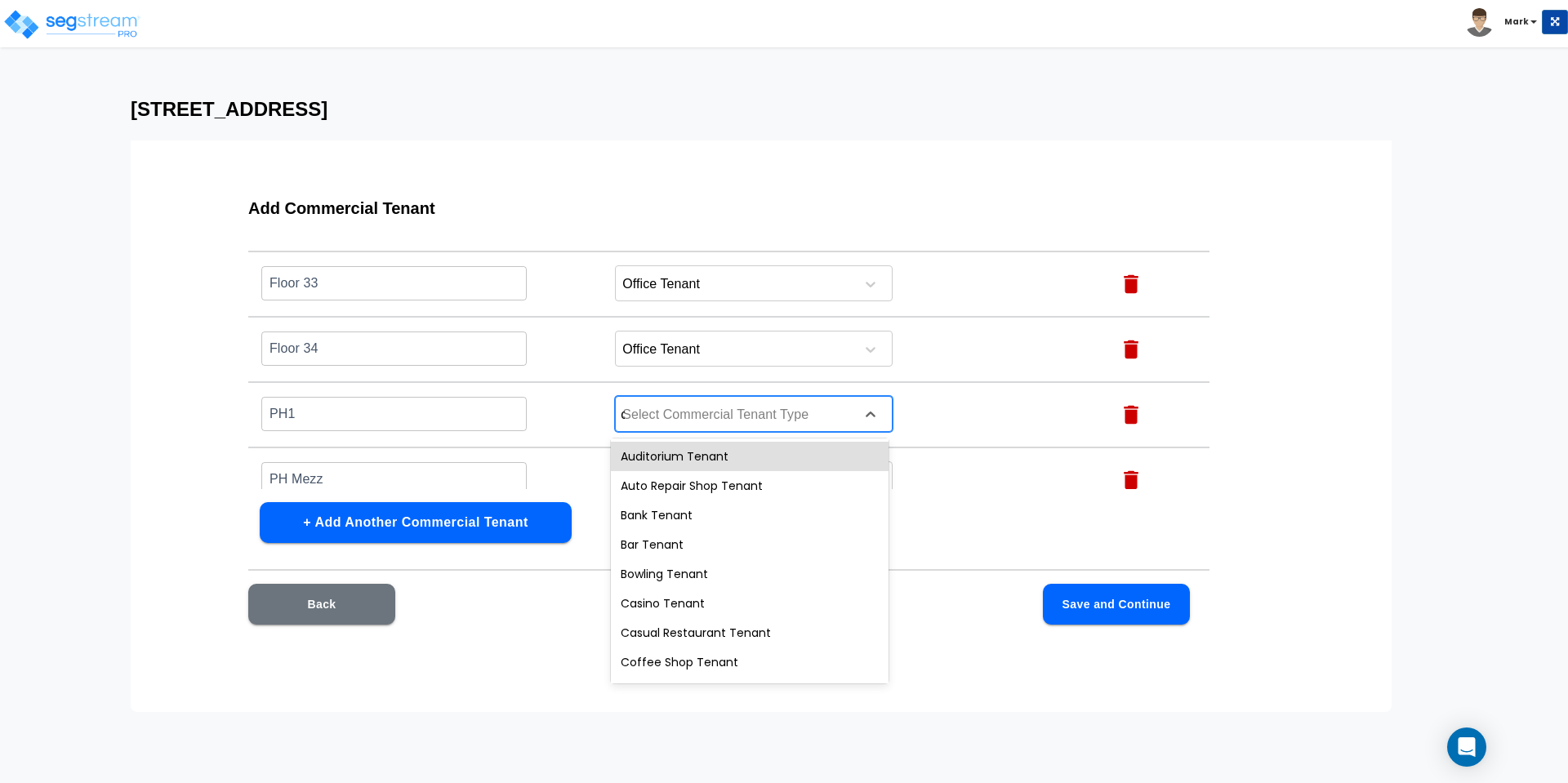
type input "of"
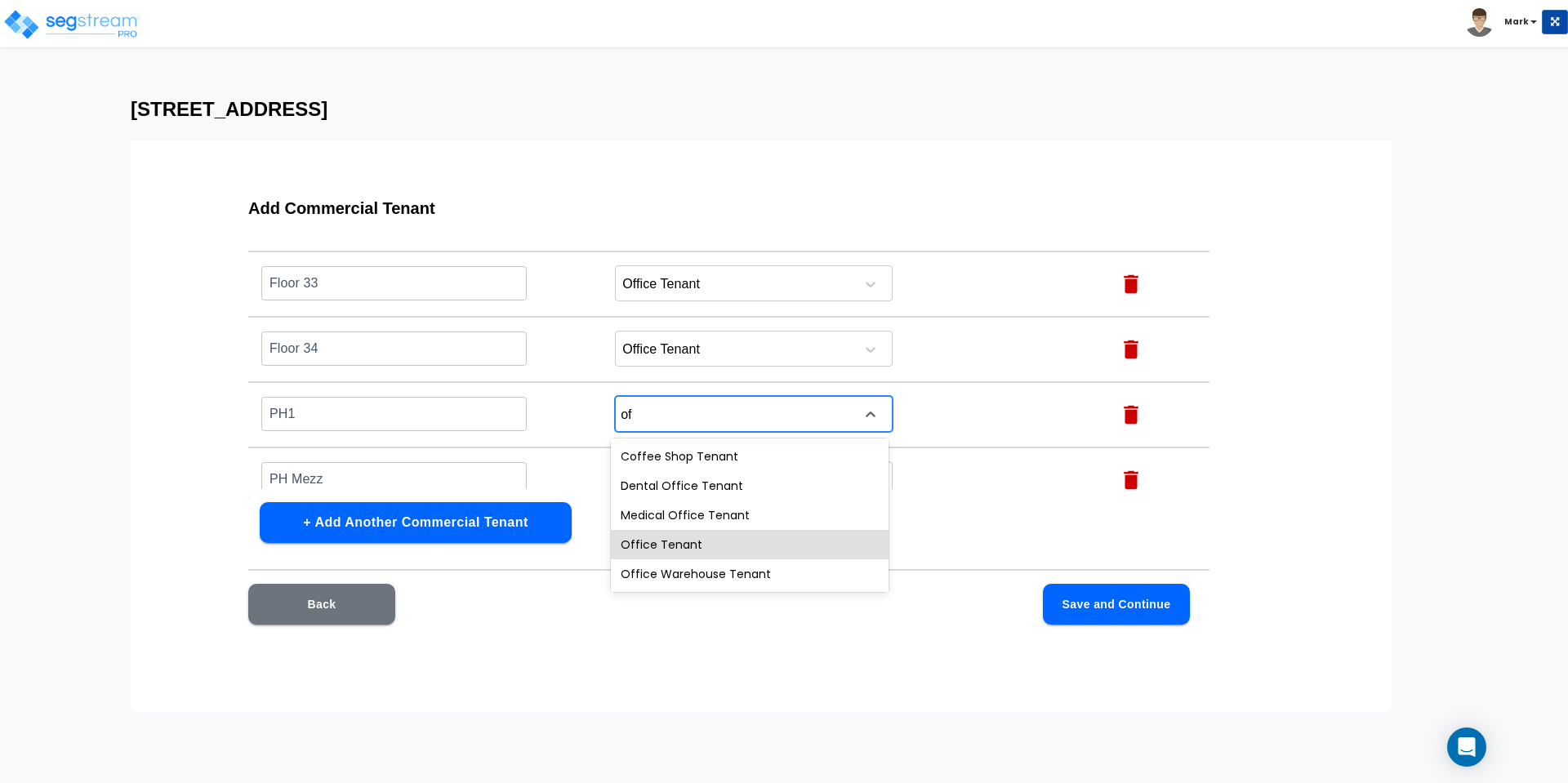
click at [677, 539] on div "Office Tenant" at bounding box center [749, 545] width 277 height 29
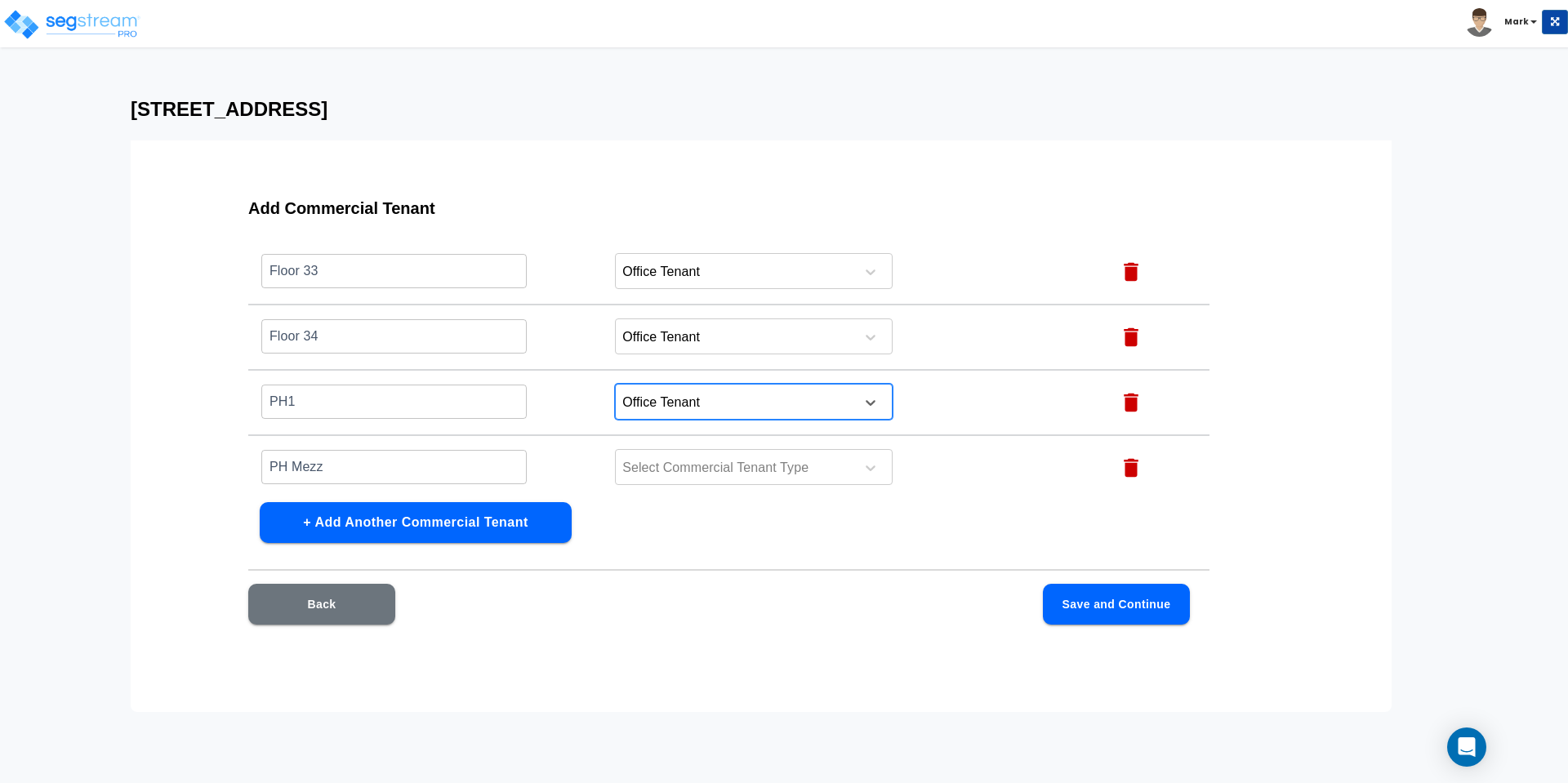
scroll to position [2277, 0]
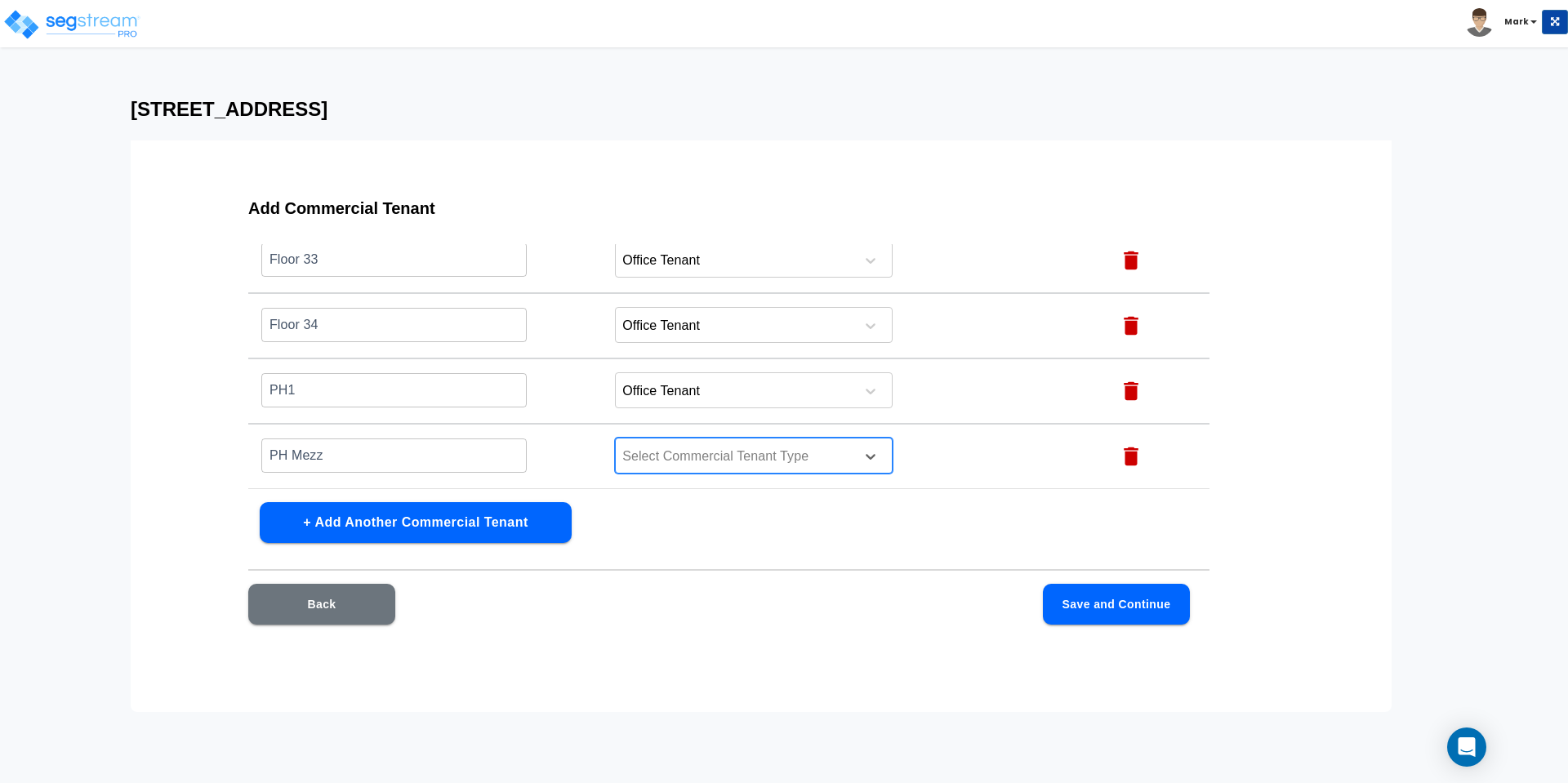
click at [680, 454] on div at bounding box center [732, 457] width 224 height 22
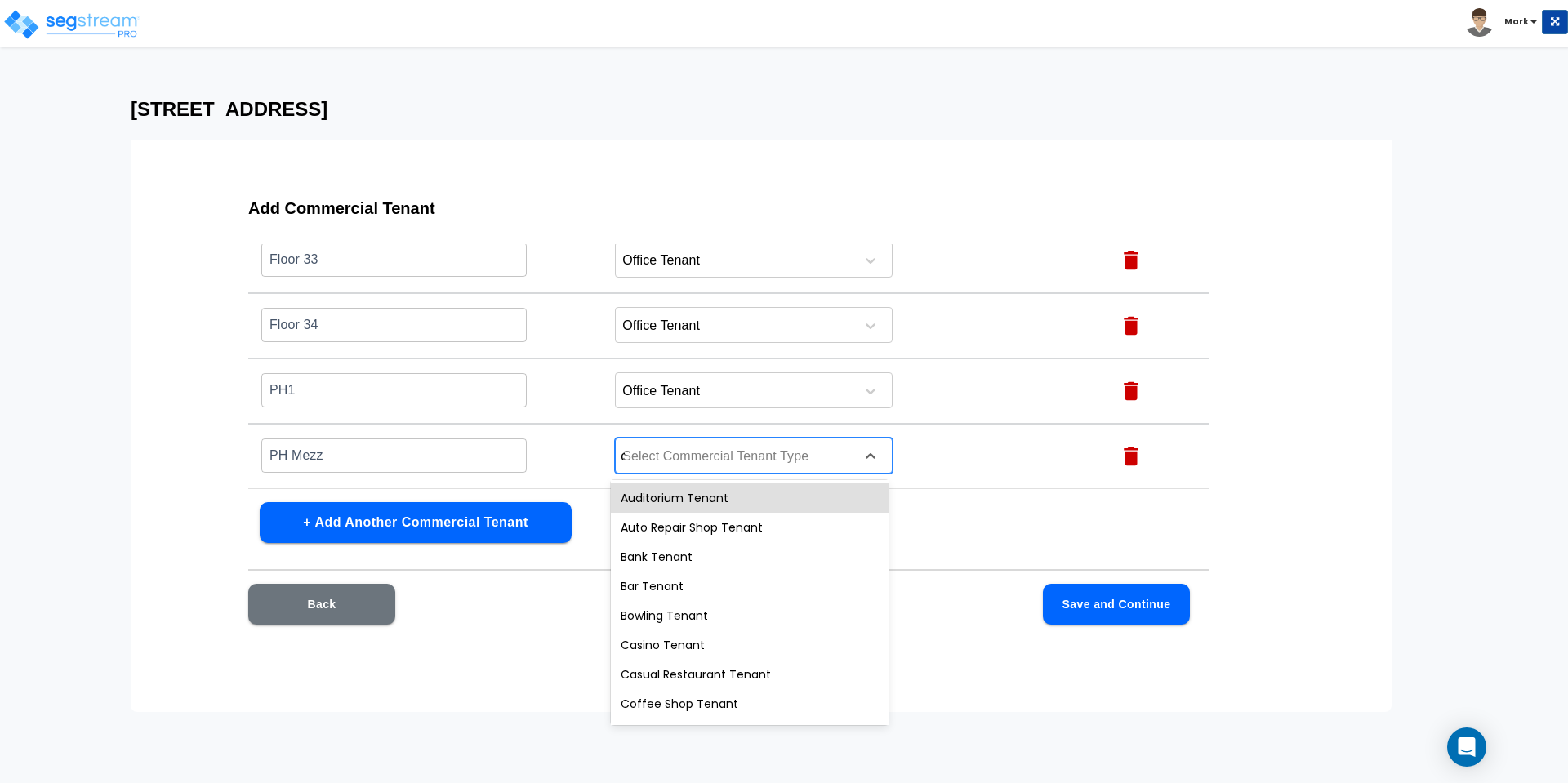
type input "of"
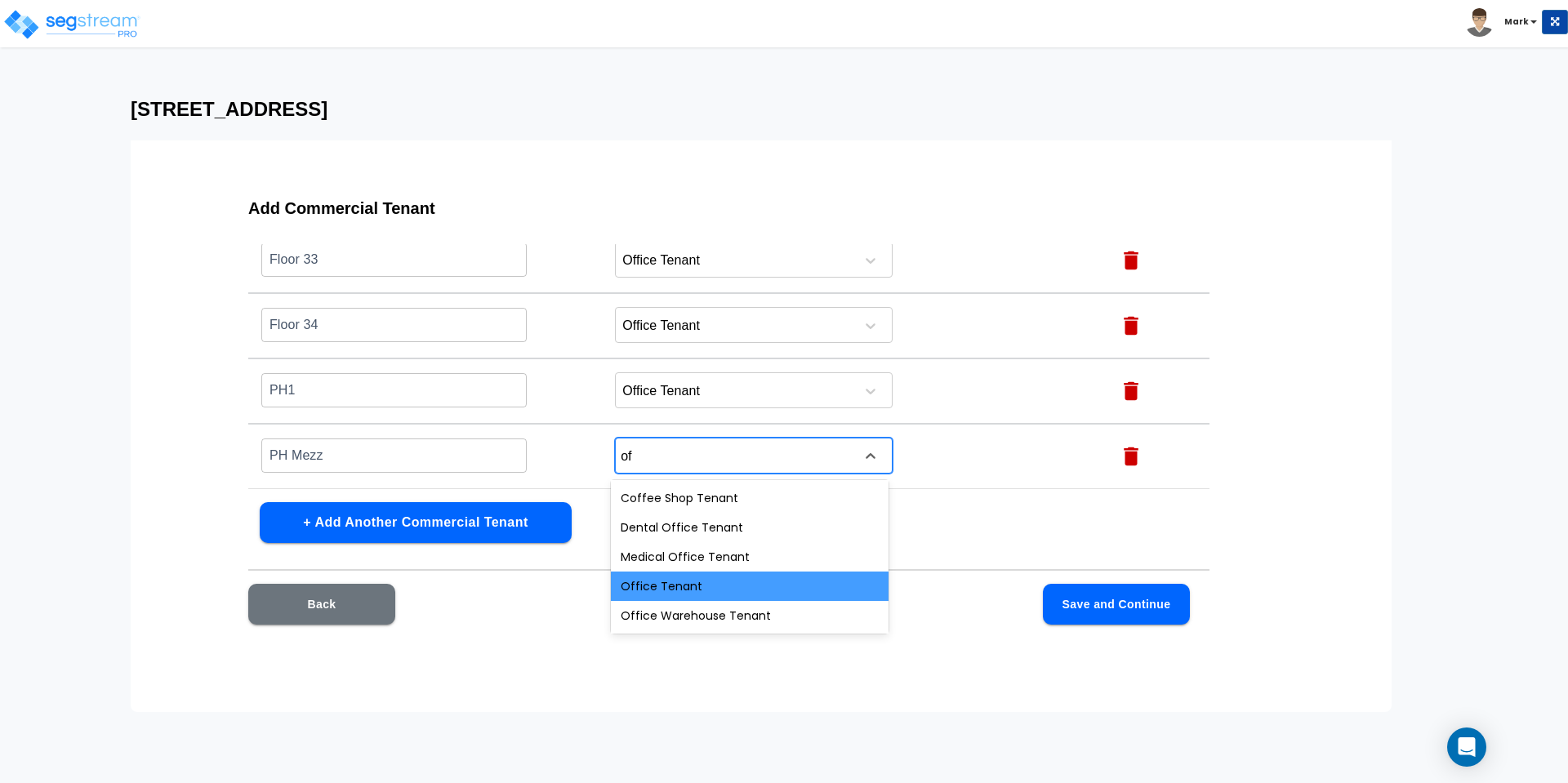
click at [677, 579] on div "Office Tenant" at bounding box center [749, 587] width 277 height 29
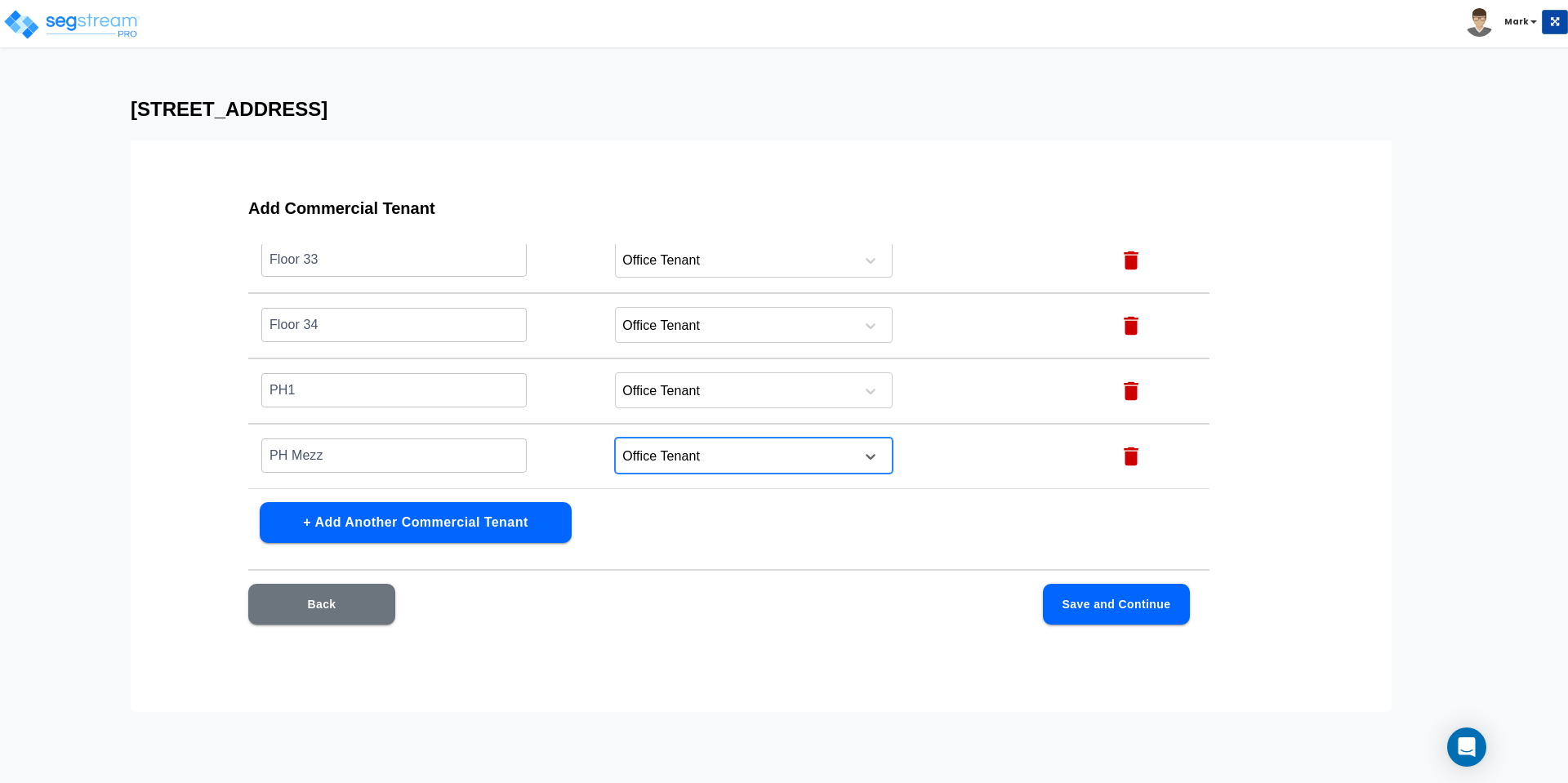
click at [1098, 609] on button "Save and Continue" at bounding box center [1117, 604] width 147 height 41
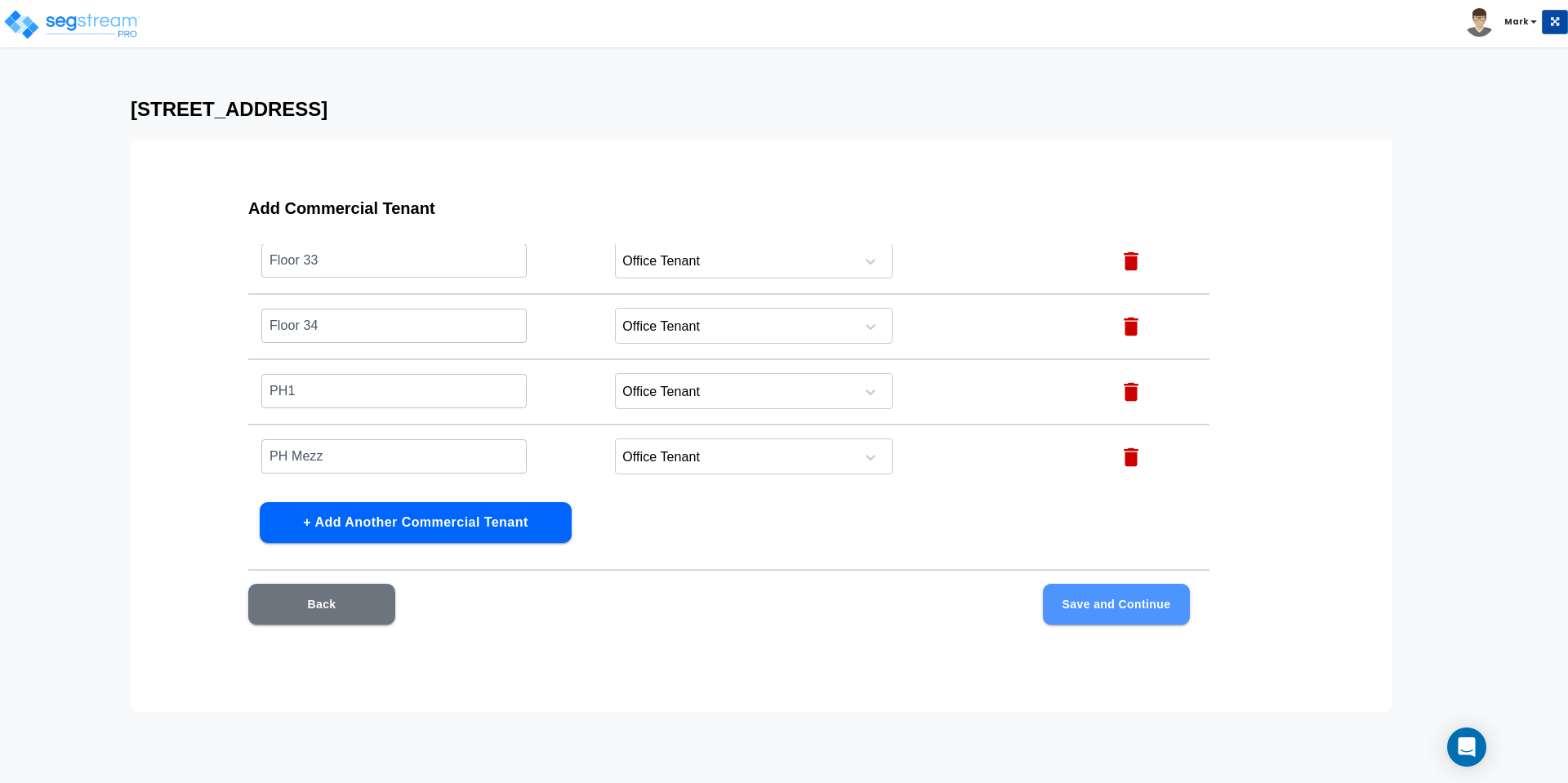
click at [1120, 598] on button "Save and Continue" at bounding box center [1117, 604] width 147 height 41
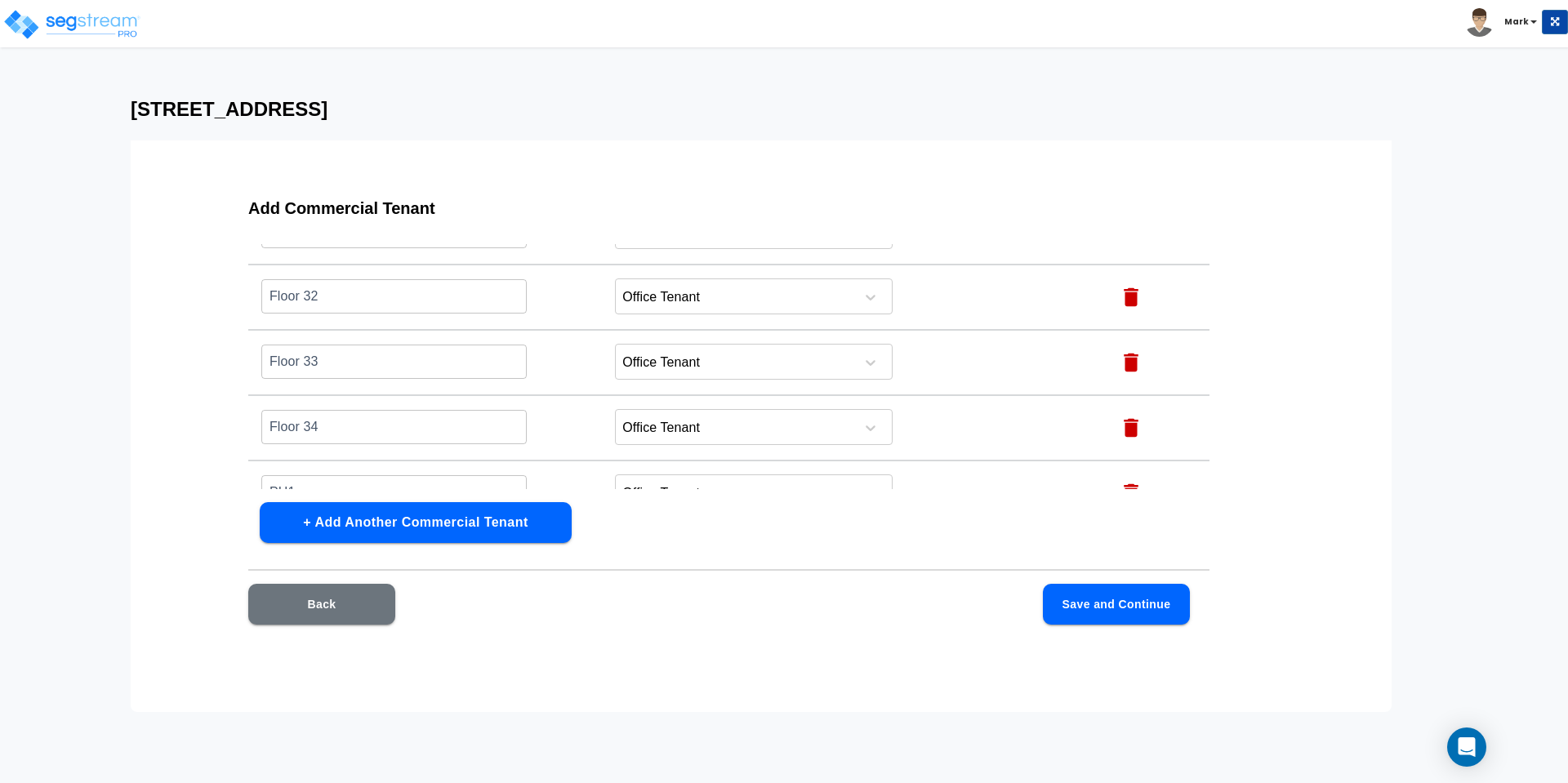
click at [1086, 603] on button "Save and Continue" at bounding box center [1117, 604] width 147 height 41
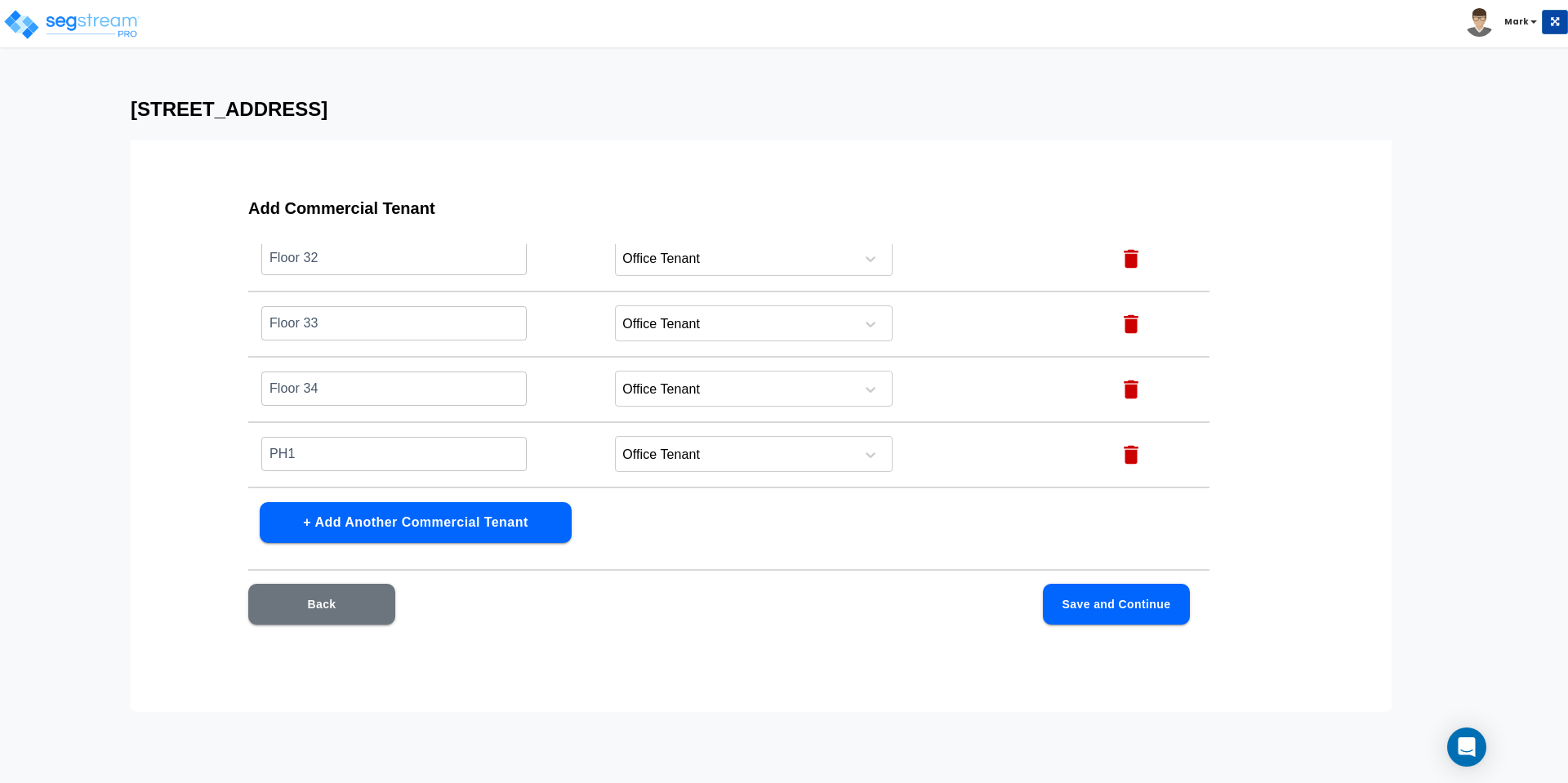
scroll to position [2294, 0]
click at [352, 453] on input "PH Mezz" at bounding box center [394, 455] width 266 height 35
click at [457, 532] on button "+ Add Another Commercial Tenant" at bounding box center [416, 522] width 312 height 41
click at [1124, 456] on icon "button" at bounding box center [1131, 457] width 15 height 19
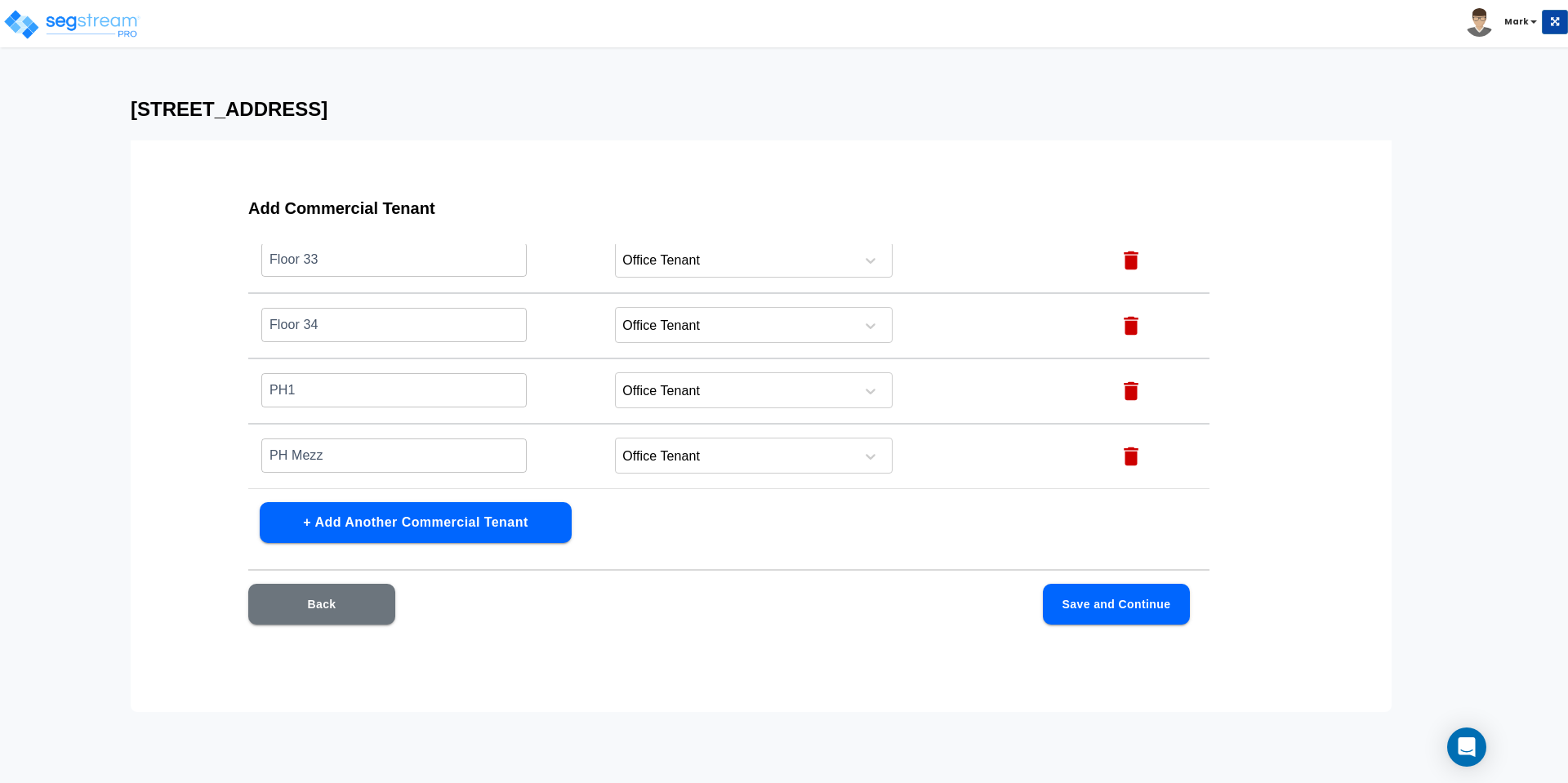
scroll to position [2294, 0]
click at [1111, 608] on button "Save and Continue" at bounding box center [1117, 604] width 147 height 41
click at [1121, 603] on button "Save and Continue" at bounding box center [1117, 604] width 147 height 41
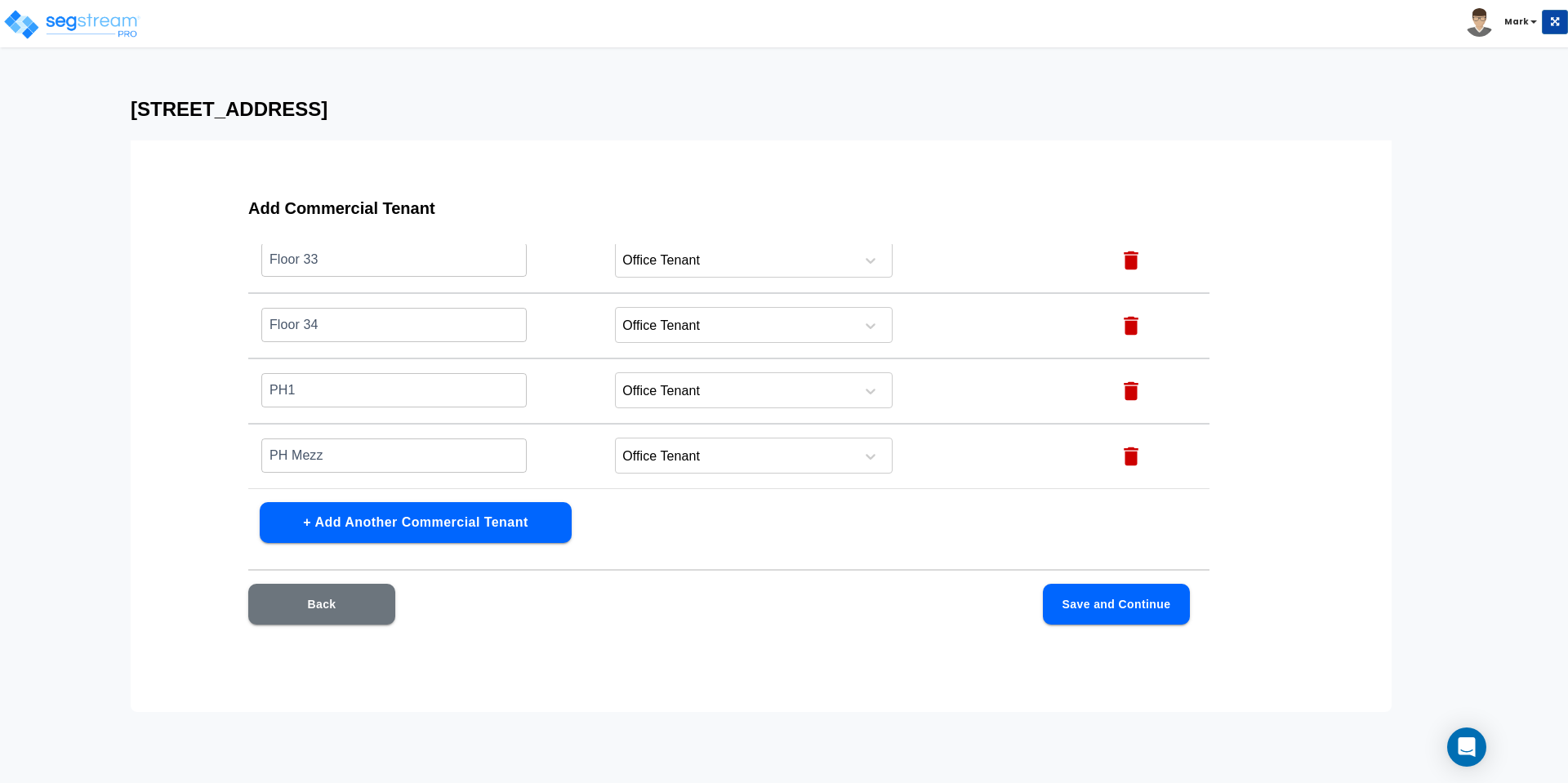
click at [1121, 603] on button "Save and Continue" at bounding box center [1117, 604] width 147 height 41
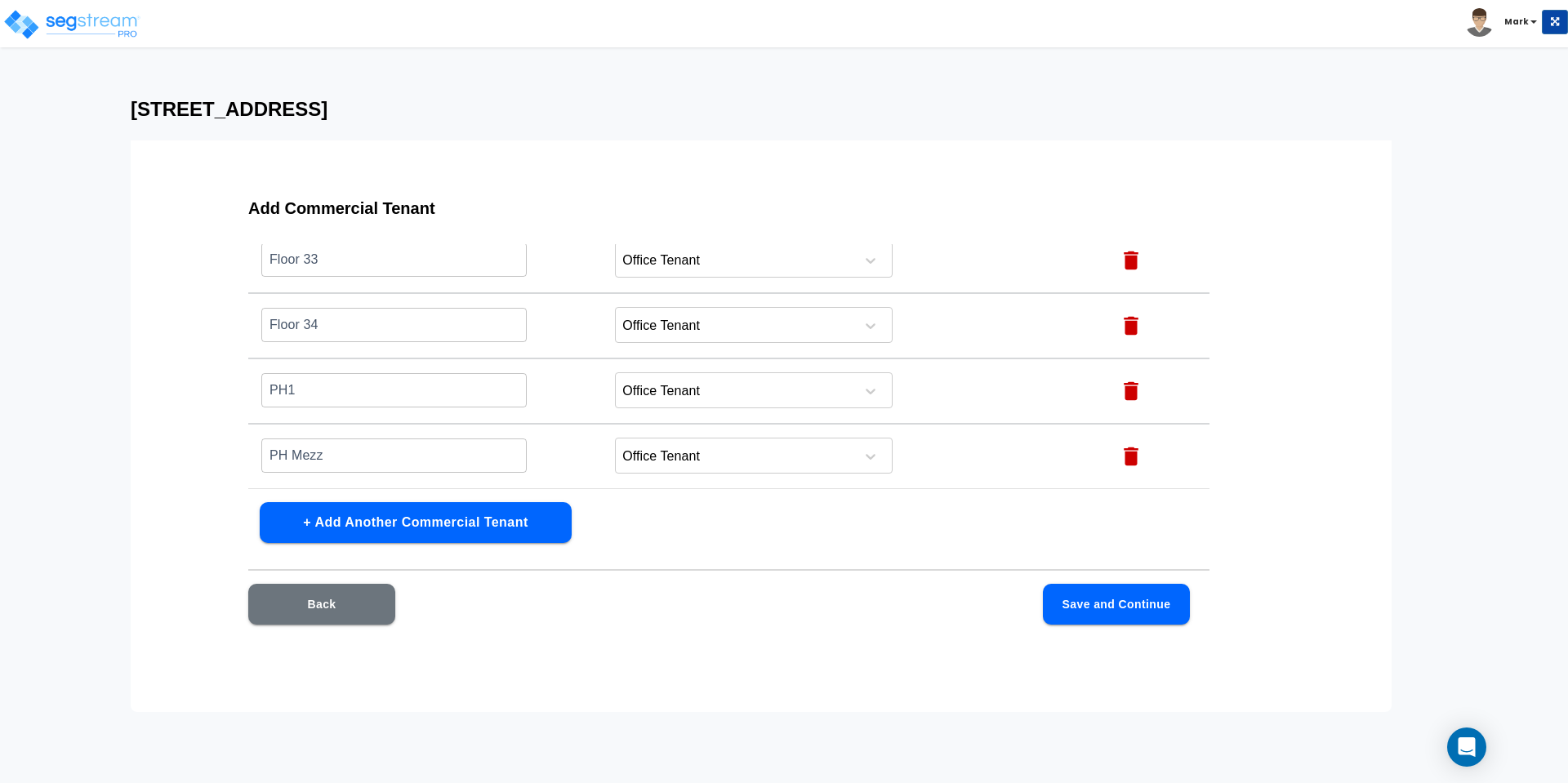
click at [1121, 603] on button "Save and Continue" at bounding box center [1117, 604] width 147 height 41
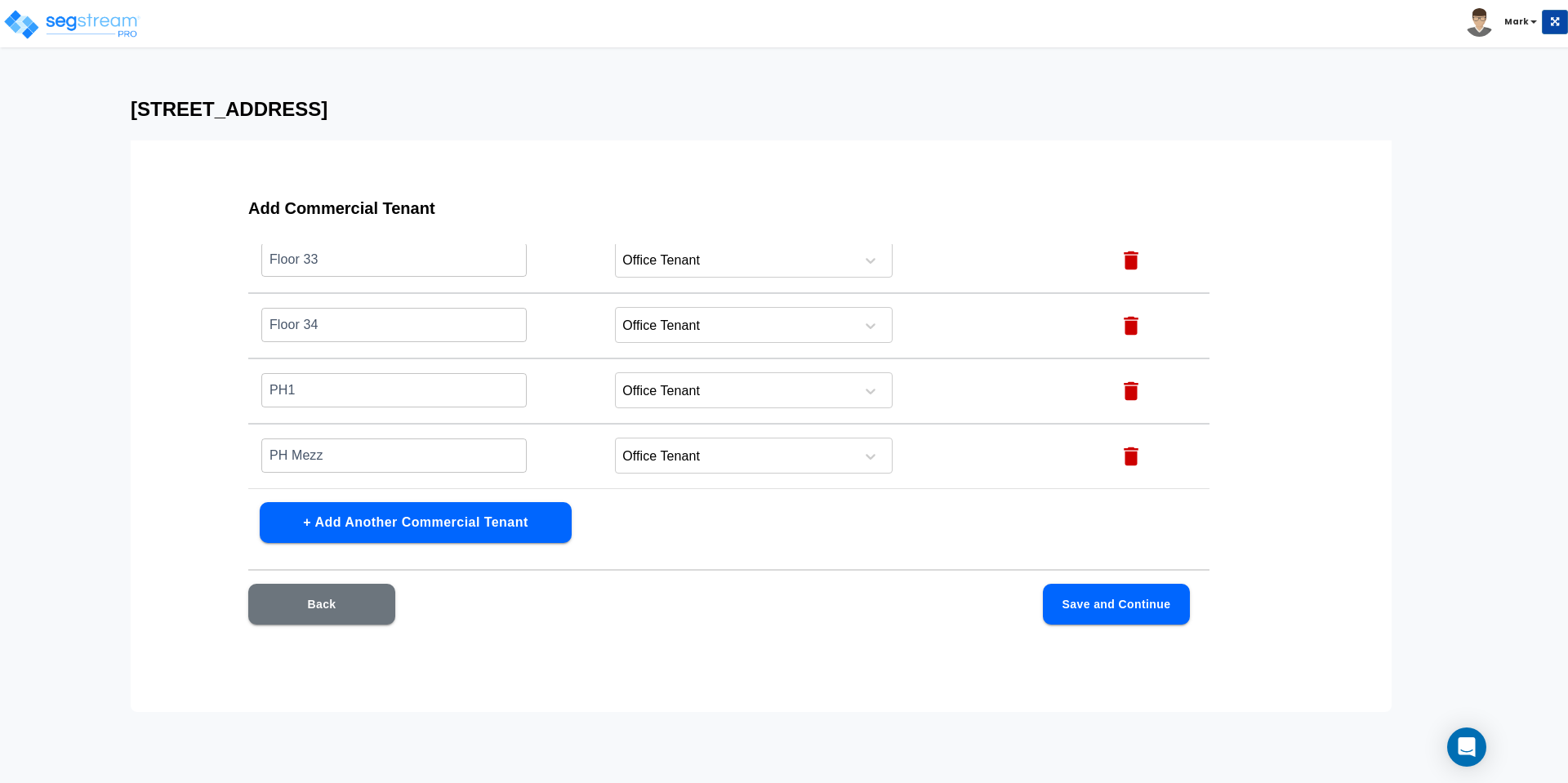
click at [1121, 603] on button "Save and Continue" at bounding box center [1117, 604] width 147 height 41
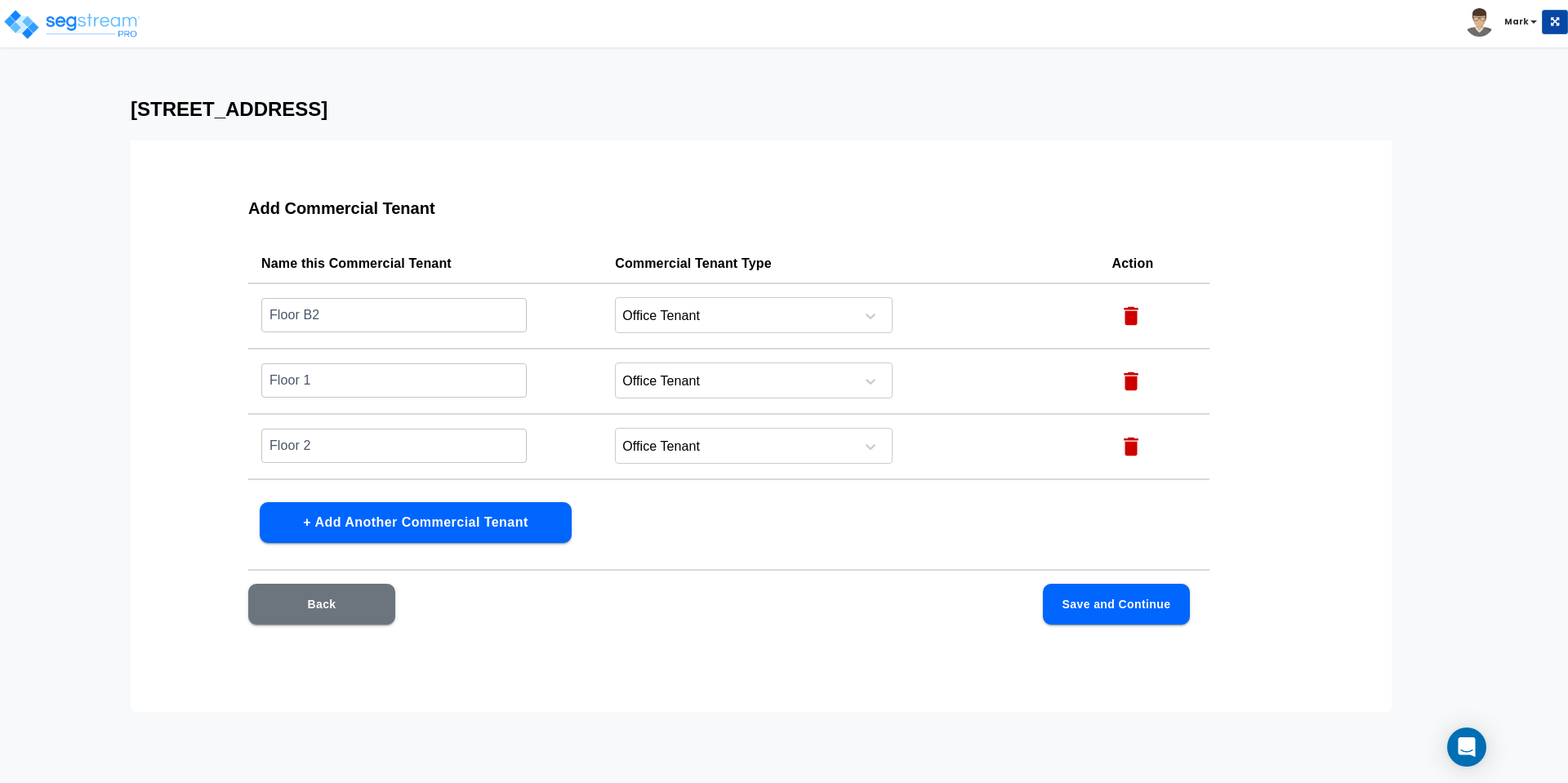
click at [1118, 610] on button "Save and Continue" at bounding box center [1117, 604] width 147 height 41
click at [1069, 607] on button "Save and Continue" at bounding box center [1117, 604] width 147 height 41
click at [1069, 606] on button "Save and Continue" at bounding box center [1117, 604] width 147 height 41
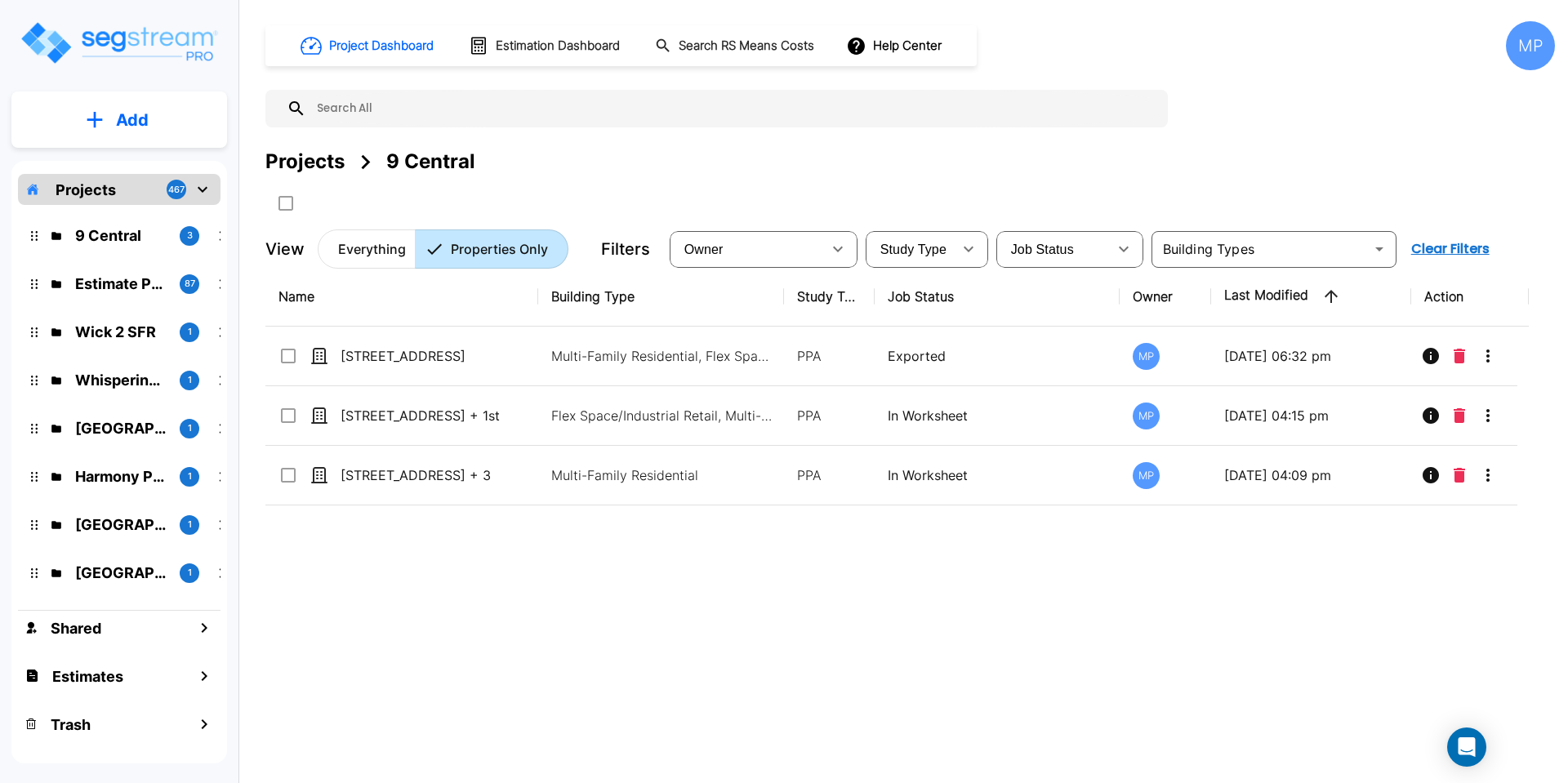
click at [85, 186] on p "Projects" at bounding box center [85, 190] width 60 height 22
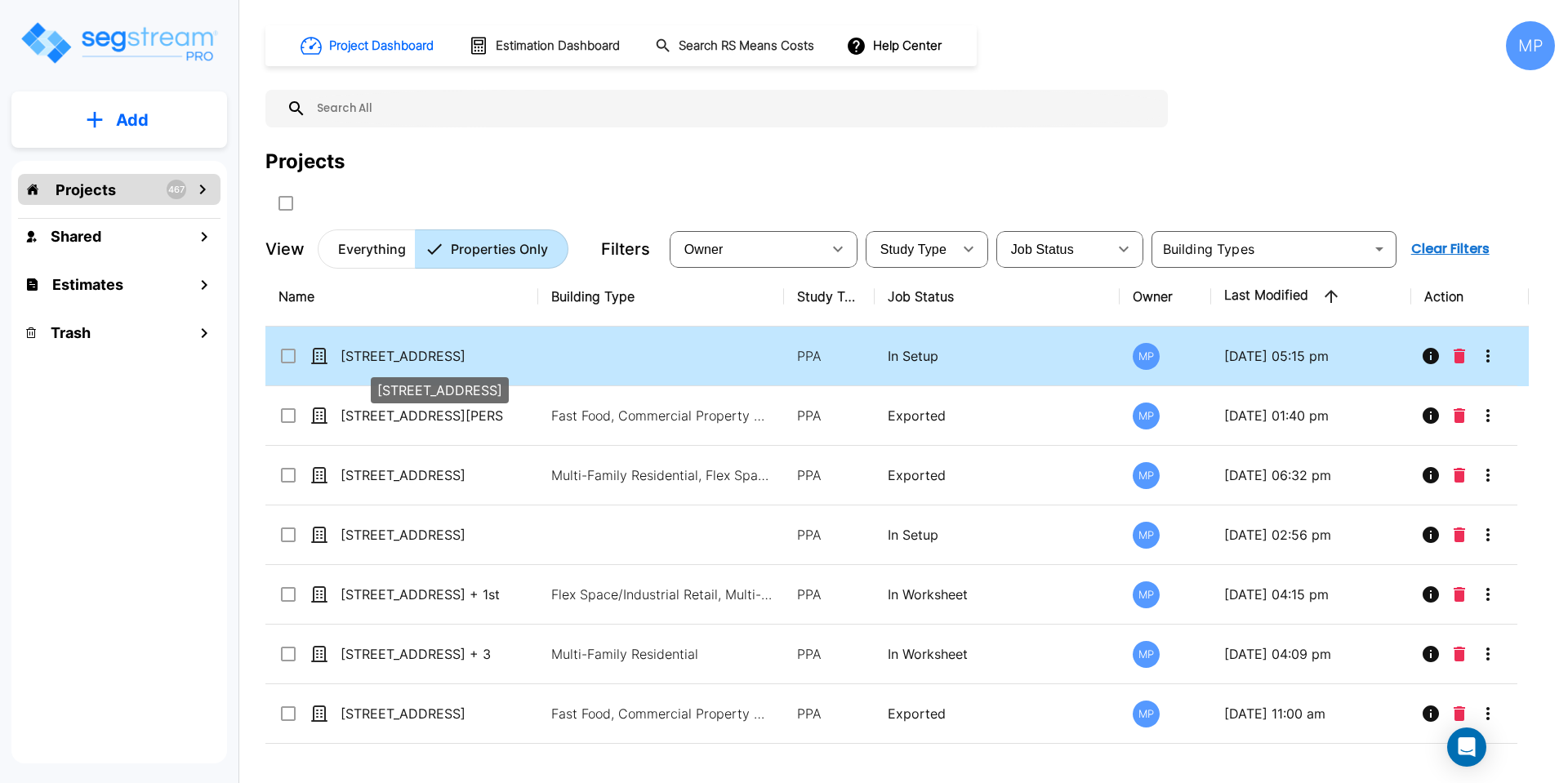
click at [399, 358] on p "[STREET_ADDRESS]" at bounding box center [422, 356] width 164 height 20
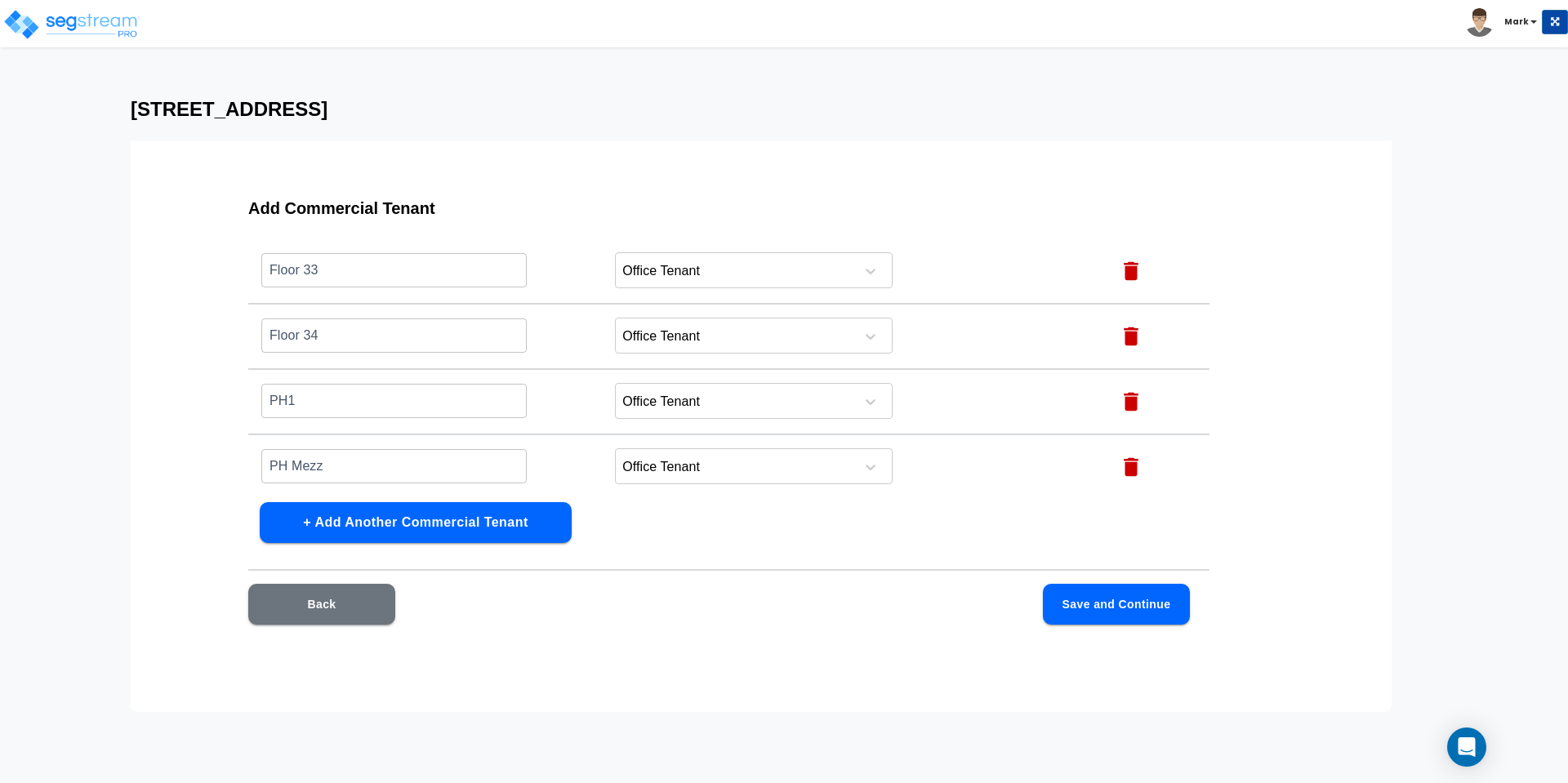
scroll to position [2277, 0]
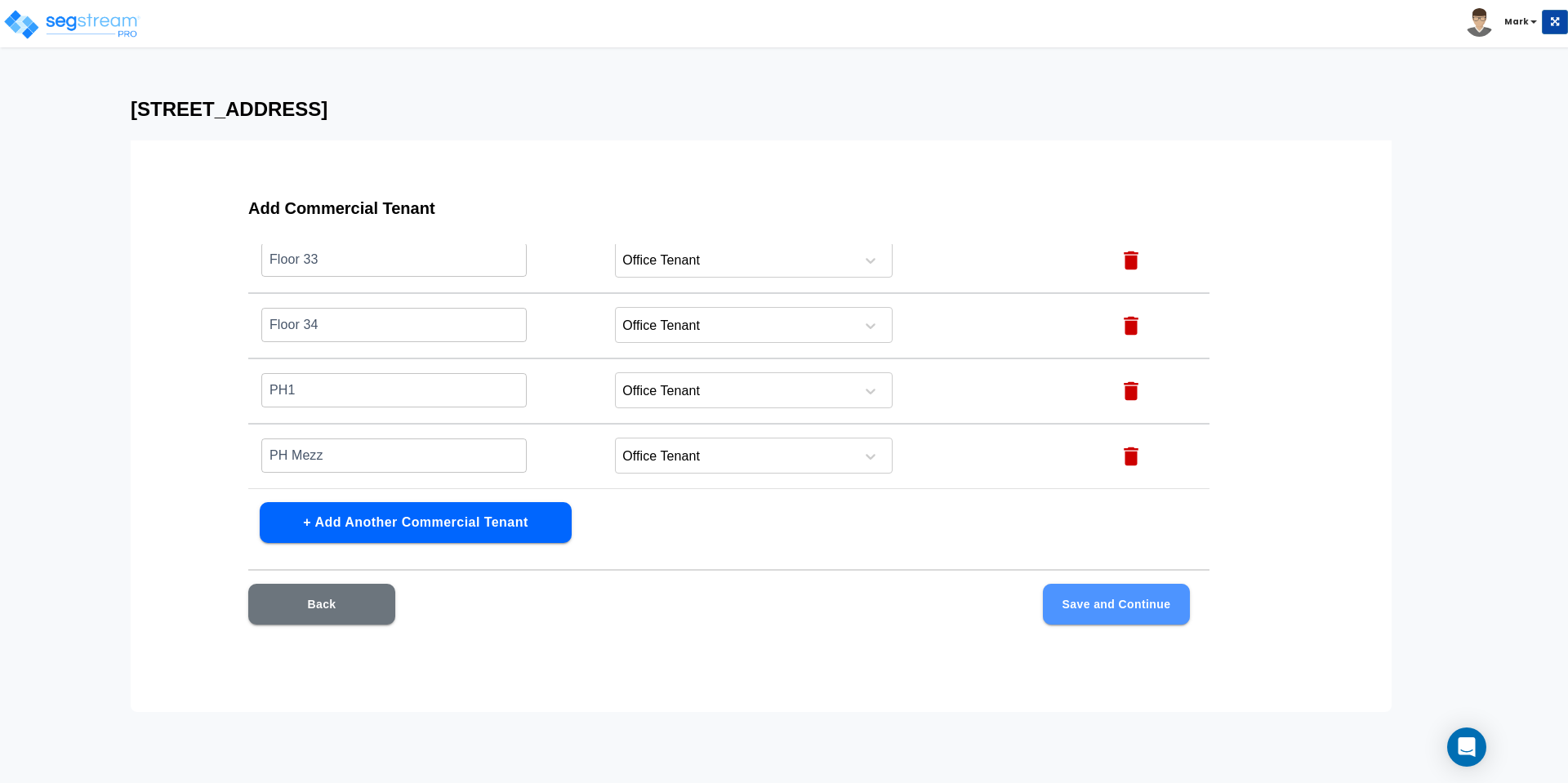
click at [1121, 610] on button "Save and Continue" at bounding box center [1117, 604] width 147 height 41
click at [526, 637] on div "Back Save and Continue" at bounding box center [729, 628] width 961 height 90
click at [1121, 606] on button "Save and Continue" at bounding box center [1117, 604] width 147 height 41
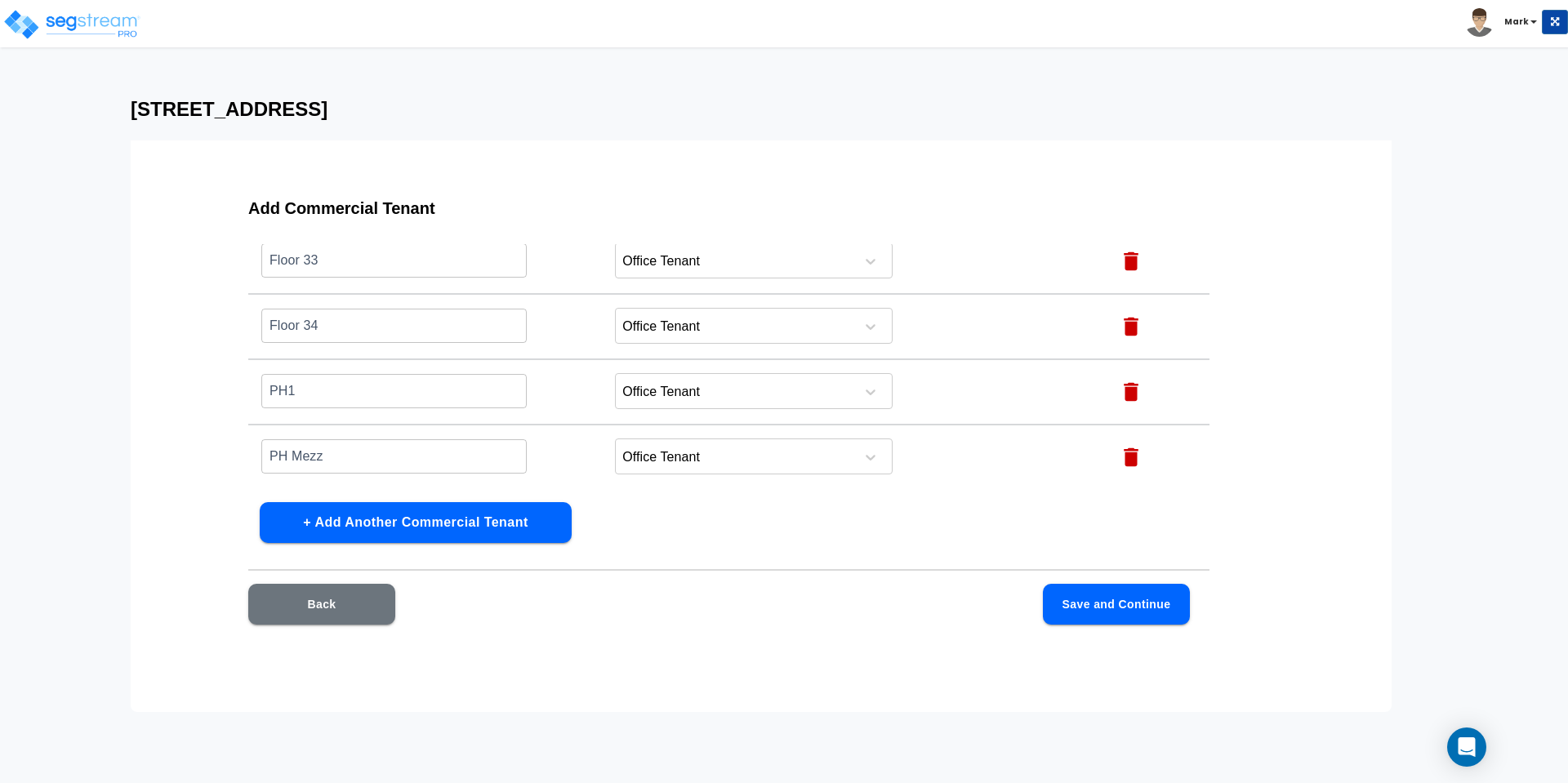
click at [1121, 606] on button "Save and Continue" at bounding box center [1117, 604] width 147 height 41
click at [1114, 597] on button "Save and Continue" at bounding box center [1117, 604] width 147 height 41
click at [366, 597] on button "Back" at bounding box center [322, 604] width 147 height 41
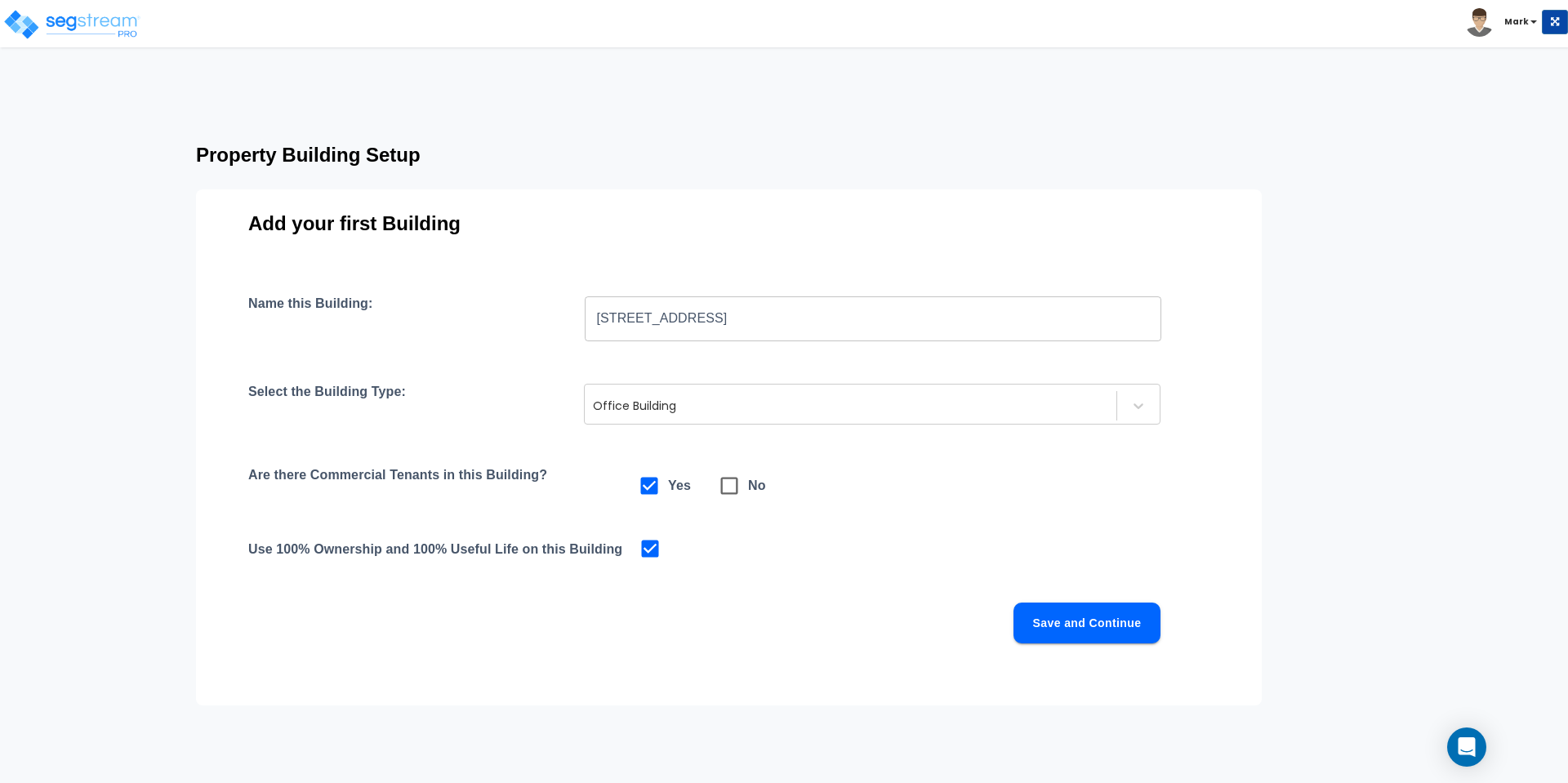
click at [1083, 618] on button "Save and Continue" at bounding box center [1087, 623] width 147 height 41
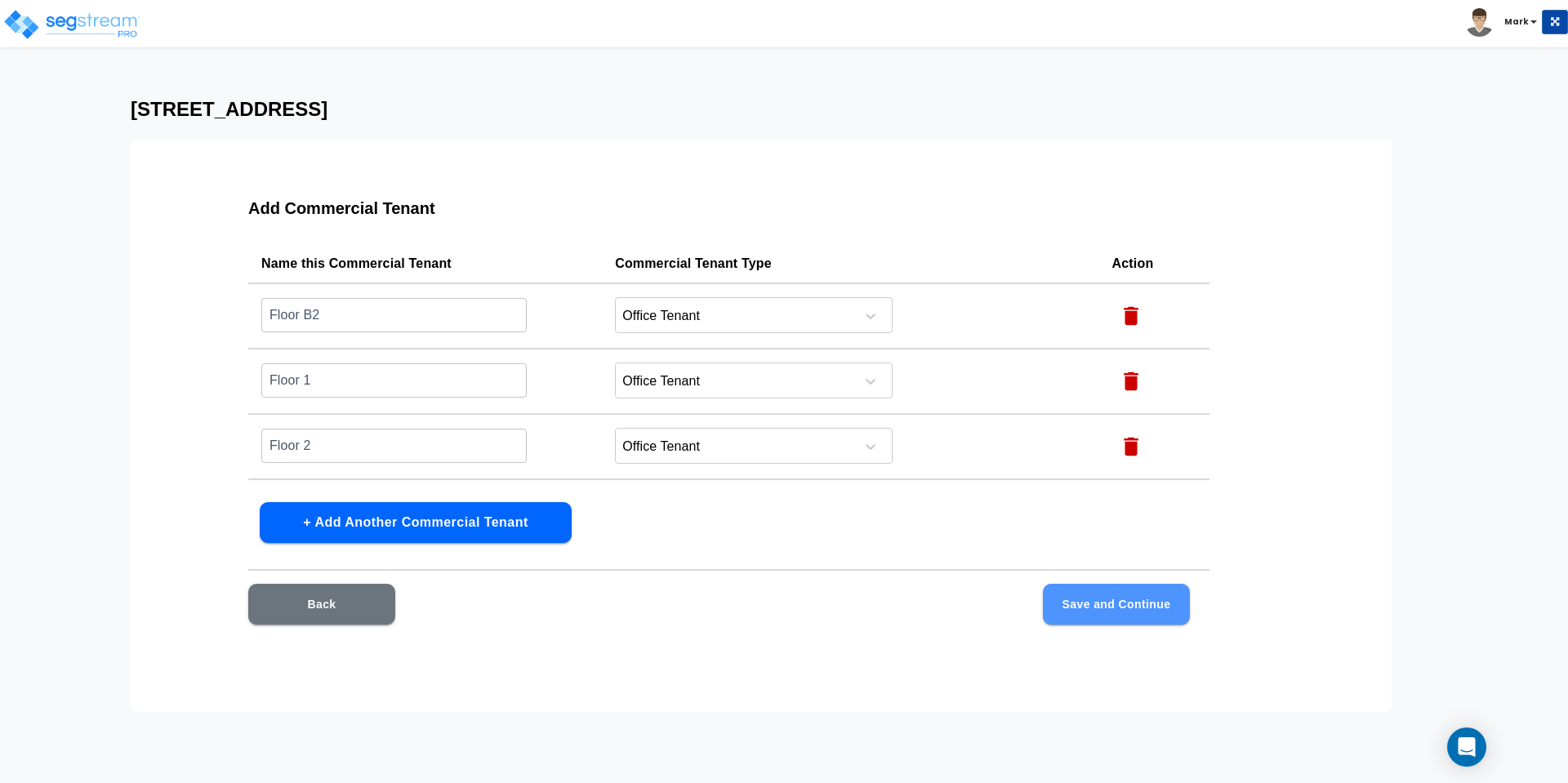
click at [1087, 612] on button "Save and Continue" at bounding box center [1117, 604] width 147 height 41
click at [1105, 600] on button "Save and Continue" at bounding box center [1117, 604] width 147 height 41
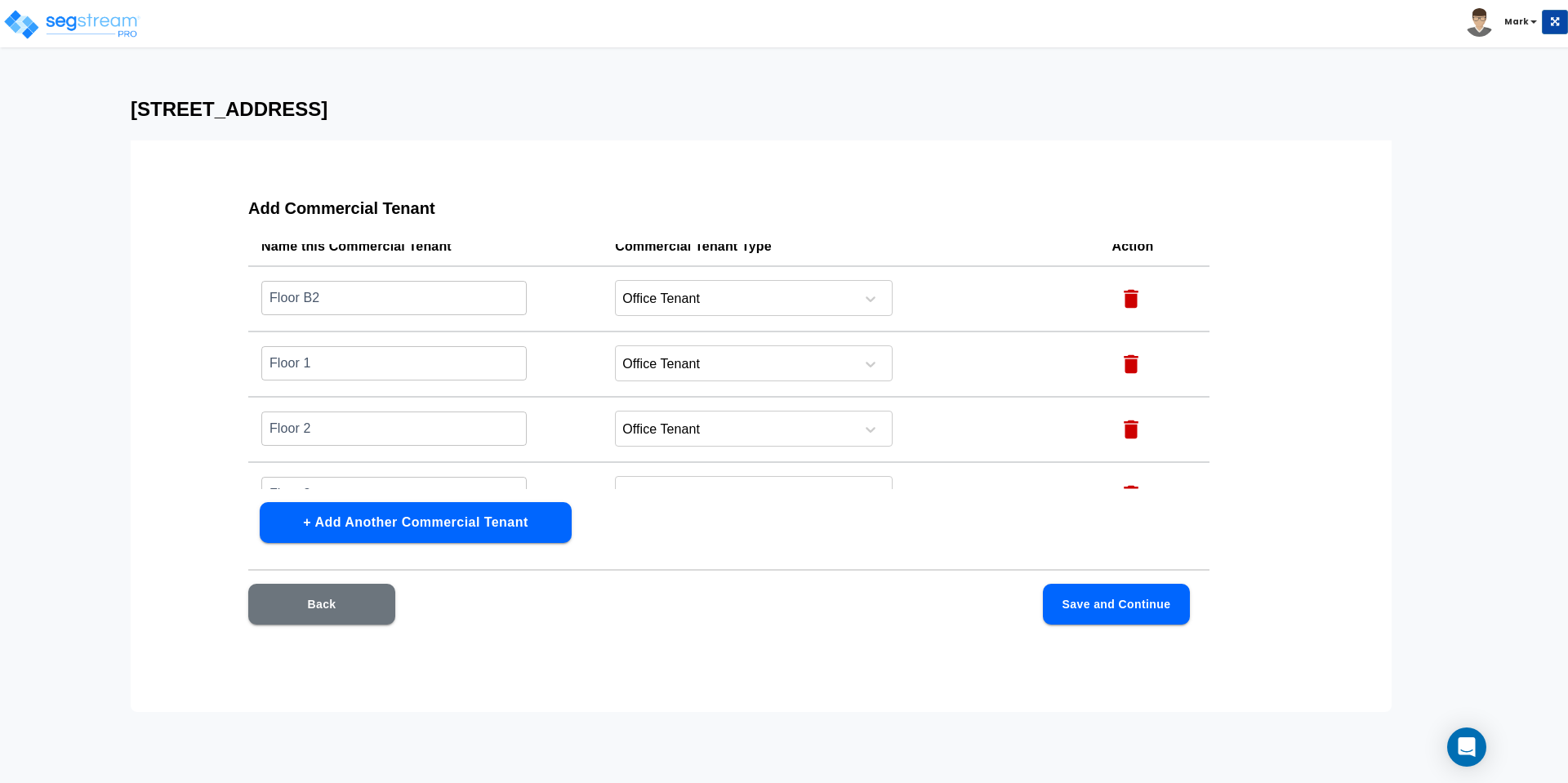
scroll to position [0, 0]
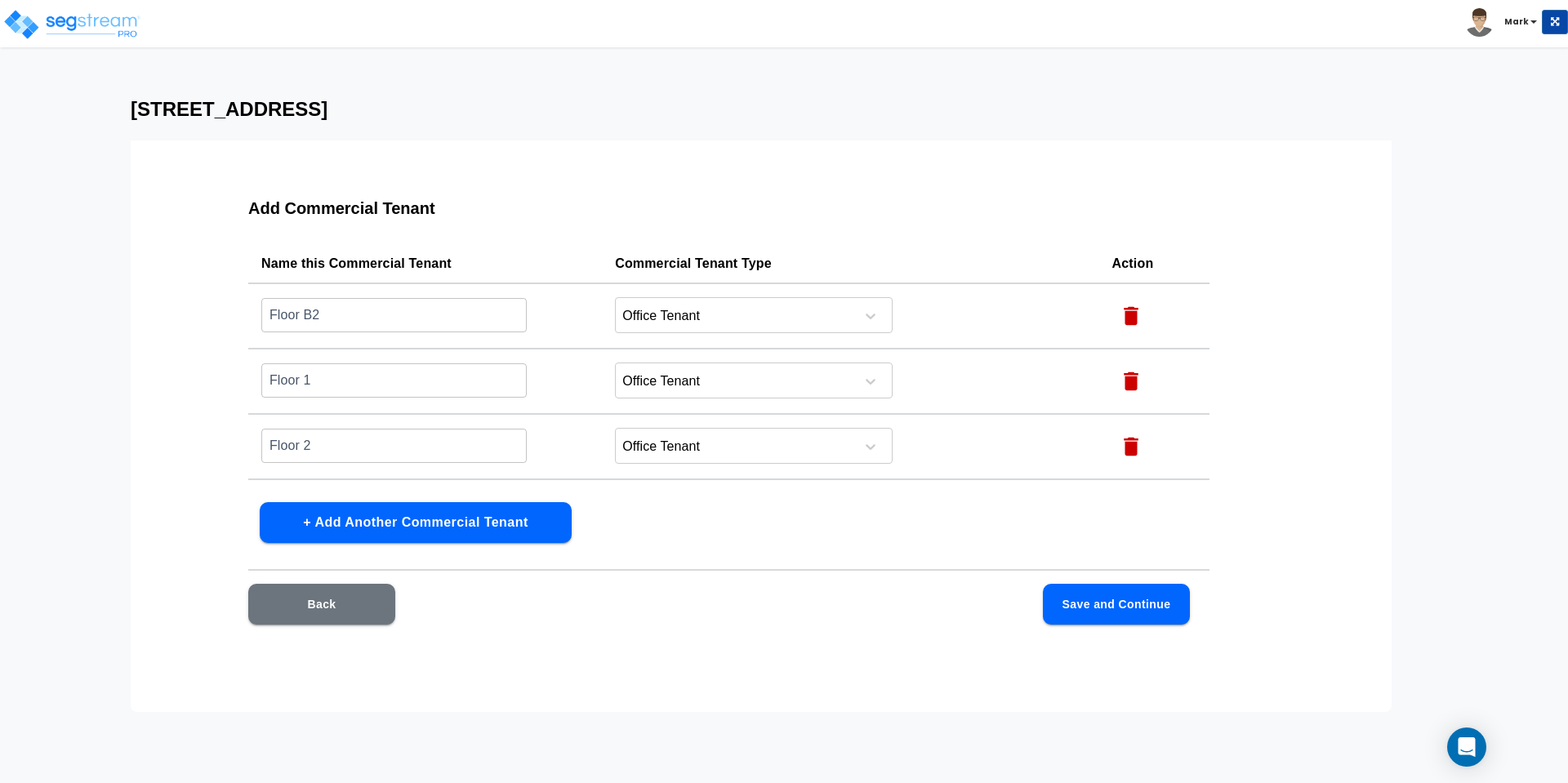
click at [1115, 601] on button "Save and Continue" at bounding box center [1117, 604] width 147 height 41
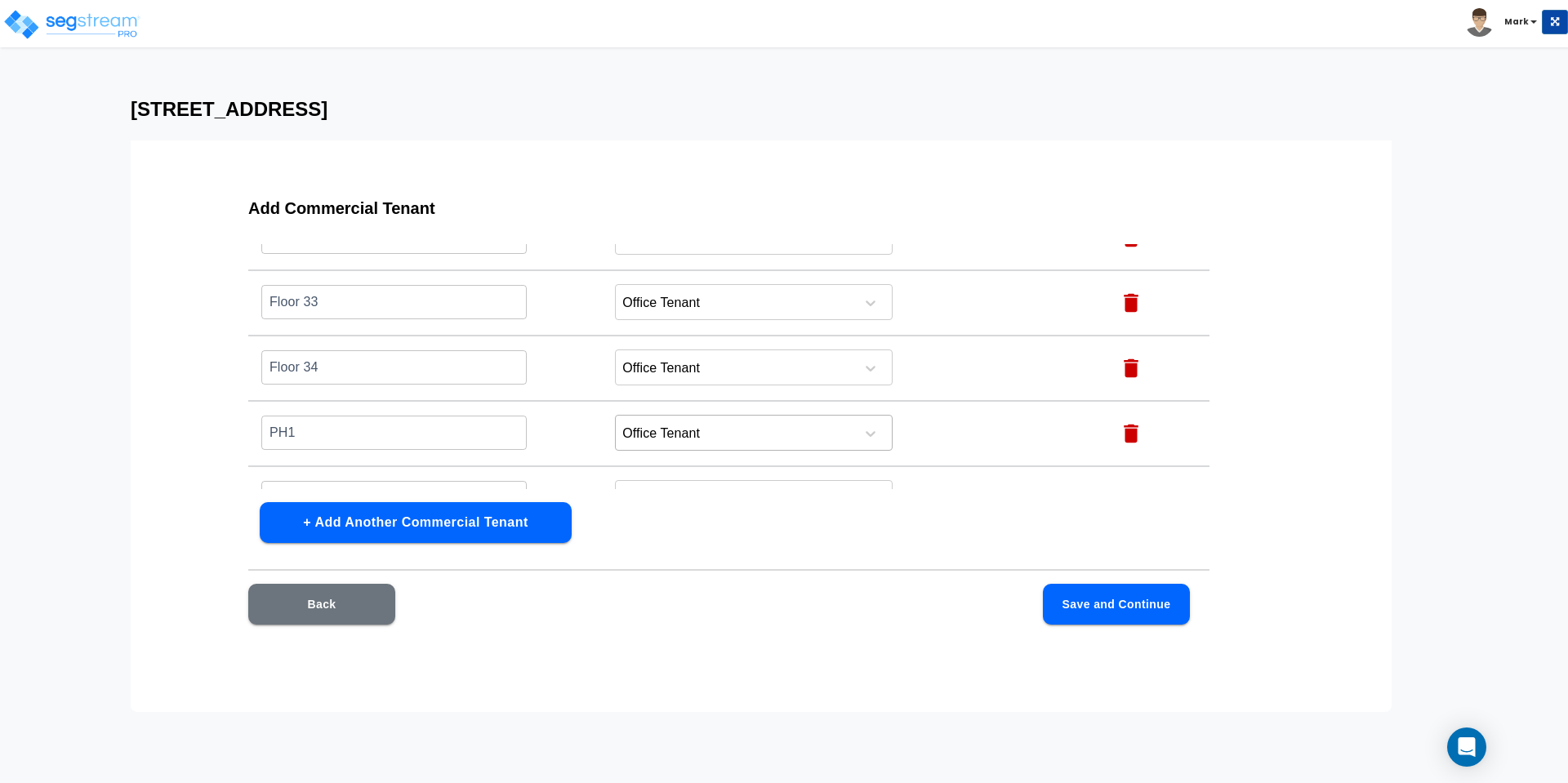
scroll to position [2277, 0]
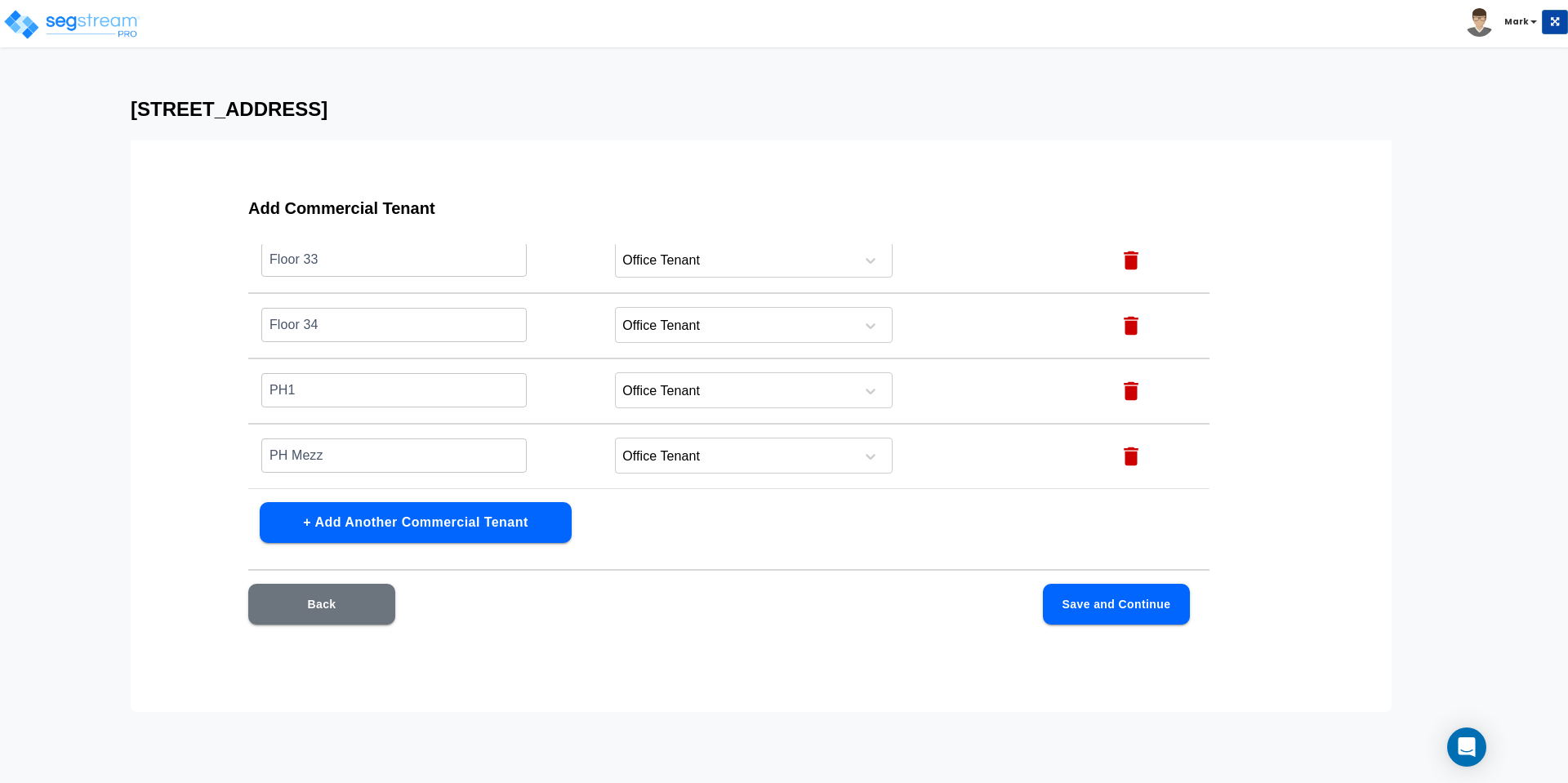
click at [1120, 607] on button "Save and Continue" at bounding box center [1117, 604] width 147 height 41
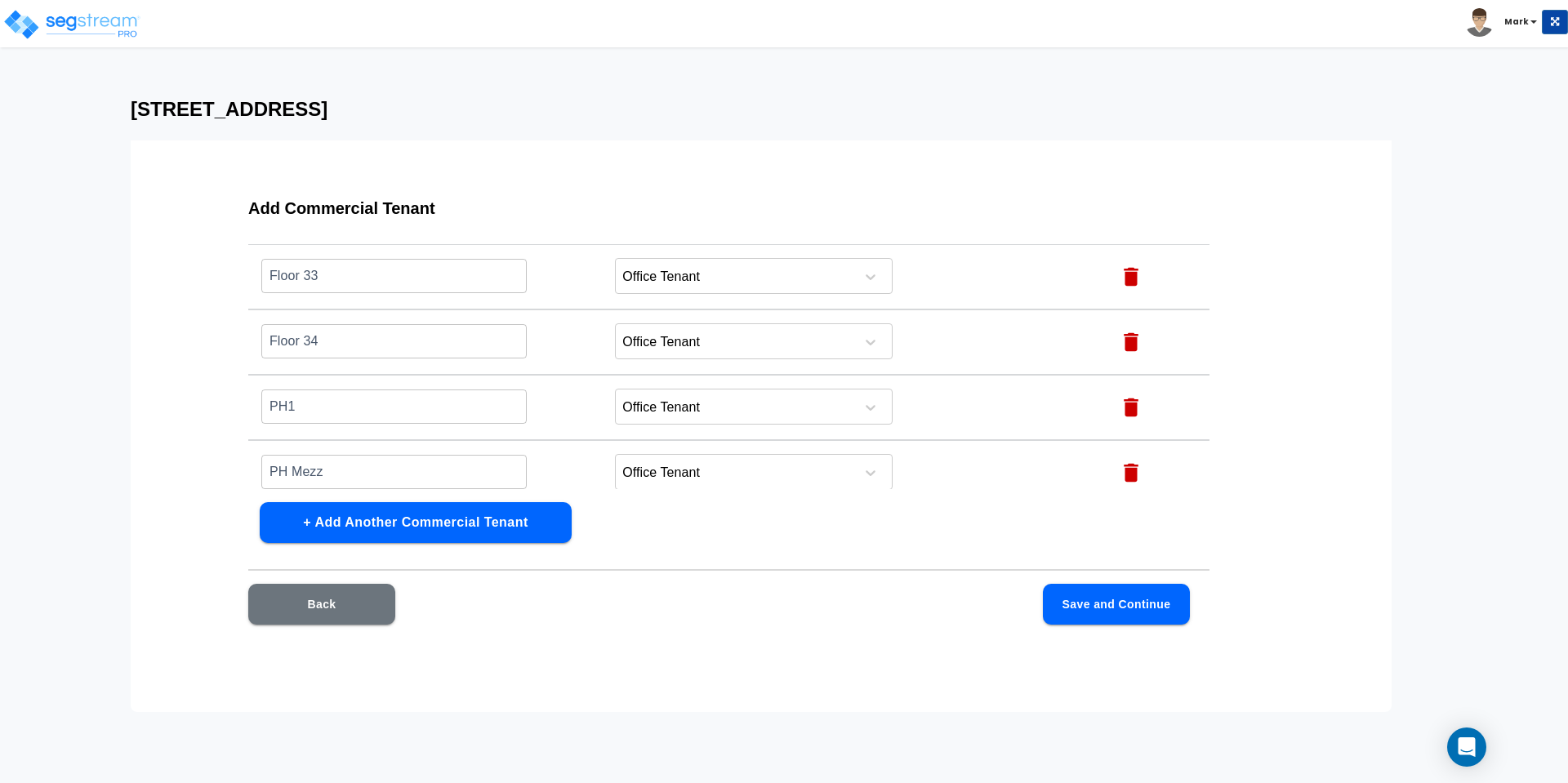
scroll to position [2293, 0]
